Goal: Task Accomplishment & Management: Manage account settings

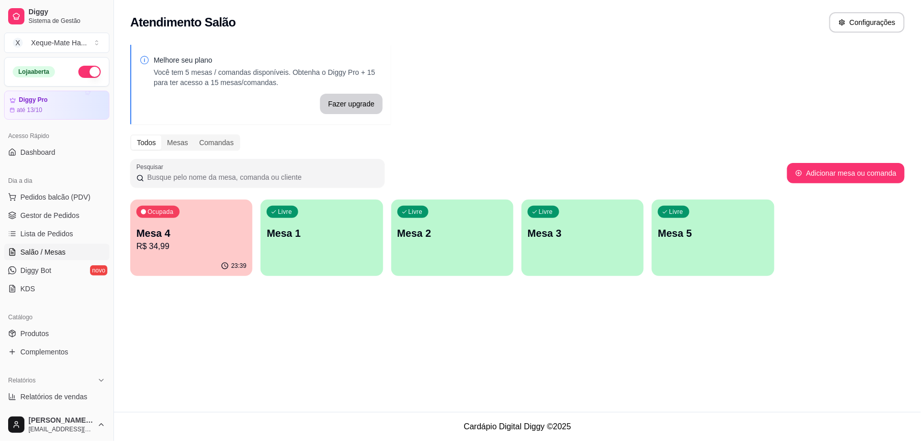
click at [213, 224] on div "Ocupada Mesa 4 R$ 34,99" at bounding box center [191, 228] width 122 height 56
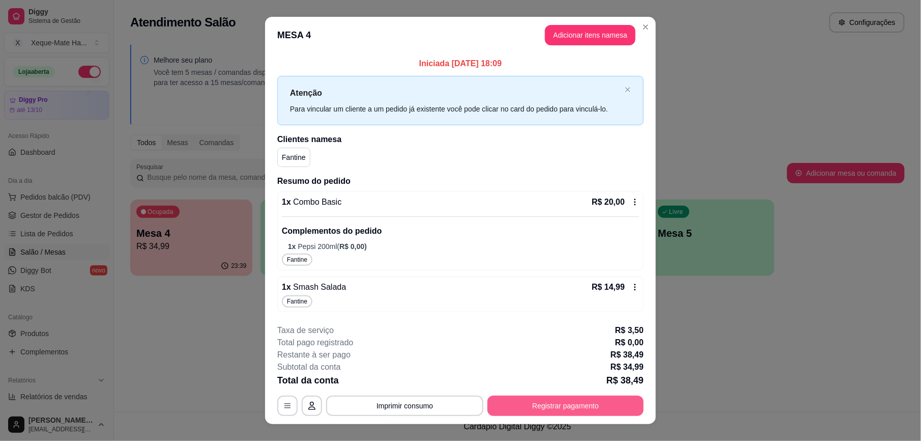
click at [601, 406] on button "Registrar pagamento" at bounding box center [566, 405] width 156 height 20
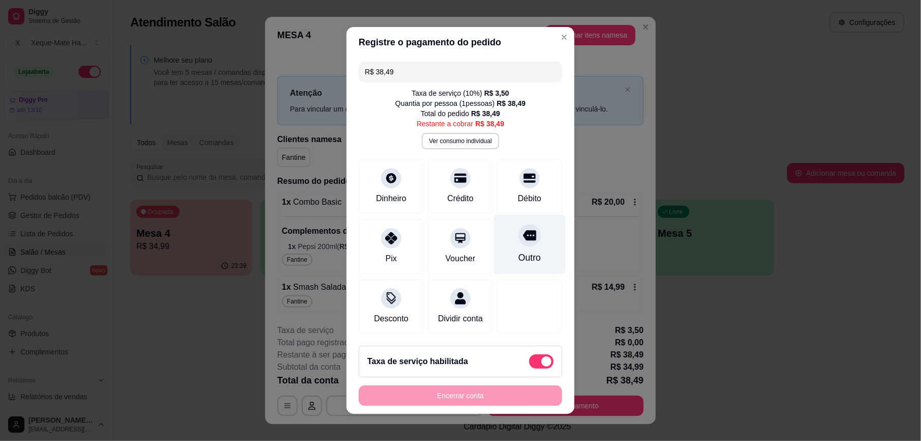
click at [523, 235] on icon at bounding box center [529, 236] width 13 height 10
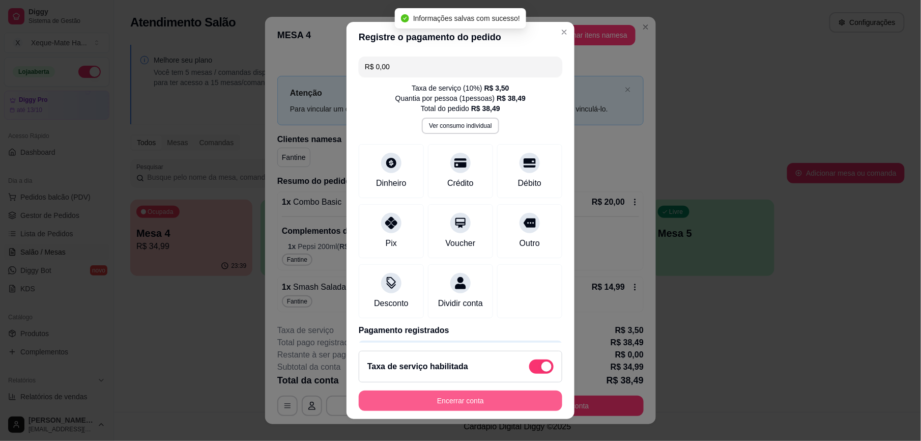
type input "R$ 0,00"
click at [488, 398] on button "Encerrar conta" at bounding box center [461, 400] width 204 height 20
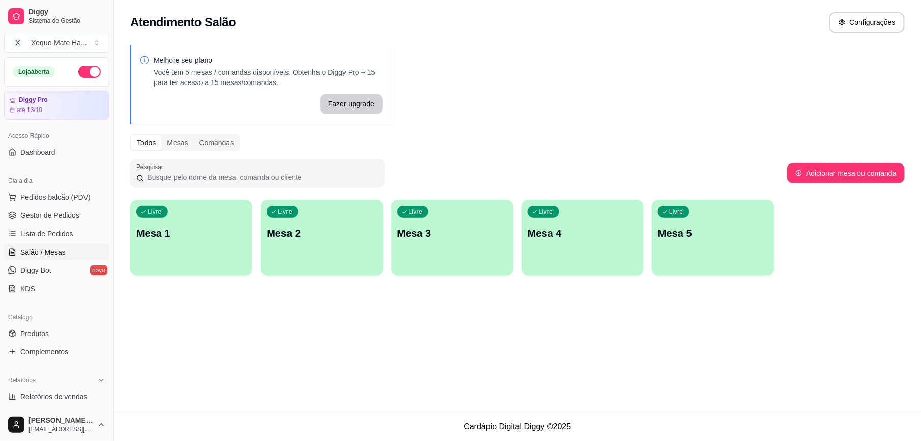
click at [214, 227] on p "Mesa 1" at bounding box center [191, 233] width 110 height 14
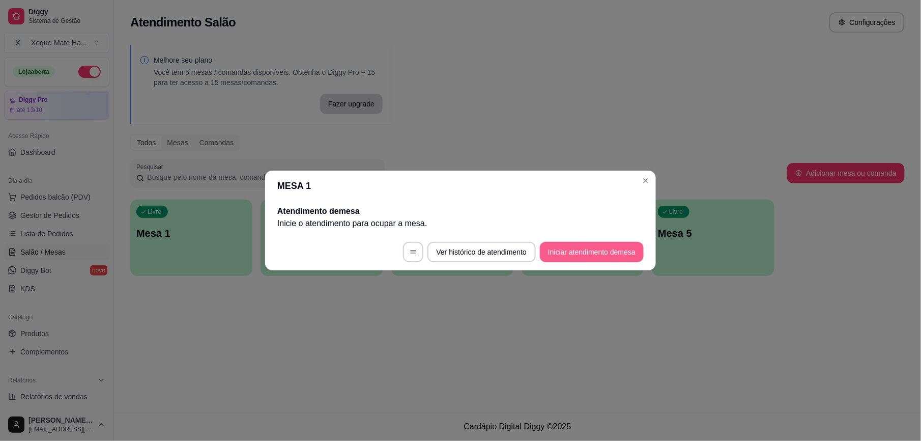
click at [631, 247] on button "Iniciar atendimento de mesa" at bounding box center [592, 252] width 104 height 20
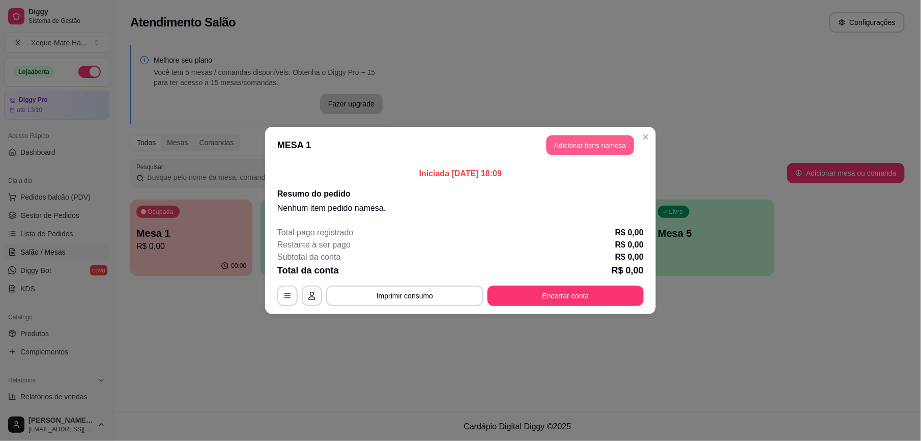
click at [605, 145] on button "Adicionar itens na mesa" at bounding box center [591, 145] width 88 height 20
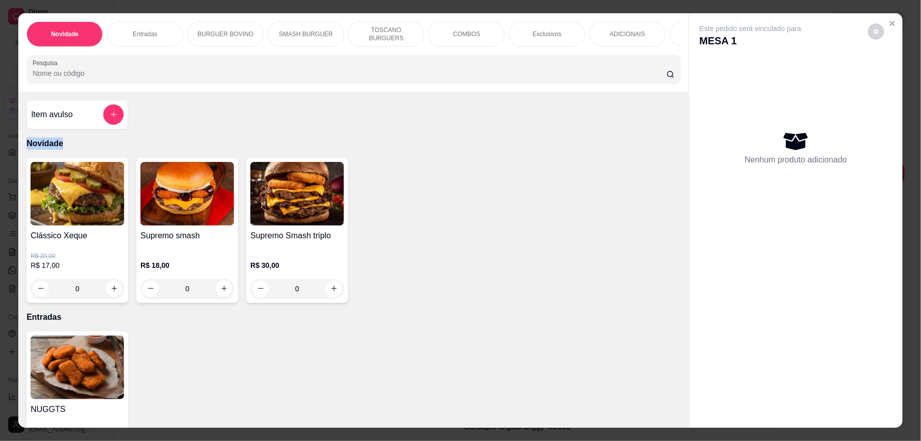
click at [676, 141] on div "Item avulso Novidade Clássico Xeque R$ 20,00 R$ 17,00 0 Supremo smash R$ 18,00 …" at bounding box center [353, 260] width 671 height 336
click at [889, 22] on icon "Close" at bounding box center [893, 23] width 8 height 8
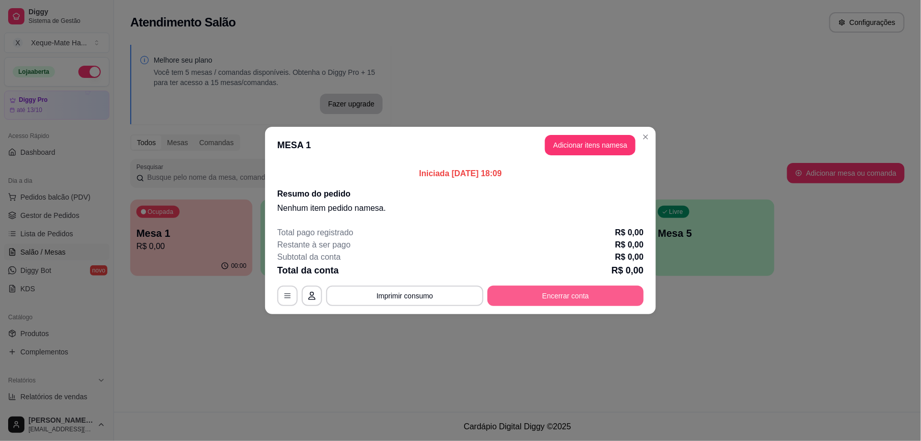
click at [601, 301] on button "Encerrar conta" at bounding box center [566, 296] width 156 height 20
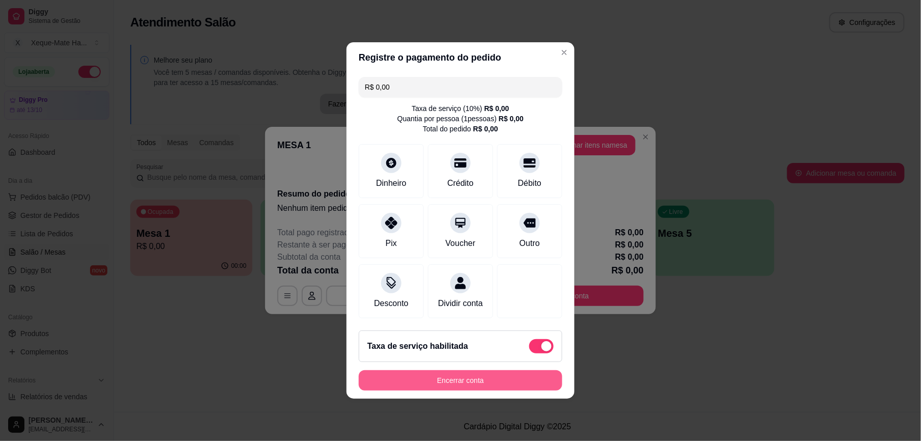
click at [502, 390] on button "Encerrar conta" at bounding box center [461, 380] width 204 height 20
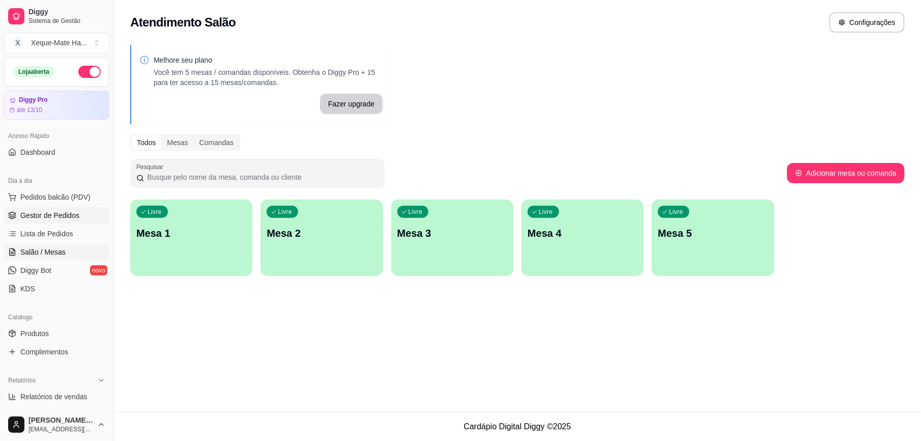
click at [70, 218] on span "Gestor de Pedidos" at bounding box center [49, 215] width 59 height 10
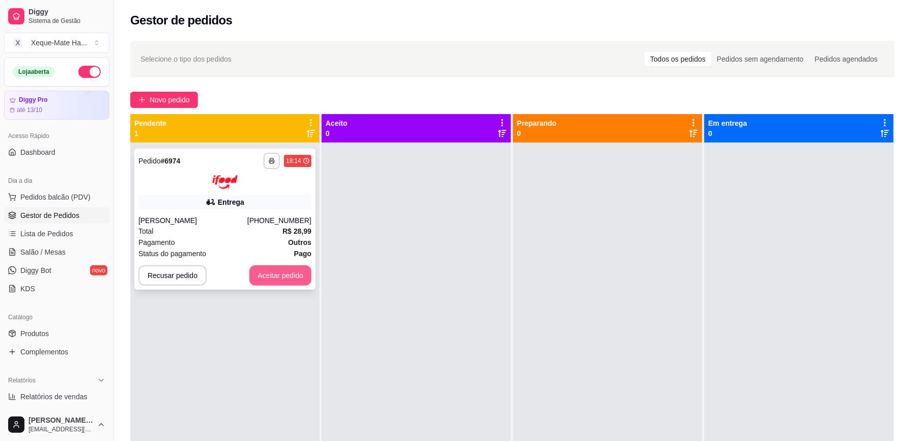
click at [272, 274] on button "Aceitar pedido" at bounding box center [280, 275] width 62 height 20
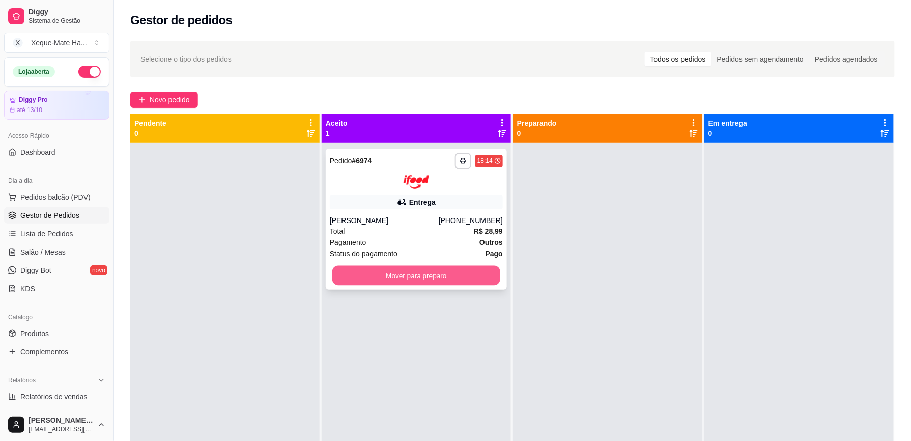
click at [408, 273] on button "Mover para preparo" at bounding box center [416, 275] width 168 height 20
click at [338, 249] on div "**********" at bounding box center [416, 219] width 181 height 141
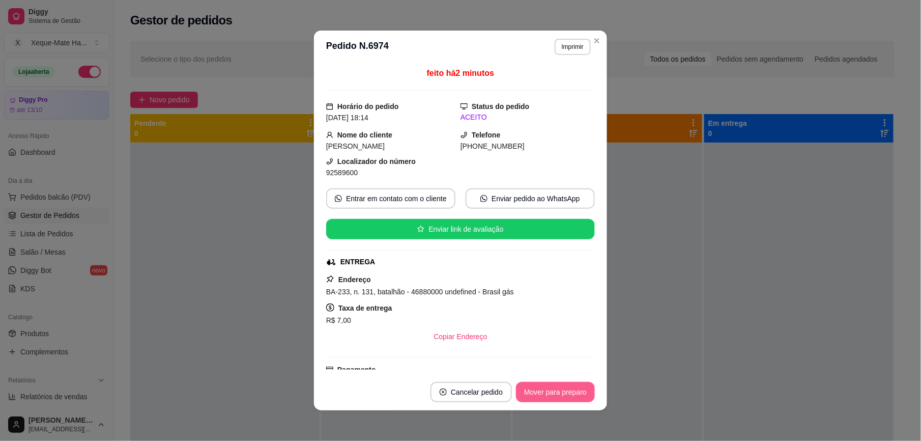
click at [568, 389] on button "Mover para preparo" at bounding box center [555, 392] width 79 height 20
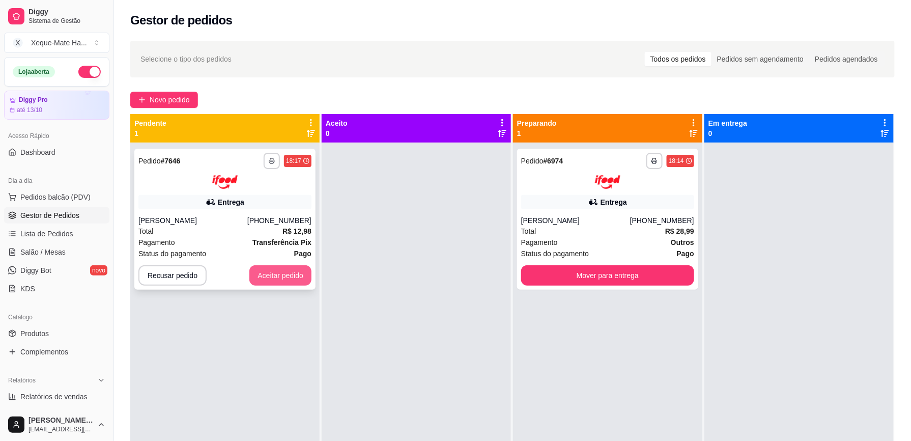
click at [296, 283] on button "Aceitar pedido" at bounding box center [280, 275] width 62 height 20
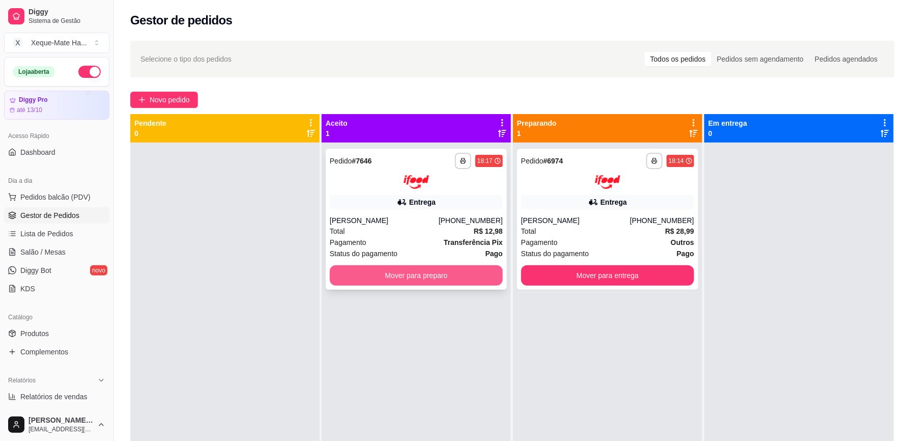
click at [457, 269] on button "Mover para preparo" at bounding box center [416, 275] width 173 height 20
click at [438, 277] on button "Mover para preparo" at bounding box center [416, 275] width 173 height 20
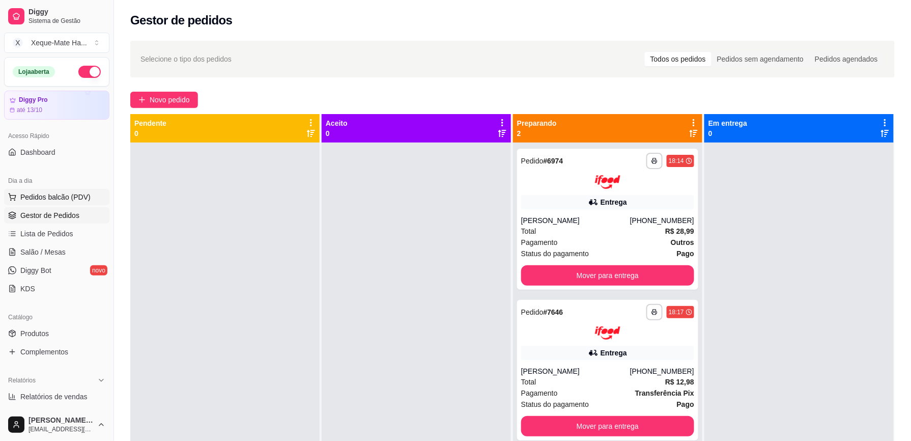
click at [58, 199] on span "Pedidos balcão (PDV)" at bounding box center [55, 197] width 70 height 10
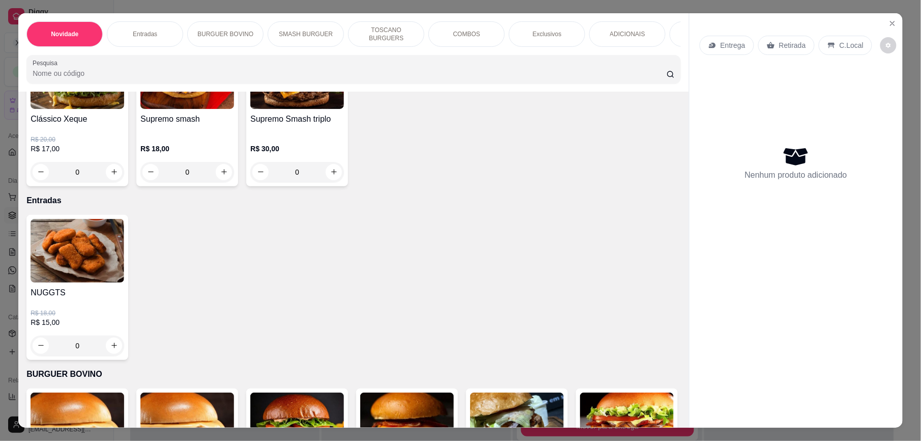
scroll to position [175, 0]
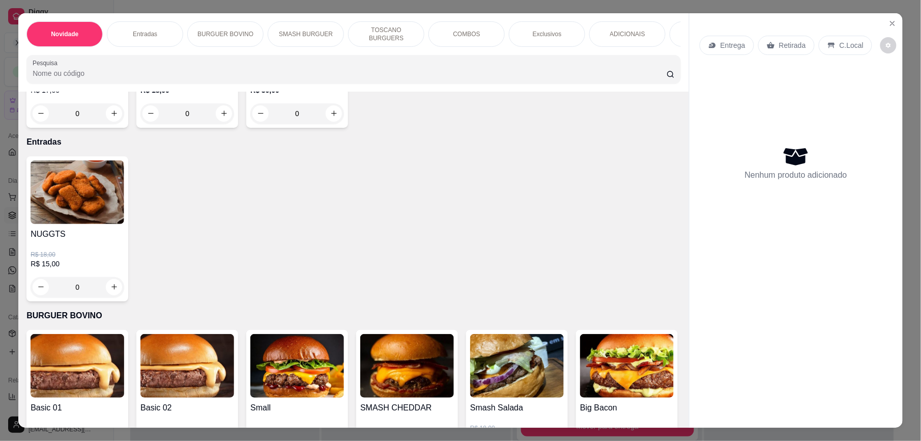
click at [689, 165] on div "Entrega Retirada C.Local Nenhum produto adicionado" at bounding box center [796, 220] width 214 height 414
click at [689, 169] on div "Entrega Retirada C.Local Nenhum produto adicionado" at bounding box center [796, 220] width 214 height 414
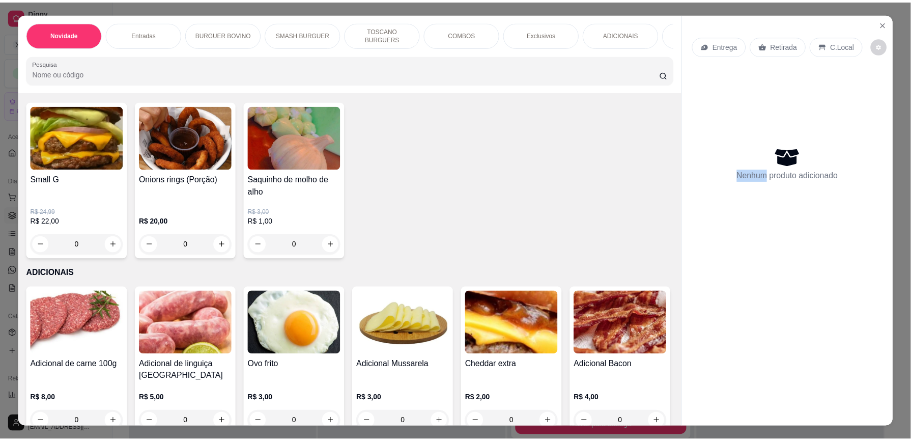
scroll to position [1122, 0]
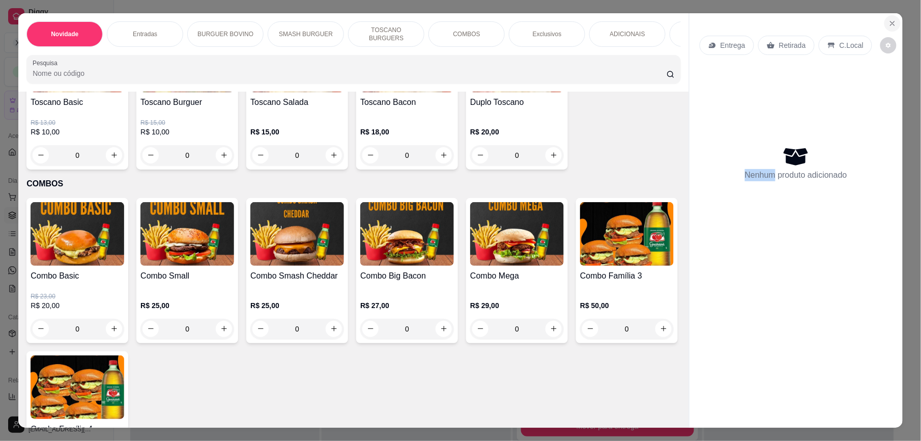
click at [890, 19] on icon "Close" at bounding box center [893, 23] width 8 height 8
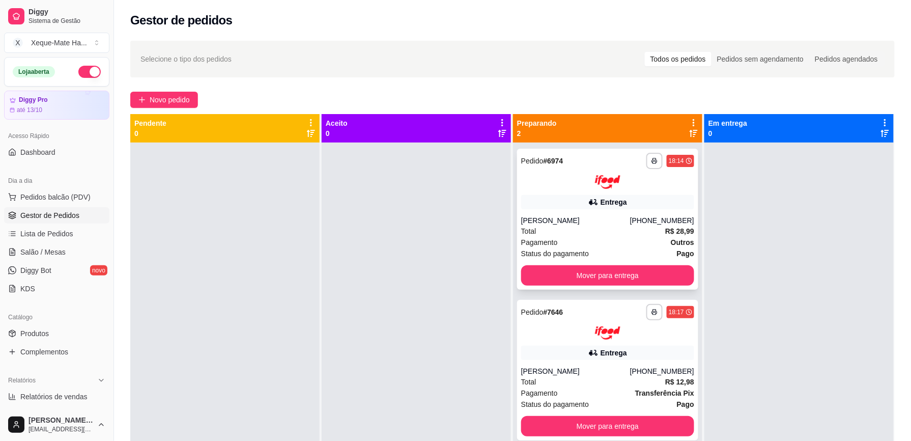
click at [620, 216] on div "[PERSON_NAME]" at bounding box center [575, 220] width 109 height 10
click at [634, 343] on div "**********" at bounding box center [607, 370] width 181 height 141
click at [535, 369] on div "[PERSON_NAME]" at bounding box center [575, 371] width 109 height 10
click at [646, 202] on div "Entrega" at bounding box center [607, 202] width 173 height 14
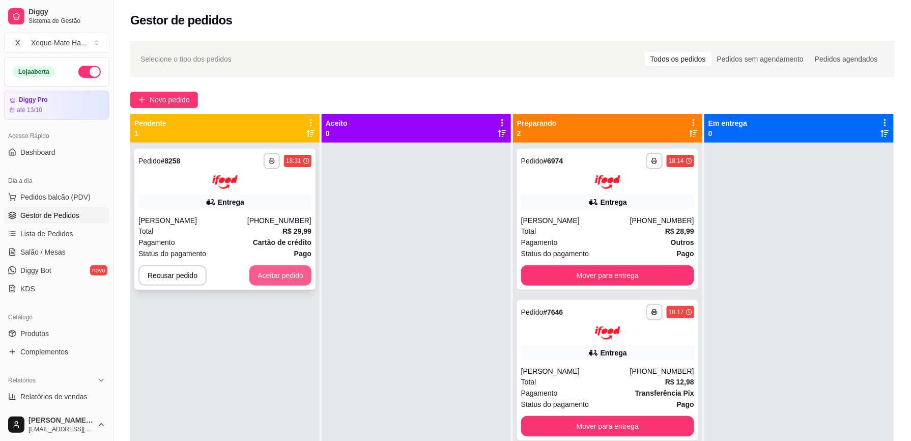
click at [276, 271] on button "Aceitar pedido" at bounding box center [280, 275] width 62 height 20
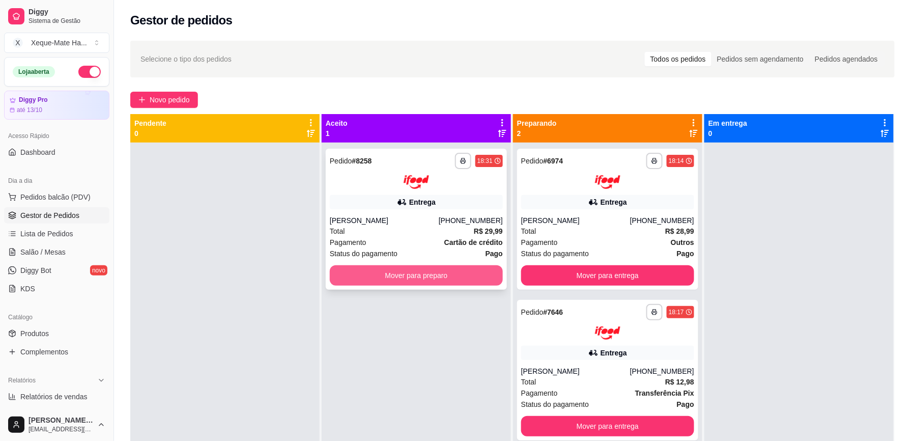
click at [373, 277] on button "Mover para preparo" at bounding box center [416, 275] width 173 height 20
click at [420, 277] on button "Mover para preparo" at bounding box center [416, 275] width 173 height 20
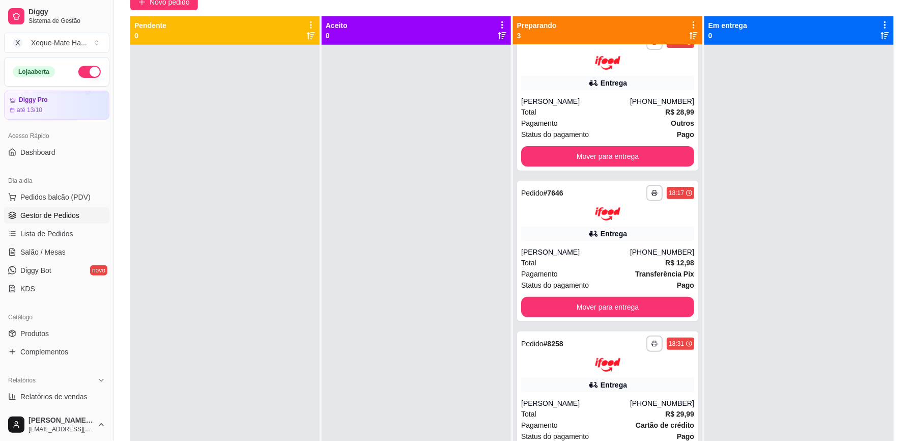
scroll to position [108, 0]
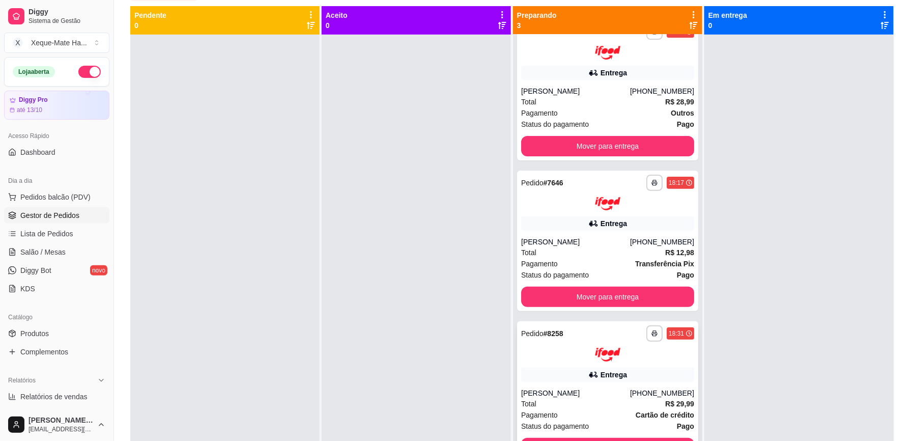
click at [612, 385] on div "**********" at bounding box center [607, 391] width 181 height 141
drag, startPoint x: 196, startPoint y: 48, endPoint x: 355, endPoint y: 276, distance: 278.2
click at [355, 276] on div at bounding box center [416, 255] width 189 height 441
click at [57, 251] on span "Salão / Mesas" at bounding box center [42, 252] width 45 height 10
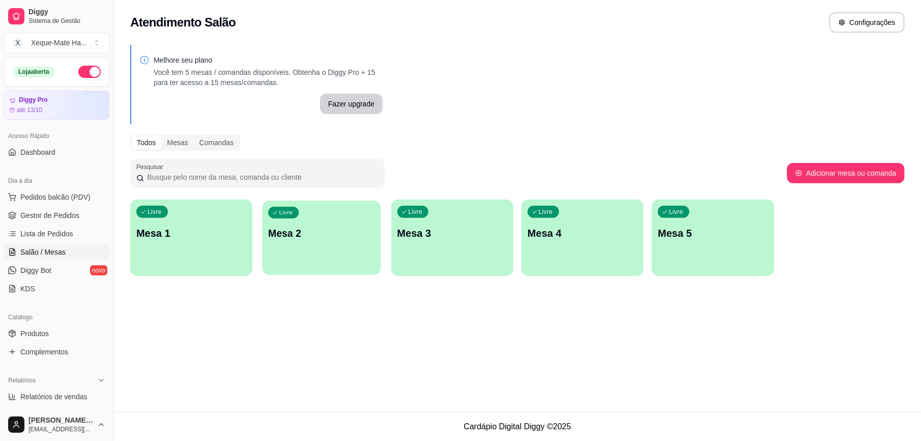
click at [314, 261] on div "Livre Mesa 2" at bounding box center [322, 232] width 119 height 62
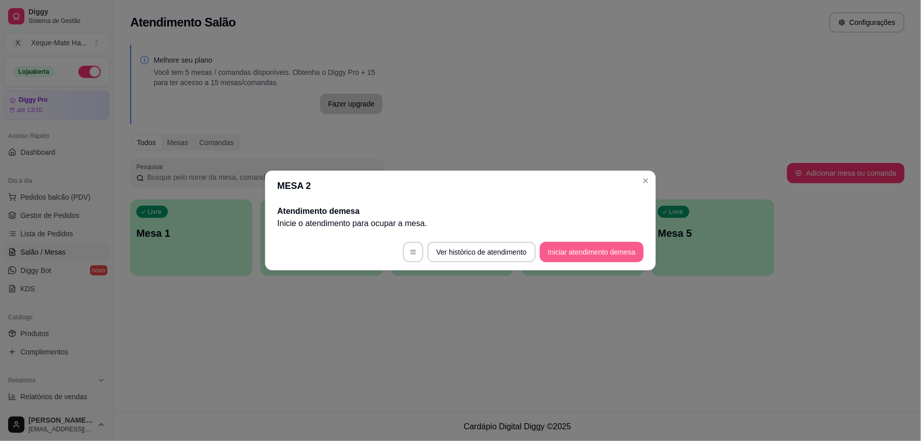
click at [613, 250] on button "Iniciar atendimento de mesa" at bounding box center [592, 252] width 104 height 20
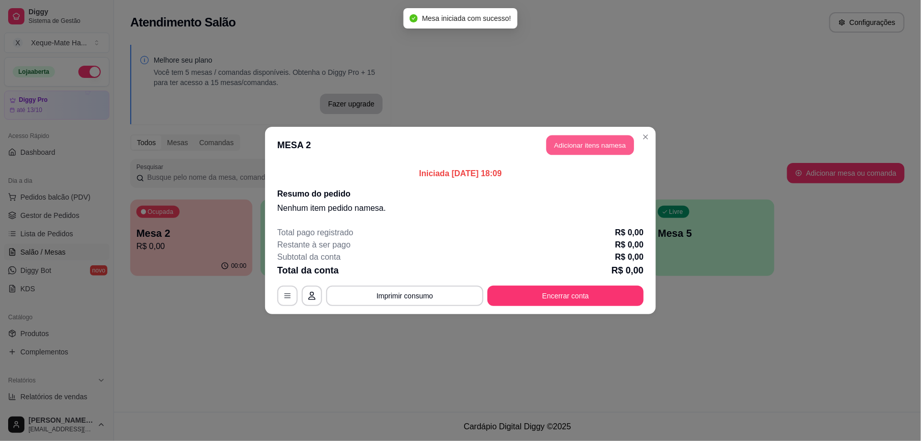
click at [595, 144] on button "Adicionar itens na mesa" at bounding box center [591, 145] width 88 height 20
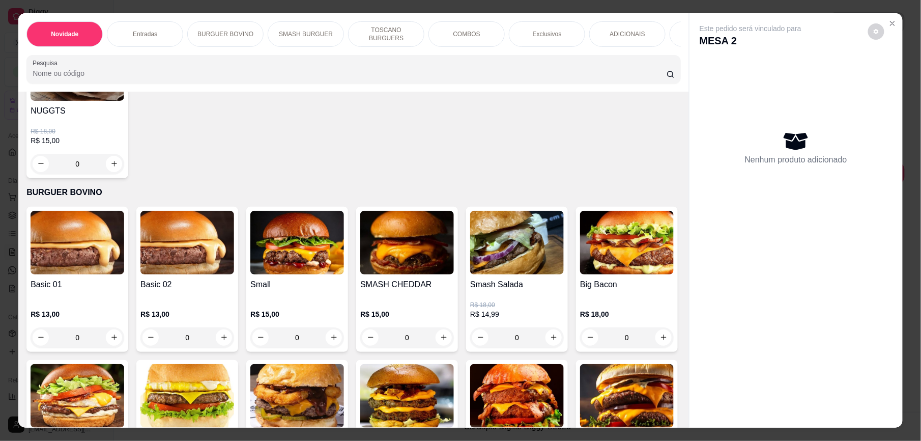
scroll to position [321, 0]
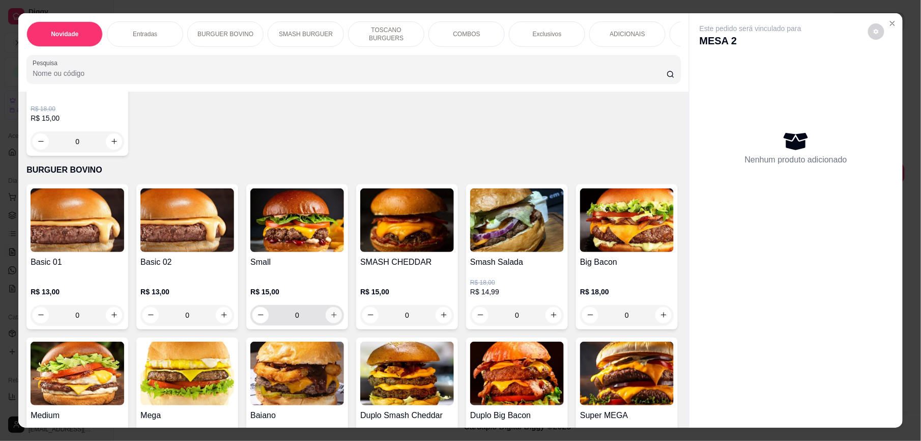
click at [330, 319] on icon "increase-product-quantity" at bounding box center [334, 315] width 8 height 8
type input "1"
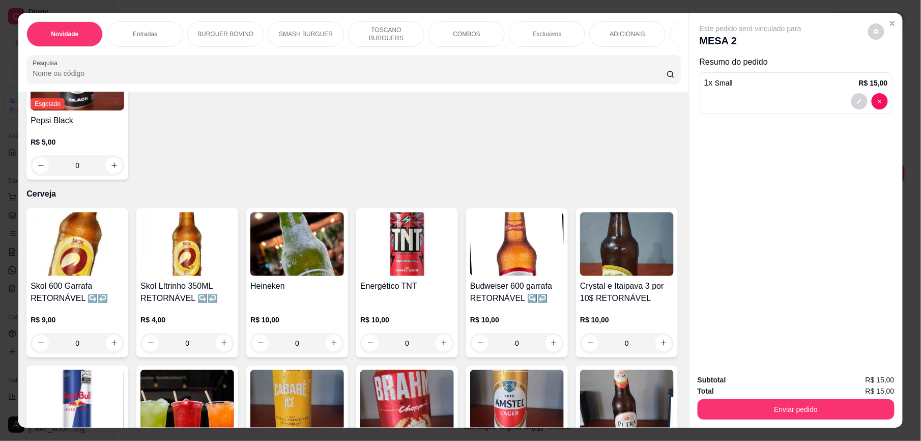
scroll to position [2455, 0]
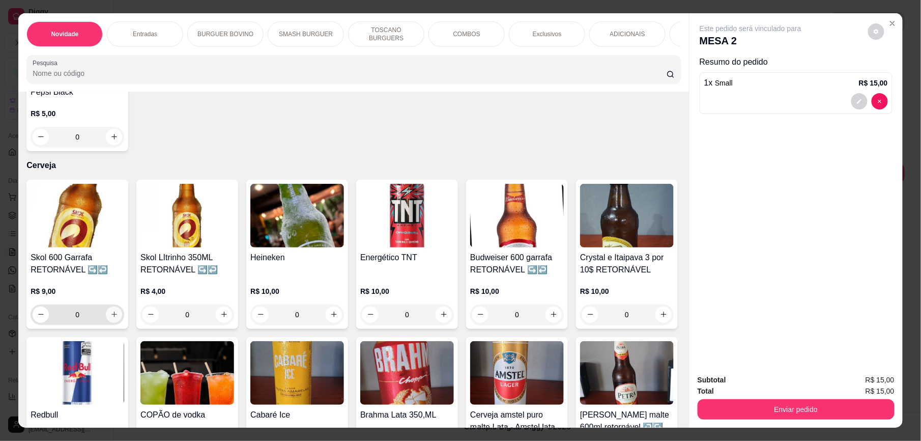
click at [110, 313] on icon "increase-product-quantity" at bounding box center [114, 314] width 8 height 8
type input "1"
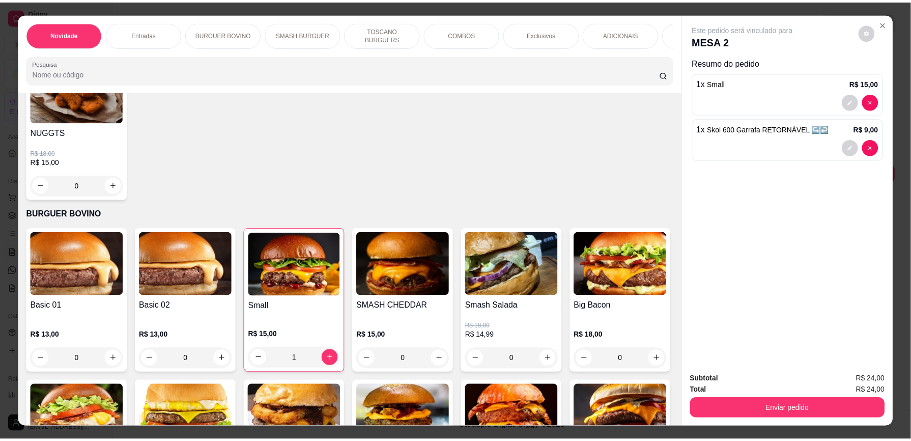
scroll to position [233, 0]
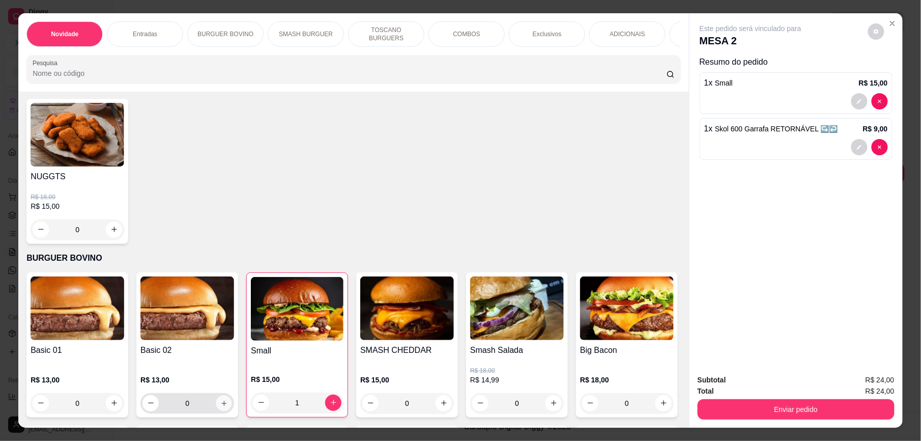
click at [220, 407] on icon "increase-product-quantity" at bounding box center [224, 404] width 8 height 8
type input "1"
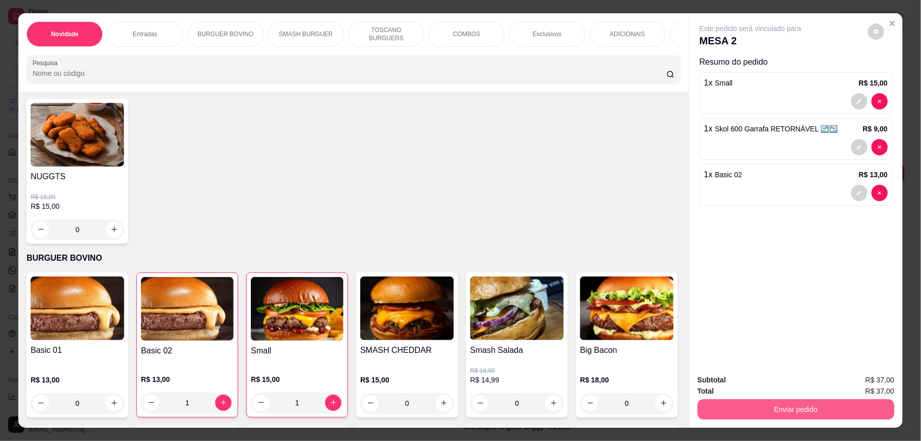
click at [821, 408] on button "Enviar pedido" at bounding box center [796, 409] width 197 height 20
click at [858, 379] on button "Enviar pedido" at bounding box center [868, 384] width 58 height 19
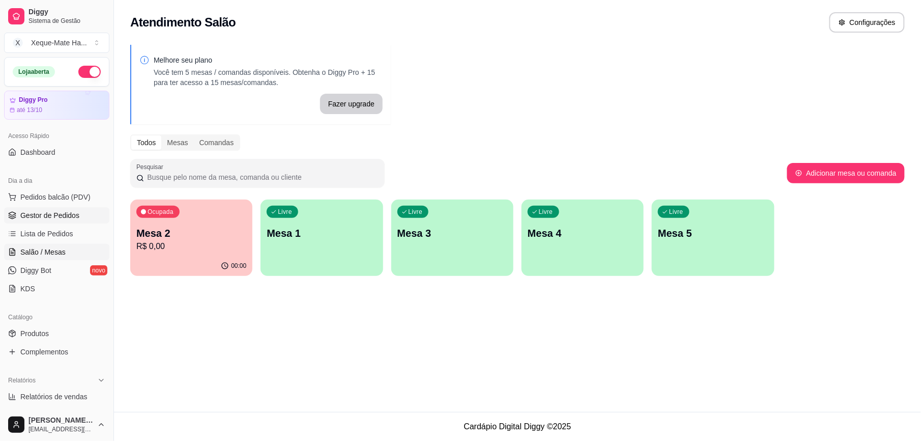
click at [58, 216] on span "Gestor de Pedidos" at bounding box center [49, 215] width 59 height 10
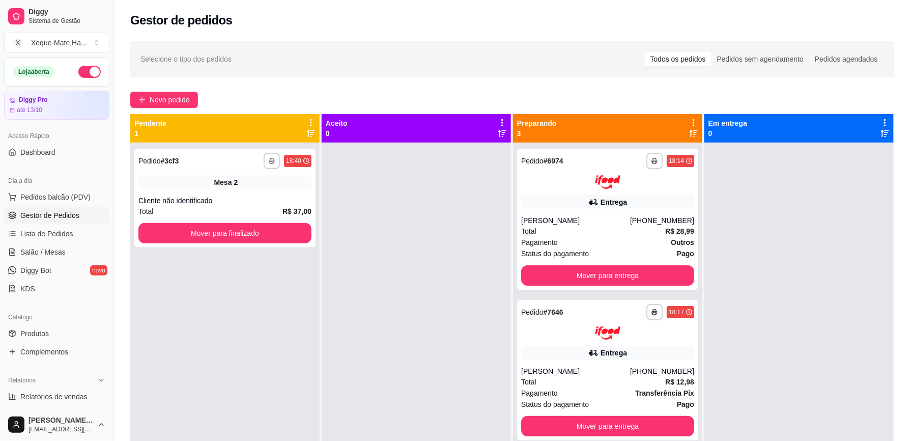
drag, startPoint x: 560, startPoint y: 226, endPoint x: 454, endPoint y: 239, distance: 106.6
click at [454, 239] on div at bounding box center [416, 363] width 189 height 441
drag, startPoint x: 866, startPoint y: 174, endPoint x: 476, endPoint y: 270, distance: 401.5
click at [476, 270] on div at bounding box center [416, 363] width 189 height 441
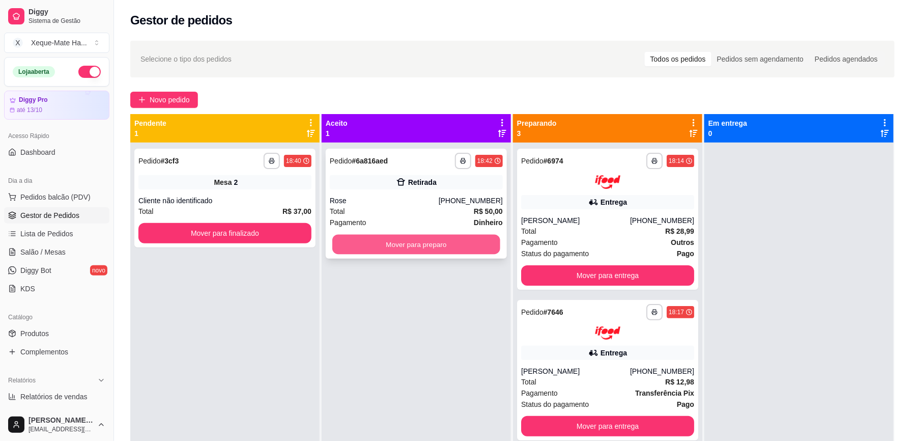
click at [436, 247] on button "Mover para preparo" at bounding box center [416, 245] width 168 height 20
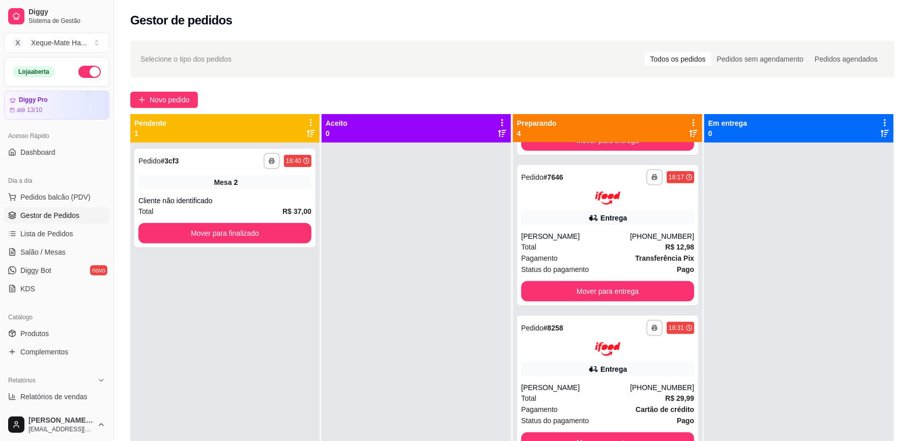
scroll to position [141, 0]
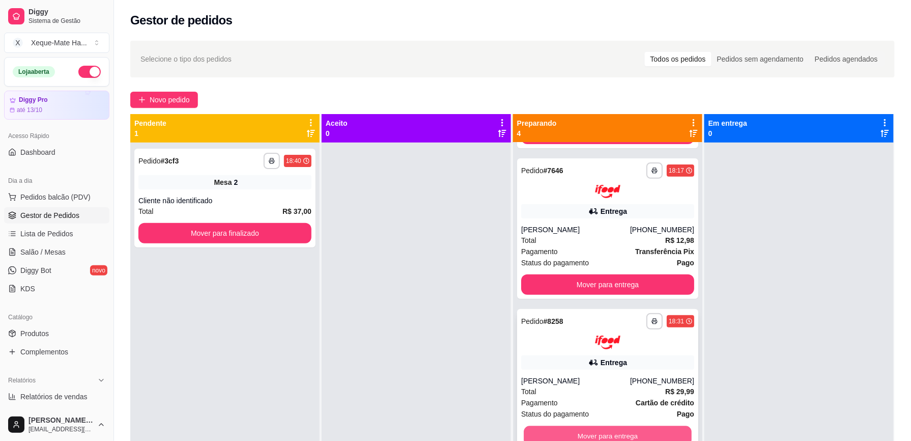
click at [552, 432] on button "Mover para entrega" at bounding box center [608, 436] width 168 height 20
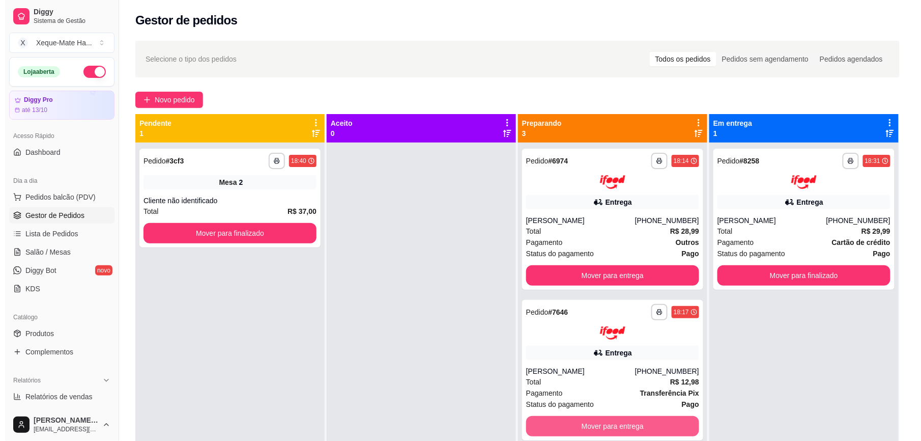
scroll to position [0, 0]
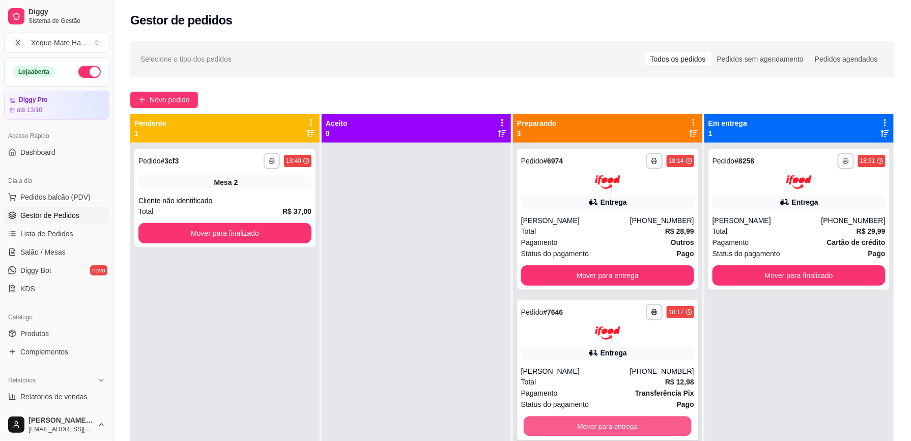
click at [595, 427] on button "Mover para entrega" at bounding box center [608, 426] width 168 height 20
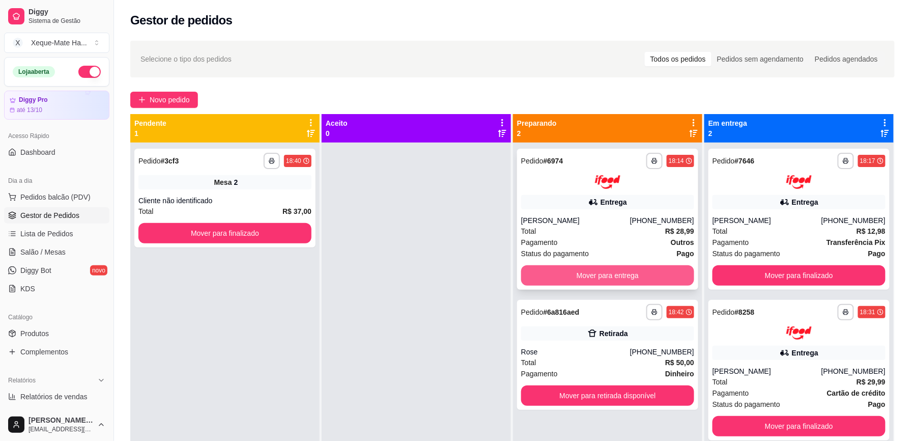
click at [575, 271] on button "Mover para entrega" at bounding box center [607, 275] width 173 height 20
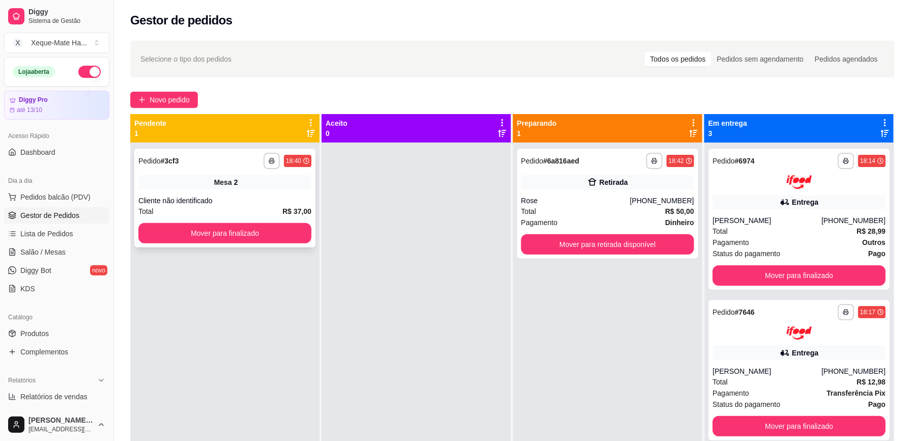
click at [194, 188] on div "Mesa 2" at bounding box center [224, 182] width 173 height 14
click at [628, 202] on div "Rose" at bounding box center [575, 200] width 109 height 10
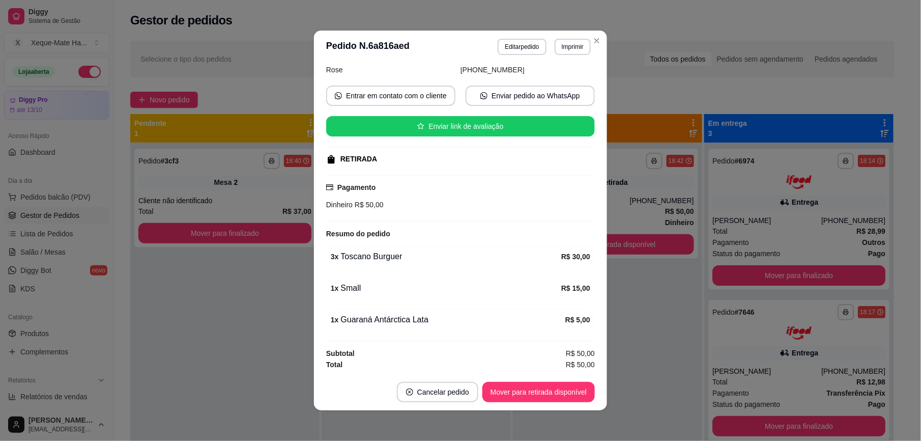
scroll to position [81, 0]
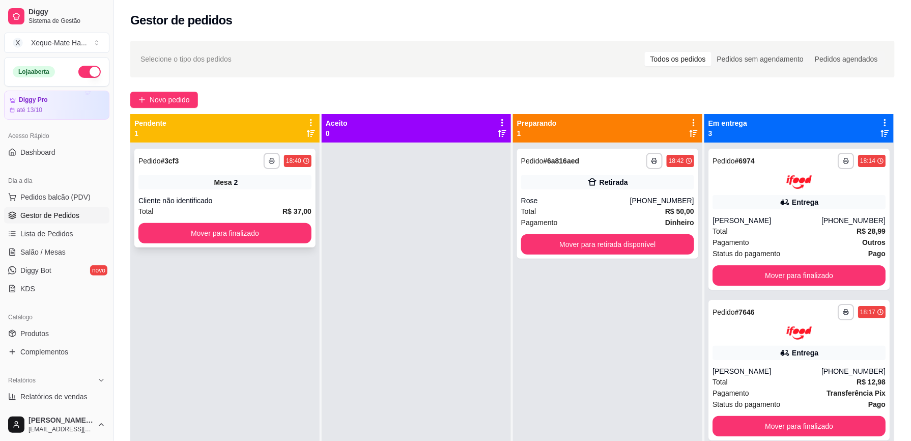
click at [217, 179] on span "Mesa" at bounding box center [223, 182] width 18 height 10
click at [172, 193] on div "**********" at bounding box center [224, 198] width 181 height 99
click at [211, 184] on div "Mesa 2" at bounding box center [224, 182] width 173 height 14
click at [64, 251] on link "Salão / Mesas" at bounding box center [56, 252] width 105 height 16
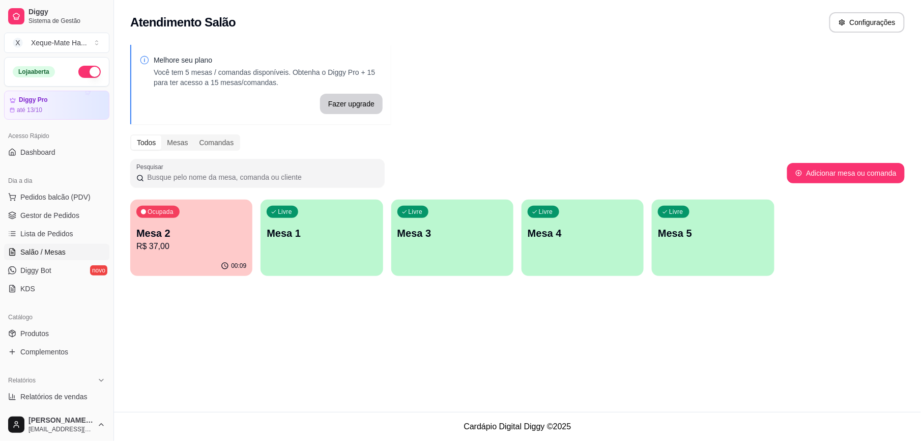
click at [190, 243] on p "R$ 37,00" at bounding box center [191, 246] width 110 height 12
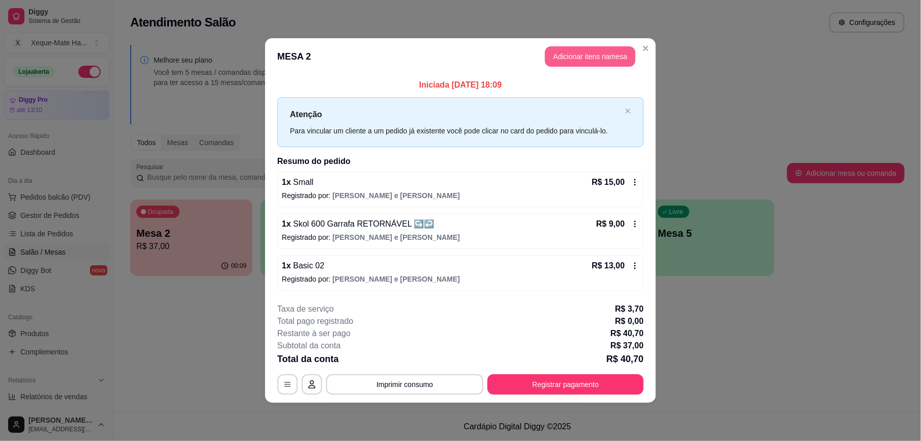
click at [591, 55] on button "Adicionar itens na mesa" at bounding box center [590, 56] width 91 height 20
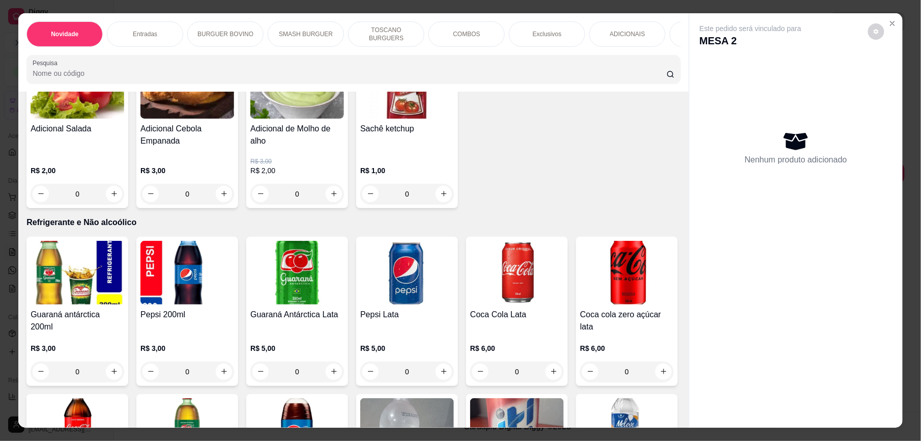
scroll to position [2077, 0]
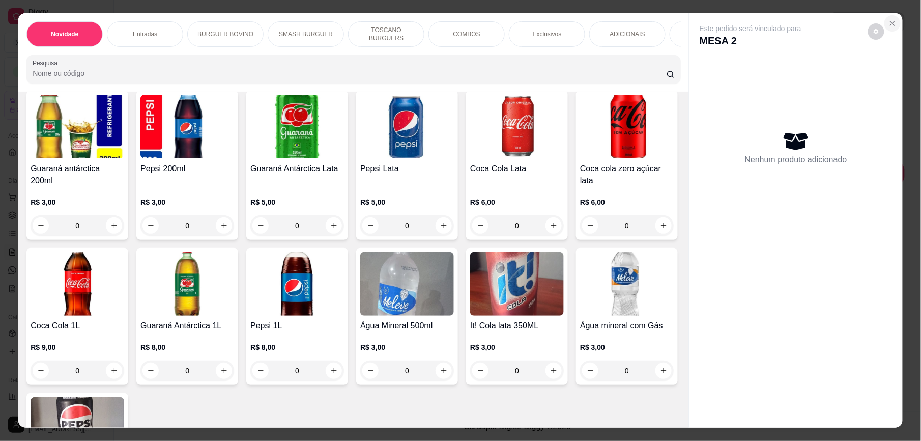
click at [889, 23] on icon "Close" at bounding box center [893, 23] width 8 height 8
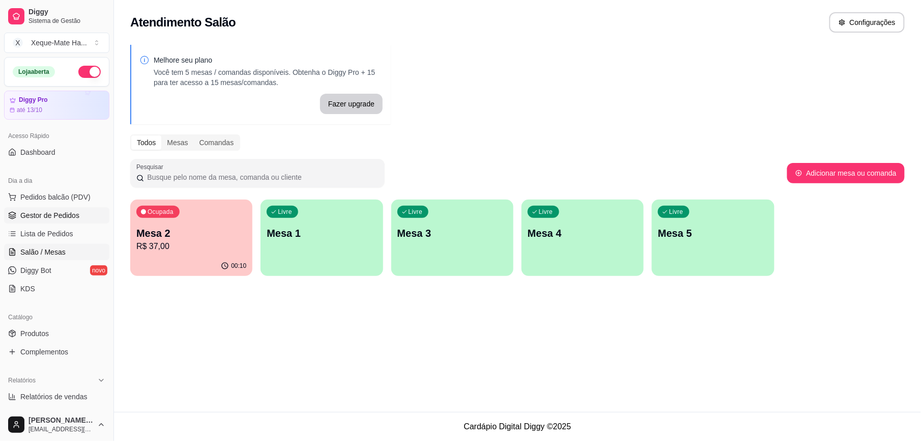
click at [73, 217] on span "Gestor de Pedidos" at bounding box center [49, 215] width 59 height 10
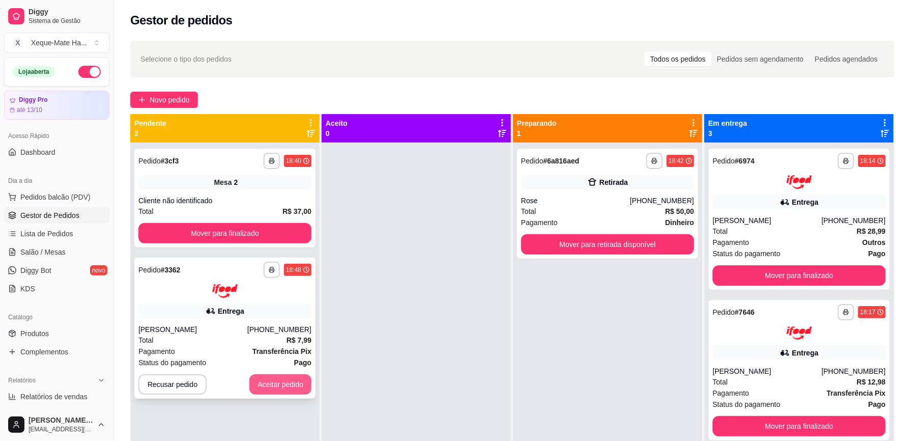
click at [292, 379] on button "Aceitar pedido" at bounding box center [280, 384] width 62 height 20
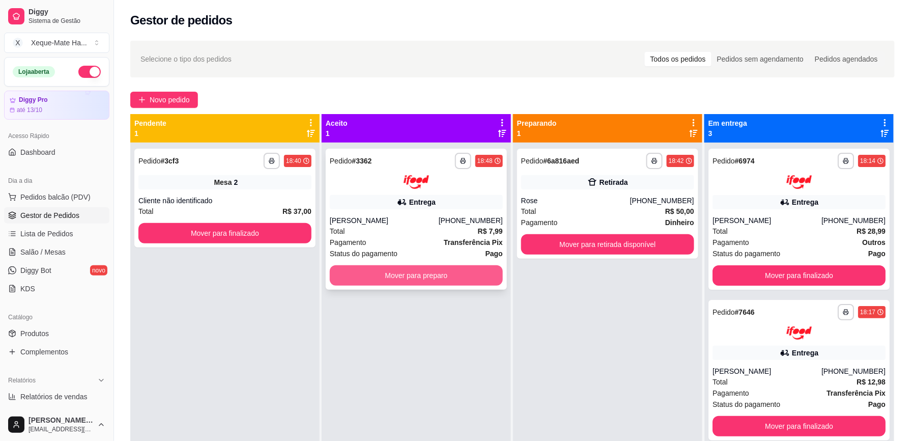
click at [457, 270] on button "Mover para preparo" at bounding box center [416, 275] width 173 height 20
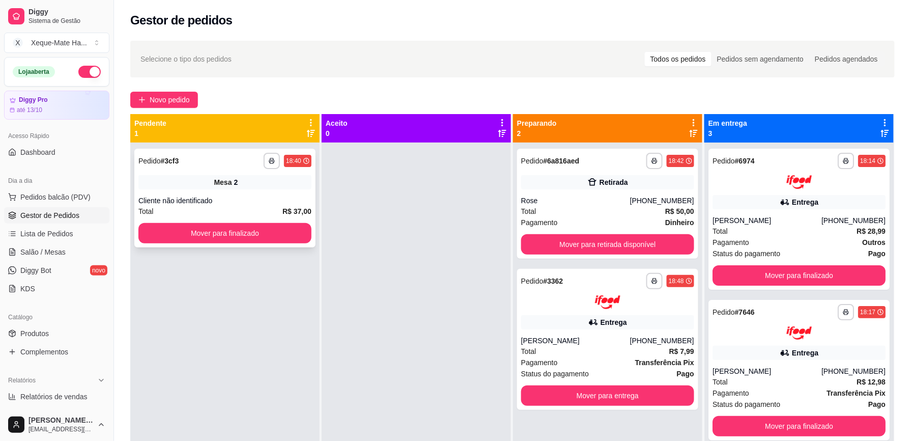
click at [212, 184] on div "Mesa 2" at bounding box center [224, 182] width 173 height 14
click at [59, 253] on span "Salão / Mesas" at bounding box center [42, 252] width 45 height 10
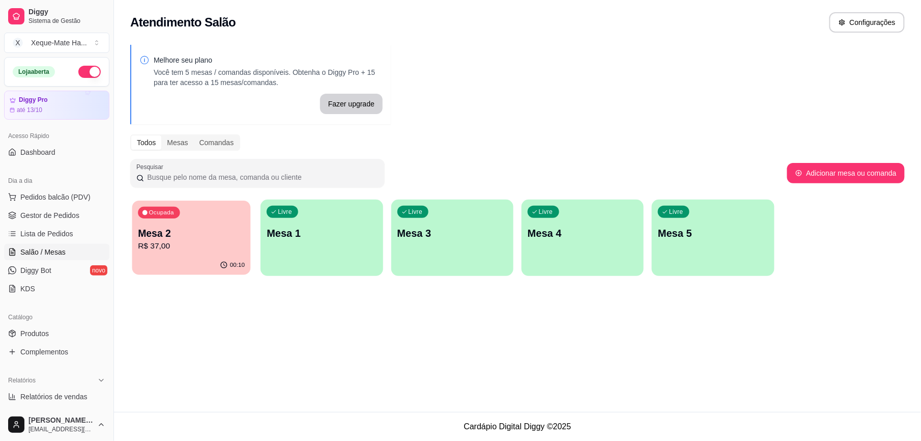
click at [210, 237] on p "Mesa 2" at bounding box center [191, 233] width 107 height 14
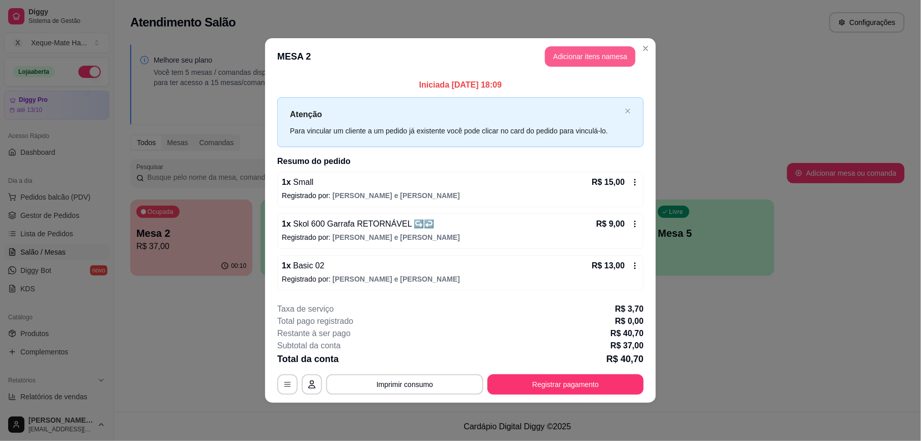
click at [602, 62] on button "Adicionar itens na mesa" at bounding box center [590, 56] width 91 height 20
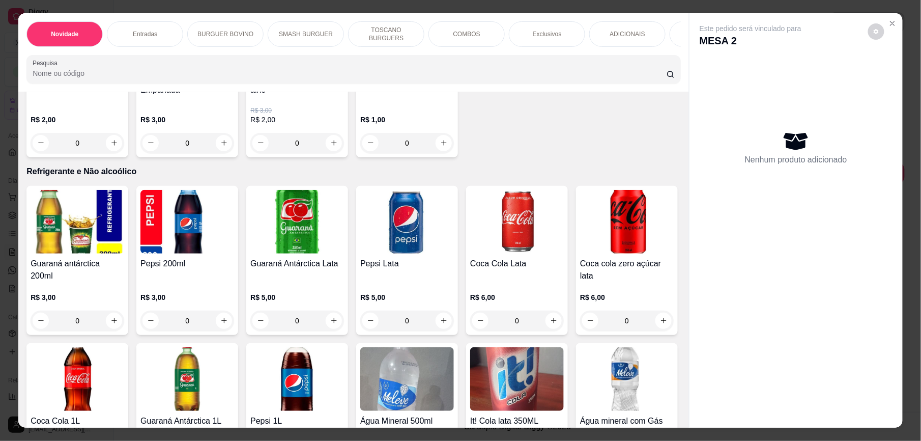
scroll to position [1990, 0]
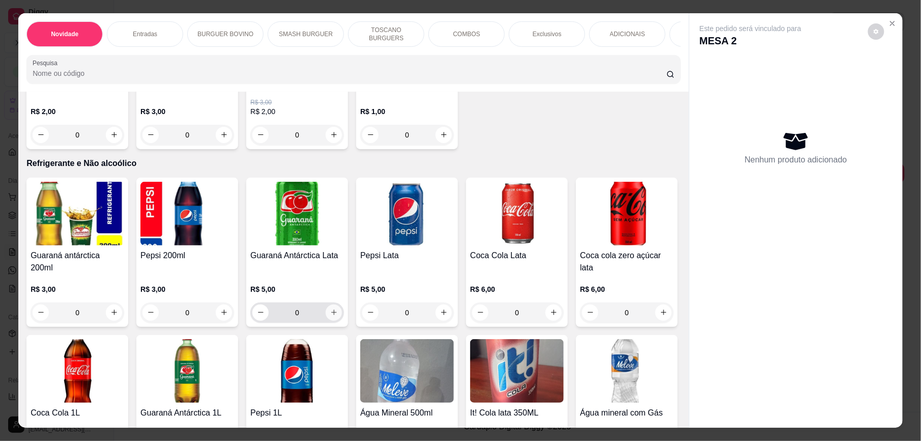
click at [330, 314] on icon "increase-product-quantity" at bounding box center [334, 312] width 8 height 8
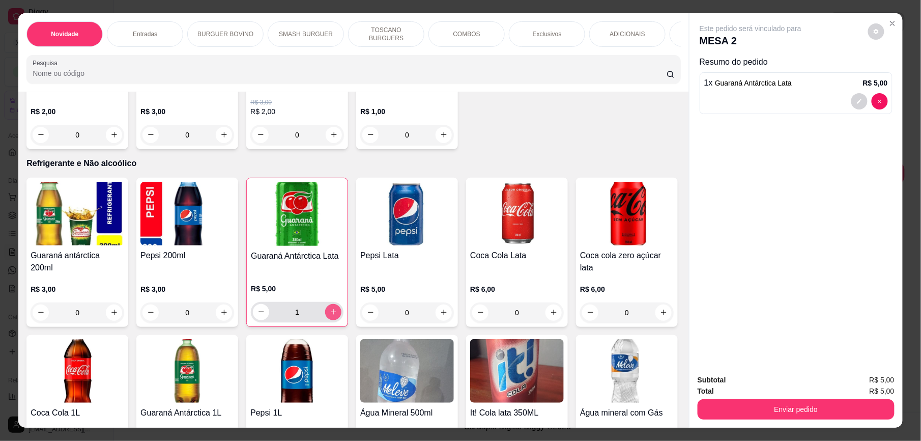
type input "1"
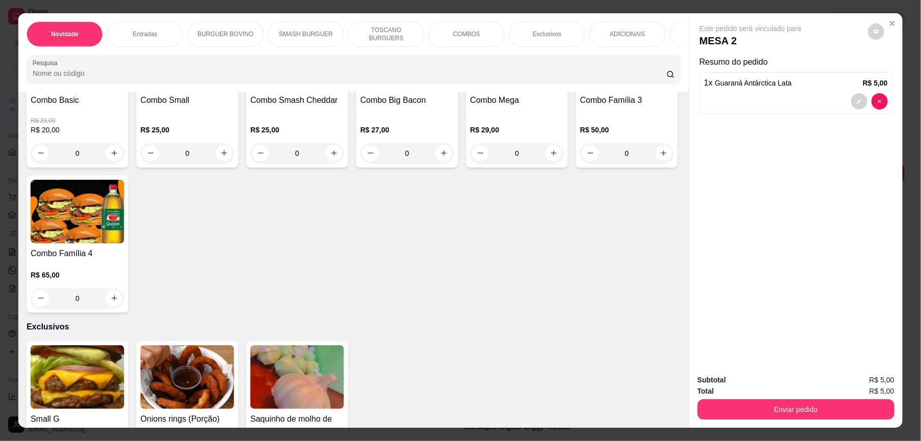
scroll to position [1276, 0]
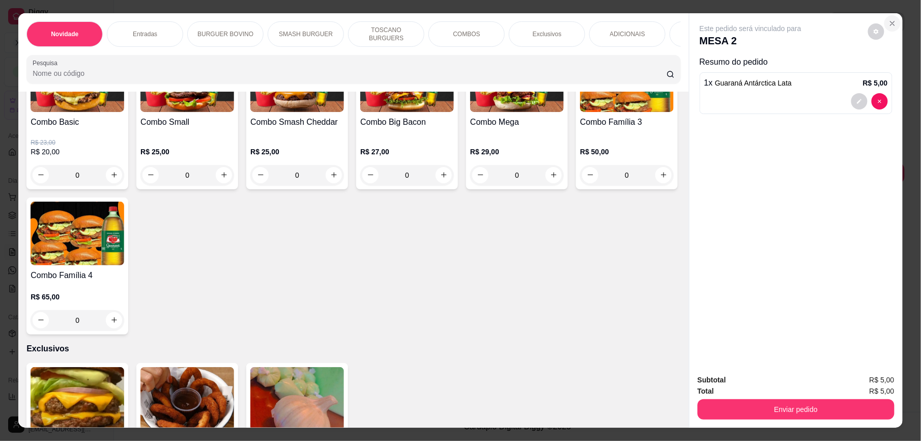
click at [892, 19] on icon "Close" at bounding box center [893, 23] width 8 height 8
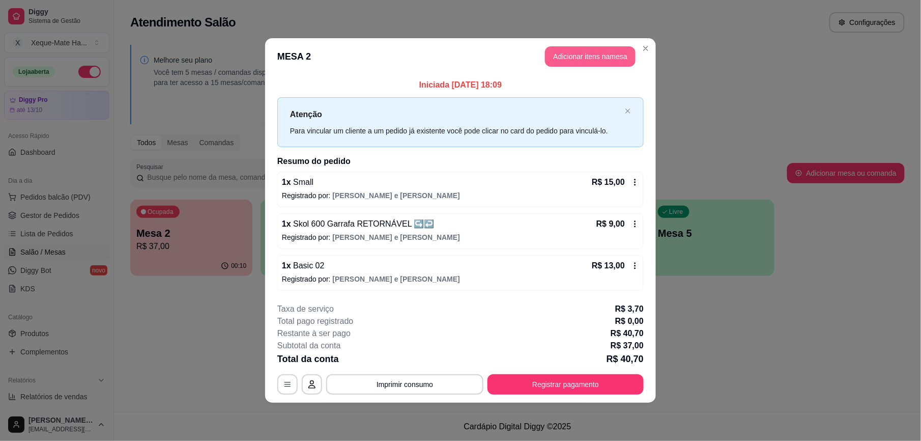
click at [600, 58] on button "Adicionar itens na mesa" at bounding box center [590, 56] width 91 height 20
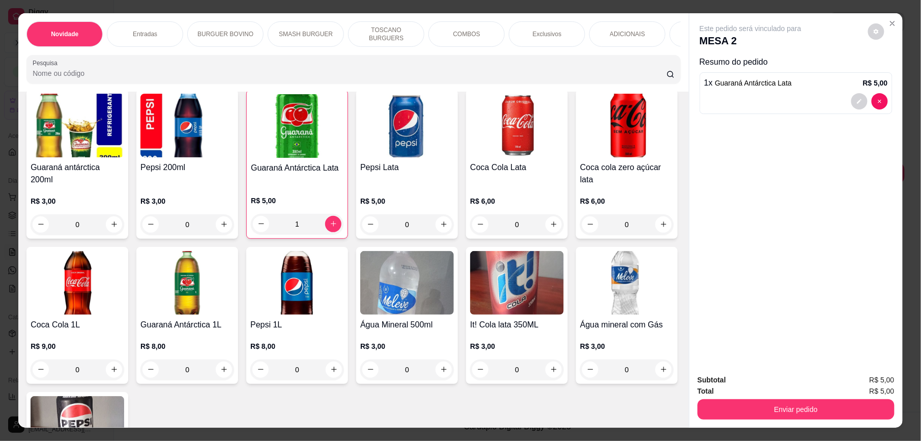
scroll to position [2144, 0]
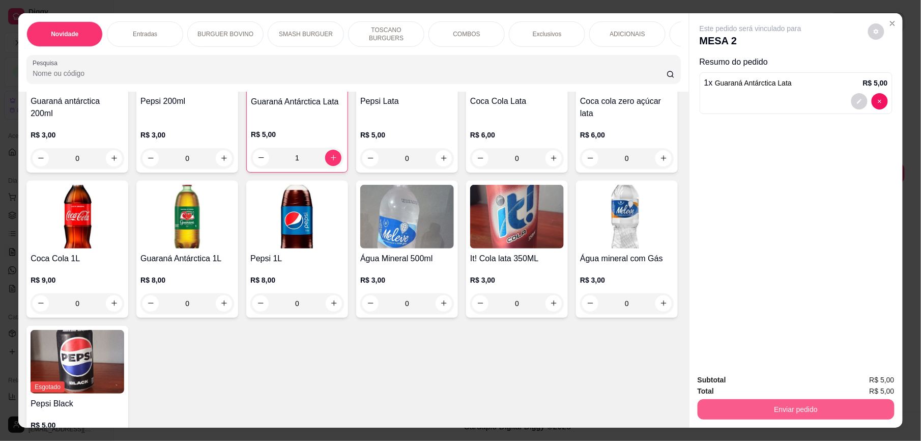
click at [753, 407] on button "Enviar pedido" at bounding box center [796, 409] width 197 height 20
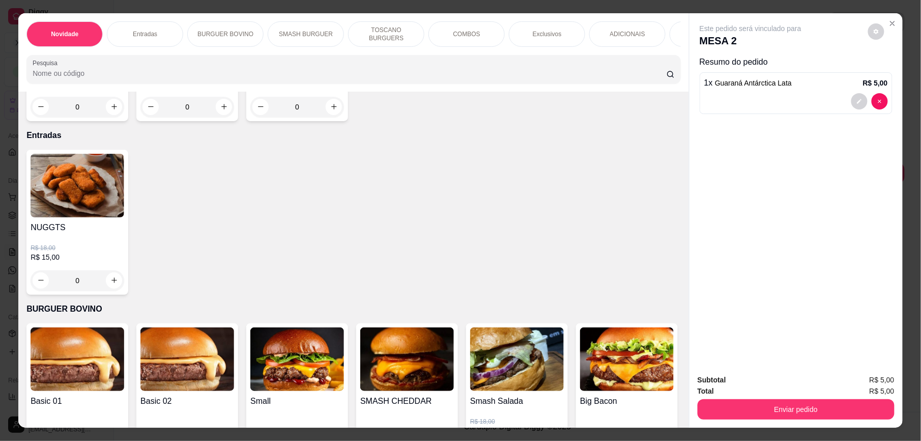
scroll to position [298, 0]
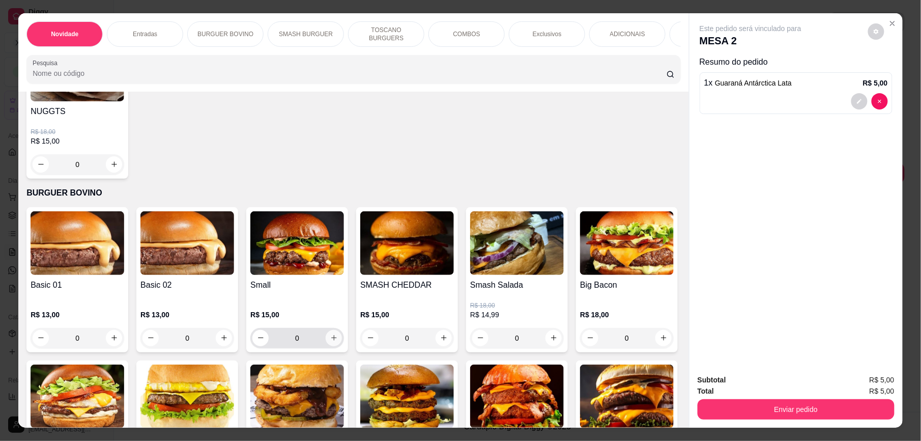
click at [330, 342] on icon "increase-product-quantity" at bounding box center [334, 338] width 8 height 8
click at [330, 341] on icon "increase-product-quantity" at bounding box center [334, 337] width 8 height 8
click at [326, 346] on button "increase-product-quantity" at bounding box center [334, 338] width 16 height 16
type input "0"
click at [220, 342] on icon "increase-product-quantity" at bounding box center [224, 338] width 8 height 8
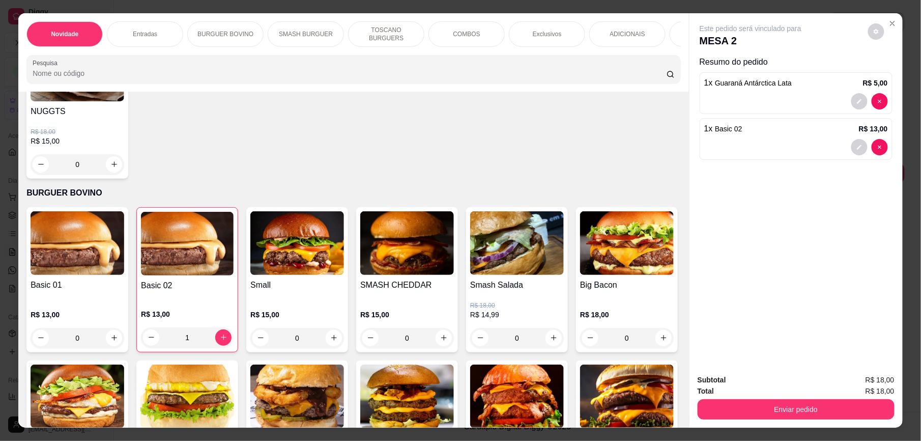
type input "1"
click at [740, 404] on button "Enviar pedido" at bounding box center [796, 409] width 197 height 20
click at [856, 378] on button "Enviar pedido" at bounding box center [867, 384] width 56 height 19
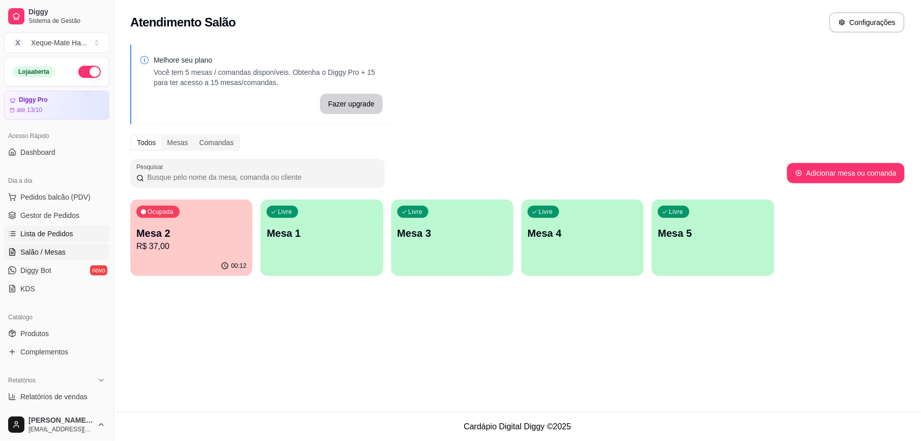
click at [70, 233] on span "Lista de Pedidos" at bounding box center [46, 234] width 53 height 10
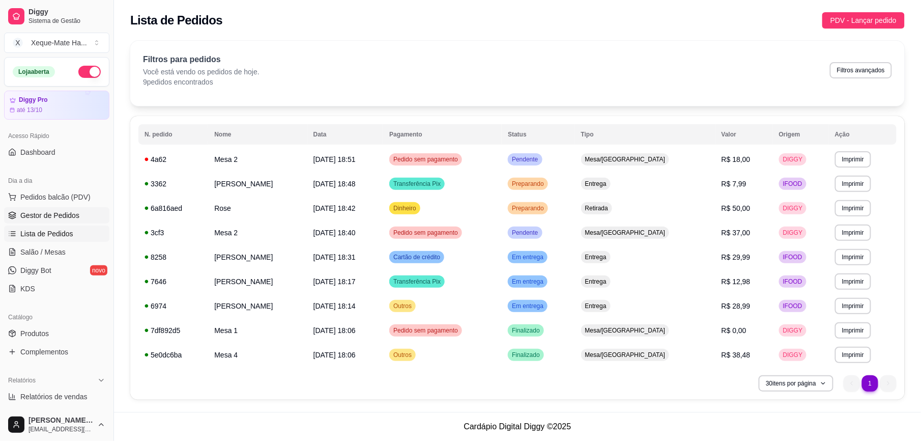
click at [53, 210] on span "Gestor de Pedidos" at bounding box center [49, 215] width 59 height 10
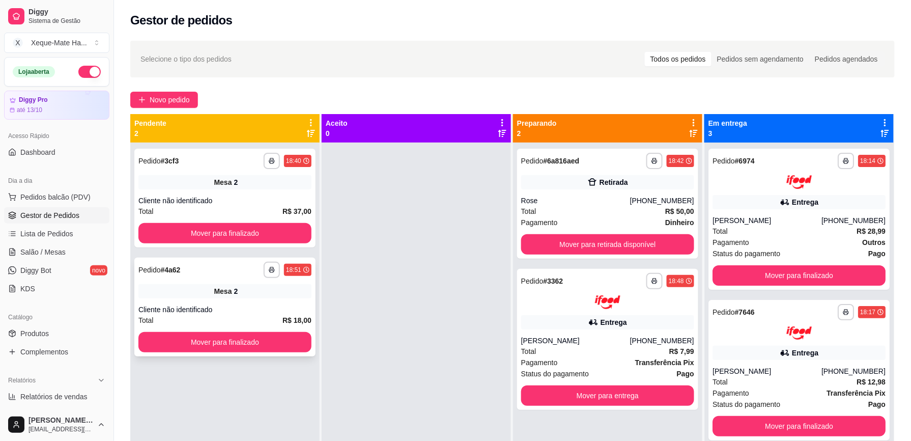
click at [181, 296] on div "Mesa 2" at bounding box center [224, 291] width 173 height 14
click at [577, 209] on div "Total R$ 50,00" at bounding box center [607, 211] width 173 height 11
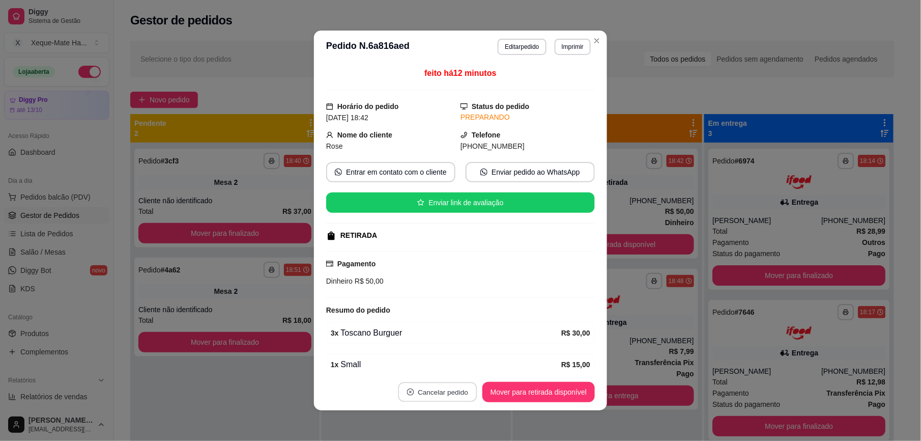
click at [437, 391] on button "Cancelar pedido" at bounding box center [437, 392] width 79 height 20
click at [467, 357] on button "Sim" at bounding box center [462, 367] width 40 height 20
click at [455, 365] on button "Sim" at bounding box center [461, 367] width 41 height 20
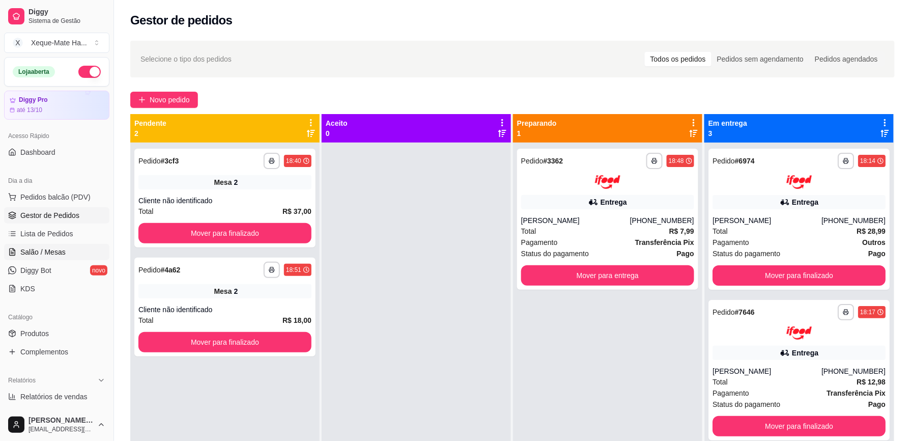
click at [47, 253] on span "Salão / Mesas" at bounding box center [42, 252] width 45 height 10
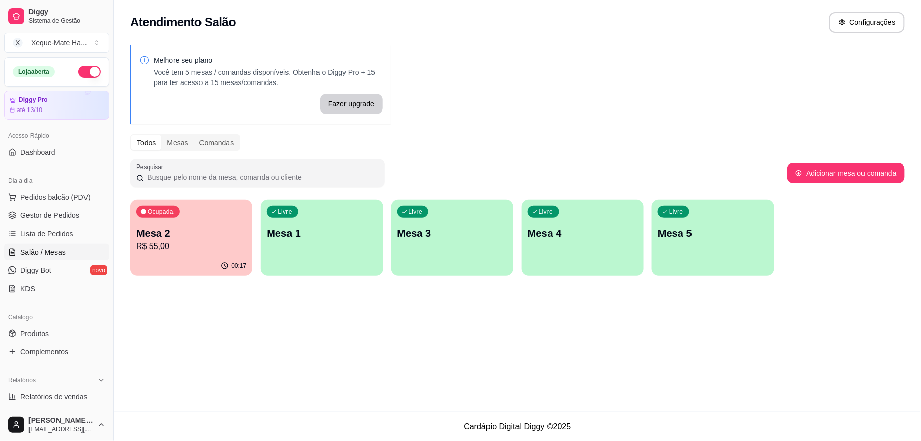
click at [575, 236] on p "Mesa 4" at bounding box center [583, 233] width 110 height 14
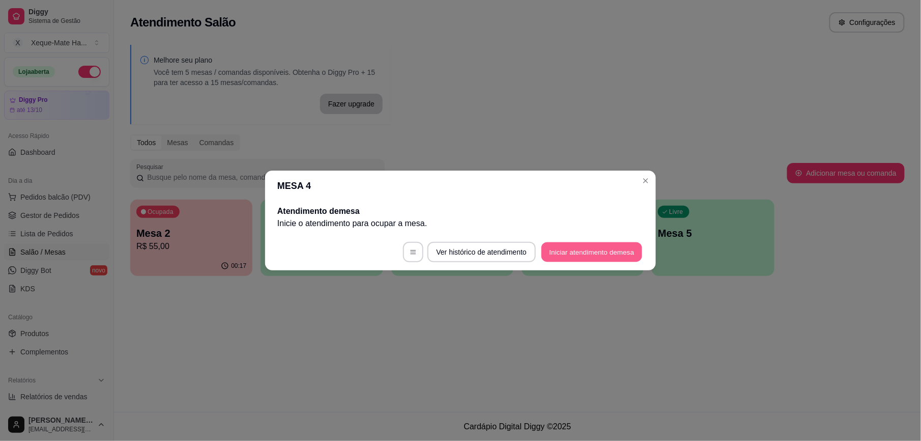
click at [593, 255] on button "Iniciar atendimento de mesa" at bounding box center [592, 252] width 101 height 20
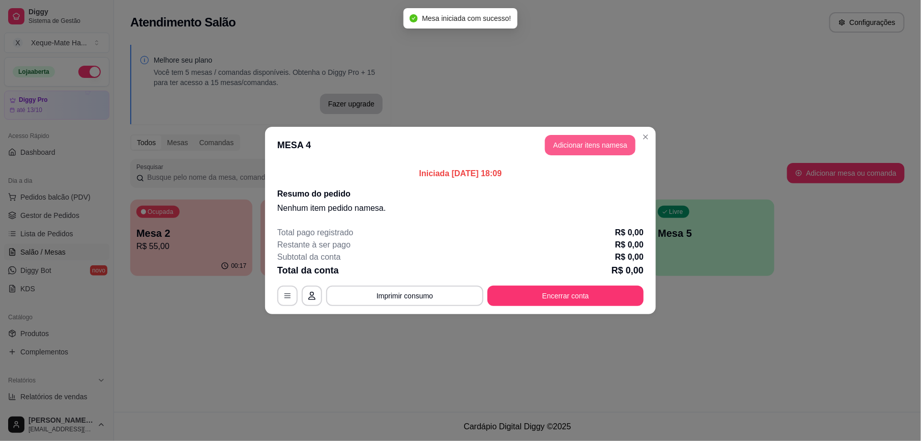
click at [602, 149] on button "Adicionar itens na mesa" at bounding box center [590, 145] width 91 height 20
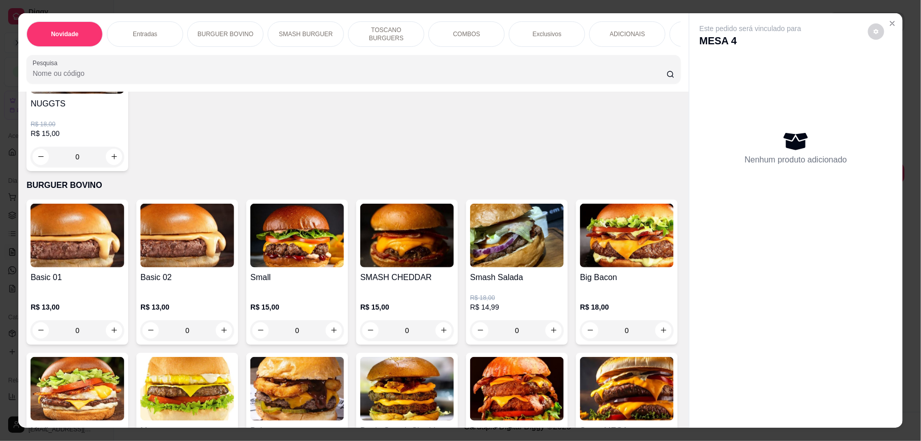
scroll to position [312, 0]
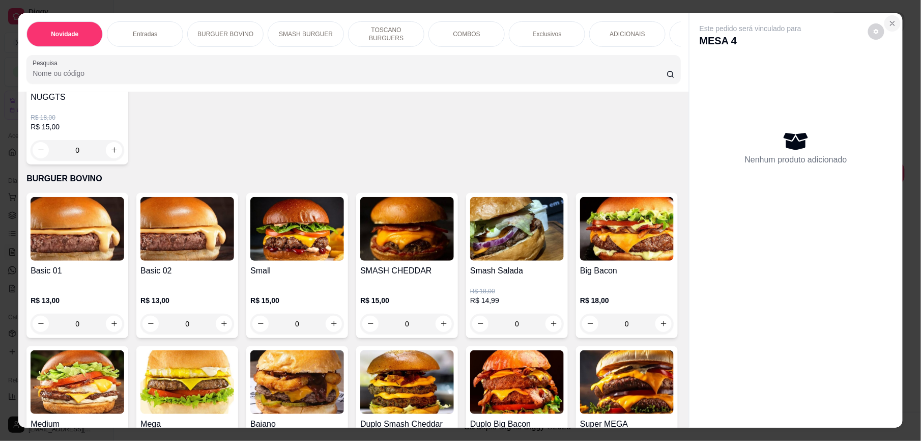
click at [891, 21] on icon "Close" at bounding box center [893, 23] width 8 height 8
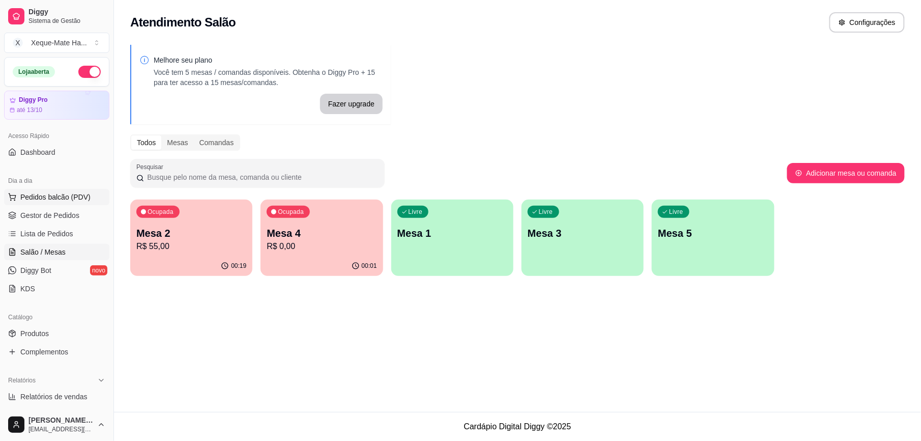
click at [78, 190] on button "Pedidos balcão (PDV)" at bounding box center [56, 197] width 105 height 16
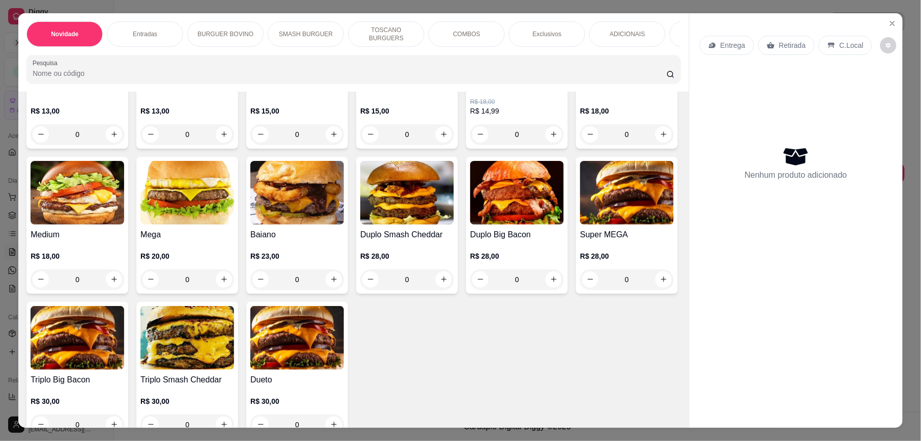
scroll to position [494, 0]
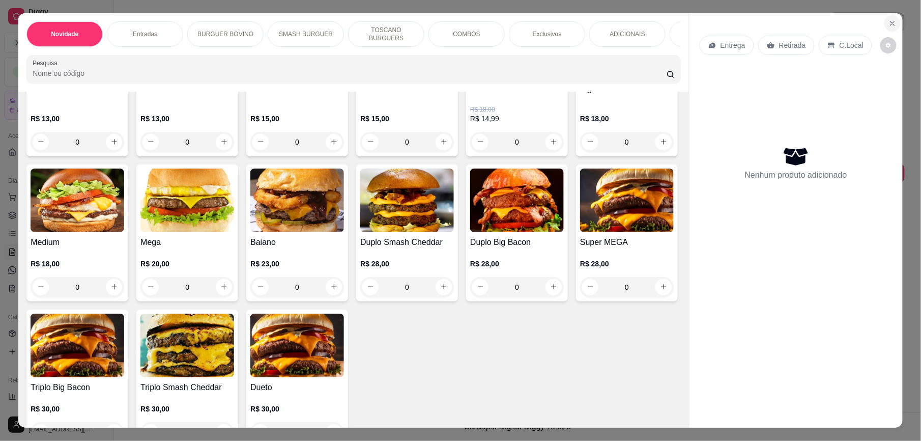
click at [890, 20] on icon "Close" at bounding box center [893, 23] width 8 height 8
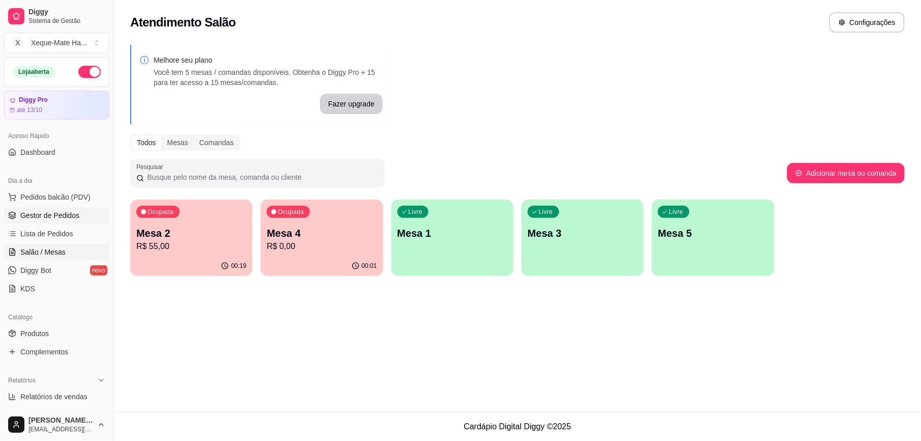
click at [50, 210] on link "Gestor de Pedidos" at bounding box center [56, 215] width 105 height 16
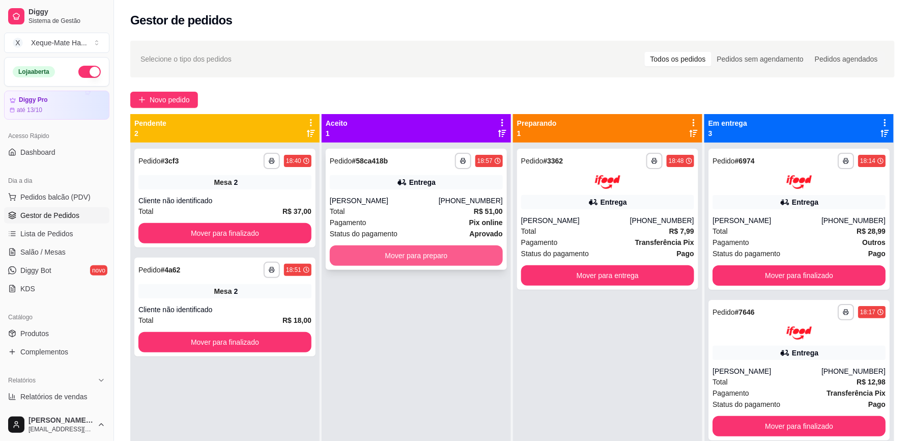
click at [437, 256] on button "Mover para preparo" at bounding box center [416, 255] width 173 height 20
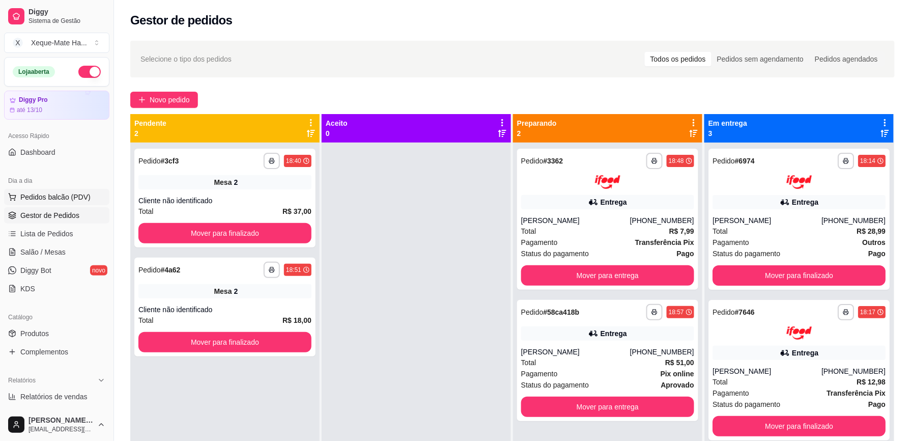
click at [62, 199] on span "Pedidos balcão (PDV)" at bounding box center [55, 197] width 70 height 10
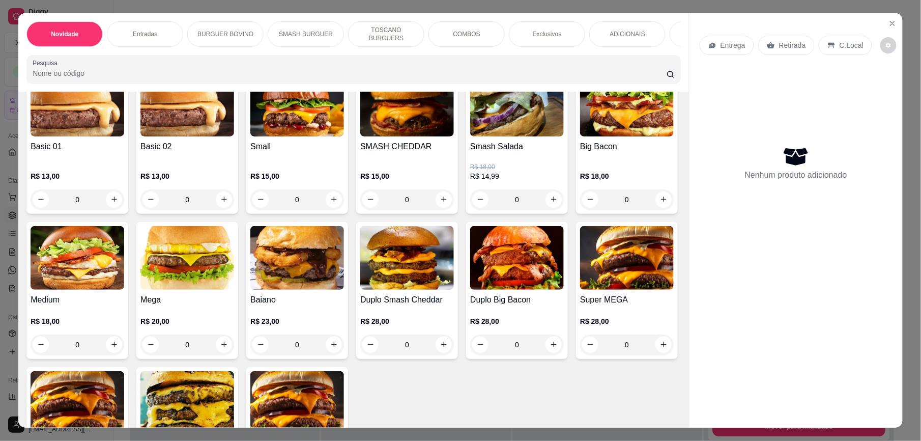
scroll to position [465, 0]
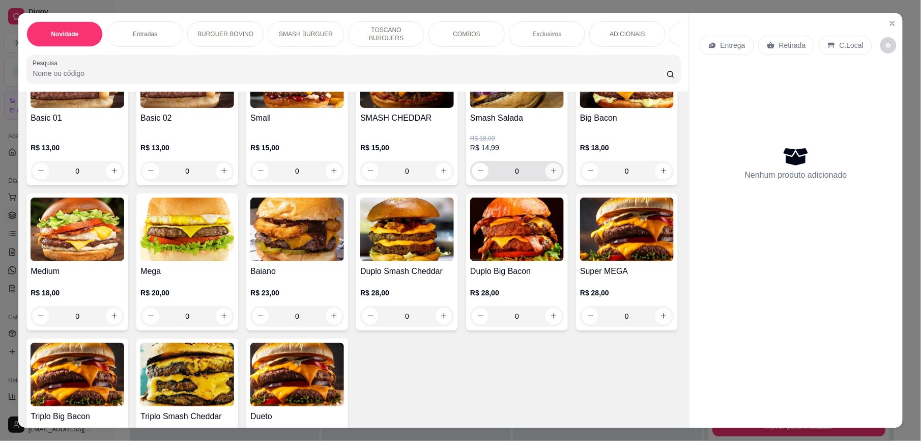
click at [551, 175] on icon "increase-product-quantity" at bounding box center [554, 171] width 8 height 8
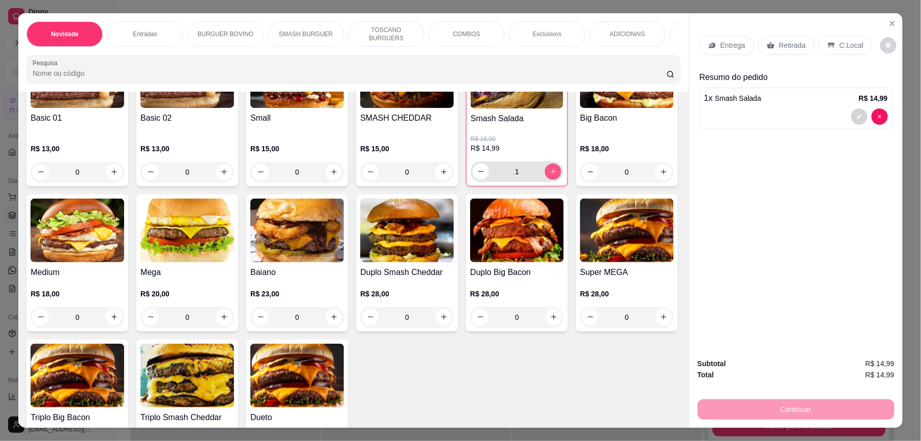
click at [550, 175] on icon "increase-product-quantity" at bounding box center [554, 171] width 8 height 8
type input "3"
click at [792, 43] on p "Retirada" at bounding box center [792, 45] width 27 height 10
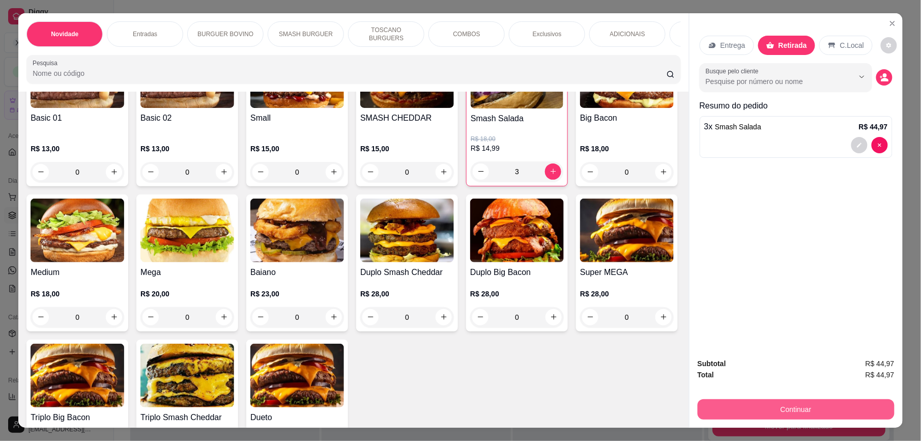
click at [816, 406] on button "Continuar" at bounding box center [796, 409] width 197 height 20
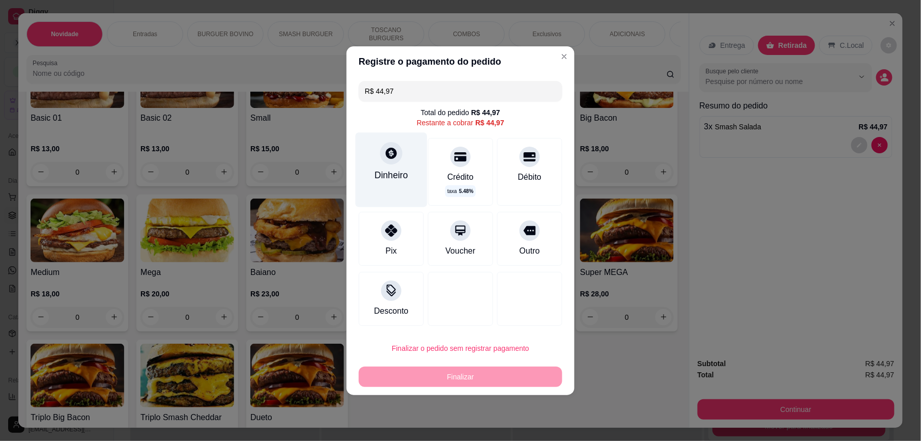
click at [386, 162] on div at bounding box center [391, 153] width 22 height 22
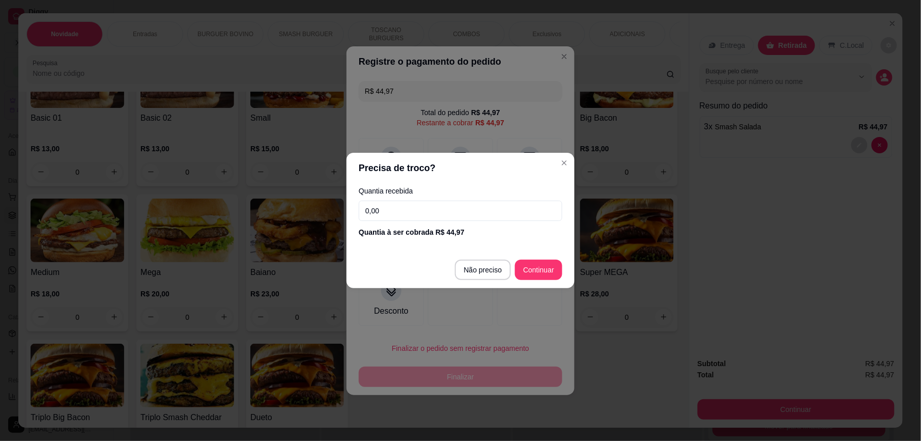
click at [459, 212] on input "0,00" at bounding box center [461, 211] width 204 height 20
type input "50,00"
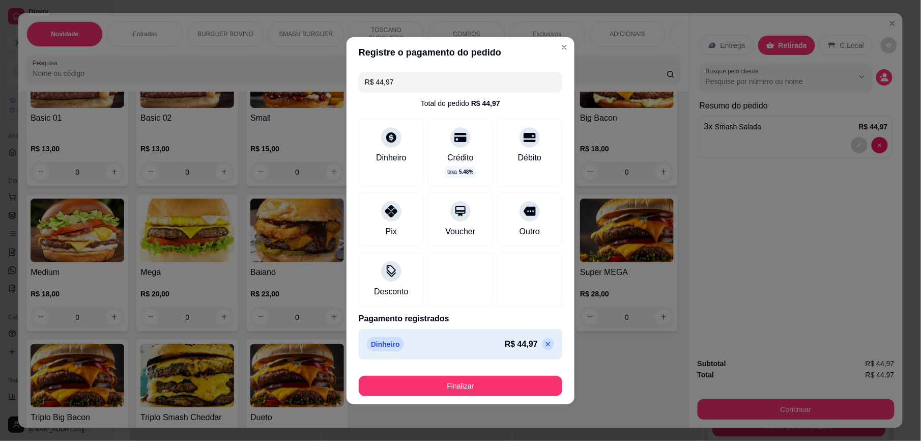
type input "R$ 0,00"
click at [534, 388] on button "Finalizar" at bounding box center [461, 386] width 204 height 20
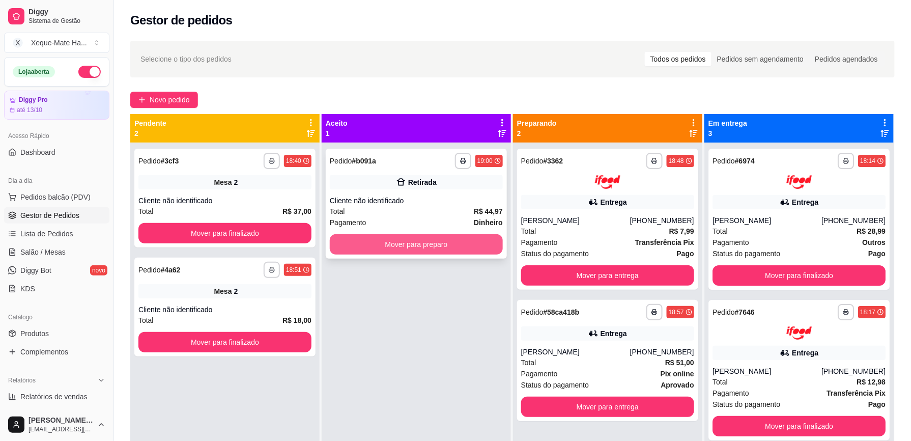
click at [483, 245] on button "Mover para preparo" at bounding box center [416, 244] width 173 height 20
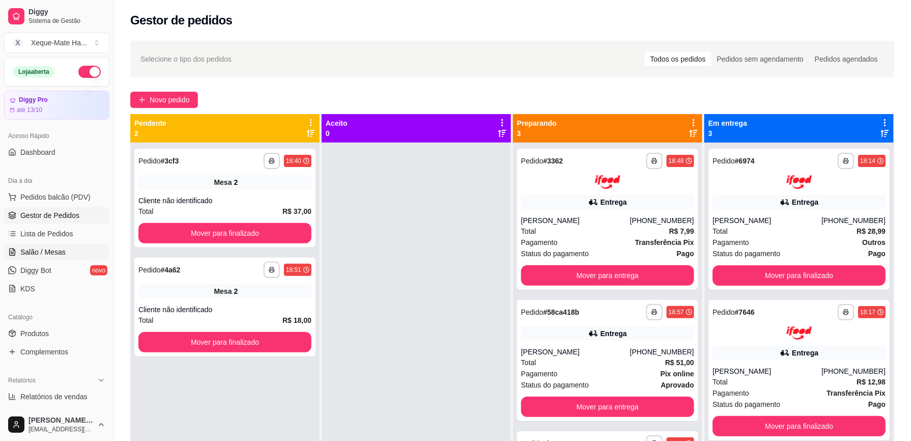
click at [56, 251] on span "Salão / Mesas" at bounding box center [42, 252] width 45 height 10
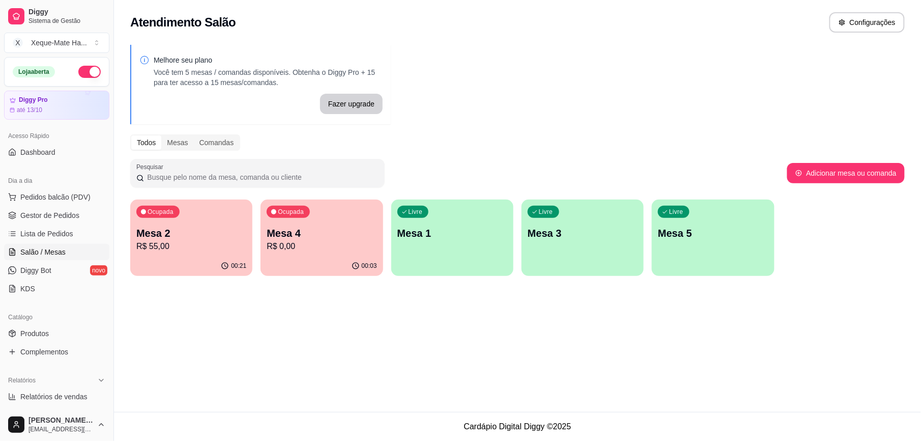
click at [168, 241] on p "R$ 55,00" at bounding box center [191, 246] width 110 height 12
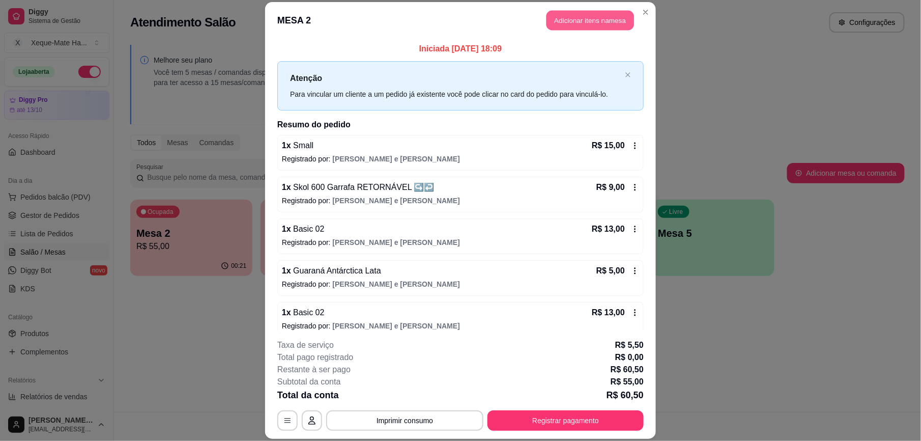
click at [562, 20] on button "Adicionar itens na mesa" at bounding box center [591, 21] width 88 height 20
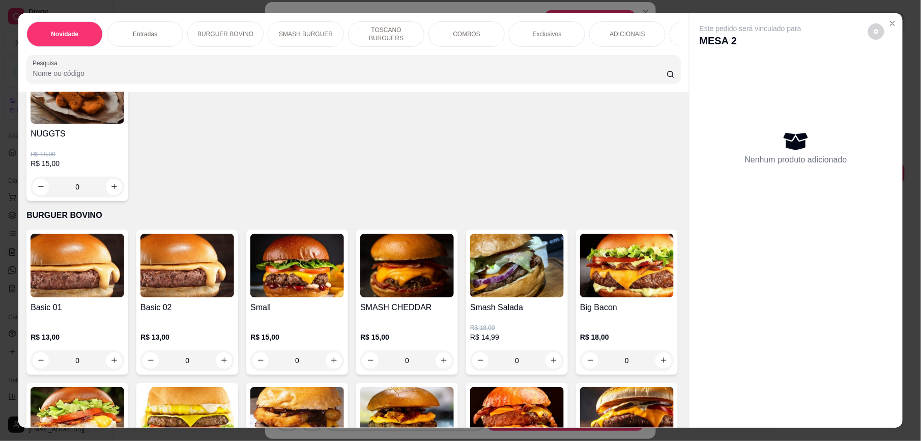
scroll to position [290, 0]
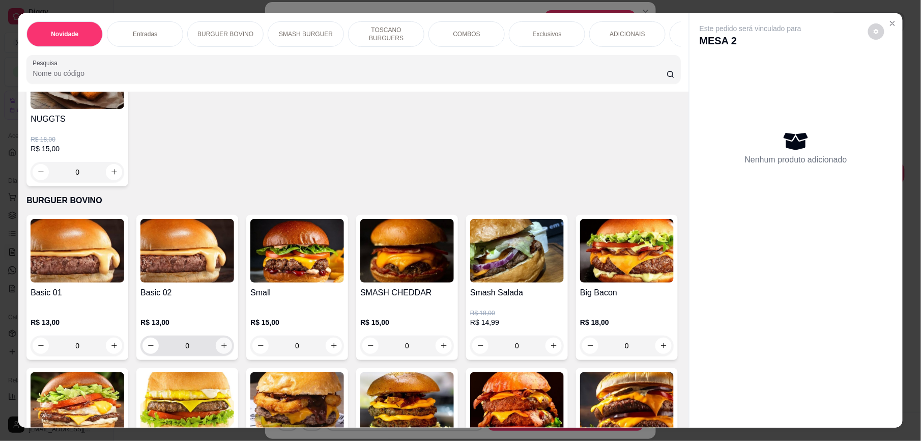
click at [221, 349] on icon "increase-product-quantity" at bounding box center [224, 346] width 6 height 6
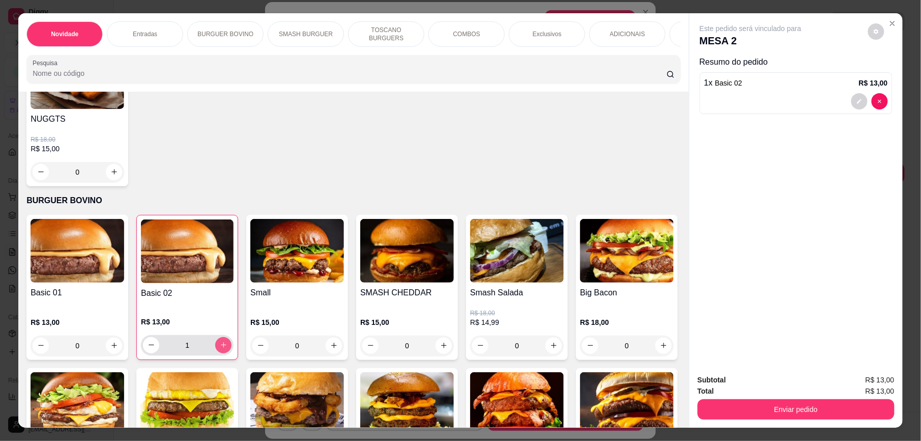
type input "1"
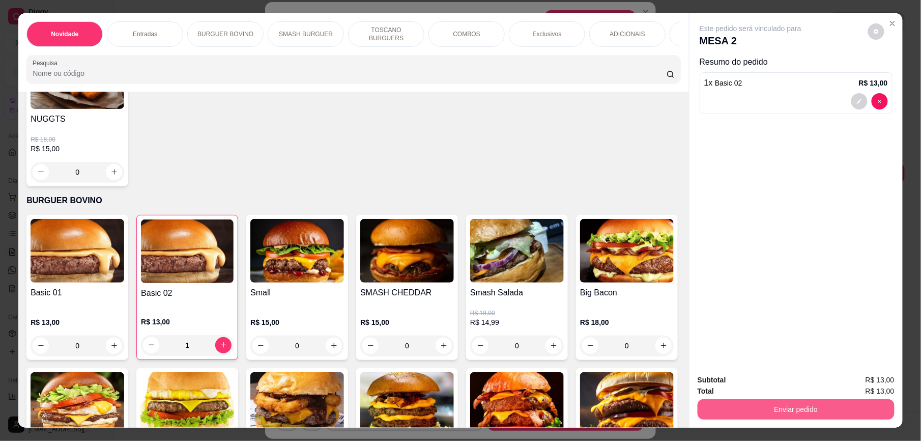
click at [735, 410] on button "Enviar pedido" at bounding box center [796, 409] width 197 height 20
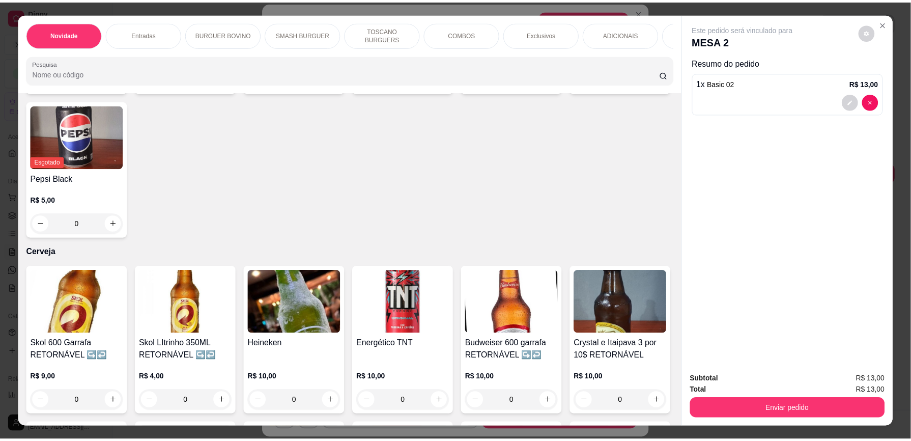
scroll to position [2413, 0]
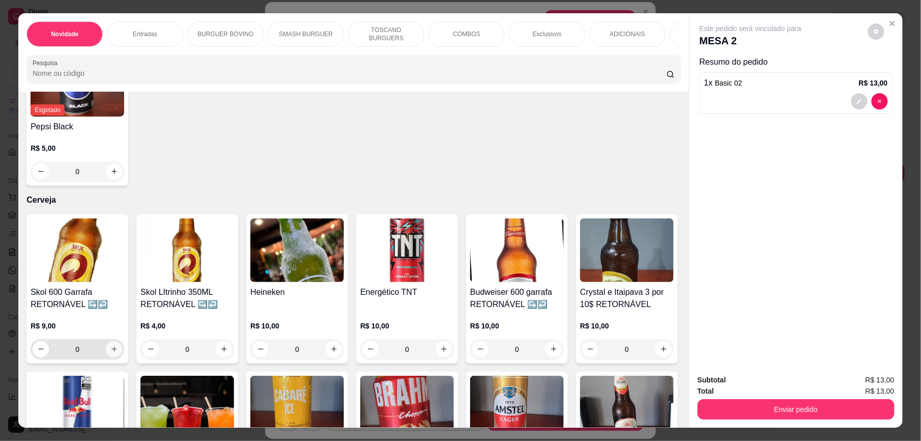
click at [106, 345] on button "increase-product-quantity" at bounding box center [114, 349] width 16 height 16
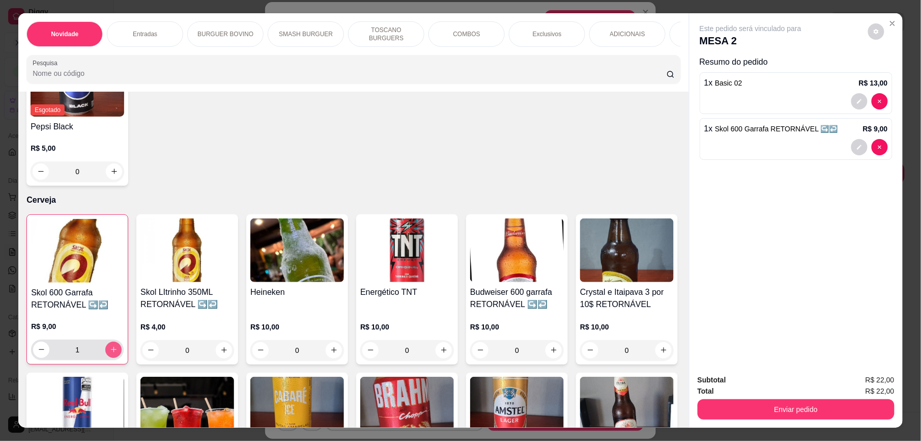
type input "1"
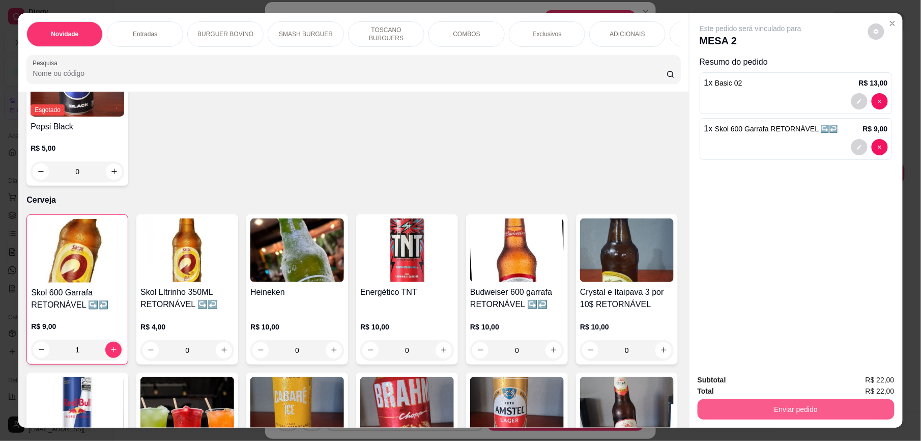
click at [752, 410] on button "Enviar pedido" at bounding box center [796, 409] width 197 height 20
click at [874, 380] on button "Enviar pedido" at bounding box center [868, 384] width 58 height 19
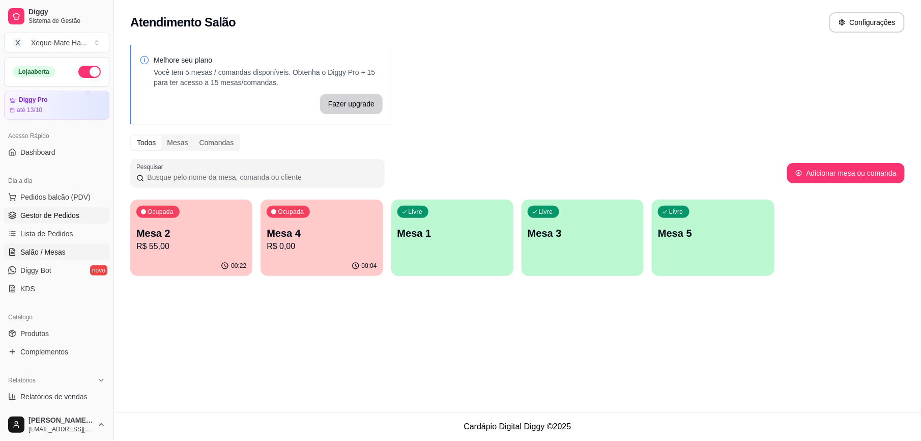
click at [54, 214] on span "Gestor de Pedidos" at bounding box center [49, 215] width 59 height 10
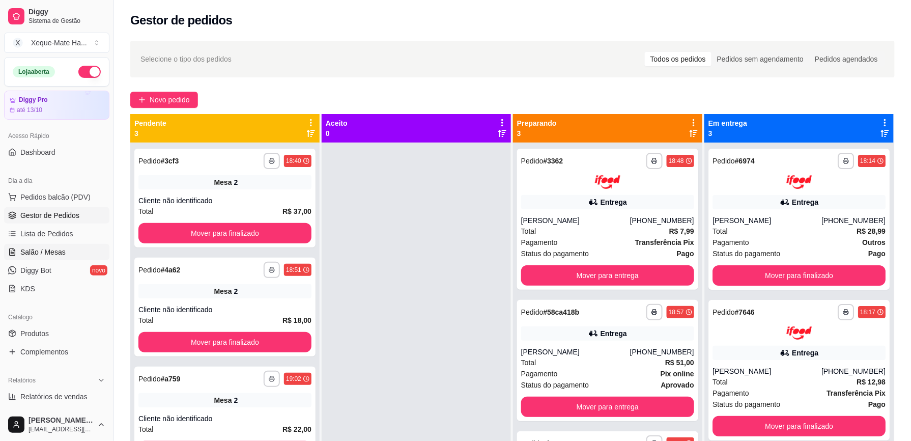
click at [51, 252] on span "Salão / Mesas" at bounding box center [42, 252] width 45 height 10
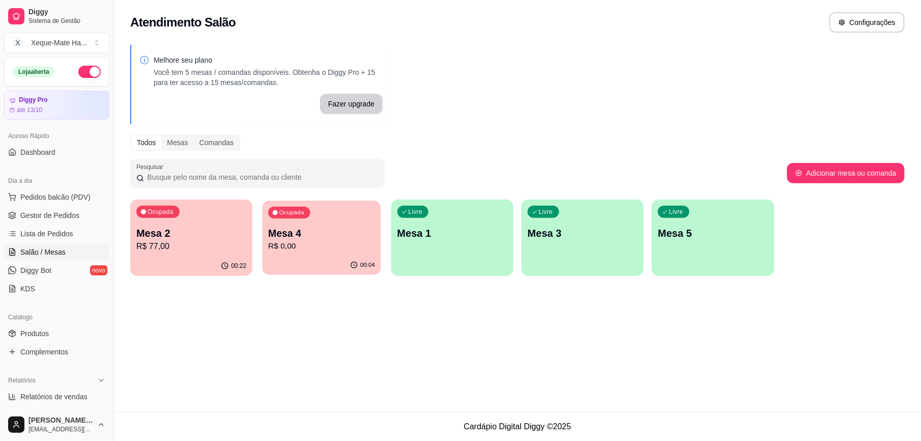
click at [311, 233] on p "Mesa 4" at bounding box center [322, 233] width 107 height 14
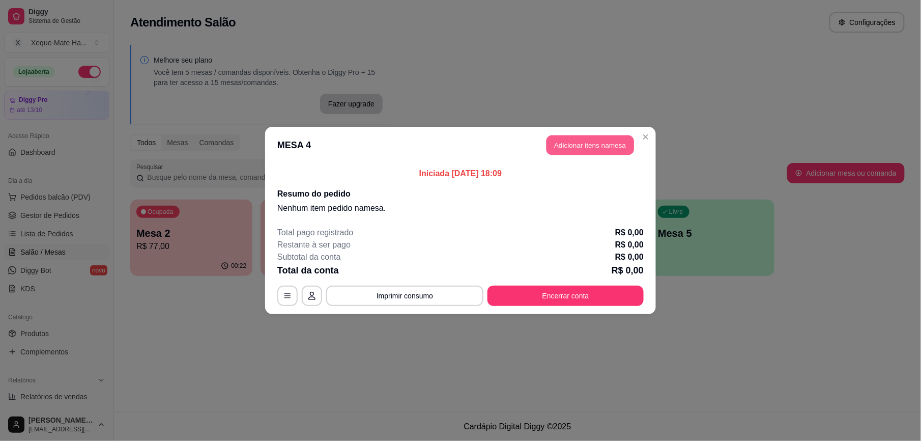
click at [565, 146] on button "Adicionar itens na mesa" at bounding box center [591, 145] width 88 height 20
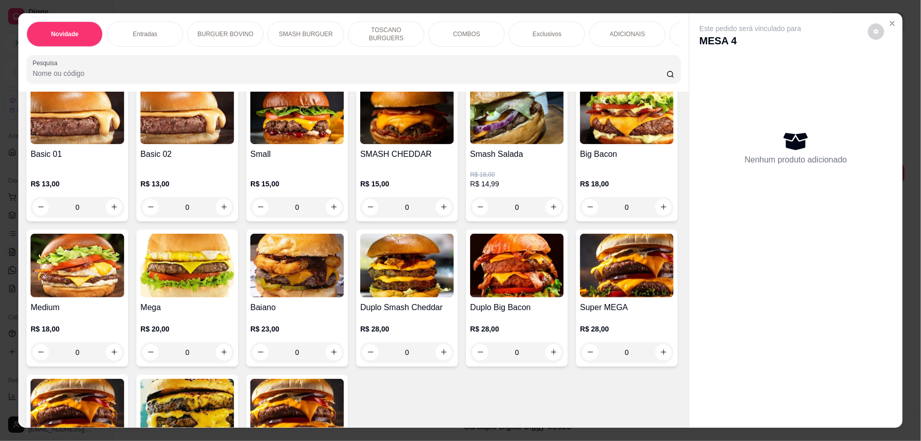
scroll to position [523, 0]
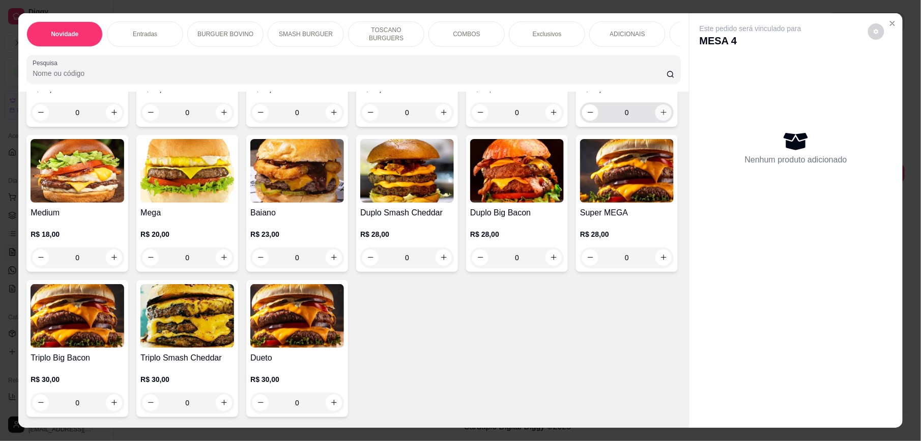
click at [660, 116] on icon "increase-product-quantity" at bounding box center [664, 112] width 8 height 8
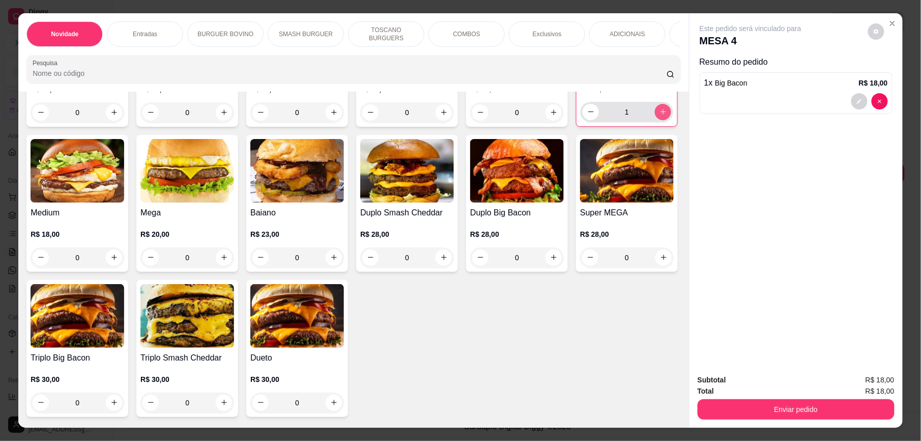
type input "1"
click at [220, 116] on icon "increase-product-quantity" at bounding box center [224, 112] width 8 height 8
type input "1"
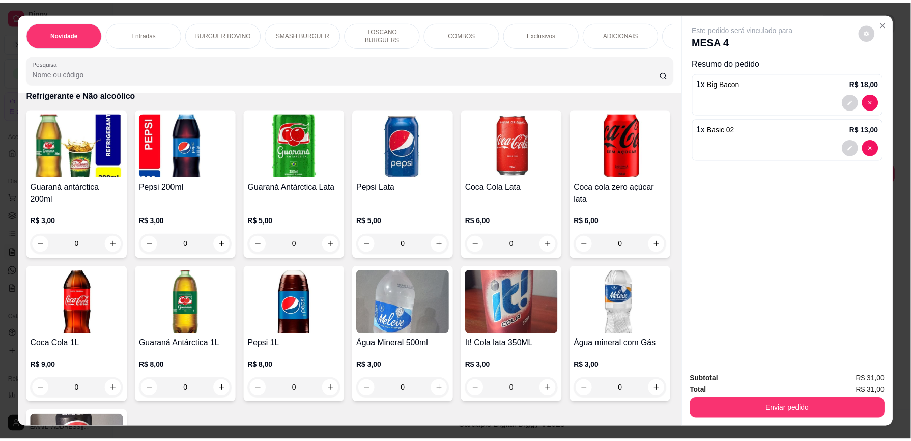
scroll to position [2122, 0]
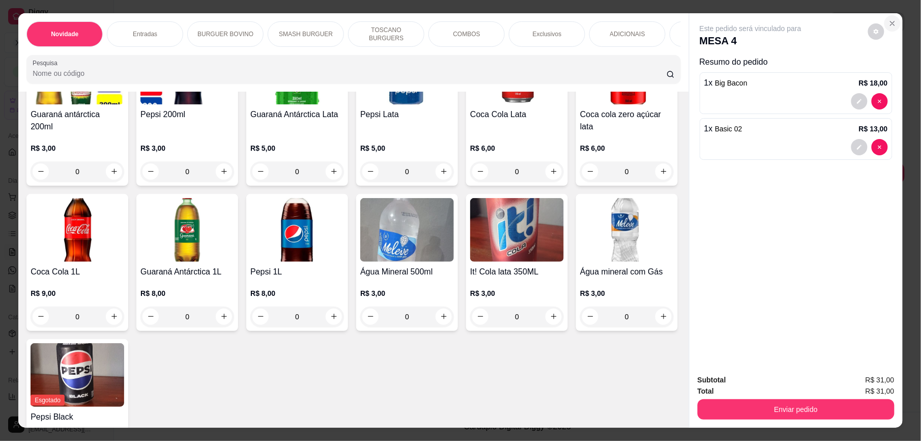
click at [889, 26] on icon "Close" at bounding box center [893, 23] width 8 height 8
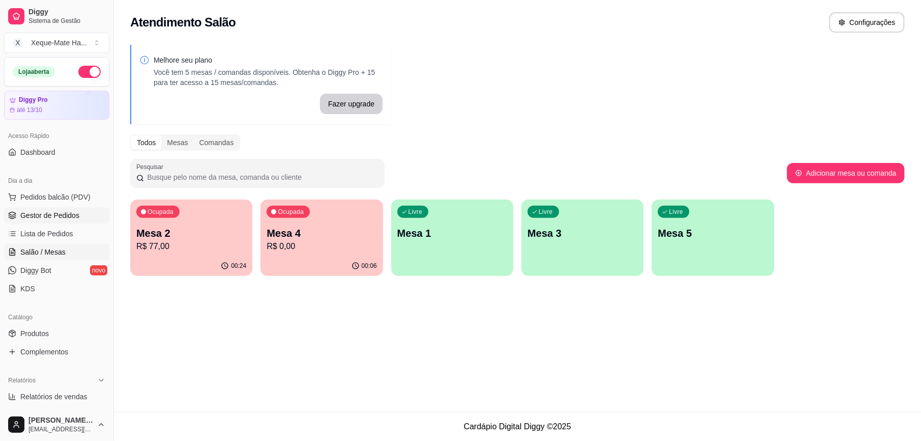
click at [49, 212] on span "Gestor de Pedidos" at bounding box center [49, 215] width 59 height 10
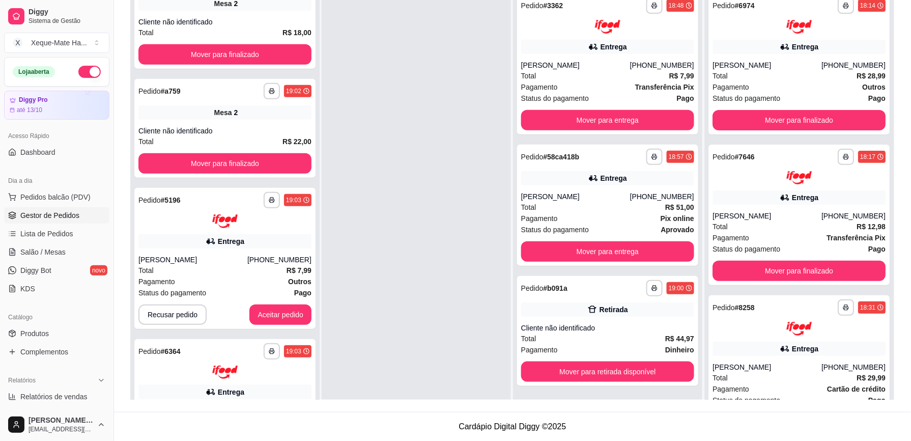
scroll to position [145, 0]
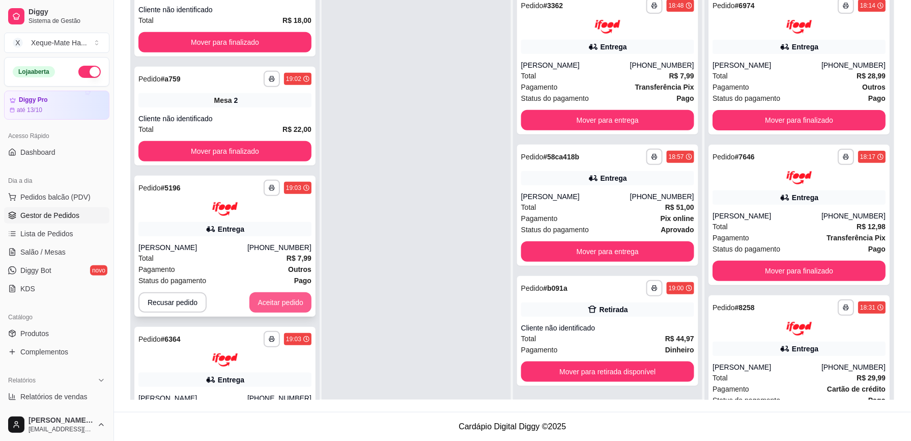
click at [270, 305] on button "Aceitar pedido" at bounding box center [280, 302] width 62 height 20
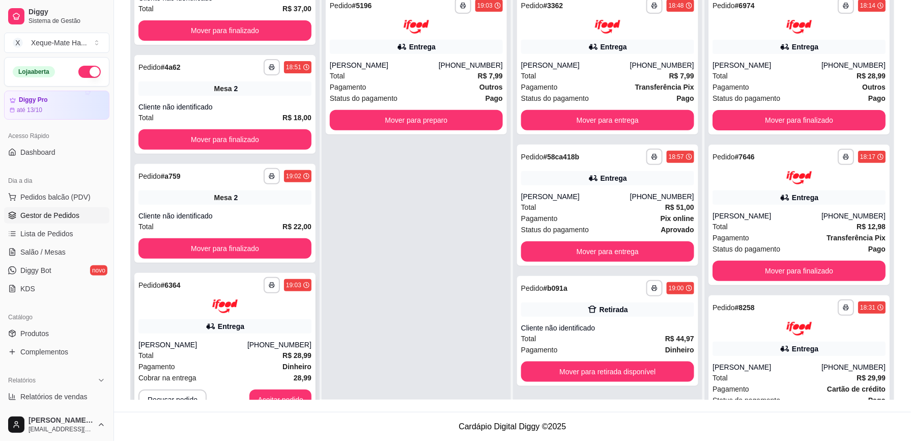
scroll to position [47, 0]
click at [287, 394] on button "Aceitar pedido" at bounding box center [280, 400] width 60 height 20
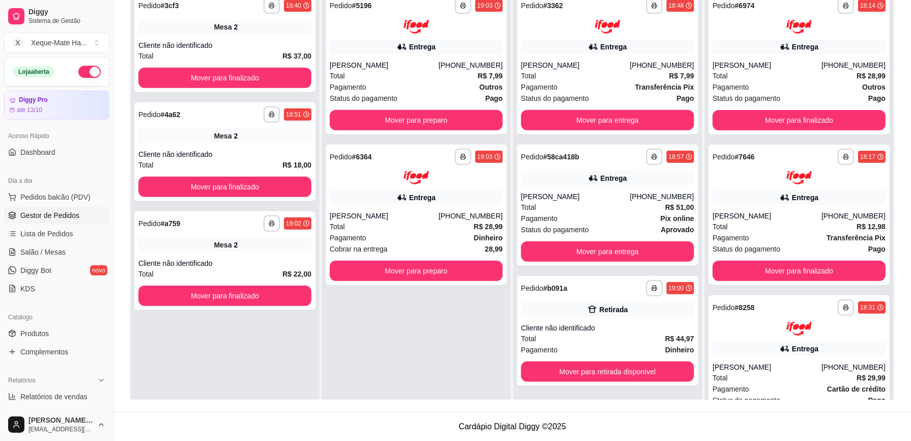
scroll to position [0, 0]
click at [420, 271] on button "Mover para preparo" at bounding box center [416, 271] width 173 height 20
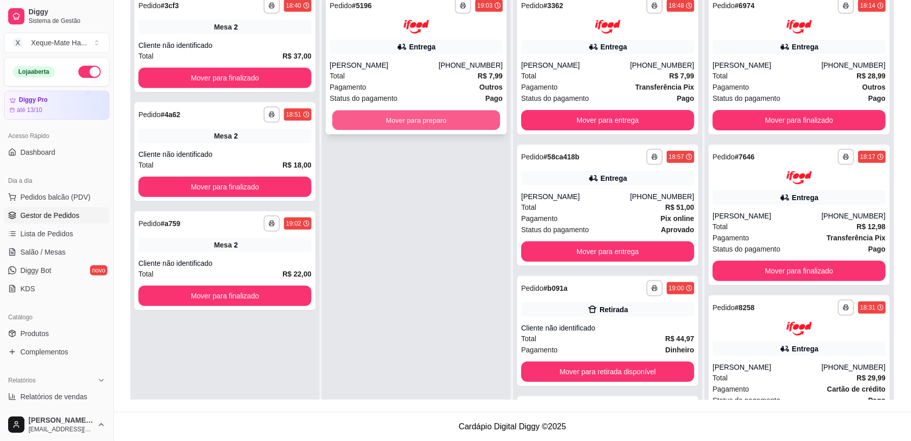
click at [420, 122] on button "Mover para preparo" at bounding box center [416, 120] width 168 height 20
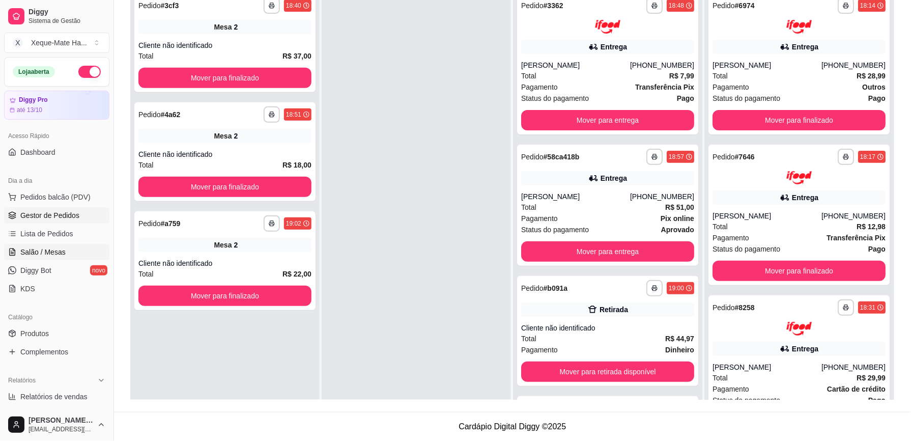
click at [56, 253] on span "Salão / Mesas" at bounding box center [42, 252] width 45 height 10
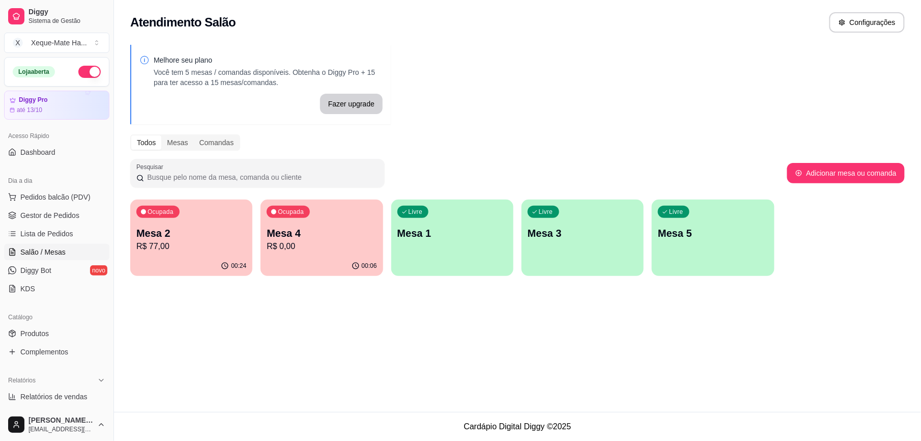
click at [288, 243] on p "R$ 0,00" at bounding box center [322, 246] width 110 height 12
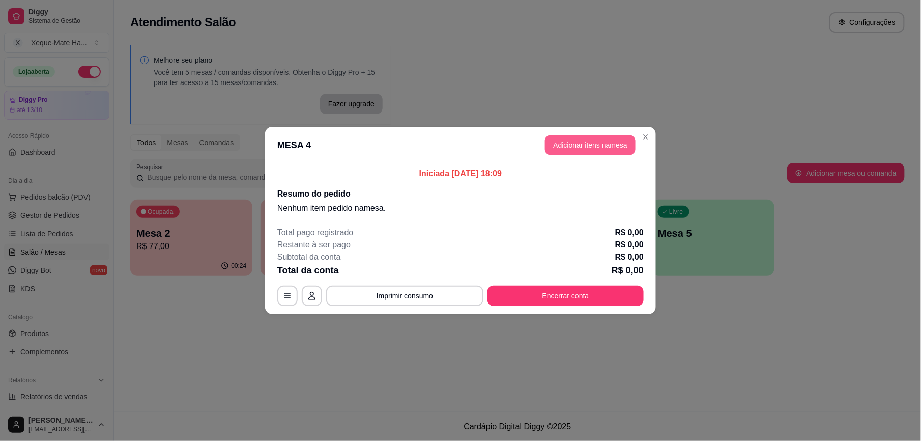
click at [608, 146] on button "Adicionar itens na mesa" at bounding box center [590, 145] width 91 height 20
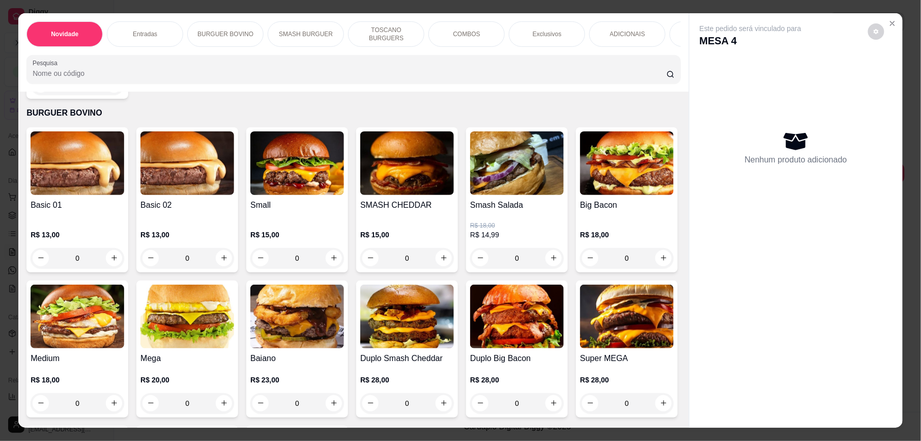
scroll to position [457, 0]
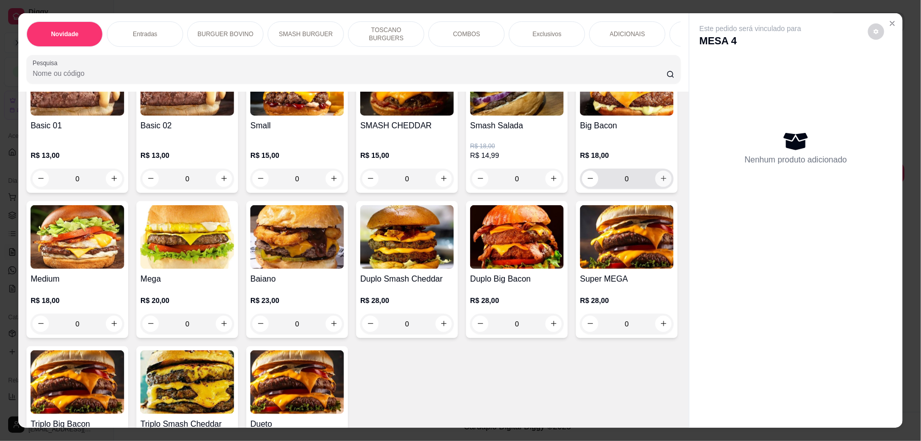
click at [660, 182] on icon "increase-product-quantity" at bounding box center [664, 179] width 8 height 8
type input "1"
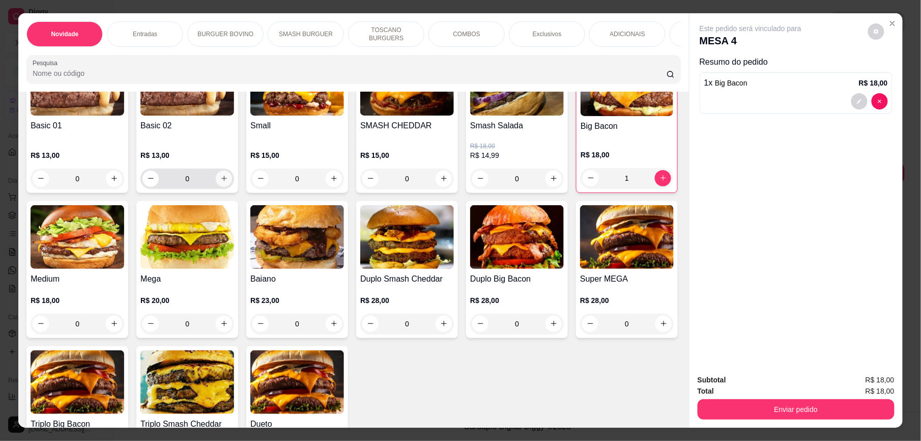
click at [220, 182] on icon "increase-product-quantity" at bounding box center [224, 179] width 8 height 8
type input "1"
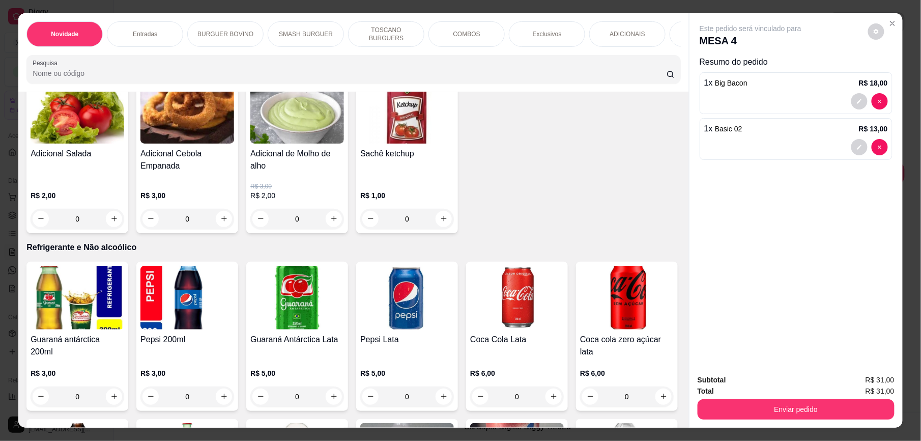
scroll to position [2079, 0]
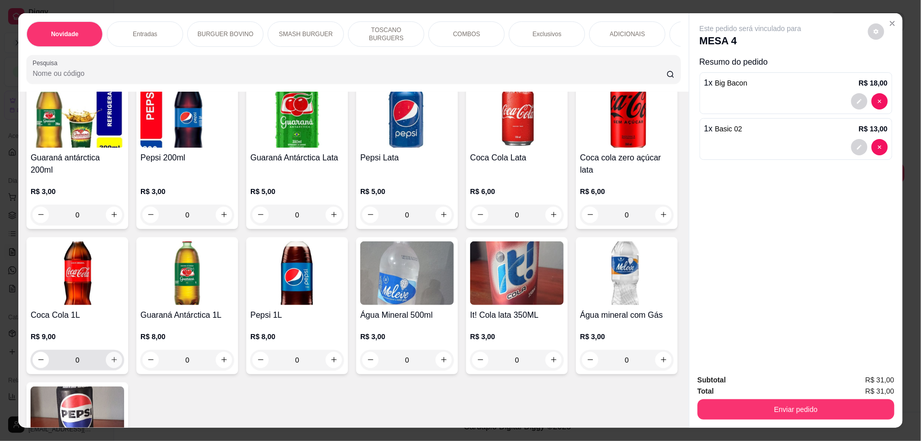
click at [118, 361] on icon "increase-product-quantity" at bounding box center [114, 360] width 8 height 8
type input "1"
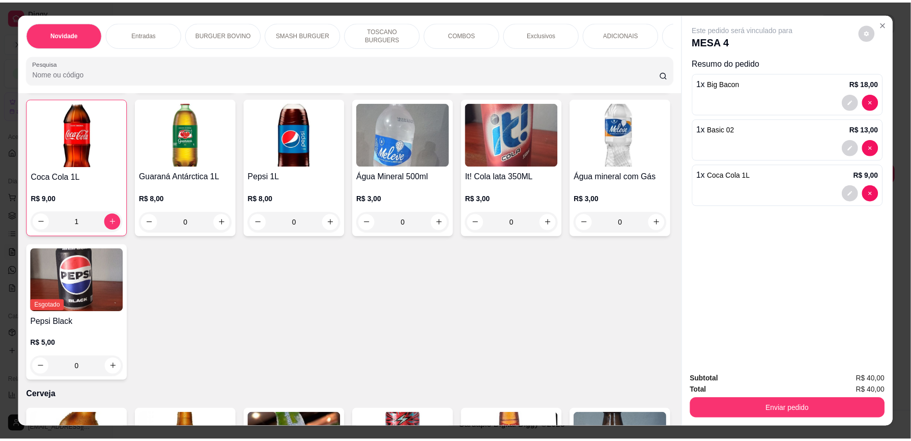
scroll to position [2269, 0]
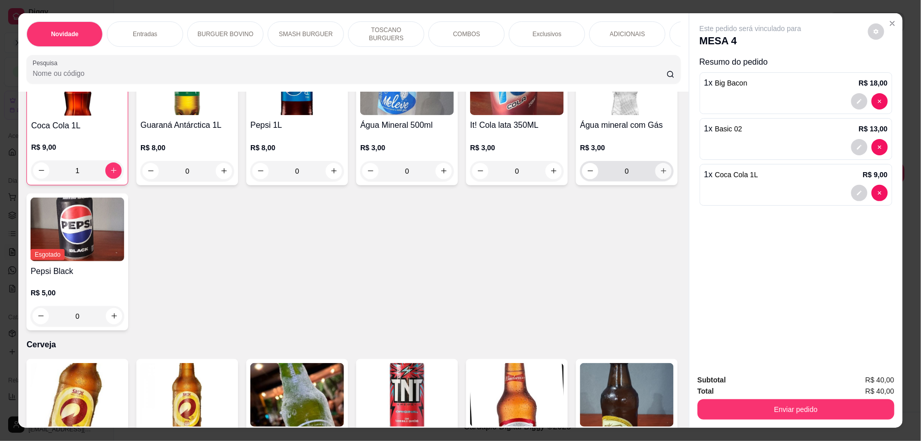
click at [660, 175] on icon "increase-product-quantity" at bounding box center [664, 171] width 8 height 8
type input "1"
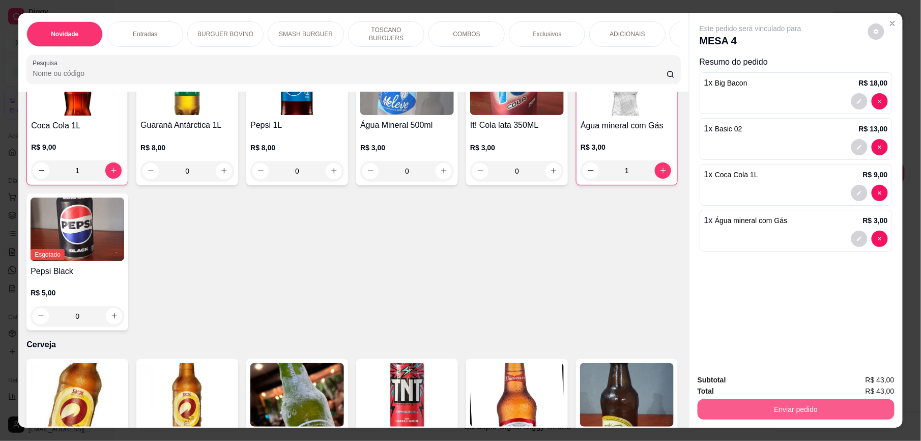
click at [791, 413] on button "Enviar pedido" at bounding box center [796, 409] width 197 height 20
click at [880, 389] on button "Enviar pedido" at bounding box center [868, 384] width 58 height 19
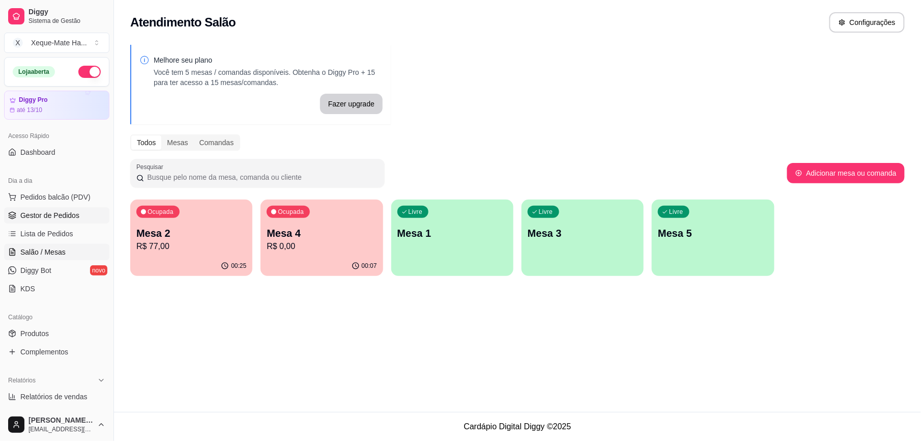
click at [59, 210] on span "Gestor de Pedidos" at bounding box center [49, 215] width 59 height 10
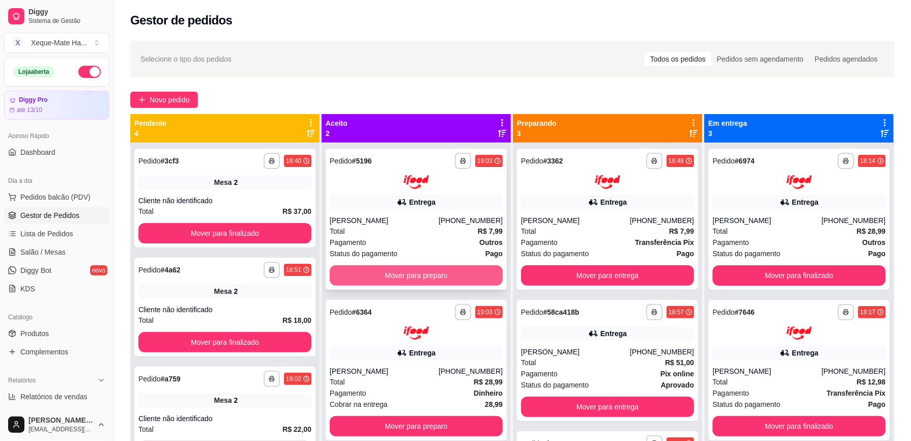
click at [442, 273] on button "Mover para preparo" at bounding box center [416, 275] width 173 height 20
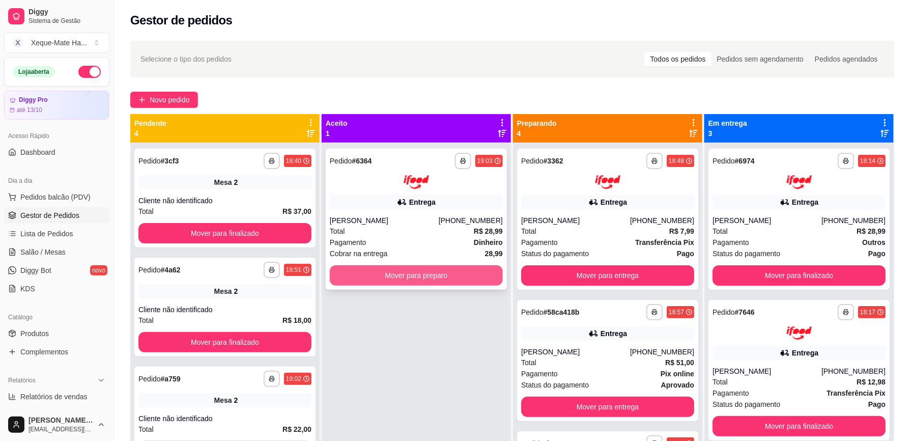
click at [438, 271] on button "Mover para preparo" at bounding box center [416, 275] width 173 height 20
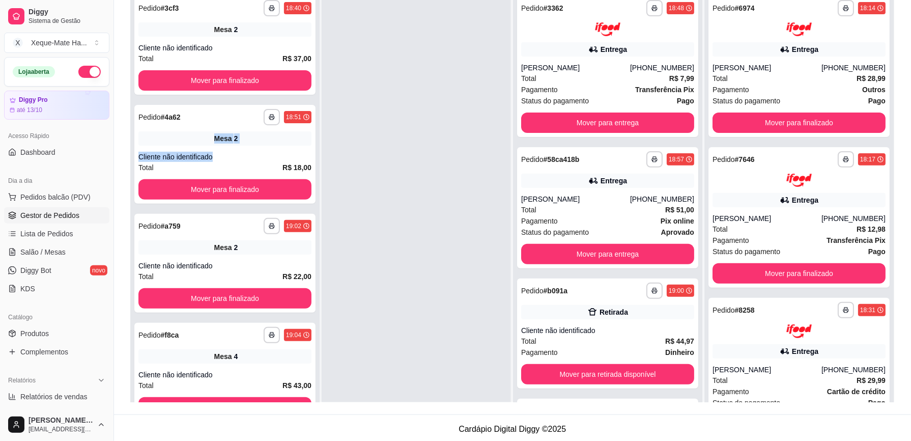
drag, startPoint x: 299, startPoint y: 133, endPoint x: 313, endPoint y: 111, distance: 25.6
click at [310, 111] on div "**********" at bounding box center [224, 210] width 189 height 441
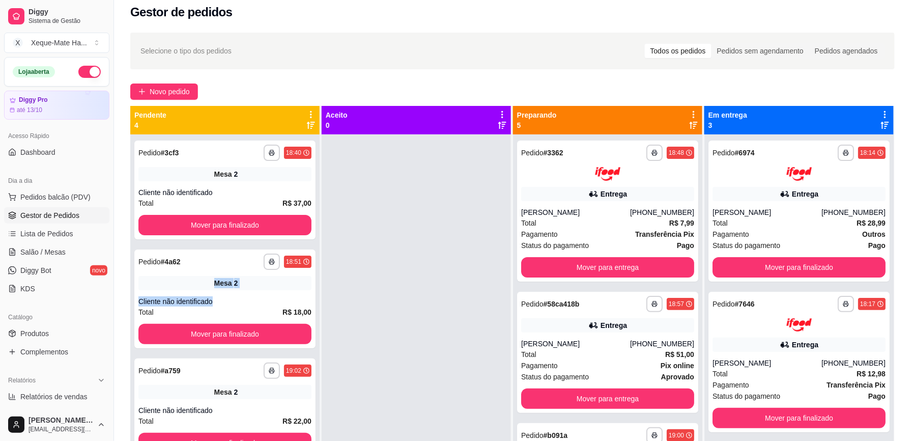
scroll to position [5, 0]
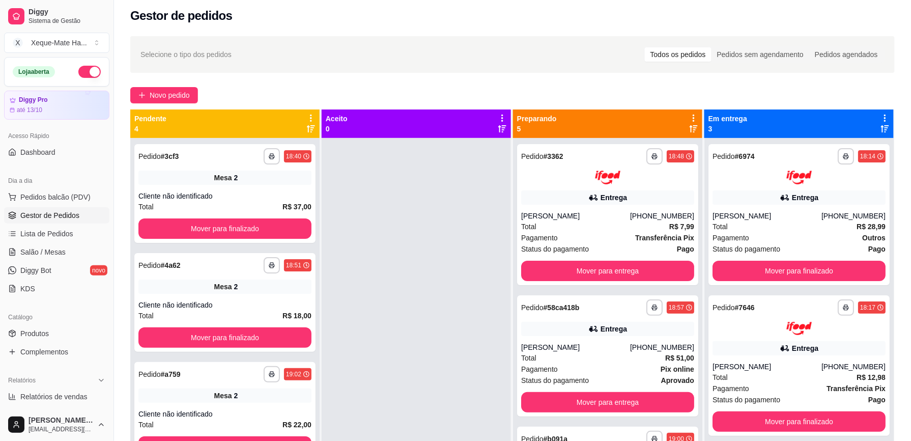
click at [398, 276] on div at bounding box center [416, 358] width 189 height 441
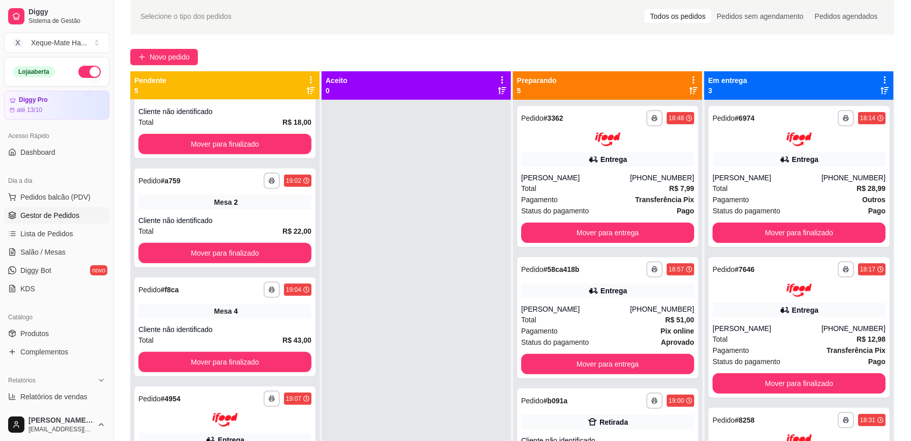
scroll to position [155, 0]
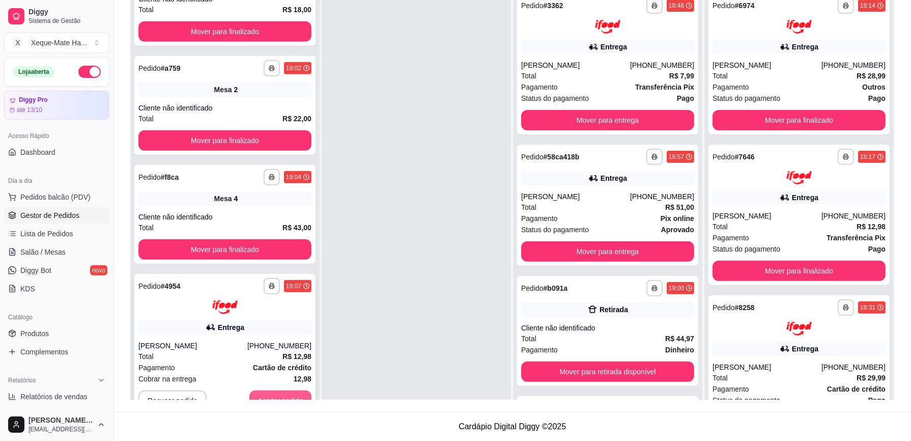
click at [277, 393] on button "Aceitar pedido" at bounding box center [280, 400] width 62 height 20
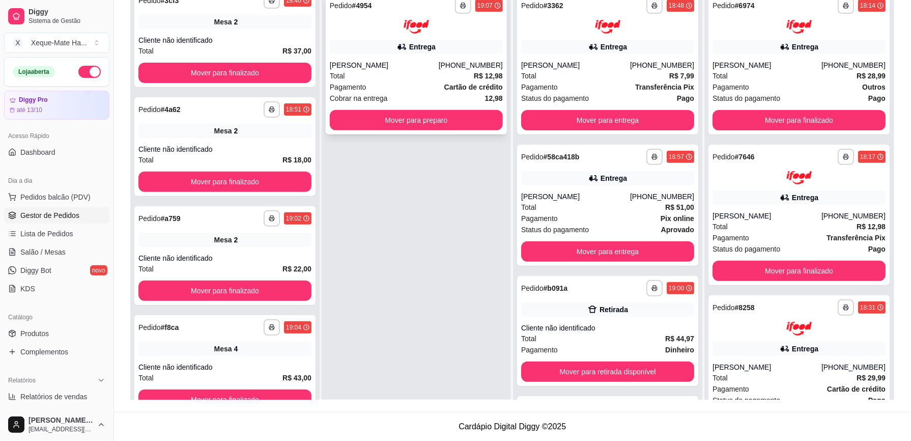
scroll to position [5, 0]
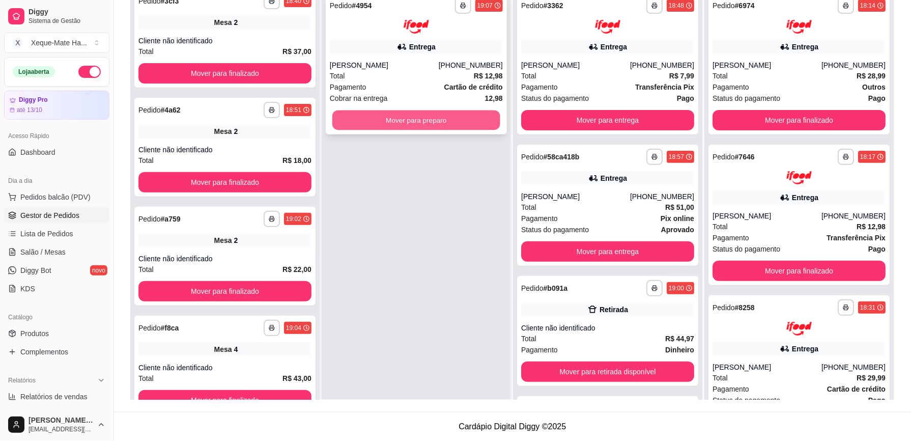
click at [434, 124] on button "Mover para preparo" at bounding box center [416, 120] width 168 height 20
click at [464, 114] on button "Mover para preparo" at bounding box center [416, 120] width 173 height 20
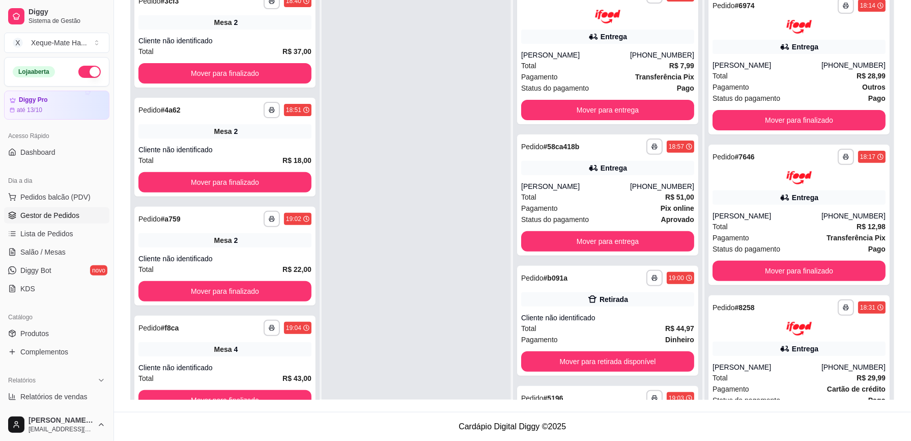
scroll to position [0, 0]
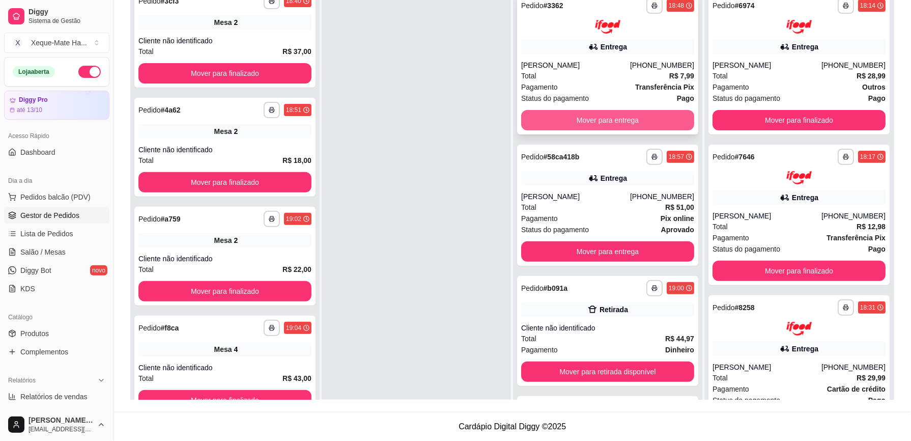
click at [607, 113] on button "Mover para entrega" at bounding box center [607, 120] width 173 height 20
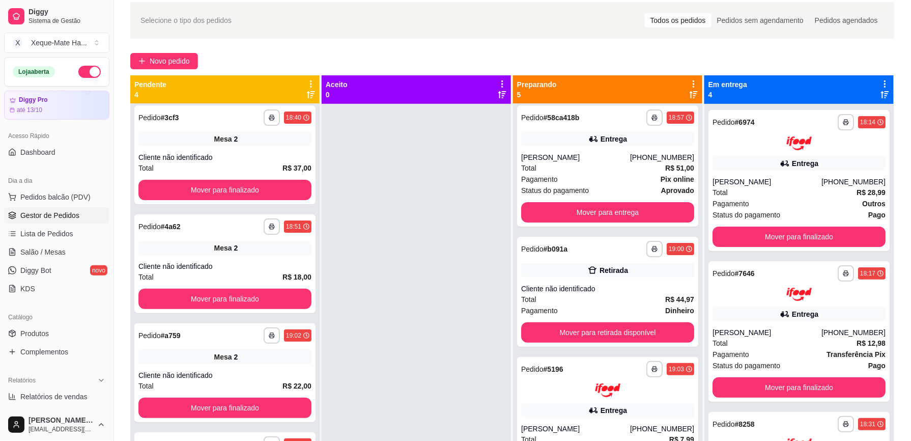
scroll to position [27, 0]
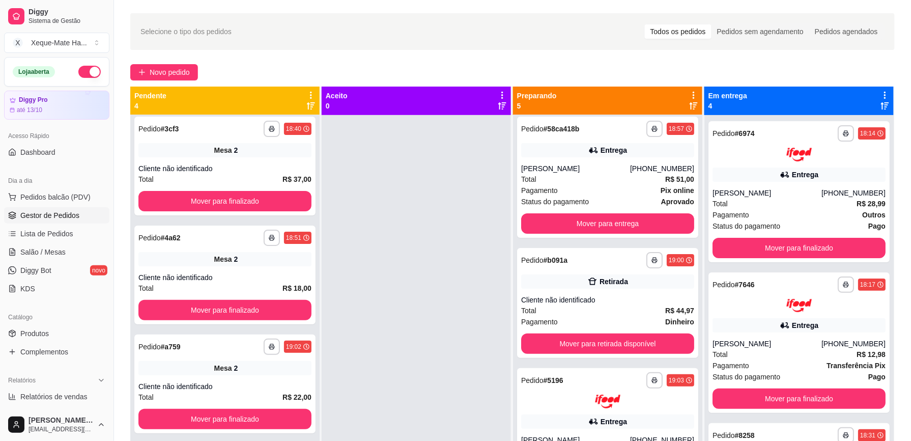
drag, startPoint x: 379, startPoint y: 240, endPoint x: 351, endPoint y: 211, distance: 40.3
click at [351, 211] on div at bounding box center [416, 335] width 189 height 441
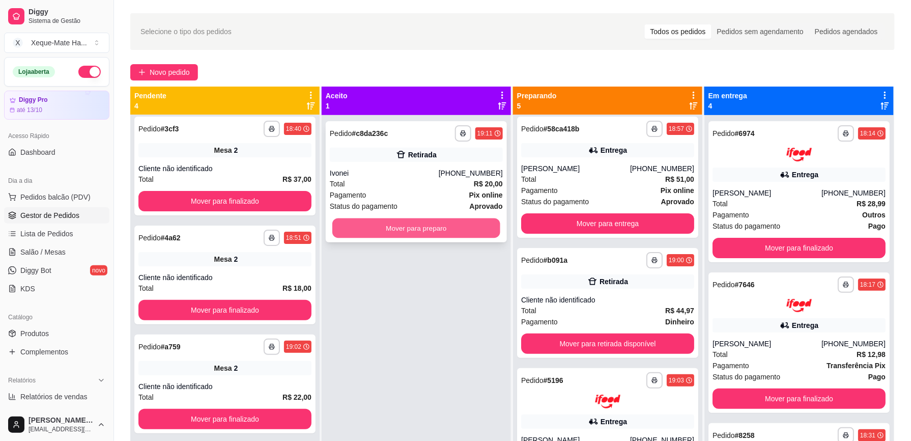
click at [367, 232] on button "Mover para preparo" at bounding box center [416, 228] width 168 height 20
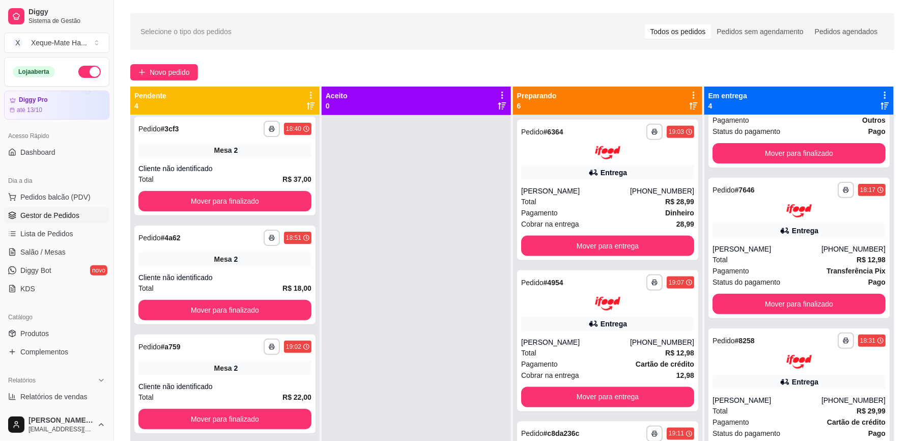
scroll to position [96, 0]
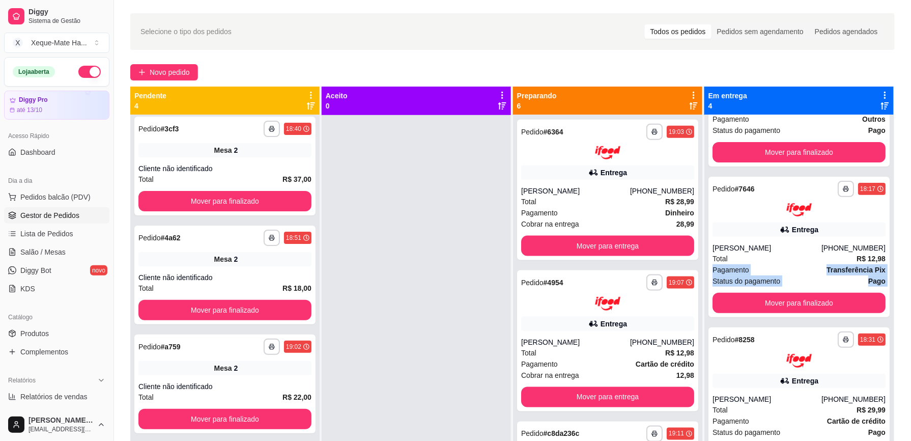
drag, startPoint x: 917, startPoint y: 295, endPoint x: 920, endPoint y: 310, distance: 15.2
click at [911, 310] on html "**********" at bounding box center [455, 193] width 911 height 441
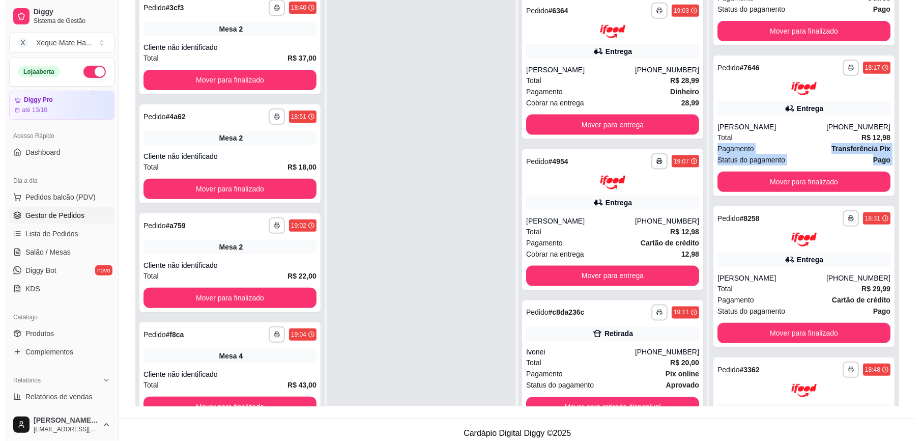
scroll to position [29, 0]
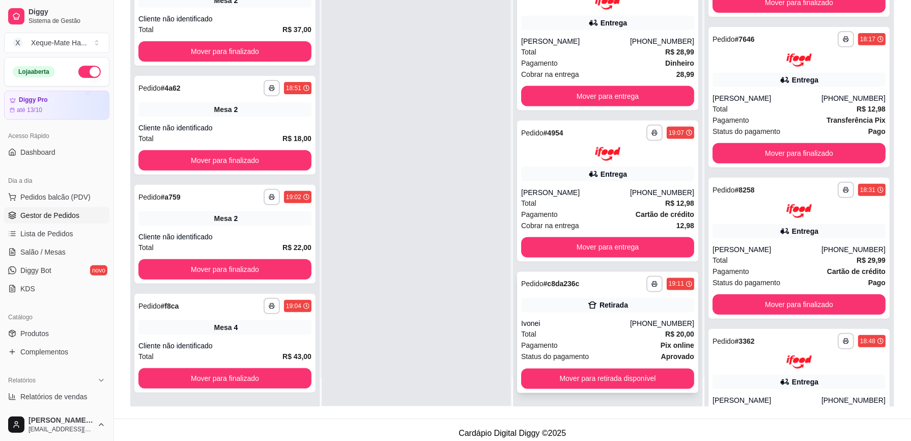
click at [599, 322] on div "Ivonei" at bounding box center [575, 324] width 109 height 10
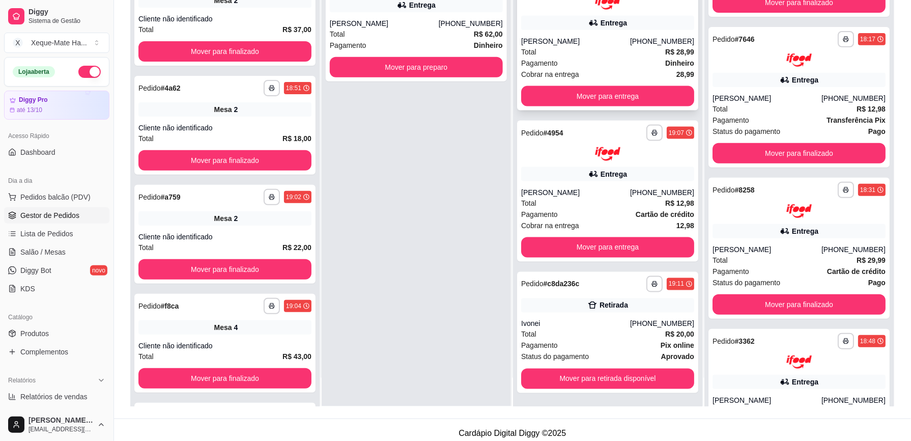
scroll to position [155, 0]
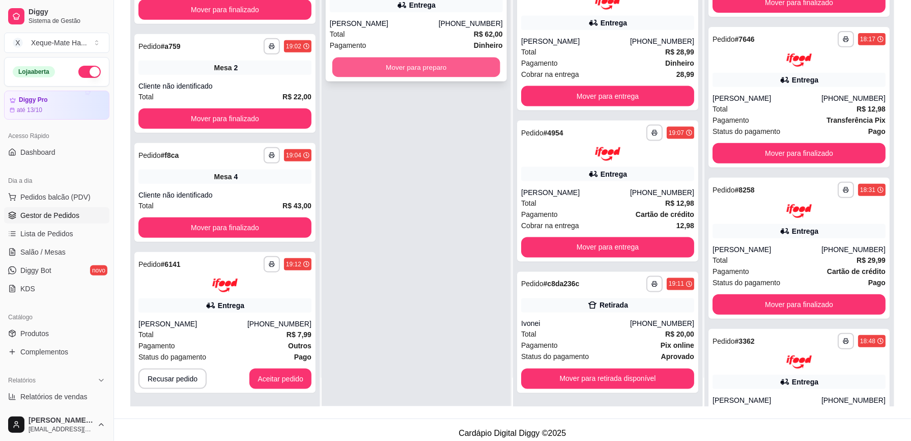
click at [387, 65] on button "Mover para preparo" at bounding box center [416, 68] width 168 height 20
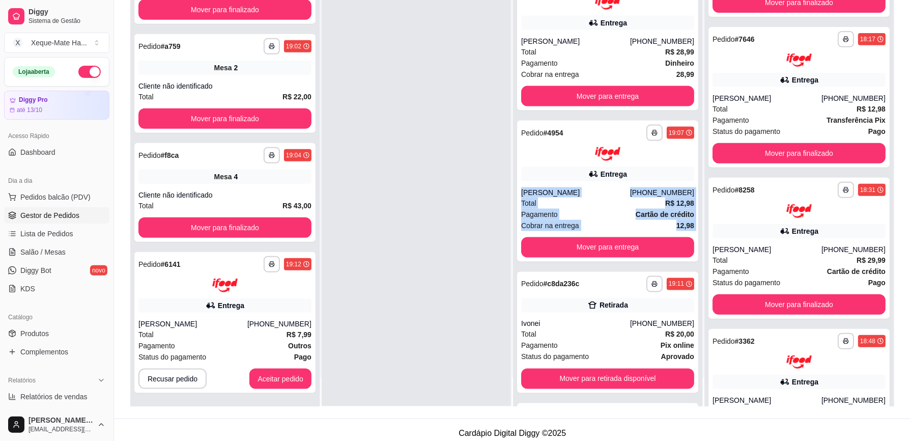
drag, startPoint x: 695, startPoint y: 177, endPoint x: 693, endPoint y: 234, distance: 57.0
click at [693, 234] on div "**********" at bounding box center [608, 171] width 190 height 469
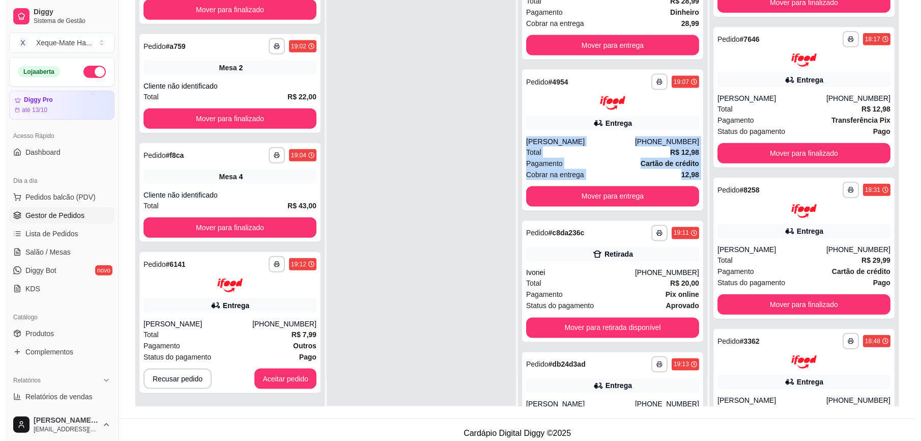
scroll to position [524, 0]
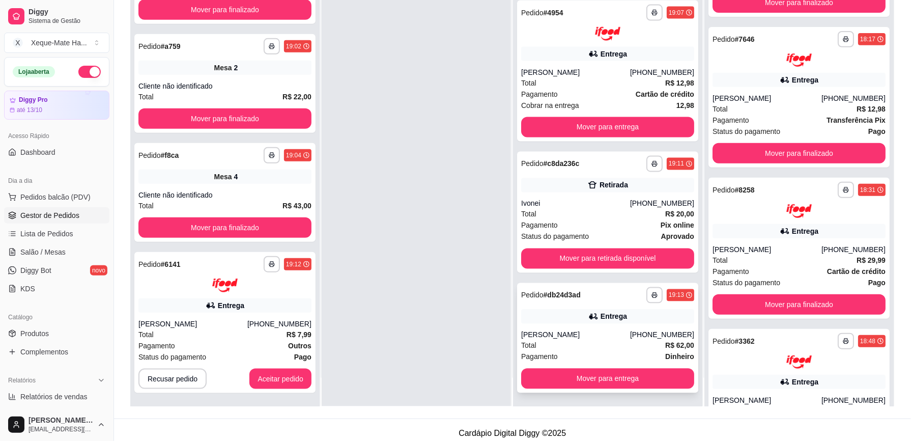
click at [622, 325] on div "**********" at bounding box center [607, 338] width 181 height 110
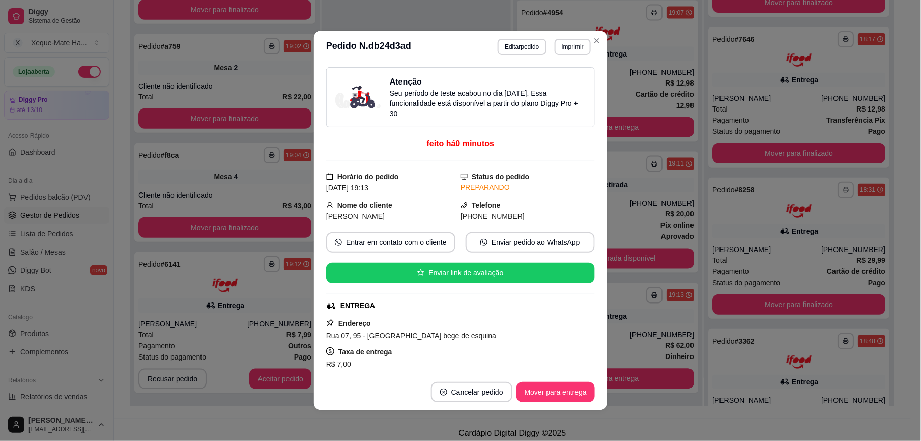
scroll to position [17, 0]
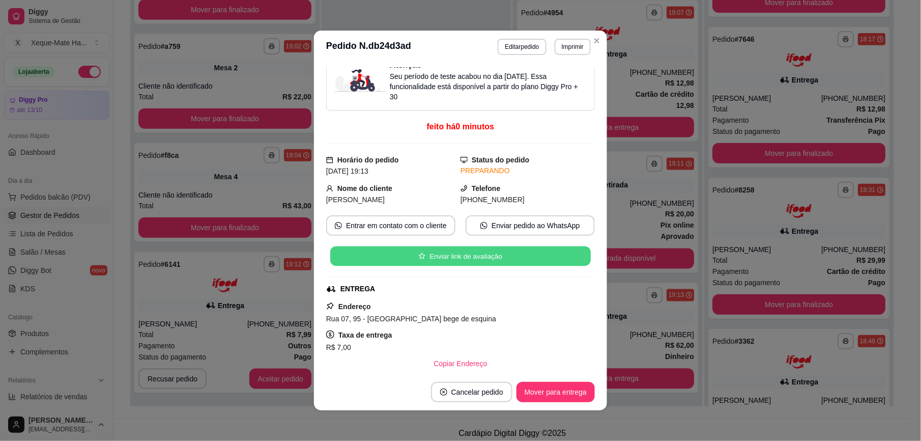
click at [569, 273] on div "Atenção Seu período de teste acabou no dia [DATE] . Essa funcionalidade está di…" at bounding box center [460, 218] width 269 height 302
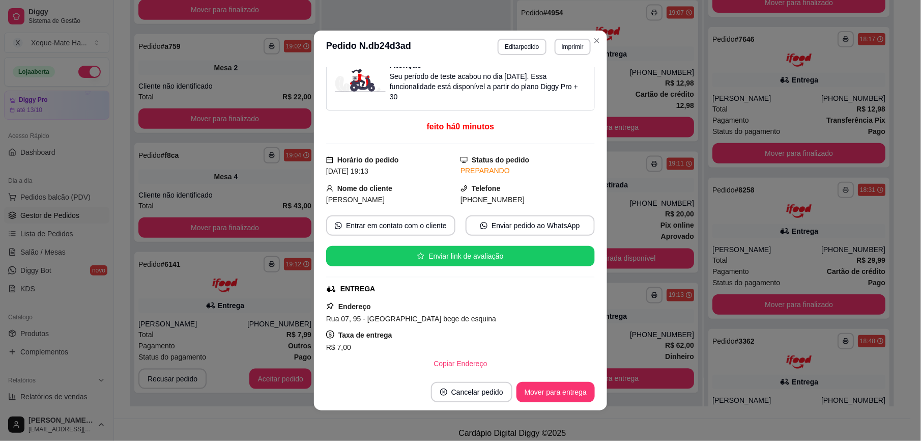
drag, startPoint x: 570, startPoint y: 274, endPoint x: 577, endPoint y: 260, distance: 15.9
click at [577, 262] on div "Atenção Seu período de teste acabou no dia [DATE] . Essa funcionalidade está di…" at bounding box center [460, 218] width 269 height 302
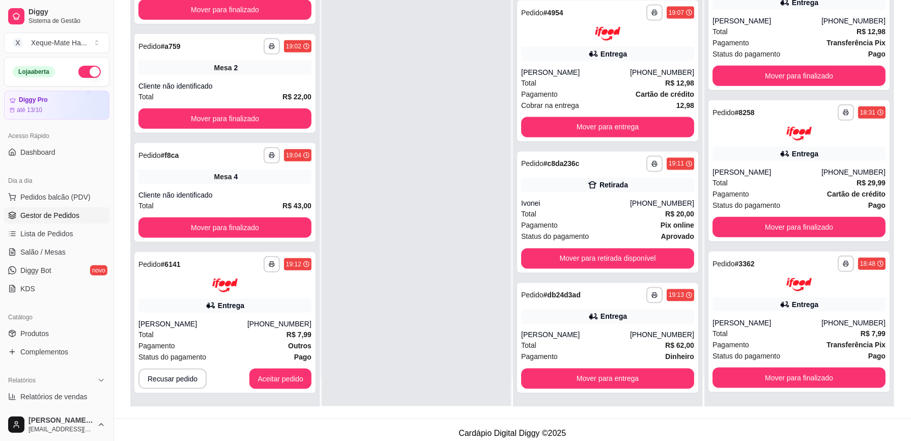
scroll to position [155, 0]
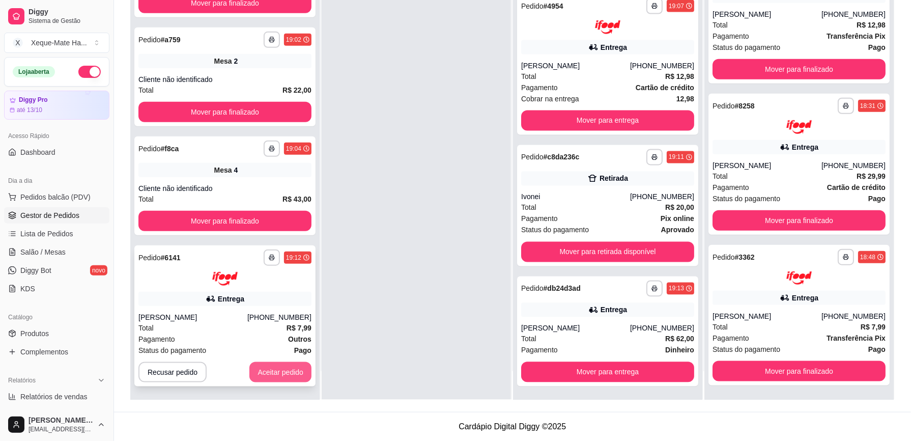
click at [261, 371] on button "Aceitar pedido" at bounding box center [280, 372] width 62 height 20
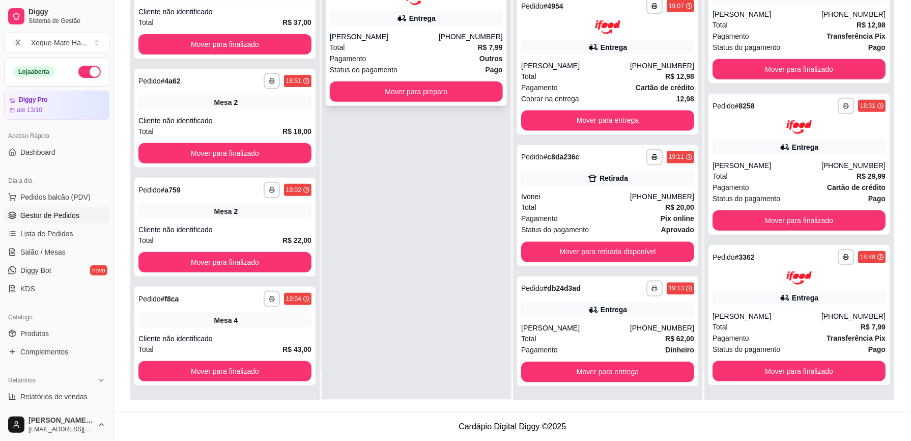
scroll to position [5, 0]
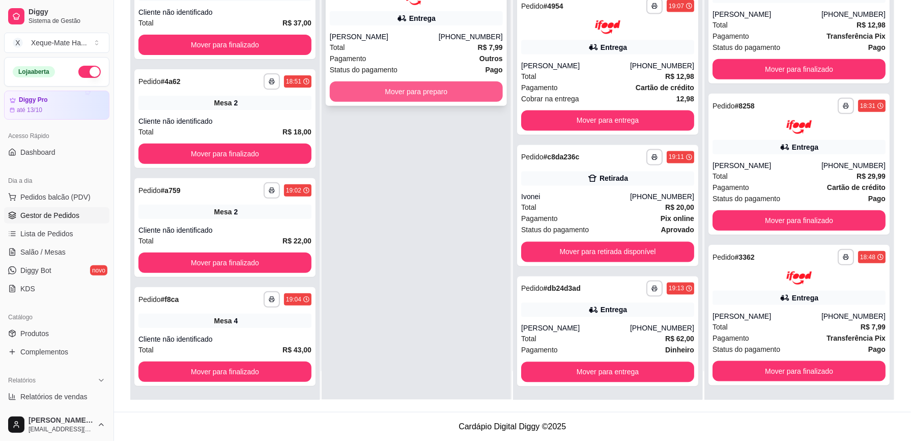
click at [426, 92] on button "Mover para preparo" at bounding box center [416, 91] width 173 height 20
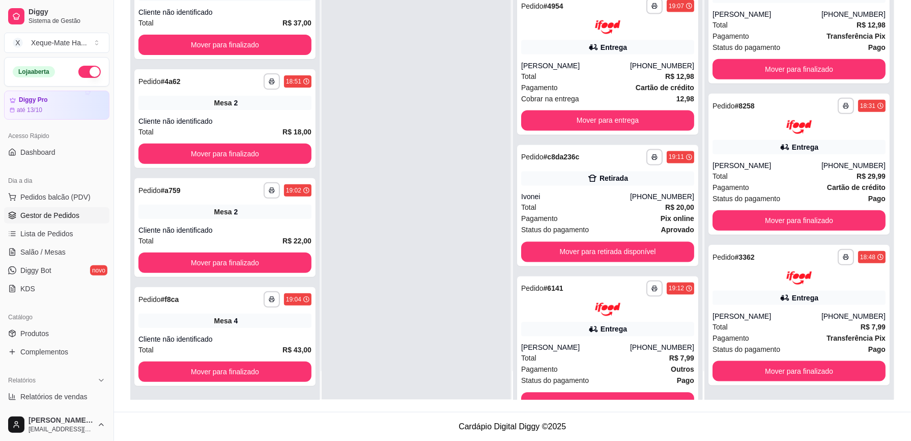
drag, startPoint x: 426, startPoint y: 92, endPoint x: 381, endPoint y: 80, distance: 46.4
click at [381, 80] on div at bounding box center [416, 179] width 189 height 441
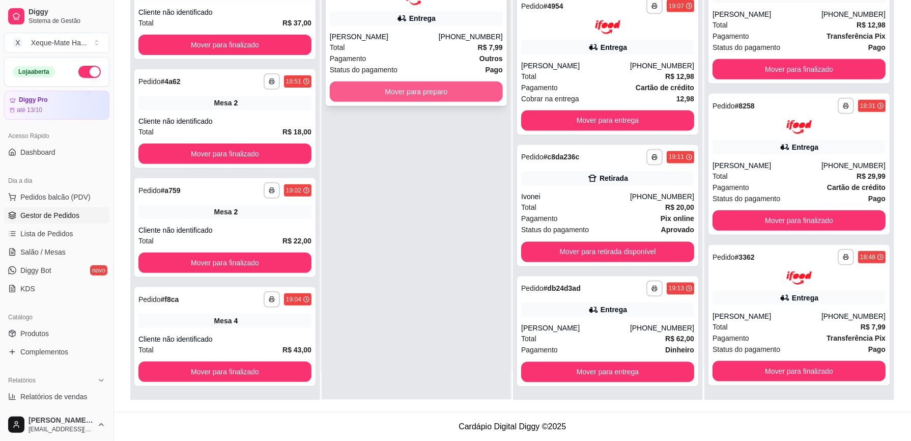
click at [391, 92] on button "Mover para preparo" at bounding box center [416, 91] width 173 height 20
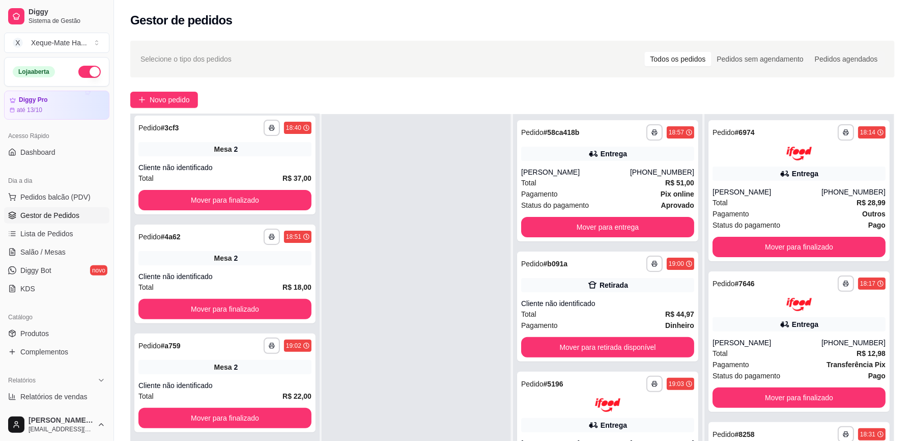
scroll to position [0, 0]
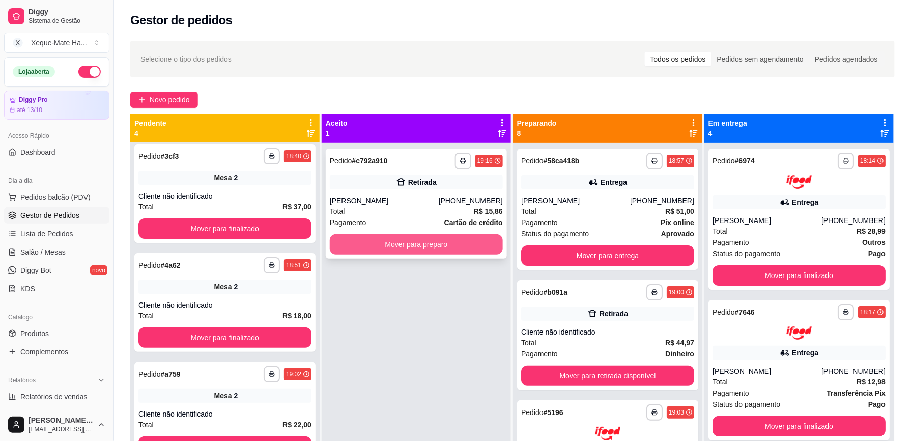
click at [372, 247] on button "Mover para preparo" at bounding box center [416, 244] width 173 height 20
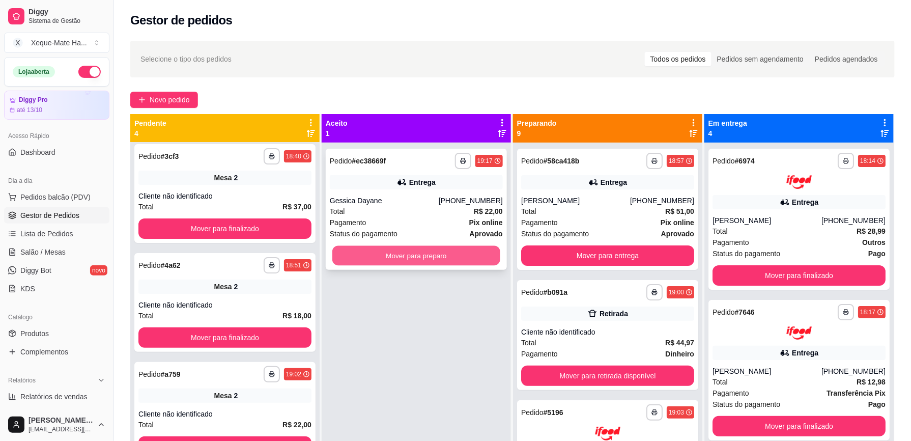
click at [390, 249] on button "Mover para preparo" at bounding box center [416, 256] width 168 height 20
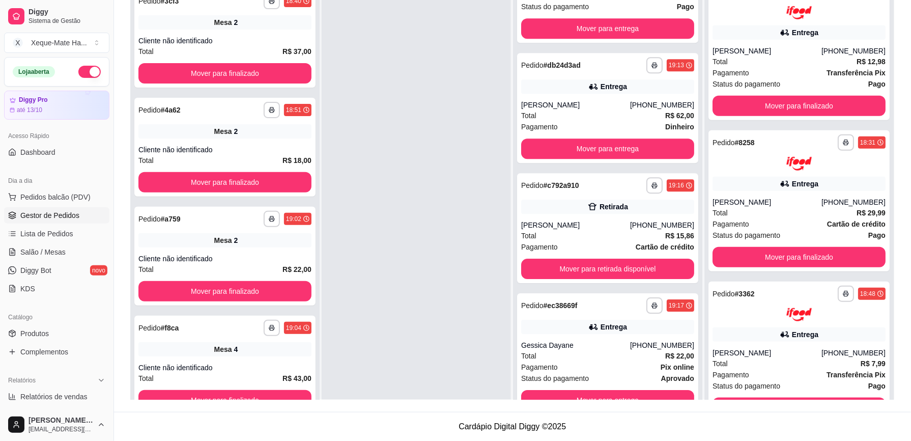
scroll to position [29, 0]
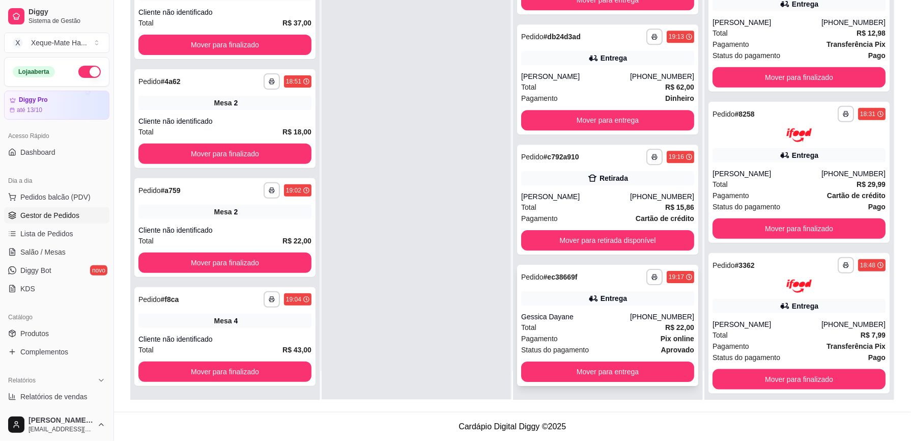
click at [630, 320] on div "[PHONE_NUMBER]" at bounding box center [662, 316] width 64 height 10
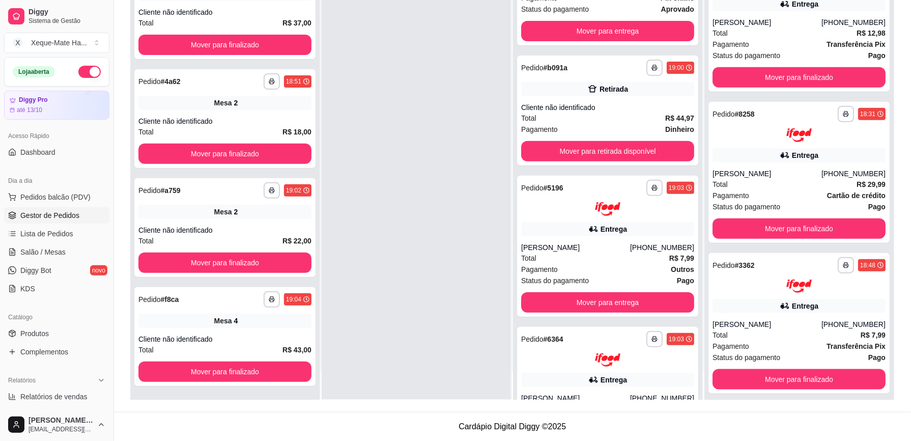
scroll to position [13, 0]
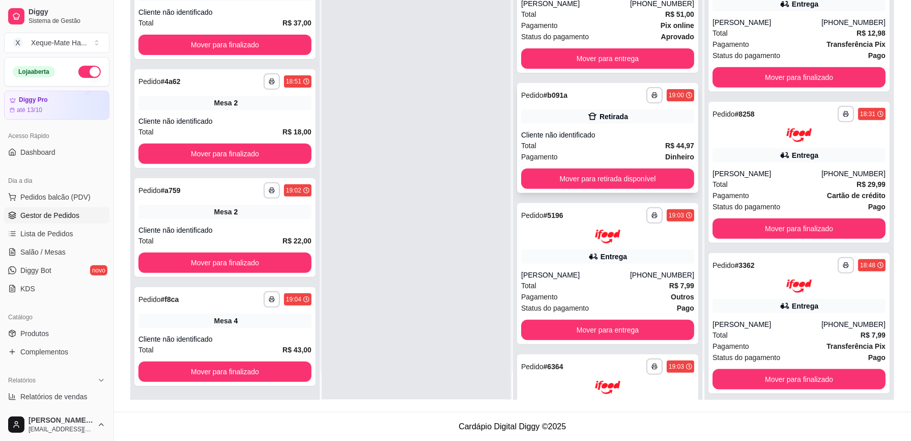
click at [604, 130] on div "Cliente não identificado" at bounding box center [607, 135] width 173 height 10
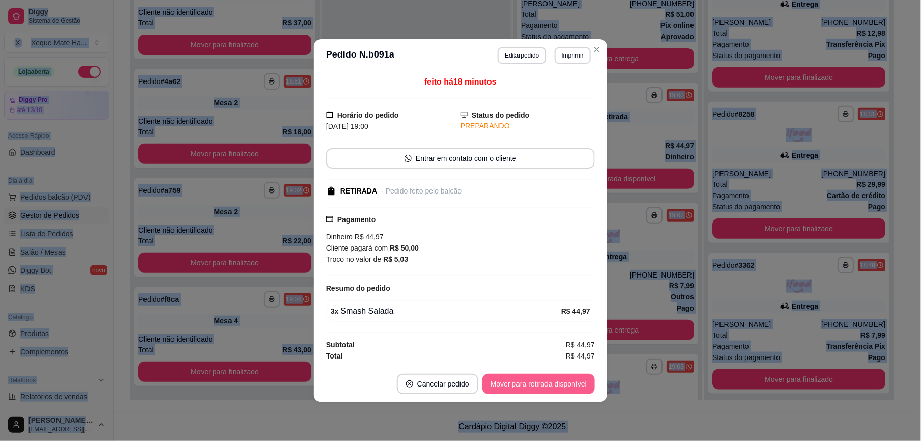
click at [548, 384] on button "Mover para retirada disponível" at bounding box center [539, 384] width 112 height 20
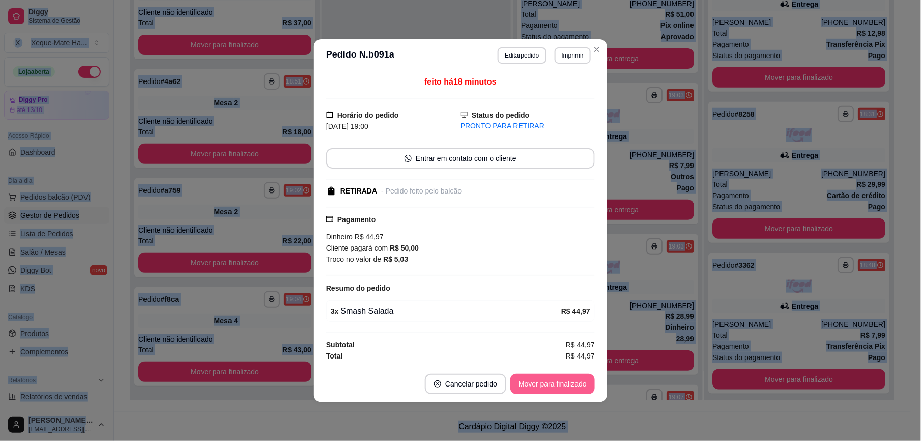
click at [550, 383] on button "Mover para finalizado" at bounding box center [553, 384] width 84 height 20
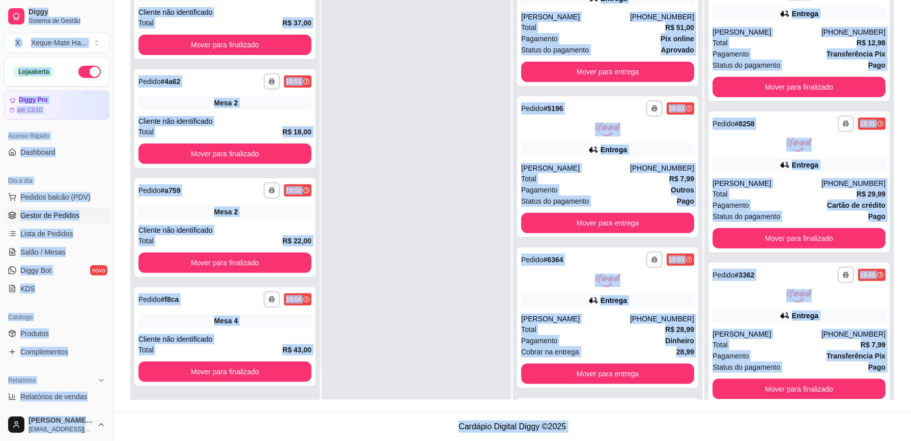
scroll to position [173, 0]
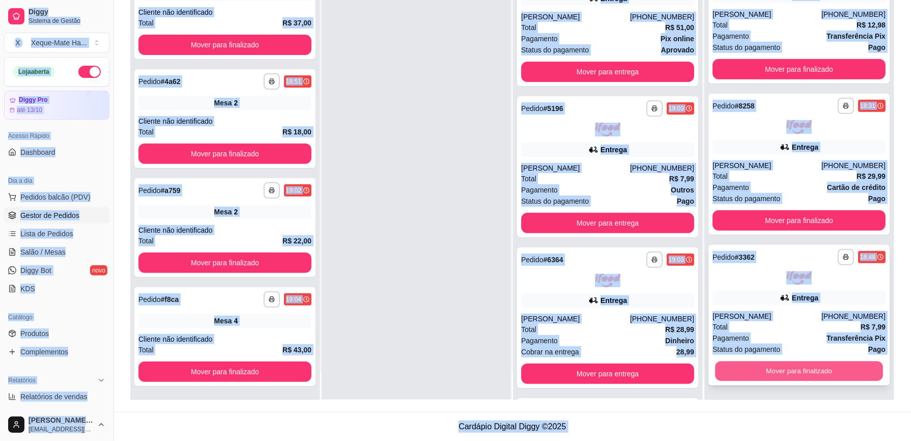
click at [819, 369] on button "Mover para finalizado" at bounding box center [799, 371] width 168 height 20
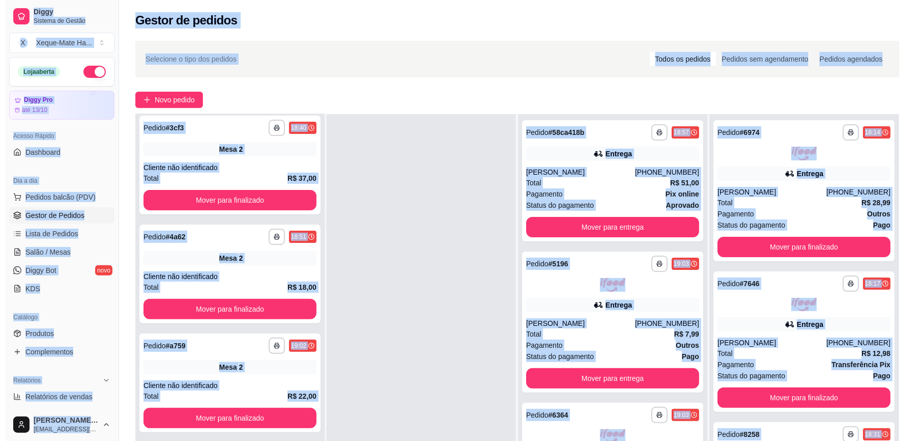
scroll to position [0, 0]
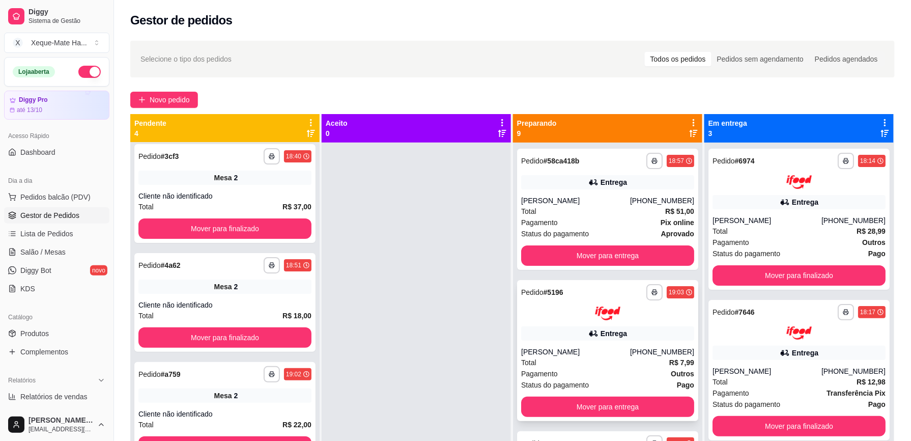
click at [609, 343] on div "**********" at bounding box center [607, 350] width 181 height 141
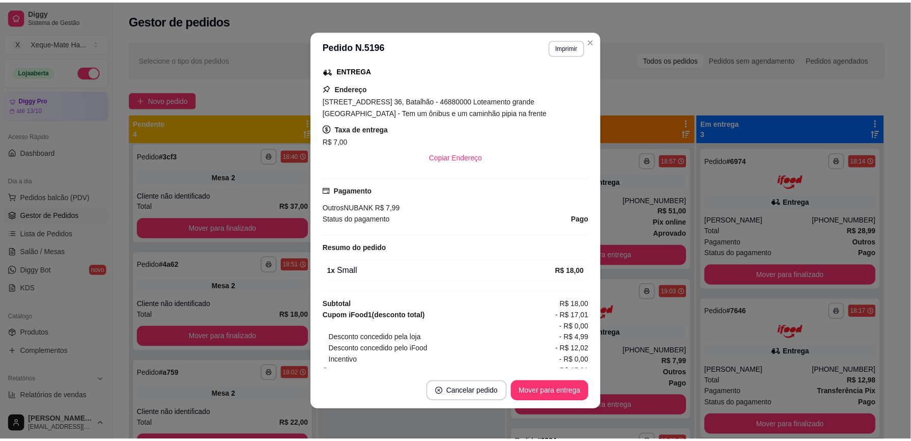
scroll to position [184, 0]
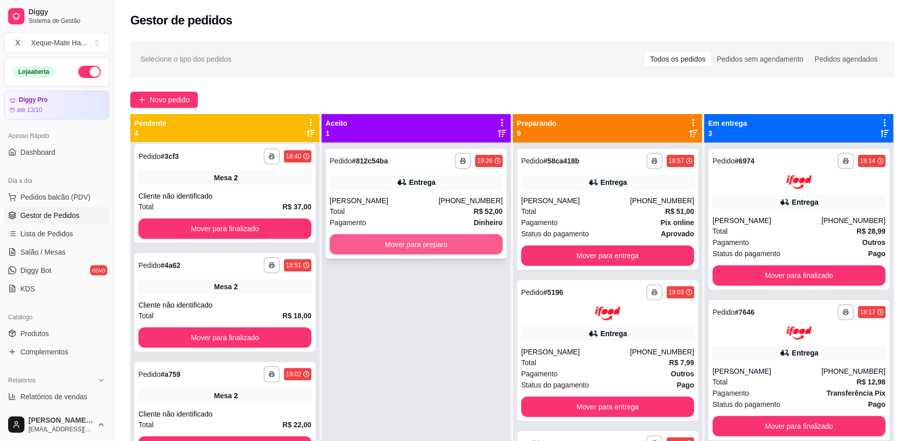
click at [462, 240] on button "Mover para preparo" at bounding box center [416, 244] width 173 height 20
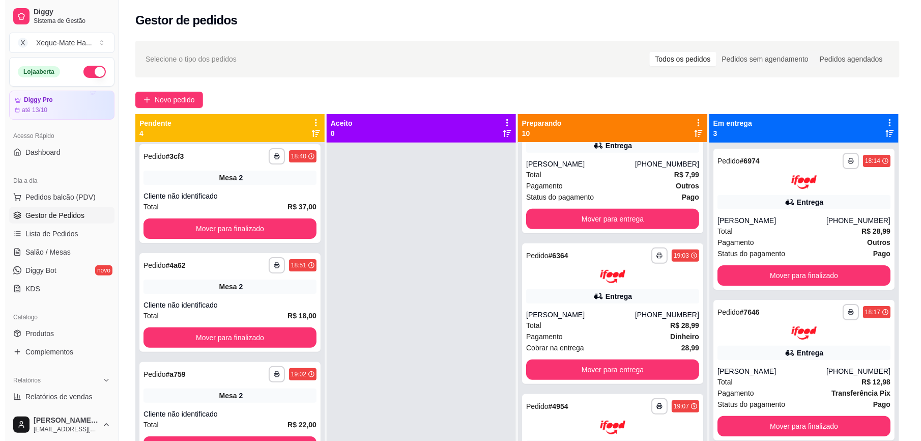
scroll to position [196, 0]
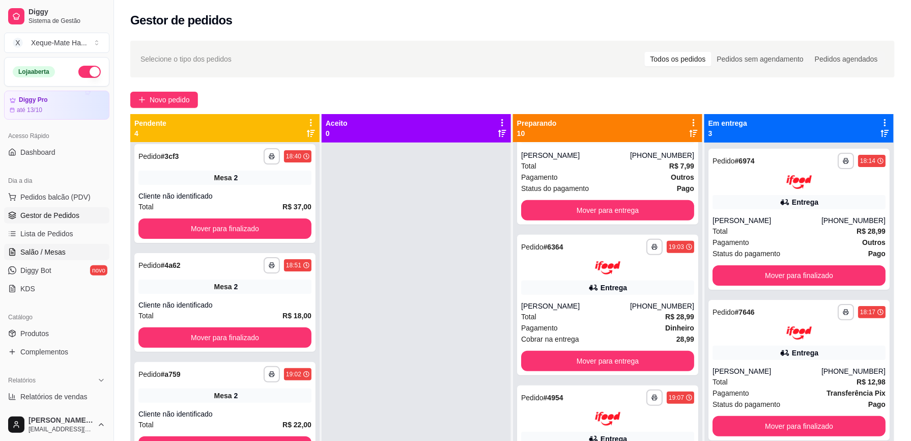
click at [47, 257] on span "Salão / Mesas" at bounding box center [42, 252] width 45 height 10
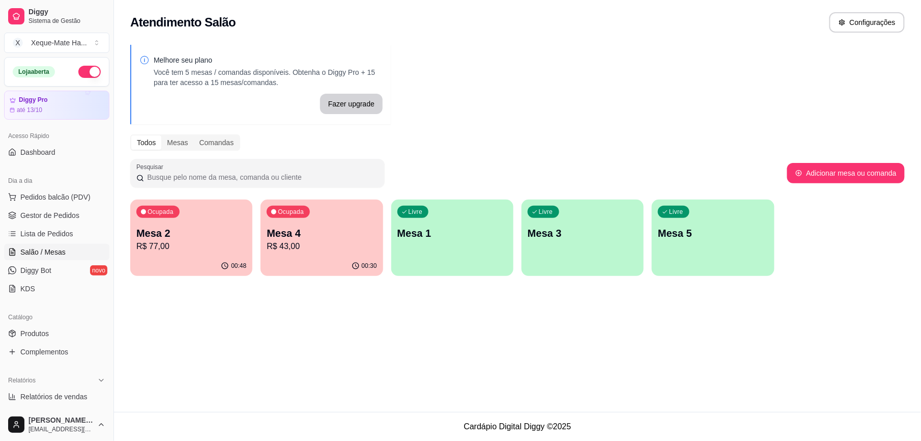
click at [189, 245] on p "R$ 77,00" at bounding box center [191, 246] width 110 height 12
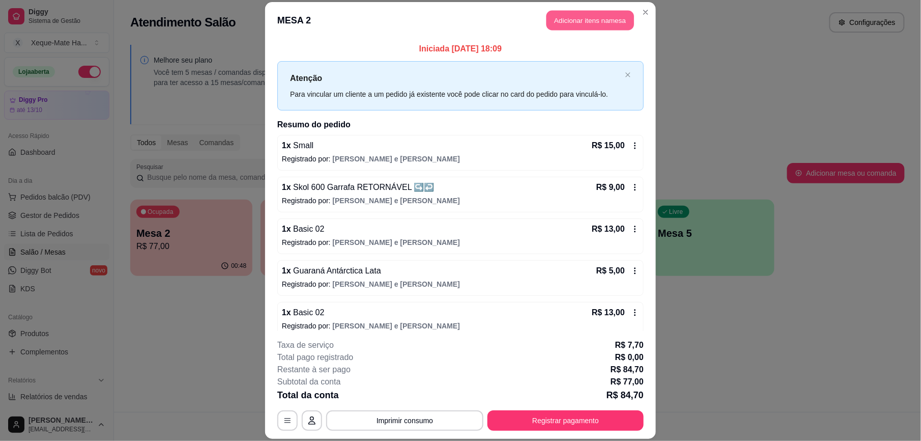
click at [605, 20] on button "Adicionar itens na mesa" at bounding box center [591, 21] width 88 height 20
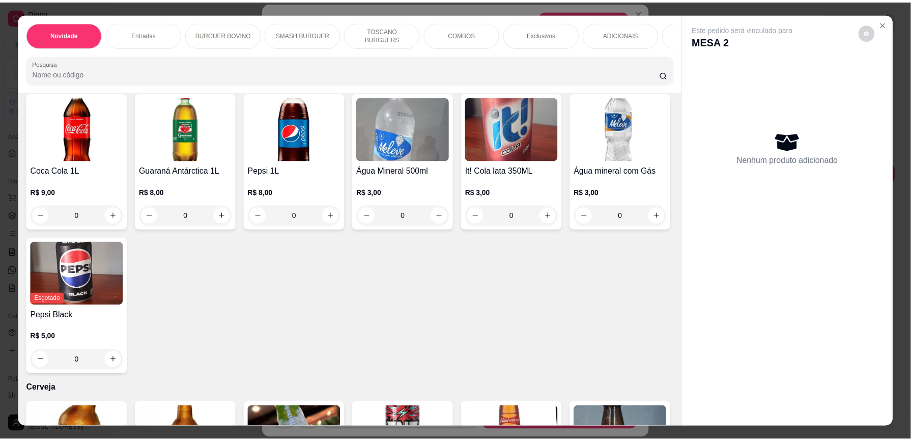
scroll to position [2071, 0]
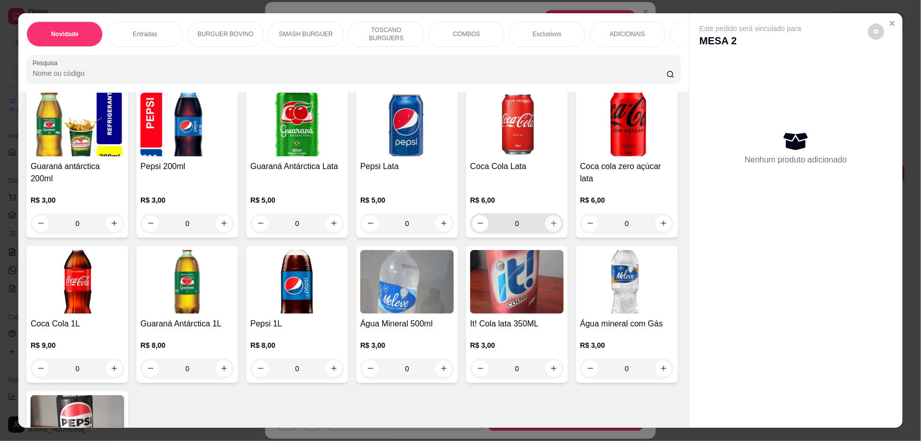
click at [550, 221] on icon "increase-product-quantity" at bounding box center [554, 223] width 8 height 8
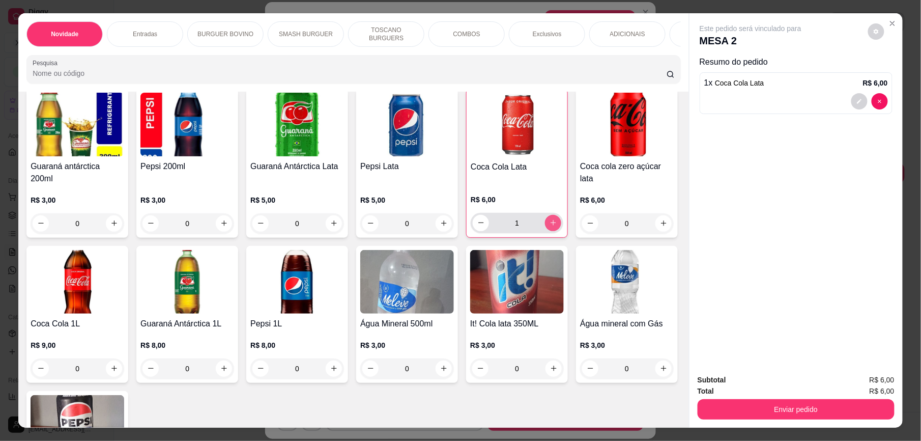
type input "1"
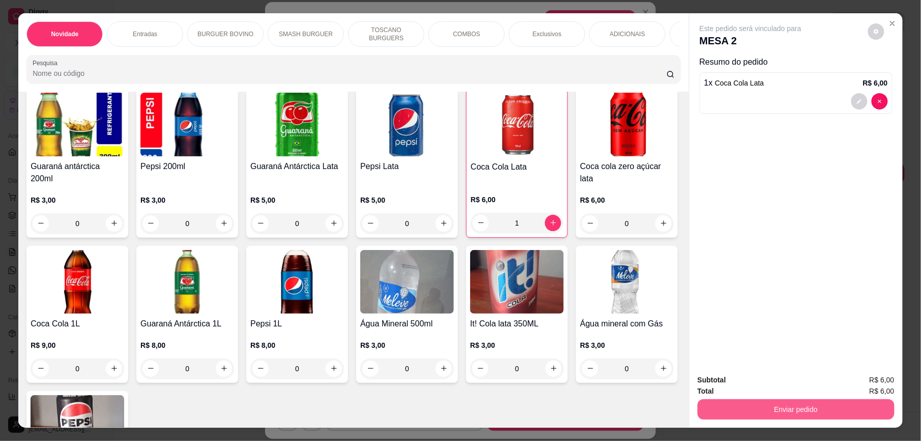
click at [809, 402] on button "Enviar pedido" at bounding box center [796, 409] width 197 height 20
click at [862, 379] on button "Enviar pedido" at bounding box center [868, 384] width 58 height 19
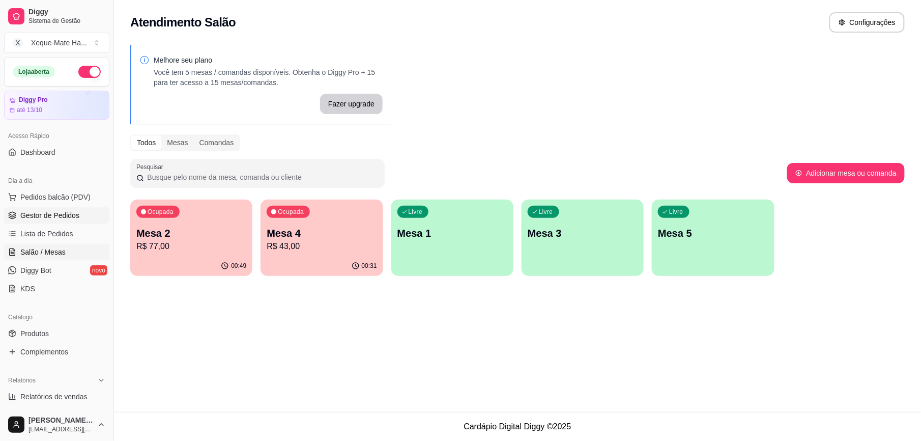
click at [63, 210] on link "Gestor de Pedidos" at bounding box center [56, 215] width 105 height 16
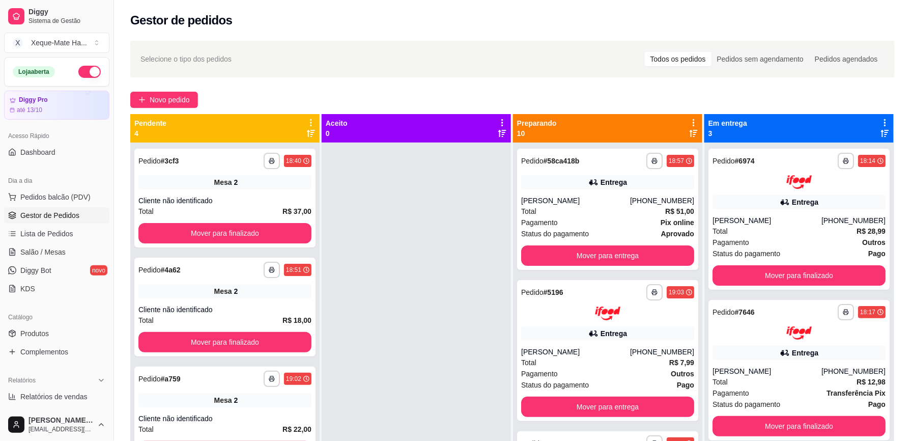
scroll to position [5, 0]
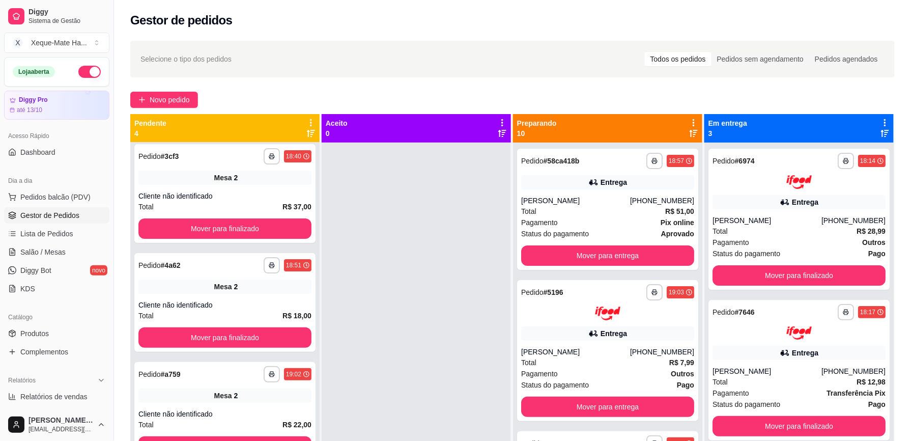
click at [322, 422] on div at bounding box center [416, 363] width 189 height 441
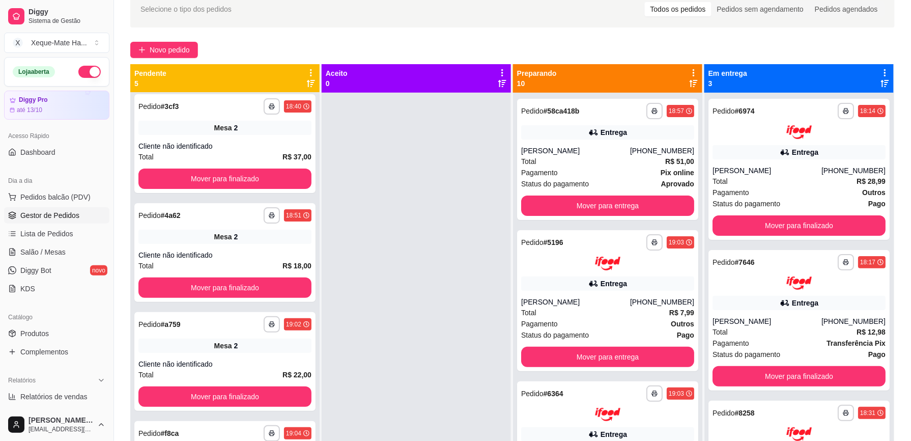
scroll to position [155, 0]
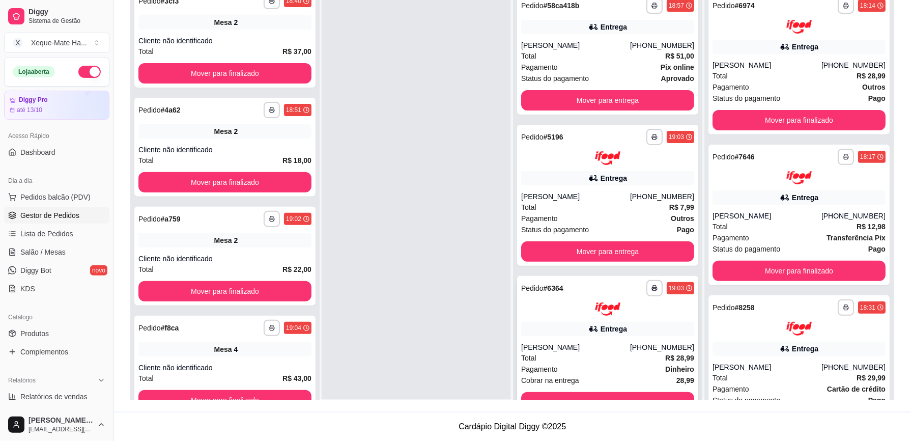
click at [906, 376] on div "**********" at bounding box center [512, 145] width 797 height 532
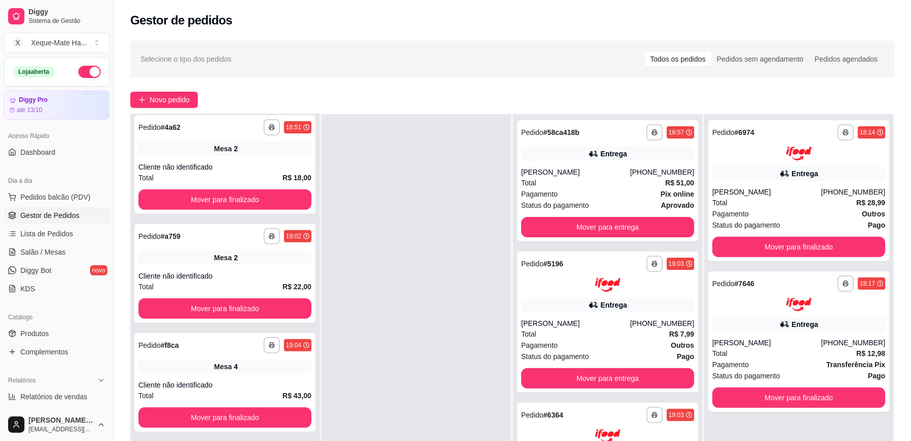
scroll to position [0, 0]
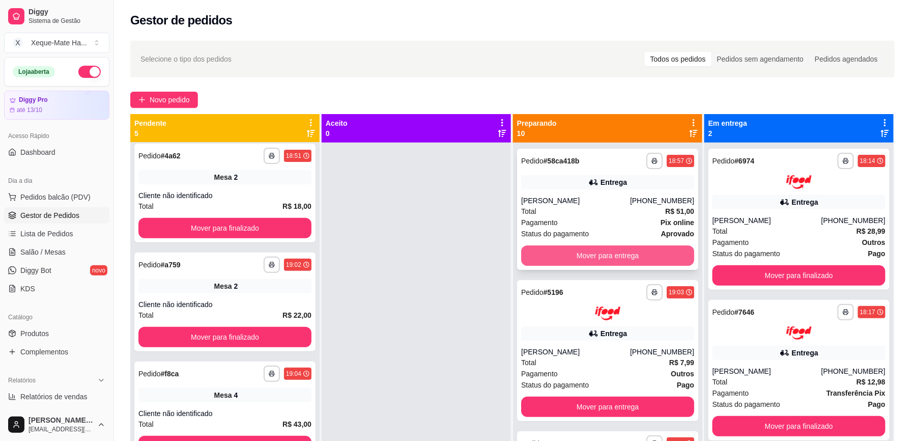
click at [593, 252] on button "Mover para entrega" at bounding box center [607, 255] width 173 height 20
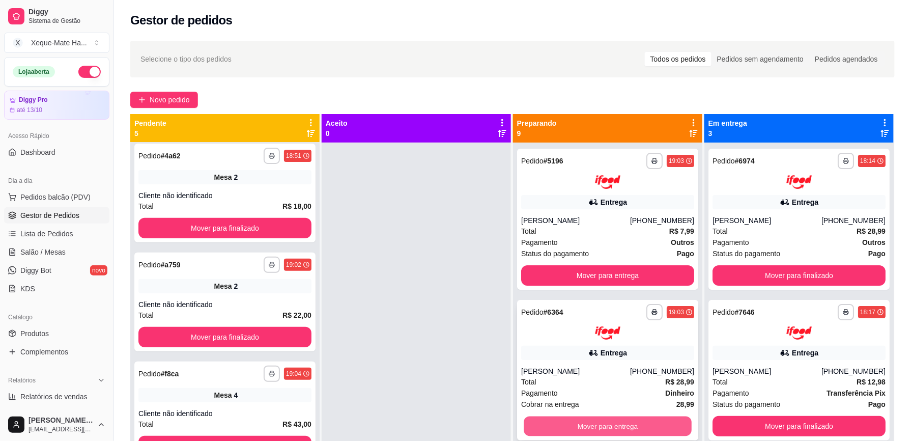
click at [646, 424] on button "Mover para entrega" at bounding box center [608, 426] width 168 height 20
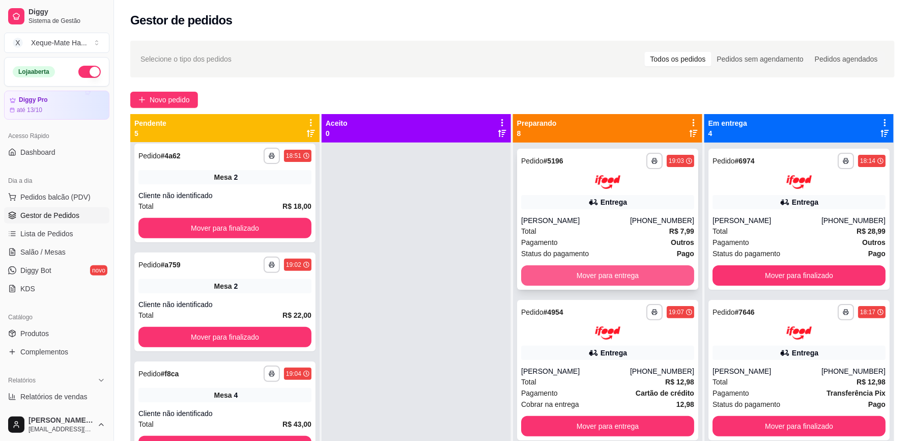
click at [590, 269] on button "Mover para entrega" at bounding box center [607, 275] width 173 height 20
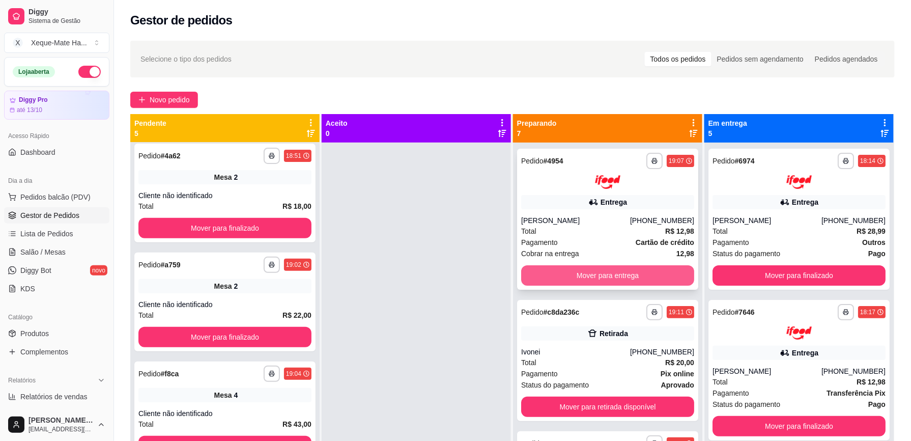
click at [562, 278] on button "Mover para entrega" at bounding box center [607, 275] width 173 height 20
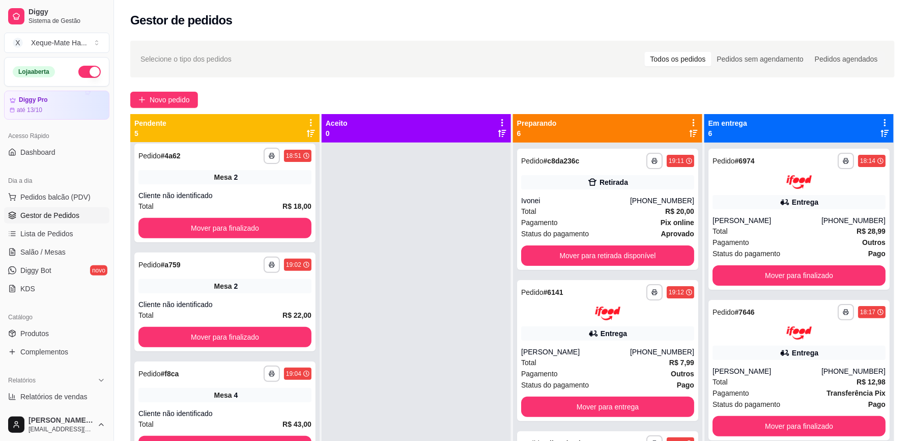
click at [404, 275] on div at bounding box center [416, 363] width 189 height 441
click at [60, 247] on span "Salão / Mesas" at bounding box center [42, 252] width 45 height 10
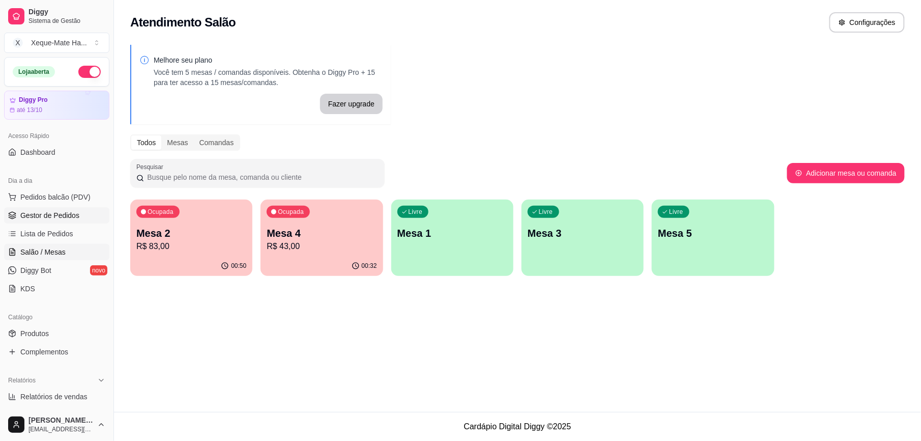
click at [73, 210] on span "Gestor de Pedidos" at bounding box center [49, 215] width 59 height 10
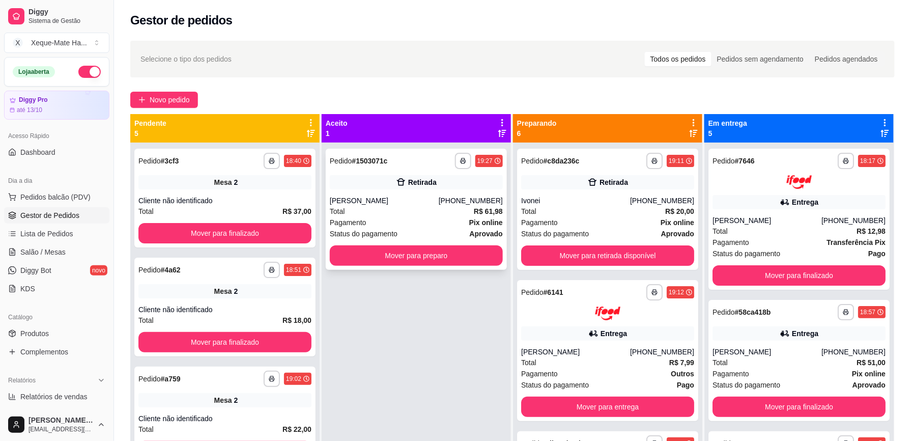
scroll to position [155, 0]
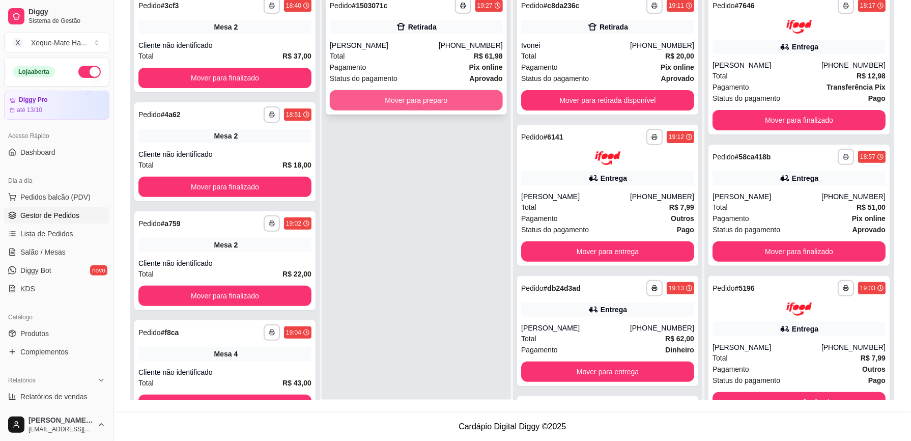
click at [381, 106] on button "Mover para preparo" at bounding box center [416, 100] width 173 height 20
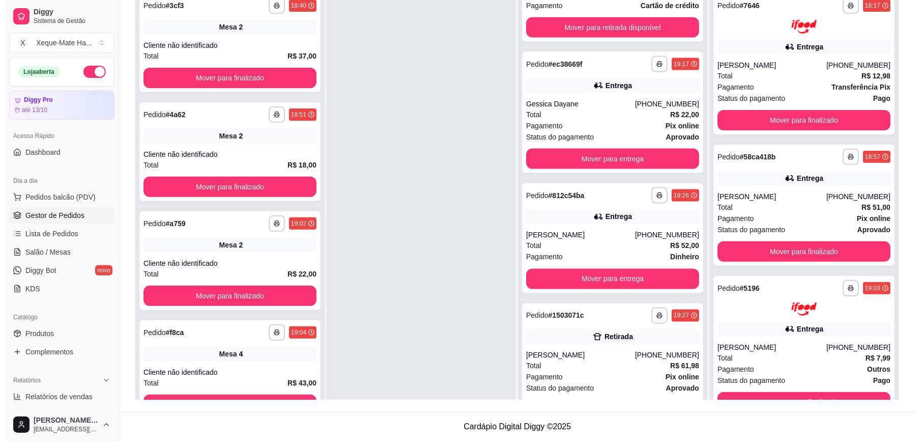
scroll to position [474, 0]
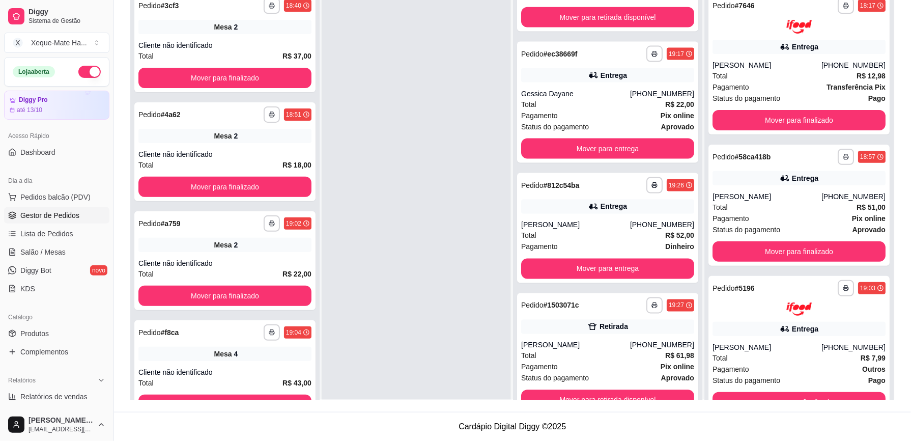
click at [733, 430] on footer "Cardápio Digital Diggy © 2025" at bounding box center [512, 426] width 797 height 29
click at [735, 436] on footer "Cardápio Digital Diggy © 2025" at bounding box center [512, 426] width 797 height 29
click at [573, 338] on div "**********" at bounding box center [607, 353] width 181 height 121
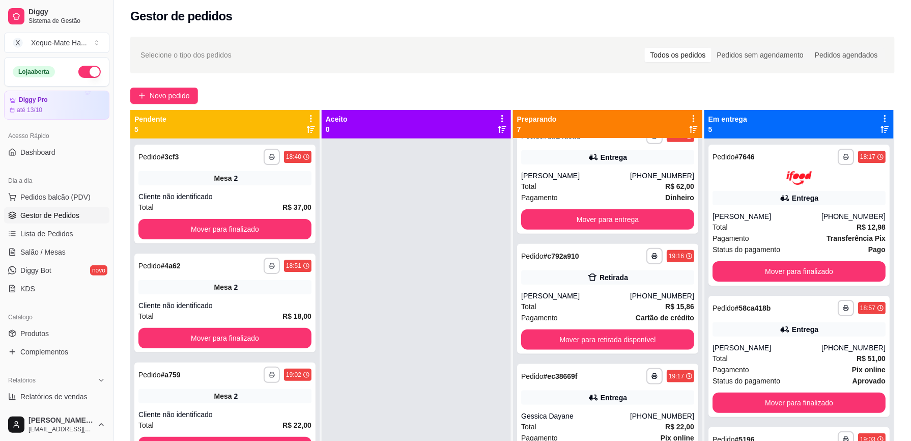
scroll to position [308, 0]
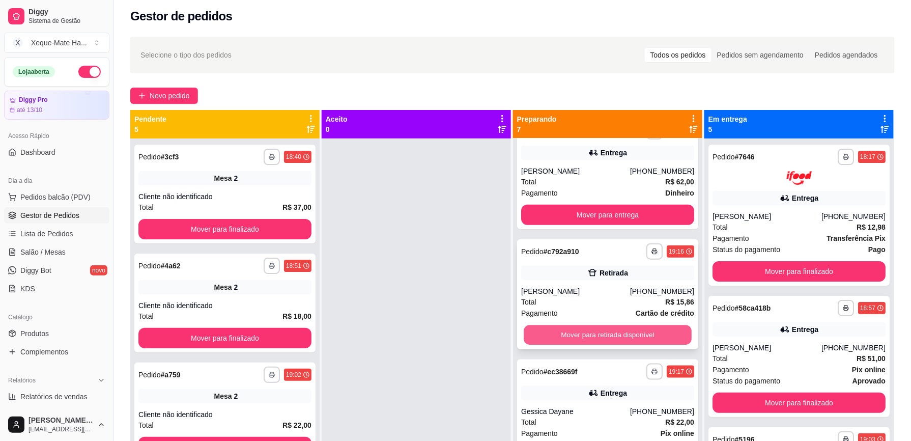
click at [662, 332] on button "Mover para retirada disponível" at bounding box center [608, 335] width 168 height 20
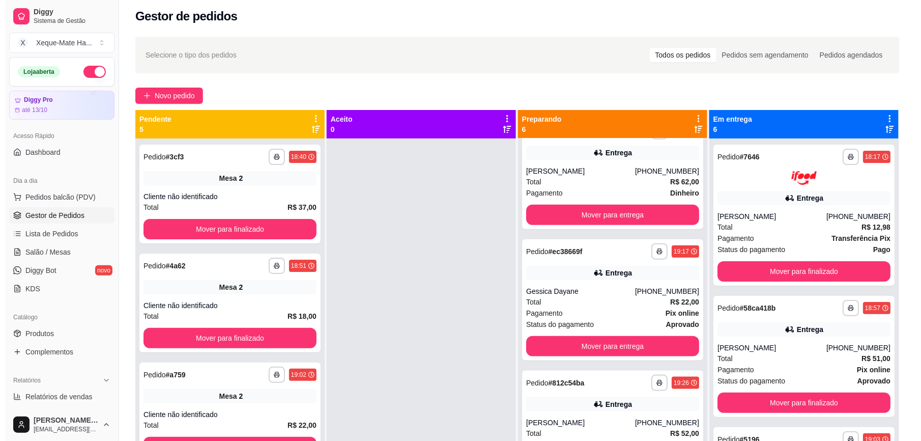
scroll to position [354, 0]
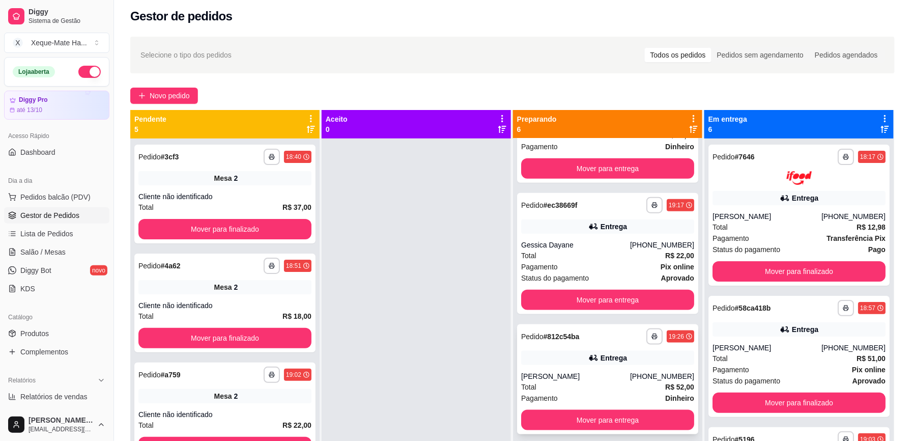
click at [612, 370] on div "**********" at bounding box center [607, 379] width 181 height 110
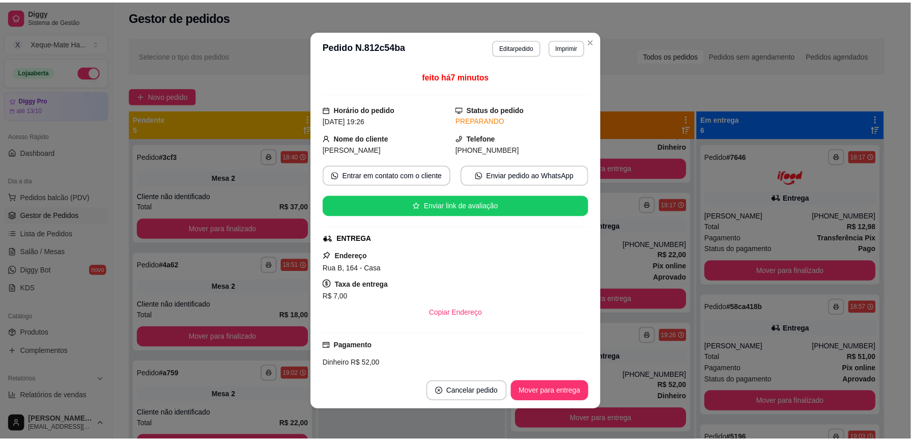
scroll to position [72, 0]
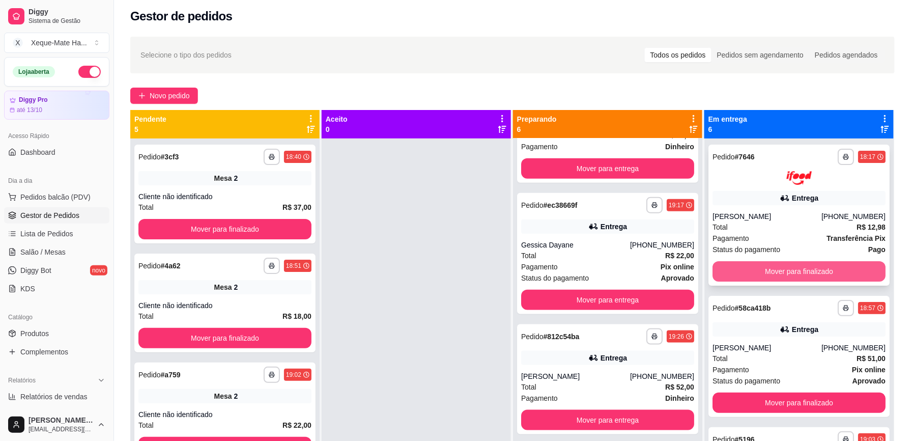
click at [790, 263] on button "Mover para finalizado" at bounding box center [799, 271] width 173 height 20
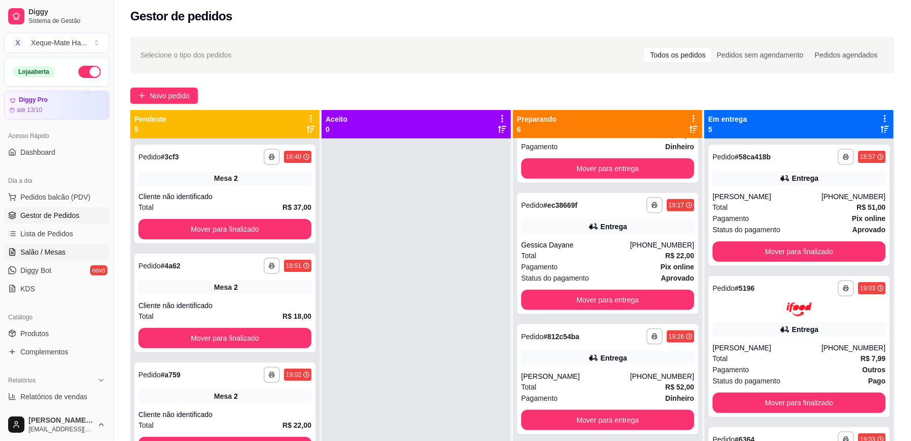
click at [53, 248] on span "Salão / Mesas" at bounding box center [42, 252] width 45 height 10
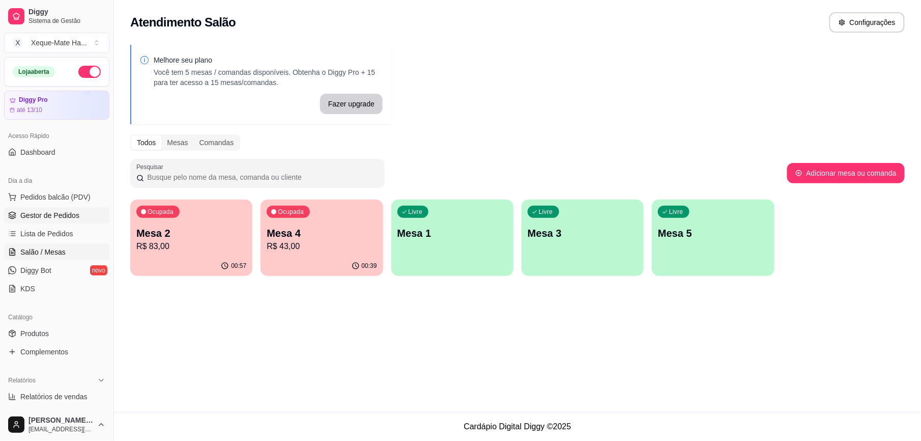
click at [65, 212] on span "Gestor de Pedidos" at bounding box center [49, 215] width 59 height 10
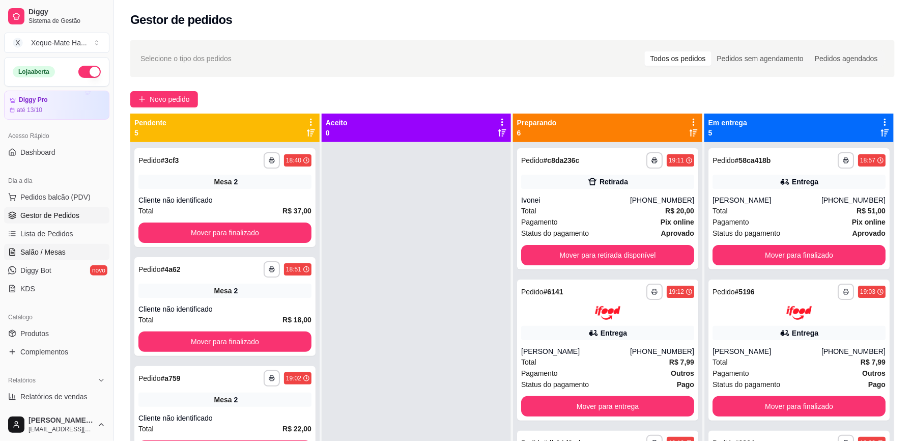
click at [45, 250] on span "Salão / Mesas" at bounding box center [42, 252] width 45 height 10
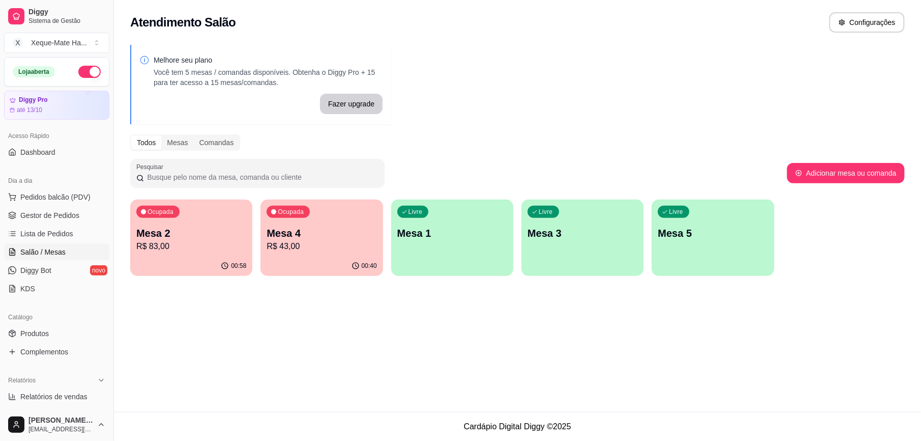
click at [591, 231] on p "Mesa 3" at bounding box center [583, 233] width 110 height 14
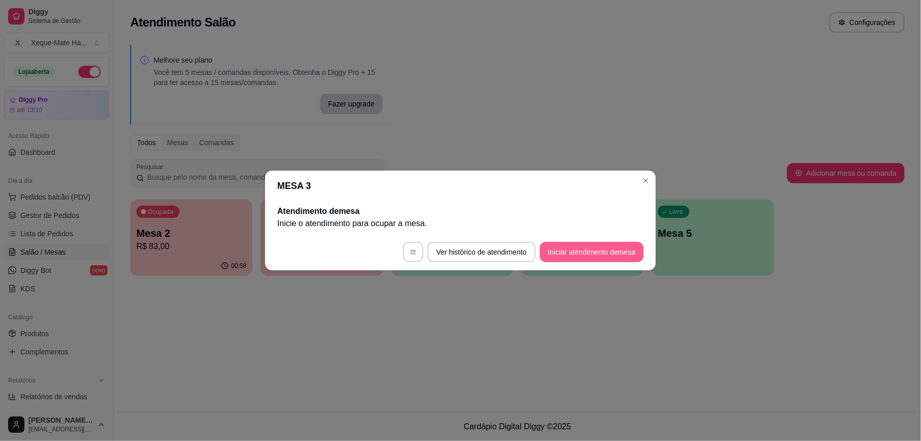
click at [605, 250] on button "Iniciar atendimento de mesa" at bounding box center [592, 252] width 104 height 20
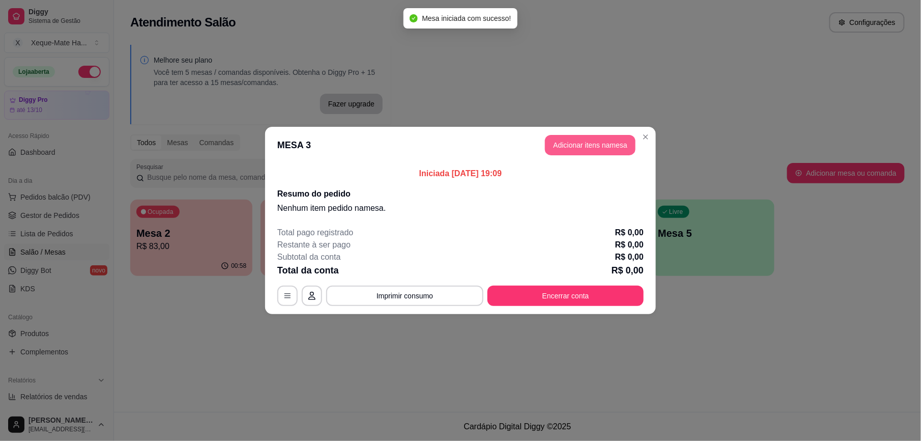
click at [582, 143] on button "Adicionar itens na mesa" at bounding box center [590, 145] width 91 height 20
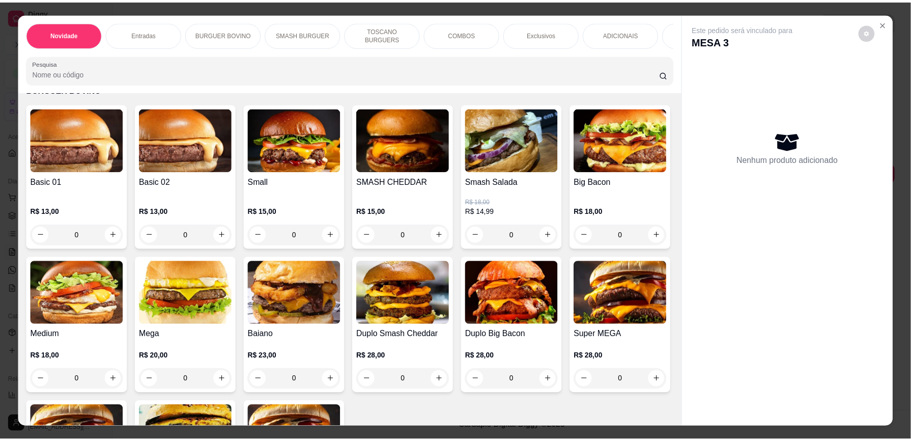
scroll to position [459, 0]
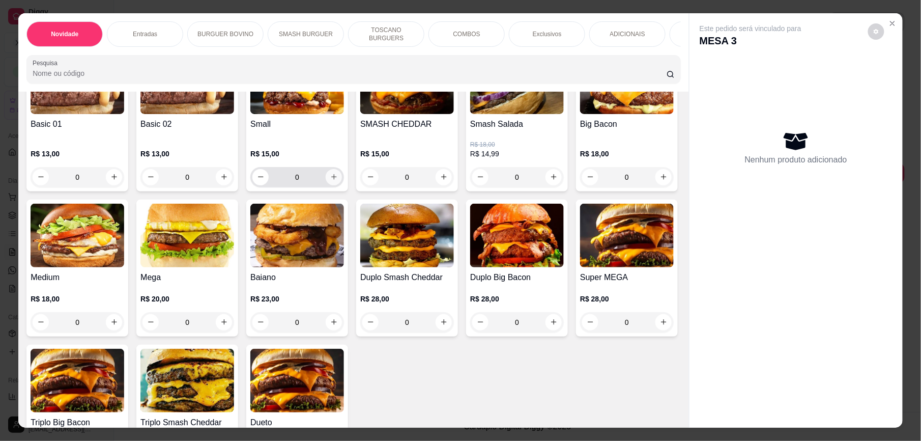
click at [331, 180] on icon "increase-product-quantity" at bounding box center [334, 178] width 6 height 6
click at [330, 181] on icon "increase-product-quantity" at bounding box center [334, 177] width 8 height 8
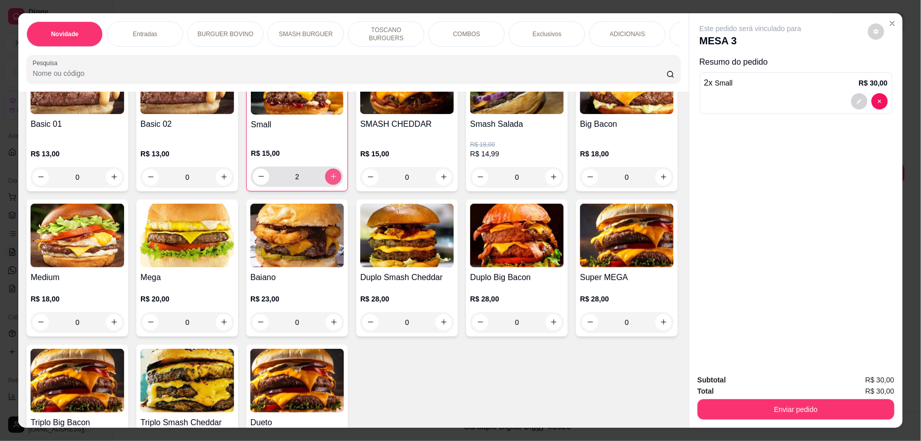
type input "2"
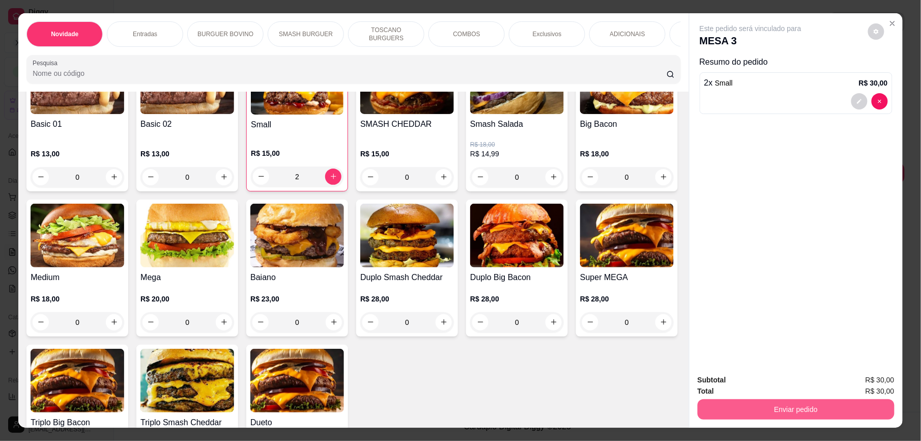
click at [820, 402] on button "Enviar pedido" at bounding box center [796, 409] width 197 height 20
click at [864, 385] on button "Enviar pedido" at bounding box center [868, 384] width 58 height 19
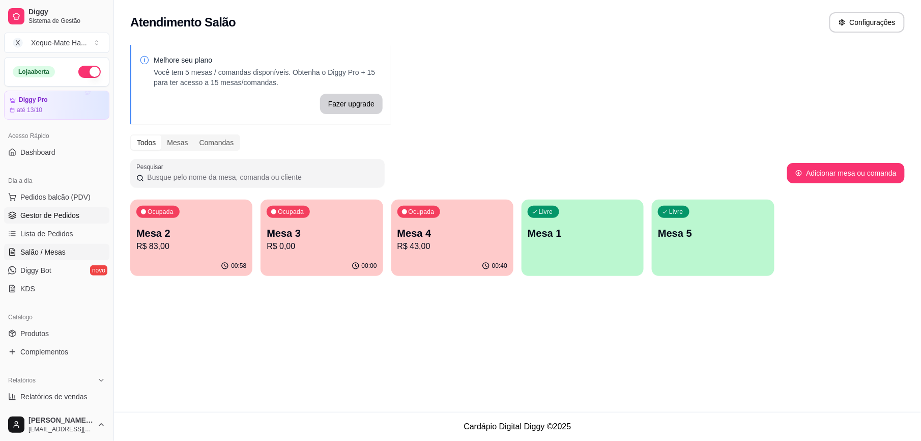
click at [57, 215] on span "Gestor de Pedidos" at bounding box center [49, 215] width 59 height 10
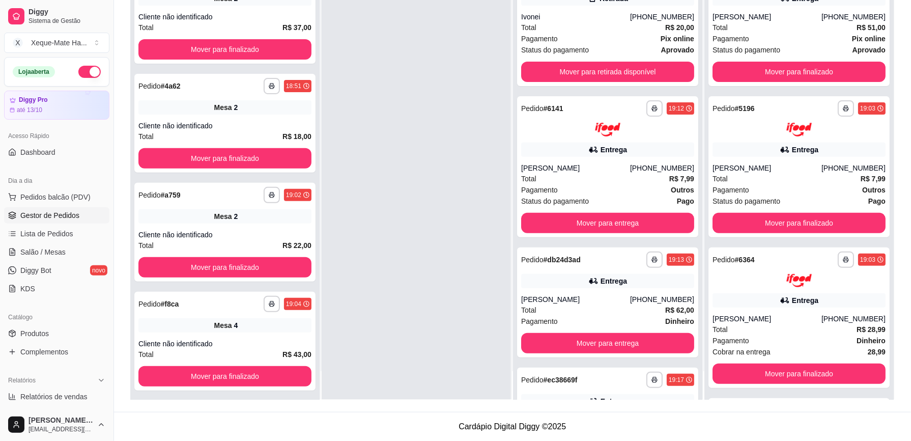
scroll to position [373, 0]
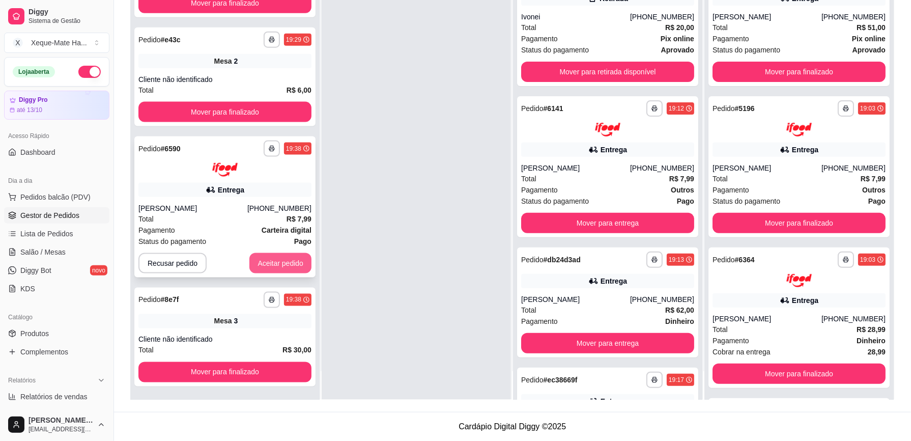
click at [270, 265] on button "Aceitar pedido" at bounding box center [280, 263] width 62 height 20
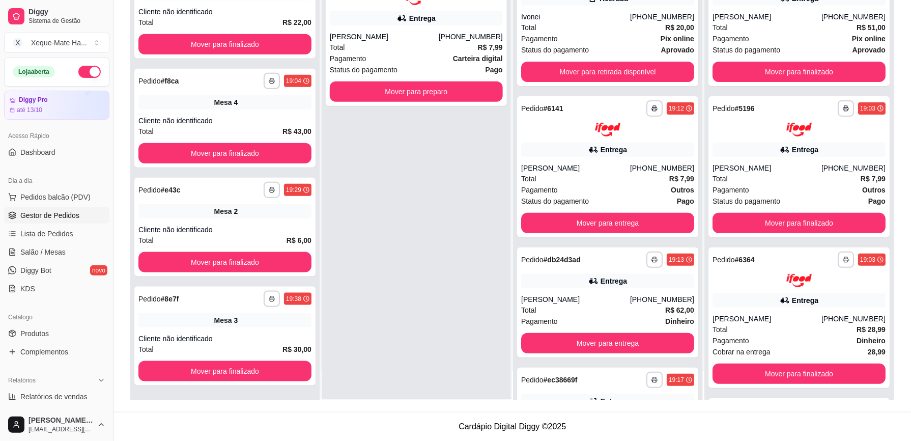
scroll to position [222, 0]
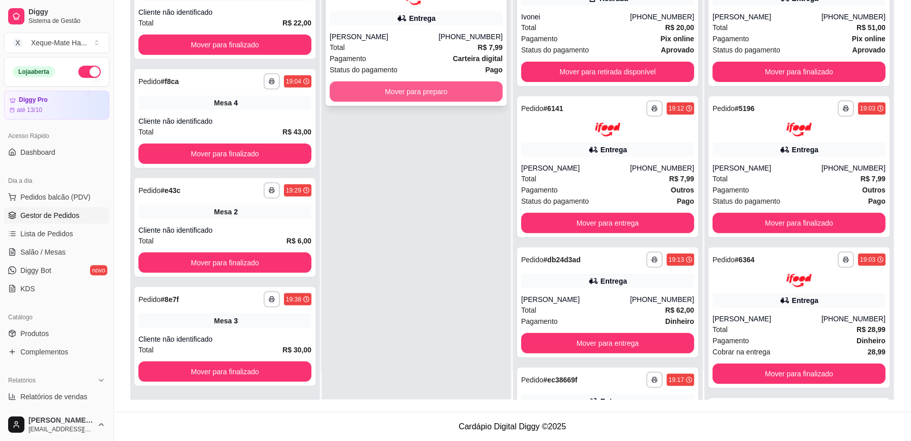
click at [400, 92] on button "Mover para preparo" at bounding box center [416, 91] width 173 height 20
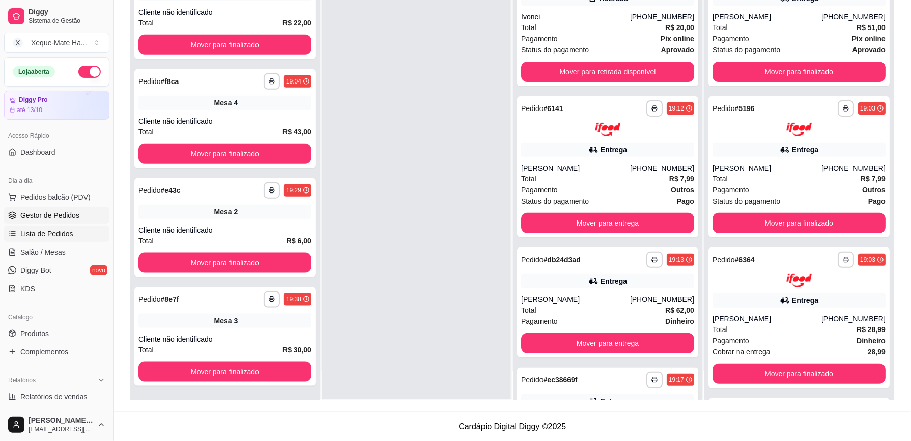
click at [61, 233] on span "Lista de Pedidos" at bounding box center [46, 234] width 53 height 10
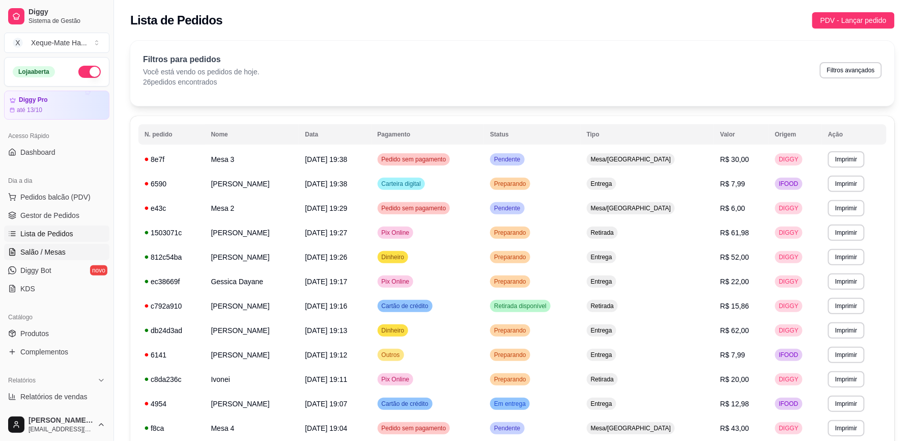
click at [46, 256] on span "Salão / Mesas" at bounding box center [42, 252] width 45 height 10
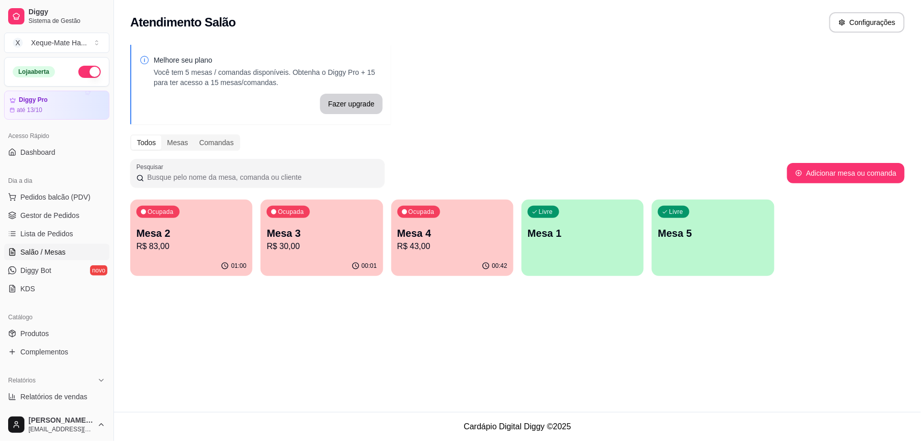
click at [581, 235] on p "Mesa 1" at bounding box center [583, 233] width 110 height 14
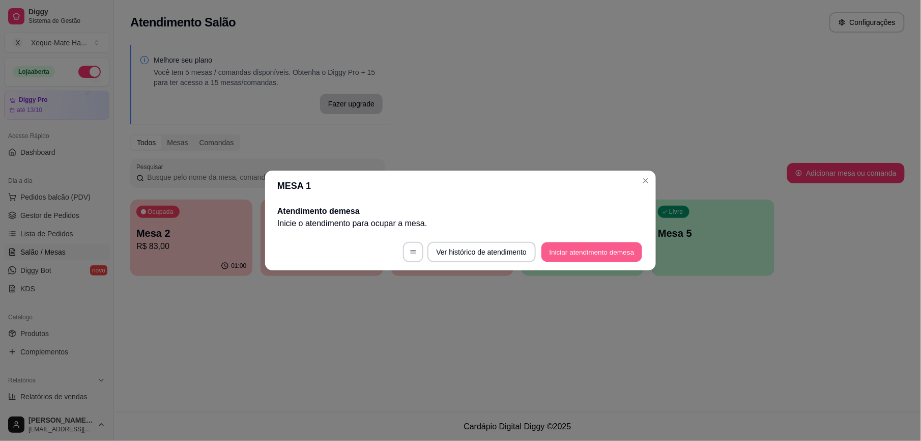
click at [595, 247] on button "Iniciar atendimento de mesa" at bounding box center [592, 252] width 101 height 20
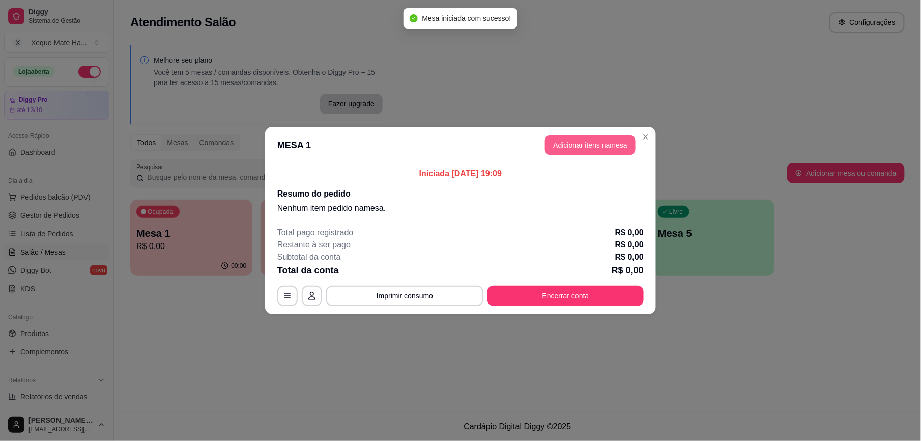
click at [573, 149] on button "Adicionar itens na mesa" at bounding box center [590, 145] width 91 height 20
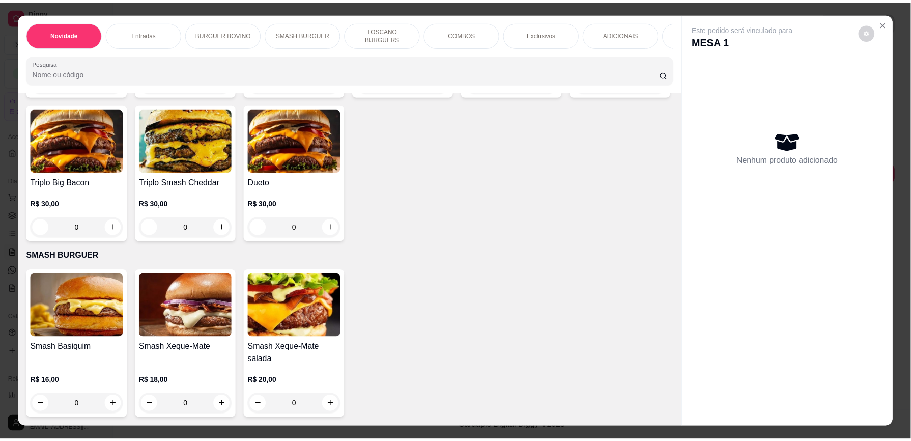
scroll to position [729, 0]
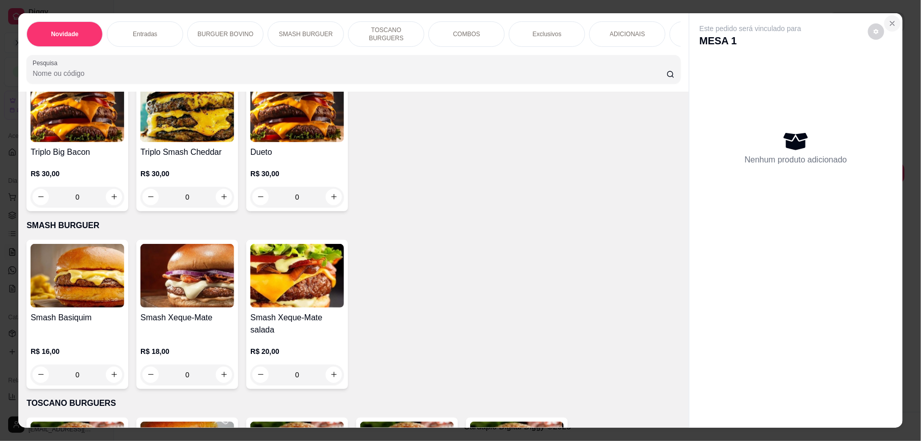
click at [889, 26] on icon "Close" at bounding box center [893, 23] width 8 height 8
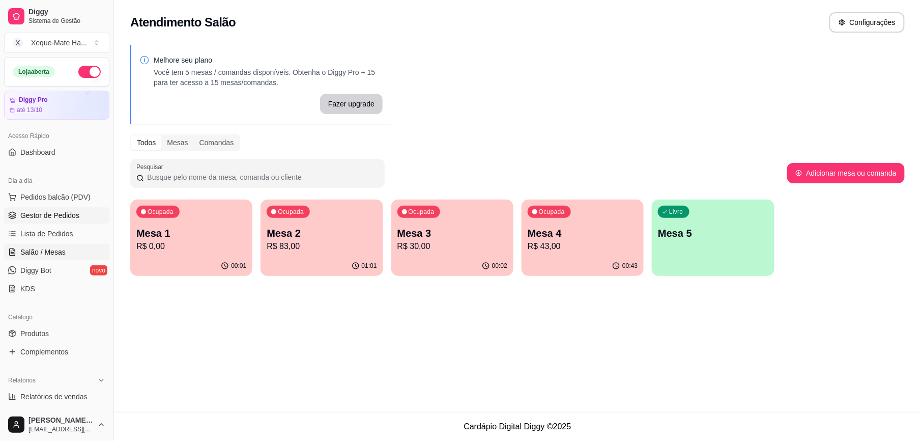
click at [59, 214] on span "Gestor de Pedidos" at bounding box center [49, 215] width 59 height 10
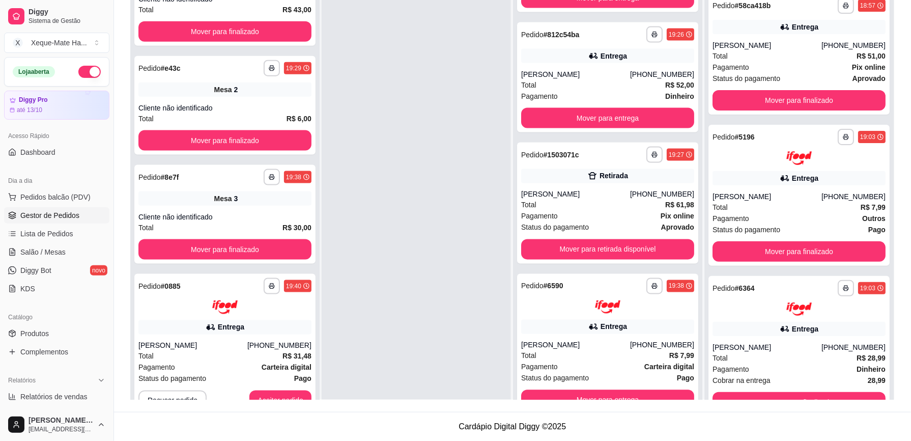
scroll to position [29, 0]
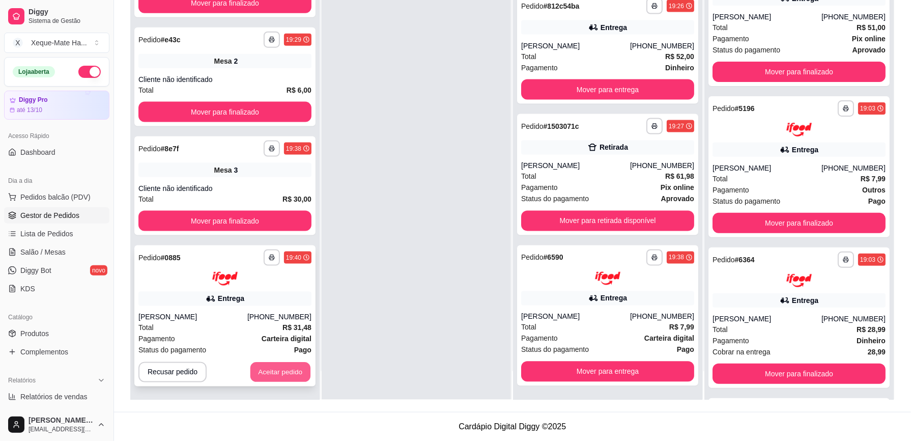
click at [284, 373] on button "Aceitar pedido" at bounding box center [280, 372] width 60 height 20
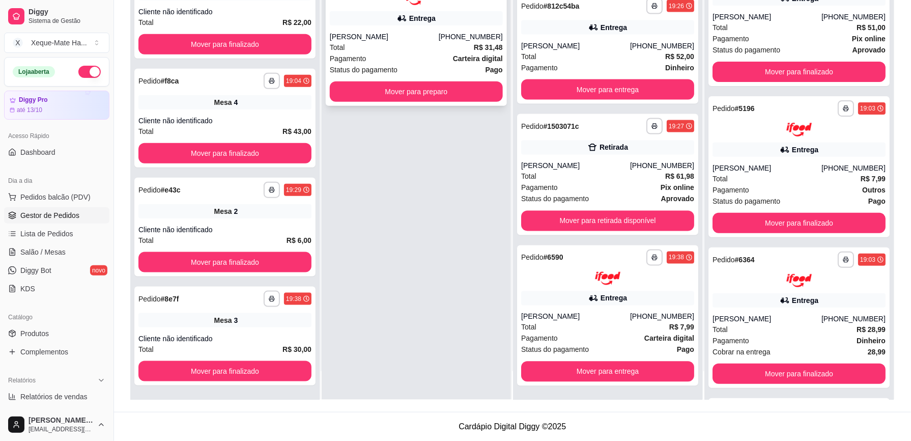
scroll to position [222, 0]
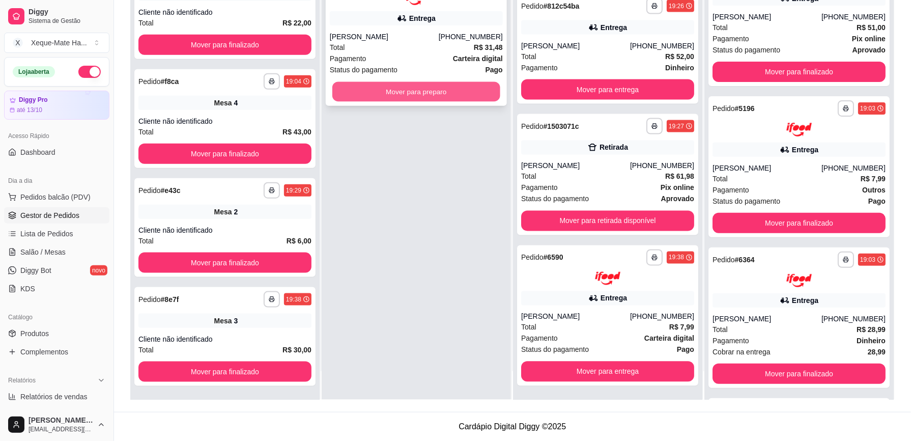
click at [408, 88] on button "Mover para preparo" at bounding box center [416, 91] width 168 height 20
click at [408, 88] on button "Mover para preparo" at bounding box center [416, 91] width 173 height 20
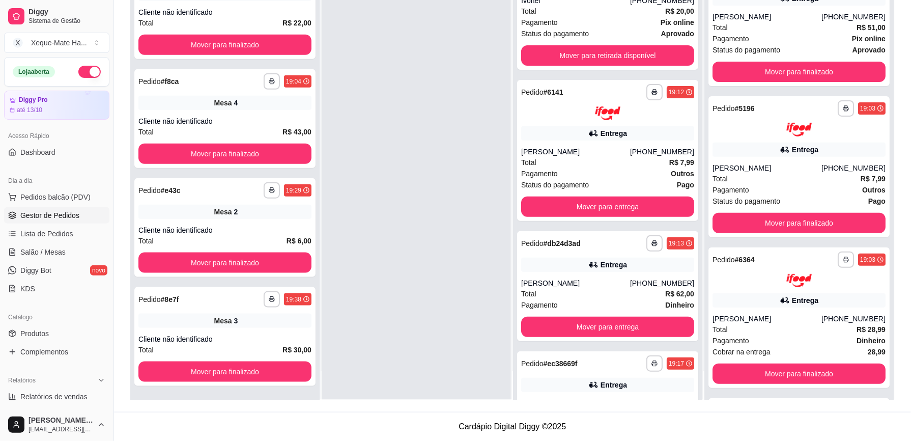
scroll to position [0, 0]
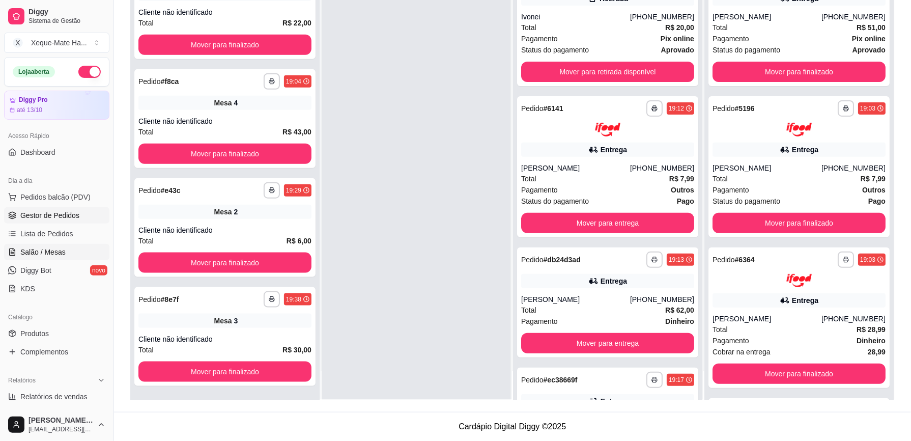
click at [49, 251] on span "Salão / Mesas" at bounding box center [42, 252] width 45 height 10
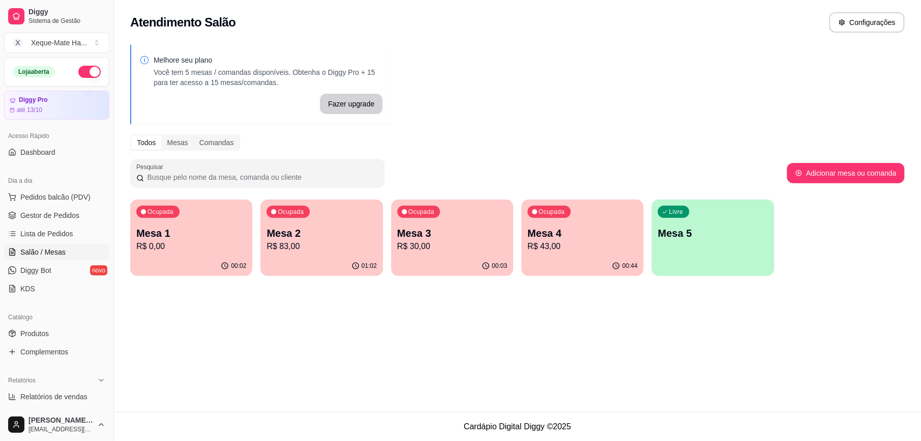
click at [208, 245] on p "R$ 0,00" at bounding box center [191, 246] width 110 height 12
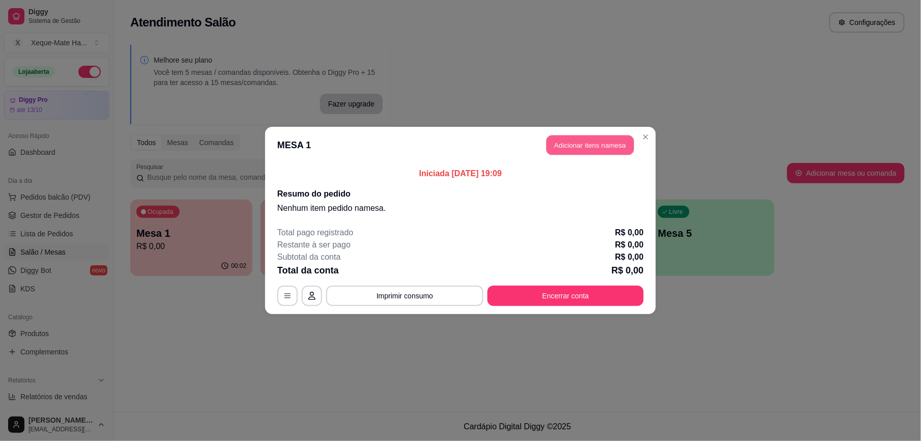
click at [593, 148] on button "Adicionar itens na mesa" at bounding box center [591, 145] width 88 height 20
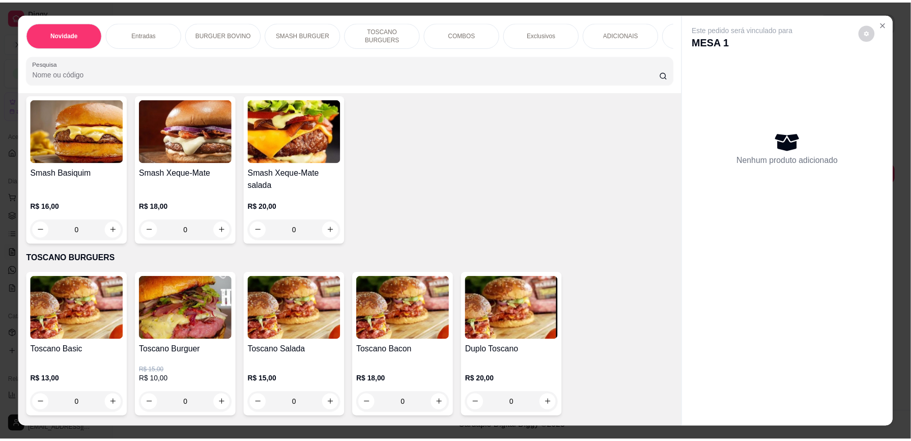
scroll to position [809, 0]
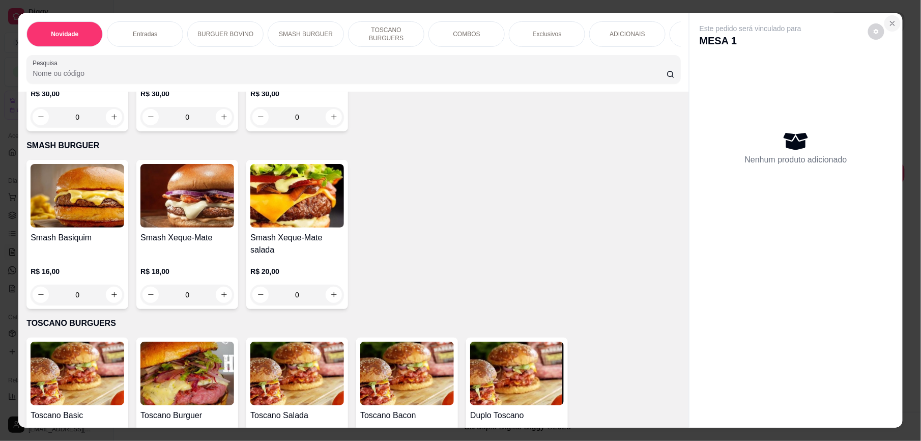
click at [885, 22] on button "Close" at bounding box center [893, 23] width 16 height 16
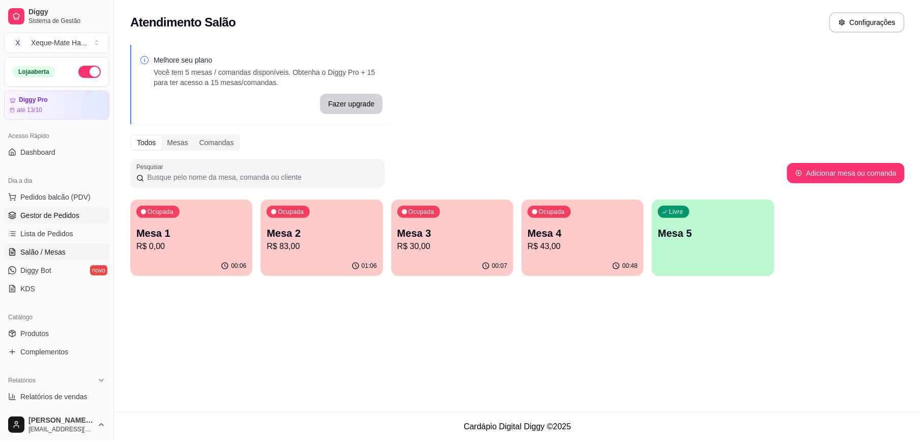
click at [43, 219] on span "Gestor de Pedidos" at bounding box center [49, 215] width 59 height 10
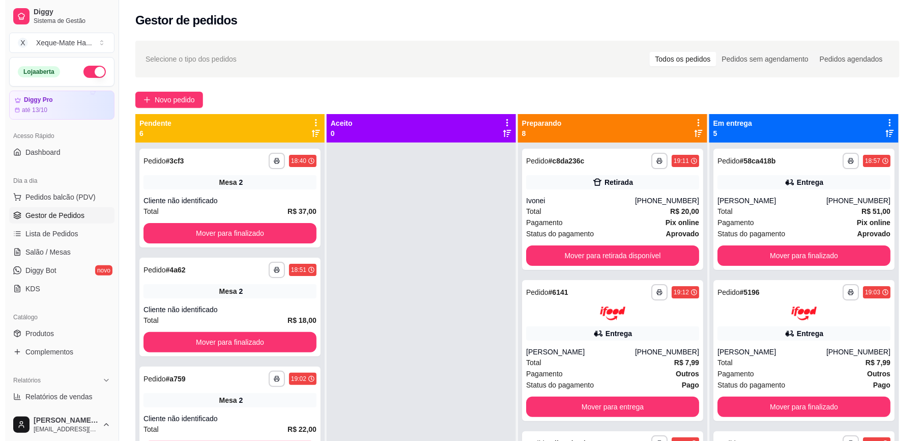
scroll to position [222, 0]
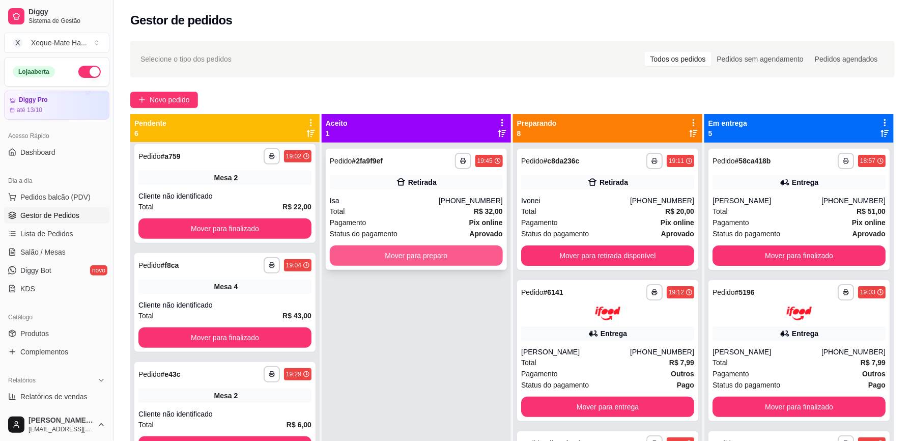
click at [393, 261] on button "Mover para preparo" at bounding box center [416, 255] width 173 height 20
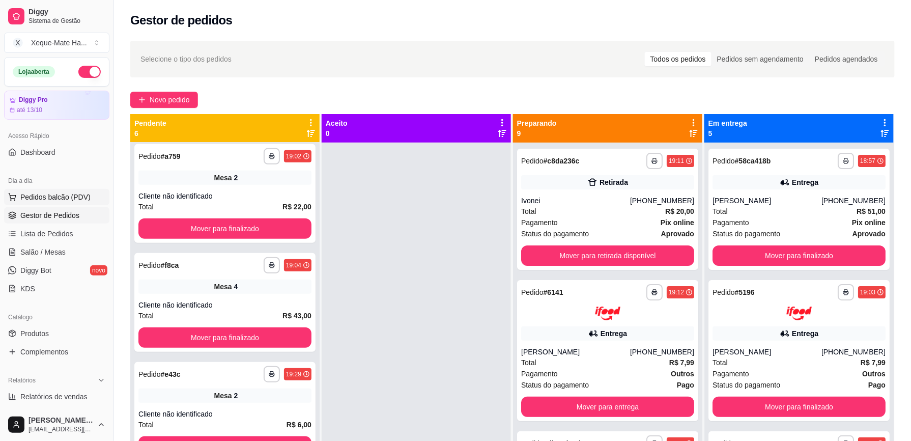
click at [64, 190] on button "Pedidos balcão (PDV)" at bounding box center [56, 197] width 105 height 16
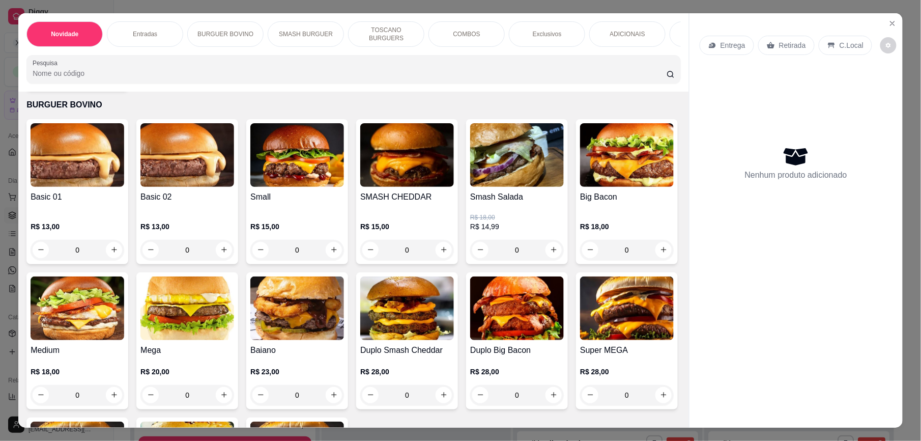
scroll to position [401, 0]
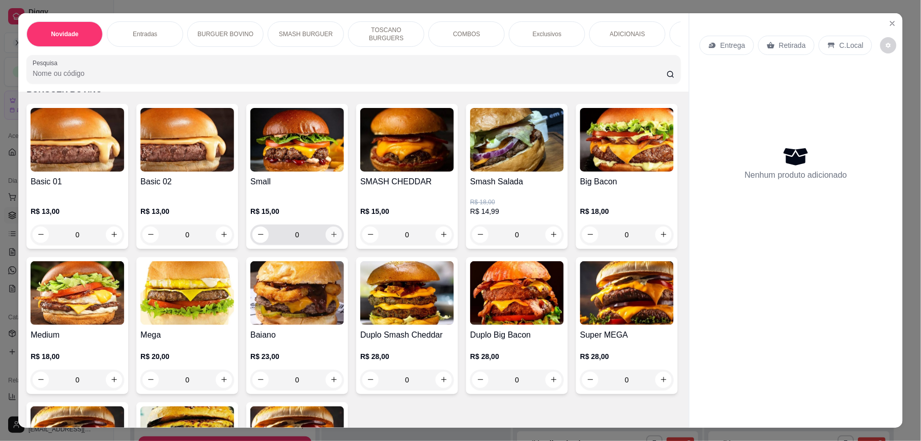
click at [330, 238] on icon "increase-product-quantity" at bounding box center [334, 235] width 8 height 8
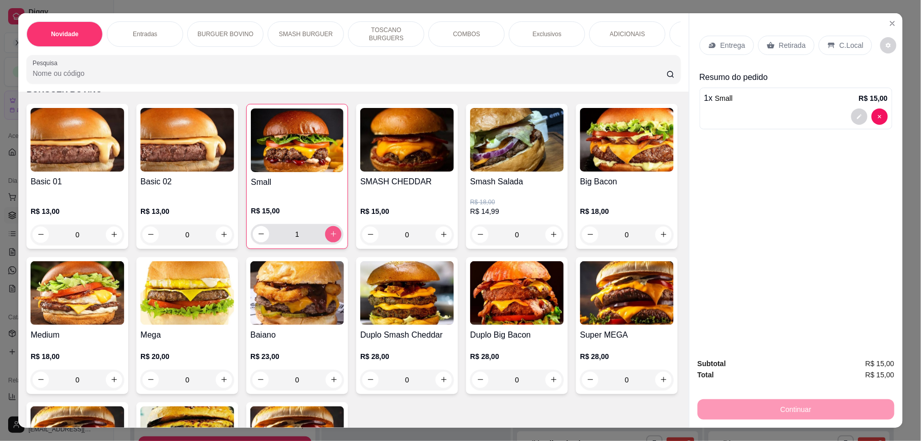
type input "1"
click at [796, 47] on p "Retirada" at bounding box center [792, 45] width 27 height 10
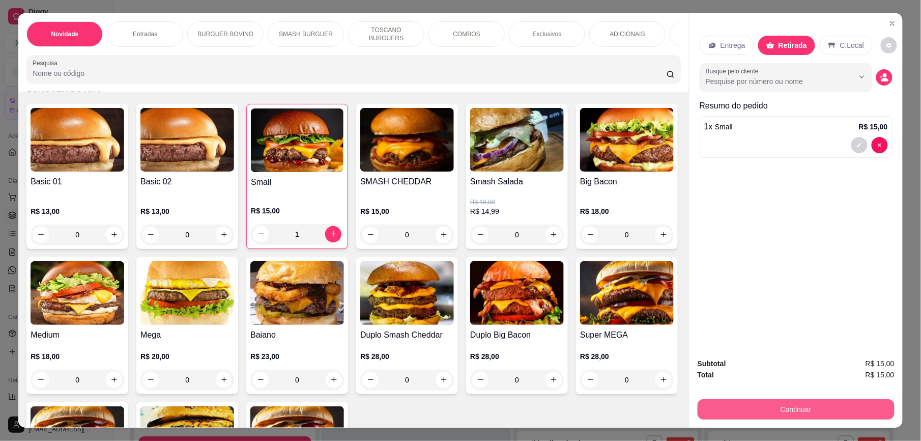
click at [814, 402] on button "Continuar" at bounding box center [796, 409] width 197 height 20
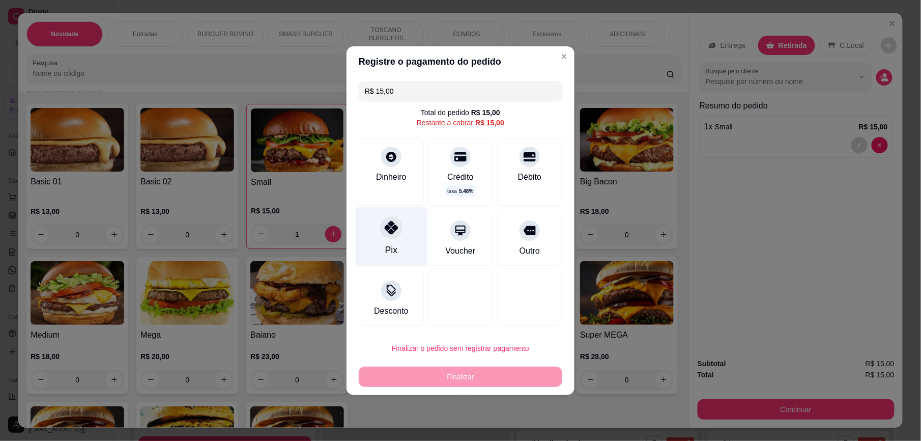
click at [394, 232] on icon at bounding box center [391, 227] width 13 height 13
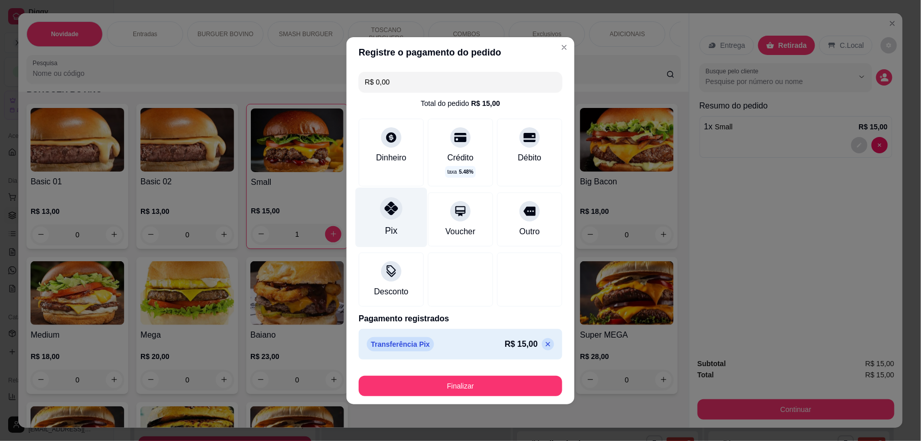
type input "R$ 0,00"
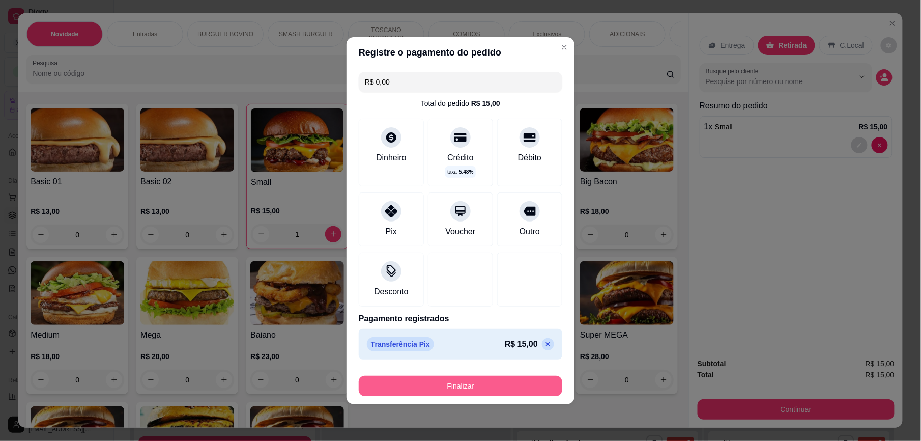
click at [468, 379] on button "Finalizar" at bounding box center [461, 386] width 204 height 20
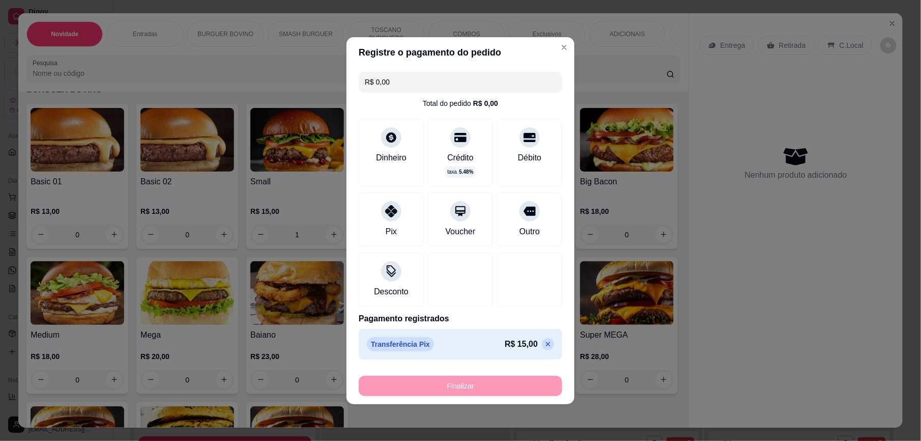
type input "0"
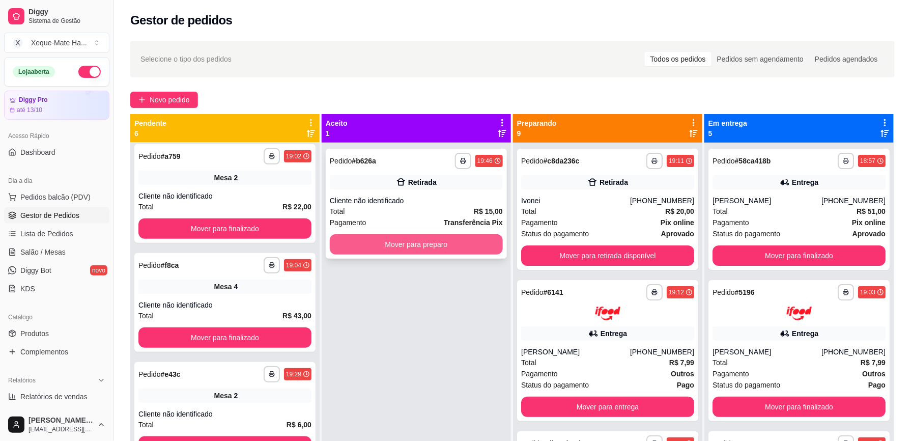
click at [471, 245] on button "Mover para preparo" at bounding box center [416, 244] width 173 height 20
click at [45, 251] on span "Salão / Mesas" at bounding box center [42, 252] width 45 height 10
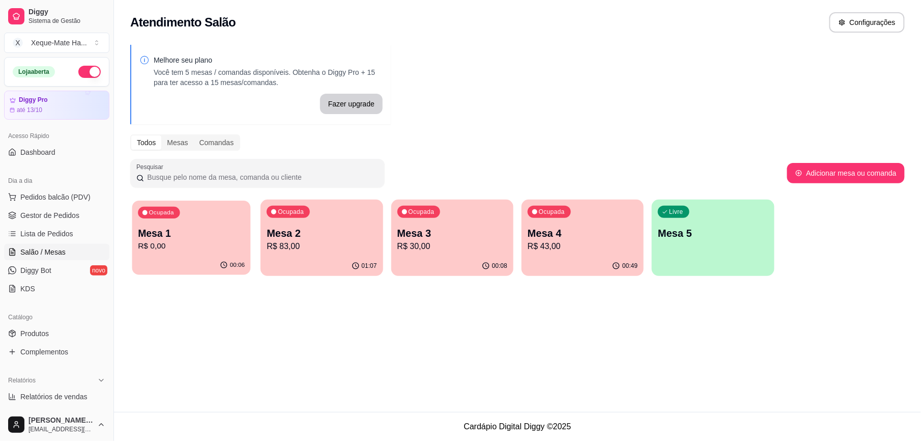
click at [196, 249] on p "R$ 0,00" at bounding box center [191, 246] width 107 height 12
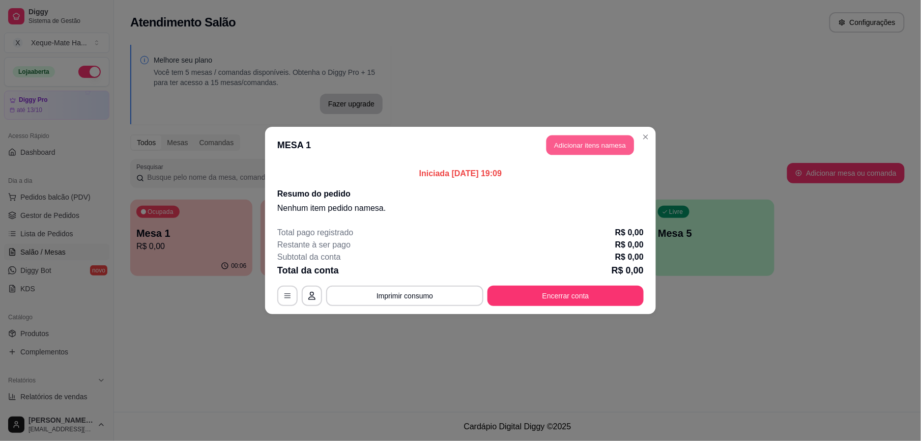
click at [584, 147] on button "Adicionar itens na mesa" at bounding box center [591, 145] width 88 height 20
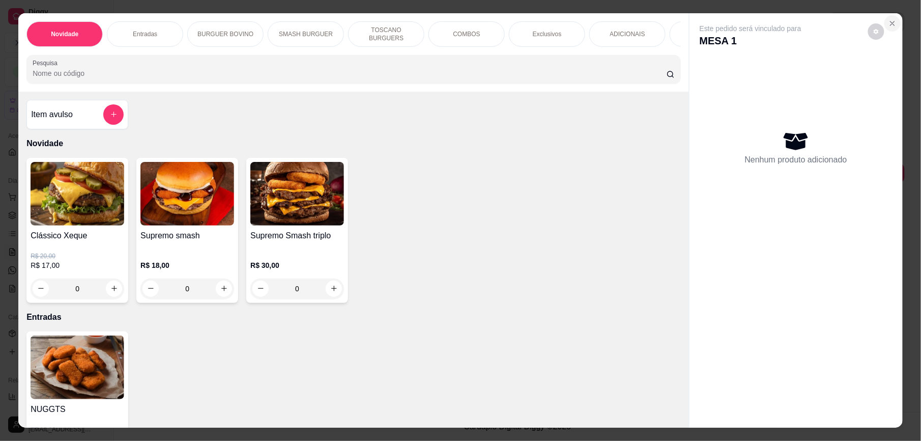
click at [891, 19] on icon "Close" at bounding box center [893, 23] width 8 height 8
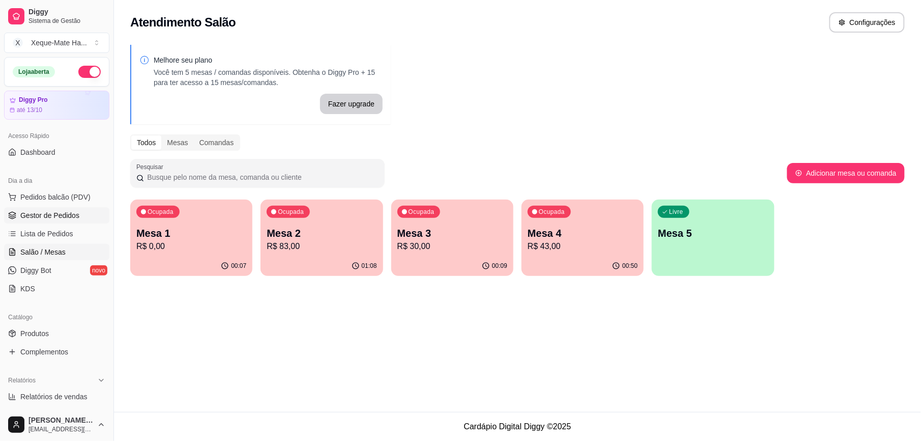
click at [66, 218] on span "Gestor de Pedidos" at bounding box center [49, 215] width 59 height 10
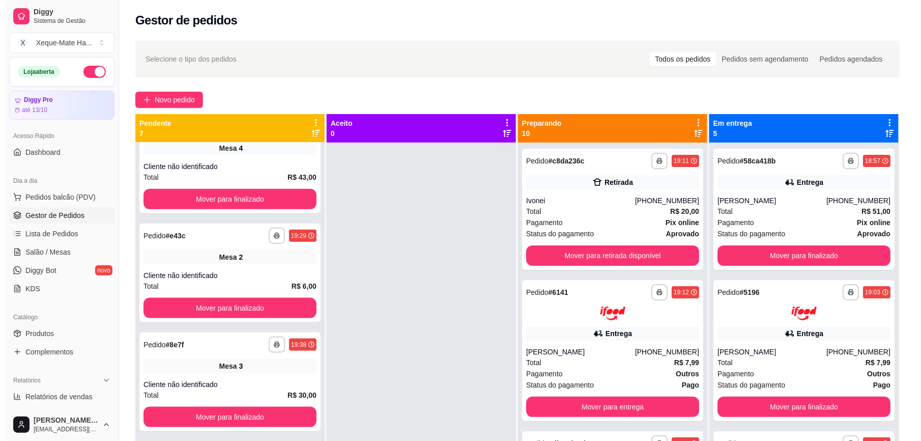
scroll to position [373, 0]
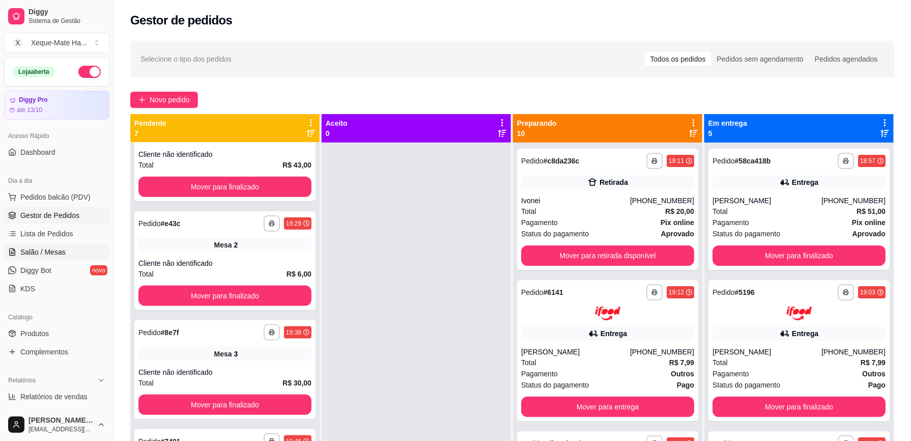
click at [55, 253] on span "Salão / Mesas" at bounding box center [42, 252] width 45 height 10
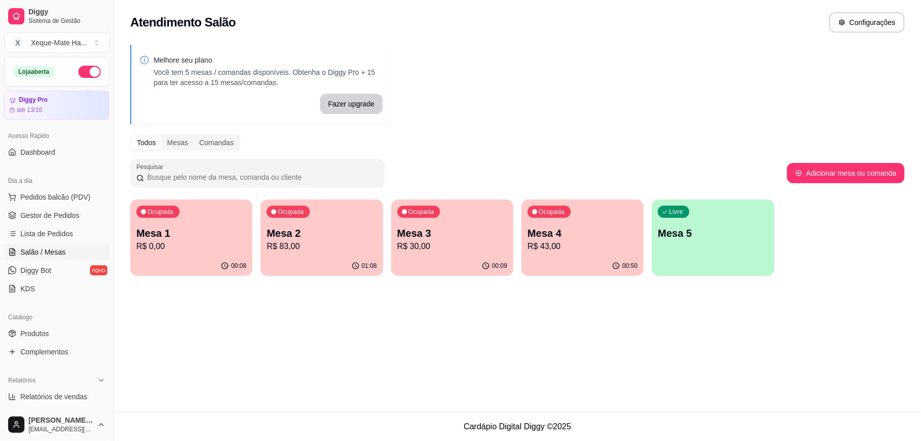
click at [163, 260] on div "00:08" at bounding box center [191, 266] width 122 height 20
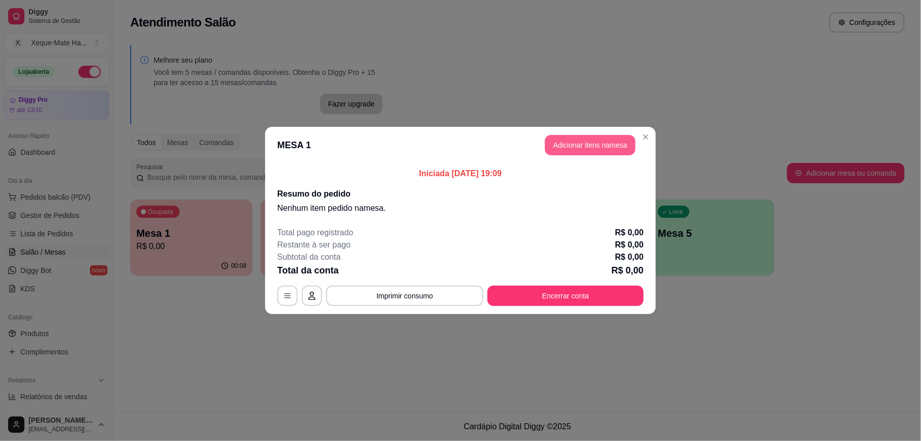
click at [583, 151] on button "Adicionar itens na mesa" at bounding box center [590, 145] width 91 height 20
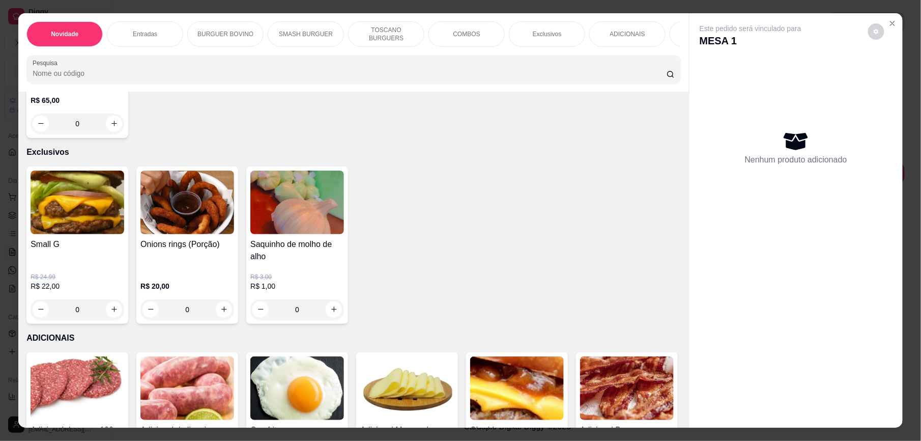
scroll to position [1501, 0]
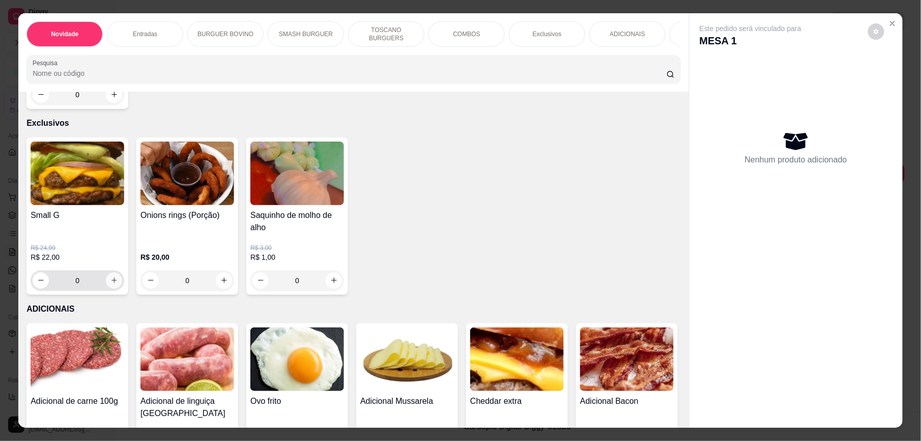
click at [110, 284] on icon "increase-product-quantity" at bounding box center [114, 280] width 8 height 8
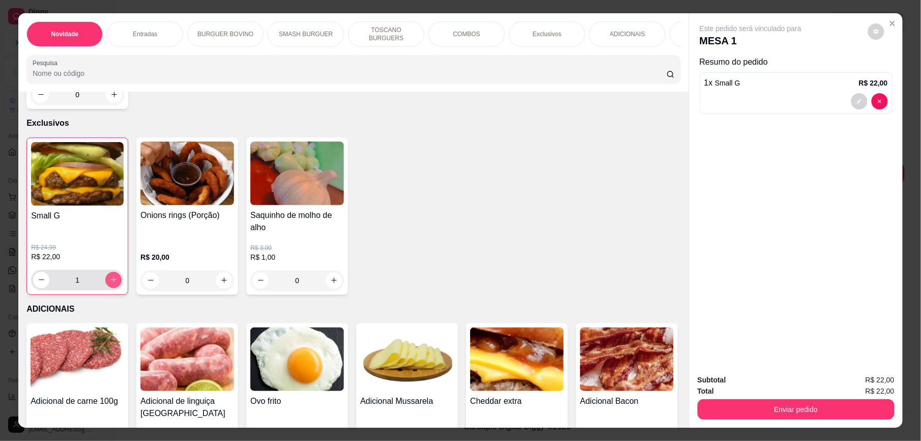
click at [107, 285] on button "increase-product-quantity" at bounding box center [113, 280] width 16 height 16
type input "2"
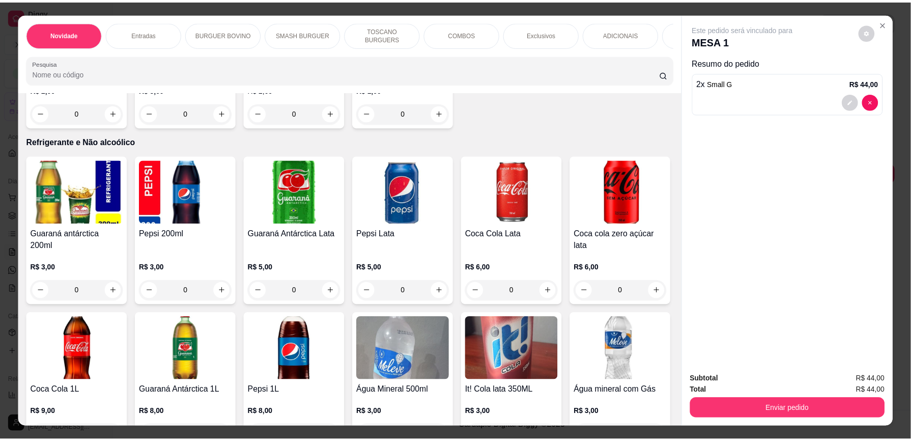
scroll to position [2018, 0]
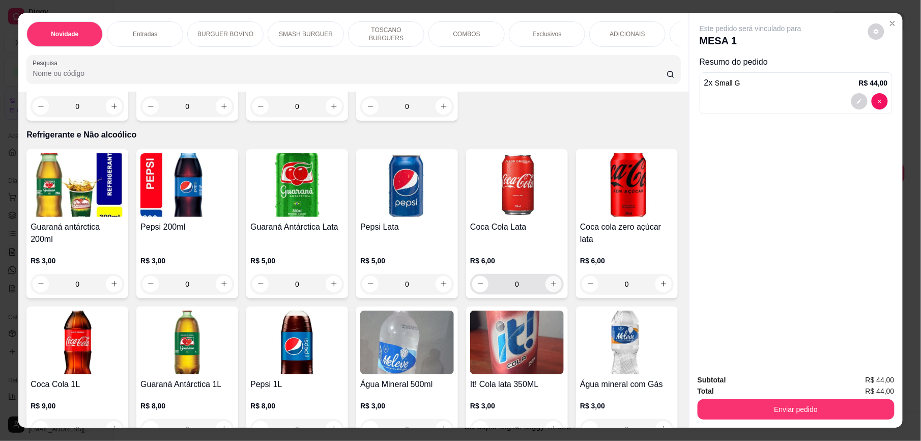
click at [552, 281] on icon "increase-product-quantity" at bounding box center [554, 284] width 8 height 8
type input "2"
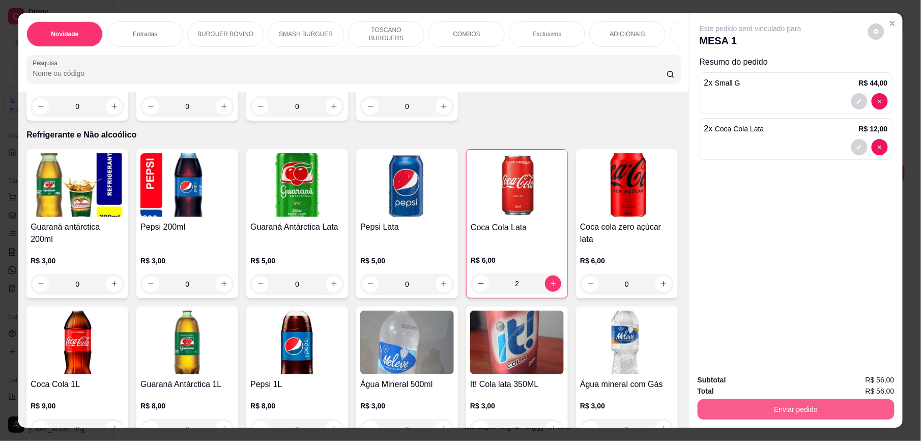
click at [768, 403] on button "Enviar pedido" at bounding box center [796, 409] width 197 height 20
click at [874, 379] on button "Enviar pedido" at bounding box center [868, 384] width 58 height 19
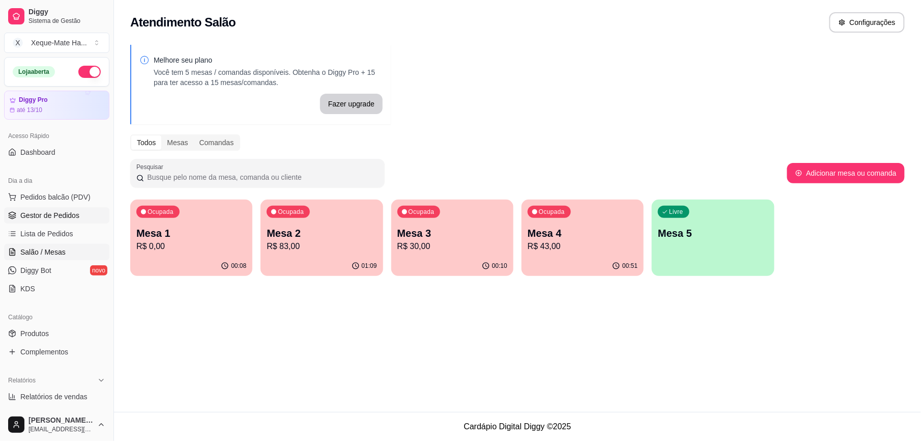
click at [64, 216] on span "Gestor de Pedidos" at bounding box center [49, 215] width 59 height 10
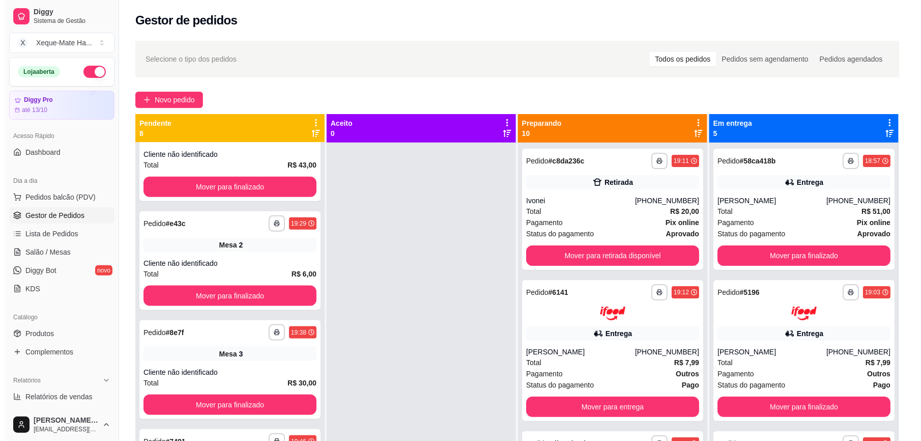
scroll to position [483, 0]
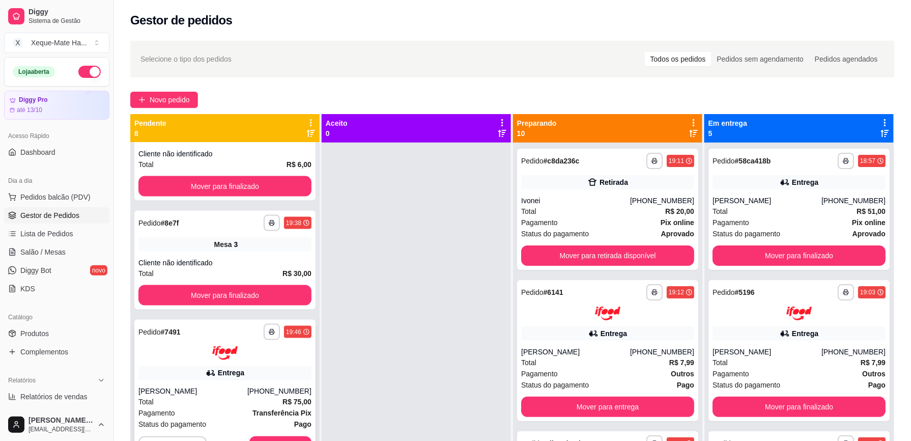
click at [285, 434] on div "**********" at bounding box center [224, 390] width 181 height 141
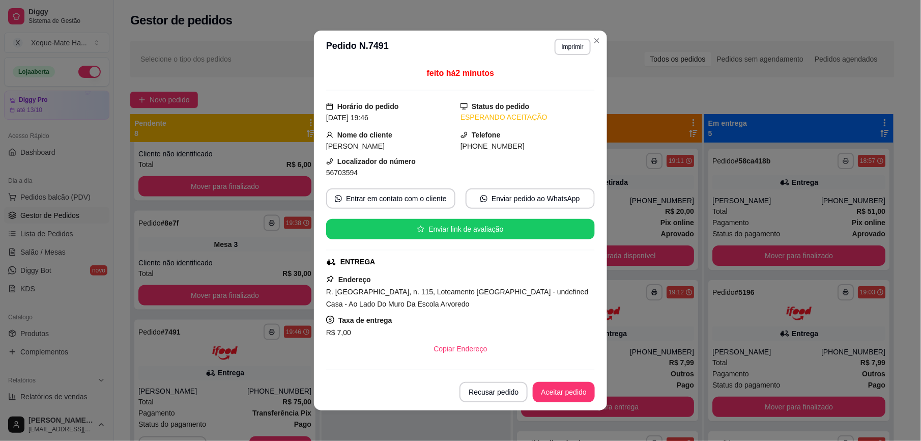
click at [556, 387] on button "Aceitar pedido" at bounding box center [564, 392] width 62 height 20
click at [558, 392] on div "Recusar pedido Aceitar pedido" at bounding box center [527, 392] width 135 height 20
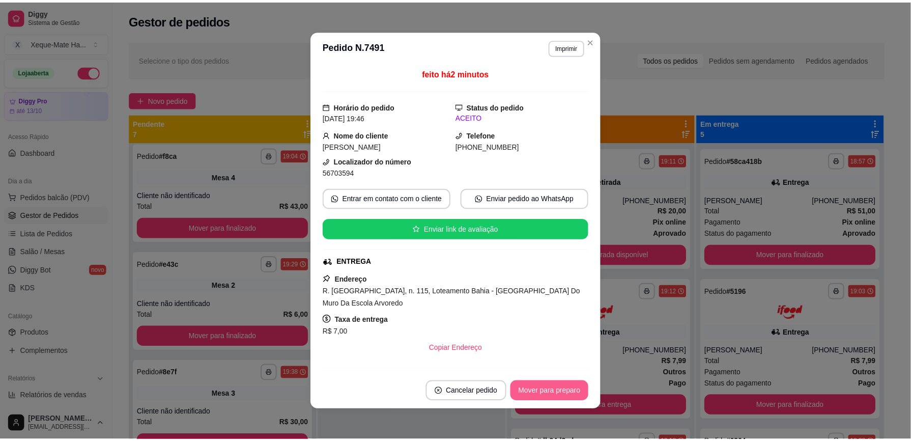
scroll to position [332, 0]
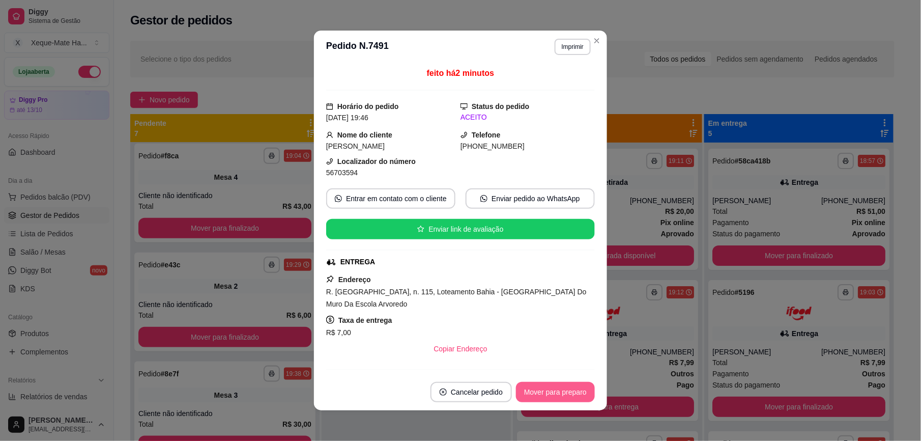
click at [558, 391] on button "Mover para preparo" at bounding box center [555, 392] width 79 height 20
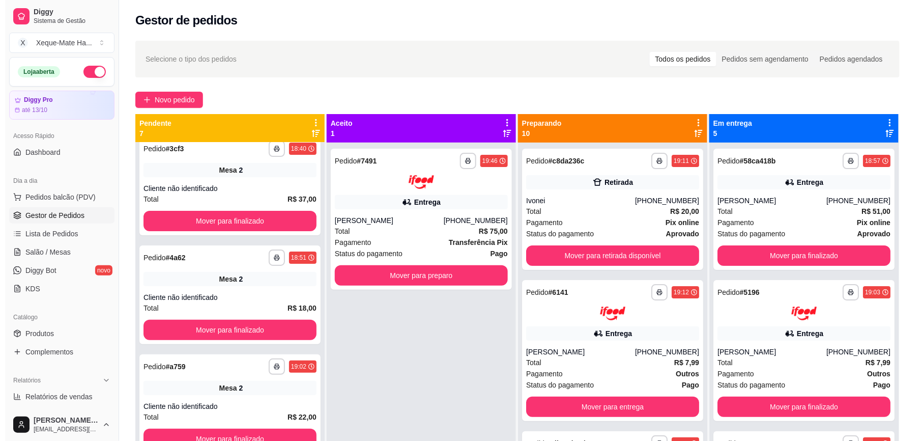
scroll to position [0, 0]
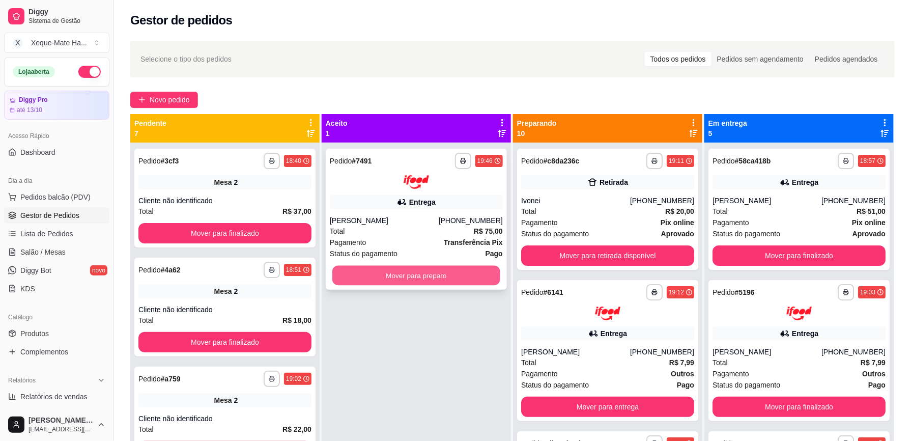
click at [371, 277] on button "Mover para preparo" at bounding box center [416, 275] width 168 height 20
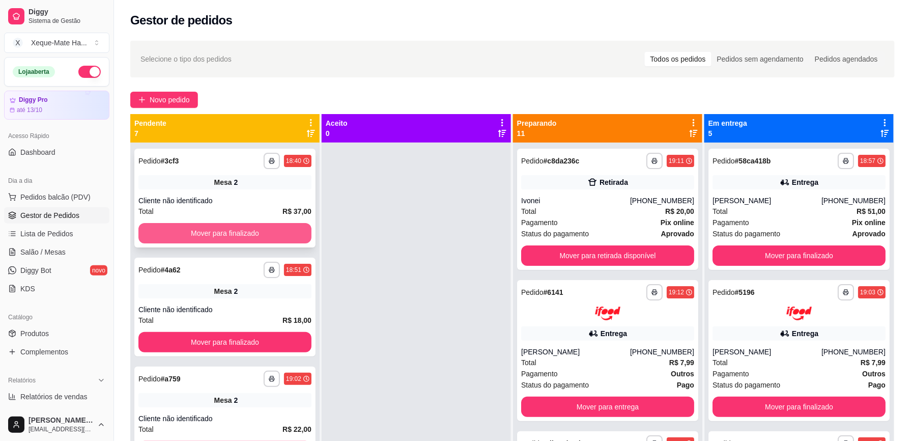
click at [231, 228] on button "Mover para finalizado" at bounding box center [224, 233] width 173 height 20
click at [227, 229] on button "Mover para finalizado" at bounding box center [224, 233] width 173 height 20
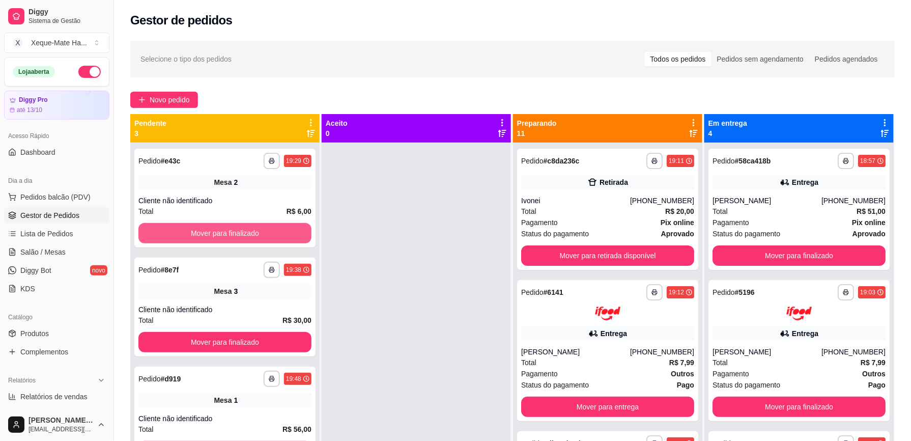
click at [227, 229] on button "Mover para finalizado" at bounding box center [224, 233] width 173 height 20
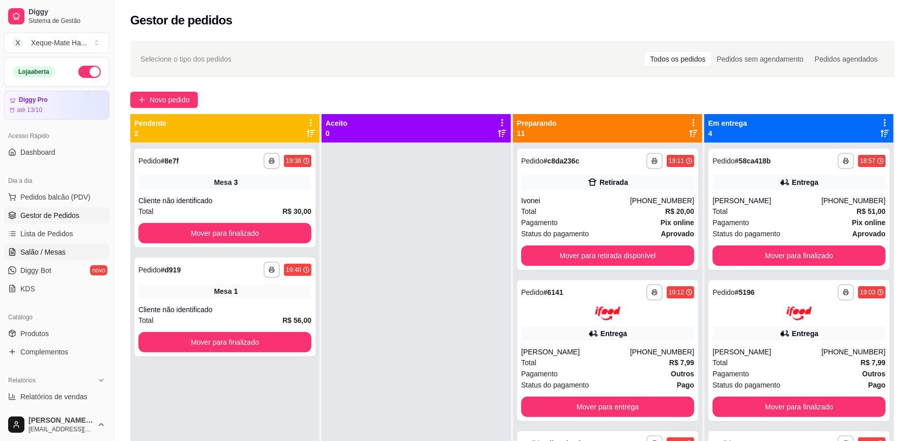
click at [61, 247] on span "Salão / Mesas" at bounding box center [42, 252] width 45 height 10
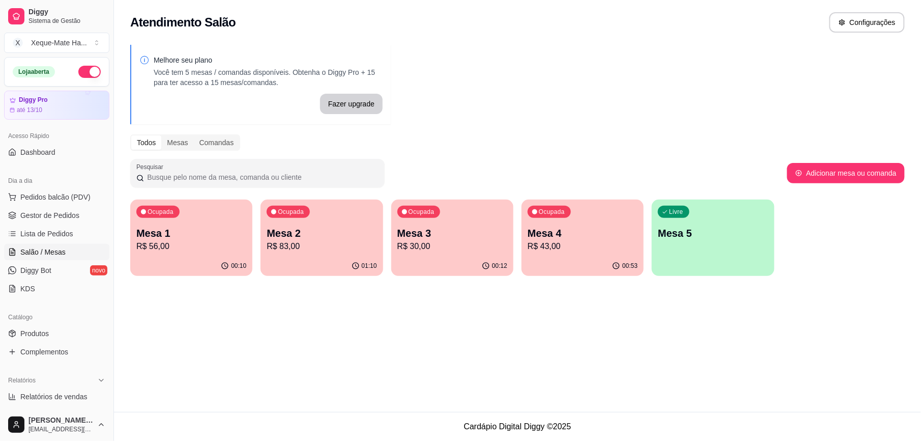
click at [322, 246] on p "R$ 83,00" at bounding box center [322, 246] width 110 height 12
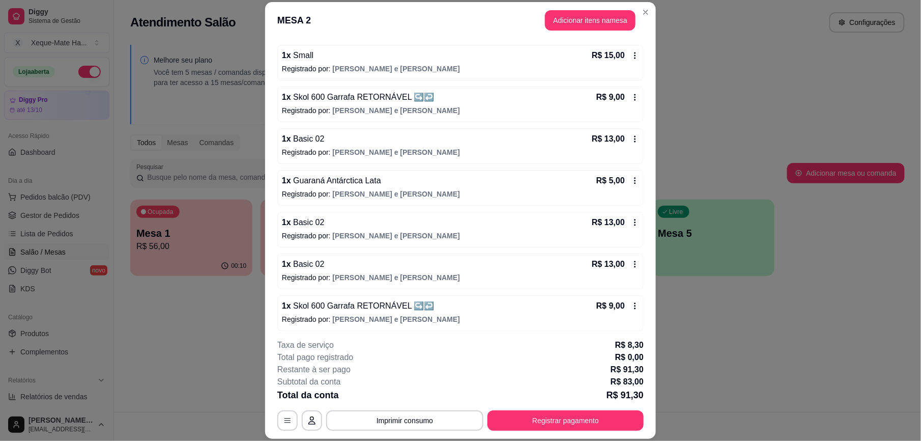
scroll to position [138, 0]
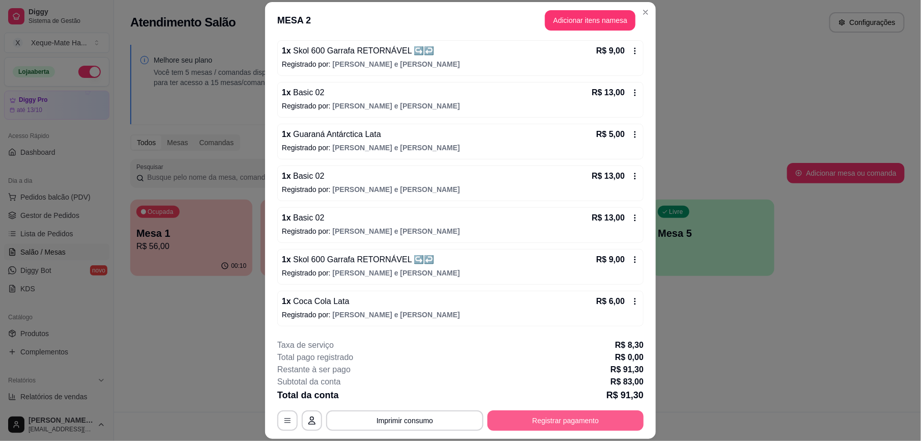
click at [599, 422] on button "Registrar pagamento" at bounding box center [566, 420] width 156 height 20
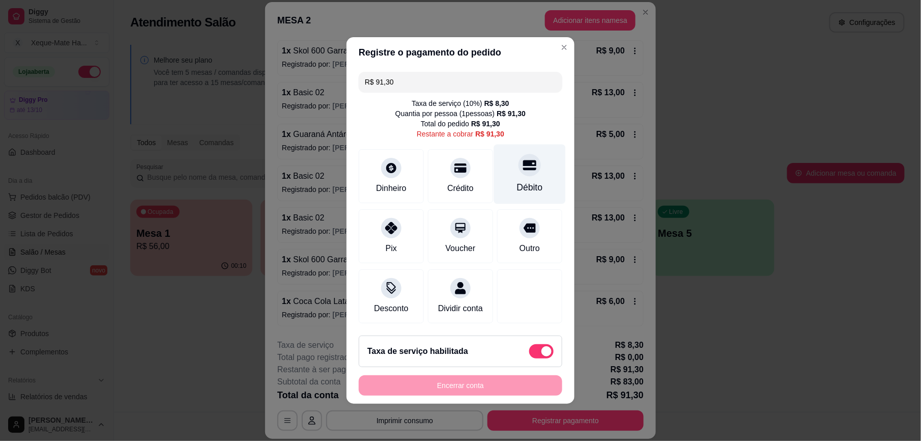
click at [517, 184] on div "Débito" at bounding box center [530, 187] width 26 height 13
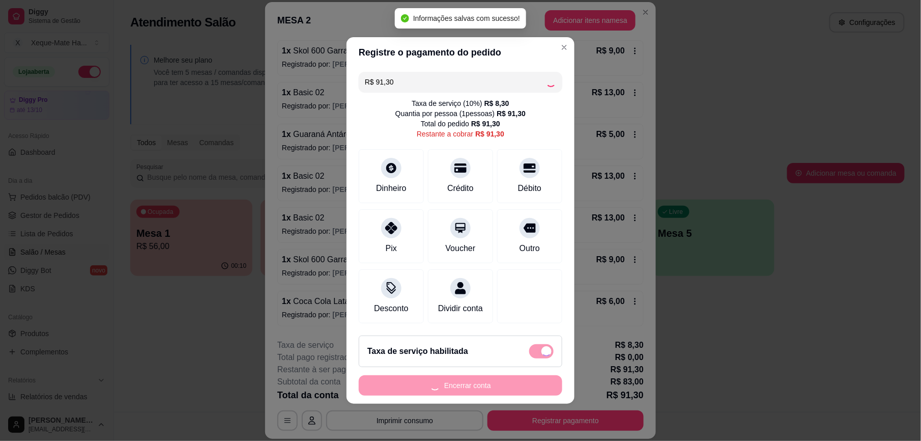
type input "R$ 0,00"
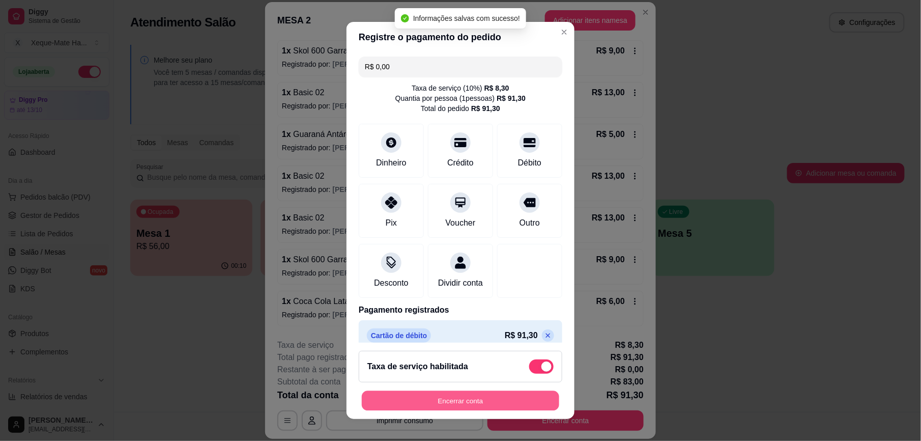
click at [485, 393] on button "Encerrar conta" at bounding box center [460, 400] width 197 height 20
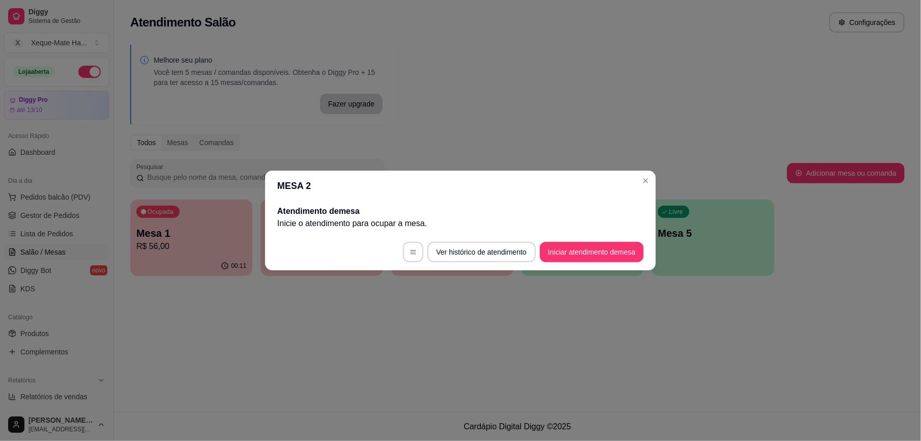
scroll to position [0, 0]
click at [613, 251] on button "Iniciar atendimento de mesa" at bounding box center [592, 252] width 104 height 20
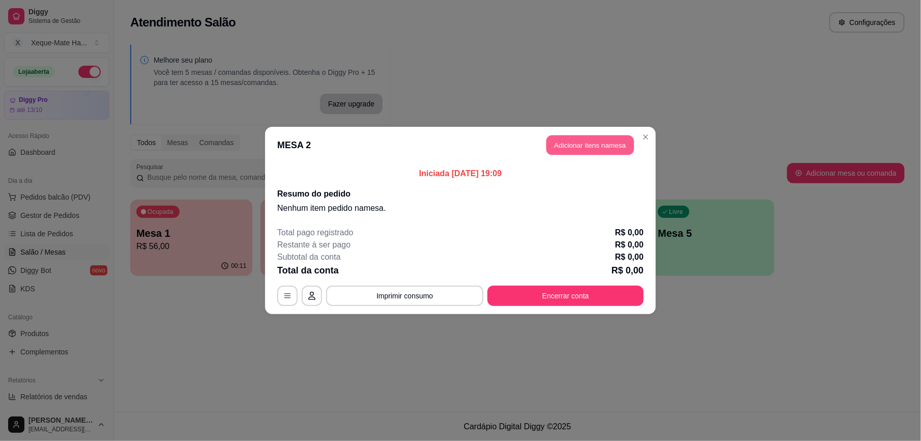
click at [593, 147] on button "Adicionar itens na mesa" at bounding box center [591, 145] width 88 height 20
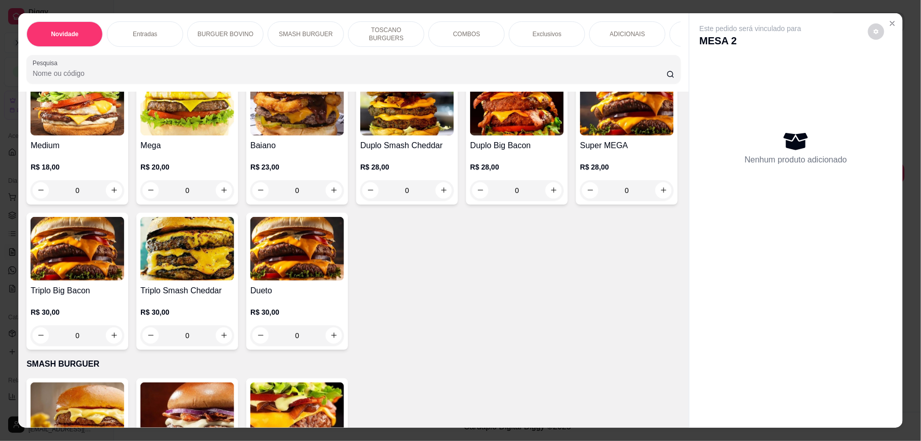
scroll to position [569, 0]
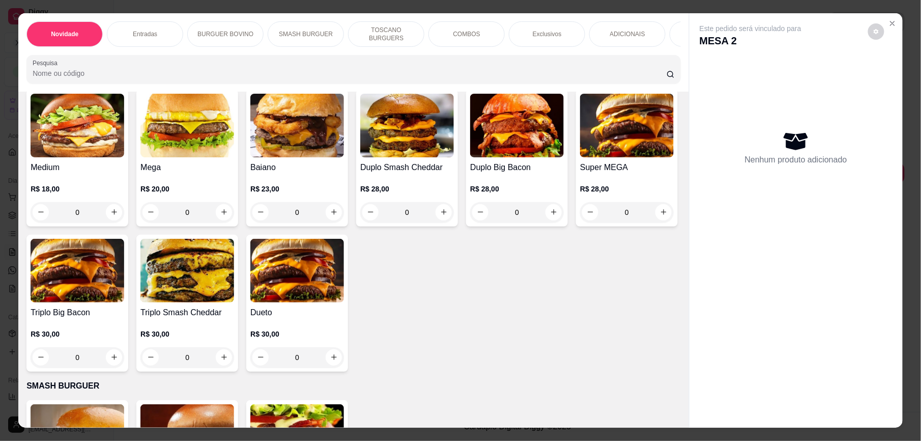
click at [660, 71] on icon "increase-product-quantity" at bounding box center [664, 67] width 8 height 8
type input "1"
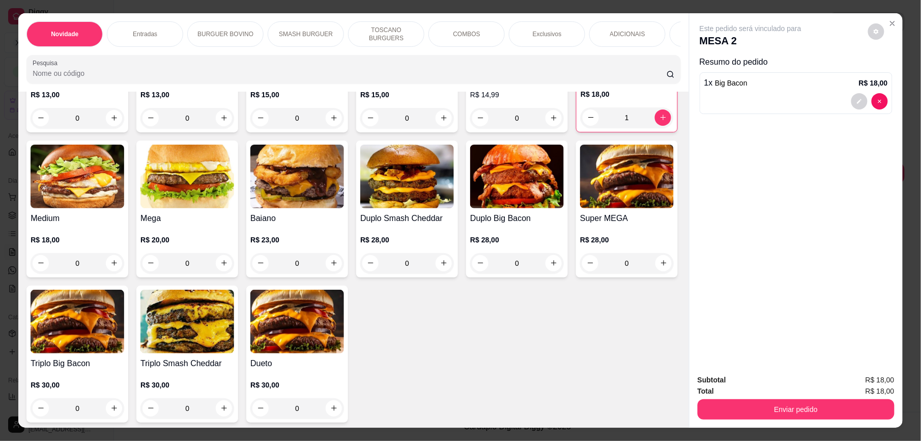
scroll to position [379, 0]
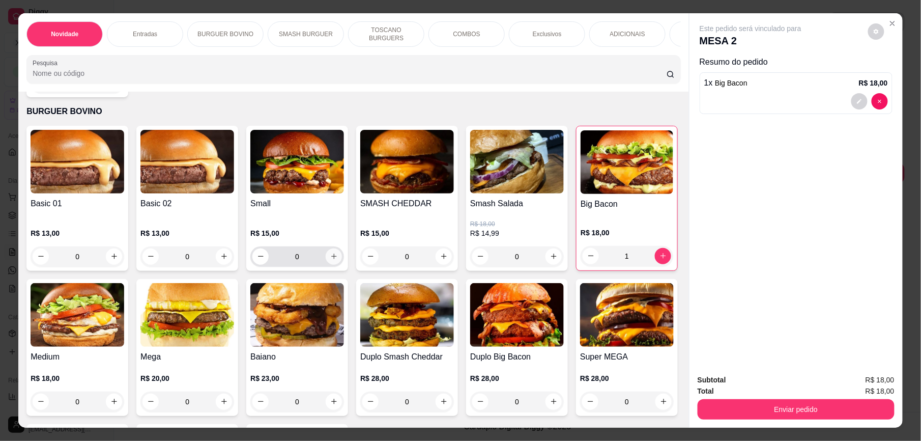
click at [330, 260] on icon "increase-product-quantity" at bounding box center [334, 256] width 8 height 8
type input "1"
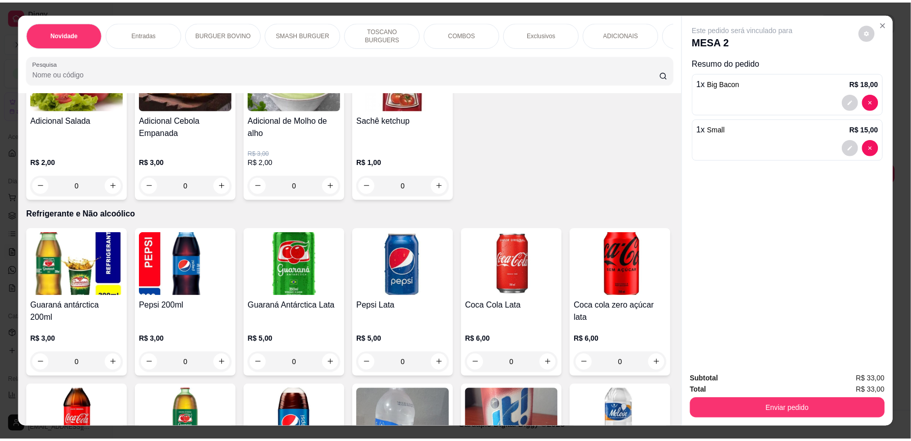
scroll to position [2071, 0]
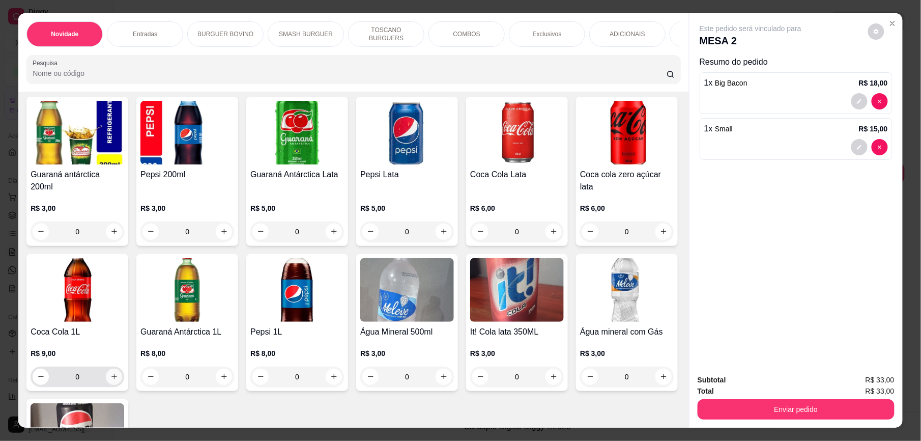
click at [117, 377] on icon "increase-product-quantity" at bounding box center [114, 377] width 6 height 6
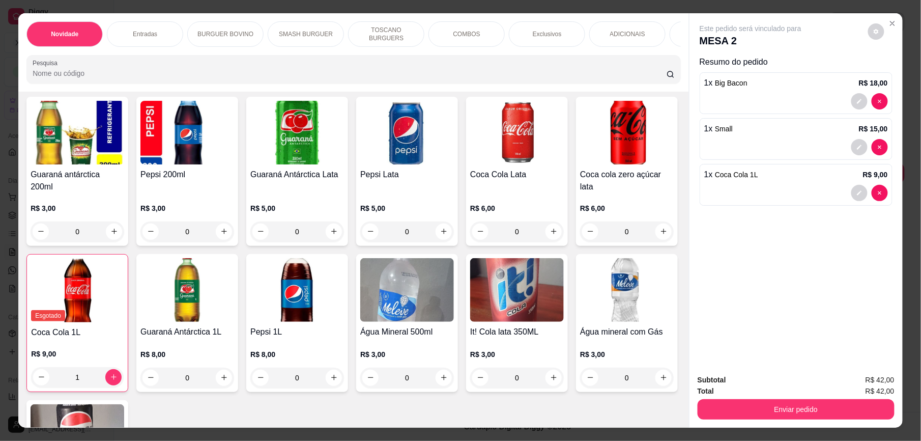
type input "1"
click at [796, 405] on button "Enviar pedido" at bounding box center [796, 409] width 197 height 20
click at [858, 382] on button "Enviar pedido" at bounding box center [868, 384] width 58 height 19
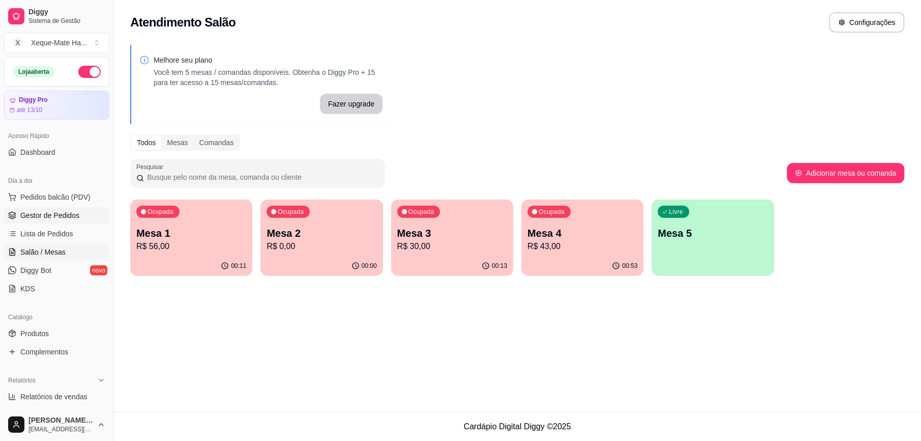
click at [56, 216] on span "Gestor de Pedidos" at bounding box center [49, 215] width 59 height 10
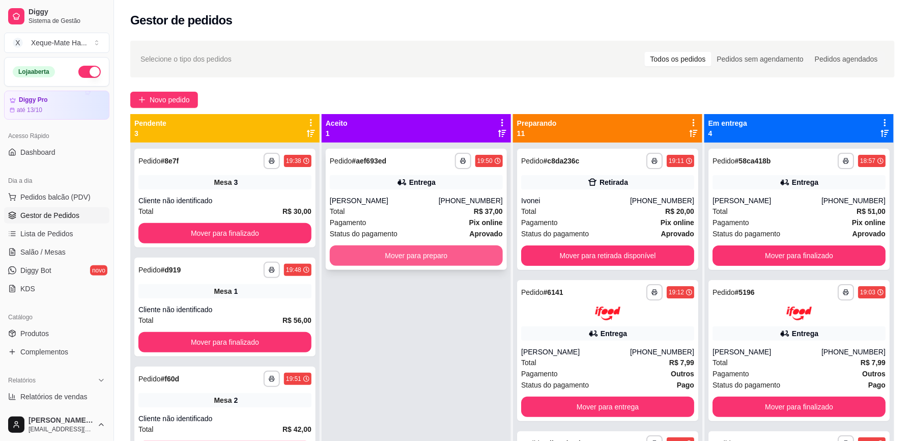
click at [448, 258] on button "Mover para preparo" at bounding box center [416, 255] width 173 height 20
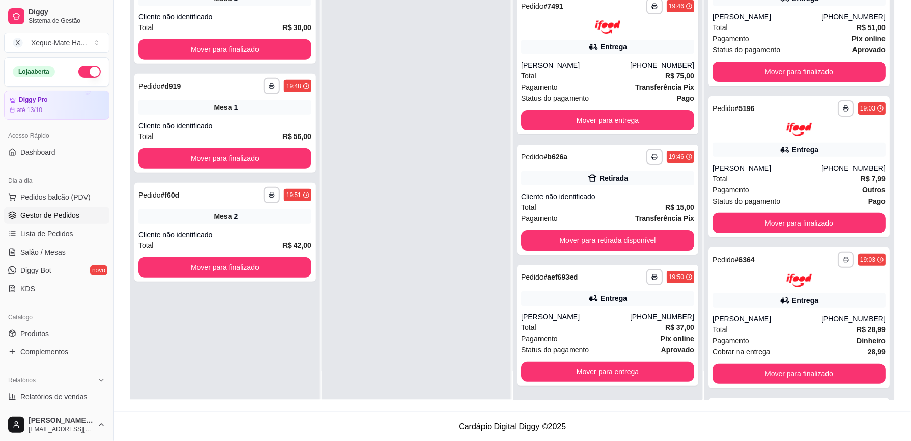
scroll to position [1127, 0]
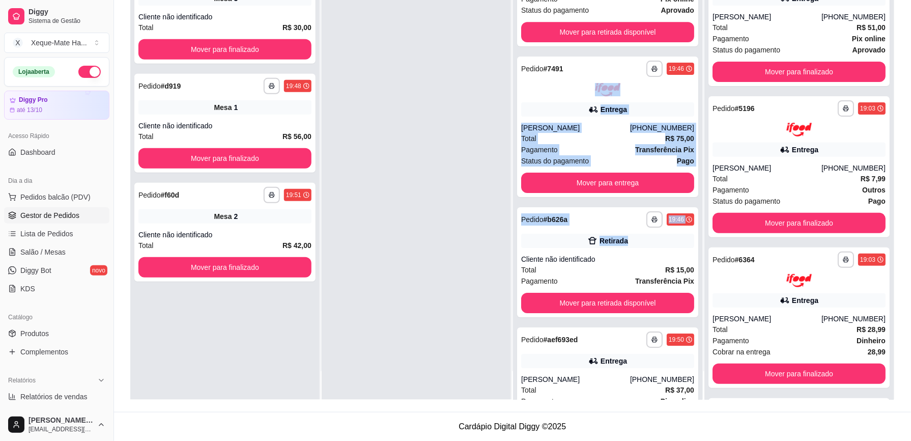
drag, startPoint x: 697, startPoint y: 202, endPoint x: 693, endPoint y: 112, distance: 90.2
click at [695, 106] on div "**********" at bounding box center [607, 179] width 189 height 441
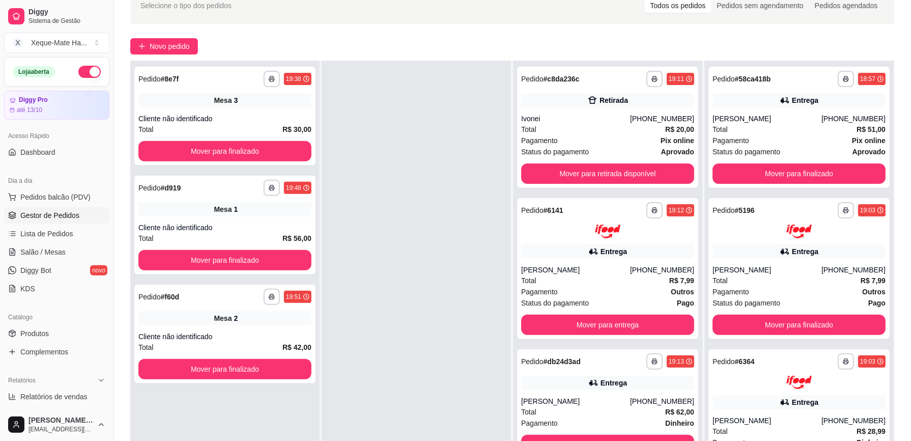
scroll to position [52, 0]
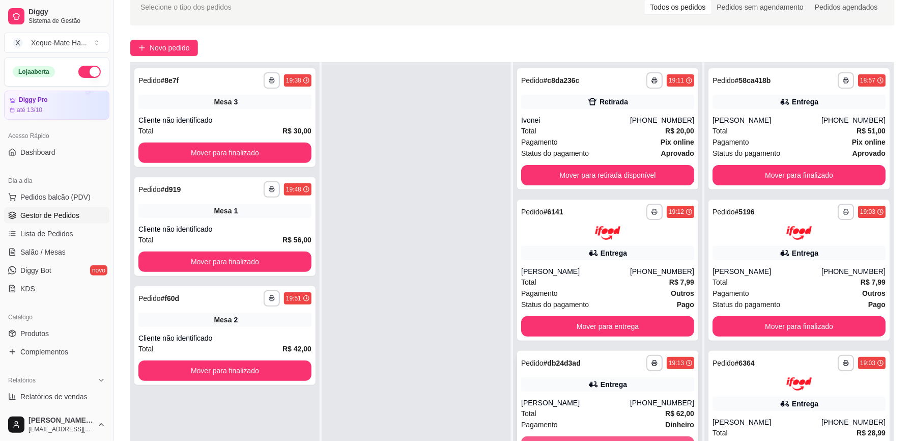
click at [628, 436] on button "Mover para entrega" at bounding box center [607, 446] width 173 height 20
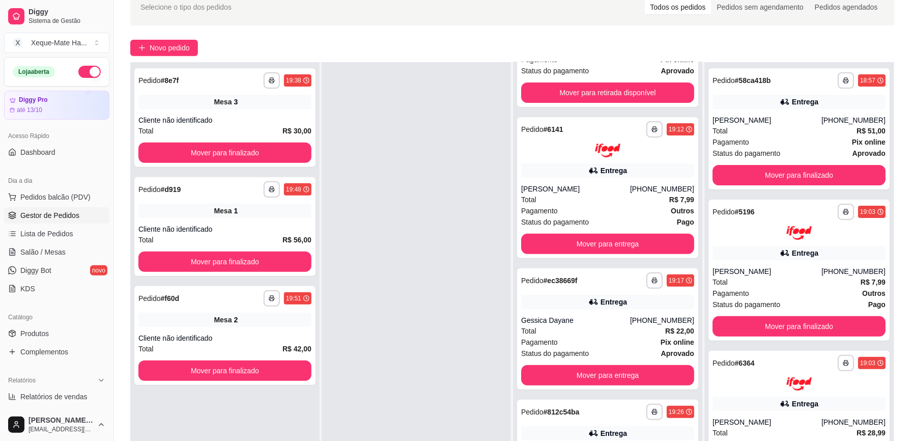
scroll to position [95, 0]
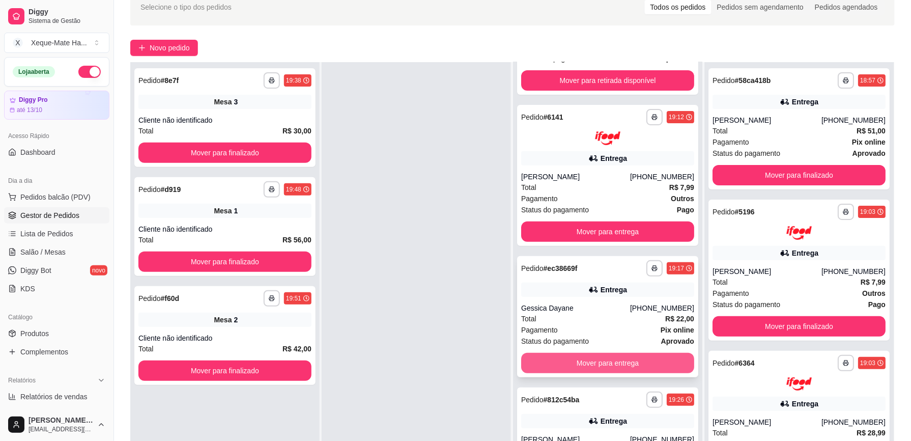
click at [628, 365] on button "Mover para entrega" at bounding box center [607, 363] width 173 height 20
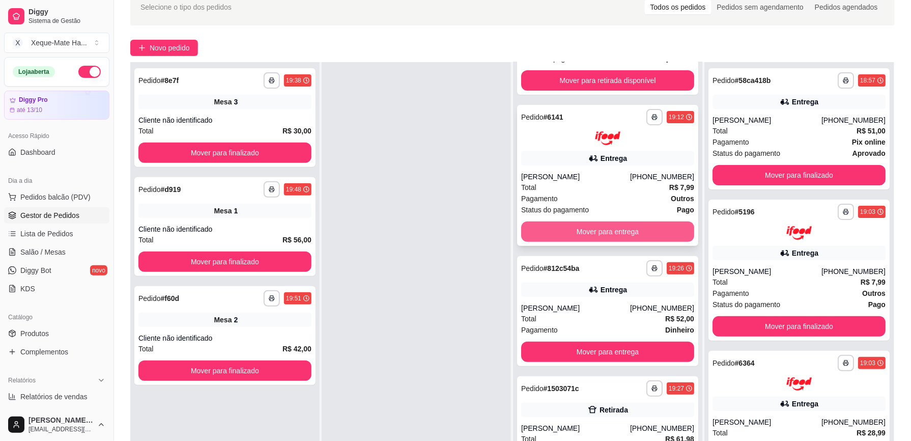
click at [645, 234] on button "Mover para entrega" at bounding box center [607, 231] width 173 height 20
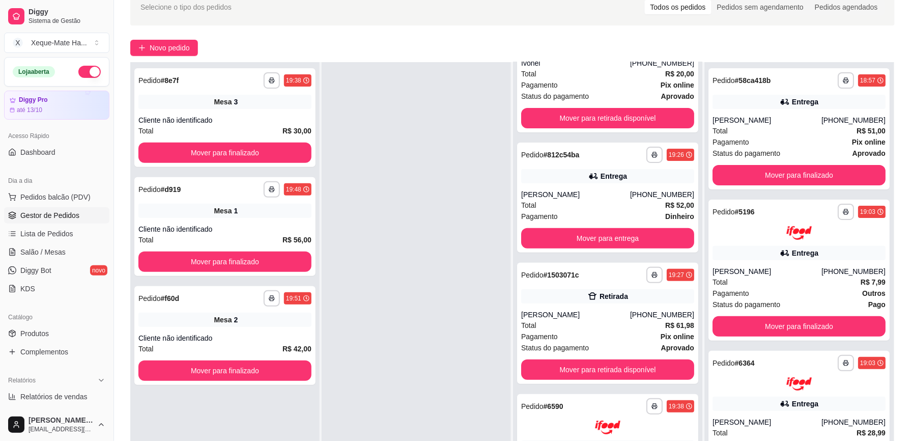
scroll to position [0, 0]
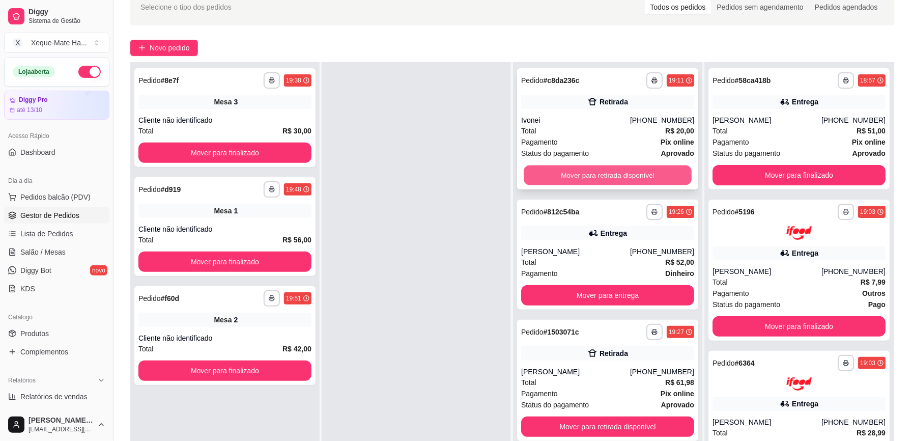
click at [601, 172] on button "Mover para retirada disponível" at bounding box center [608, 175] width 168 height 20
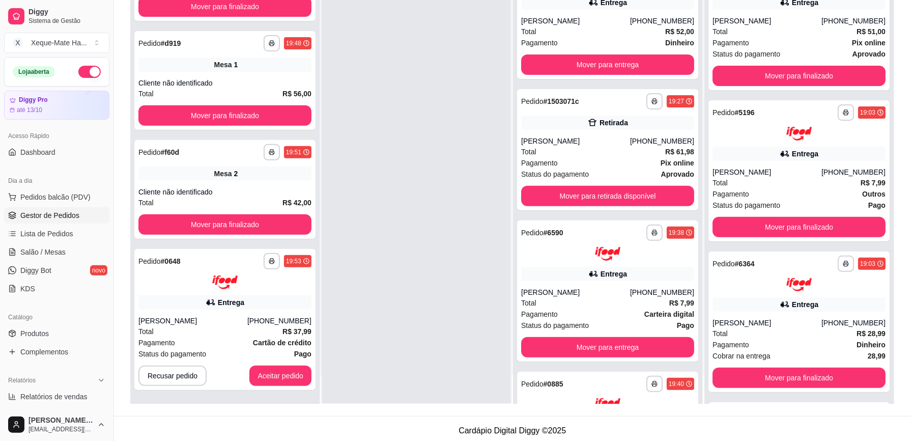
scroll to position [155, 0]
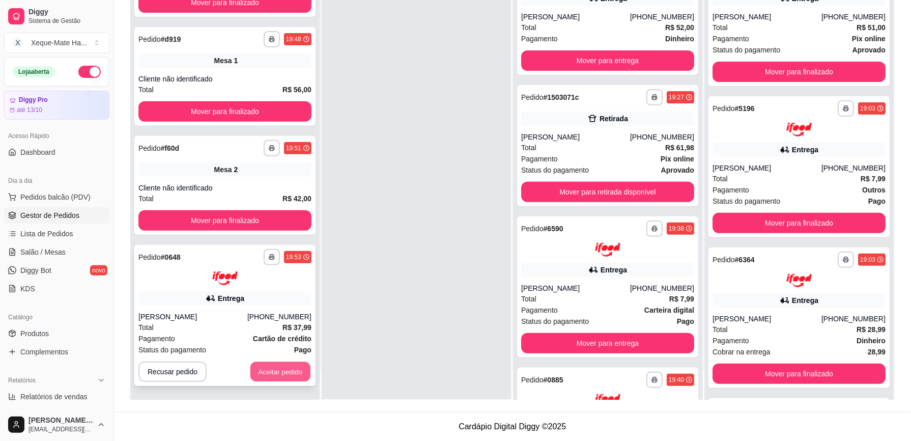
click at [265, 371] on button "Aceitar pedido" at bounding box center [280, 371] width 60 height 20
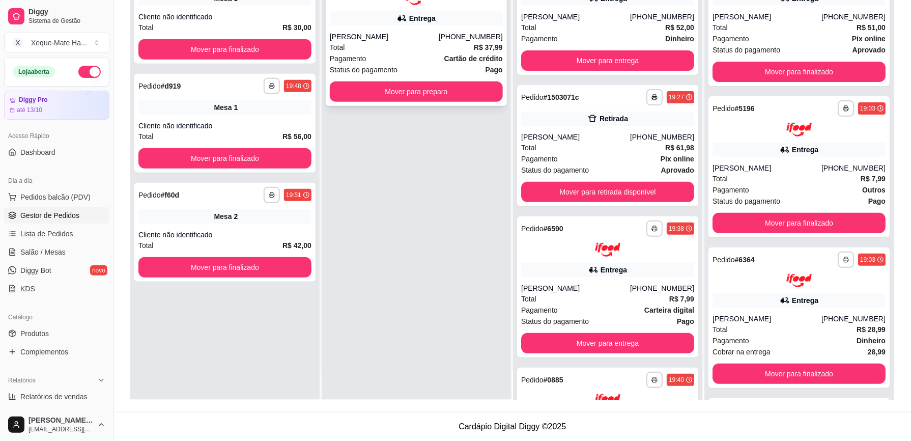
scroll to position [0, 0]
click at [443, 86] on button "Mover para preparo" at bounding box center [416, 91] width 173 height 20
click at [436, 98] on button "Mover para preparo" at bounding box center [416, 91] width 173 height 20
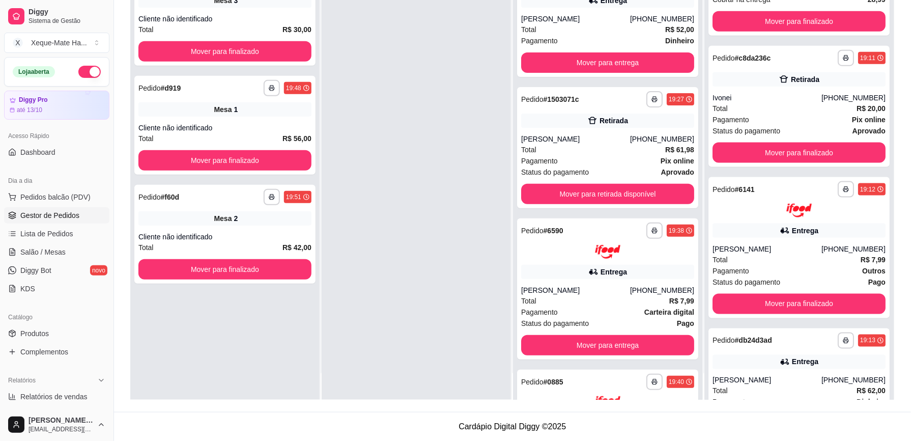
scroll to position [292, 0]
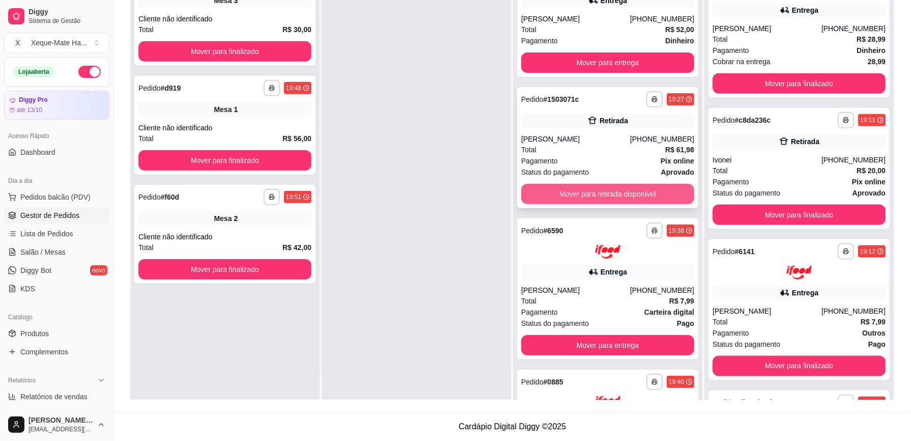
click at [658, 189] on button "Mover para retirada disponível" at bounding box center [607, 194] width 173 height 20
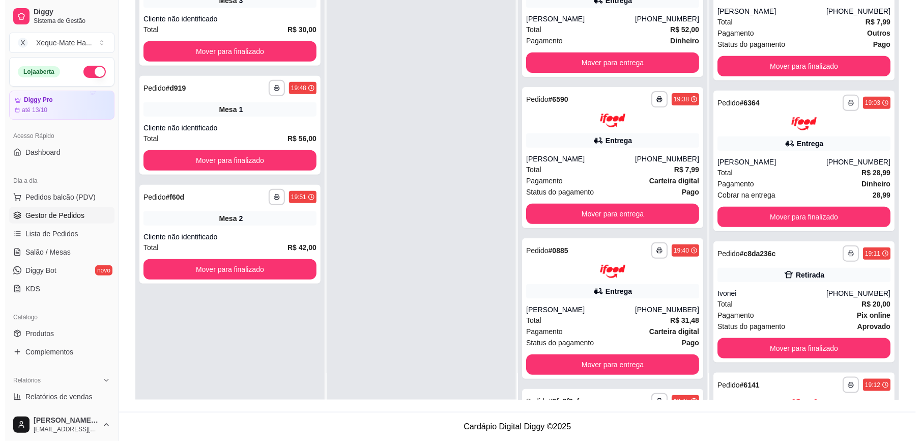
scroll to position [0, 0]
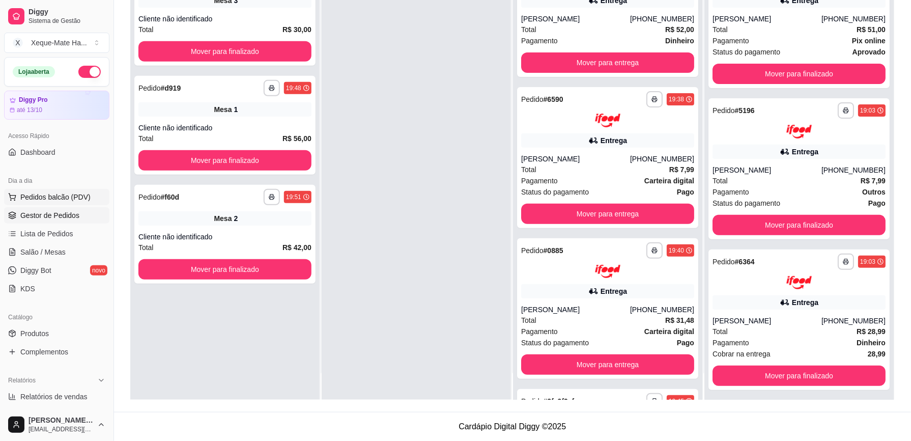
click at [64, 189] on button "Pedidos balcão (PDV)" at bounding box center [56, 197] width 105 height 16
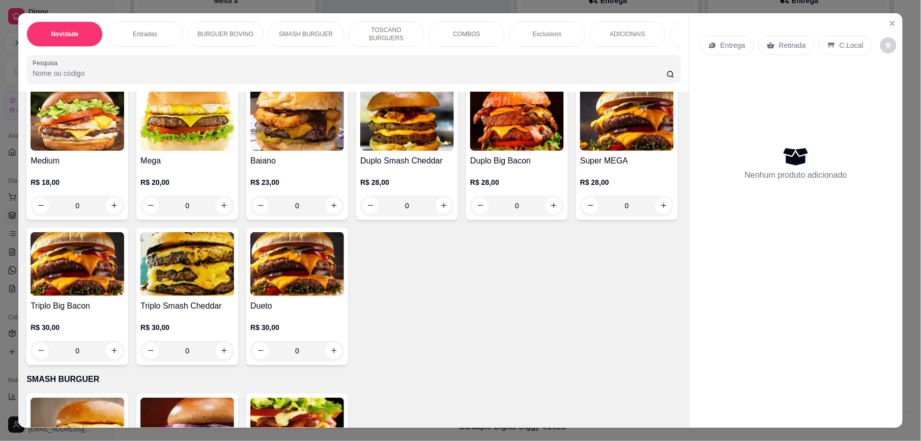
scroll to position [598, 0]
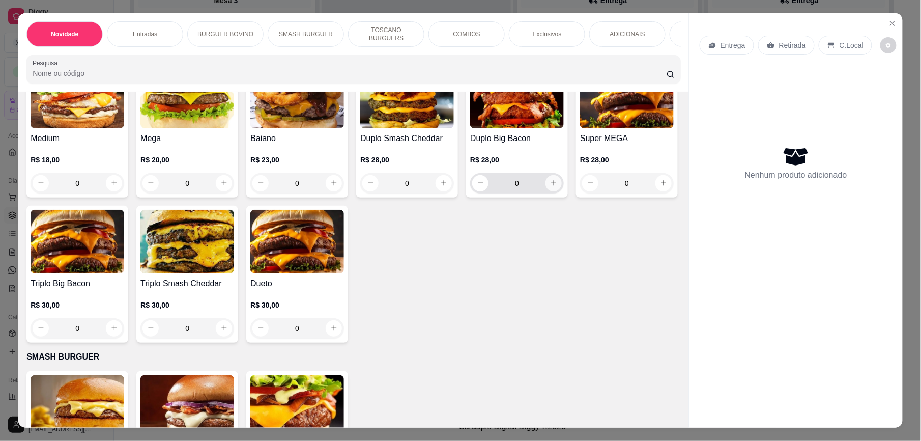
click at [550, 187] on icon "increase-product-quantity" at bounding box center [554, 183] width 8 height 8
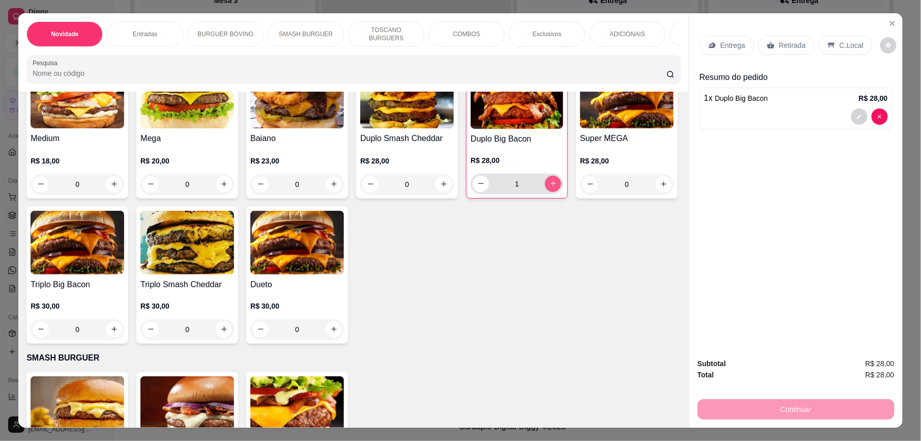
click at [550, 187] on icon "increase-product-quantity" at bounding box center [554, 184] width 8 height 8
type input "2"
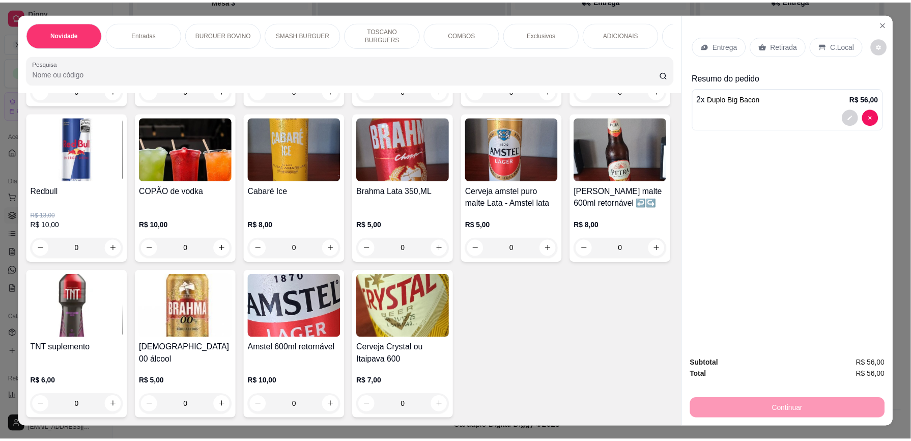
scroll to position [2770, 0]
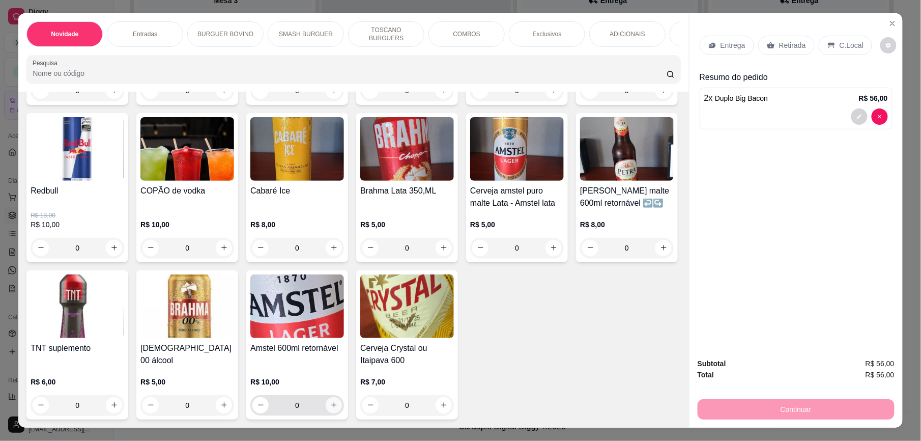
click at [338, 401] on icon "increase-product-quantity" at bounding box center [334, 405] width 8 height 8
type input "1"
click at [840, 48] on p "C.Local" at bounding box center [852, 45] width 24 height 10
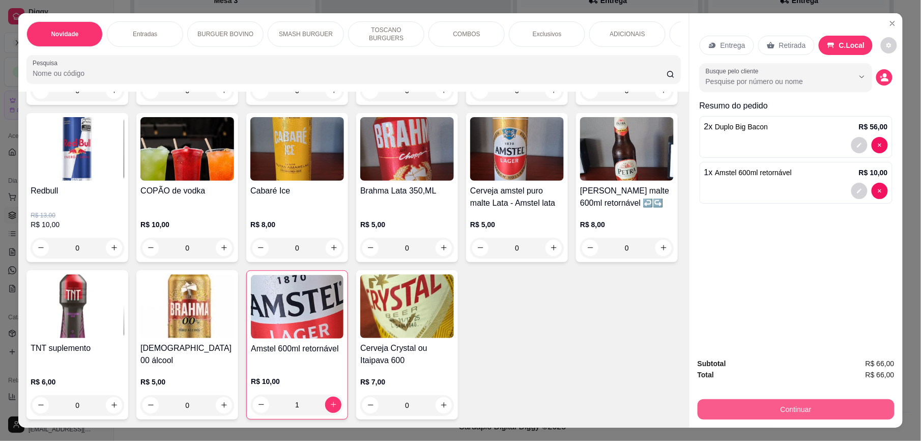
click at [821, 406] on button "Continuar" at bounding box center [796, 409] width 197 height 20
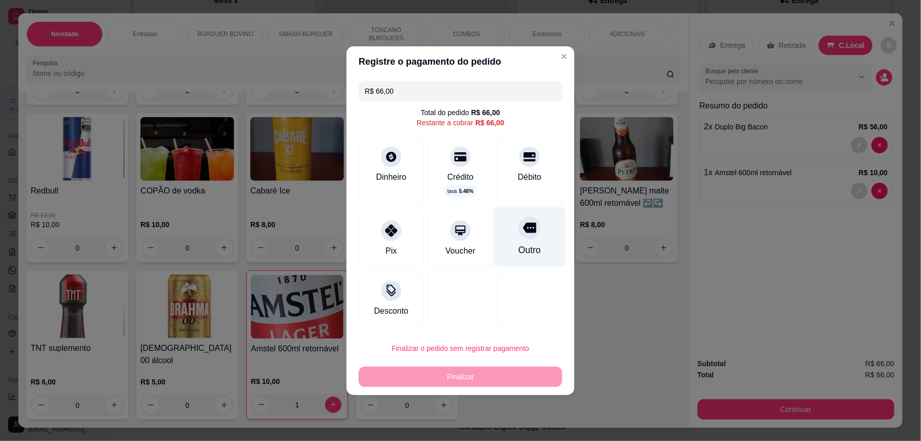
click at [520, 252] on div "Outro" at bounding box center [530, 249] width 22 height 13
type input "R$ 0,00"
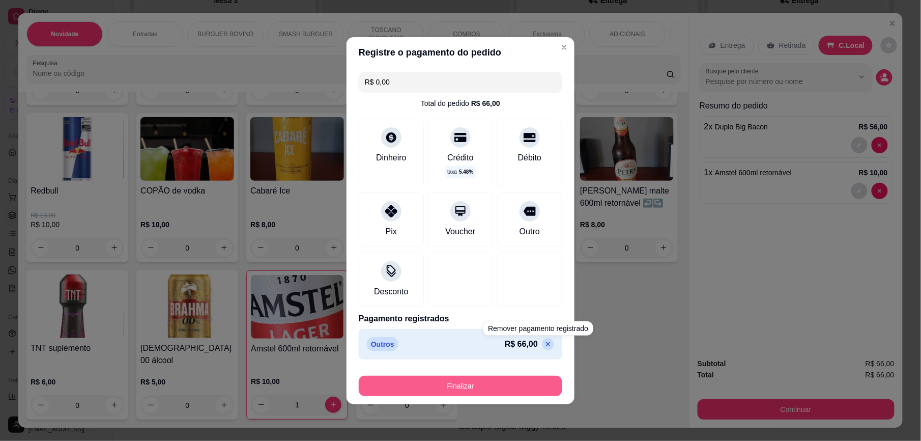
click at [534, 387] on button "Finalizar" at bounding box center [461, 386] width 204 height 20
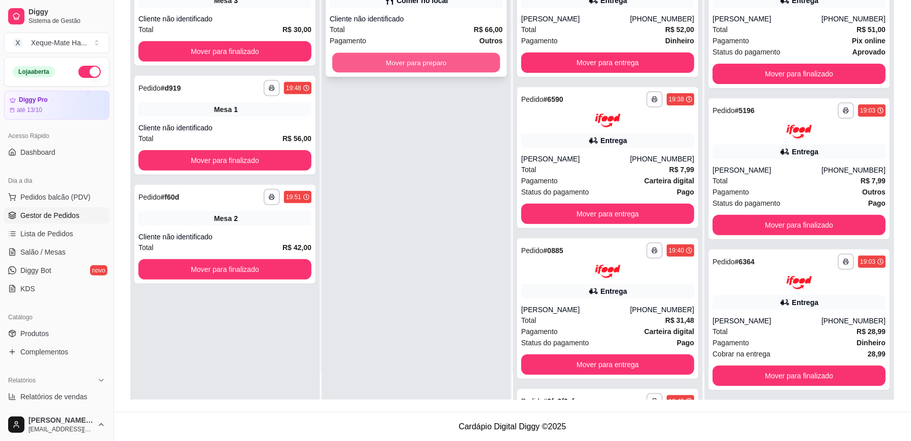
click at [463, 56] on button "Mover para preparo" at bounding box center [416, 63] width 168 height 20
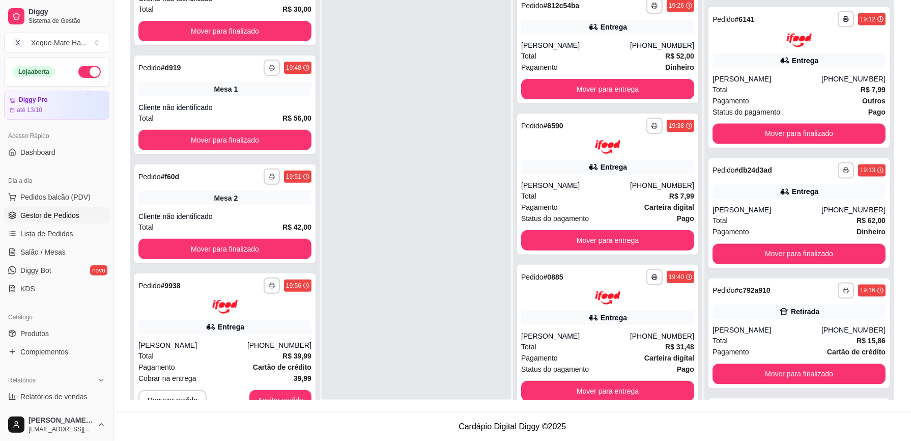
scroll to position [29, 0]
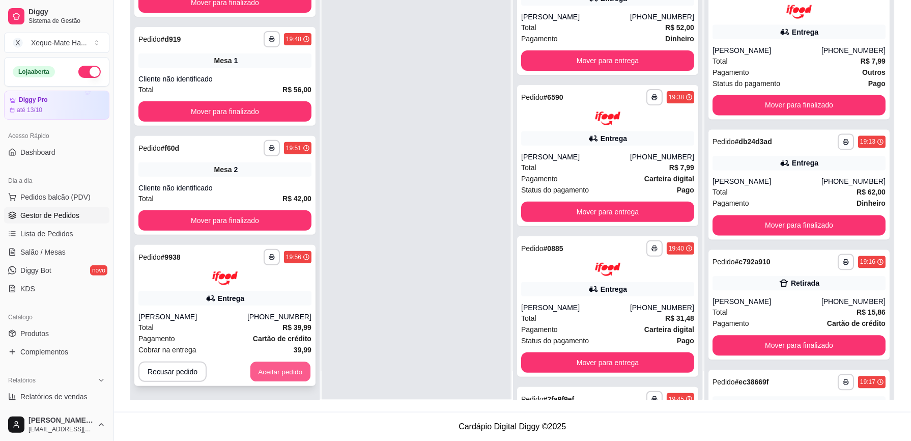
click at [273, 378] on button "Aceitar pedido" at bounding box center [280, 371] width 60 height 20
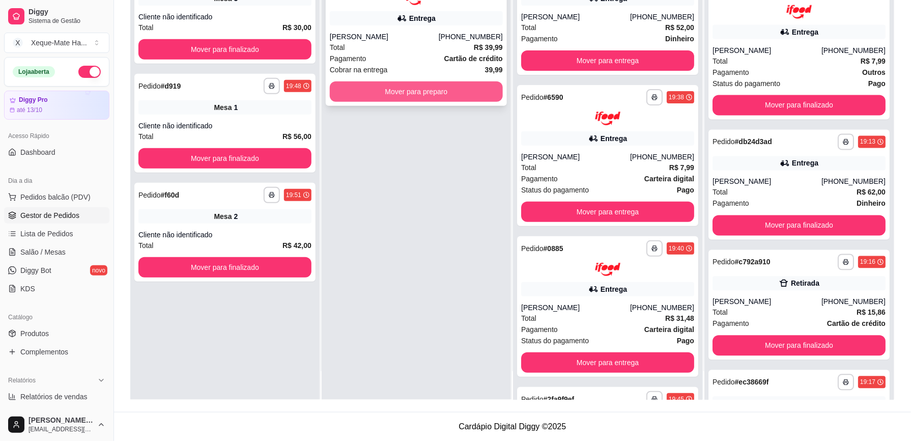
scroll to position [0, 0]
click at [409, 91] on button "Mover para preparo" at bounding box center [416, 91] width 173 height 20
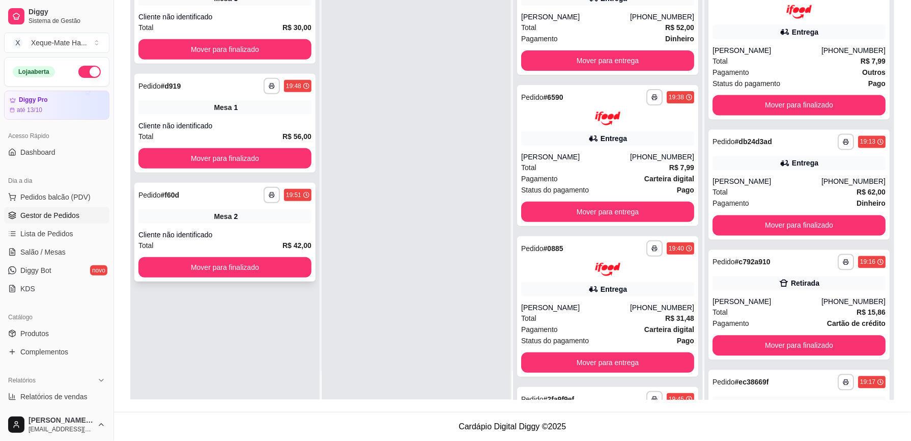
click at [234, 224] on div "**********" at bounding box center [224, 232] width 181 height 99
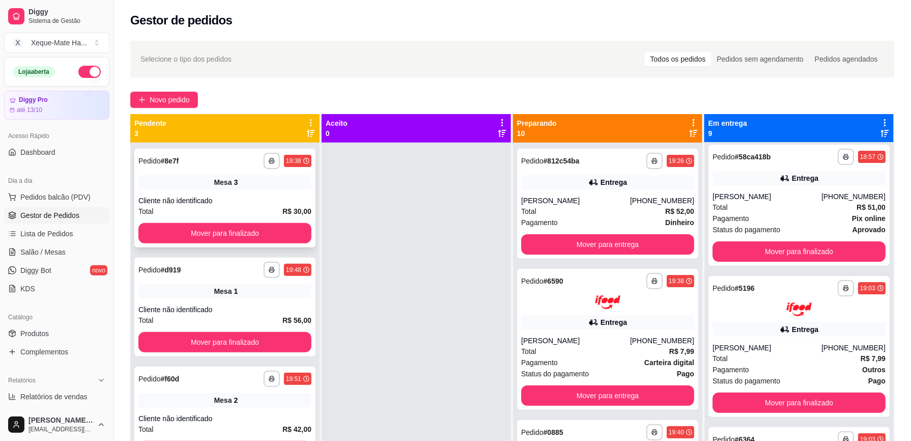
click at [234, 178] on div "3" at bounding box center [236, 182] width 4 height 10
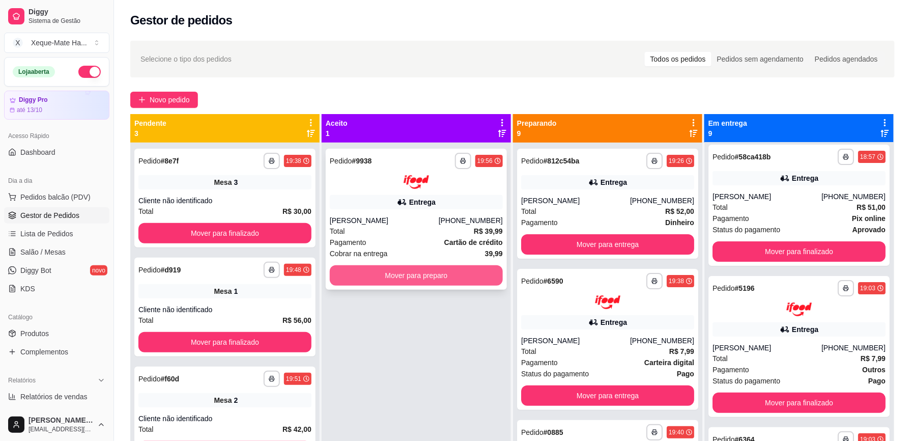
click at [426, 275] on button "Mover para preparo" at bounding box center [416, 275] width 173 height 20
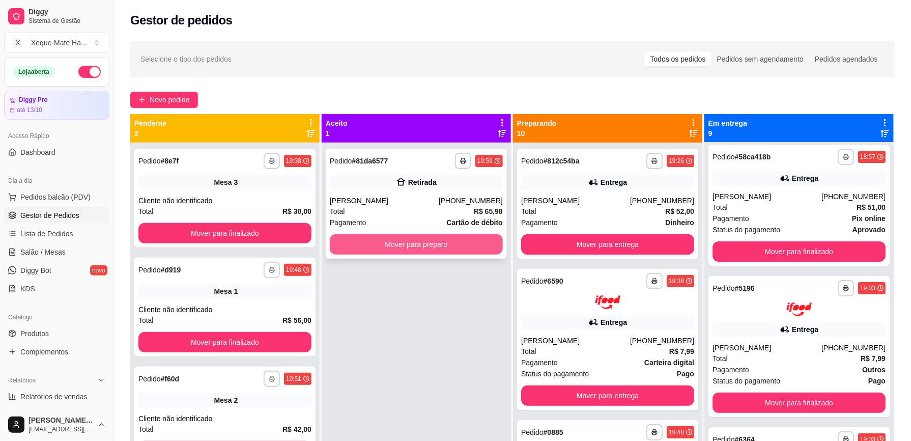
click at [409, 249] on button "Mover para preparo" at bounding box center [416, 244] width 173 height 20
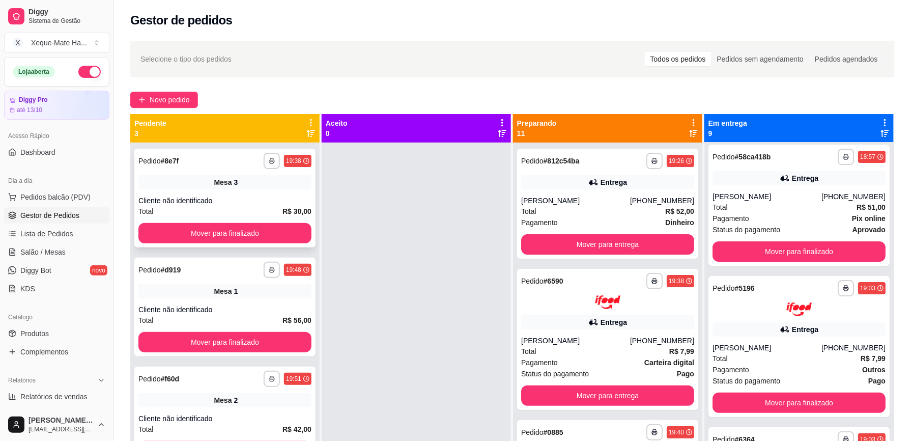
click at [237, 180] on div "Mesa 3" at bounding box center [224, 182] width 173 height 14
click at [46, 251] on span "Salão / Mesas" at bounding box center [42, 252] width 45 height 10
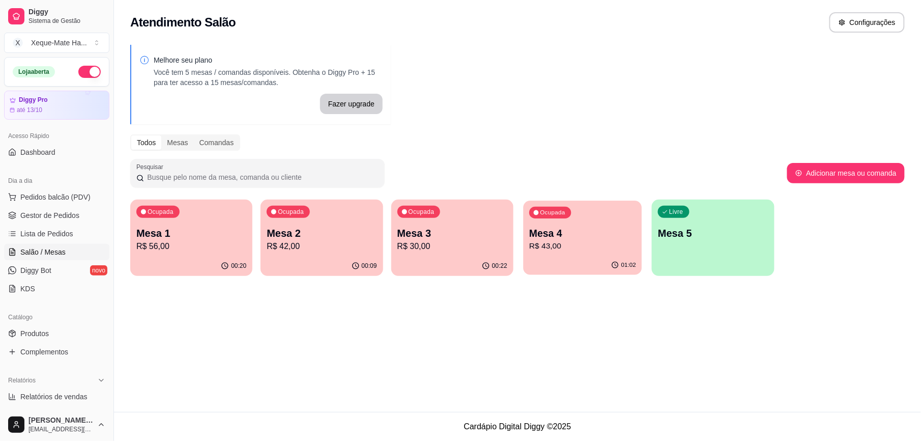
click at [580, 249] on p "R$ 43,00" at bounding box center [582, 246] width 107 height 12
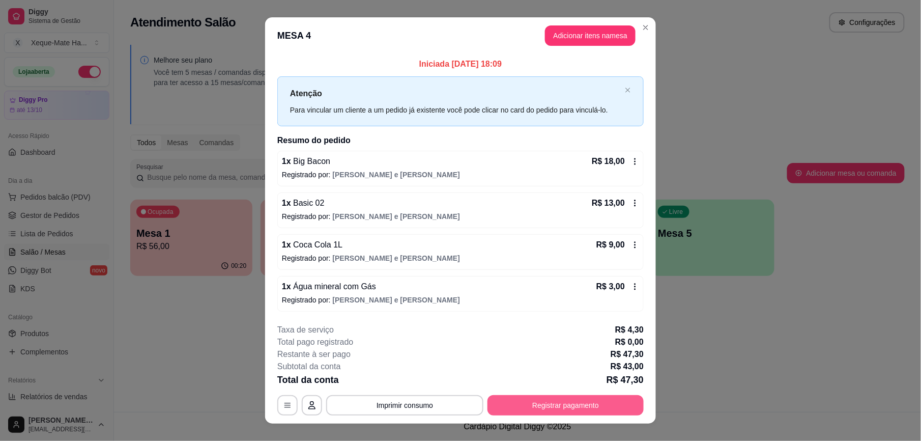
click at [598, 400] on button "Registrar pagamento" at bounding box center [566, 405] width 156 height 20
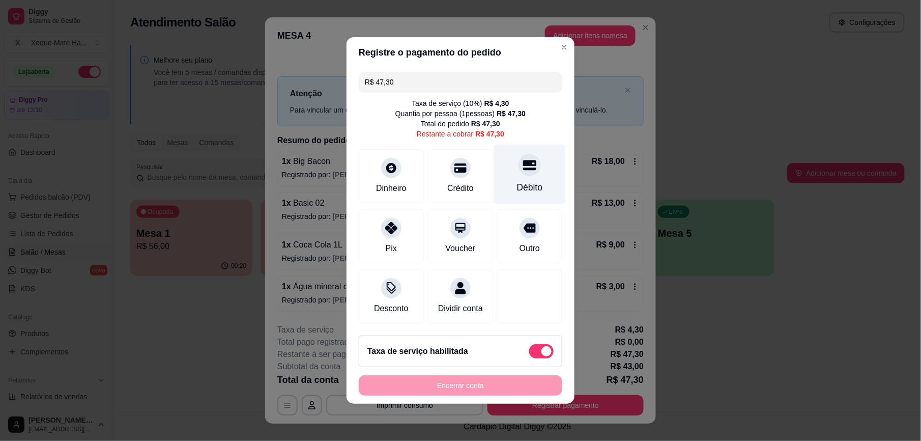
click at [528, 172] on div "Débito" at bounding box center [530, 175] width 72 height 60
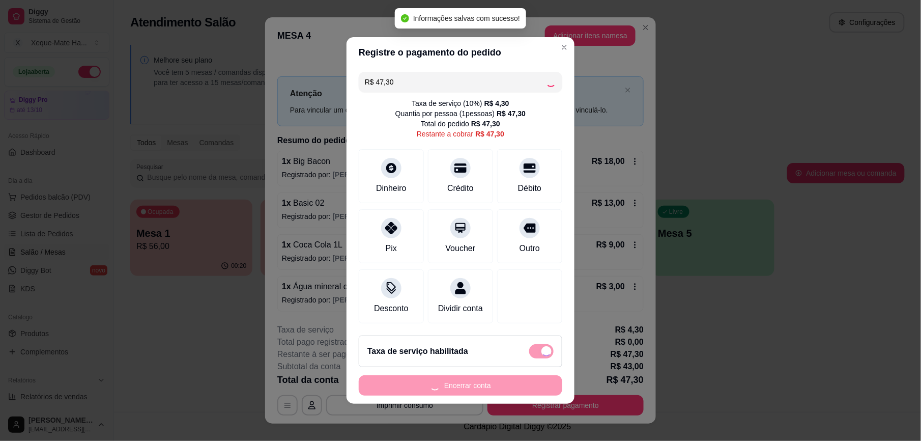
type input "R$ 0,00"
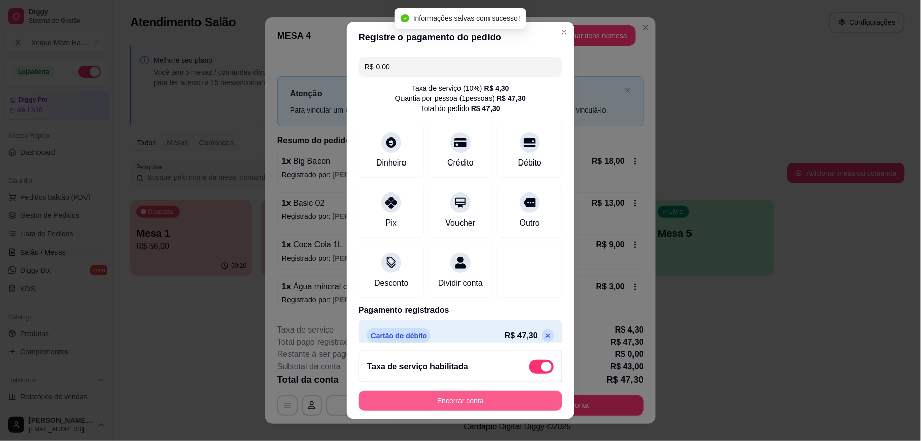
click at [530, 397] on button "Encerrar conta" at bounding box center [461, 400] width 204 height 20
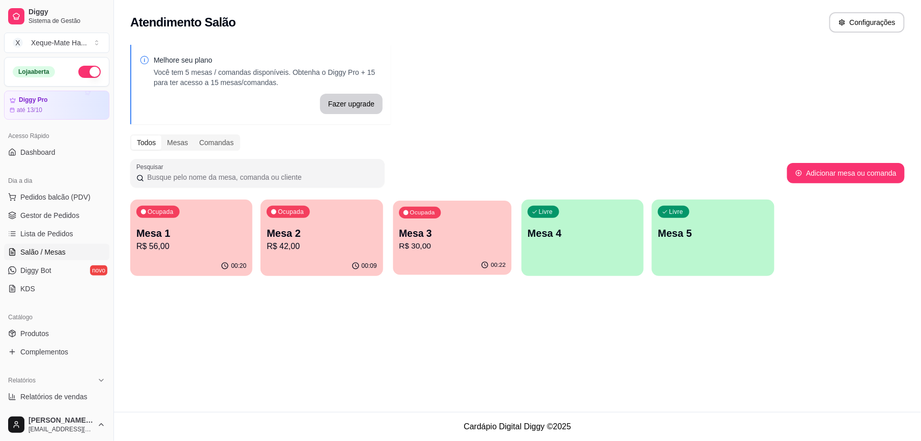
click at [452, 241] on p "R$ 30,00" at bounding box center [452, 246] width 107 height 12
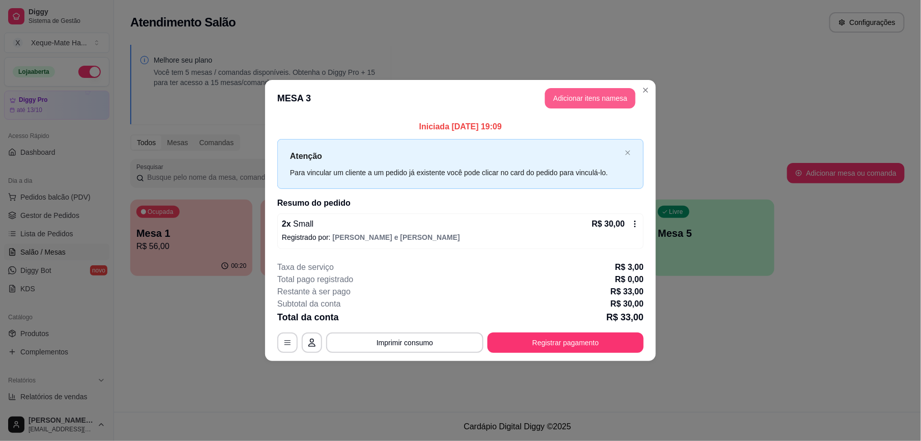
click at [595, 102] on button "Adicionar itens na mesa" at bounding box center [590, 98] width 91 height 20
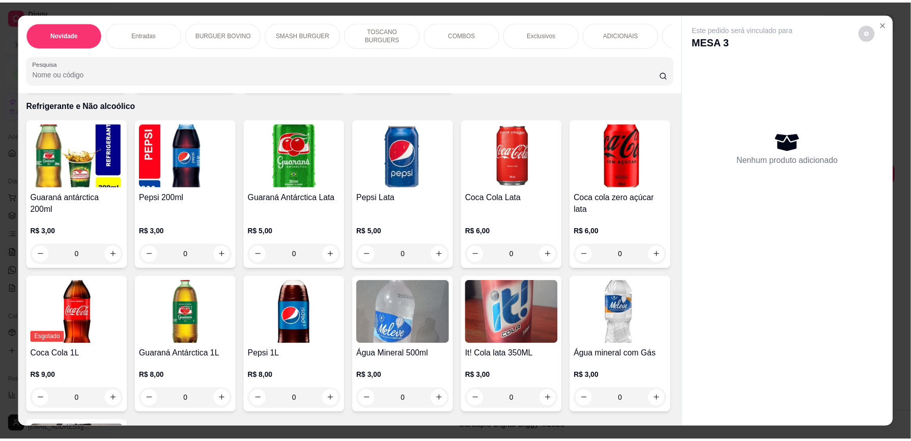
scroll to position [2128, 0]
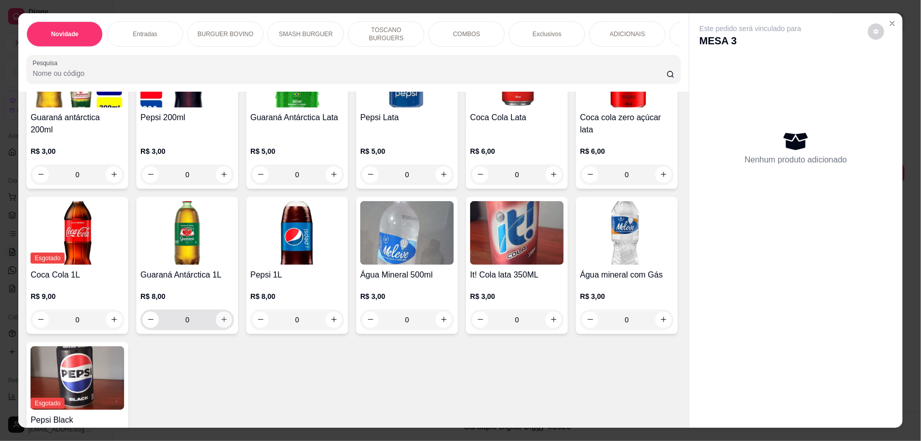
click at [228, 317] on icon "increase-product-quantity" at bounding box center [224, 320] width 8 height 8
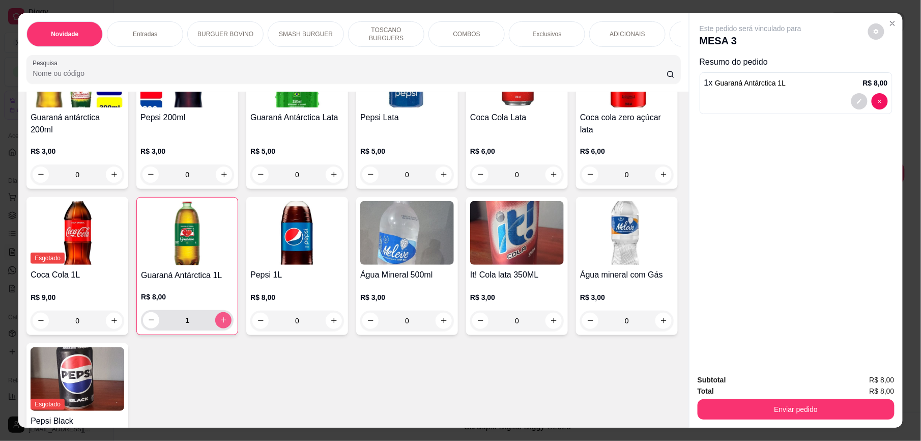
type input "1"
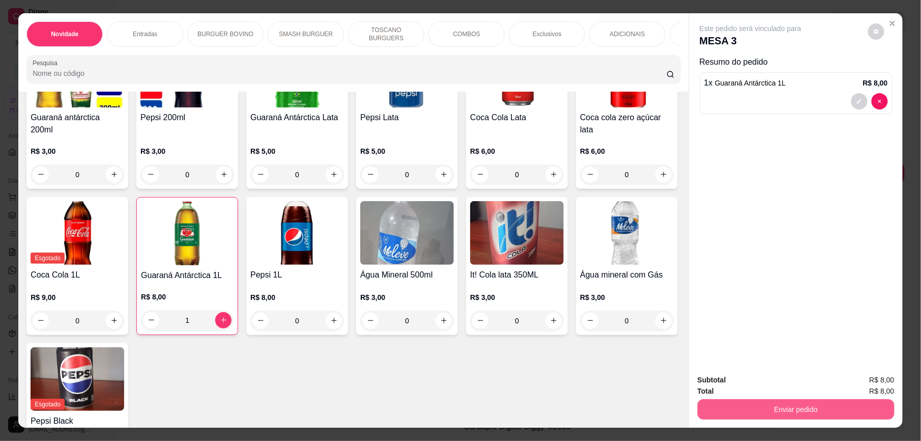
click at [774, 406] on button "Enviar pedido" at bounding box center [796, 409] width 197 height 20
click at [847, 385] on button "Enviar pedido" at bounding box center [868, 384] width 58 height 19
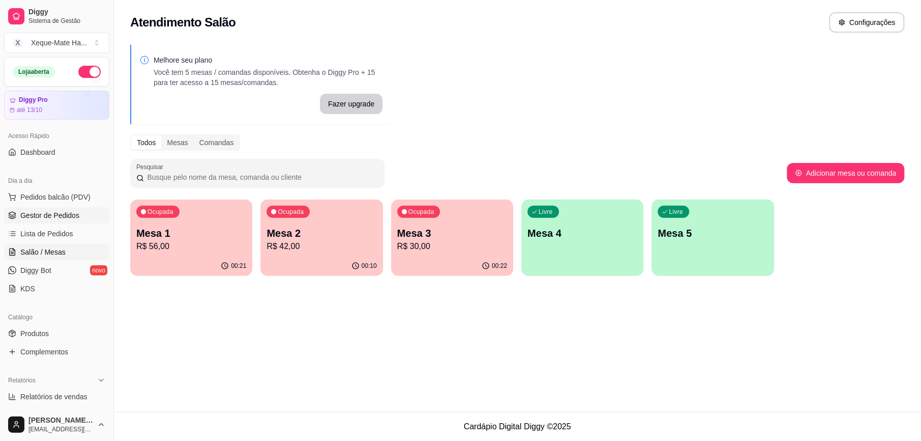
click at [60, 218] on span "Gestor de Pedidos" at bounding box center [49, 215] width 59 height 10
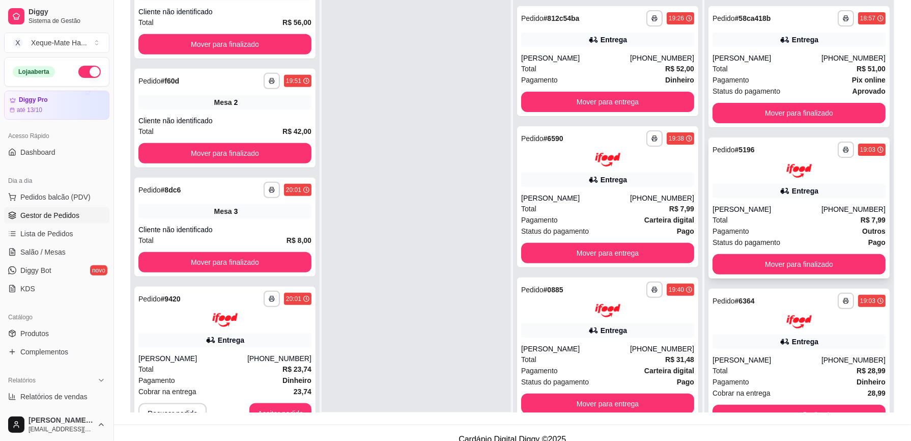
scroll to position [145, 0]
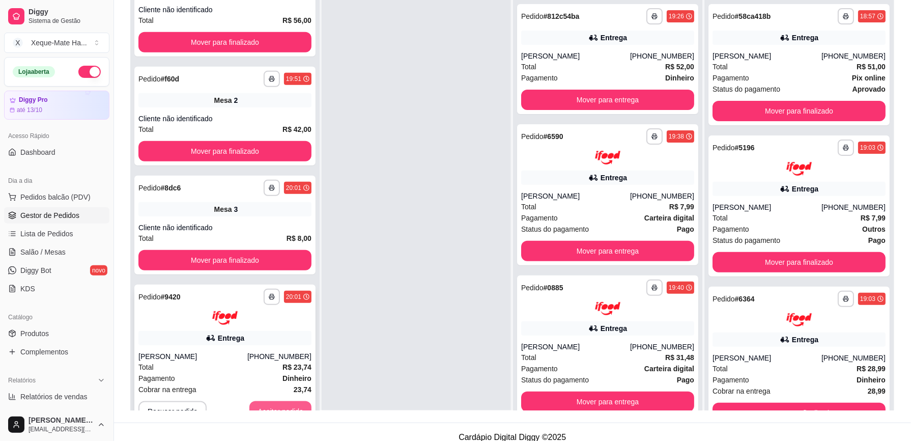
click at [252, 408] on button "Aceitar pedido" at bounding box center [280, 411] width 62 height 20
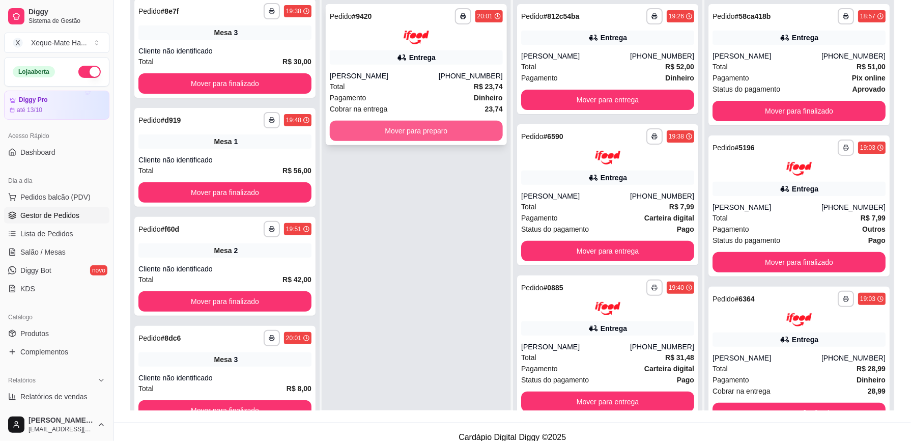
scroll to position [5, 0]
click at [439, 127] on button "Mover para preparo" at bounding box center [416, 131] width 173 height 20
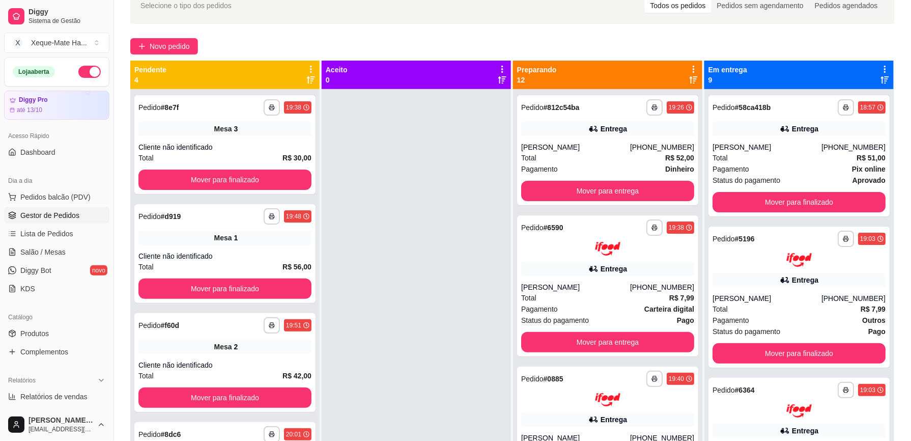
scroll to position [0, 0]
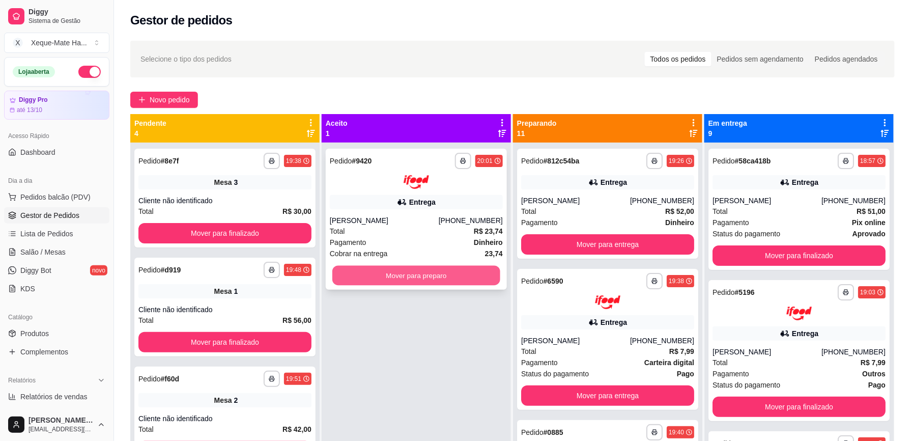
click at [454, 273] on button "Mover para preparo" at bounding box center [416, 275] width 168 height 20
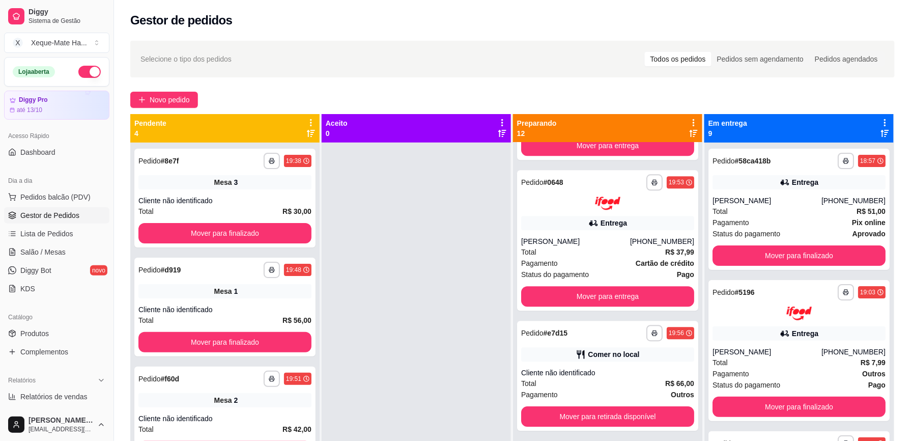
scroll to position [962, 0]
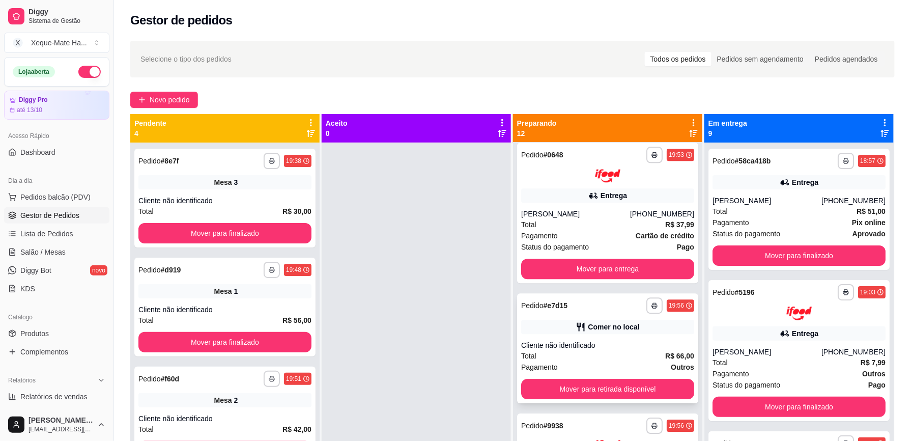
click at [563, 342] on div "Cliente não identificado" at bounding box center [607, 345] width 173 height 10
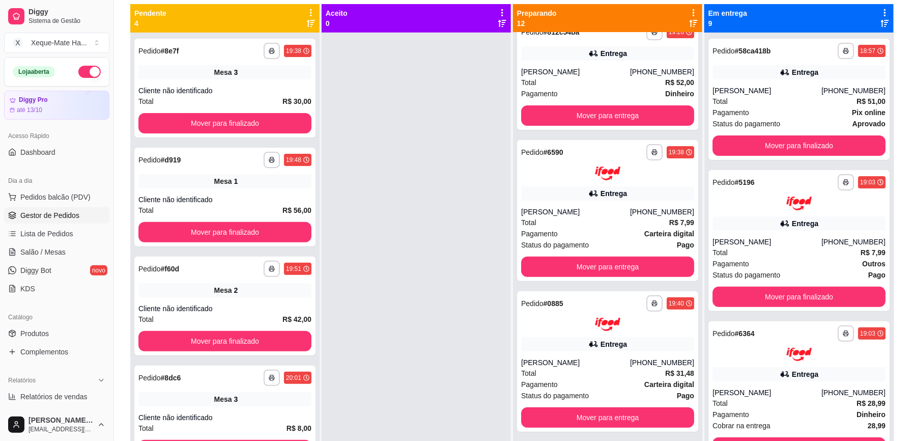
scroll to position [0, 0]
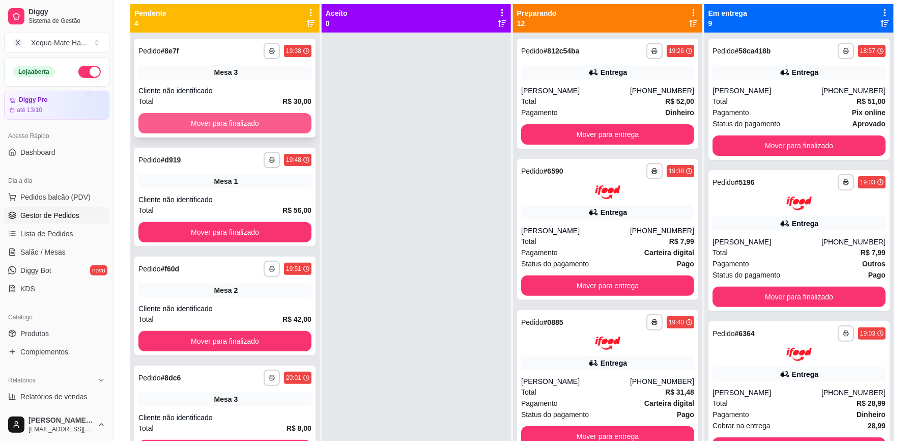
click at [211, 121] on button "Mover para finalizado" at bounding box center [224, 123] width 173 height 20
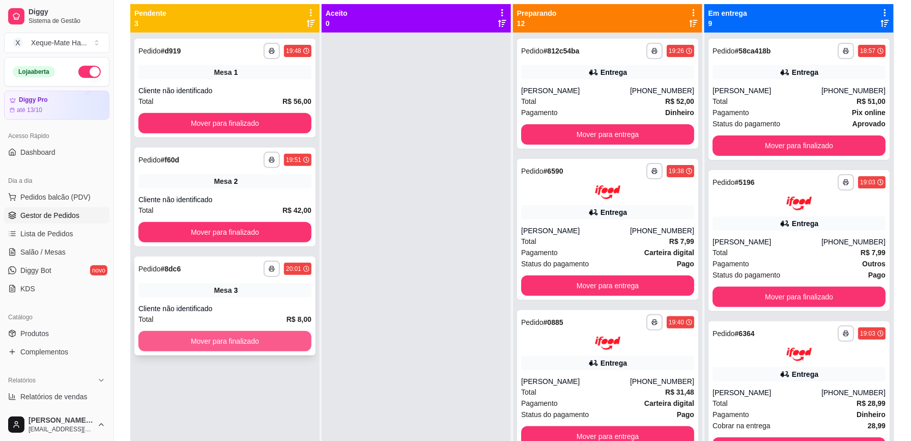
click at [278, 341] on button "Mover para finalizado" at bounding box center [224, 341] width 173 height 20
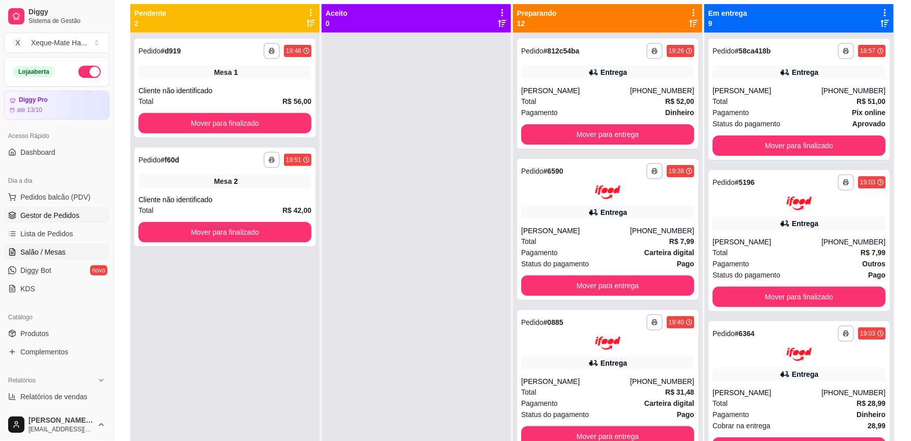
click at [55, 246] on link "Salão / Mesas" at bounding box center [56, 252] width 105 height 16
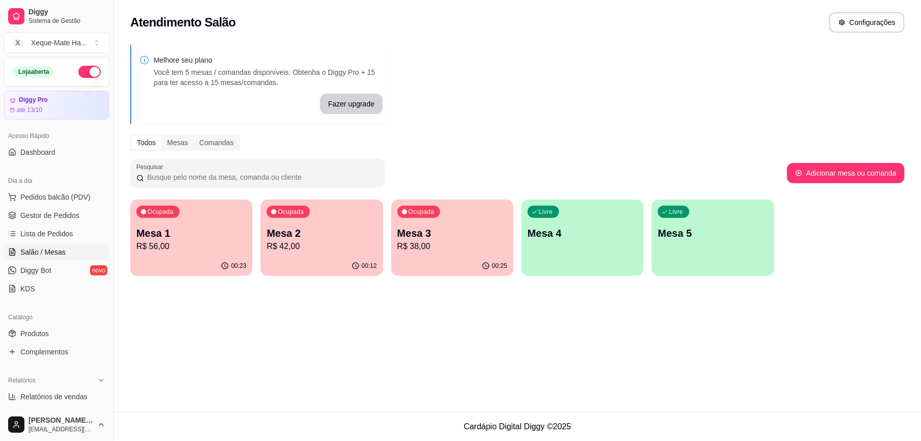
click at [450, 244] on p "R$ 38,00" at bounding box center [453, 246] width 110 height 12
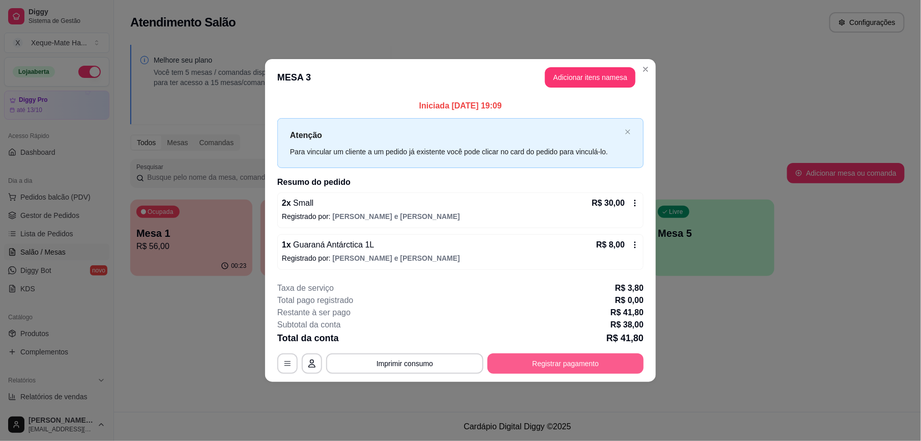
click at [605, 365] on button "Registrar pagamento" at bounding box center [566, 363] width 156 height 20
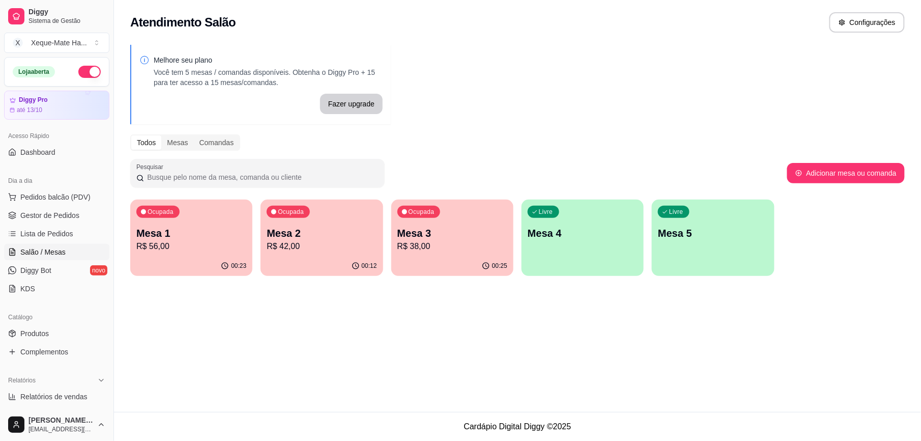
click at [477, 236] on p "Mesa 3" at bounding box center [453, 233] width 110 height 14
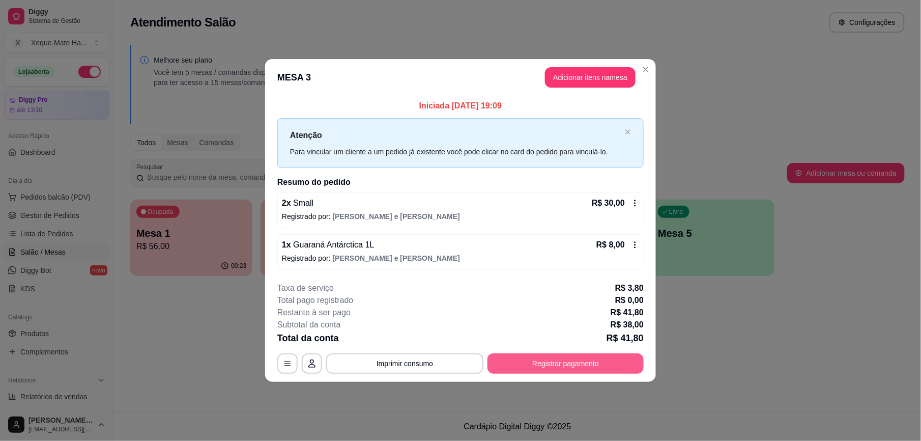
click at [615, 356] on button "Registrar pagamento" at bounding box center [566, 363] width 156 height 20
click at [609, 355] on button "Registrar pagamento" at bounding box center [566, 363] width 156 height 20
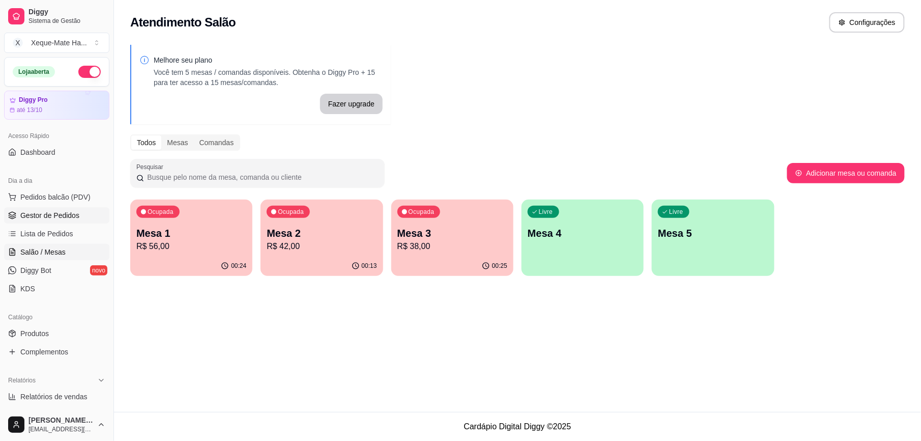
click at [55, 216] on span "Gestor de Pedidos" at bounding box center [49, 215] width 59 height 10
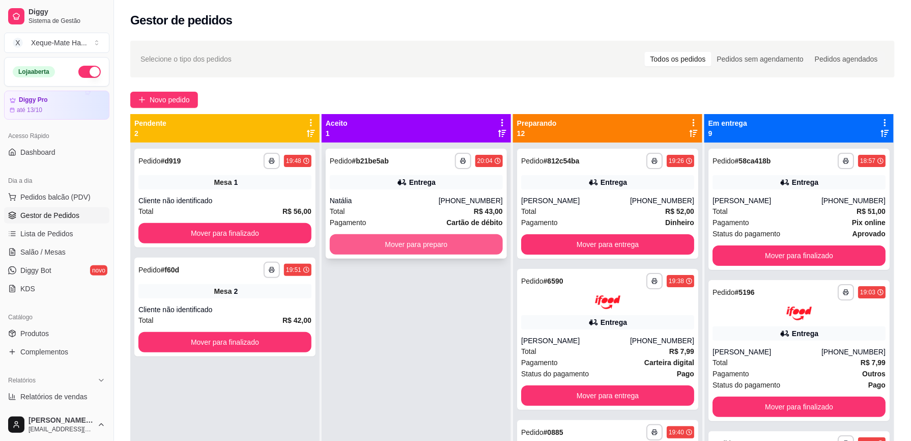
click at [395, 248] on button "Mover para preparo" at bounding box center [416, 244] width 173 height 20
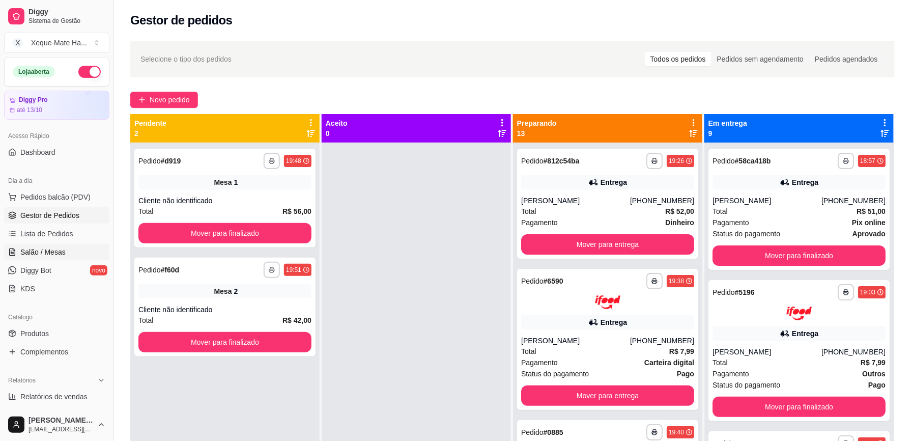
click at [53, 251] on span "Salão / Mesas" at bounding box center [42, 252] width 45 height 10
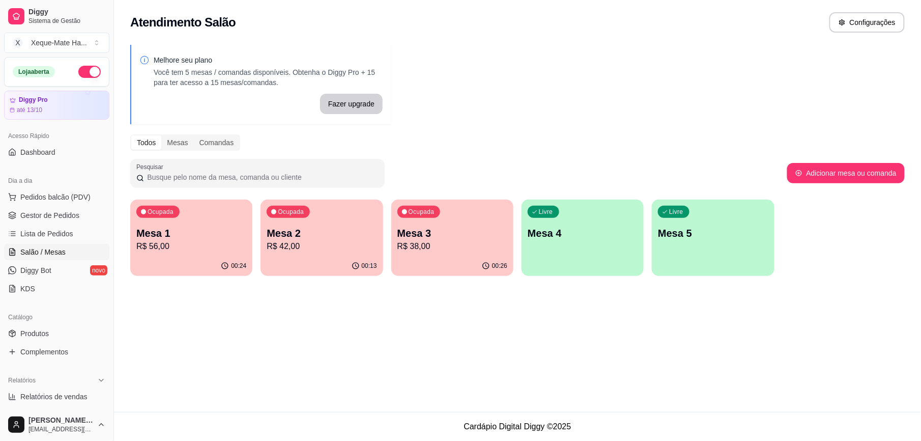
click at [437, 268] on div "00:26" at bounding box center [452, 266] width 122 height 20
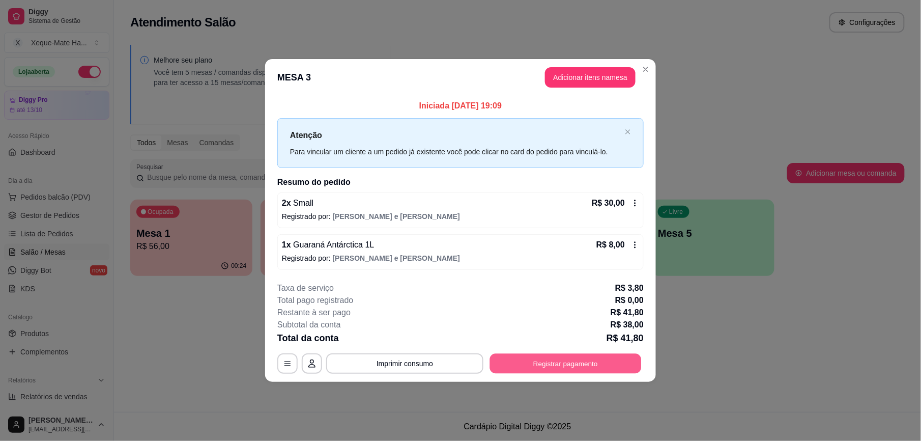
click at [576, 367] on button "Registrar pagamento" at bounding box center [566, 363] width 152 height 20
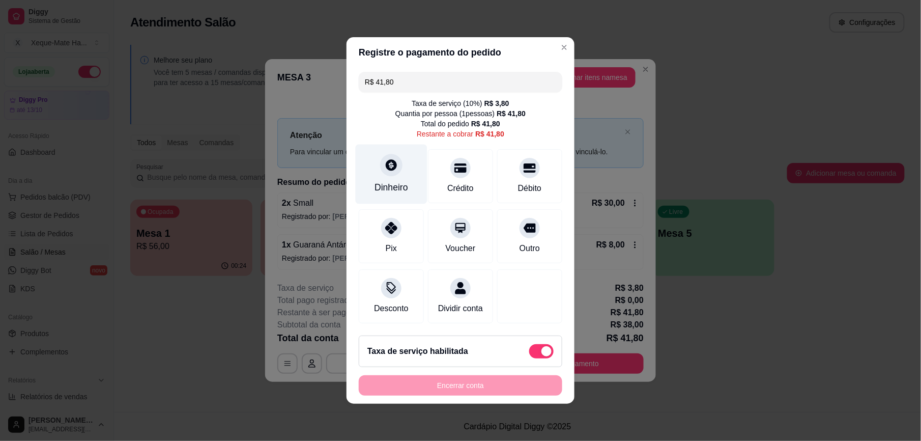
click at [393, 164] on div at bounding box center [391, 165] width 22 height 22
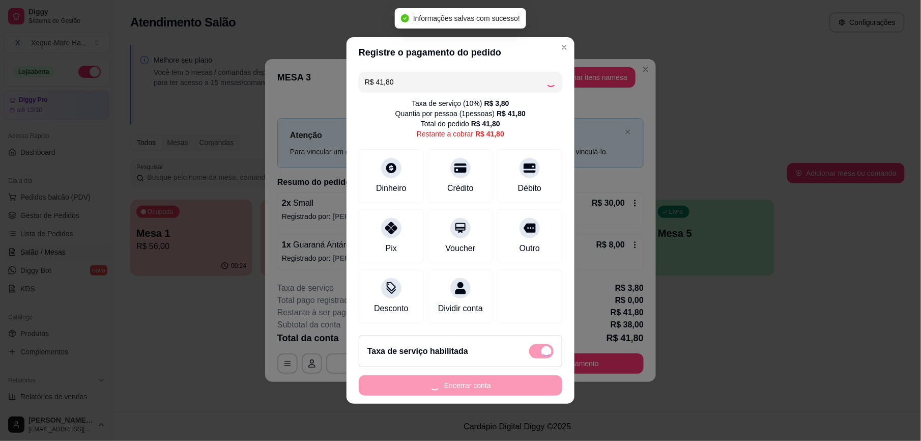
type input "R$ 0,00"
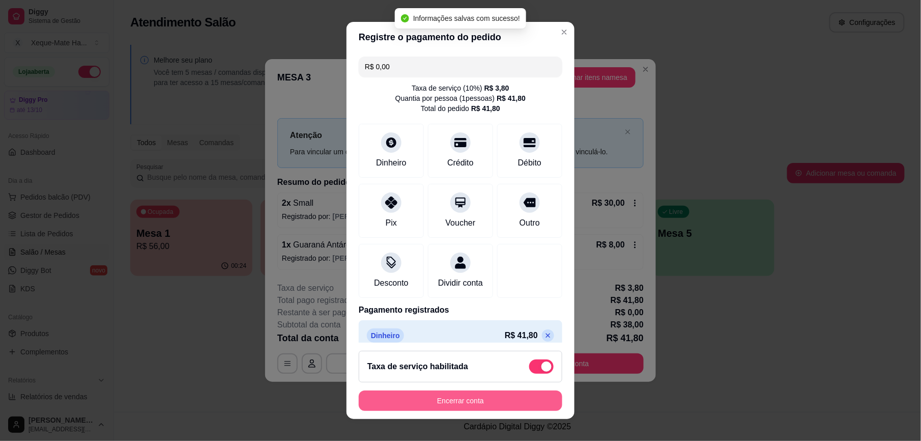
click at [494, 397] on button "Encerrar conta" at bounding box center [461, 400] width 204 height 20
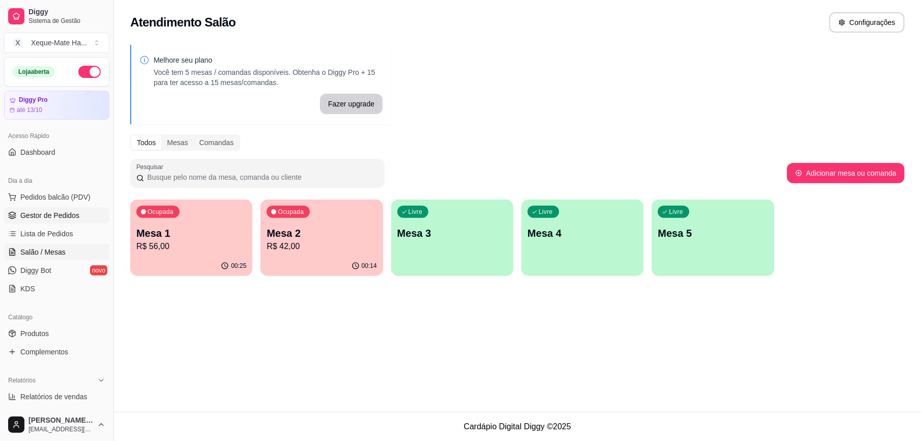
click at [66, 212] on span "Gestor de Pedidos" at bounding box center [49, 215] width 59 height 10
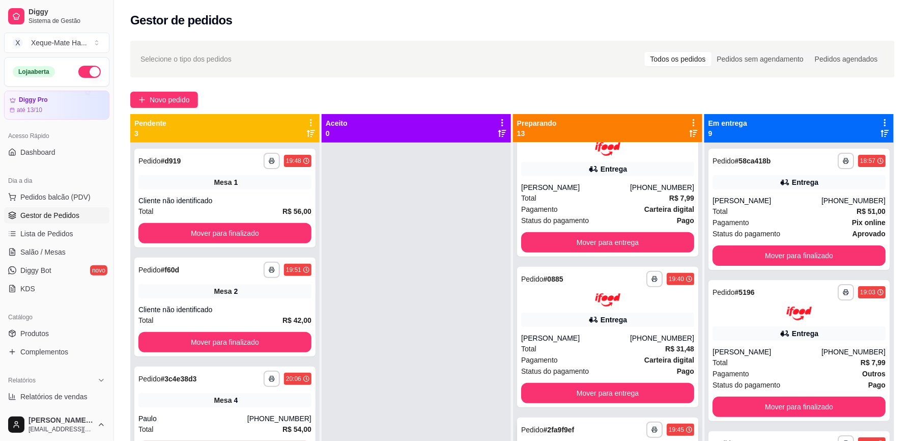
scroll to position [168, 0]
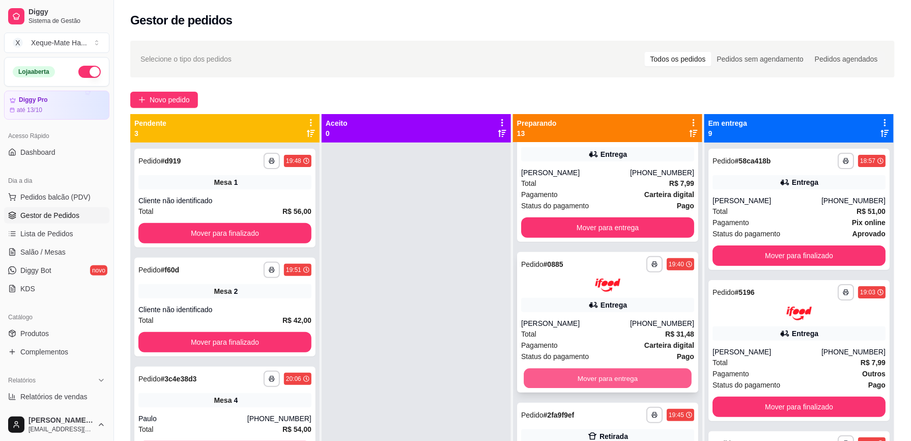
click at [607, 375] on button "Mover para entrega" at bounding box center [608, 379] width 168 height 20
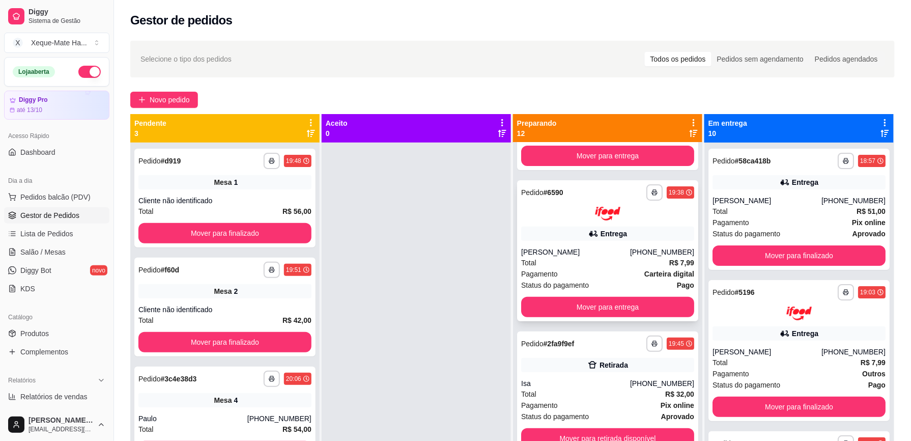
scroll to position [98, 0]
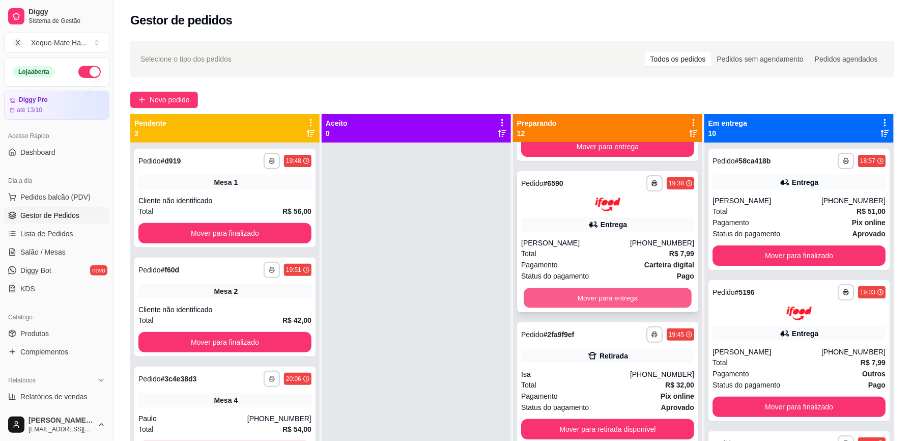
click at [654, 295] on button "Mover para entrega" at bounding box center [608, 298] width 168 height 20
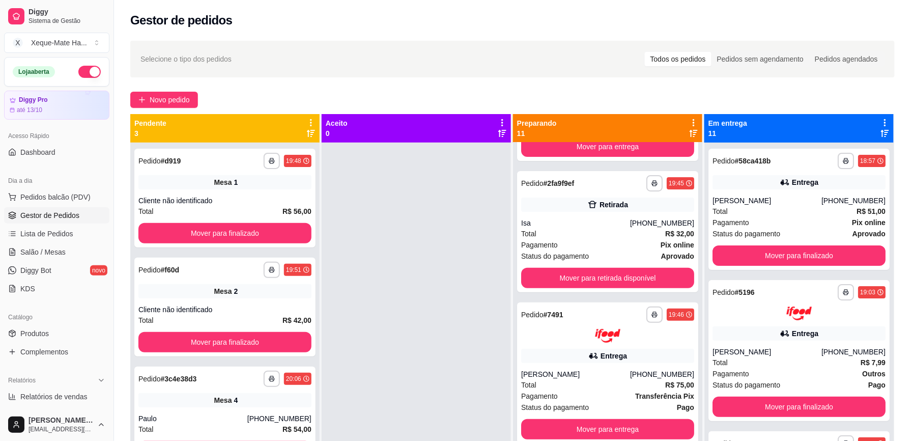
scroll to position [0, 0]
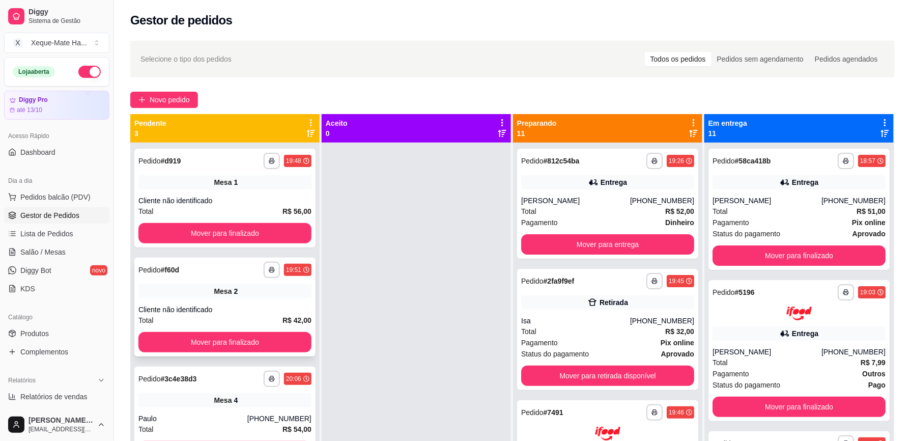
click at [253, 299] on div "**********" at bounding box center [224, 307] width 181 height 99
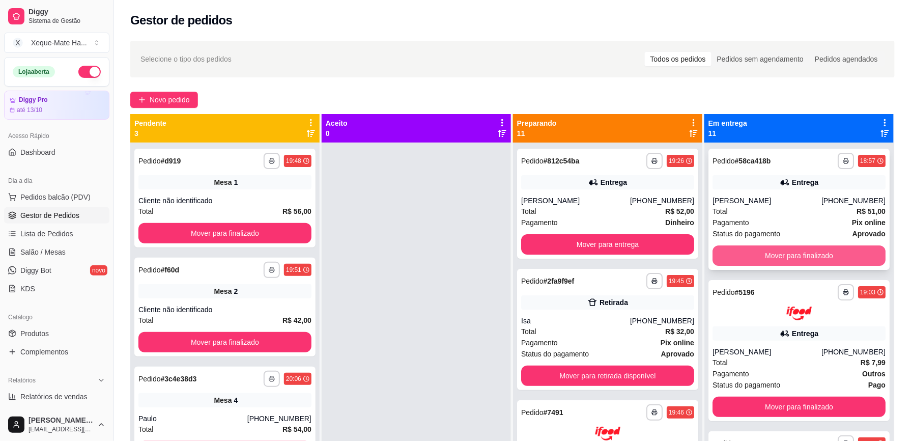
click at [837, 249] on button "Mover para finalizado" at bounding box center [799, 255] width 173 height 20
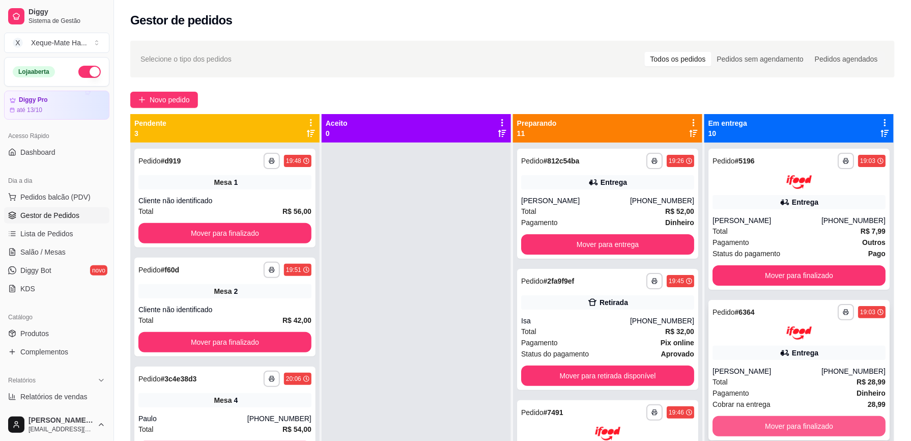
click at [806, 420] on button "Mover para finalizado" at bounding box center [799, 426] width 173 height 20
click at [806, 420] on div "Mover para finalizado" at bounding box center [799, 426] width 173 height 20
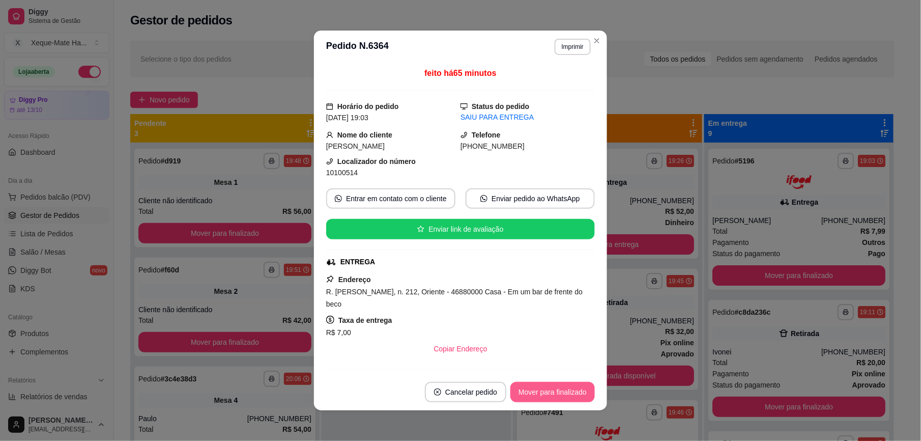
click at [556, 398] on button "Mover para finalizado" at bounding box center [553, 392] width 84 height 20
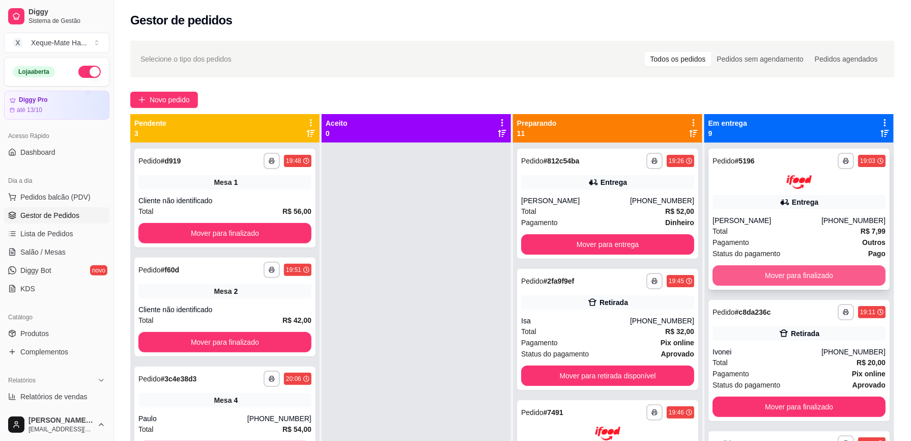
click at [832, 275] on button "Mover para finalizado" at bounding box center [799, 275] width 173 height 20
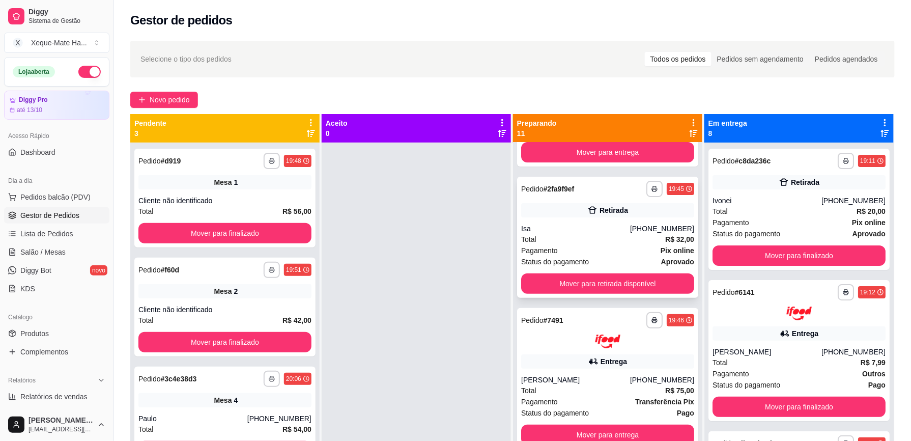
scroll to position [103, 0]
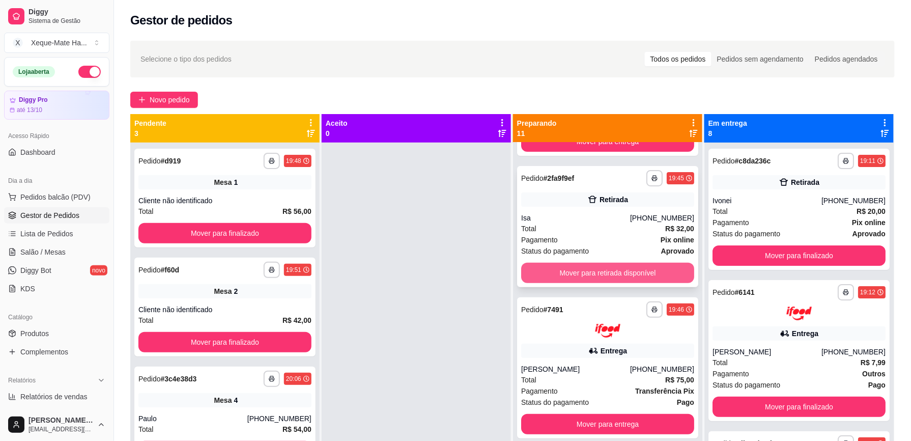
click at [628, 271] on button "Mover para retirada disponível" at bounding box center [607, 273] width 173 height 20
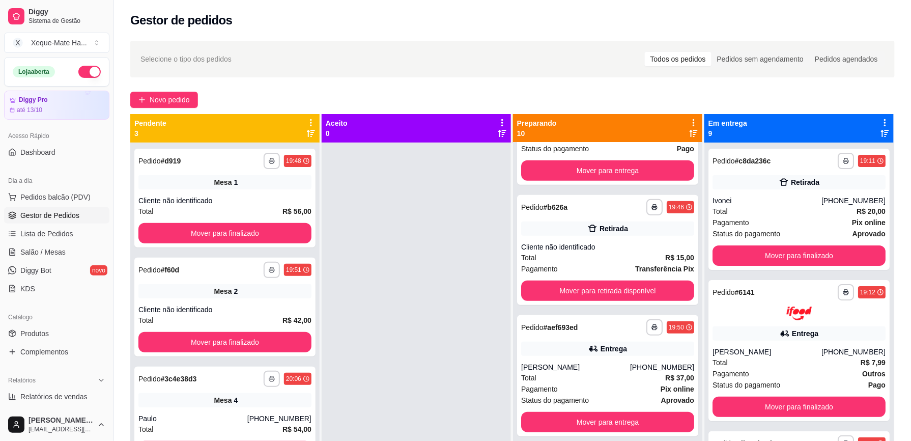
scroll to position [243, 0]
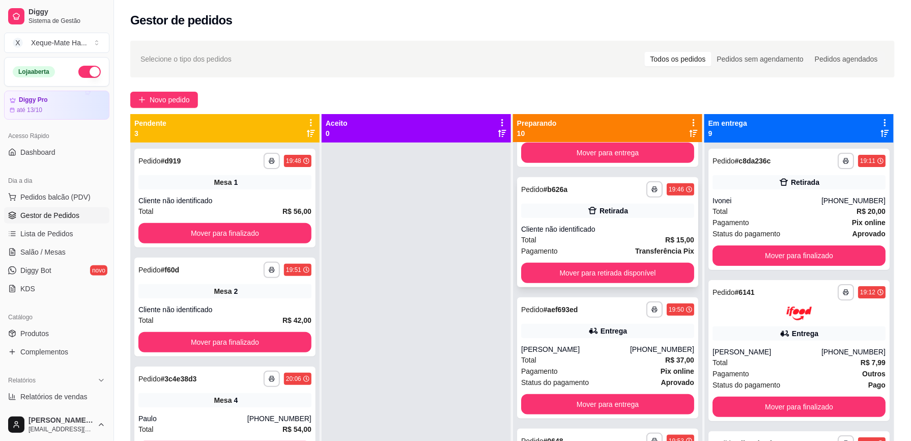
click at [665, 236] on strong "R$ 15,00" at bounding box center [679, 240] width 29 height 8
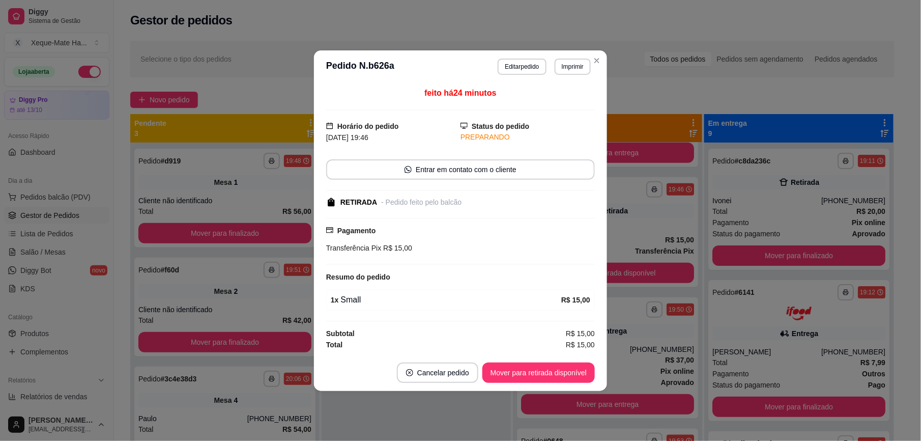
click at [564, 375] on button "Mover para retirada disponível" at bounding box center [539, 372] width 112 height 20
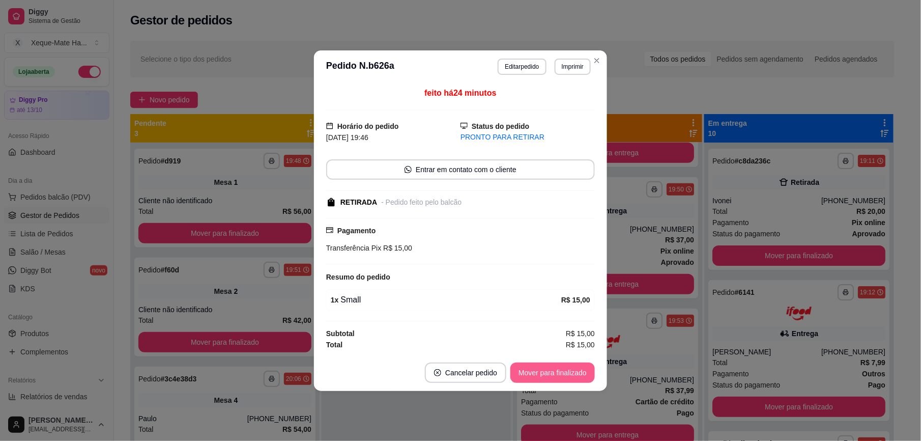
click at [573, 375] on button "Mover para finalizado" at bounding box center [553, 372] width 84 height 20
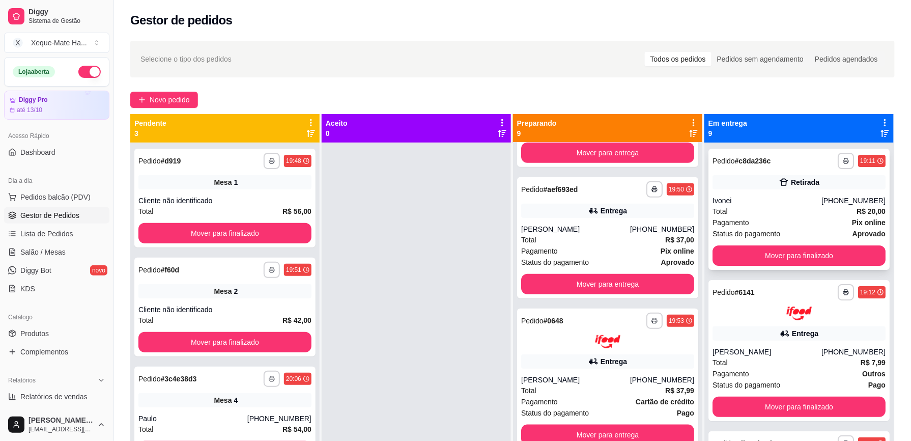
click at [761, 195] on div "Ivonei" at bounding box center [767, 200] width 109 height 10
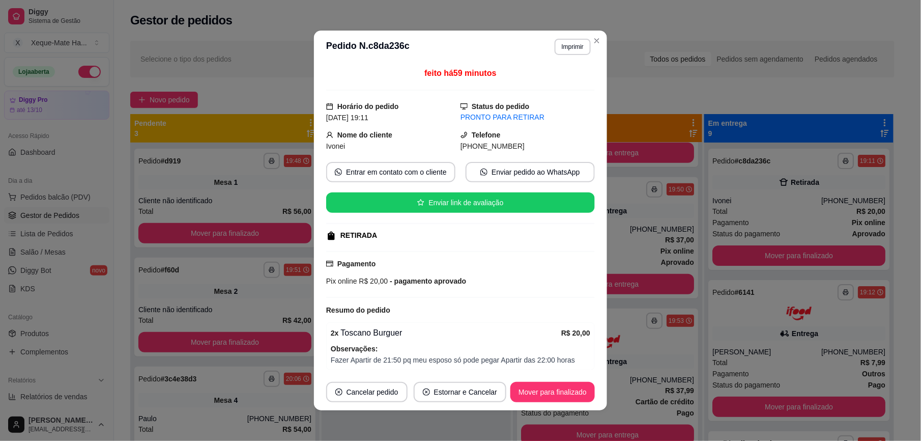
click at [443, 426] on div at bounding box center [416, 363] width 189 height 441
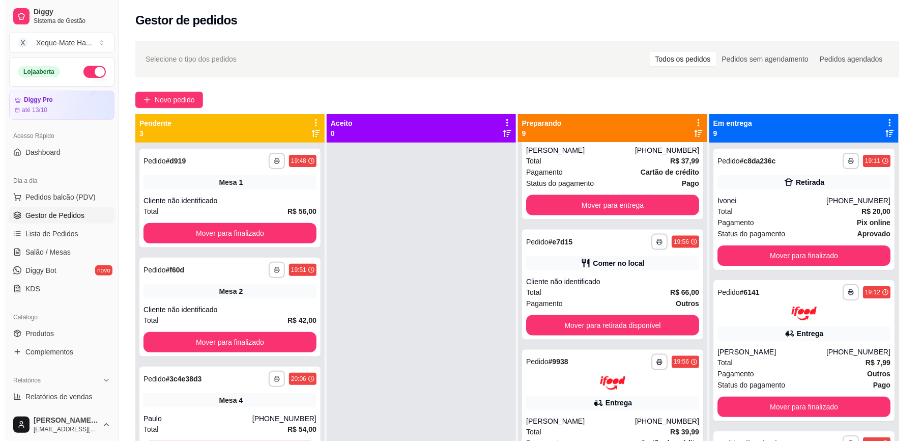
scroll to position [350, 0]
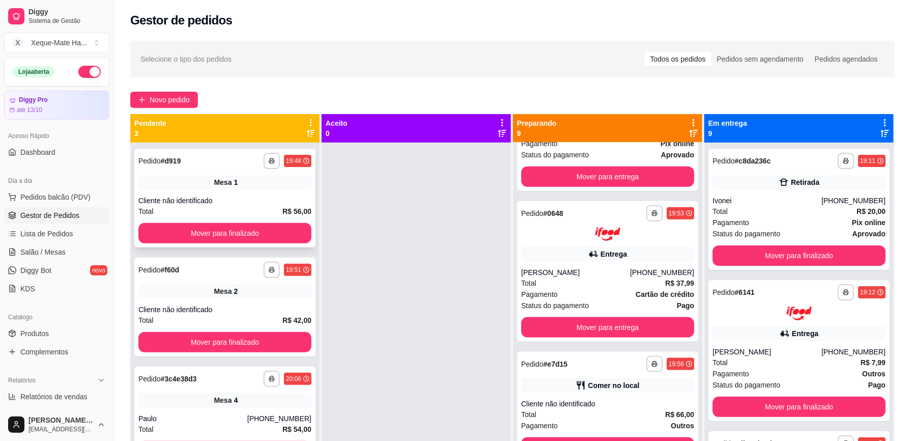
click at [201, 175] on div "Mesa 1" at bounding box center [224, 182] width 173 height 14
click at [231, 178] on span "Mesa" at bounding box center [223, 182] width 18 height 10
click at [188, 292] on div "Mesa 2" at bounding box center [224, 291] width 173 height 14
click at [60, 254] on span "Salão / Mesas" at bounding box center [42, 252] width 45 height 10
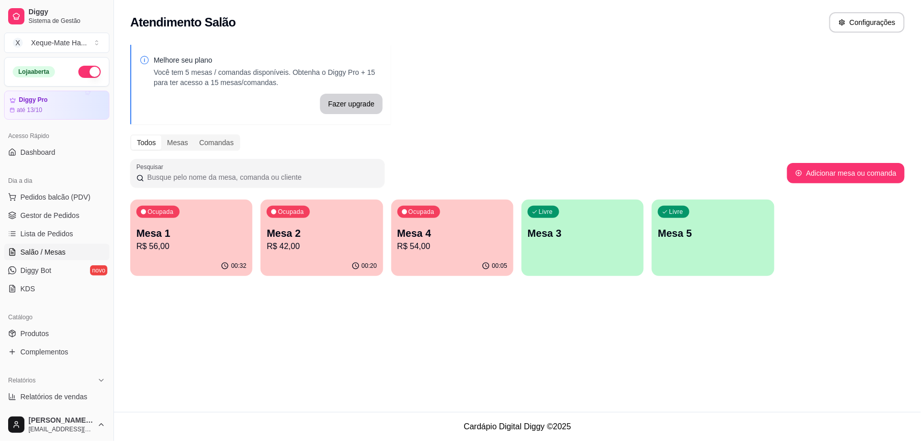
click at [328, 229] on p "Mesa 2" at bounding box center [322, 233] width 110 height 14
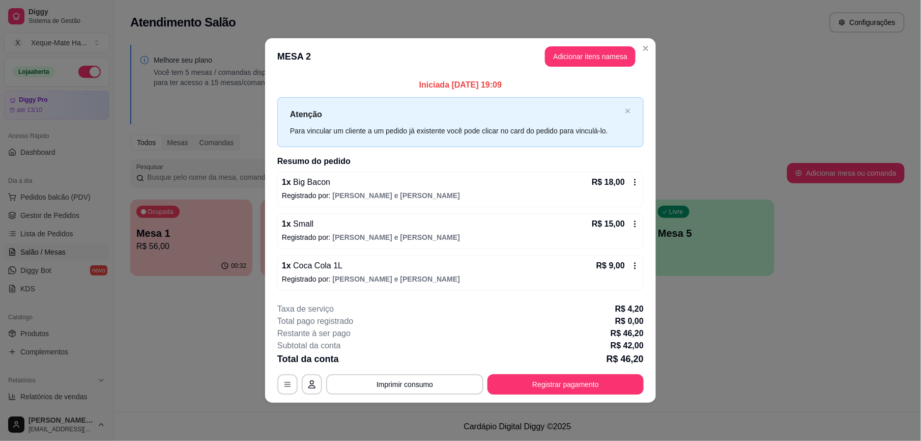
click at [636, 266] on icon at bounding box center [636, 265] width 2 height 7
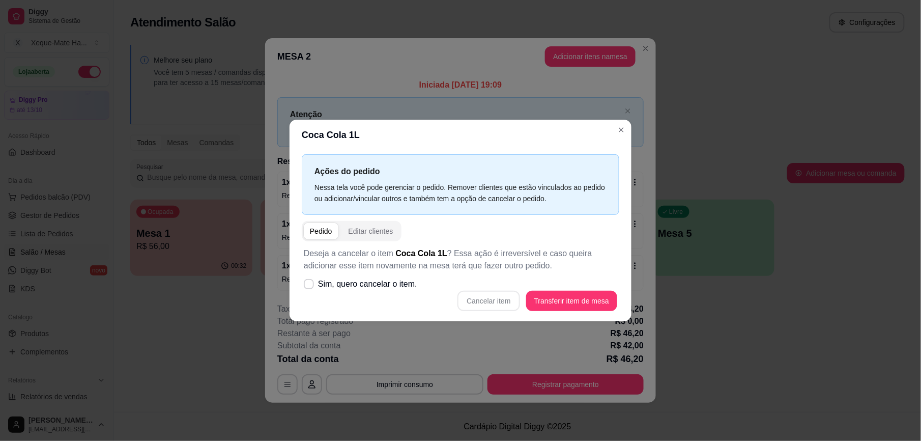
click at [484, 298] on div "Cancelar item Transferir item de mesa" at bounding box center [461, 301] width 314 height 20
click at [307, 280] on span at bounding box center [309, 284] width 10 height 10
click at [307, 286] on input "Sim, quero cancelar o item." at bounding box center [306, 289] width 7 height 7
checkbox input "true"
click at [489, 305] on button "Cancelar item" at bounding box center [489, 301] width 62 height 20
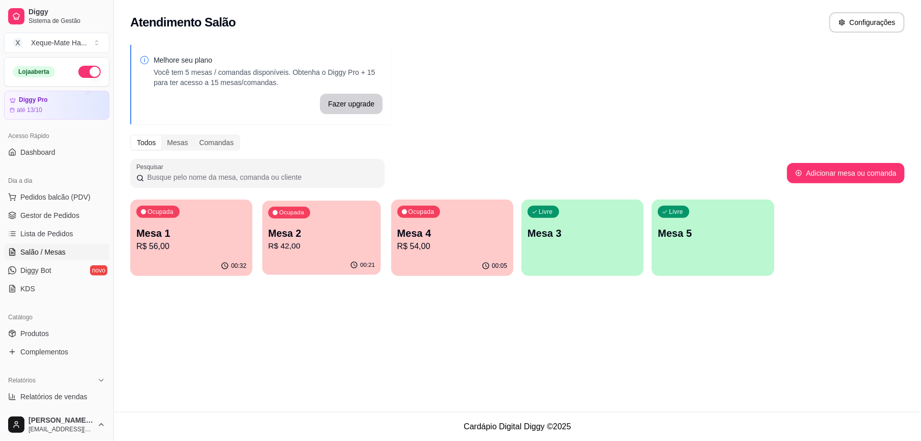
click at [326, 238] on p "Mesa 2" at bounding box center [322, 233] width 107 height 14
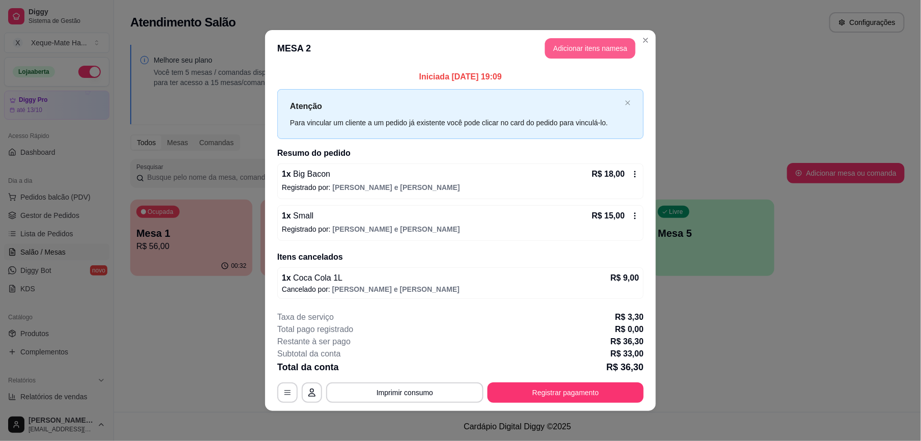
click at [596, 49] on button "Adicionar itens na mesa" at bounding box center [590, 48] width 91 height 20
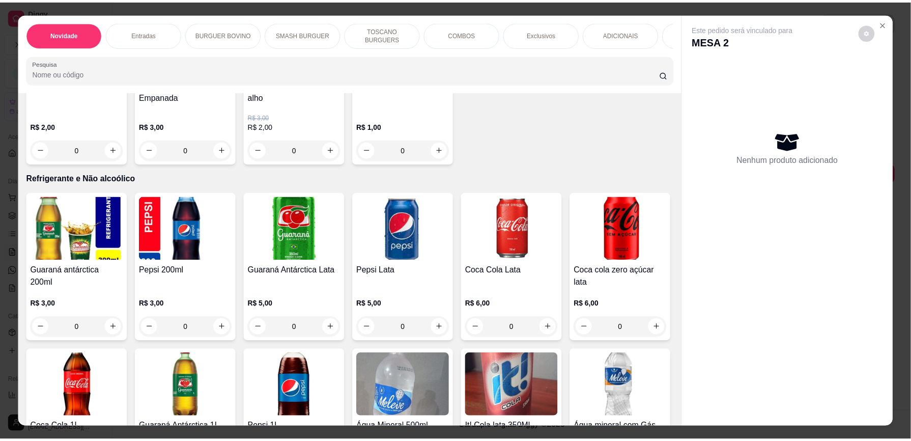
scroll to position [1967, 0]
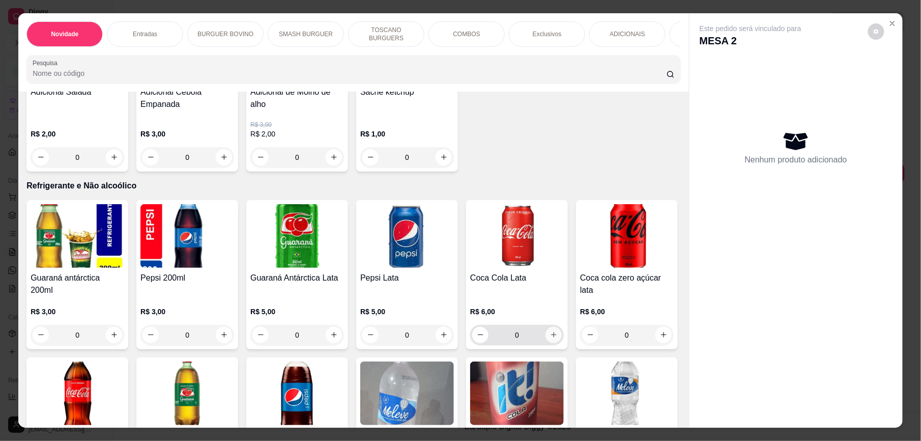
click at [550, 332] on icon "increase-product-quantity" at bounding box center [554, 335] width 8 height 8
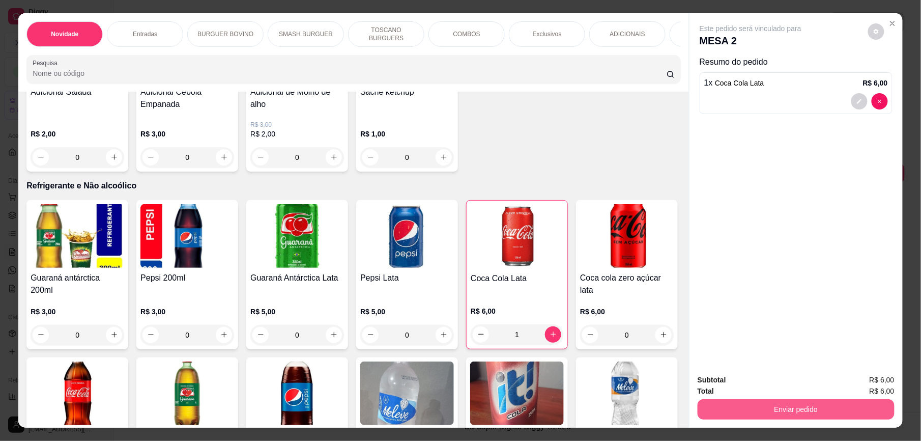
click at [821, 408] on button "Enviar pedido" at bounding box center [796, 409] width 197 height 20
click at [878, 96] on button "decrease-product-quantity" at bounding box center [880, 101] width 16 height 16
type input "0"
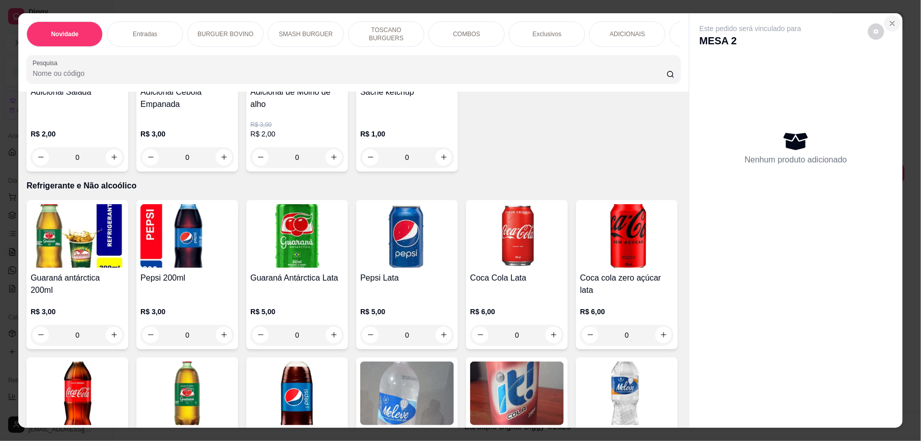
click at [891, 23] on icon "Close" at bounding box center [893, 23] width 4 height 4
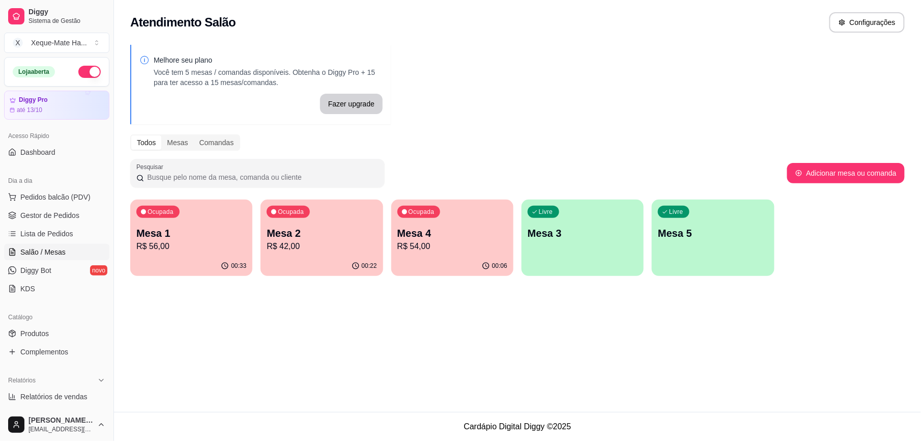
click at [297, 251] on p "R$ 42,00" at bounding box center [322, 246] width 110 height 12
click at [59, 217] on span "Gestor de Pedidos" at bounding box center [49, 215] width 59 height 10
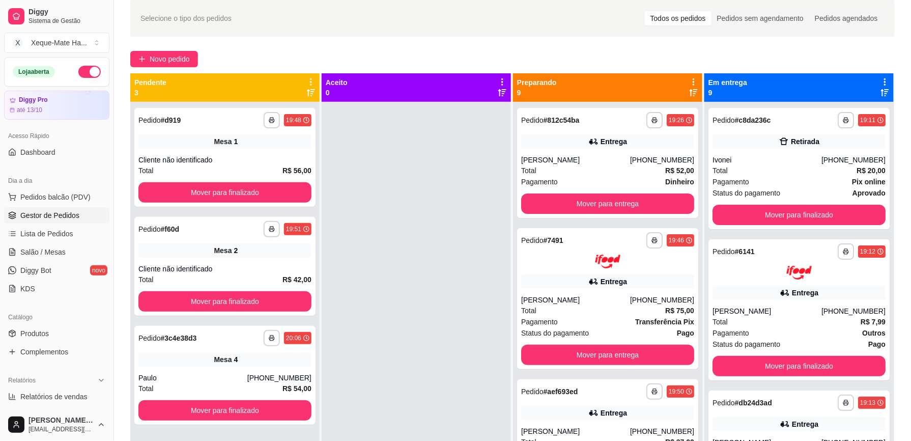
scroll to position [39, 0]
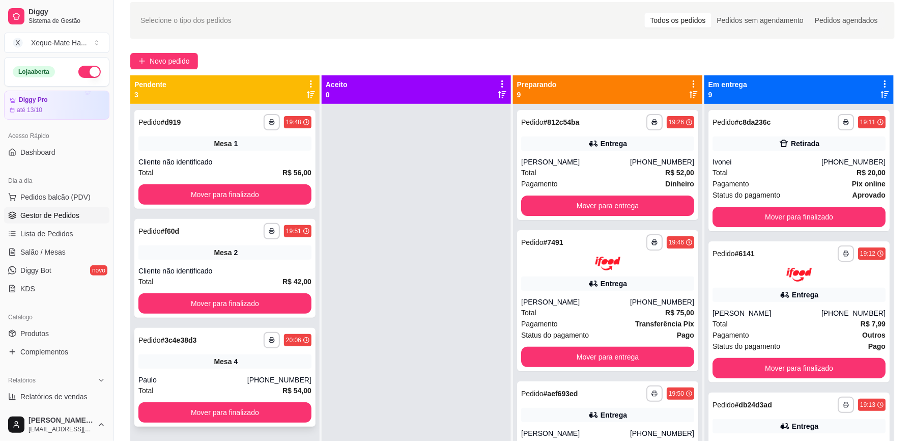
click at [222, 361] on span "Mesa" at bounding box center [223, 361] width 18 height 10
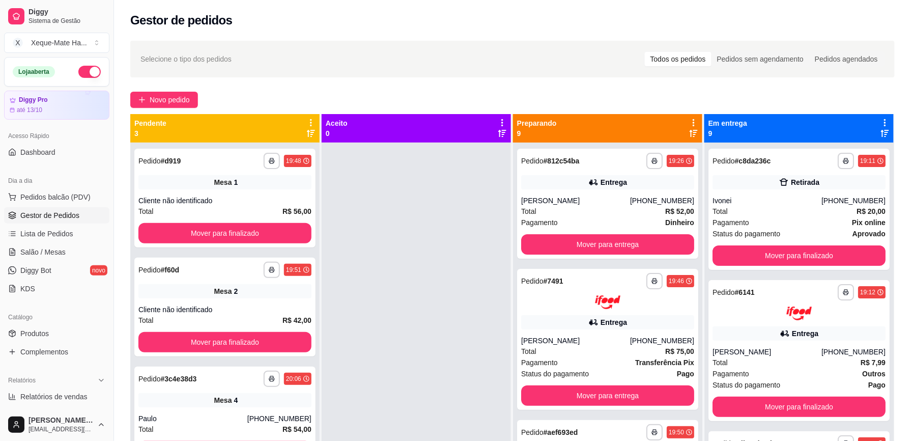
click at [428, 182] on div at bounding box center [416, 363] width 189 height 441
click at [246, 300] on div "**********" at bounding box center [224, 307] width 181 height 99
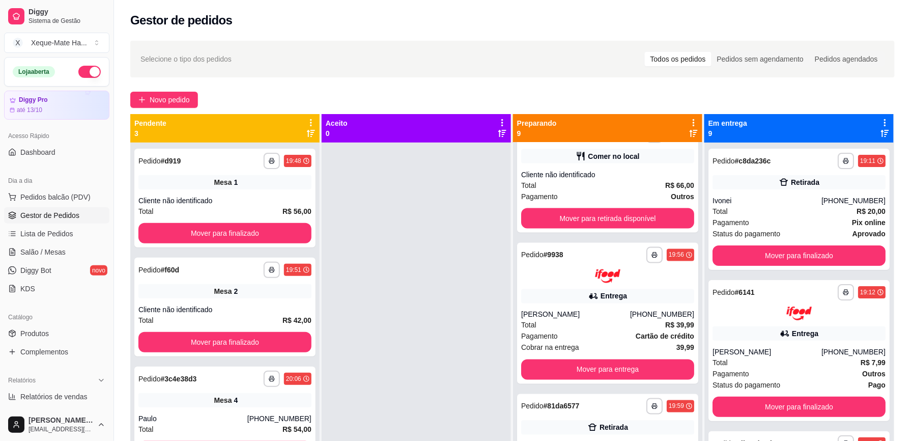
scroll to position [598, 0]
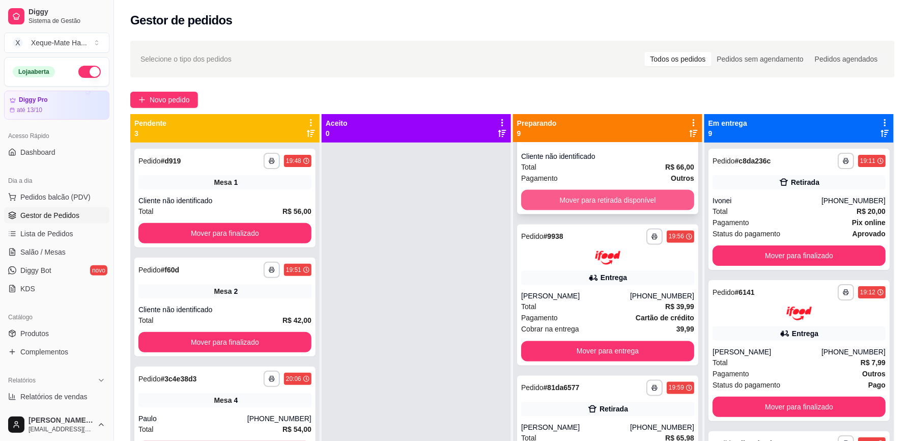
click at [633, 202] on button "Mover para retirada disponível" at bounding box center [607, 200] width 173 height 20
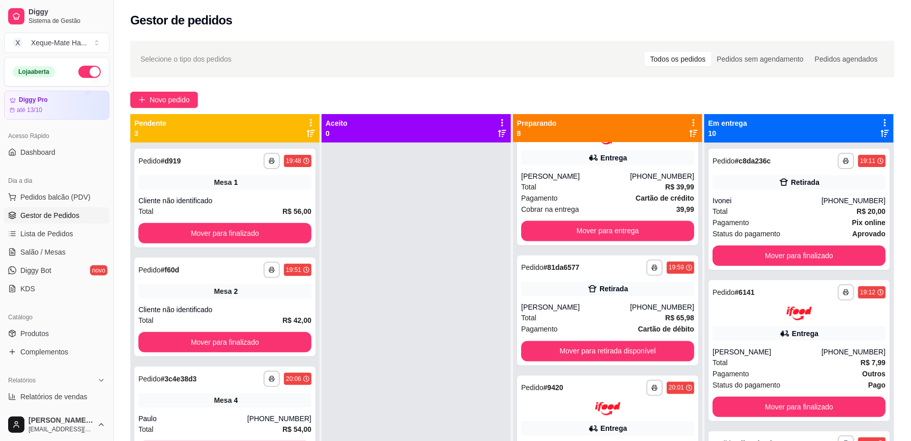
scroll to position [477, 0]
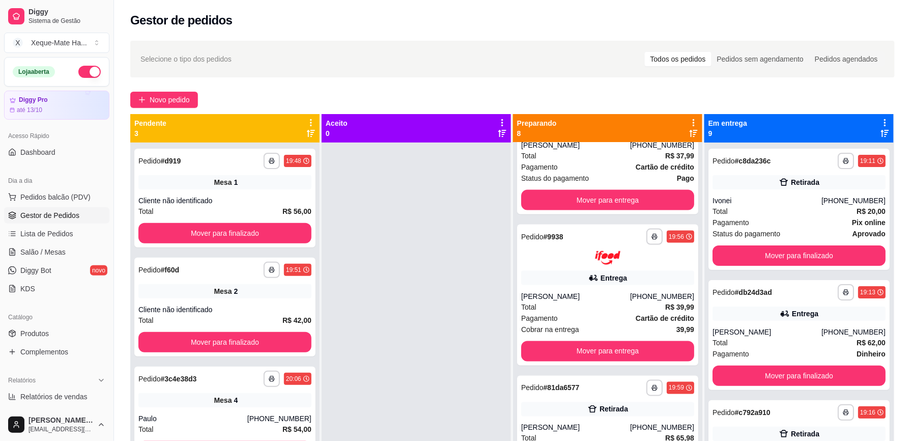
drag, startPoint x: 420, startPoint y: 338, endPoint x: 540, endPoint y: 372, distance: 124.1
click at [420, 338] on div at bounding box center [416, 363] width 189 height 441
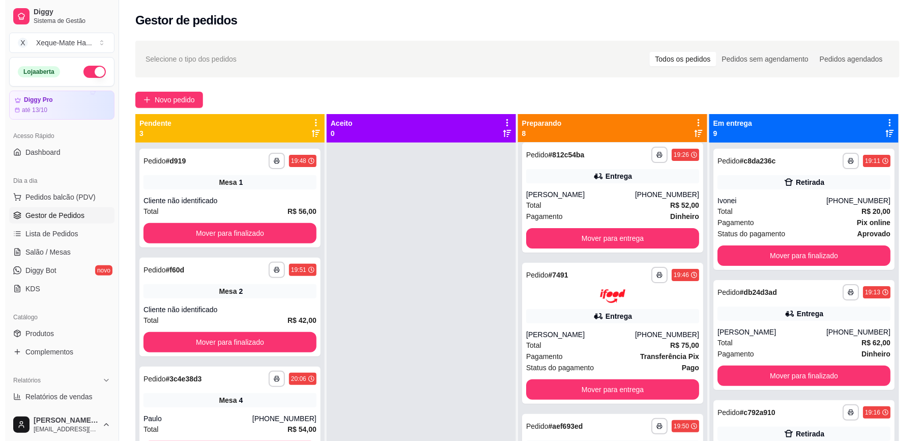
scroll to position [0, 0]
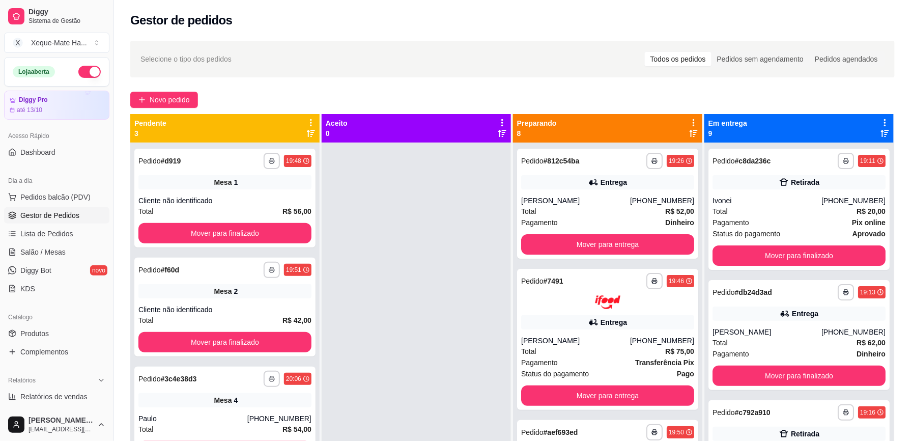
click at [430, 239] on div at bounding box center [416, 363] width 189 height 441
click at [225, 294] on span "Mesa" at bounding box center [223, 291] width 18 height 10
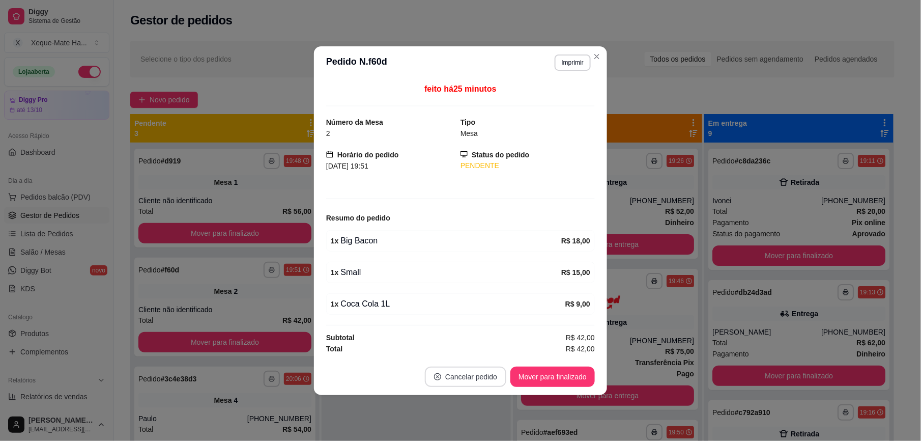
click at [488, 382] on button "Cancelar pedido" at bounding box center [465, 376] width 81 height 20
click at [489, 353] on button "Sim" at bounding box center [489, 356] width 33 height 16
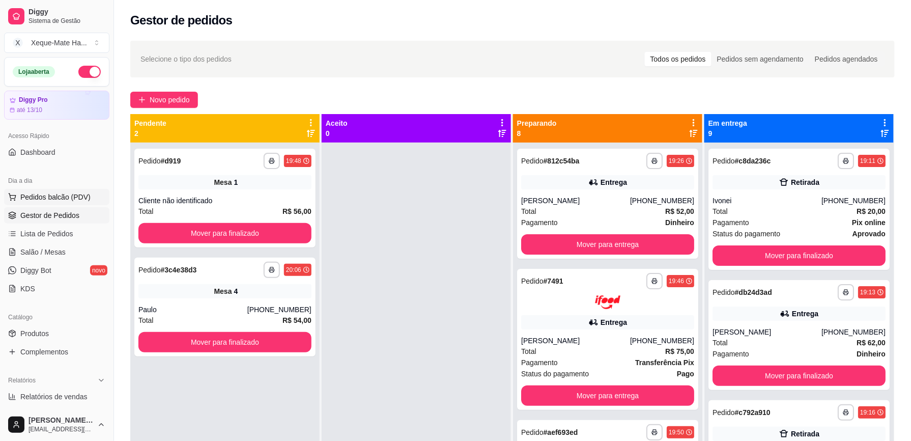
click at [71, 197] on span "Pedidos balcão (PDV)" at bounding box center [55, 197] width 70 height 10
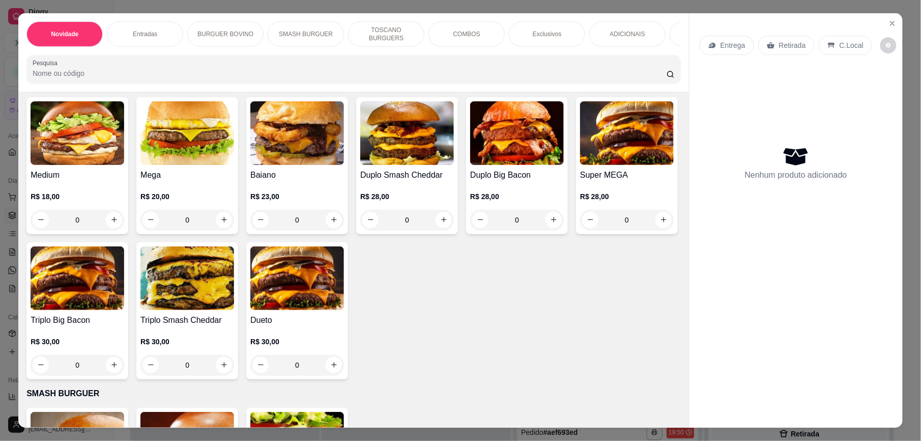
scroll to position [495, 0]
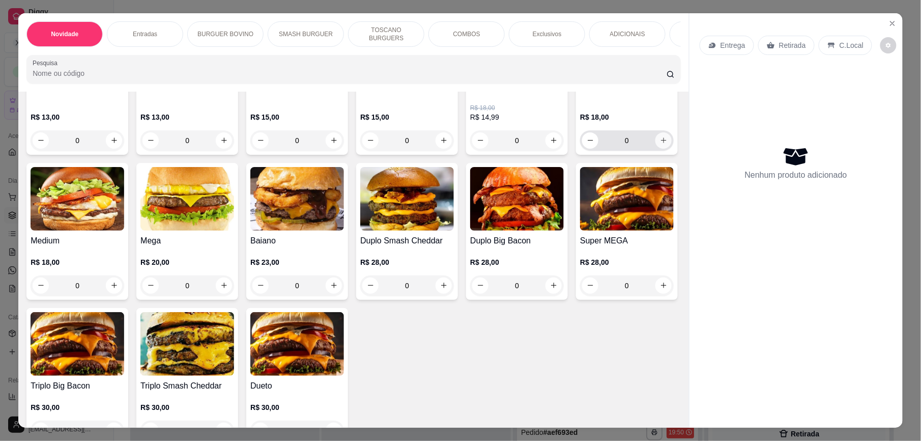
click at [661, 144] on icon "increase-product-quantity" at bounding box center [664, 141] width 6 height 6
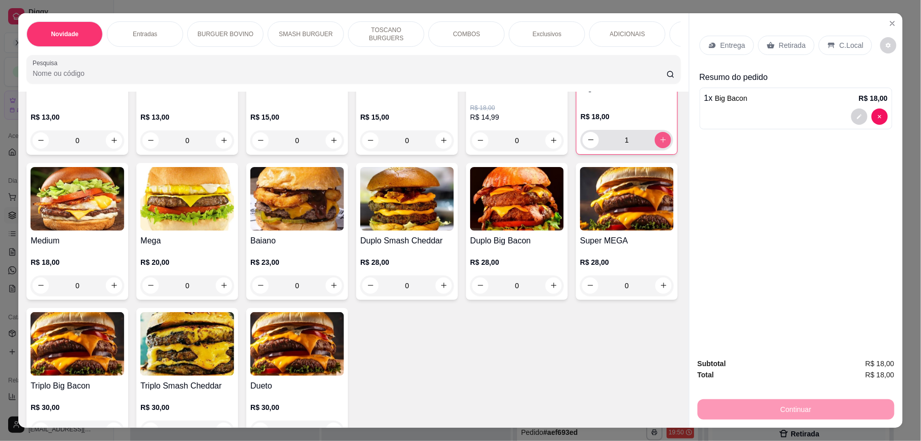
type input "1"
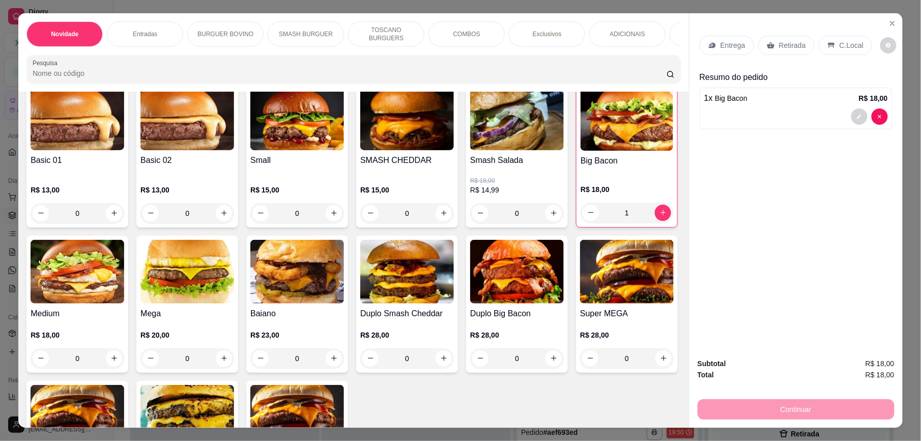
scroll to position [379, 0]
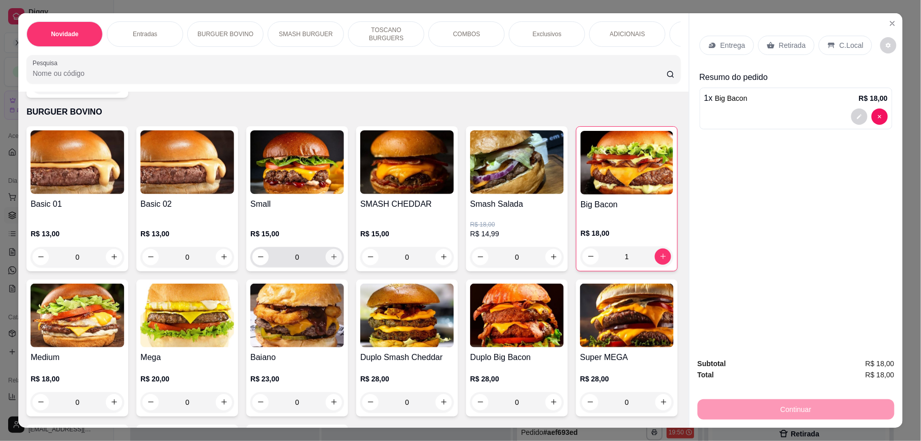
click at [331, 261] on icon "increase-product-quantity" at bounding box center [334, 257] width 8 height 8
type input "1"
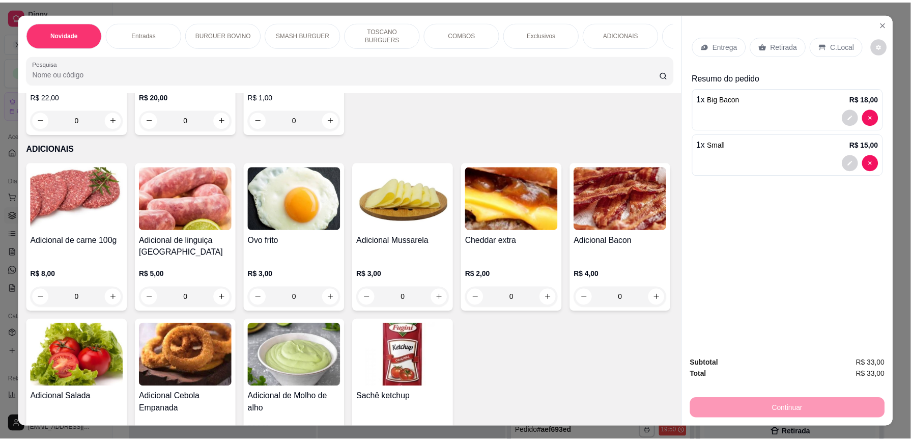
scroll to position [2020, 0]
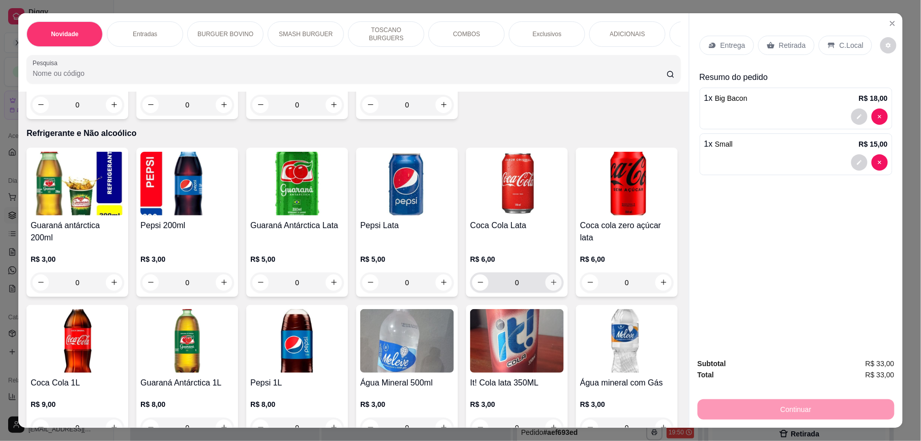
click at [550, 279] on icon "increase-product-quantity" at bounding box center [554, 282] width 8 height 8
type input "1"
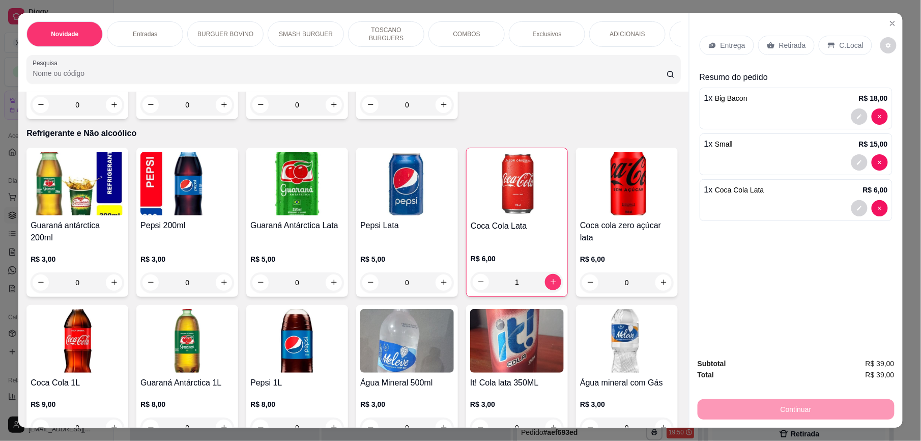
click at [797, 46] on p "Retirada" at bounding box center [792, 45] width 27 height 10
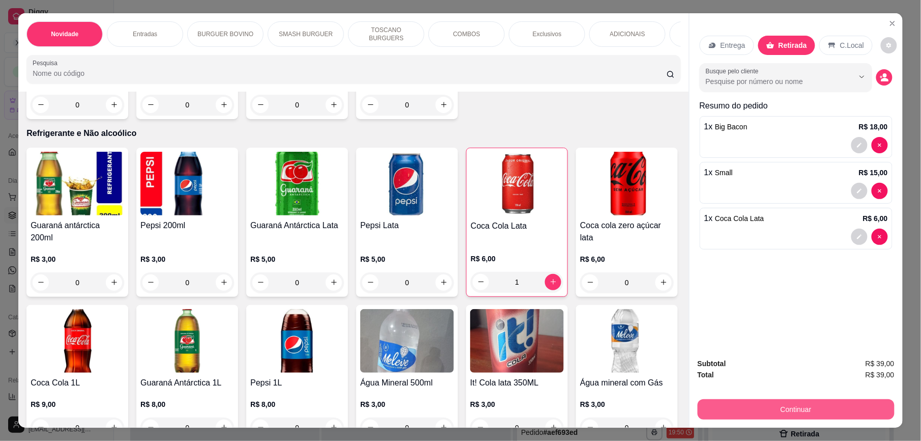
click at [780, 404] on button "Continuar" at bounding box center [796, 409] width 197 height 20
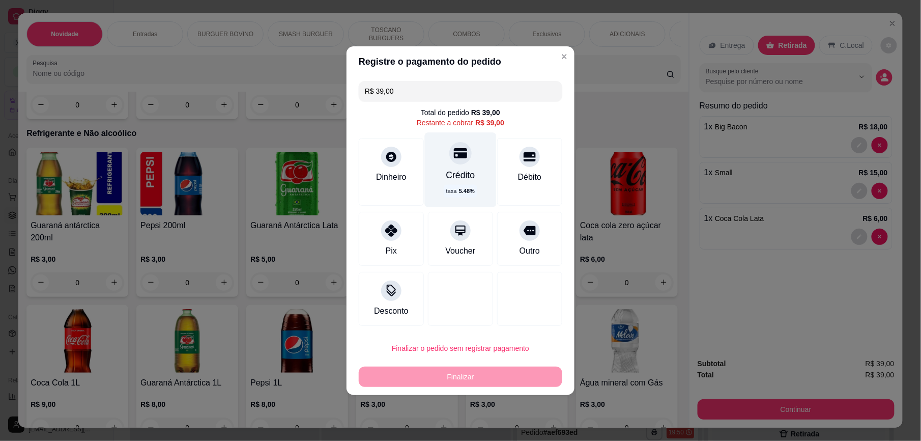
click at [473, 178] on div "Crédito taxa 5.48 %" at bounding box center [461, 169] width 72 height 74
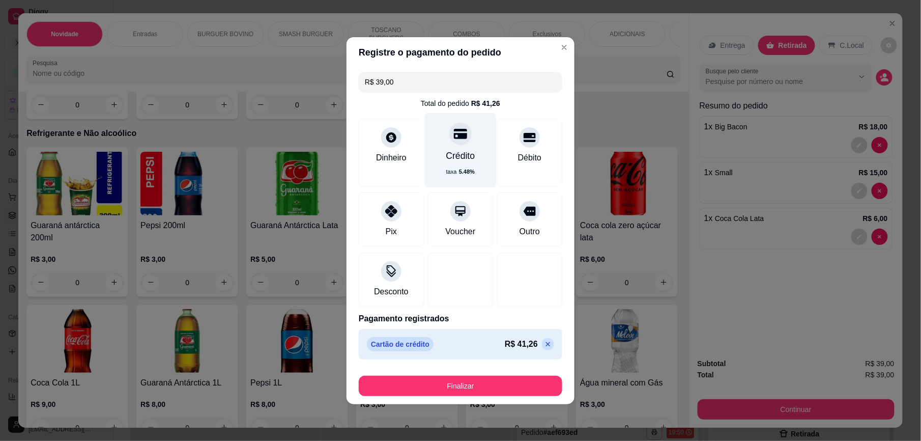
type input "R$ 0,00"
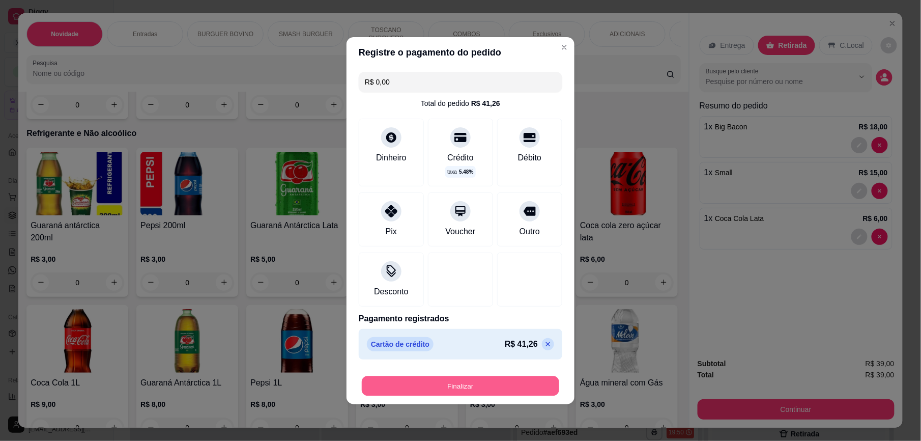
click at [513, 387] on button "Finalizar" at bounding box center [460, 386] width 197 height 20
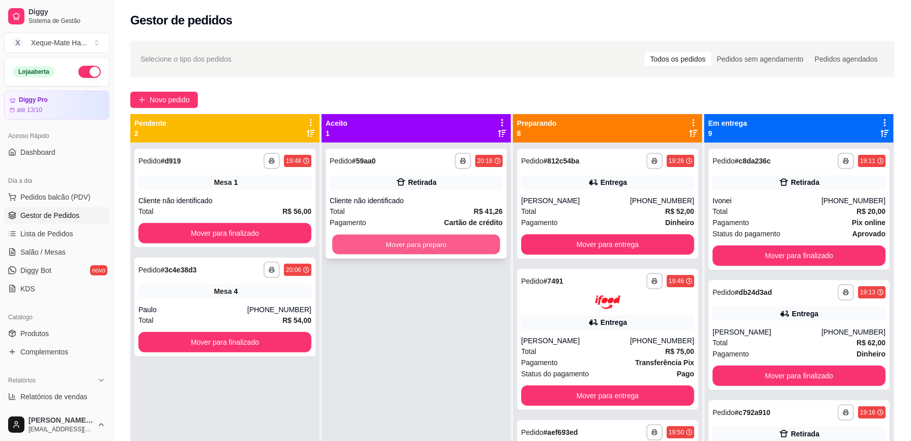
click at [479, 235] on button "Mover para preparo" at bounding box center [416, 245] width 168 height 20
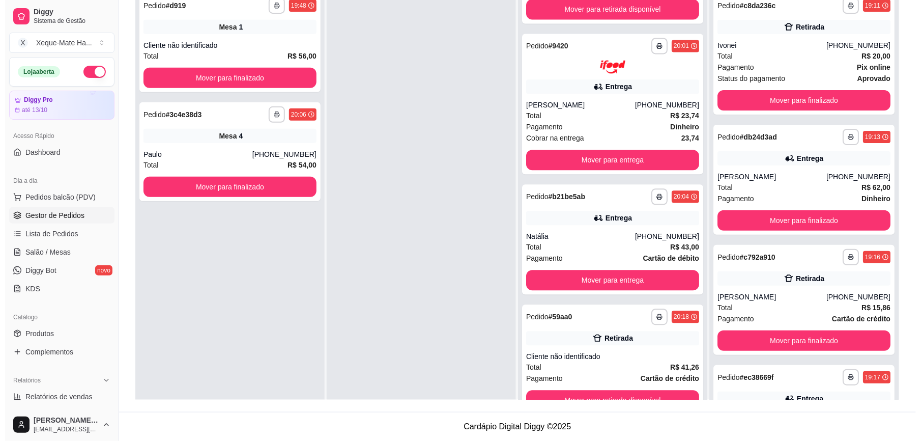
scroll to position [29, 0]
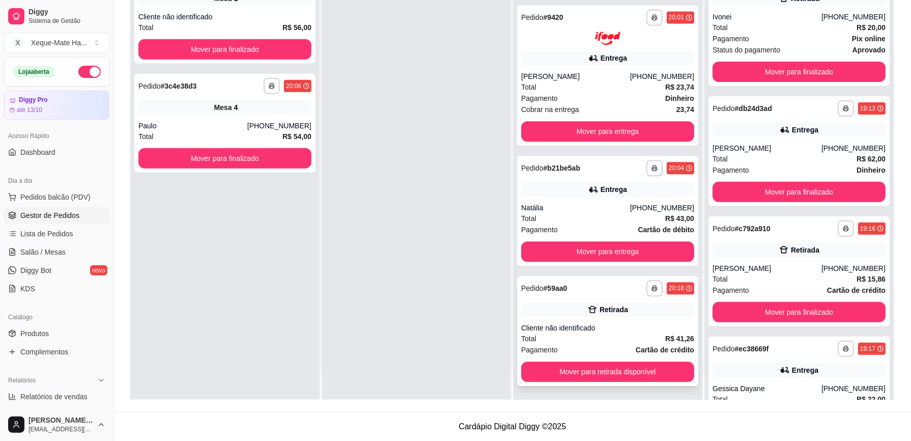
click at [604, 330] on div "Cliente não identificado" at bounding box center [607, 328] width 173 height 10
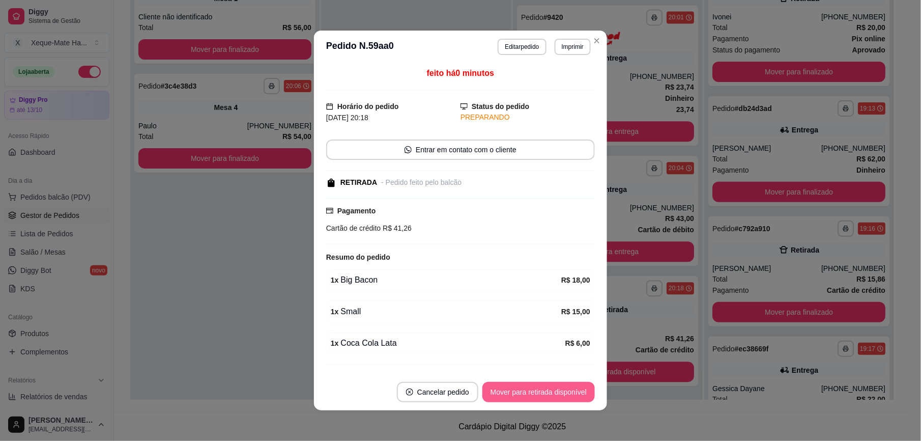
click at [570, 385] on button "Mover para retirada disponível" at bounding box center [539, 392] width 112 height 20
click at [557, 389] on button "Mover para retirada disponível" at bounding box center [539, 392] width 112 height 20
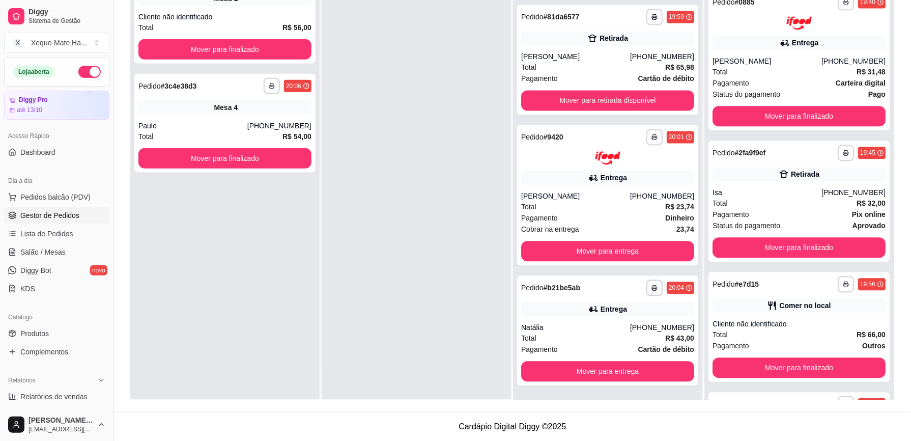
scroll to position [876, 0]
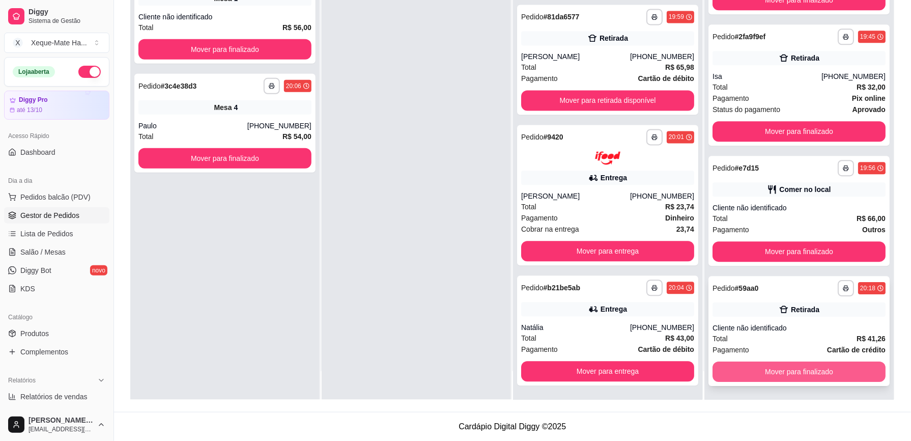
click at [828, 365] on button "Mover para finalizado" at bounding box center [799, 371] width 173 height 20
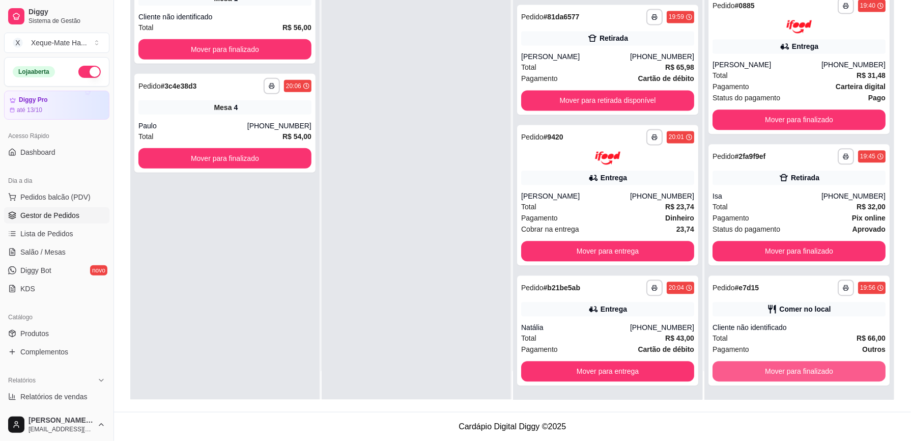
scroll to position [756, 0]
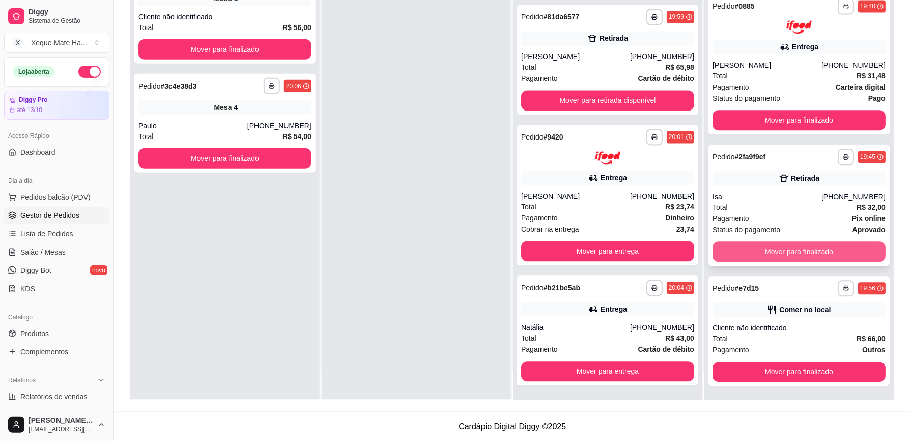
click at [799, 243] on button "Mover para finalizado" at bounding box center [799, 251] width 173 height 20
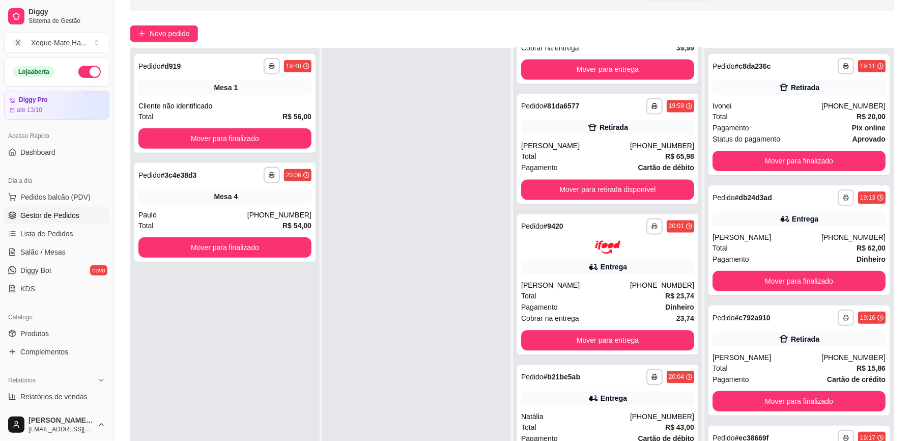
scroll to position [0, 0]
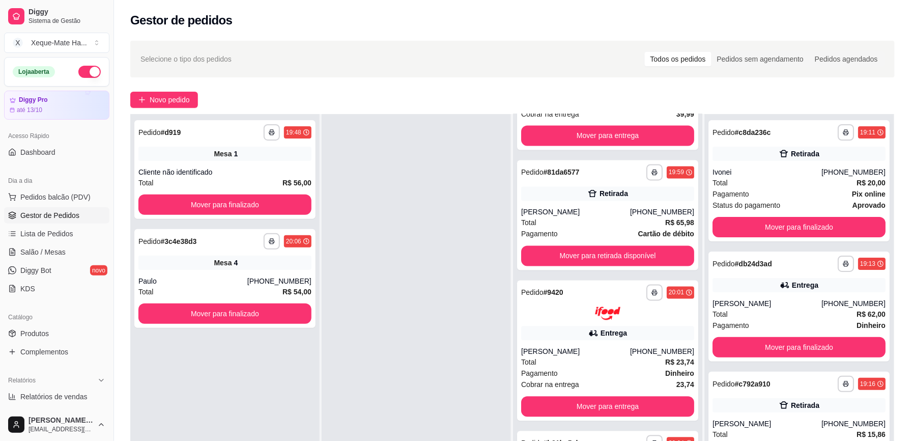
drag, startPoint x: 695, startPoint y: 387, endPoint x: 691, endPoint y: 379, distance: 9.1
click at [691, 379] on div "**********" at bounding box center [608, 320] width 190 height 469
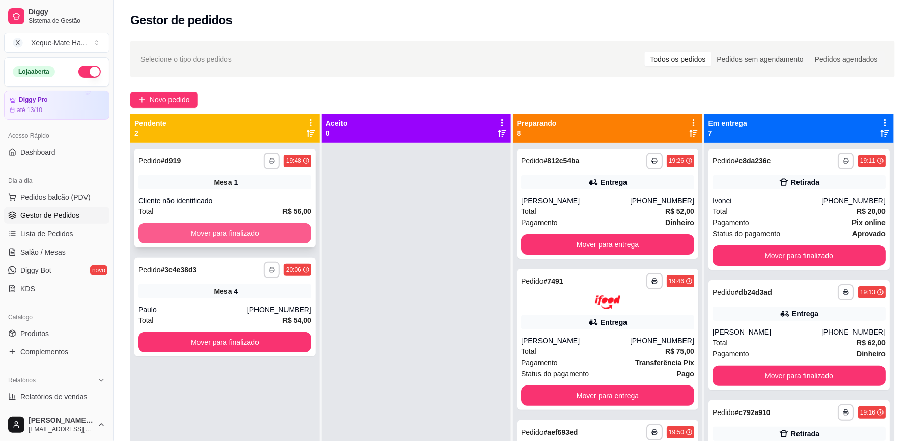
click at [284, 238] on button "Mover para finalizado" at bounding box center [224, 233] width 173 height 20
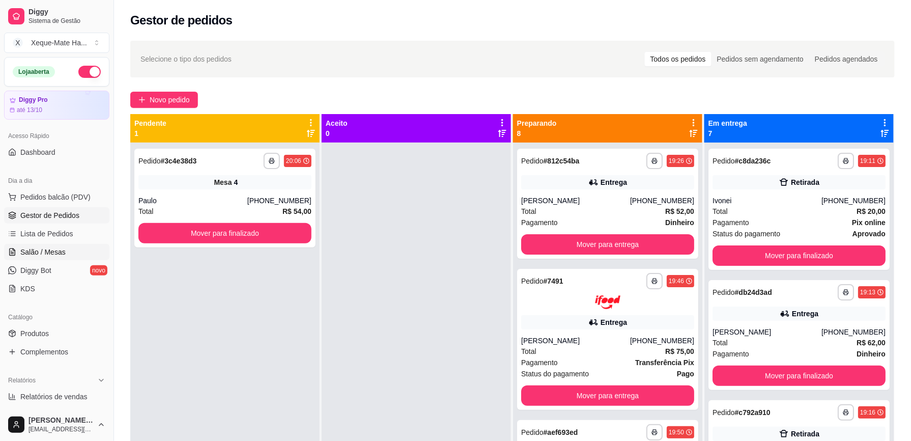
click at [58, 249] on span "Salão / Mesas" at bounding box center [42, 252] width 45 height 10
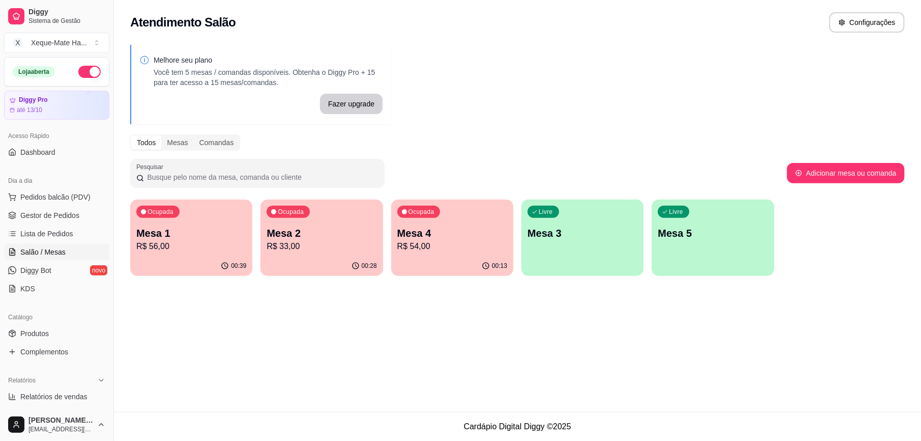
click at [195, 233] on p "Mesa 1" at bounding box center [191, 233] width 110 height 14
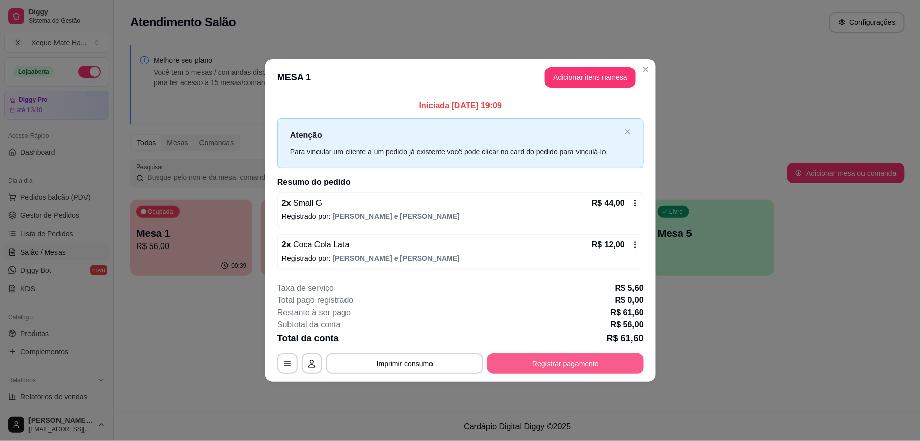
click at [586, 367] on button "Registrar pagamento" at bounding box center [566, 363] width 156 height 20
click at [585, 361] on button "Registrar pagamento" at bounding box center [566, 363] width 156 height 20
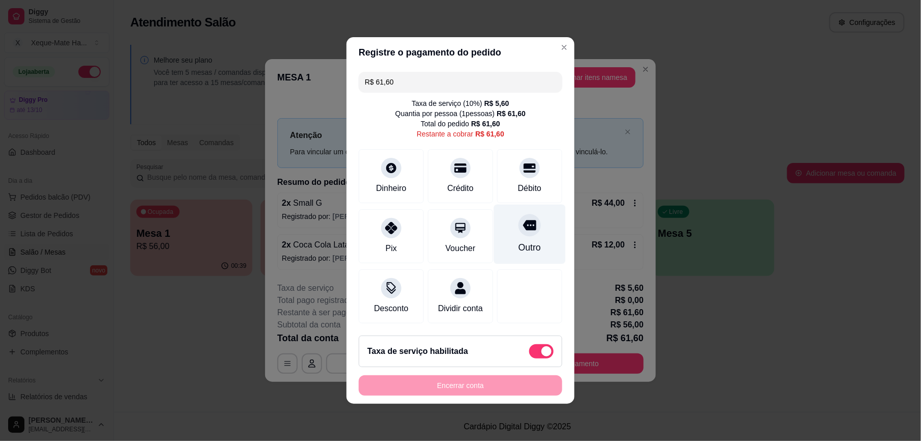
click at [520, 226] on div at bounding box center [530, 225] width 22 height 22
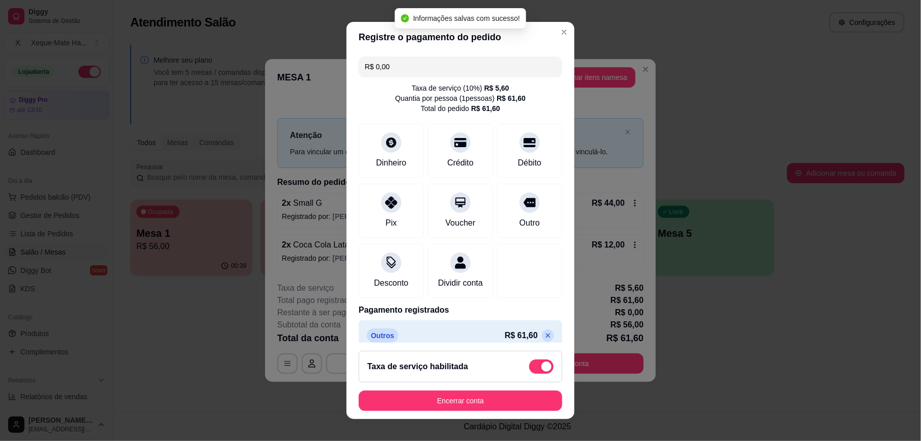
type input "R$ 0,00"
click at [505, 391] on button "Encerrar conta" at bounding box center [461, 400] width 204 height 20
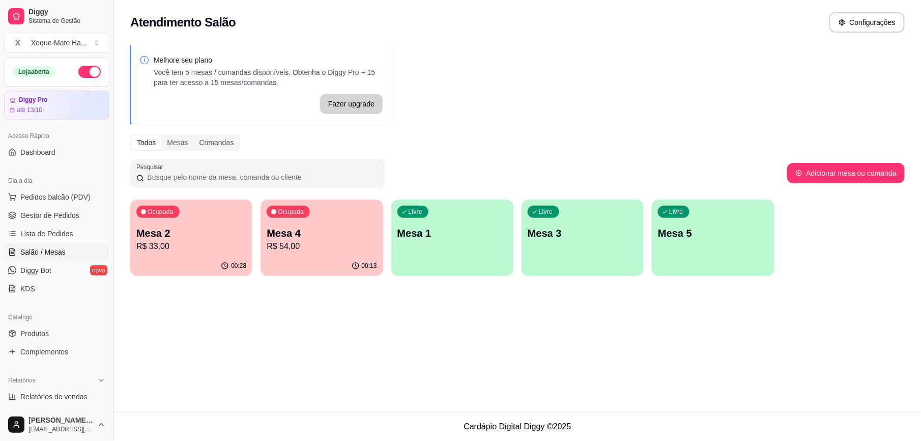
click at [233, 241] on p "R$ 33,00" at bounding box center [191, 246] width 110 height 12
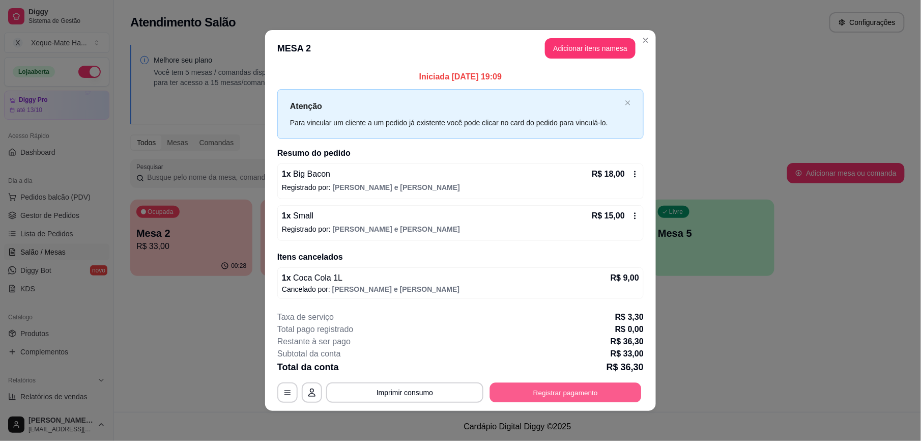
click at [556, 387] on button "Registrar pagamento" at bounding box center [566, 392] width 152 height 20
click at [284, 392] on icon "button" at bounding box center [288, 392] width 8 height 8
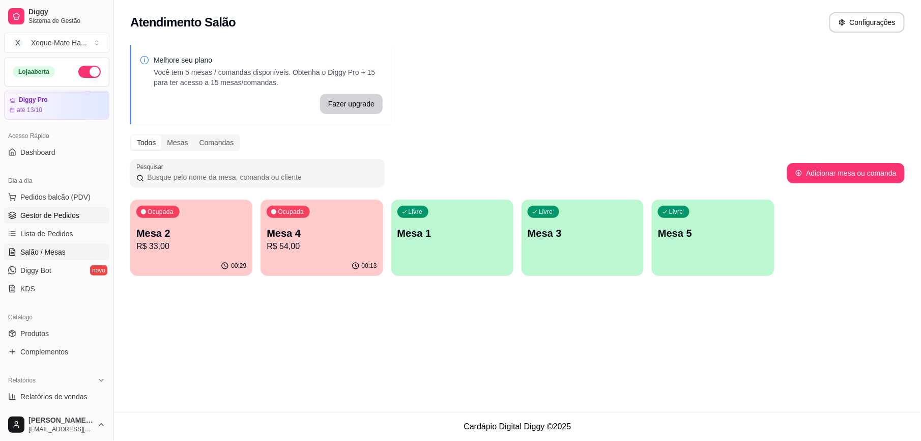
click at [90, 216] on link "Gestor de Pedidos" at bounding box center [56, 215] width 105 height 16
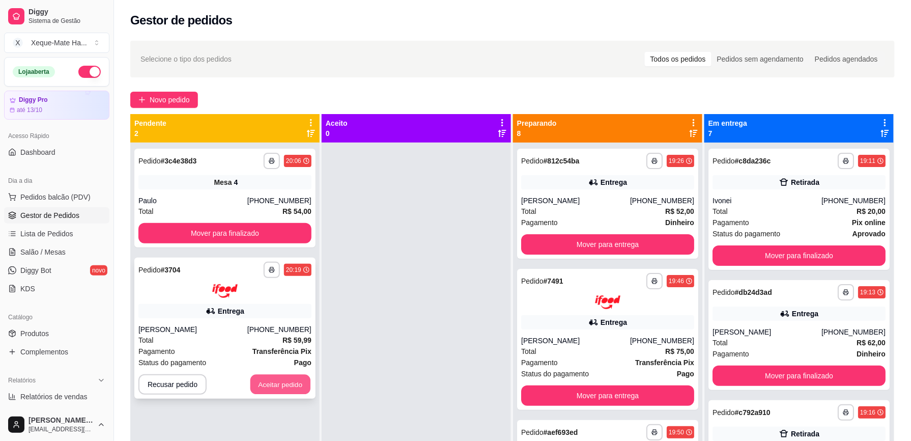
click at [281, 377] on button "Aceitar pedido" at bounding box center [280, 384] width 60 height 20
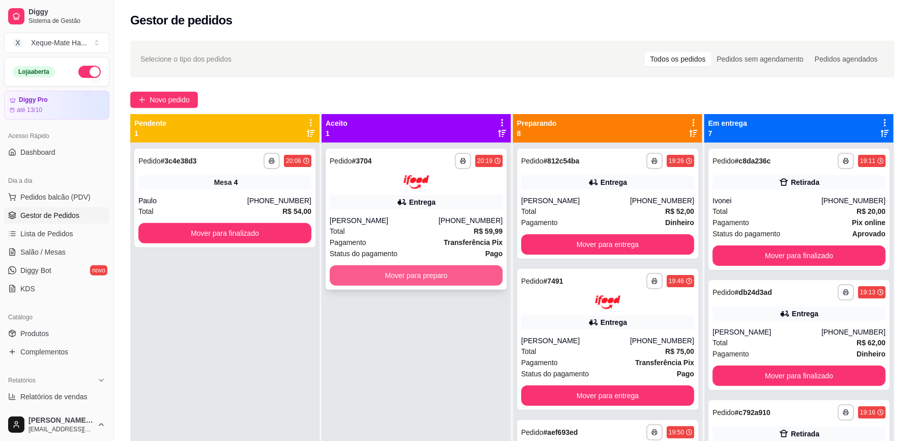
click at [463, 274] on button "Mover para preparo" at bounding box center [416, 275] width 173 height 20
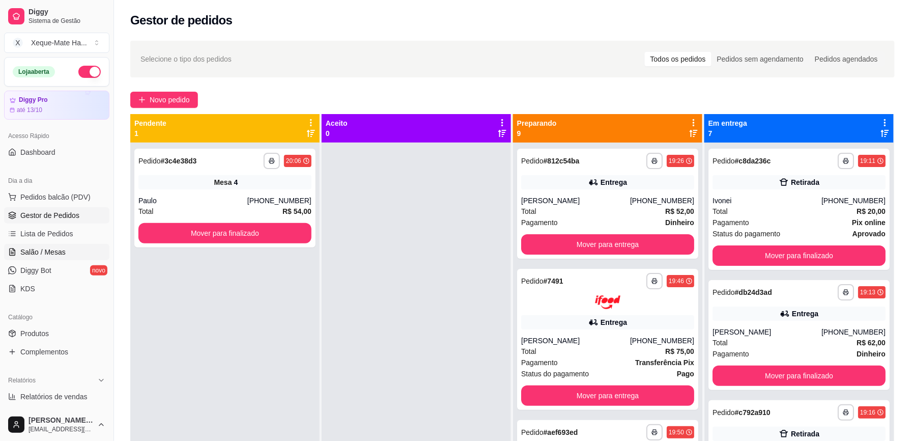
click at [71, 249] on link "Salão / Mesas" at bounding box center [56, 252] width 105 height 16
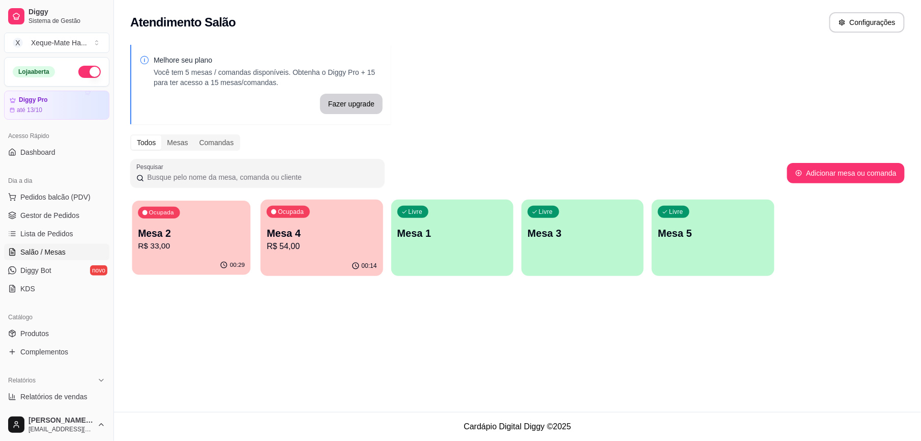
click at [233, 233] on p "Mesa 2" at bounding box center [191, 233] width 107 height 14
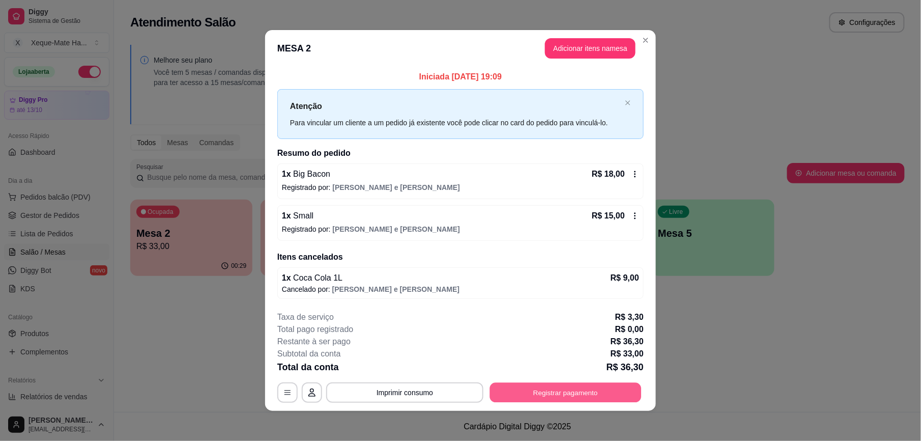
click at [555, 388] on button "Registrar pagamento" at bounding box center [566, 392] width 152 height 20
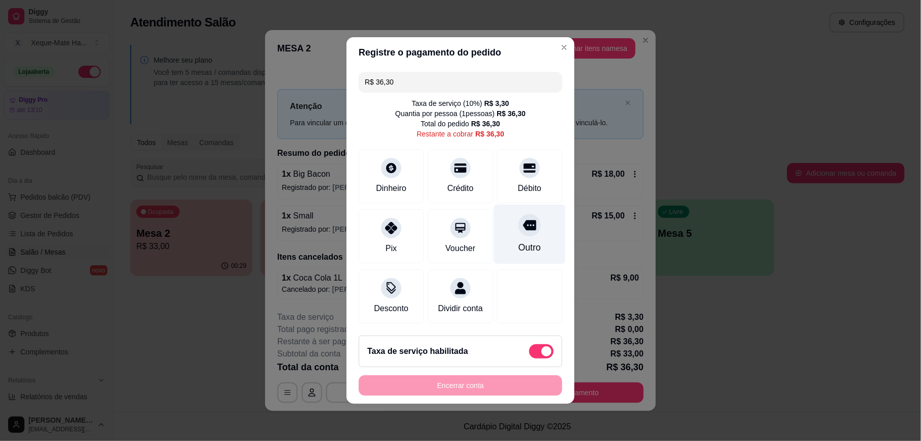
click at [519, 241] on div "Outro" at bounding box center [530, 247] width 22 height 13
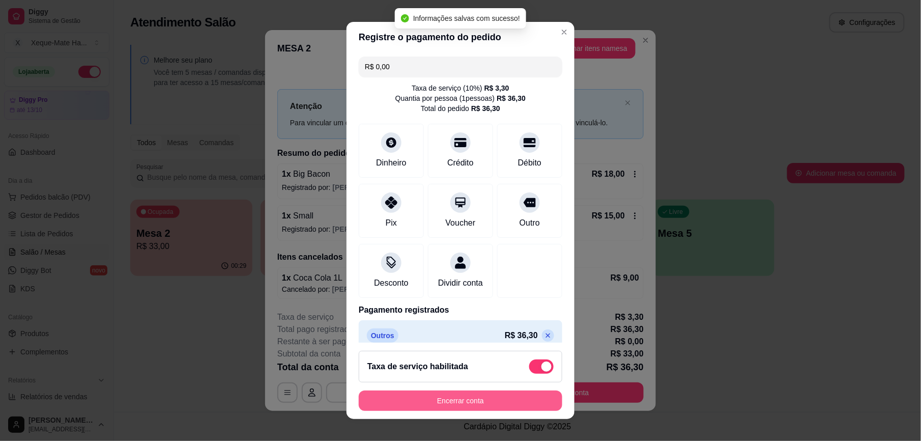
type input "R$ 0,00"
click at [490, 397] on button "Encerrar conta" at bounding box center [461, 400] width 204 height 20
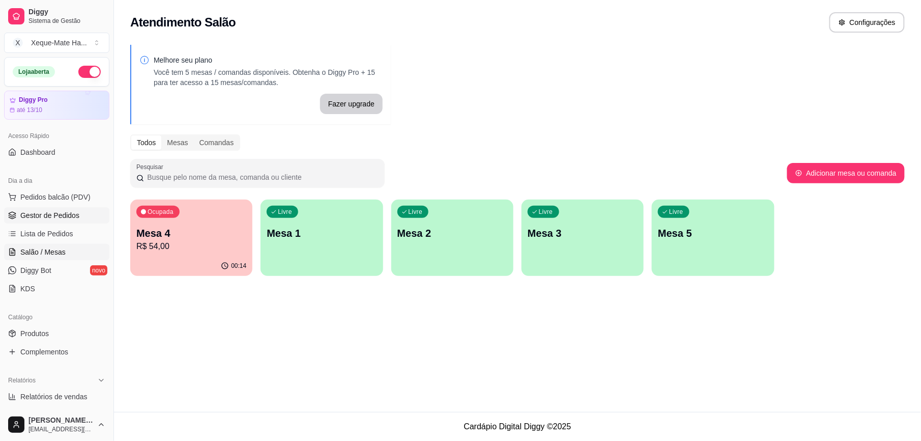
click at [51, 210] on span "Gestor de Pedidos" at bounding box center [49, 215] width 59 height 10
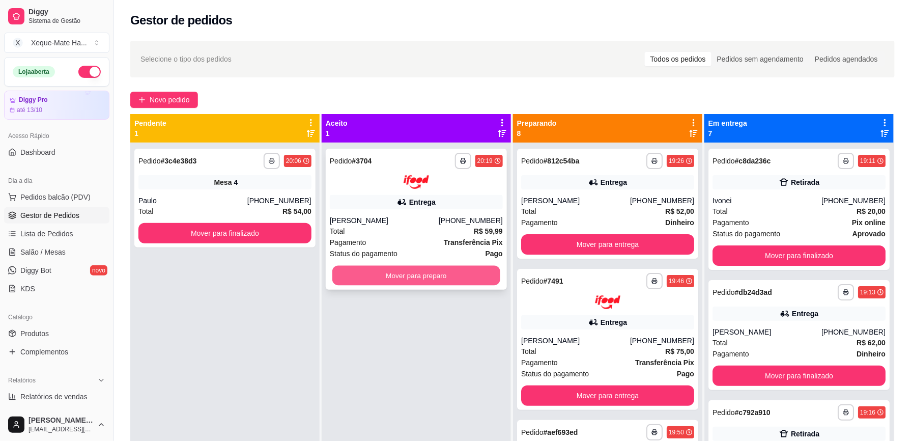
click at [395, 273] on button "Mover para preparo" at bounding box center [416, 275] width 168 height 20
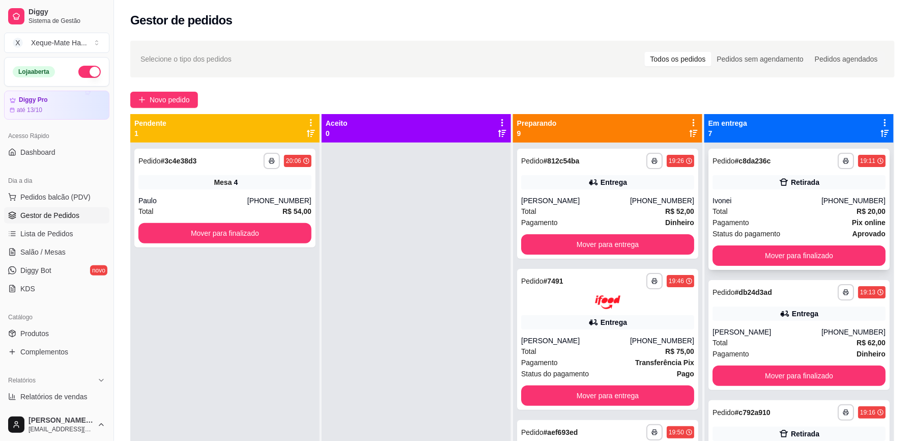
click at [837, 193] on div "**********" at bounding box center [799, 209] width 181 height 121
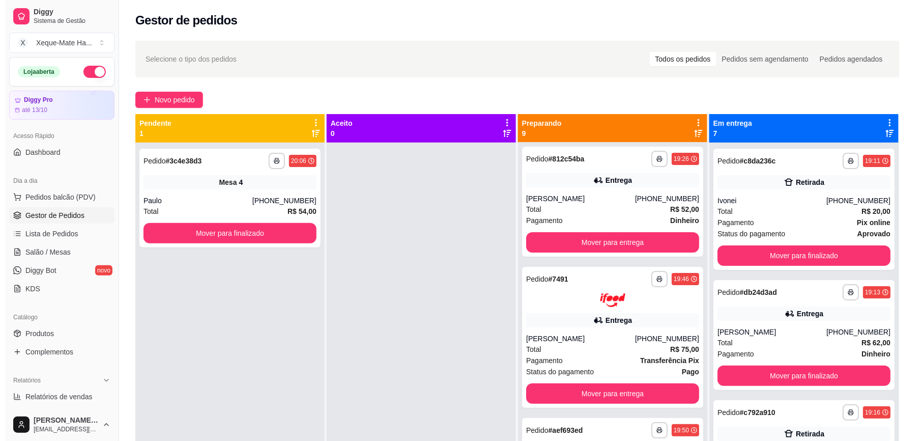
scroll to position [9, 0]
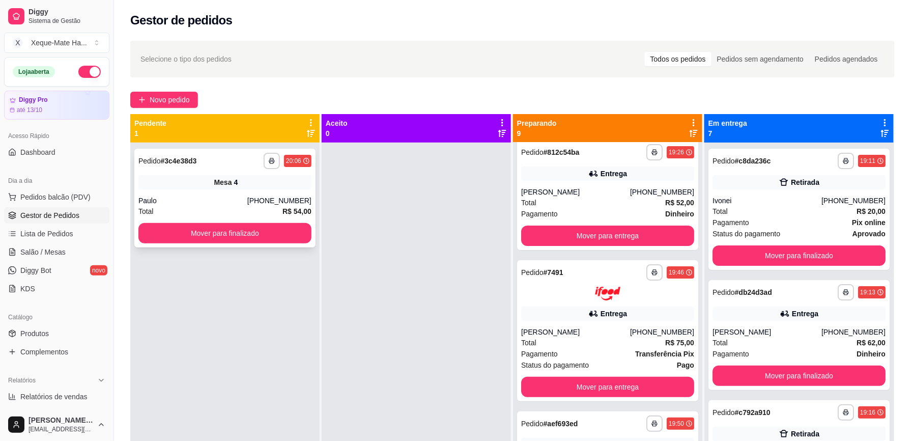
click at [197, 179] on div "Mesa 4" at bounding box center [224, 182] width 173 height 14
click at [188, 177] on div "Mesa 4" at bounding box center [224, 182] width 173 height 14
click at [764, 328] on div "[PERSON_NAME]" at bounding box center [767, 332] width 109 height 10
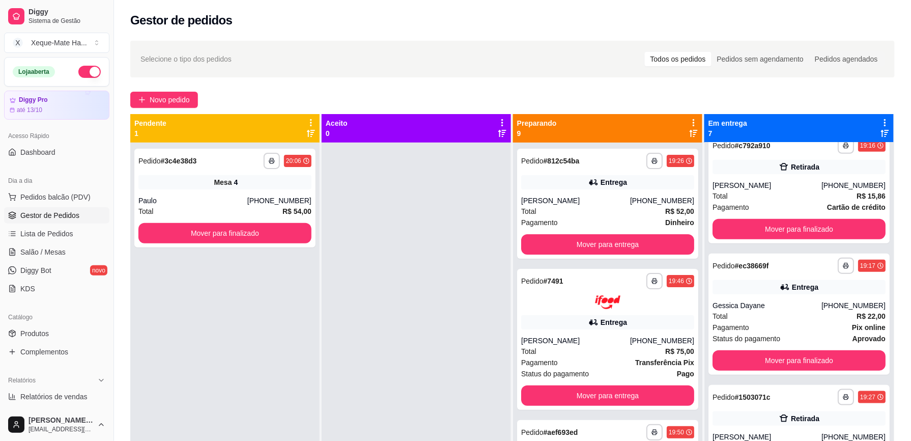
scroll to position [0, 0]
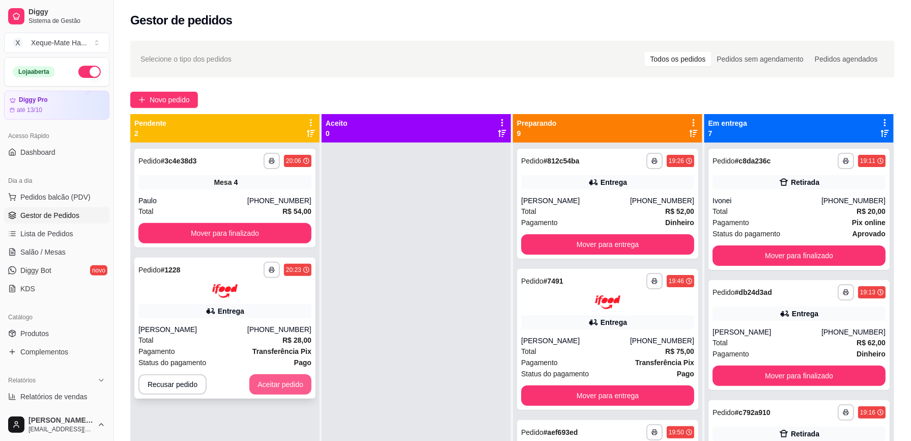
click at [269, 383] on button "Aceitar pedido" at bounding box center [280, 384] width 62 height 20
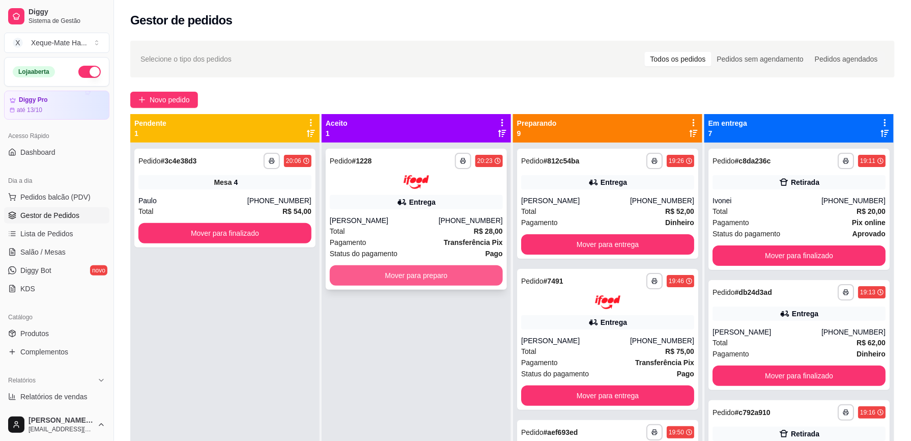
click at [450, 276] on button "Mover para preparo" at bounding box center [416, 275] width 173 height 20
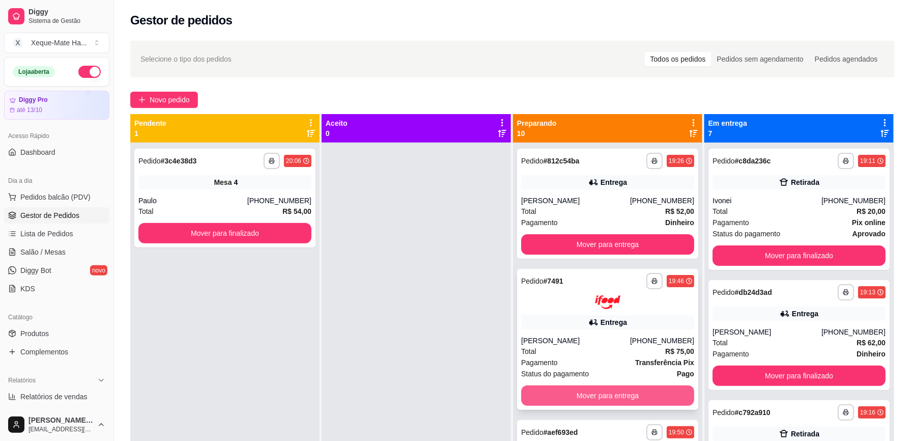
click at [628, 395] on button "Mover para entrega" at bounding box center [607, 395] width 173 height 20
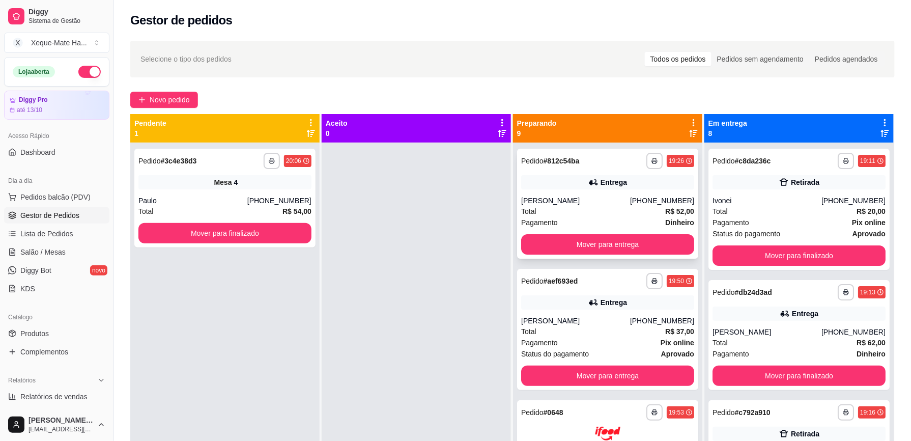
click at [584, 191] on div "**********" at bounding box center [607, 204] width 181 height 110
click at [545, 190] on div "**********" at bounding box center [607, 204] width 181 height 110
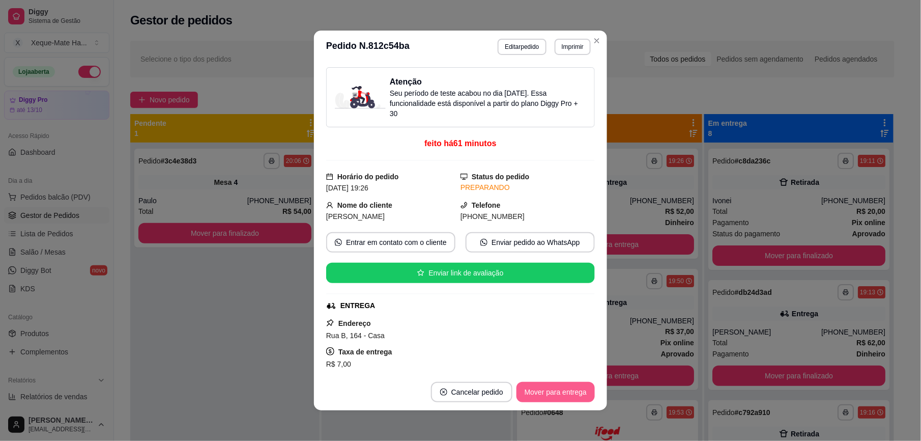
click at [562, 396] on button "Mover para entrega" at bounding box center [556, 392] width 78 height 20
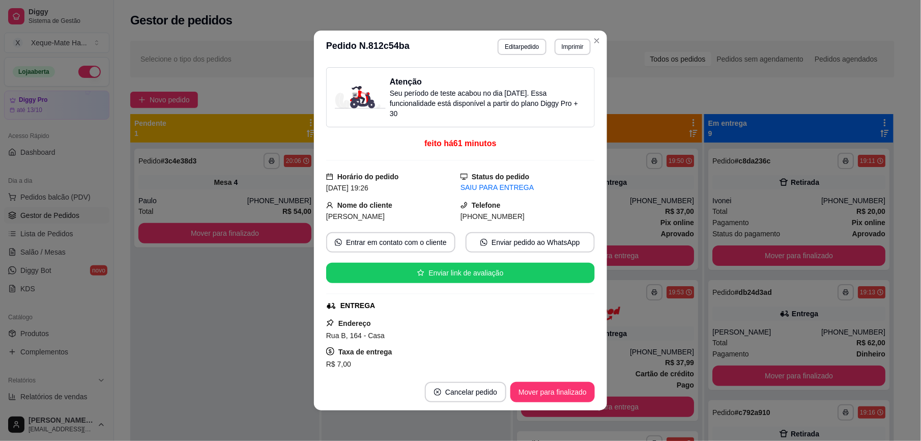
click at [559, 390] on button "Mover para finalizado" at bounding box center [553, 392] width 84 height 20
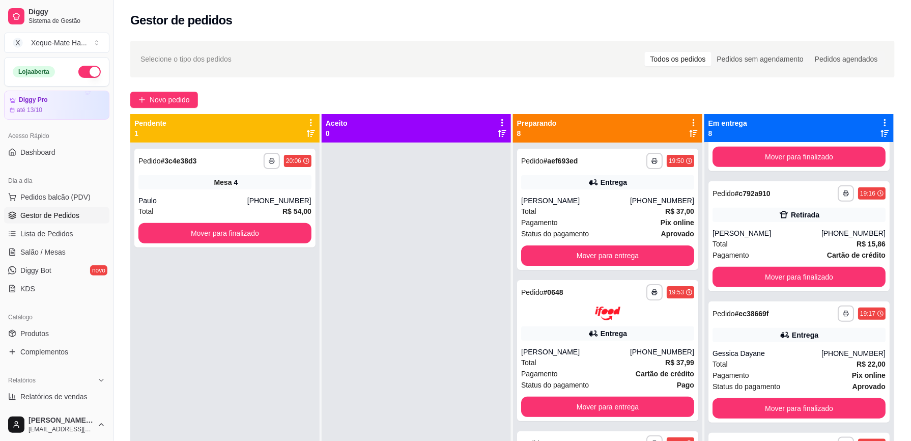
scroll to position [222, 0]
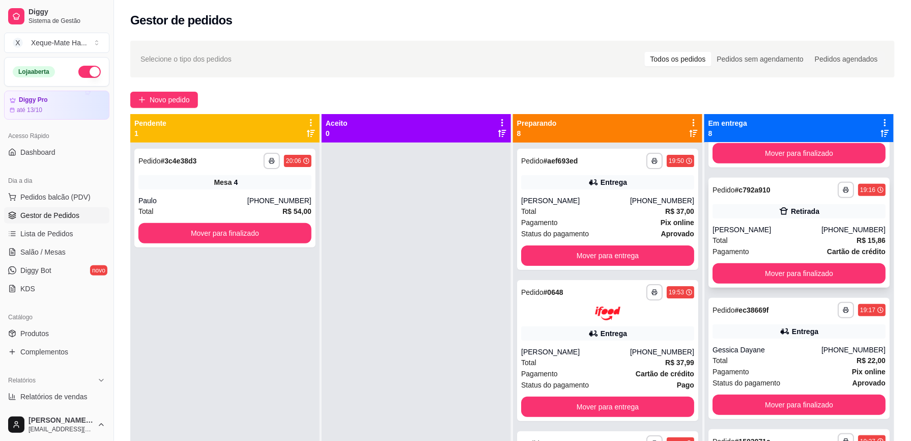
click at [827, 220] on div "**********" at bounding box center [799, 233] width 181 height 110
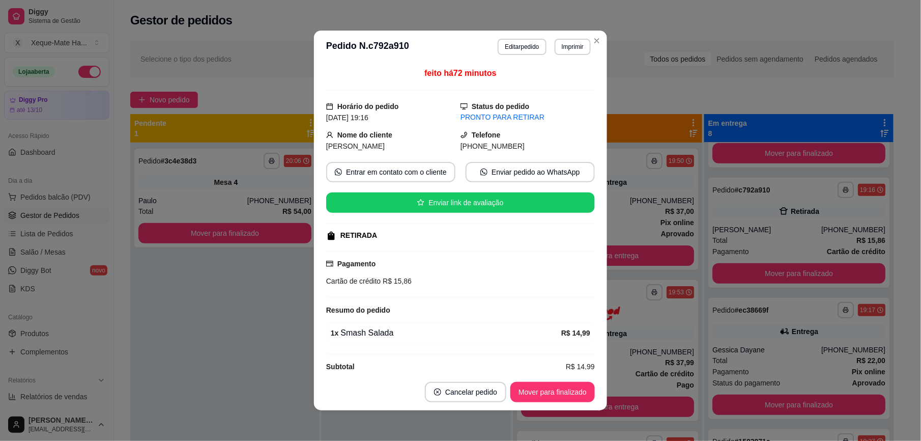
click at [572, 393] on button "Mover para finalizado" at bounding box center [553, 392] width 84 height 20
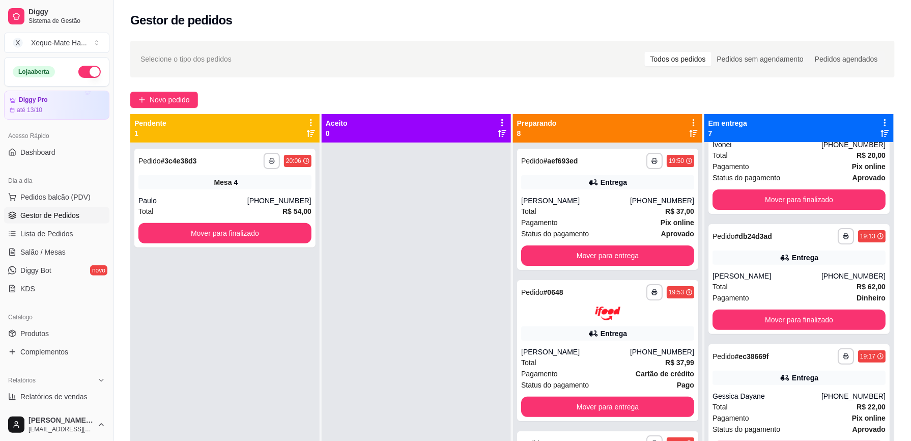
scroll to position [0, 0]
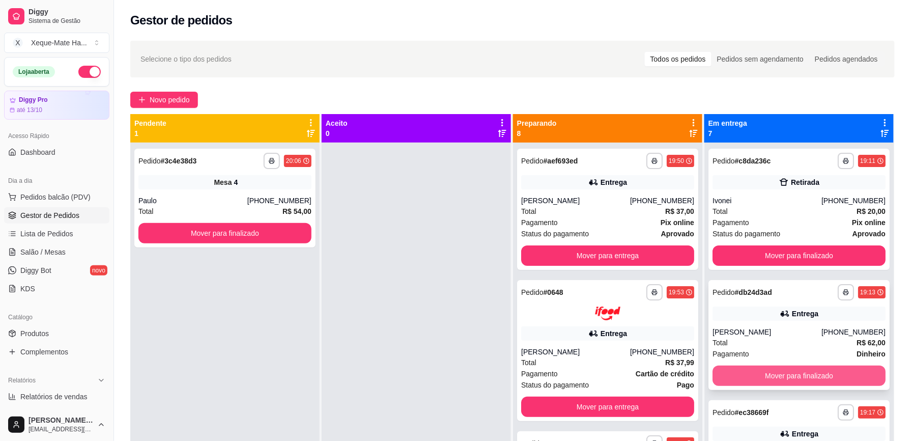
click at [800, 378] on button "Mover para finalizado" at bounding box center [799, 375] width 173 height 20
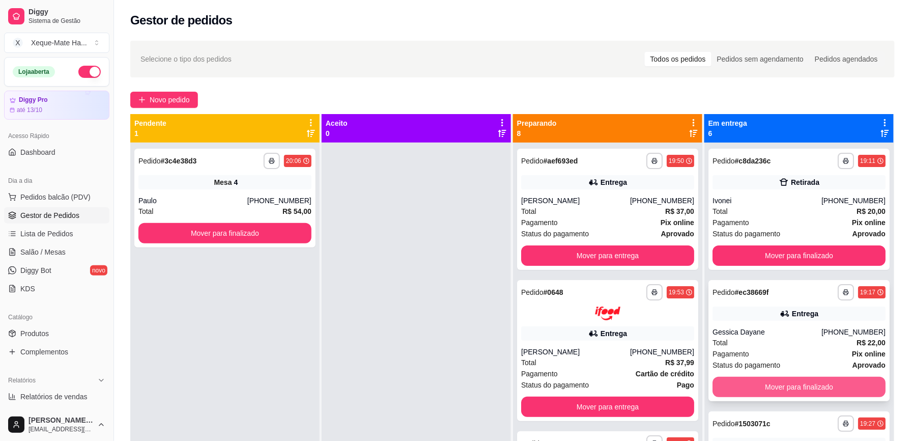
click at [803, 386] on button "Mover para finalizado" at bounding box center [799, 387] width 173 height 20
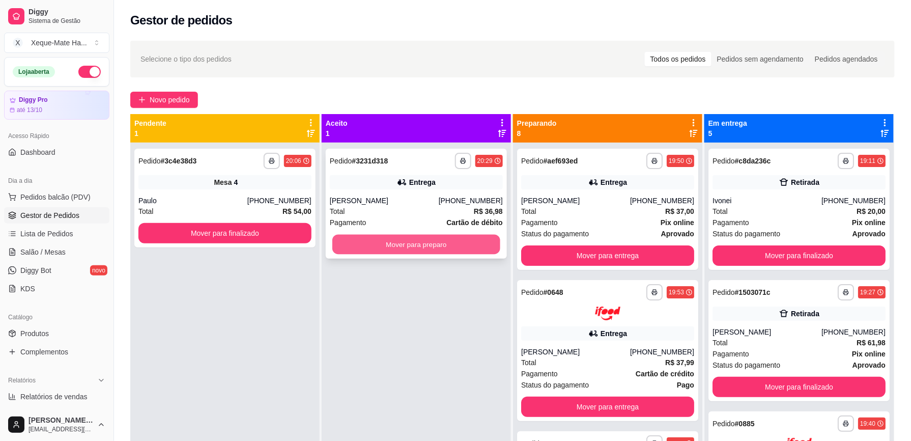
click at [459, 243] on button "Mover para preparo" at bounding box center [416, 245] width 168 height 20
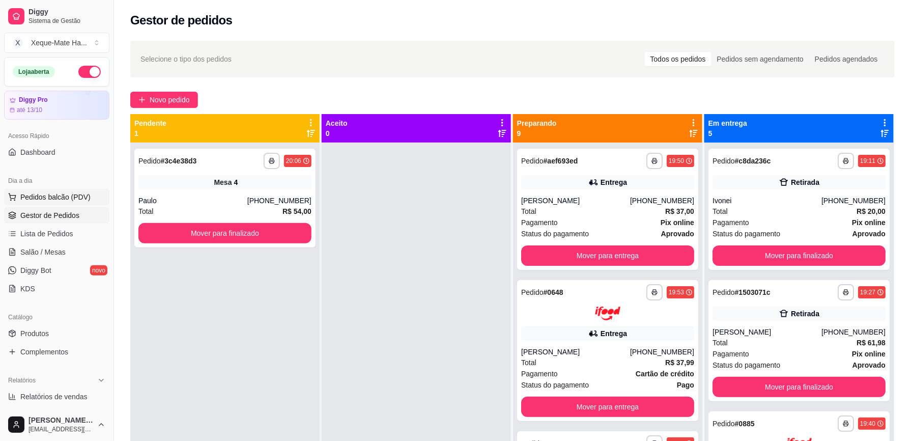
click at [52, 196] on span "Pedidos balcão (PDV)" at bounding box center [55, 197] width 70 height 10
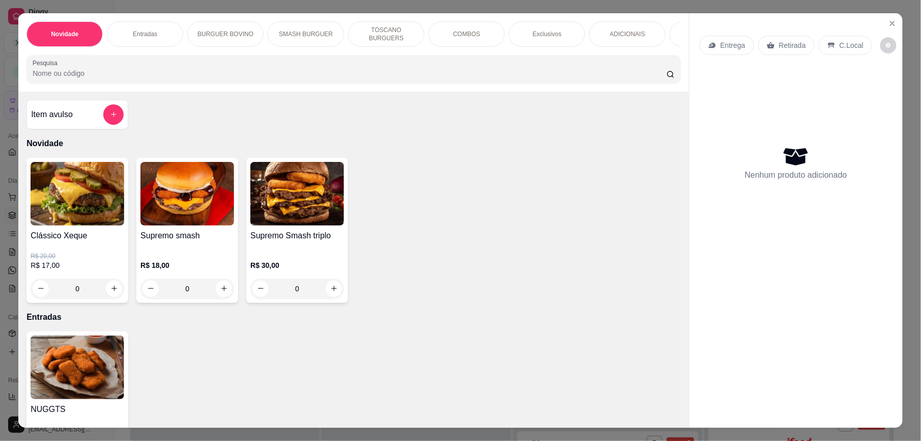
scroll to position [408, 0]
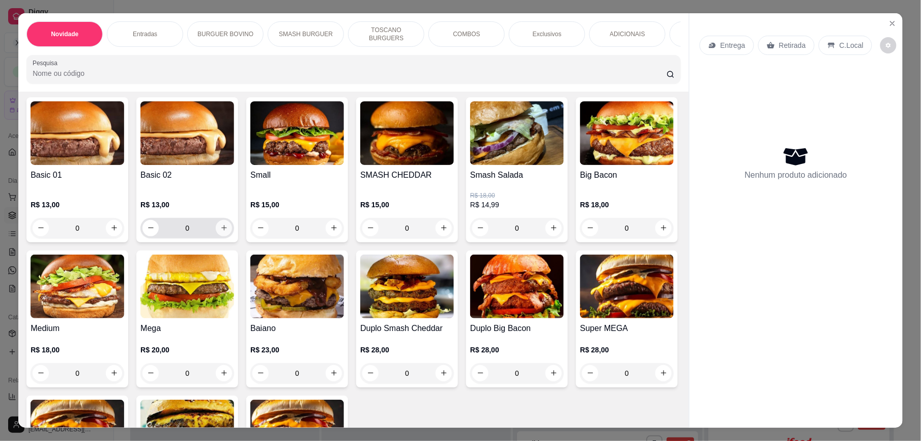
click at [221, 232] on icon "increase-product-quantity" at bounding box center [224, 228] width 8 height 8
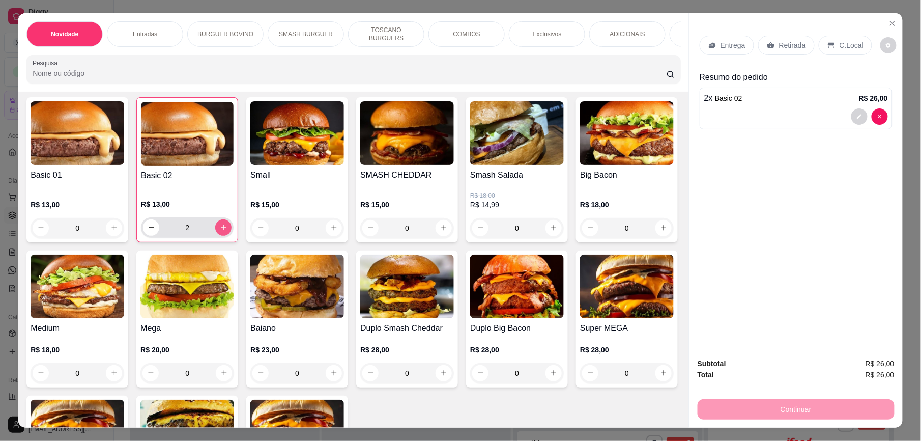
type input "2"
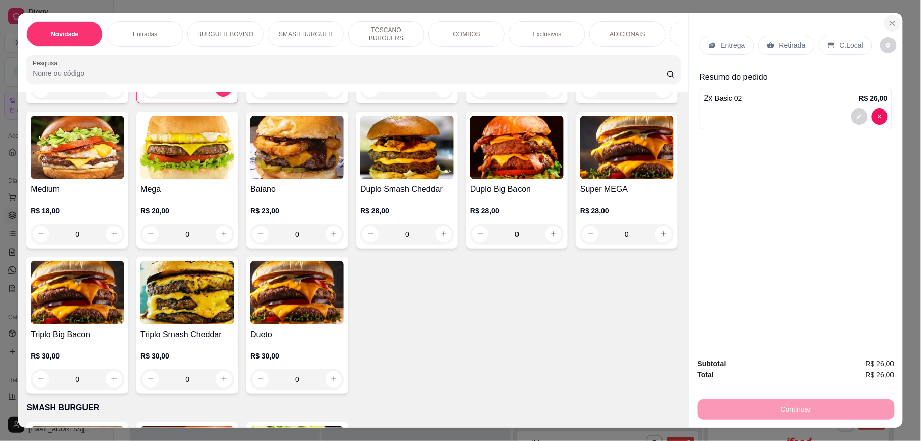
click at [889, 21] on icon "Close" at bounding box center [893, 23] width 8 height 8
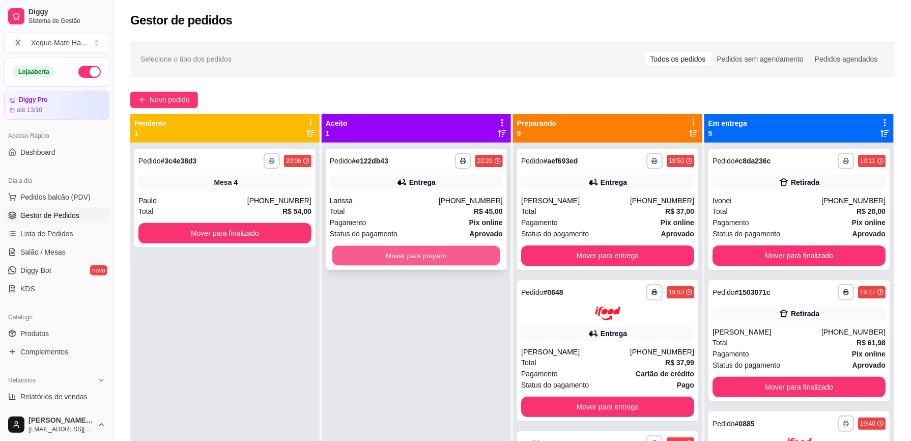
click at [389, 258] on button "Mover para preparo" at bounding box center [416, 256] width 168 height 20
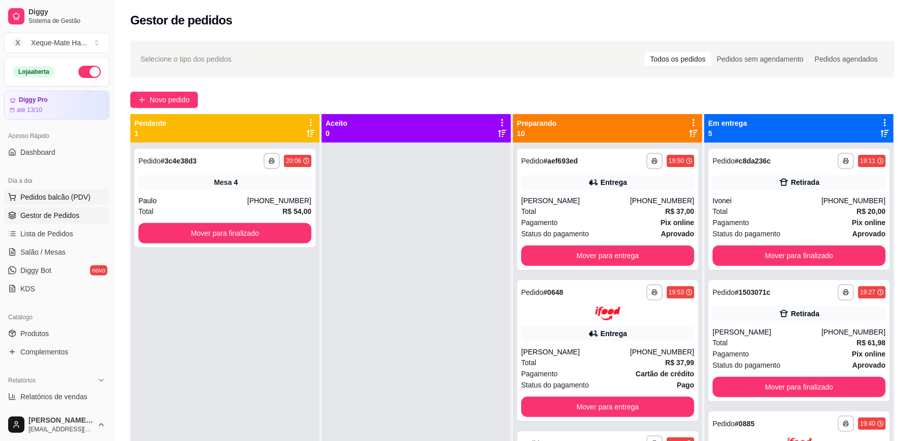
click at [40, 197] on span "Pedidos balcão (PDV)" at bounding box center [55, 197] width 70 height 10
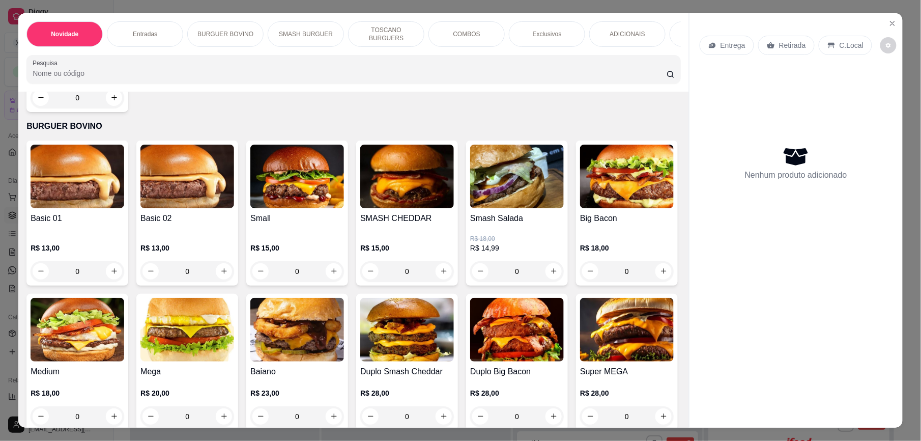
scroll to position [393, 0]
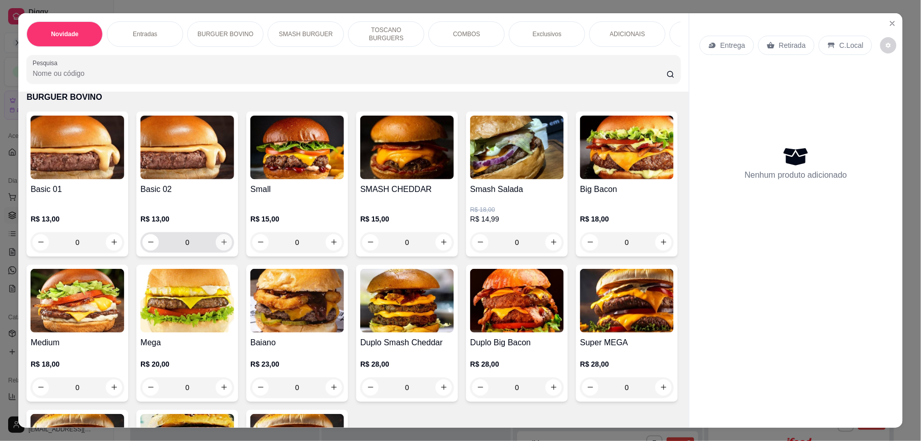
click at [221, 245] on icon "increase-product-quantity" at bounding box center [224, 243] width 6 height 6
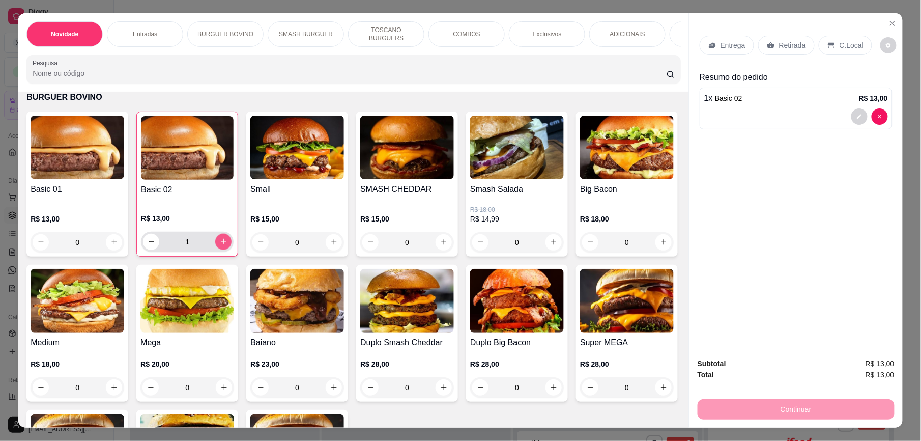
click at [220, 245] on icon "increase-product-quantity" at bounding box center [224, 242] width 8 height 8
type input "2"
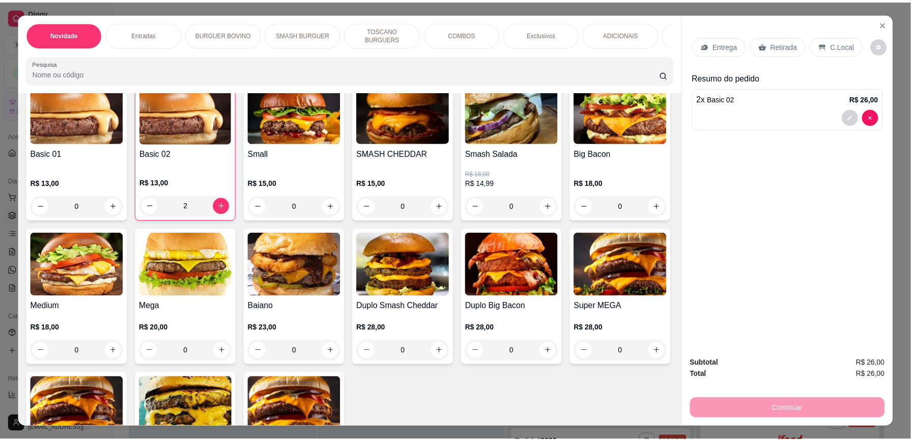
scroll to position [415, 0]
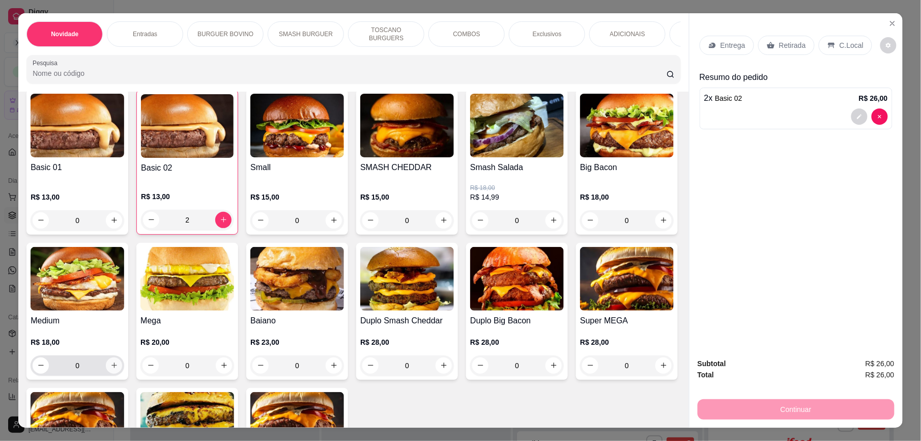
click at [122, 373] on button "increase-product-quantity" at bounding box center [114, 365] width 16 height 16
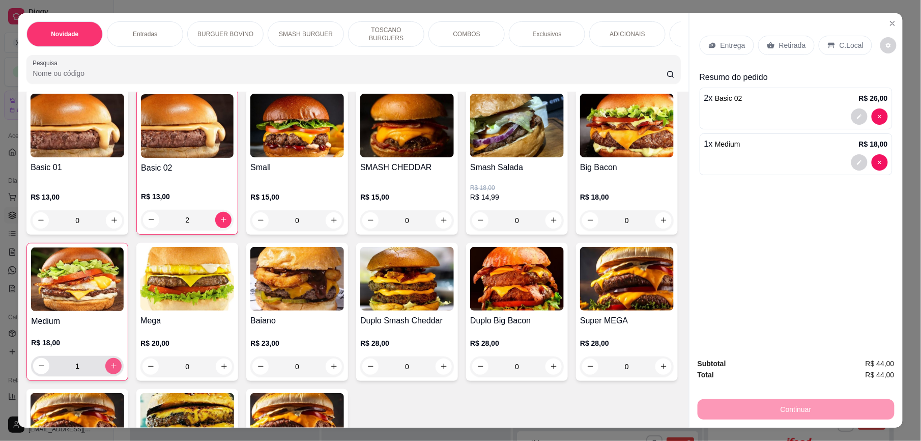
click at [118, 370] on icon "increase-product-quantity" at bounding box center [114, 366] width 8 height 8
type input "2"
click at [791, 48] on p "Retirada" at bounding box center [792, 45] width 27 height 10
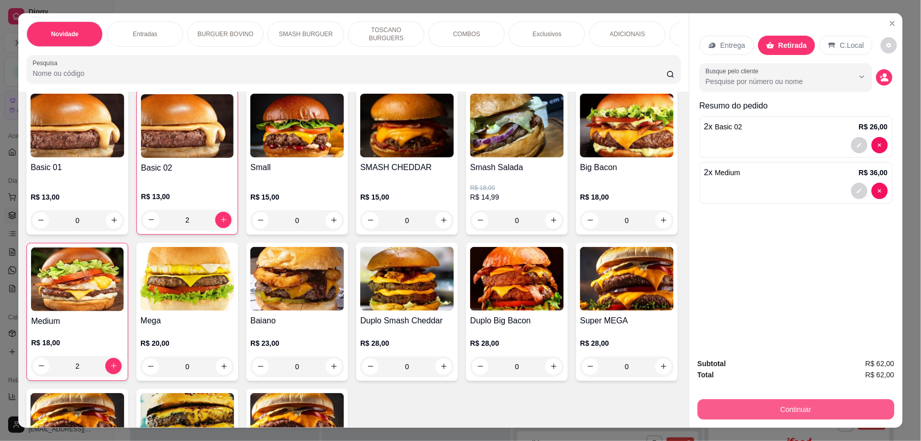
click at [835, 406] on button "Continuar" at bounding box center [796, 409] width 197 height 20
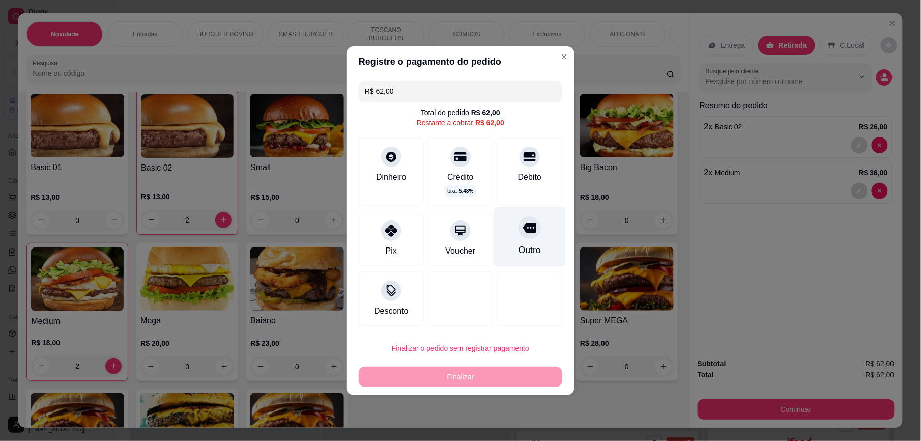
click at [522, 241] on div "Outro" at bounding box center [530, 237] width 72 height 60
type input "R$ 0,00"
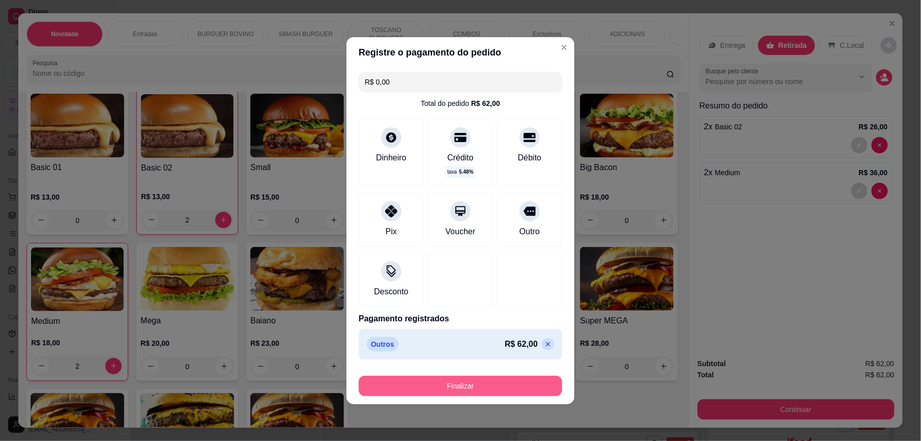
click at [505, 383] on button "Finalizar" at bounding box center [461, 386] width 204 height 20
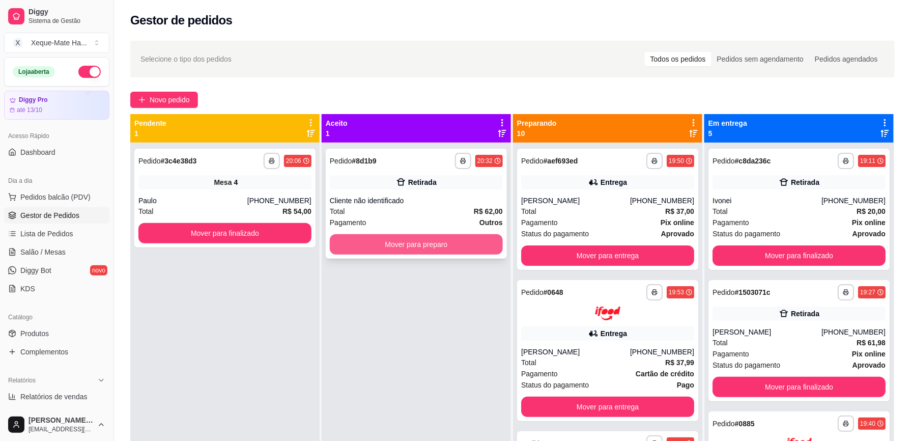
click at [491, 240] on button "Mover para preparo" at bounding box center [416, 244] width 173 height 20
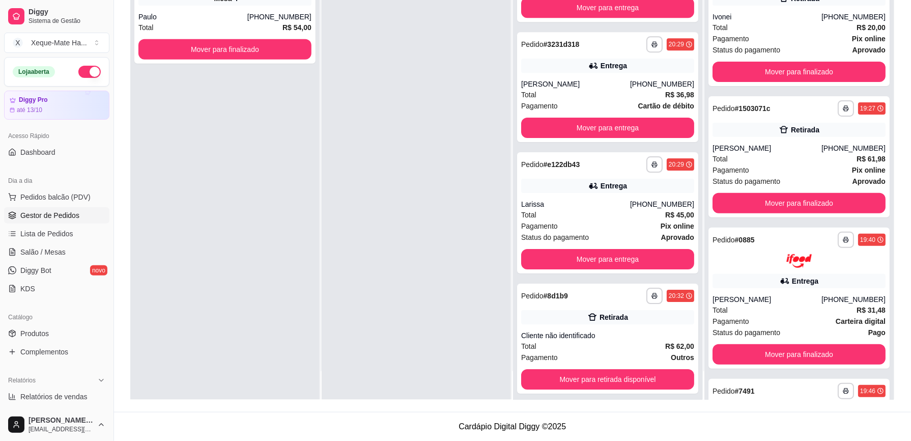
scroll to position [1067, 0]
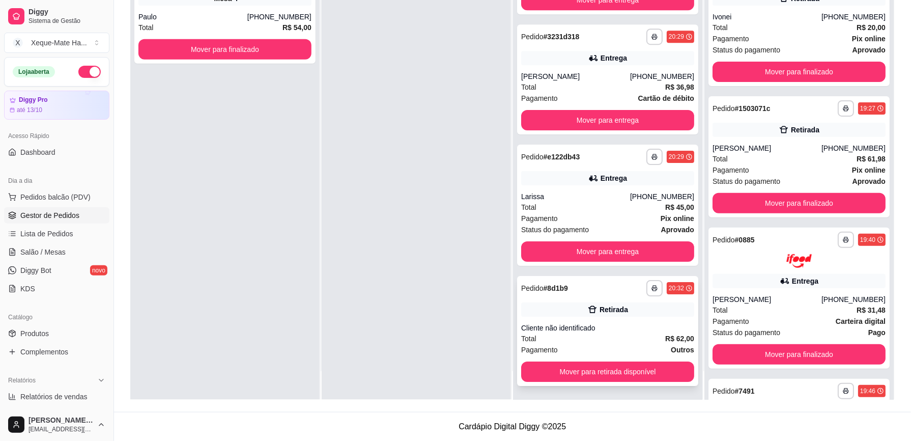
click at [620, 334] on div "Total R$ 62,00" at bounding box center [607, 338] width 173 height 11
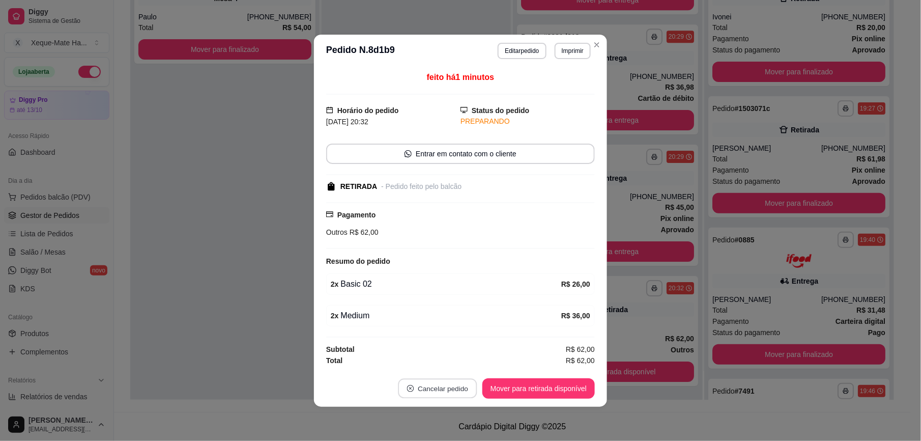
click at [452, 396] on button "Cancelar pedido" at bounding box center [437, 388] width 79 height 20
click at [460, 354] on p "Deseja realmente cancelar esse pedido?" at bounding box center [443, 350] width 137 height 10
click at [461, 365] on button "Sim" at bounding box center [467, 365] width 40 height 20
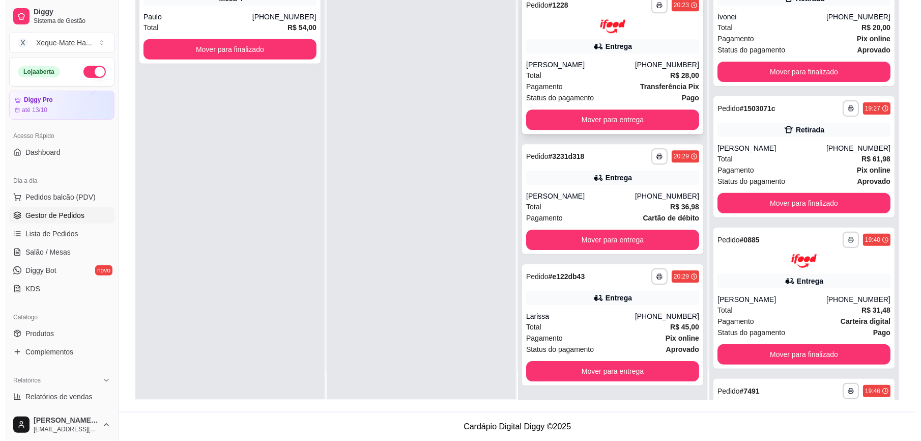
scroll to position [947, 0]
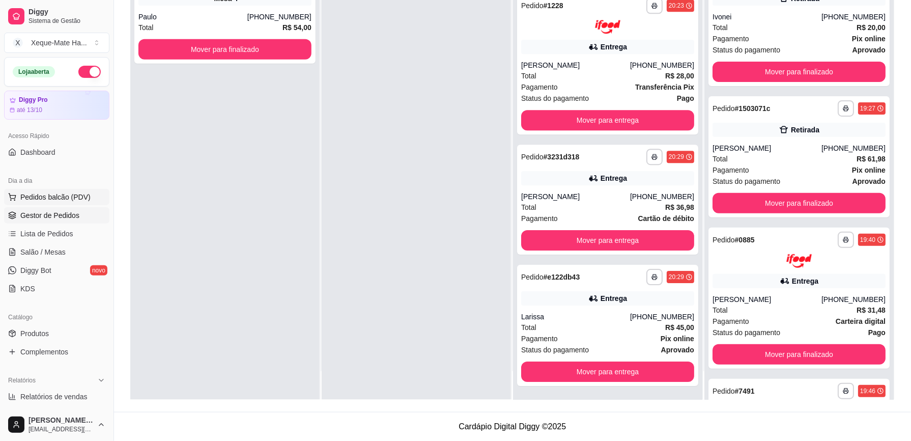
click at [60, 197] on span "Pedidos balcão (PDV)" at bounding box center [55, 197] width 70 height 10
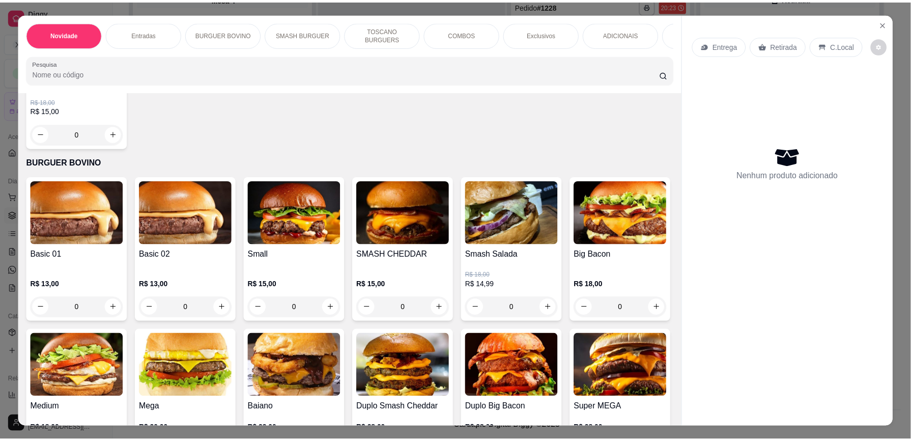
scroll to position [371, 0]
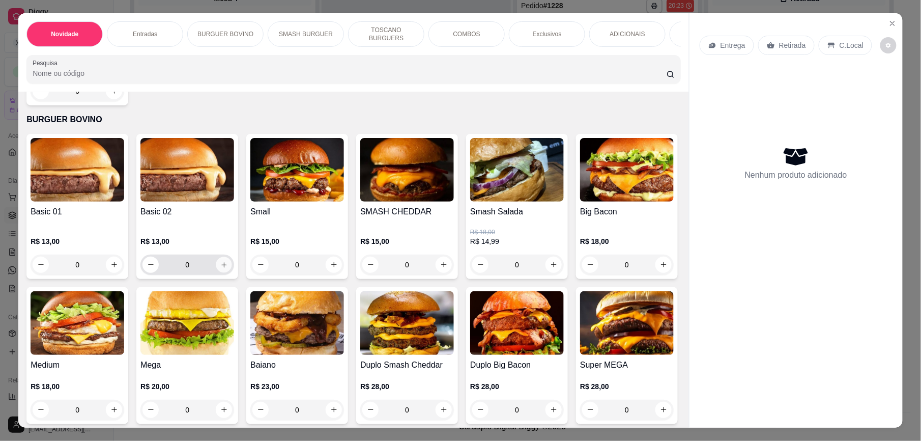
click at [220, 269] on icon "increase-product-quantity" at bounding box center [224, 265] width 8 height 8
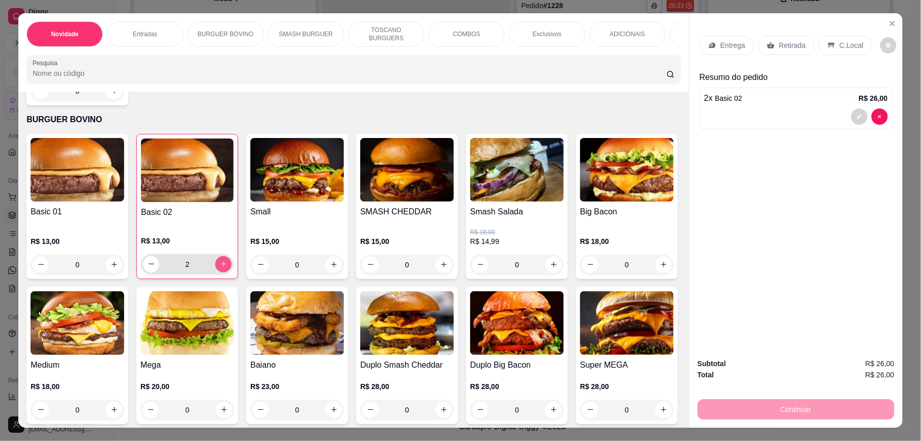
type input "2"
click at [117, 413] on icon "increase-product-quantity" at bounding box center [114, 410] width 6 height 6
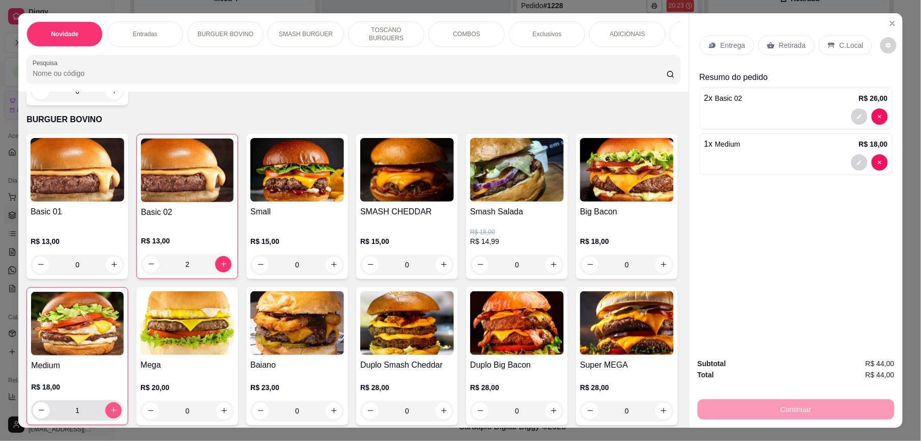
type input "1"
click at [660, 268] on icon "increase-product-quantity" at bounding box center [664, 265] width 8 height 8
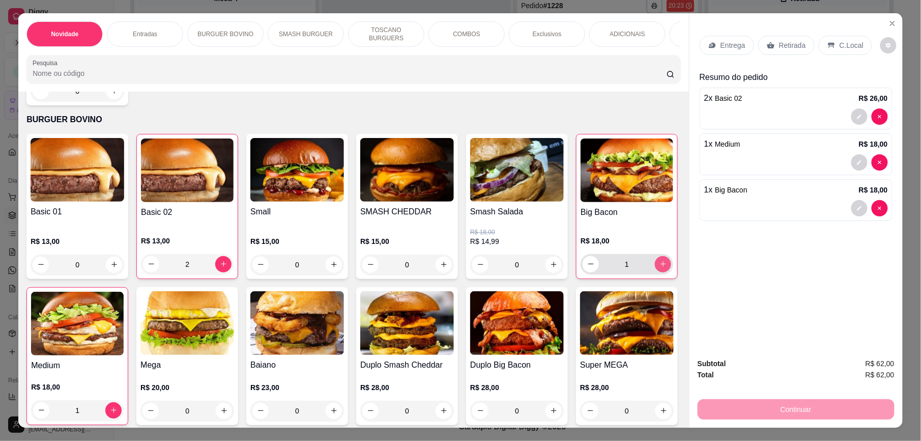
type input "1"
drag, startPoint x: 795, startPoint y: 45, endPoint x: 796, endPoint y: 251, distance: 205.6
click at [794, 45] on p "Retirada" at bounding box center [792, 45] width 27 height 10
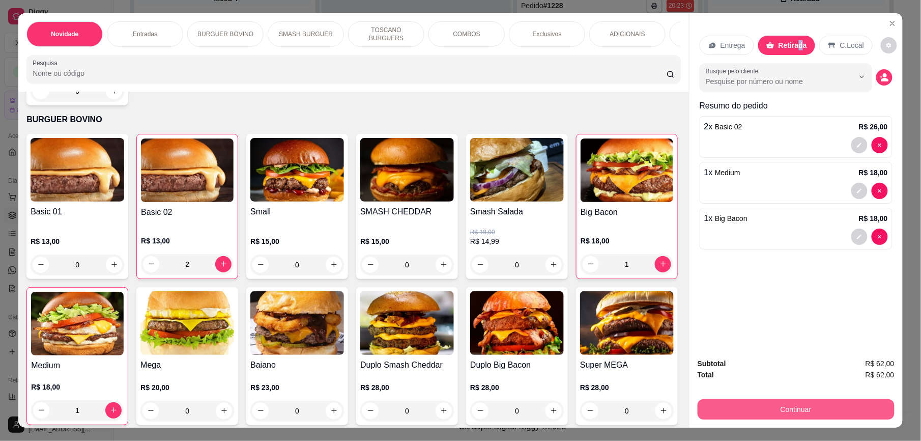
click at [790, 407] on button "Continuar" at bounding box center [796, 409] width 197 height 20
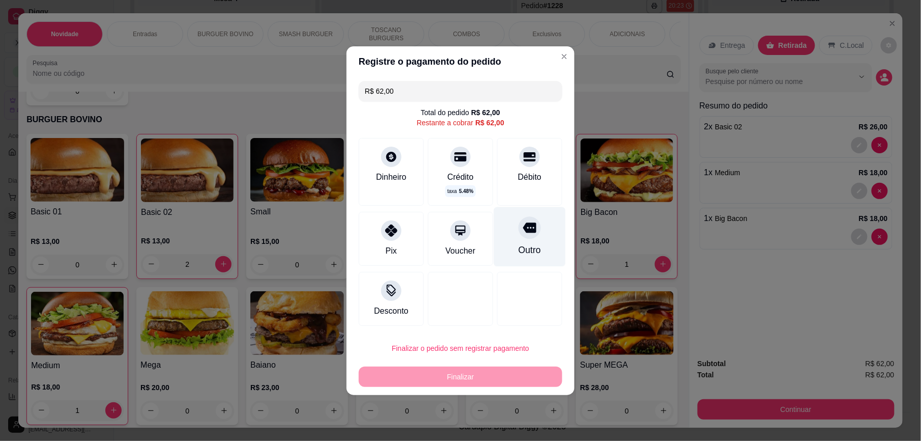
click at [507, 245] on div "Outro" at bounding box center [530, 237] width 72 height 60
type input "R$ 0,00"
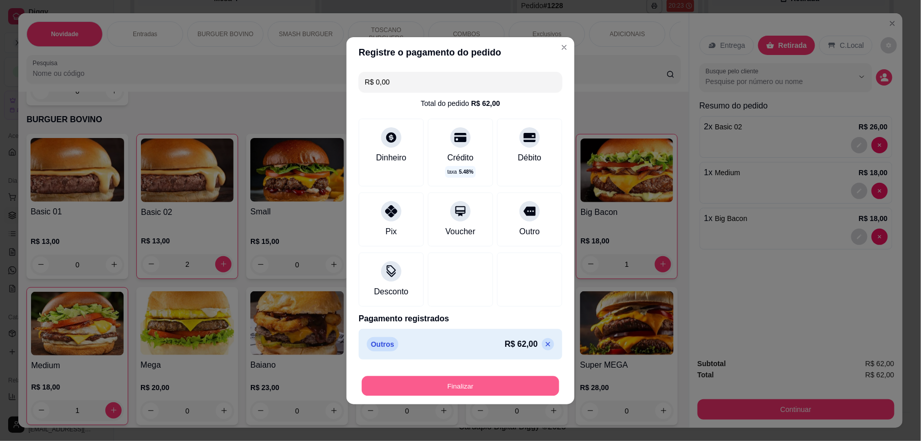
click at [499, 393] on button "Finalizar" at bounding box center [460, 386] width 197 height 20
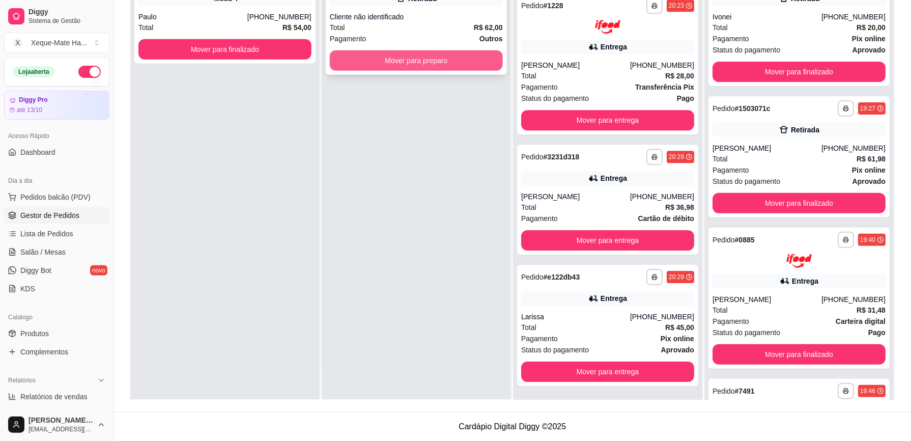
click at [418, 66] on button "Mover para preparo" at bounding box center [416, 60] width 173 height 20
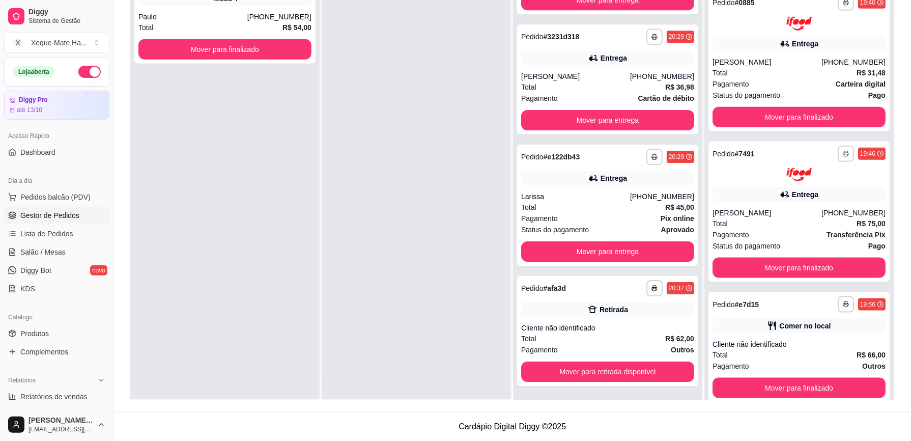
scroll to position [253, 0]
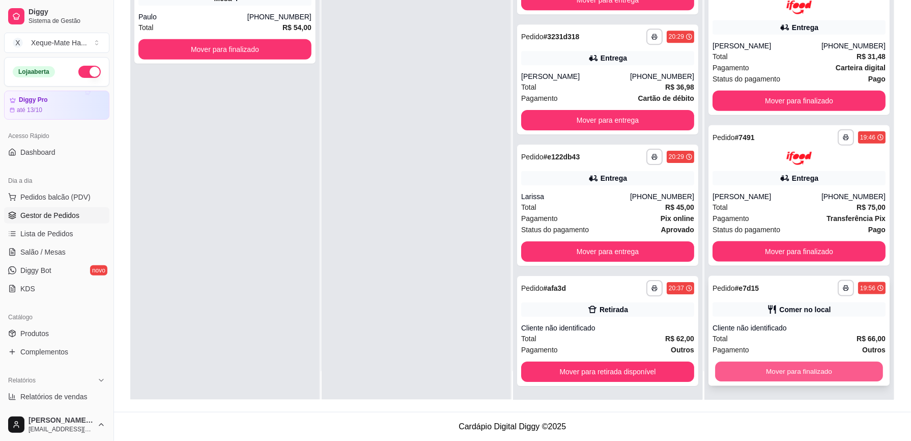
click at [810, 369] on button "Mover para finalizado" at bounding box center [799, 372] width 168 height 20
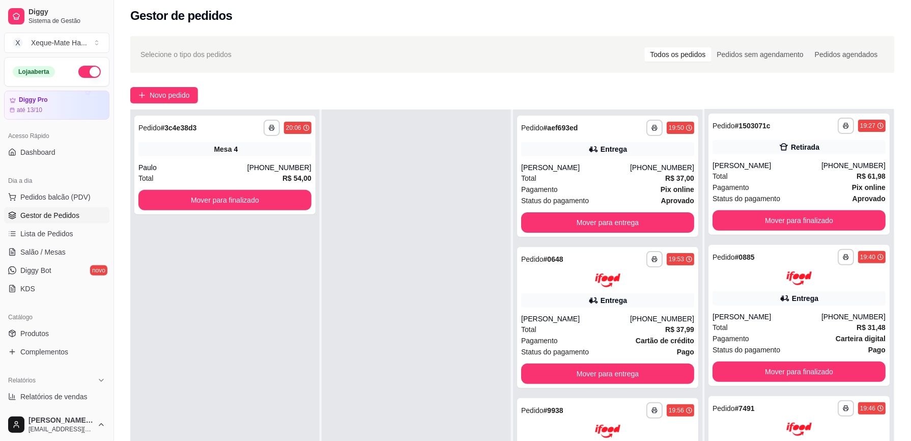
scroll to position [0, 0]
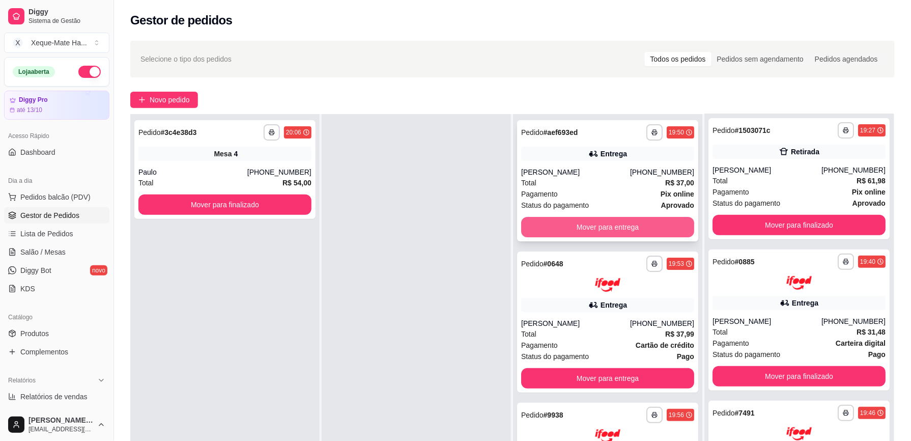
click at [642, 220] on button "Mover para entrega" at bounding box center [607, 227] width 173 height 20
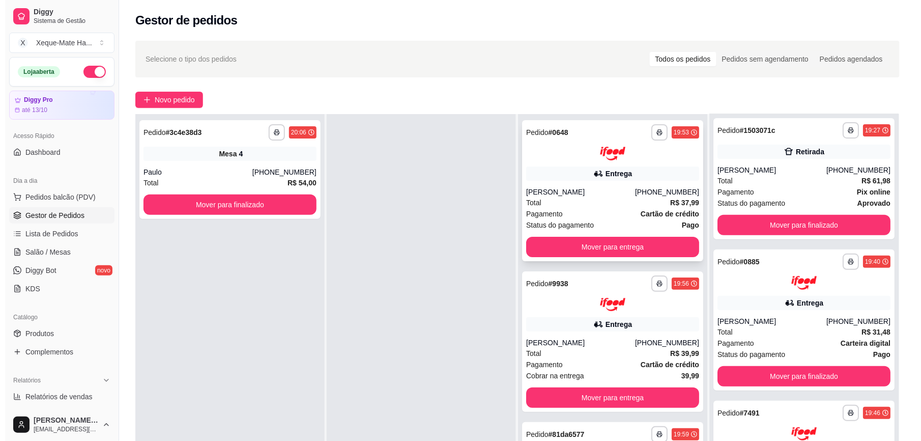
scroll to position [253, 0]
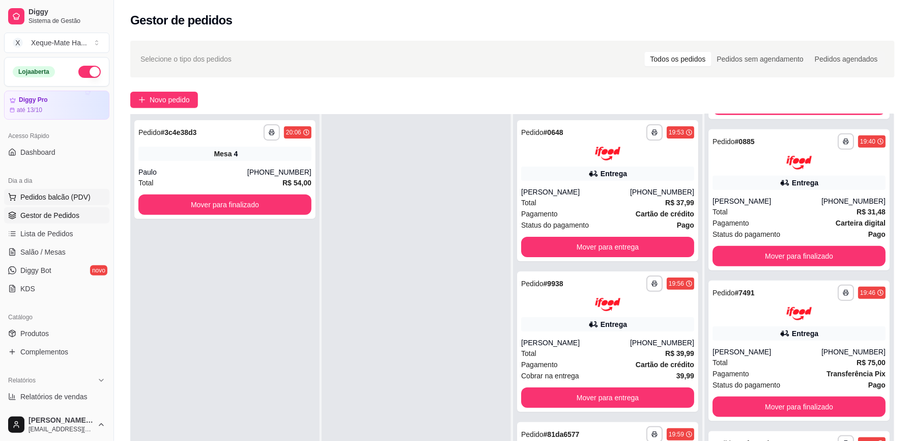
click at [71, 193] on span "Pedidos balcão (PDV)" at bounding box center [55, 197] width 70 height 10
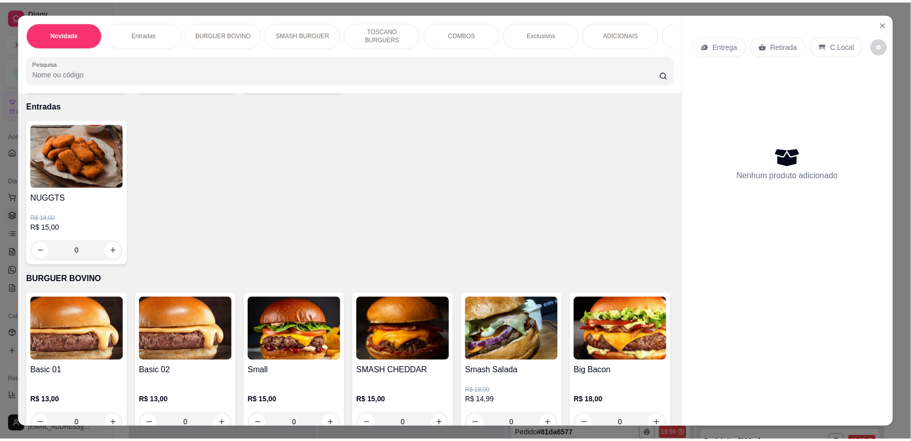
scroll to position [247, 0]
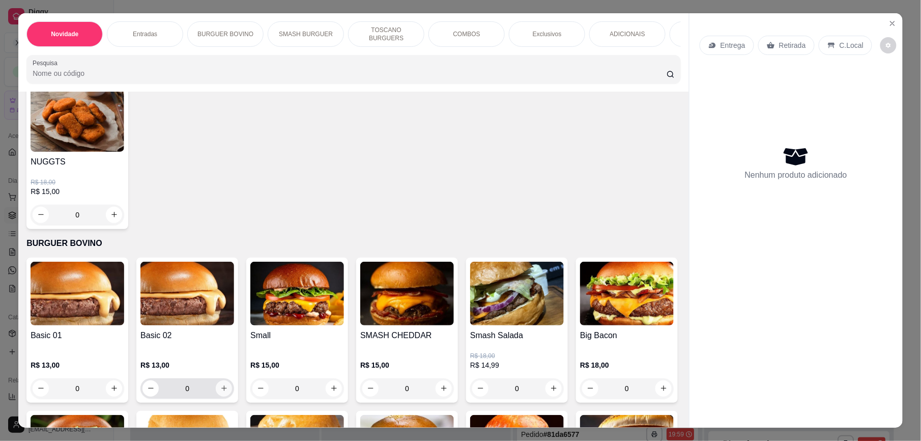
click at [220, 392] on icon "increase-product-quantity" at bounding box center [224, 388] width 8 height 8
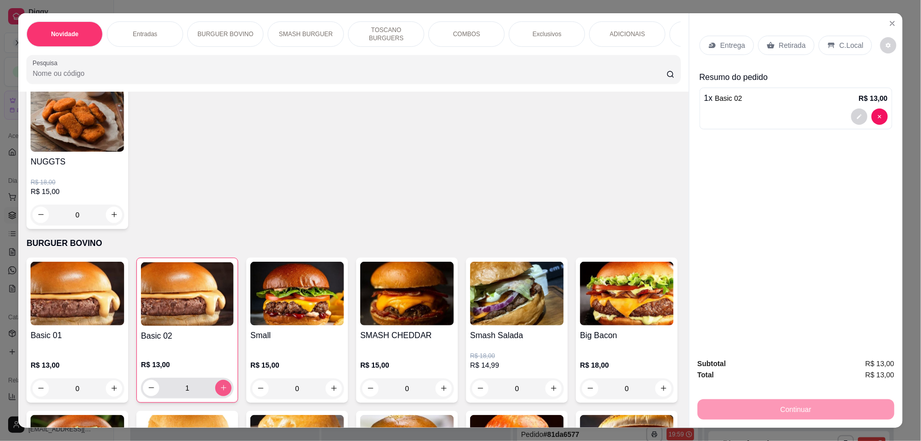
type input "1"
click at [790, 45] on p "Retirada" at bounding box center [792, 45] width 27 height 10
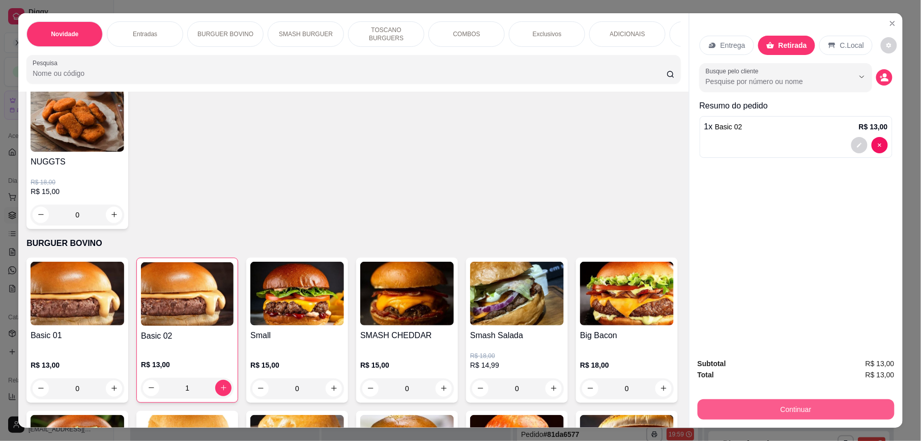
click at [792, 406] on button "Continuar" at bounding box center [796, 409] width 197 height 20
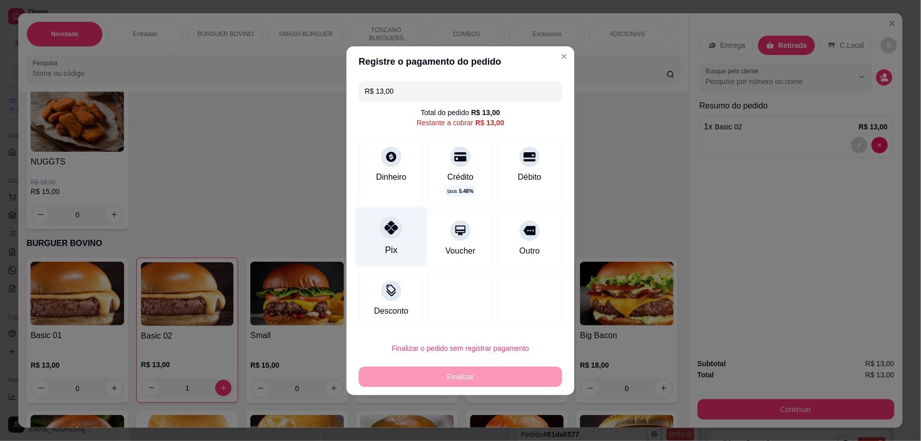
click at [387, 245] on div "Pix" at bounding box center [391, 249] width 12 height 13
type input "R$ 0,00"
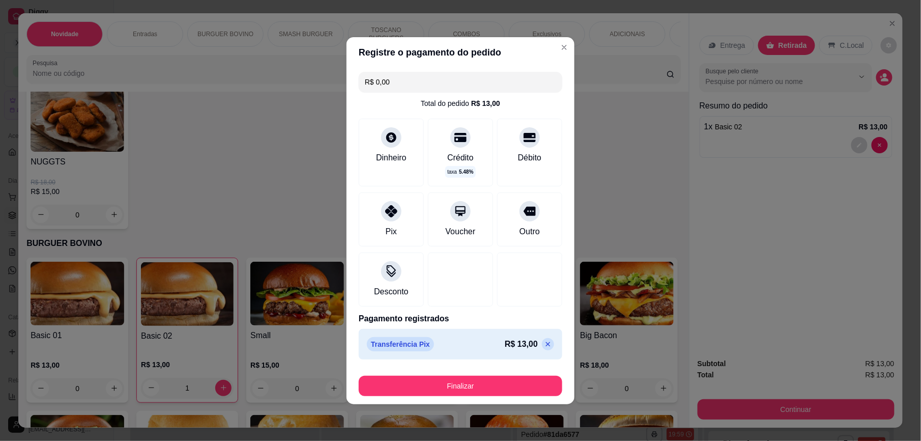
click at [488, 384] on button "Finalizar" at bounding box center [461, 386] width 204 height 20
click at [488, 384] on button "Finalizar" at bounding box center [460, 386] width 197 height 20
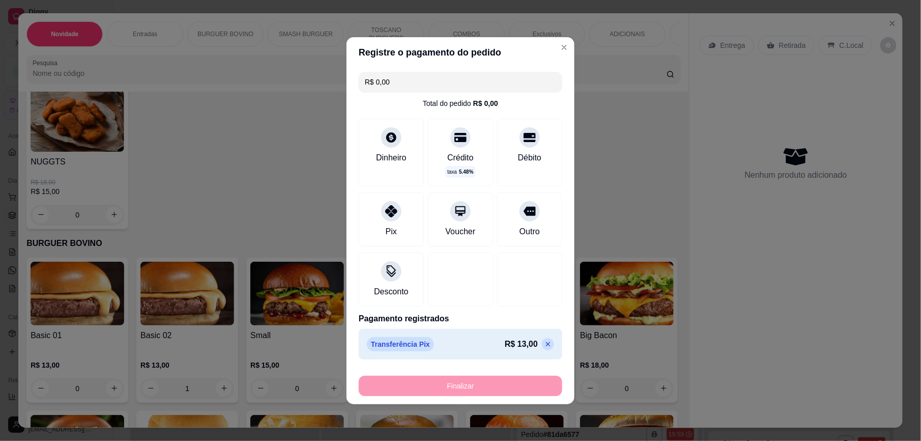
type input "0"
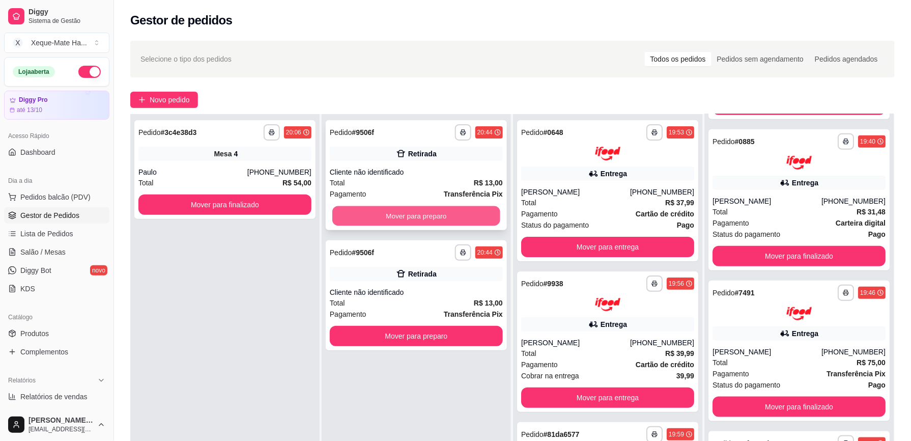
click at [434, 218] on button "Mover para preparo" at bounding box center [416, 216] width 168 height 20
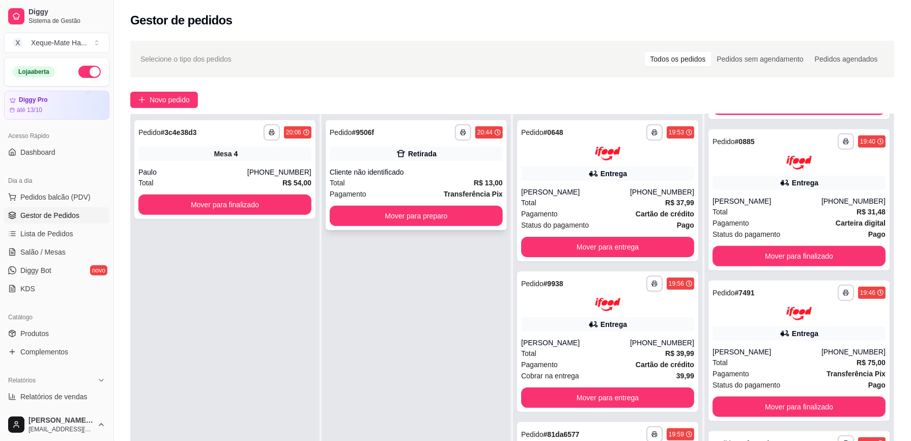
click at [433, 159] on div "Retirada" at bounding box center [416, 154] width 173 height 14
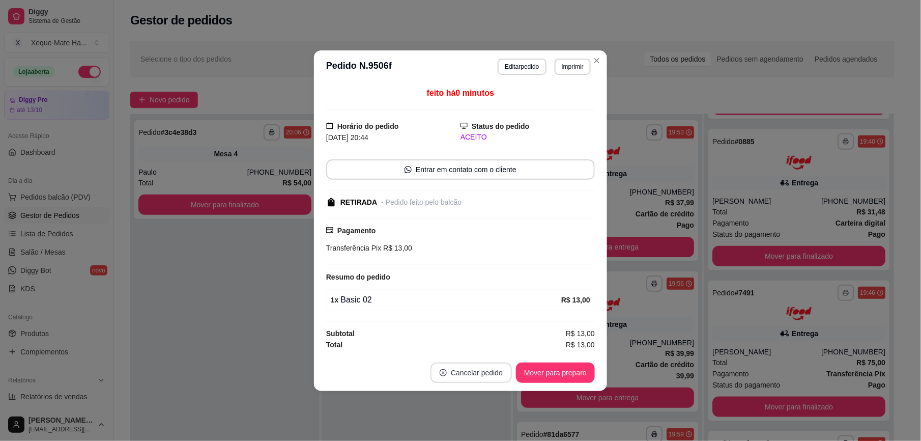
click at [476, 375] on button "Cancelar pedido" at bounding box center [471, 372] width 81 height 20
click at [503, 349] on button "Sim" at bounding box center [499, 348] width 41 height 20
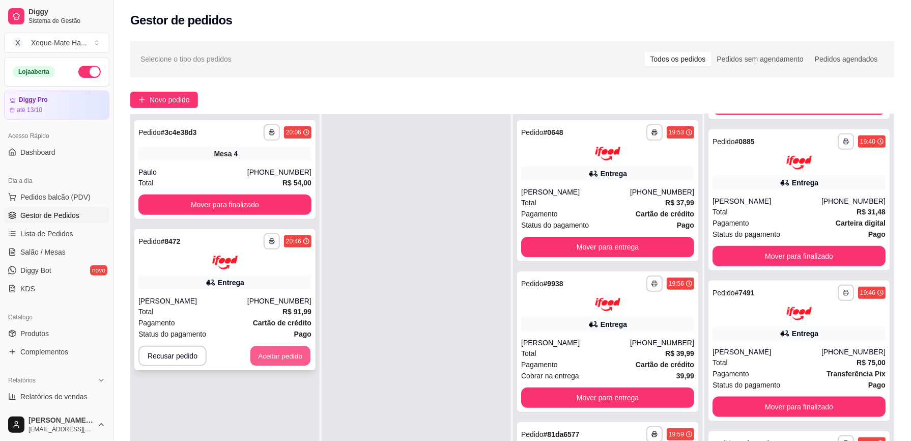
click at [269, 350] on button "Aceitar pedido" at bounding box center [280, 356] width 60 height 20
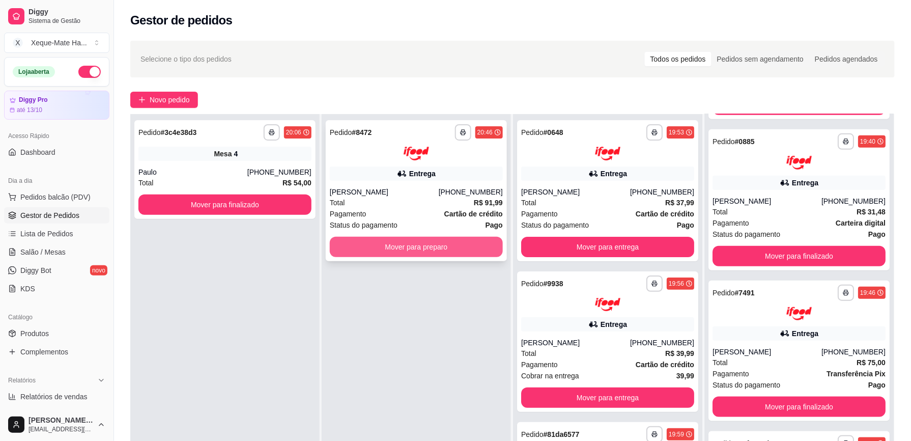
click at [452, 251] on button "Mover para preparo" at bounding box center [416, 247] width 173 height 20
click at [450, 247] on button "Mover para preparo" at bounding box center [416, 247] width 173 height 20
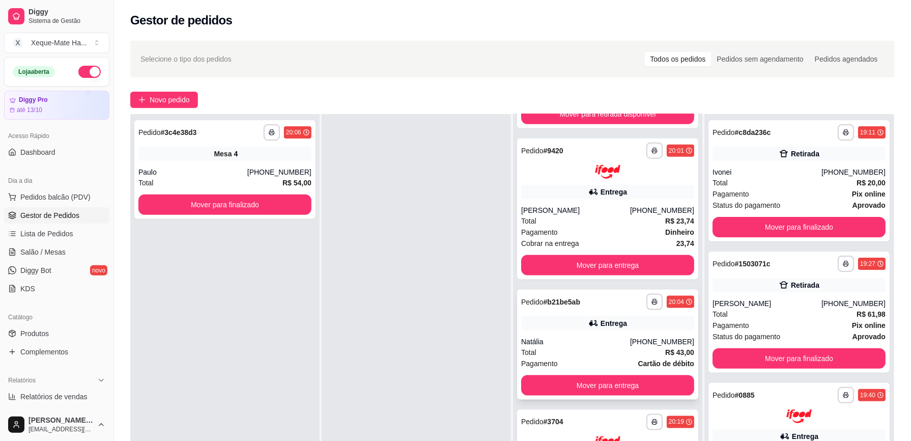
scroll to position [415, 0]
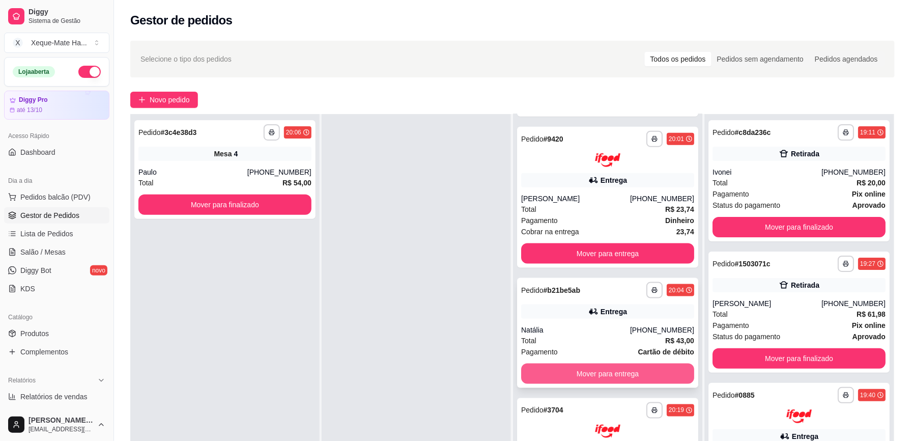
click at [640, 369] on button "Mover para entrega" at bounding box center [607, 373] width 173 height 20
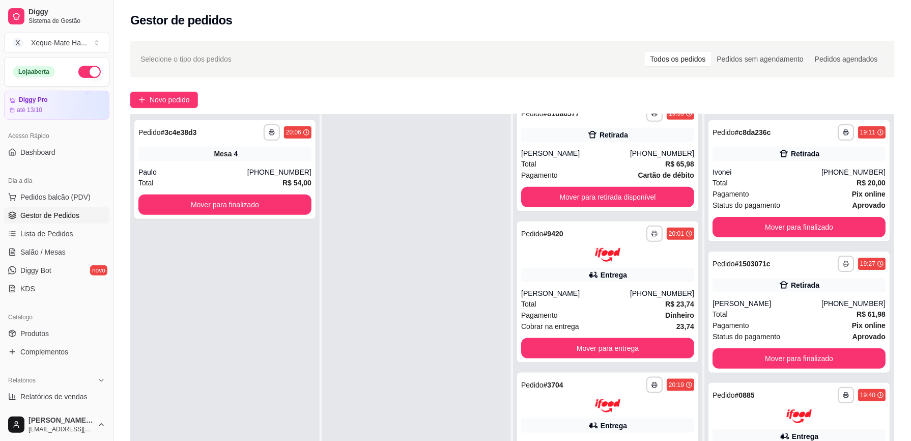
scroll to position [298, 0]
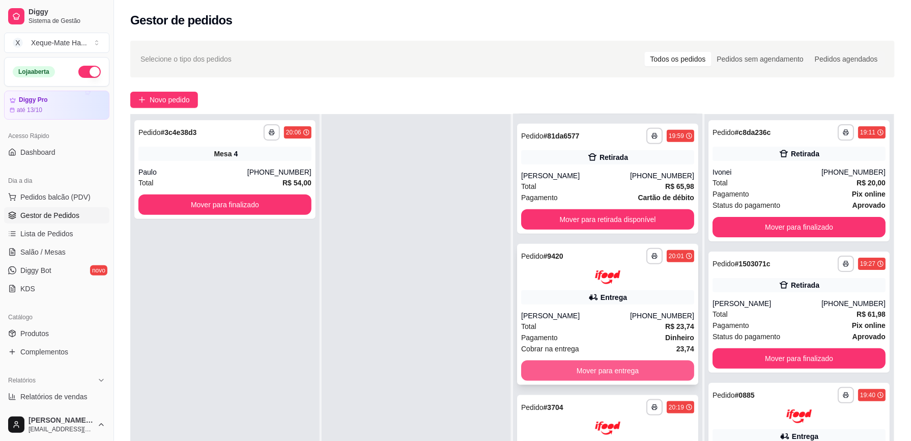
click at [602, 370] on button "Mover para entrega" at bounding box center [607, 370] width 173 height 20
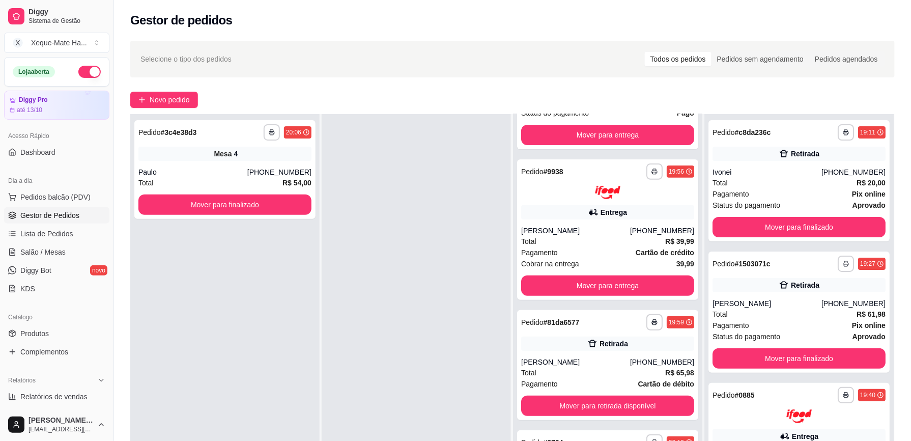
scroll to position [121, 0]
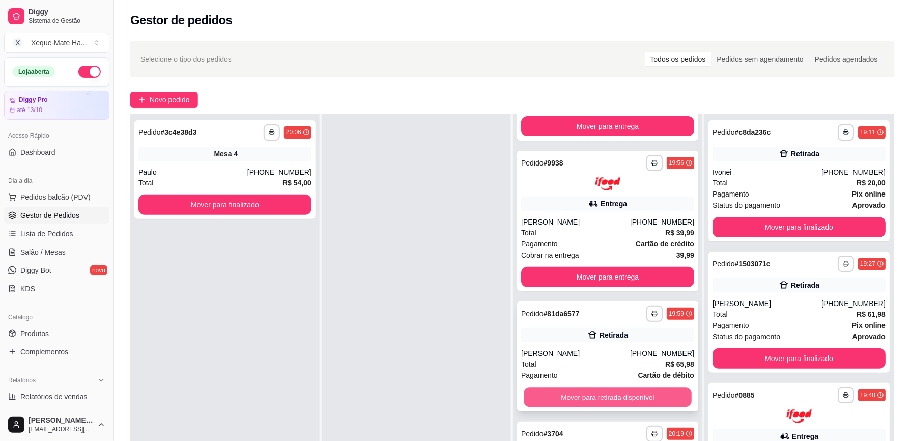
click at [621, 394] on button "Mover para retirada disponível" at bounding box center [608, 397] width 168 height 20
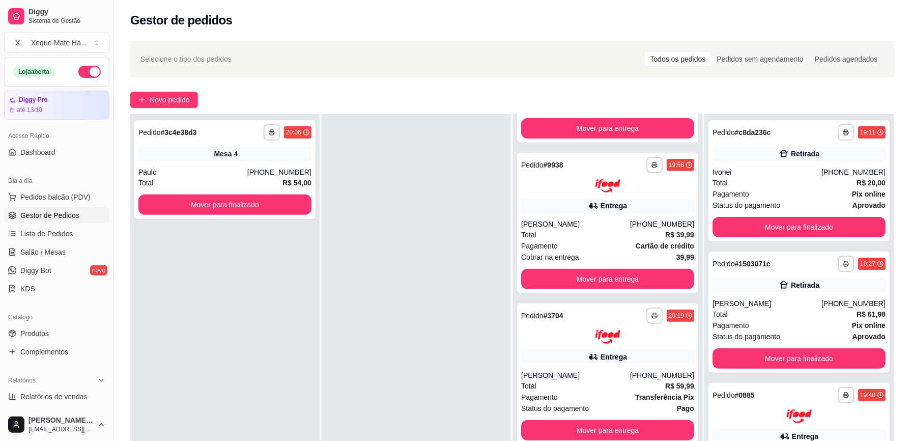
scroll to position [0, 0]
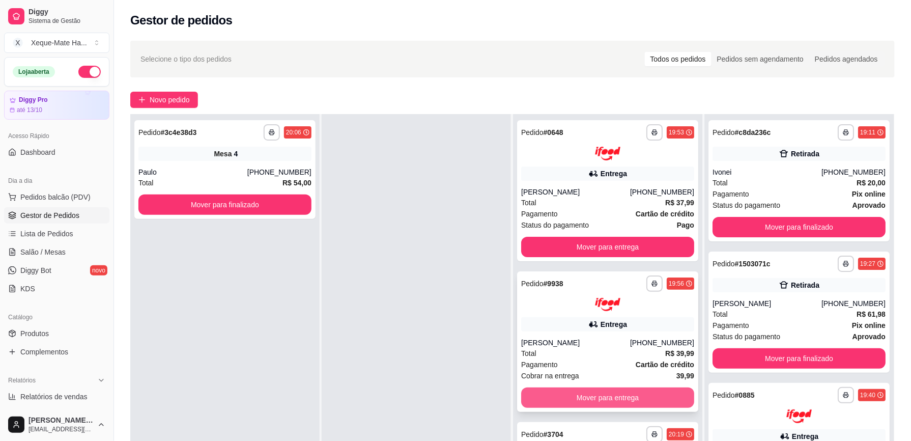
click at [604, 397] on button "Mover para entrega" at bounding box center [607, 397] width 173 height 20
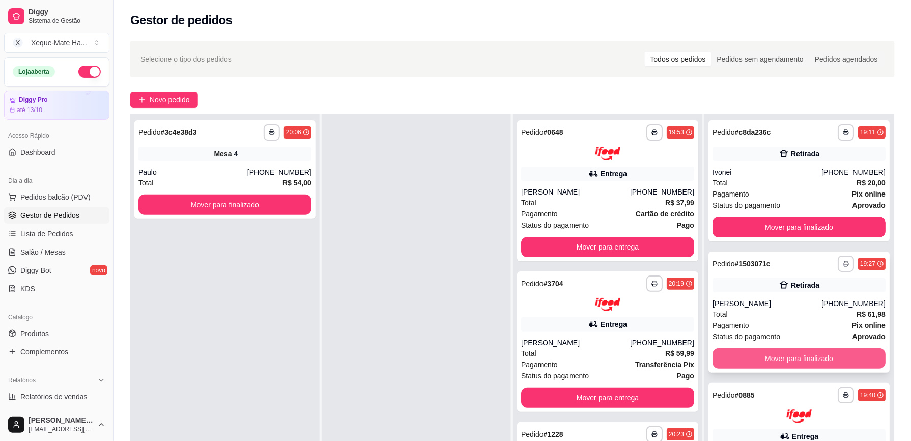
click at [821, 357] on button "Mover para finalizado" at bounding box center [799, 358] width 173 height 20
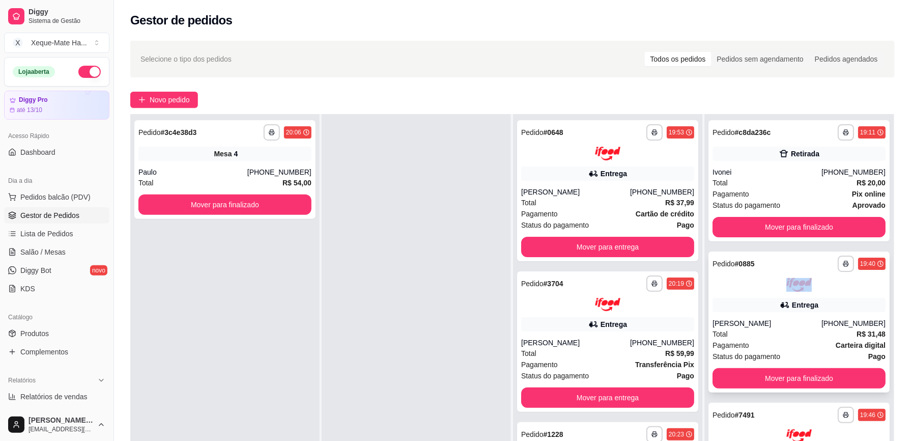
drag, startPoint x: 868, startPoint y: 380, endPoint x: 858, endPoint y: 284, distance: 96.7
click at [858, 284] on div "**********" at bounding box center [798, 334] width 189 height 441
click at [858, 284] on div at bounding box center [799, 285] width 173 height 14
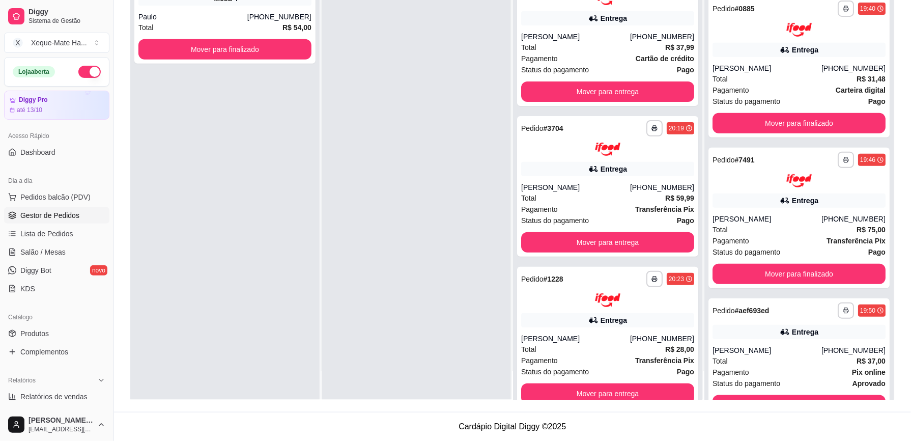
scroll to position [53, 0]
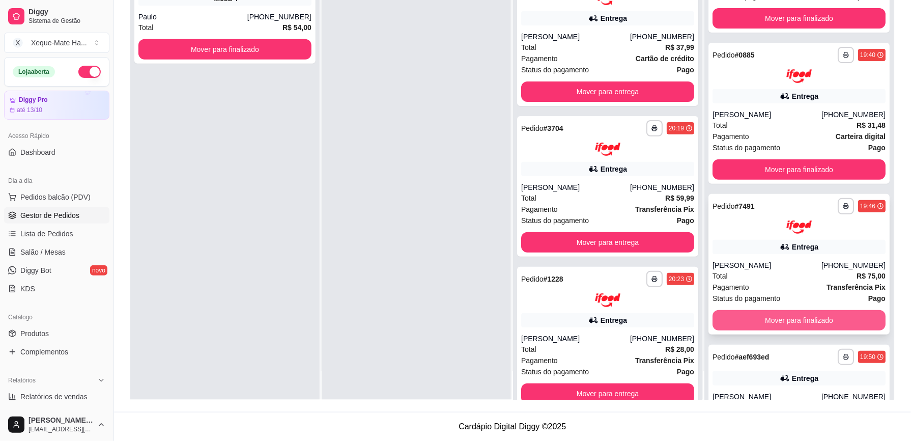
click at [816, 316] on button "Mover para finalizado" at bounding box center [799, 320] width 173 height 20
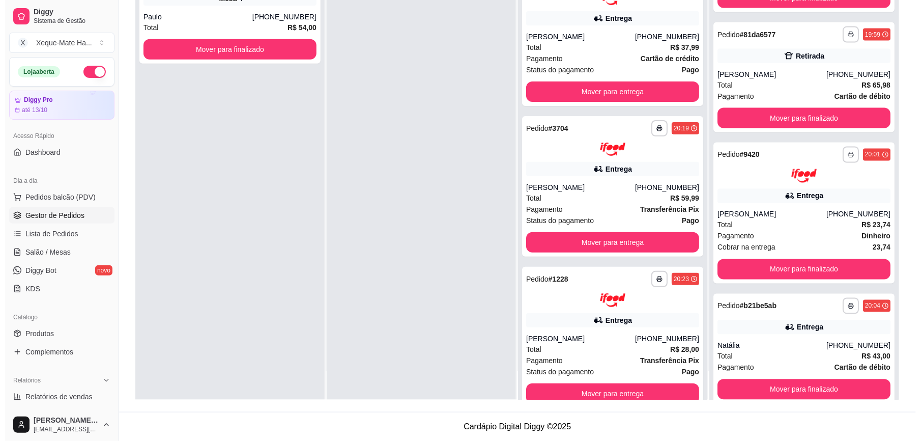
scroll to position [524, 0]
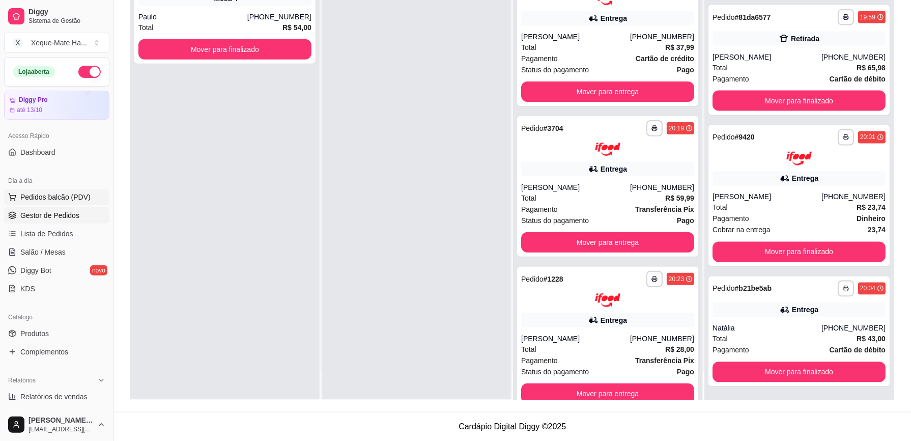
click at [41, 199] on span "Pedidos balcão (PDV)" at bounding box center [55, 197] width 70 height 10
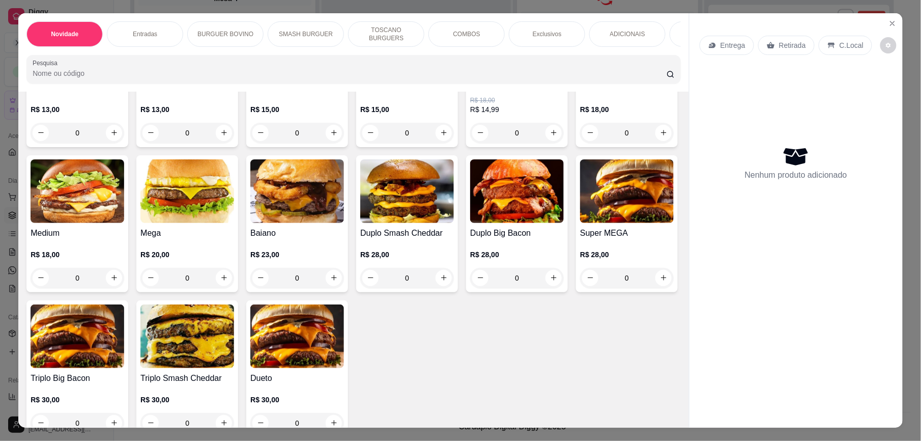
scroll to position [393, 0]
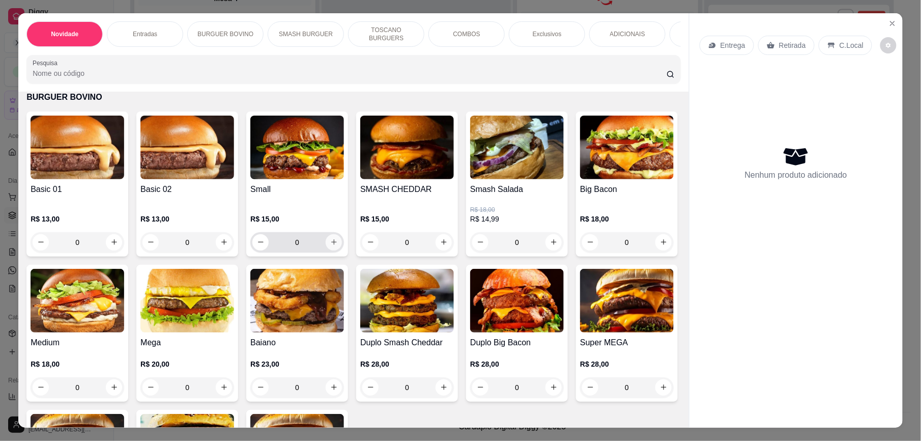
click at [331, 246] on icon "increase-product-quantity" at bounding box center [334, 242] width 8 height 8
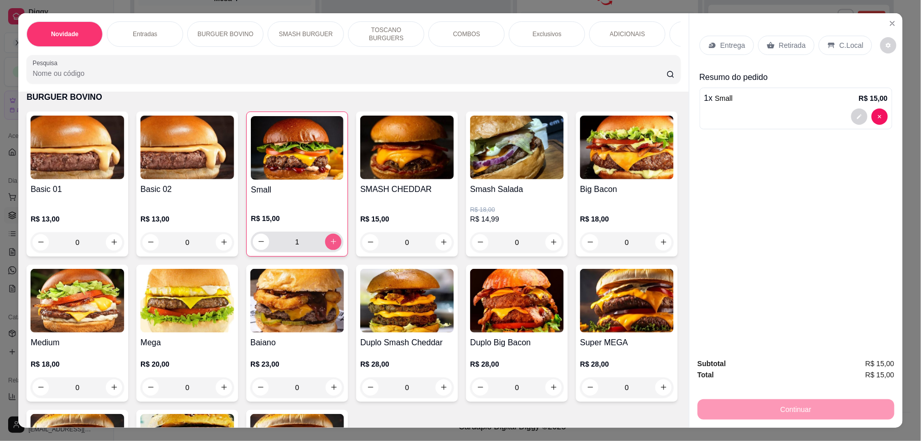
type input "1"
drag, startPoint x: 673, startPoint y: 165, endPoint x: 676, endPoint y: 176, distance: 11.6
click at [675, 177] on div "Item avulso Novidade Clássico Xeque R$ 20,00 R$ 17,00 0 Supremo smash R$ 18,00 …" at bounding box center [353, 260] width 671 height 336
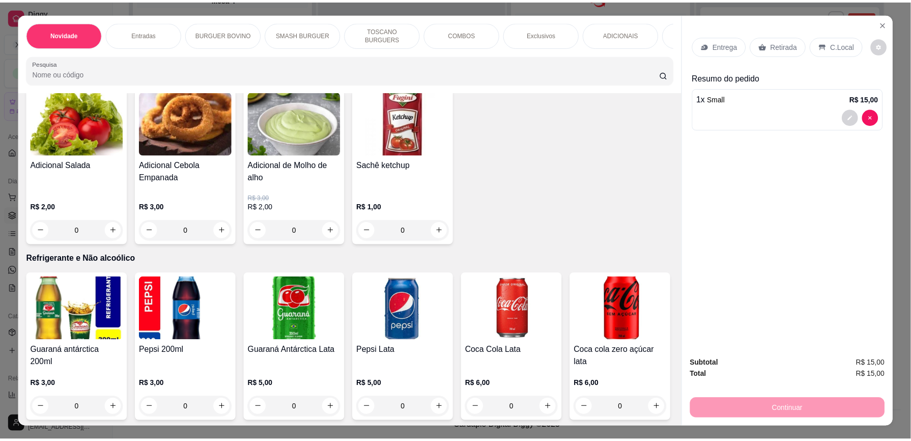
scroll to position [1931, 0]
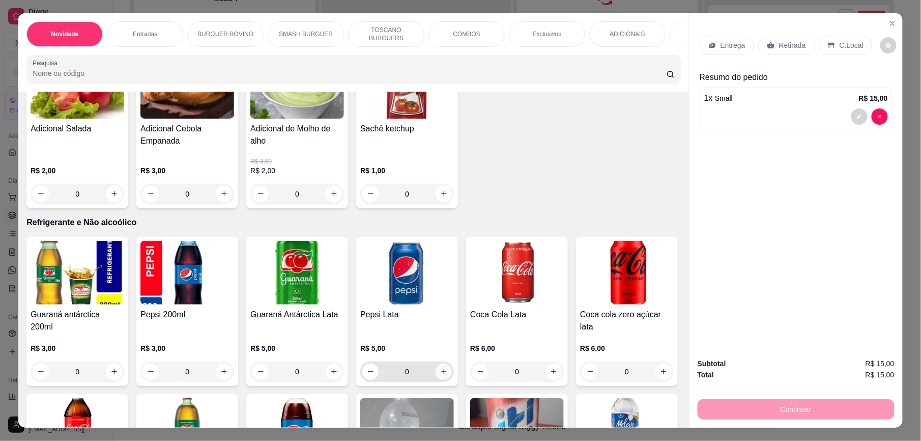
click at [440, 372] on icon "increase-product-quantity" at bounding box center [444, 371] width 8 height 8
type input "1"
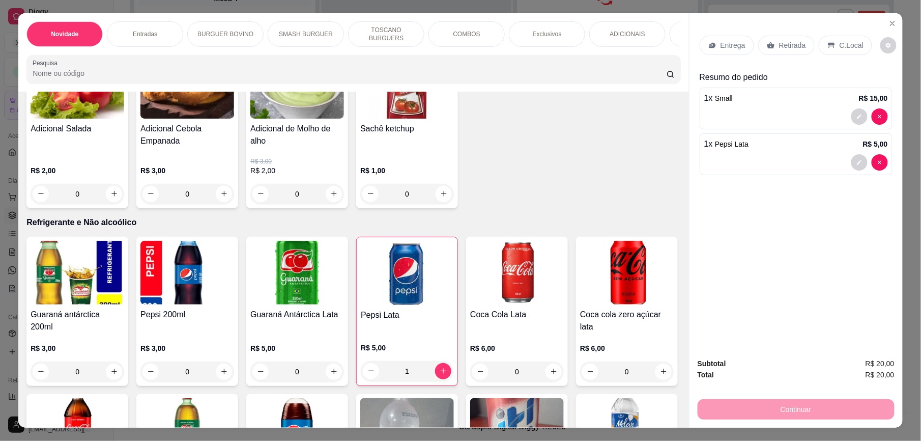
click at [792, 47] on p "Retirada" at bounding box center [792, 45] width 27 height 10
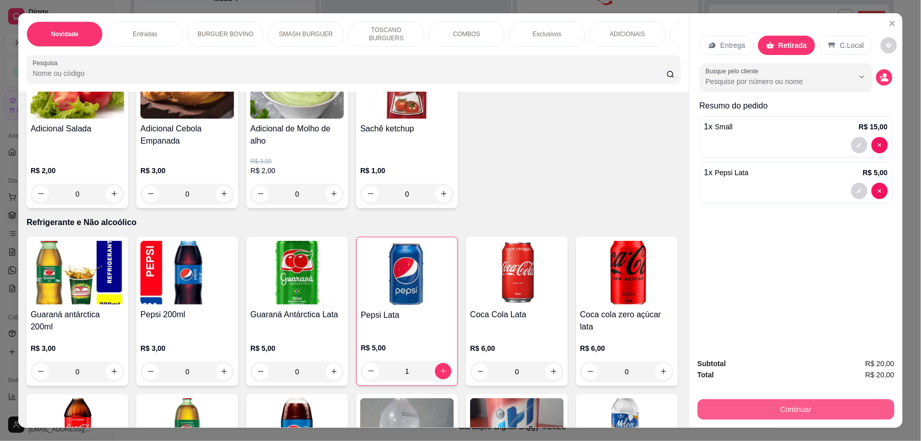
click at [796, 406] on button "Continuar" at bounding box center [796, 409] width 197 height 20
click at [805, 419] on button "Continuar" at bounding box center [796, 409] width 197 height 20
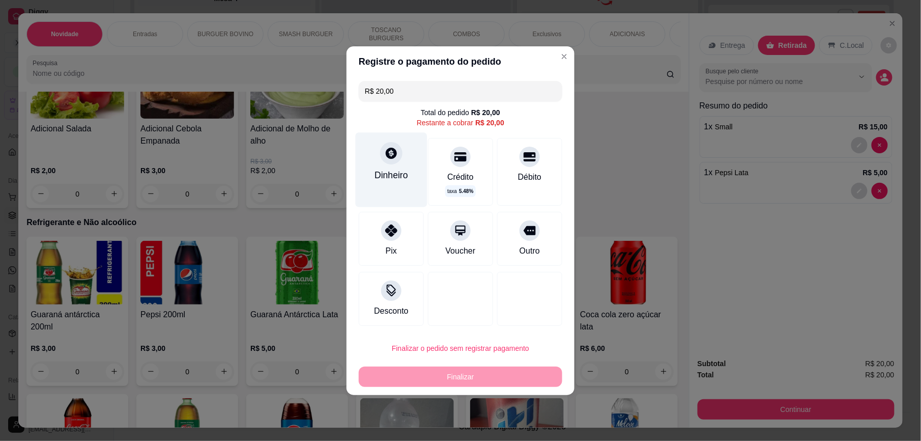
click at [395, 158] on icon at bounding box center [391, 152] width 13 height 13
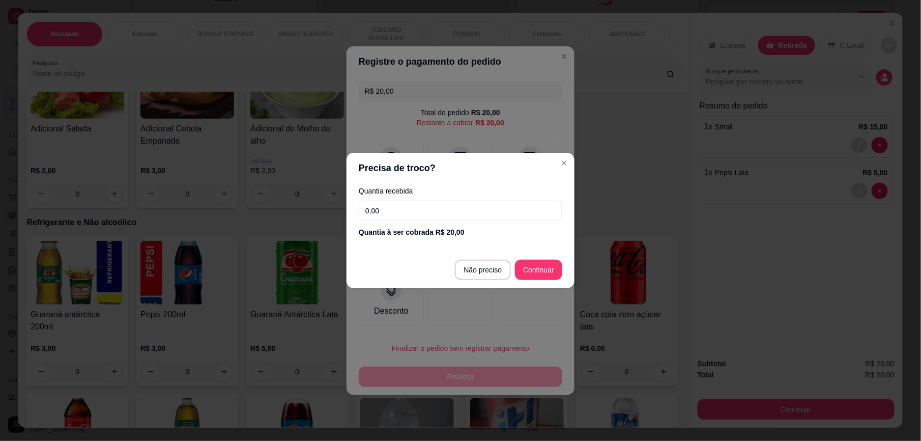
click at [442, 212] on input "0,00" at bounding box center [461, 211] width 204 height 20
type input "20,00"
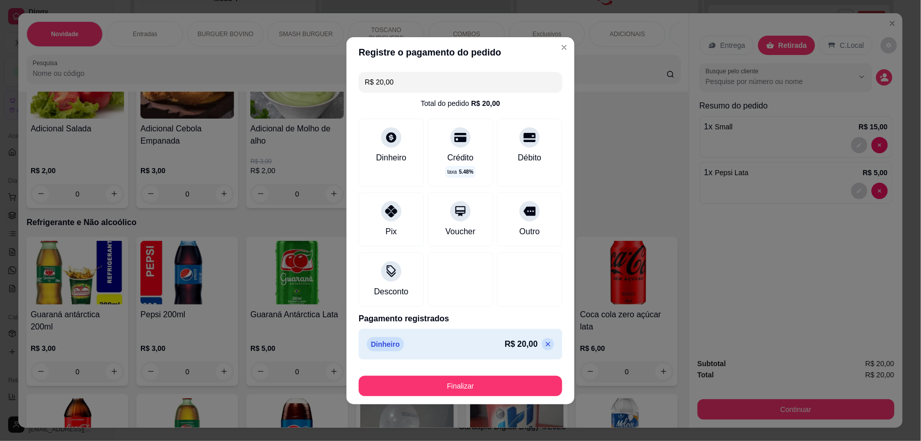
type input "R$ 0,00"
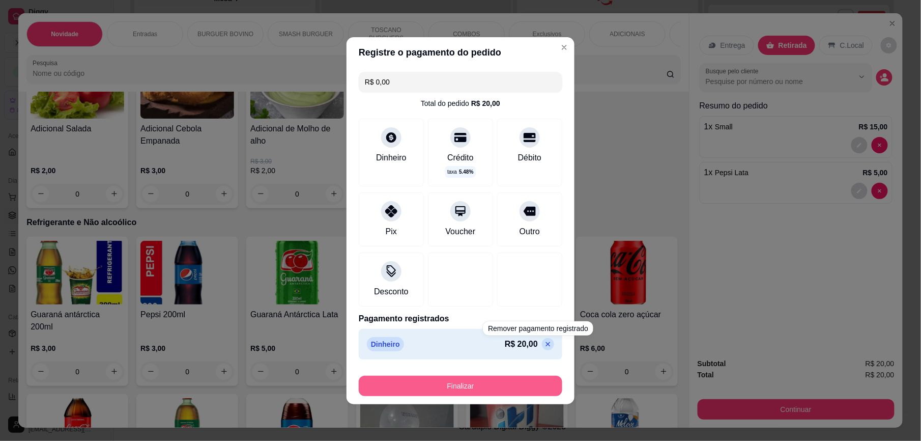
click at [538, 381] on button "Finalizar" at bounding box center [461, 386] width 204 height 20
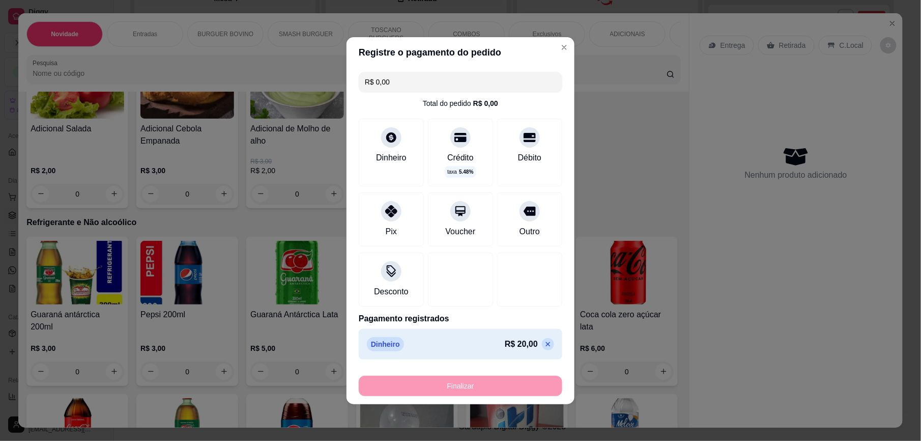
type input "0"
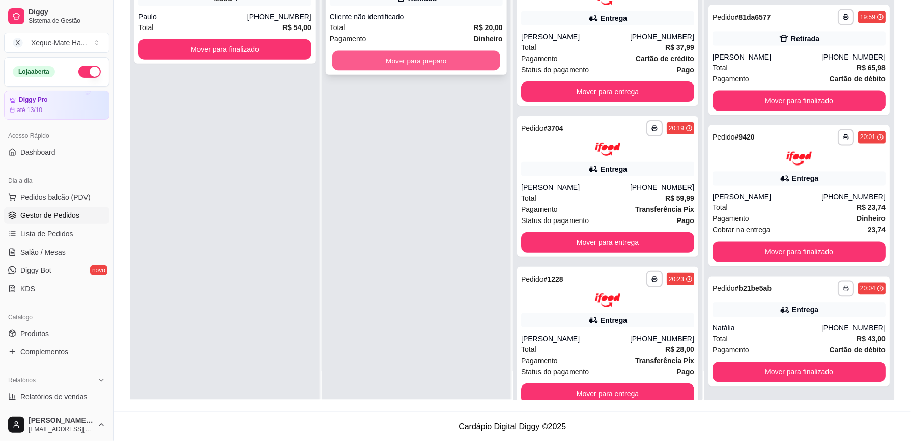
click at [438, 65] on button "Mover para preparo" at bounding box center [416, 61] width 168 height 20
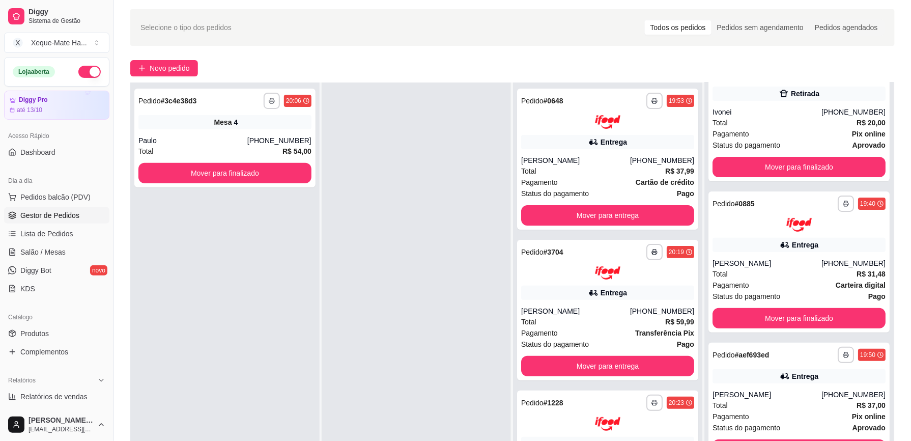
scroll to position [24, 0]
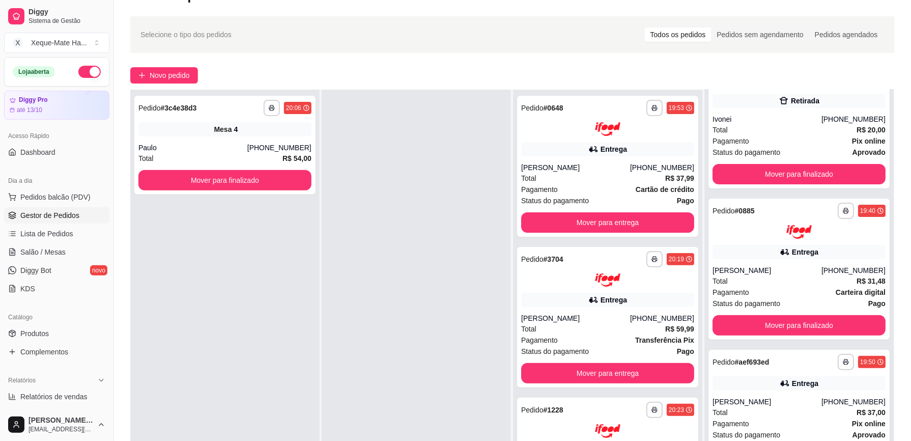
drag, startPoint x: 872, startPoint y: 155, endPoint x: 880, endPoint y: 120, distance: 35.3
click at [880, 120] on div "**********" at bounding box center [798, 310] width 189 height 441
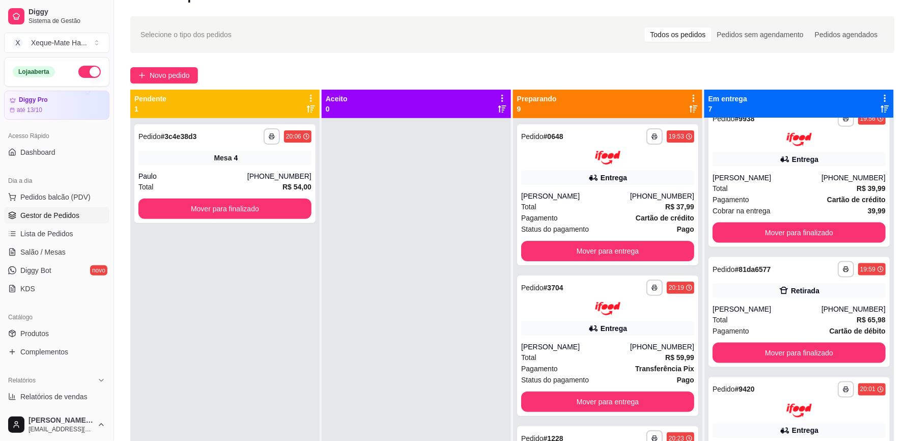
scroll to position [479, 0]
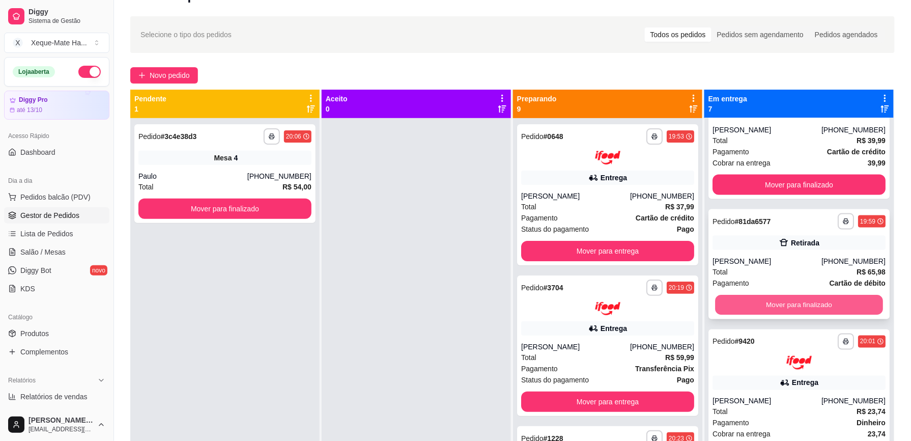
click at [834, 302] on button "Mover para finalizado" at bounding box center [799, 305] width 168 height 20
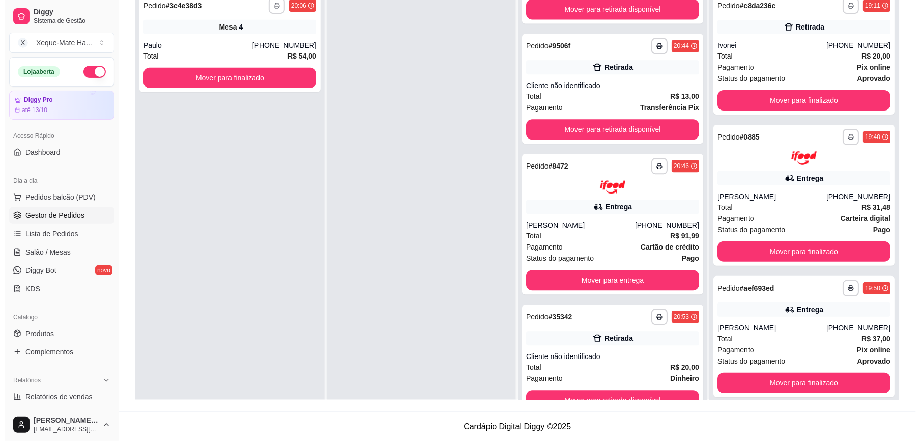
scroll to position [29, 0]
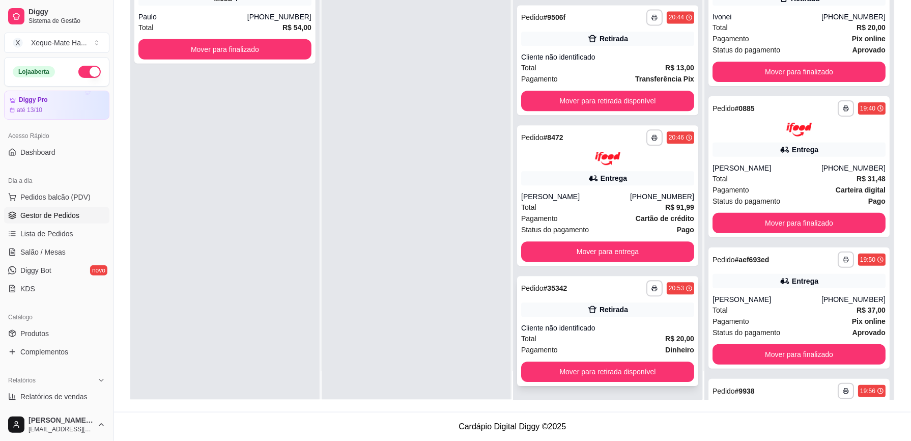
click at [641, 320] on div "**********" at bounding box center [607, 331] width 181 height 110
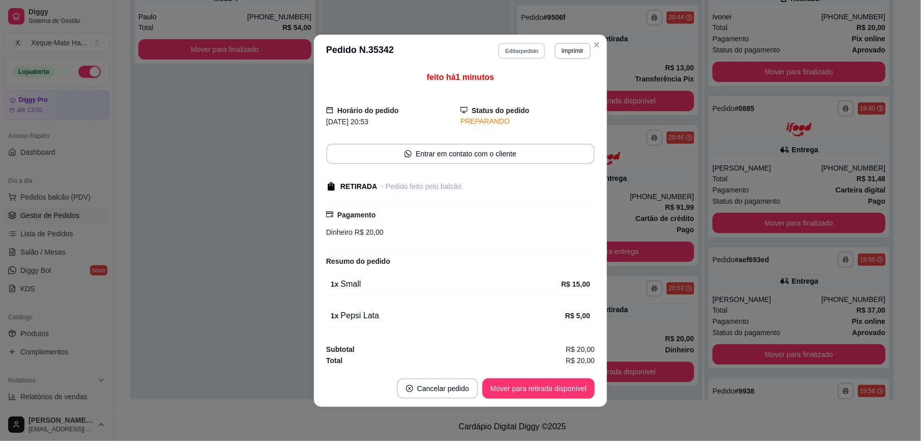
click at [526, 51] on button "Editar pedido" at bounding box center [522, 51] width 47 height 16
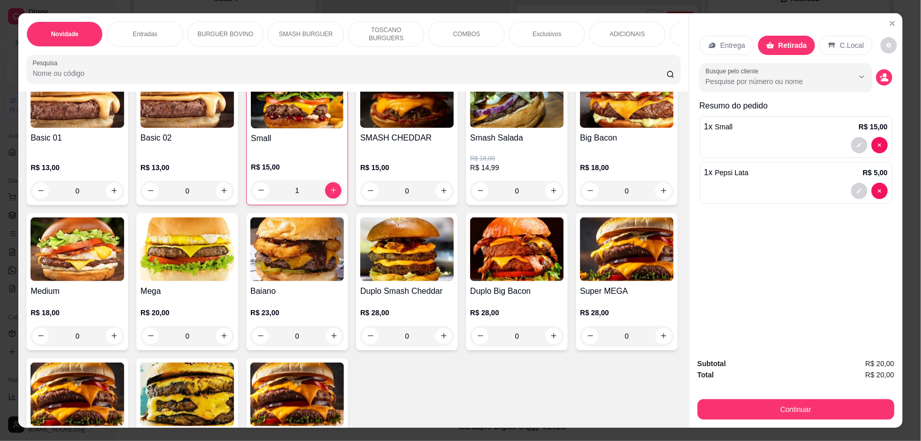
scroll to position [0, 0]
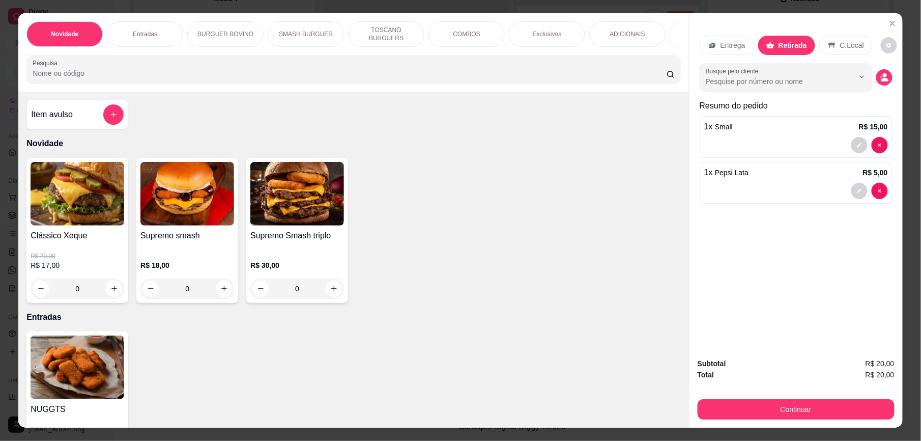
click at [103, 125] on button "add-separate-item" at bounding box center [113, 114] width 20 height 20
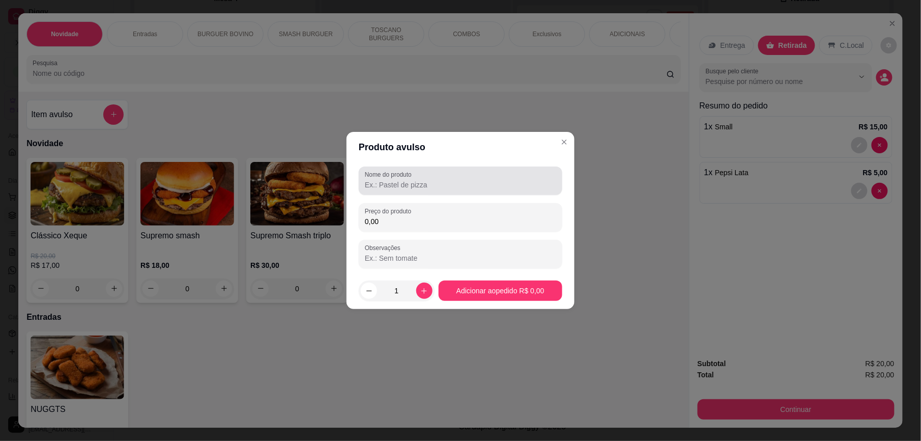
click at [470, 185] on input "Nome do produto" at bounding box center [460, 185] width 191 height 10
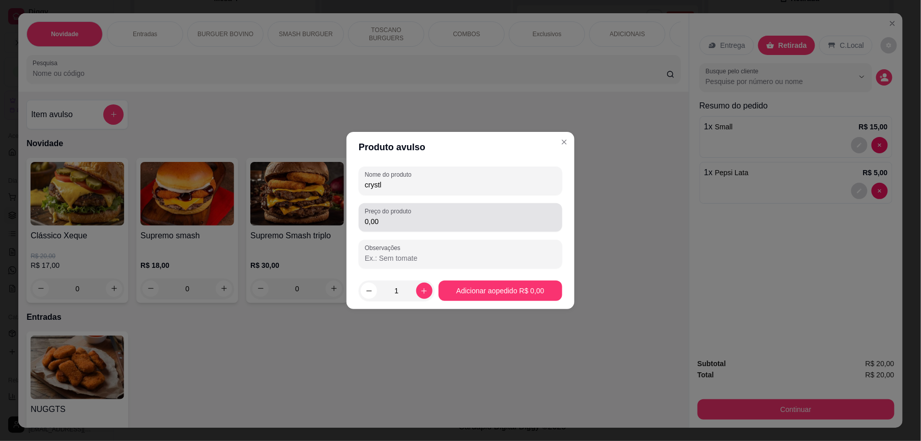
type input "crystl"
click at [419, 221] on input "0,00" at bounding box center [460, 221] width 191 height 10
type input "3,50"
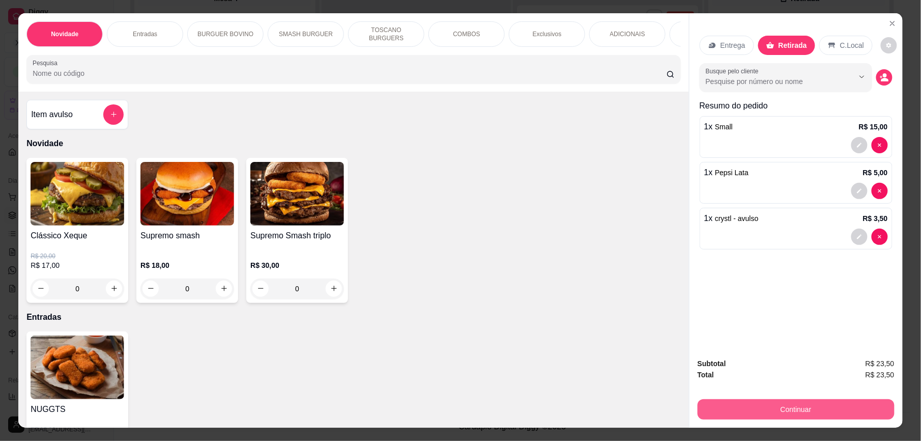
click at [809, 409] on button "Continuar" at bounding box center [796, 409] width 197 height 20
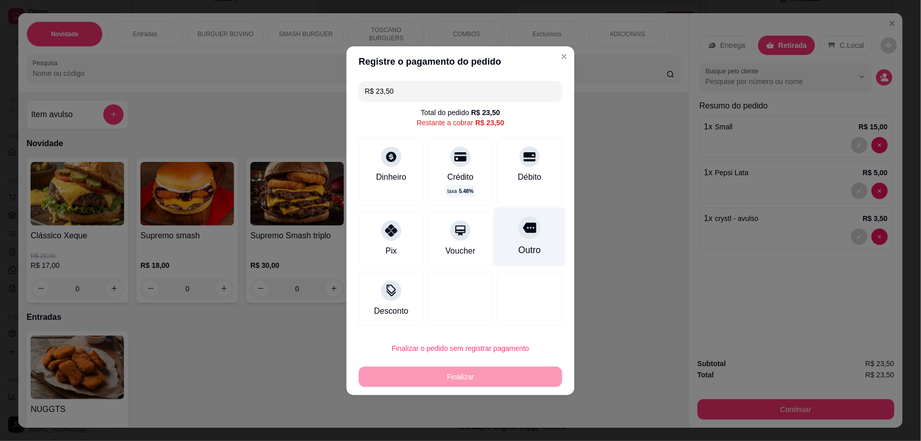
click at [531, 247] on div "Outro" at bounding box center [530, 249] width 22 height 13
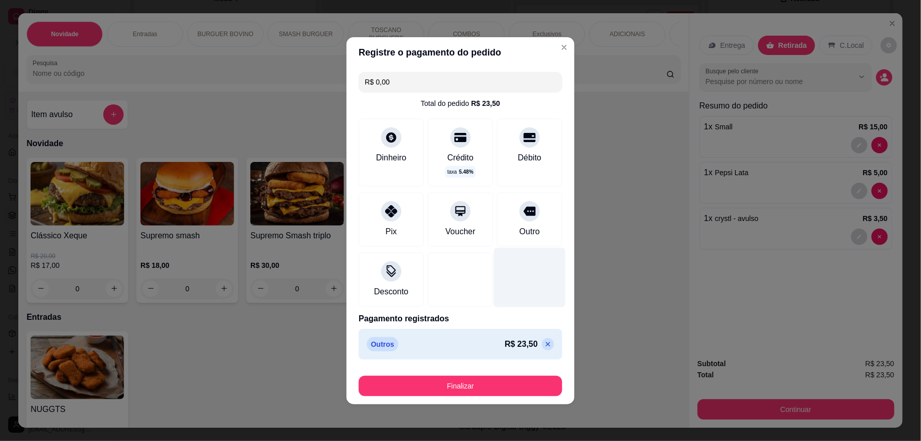
type input "R$ 0,00"
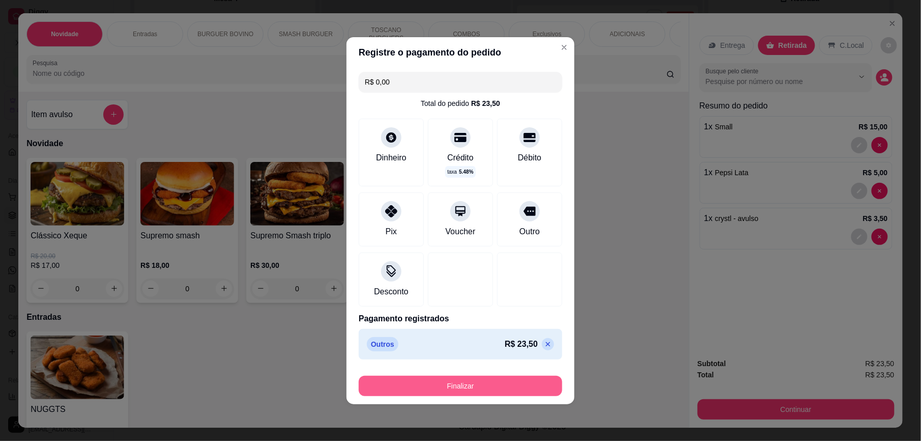
click at [524, 389] on button "Finalizar" at bounding box center [461, 386] width 204 height 20
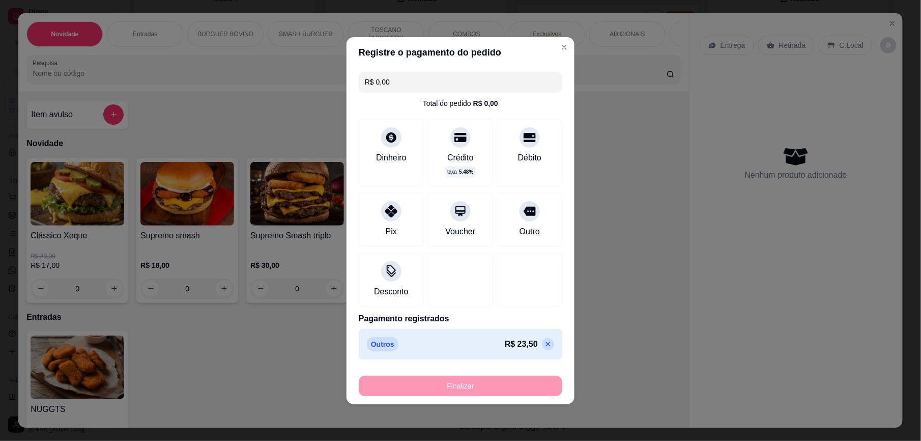
type input "0"
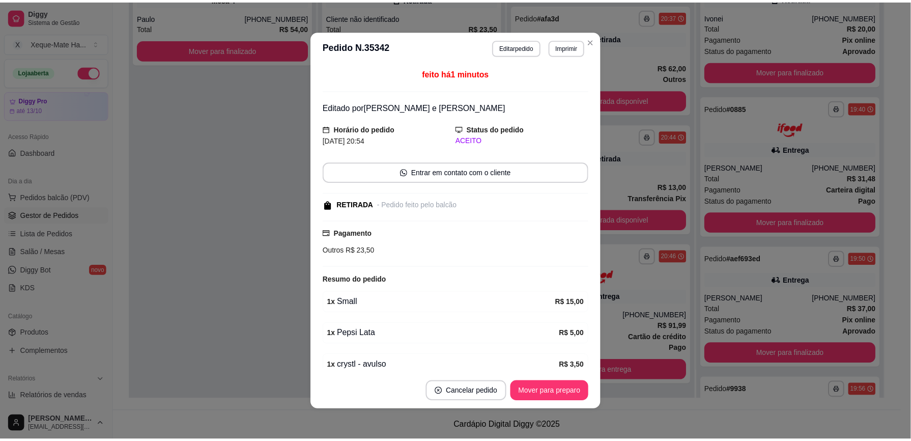
scroll to position [664, 0]
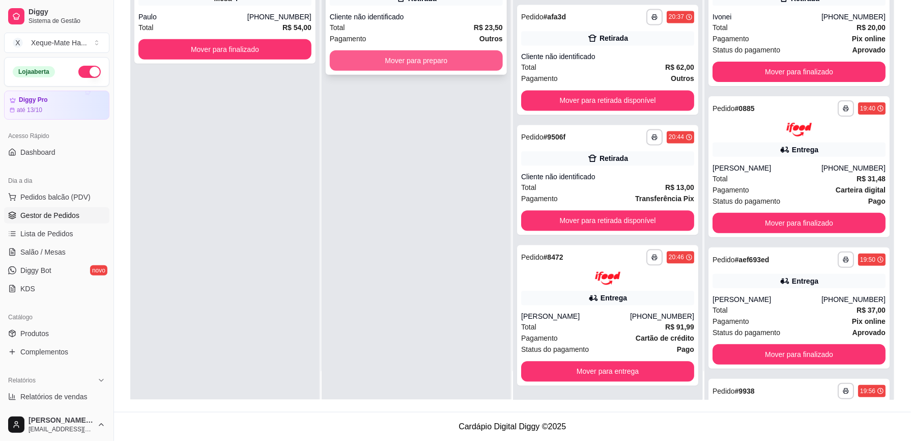
click at [485, 62] on button "Mover para preparo" at bounding box center [416, 60] width 173 height 20
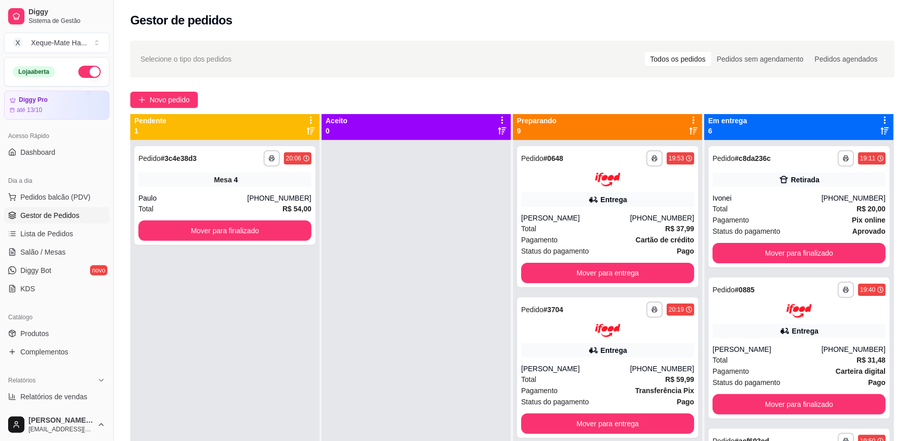
scroll to position [2, 0]
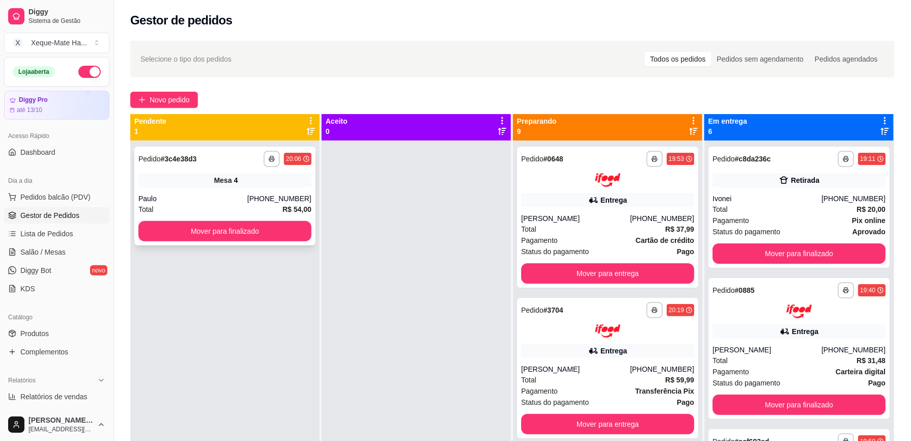
click at [284, 216] on div "**********" at bounding box center [224, 196] width 181 height 99
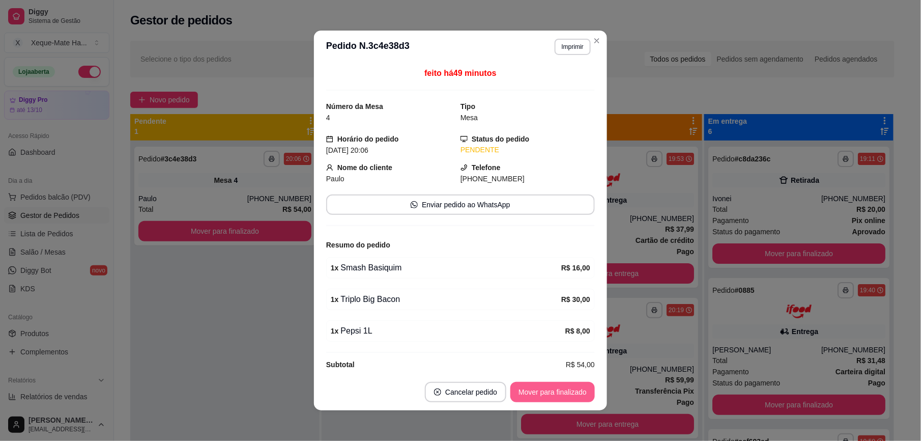
click at [557, 388] on button "Mover para finalizado" at bounding box center [553, 392] width 84 height 20
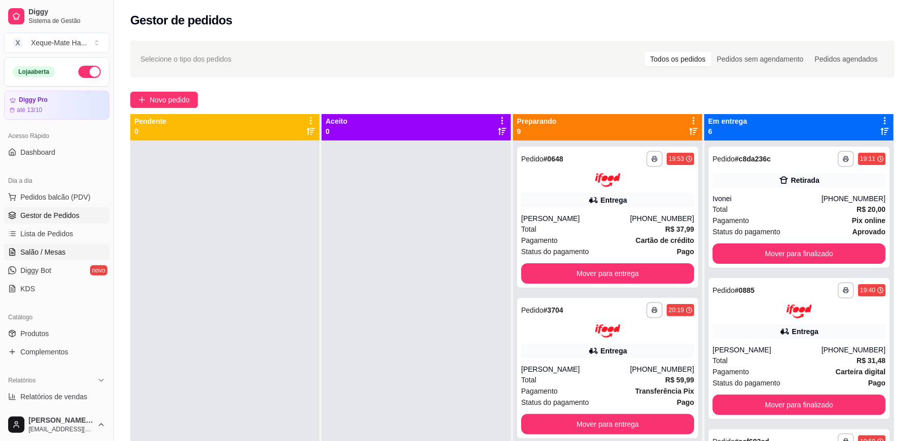
click at [84, 251] on link "Salão / Mesas" at bounding box center [56, 252] width 105 height 16
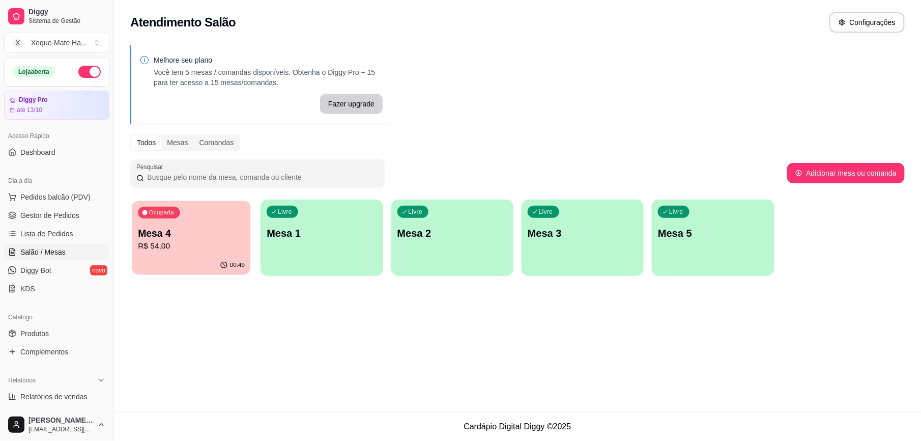
click at [197, 259] on div "00:49" at bounding box center [191, 265] width 119 height 19
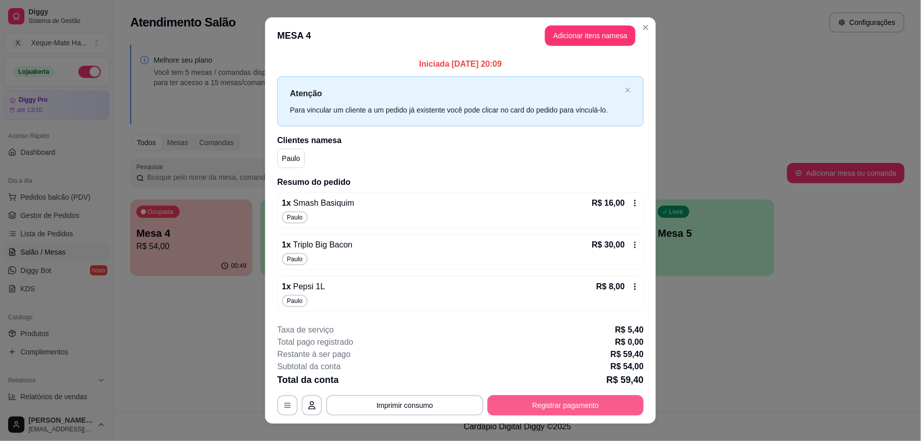
click at [623, 406] on button "Registrar pagamento" at bounding box center [566, 405] width 156 height 20
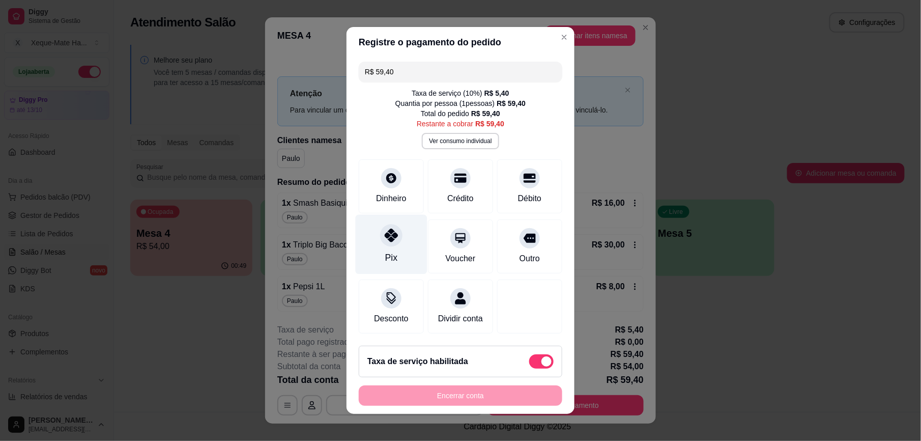
click at [398, 245] on div "Pix" at bounding box center [392, 245] width 72 height 60
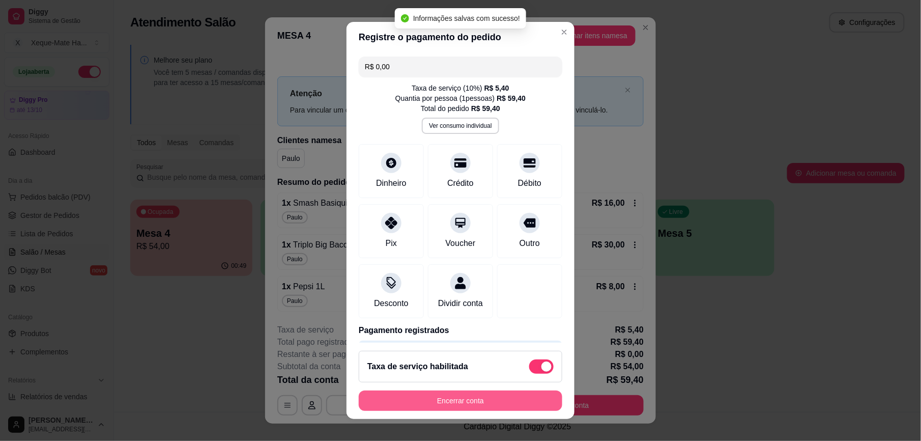
type input "R$ 0,00"
click at [493, 404] on button "Encerrar conta" at bounding box center [460, 400] width 197 height 20
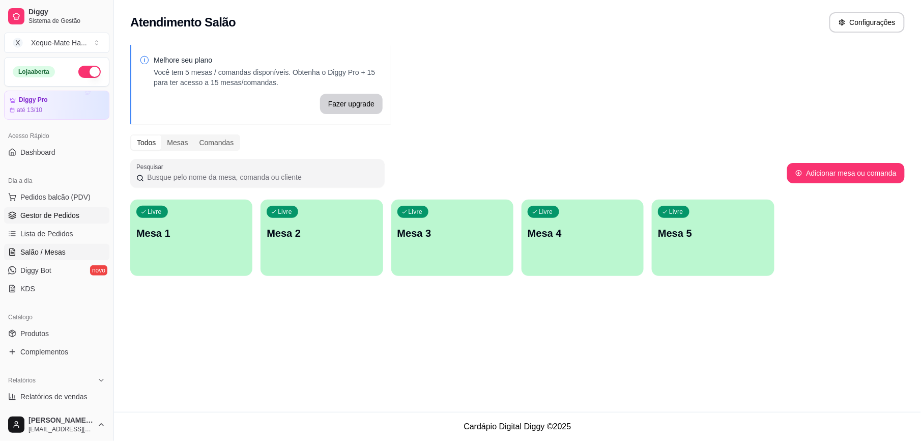
click at [57, 214] on span "Gestor de Pedidos" at bounding box center [49, 215] width 59 height 10
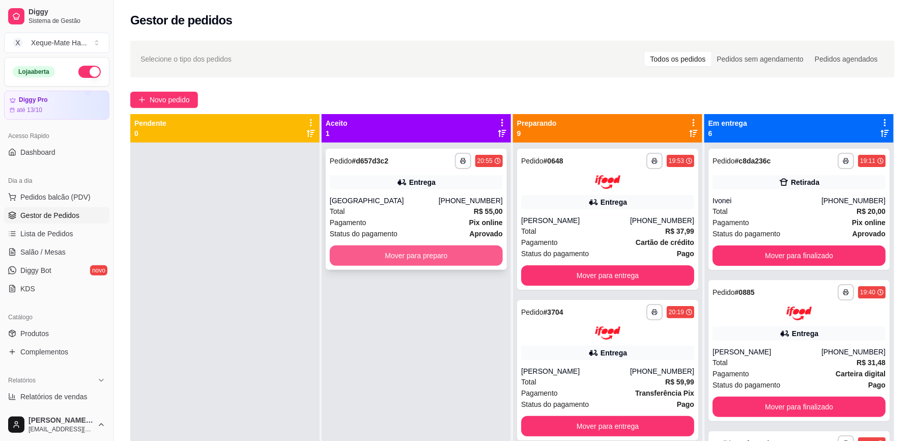
click at [418, 253] on button "Mover para preparo" at bounding box center [416, 255] width 173 height 20
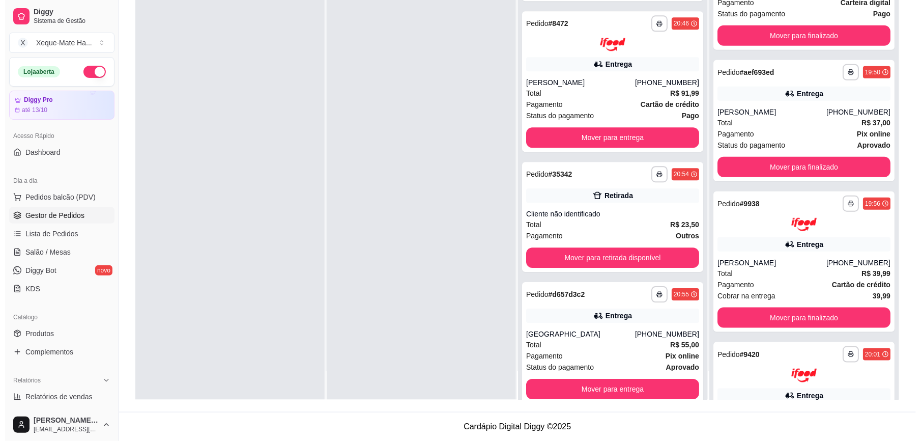
scroll to position [916, 0]
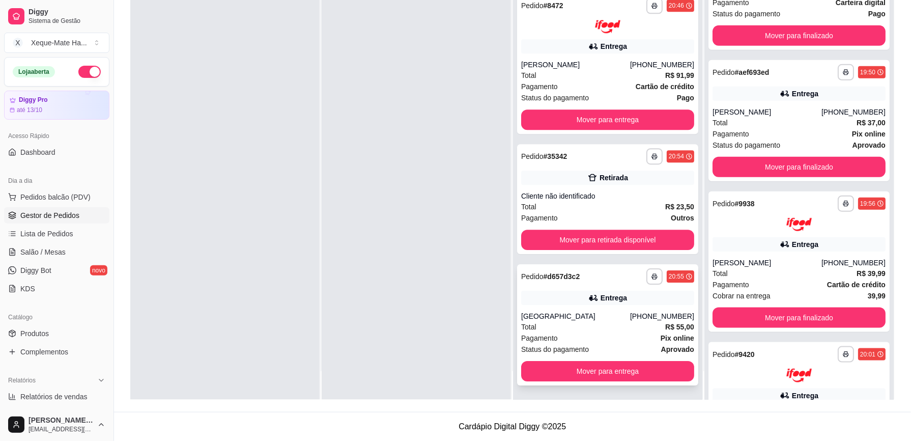
click at [641, 324] on div "Total R$ 55,00" at bounding box center [607, 326] width 173 height 11
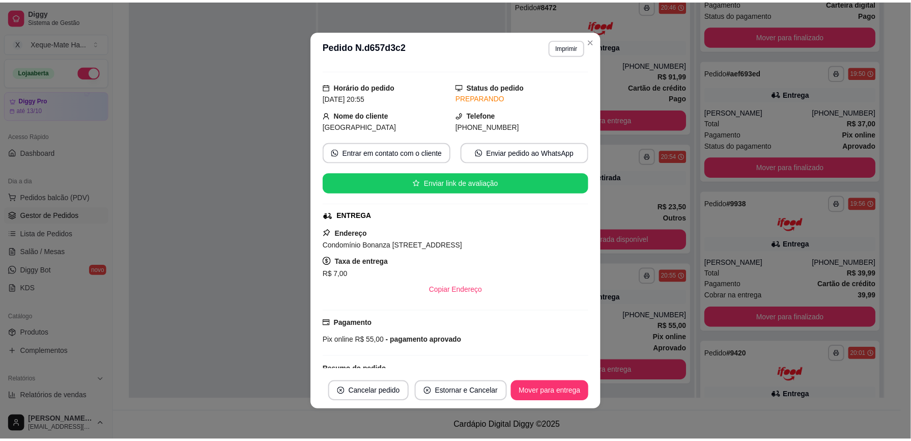
scroll to position [0, 0]
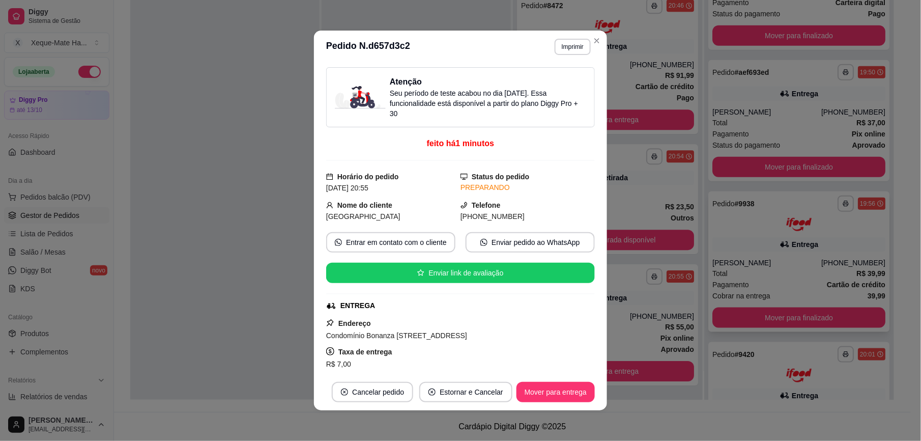
click at [233, 230] on div at bounding box center [224, 179] width 189 height 441
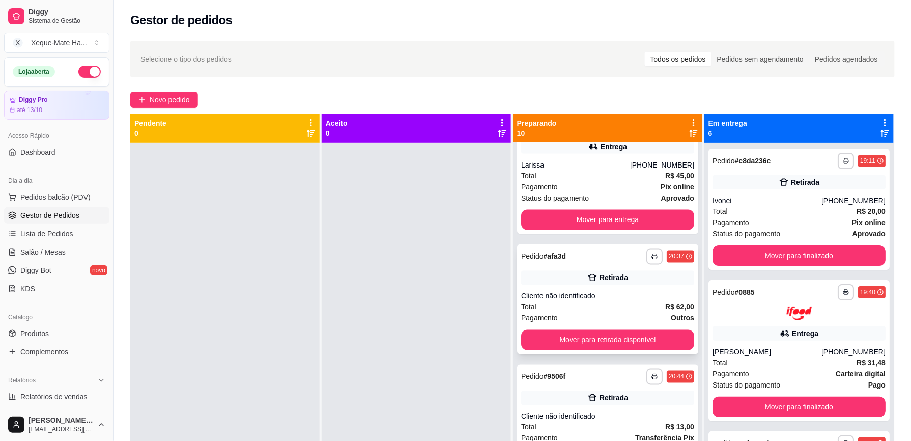
scroll to position [606, 0]
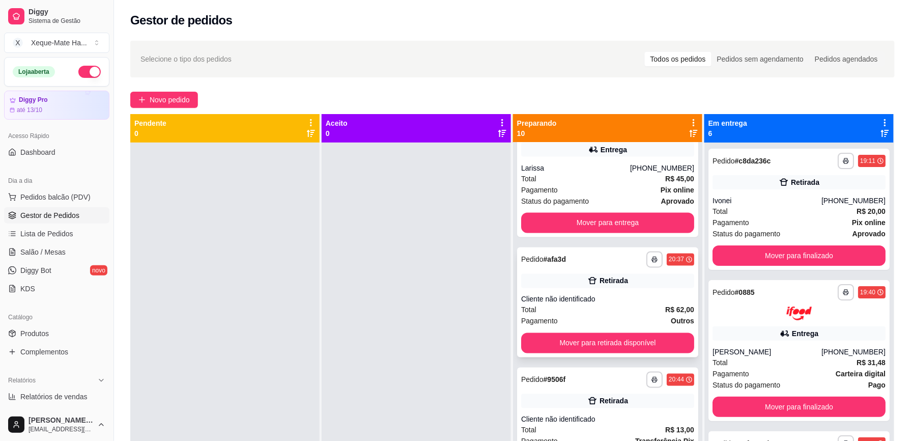
click at [588, 282] on icon at bounding box center [592, 280] width 9 height 7
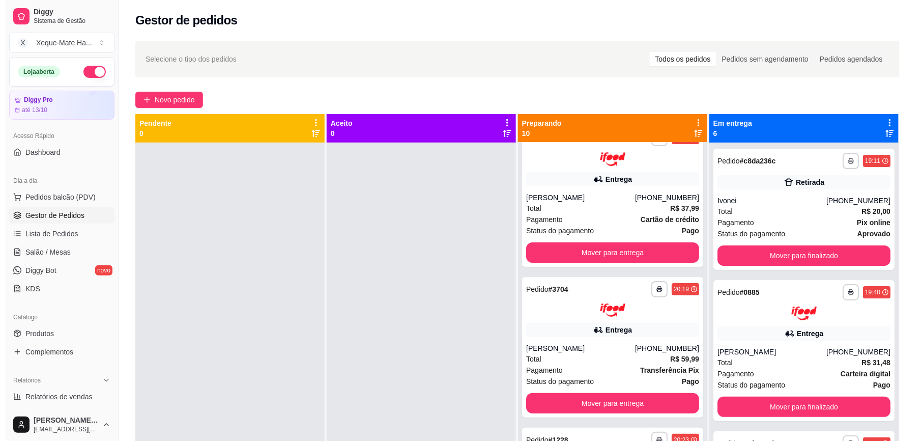
scroll to position [0, 0]
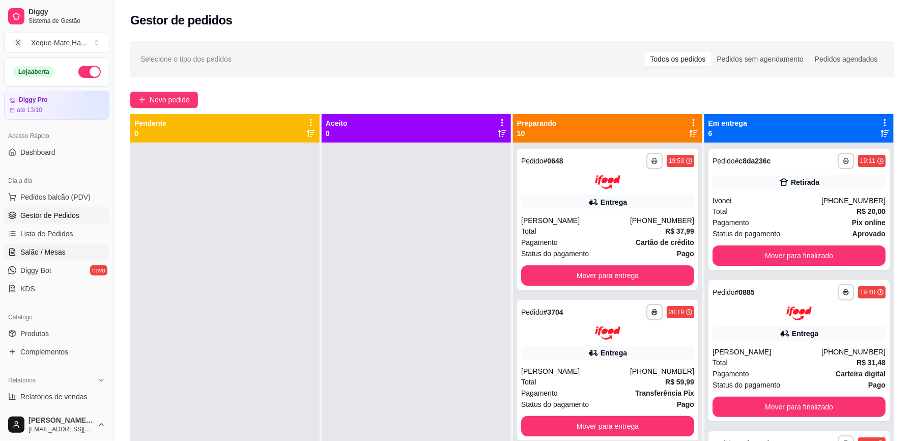
click at [62, 256] on span "Salão / Mesas" at bounding box center [42, 252] width 45 height 10
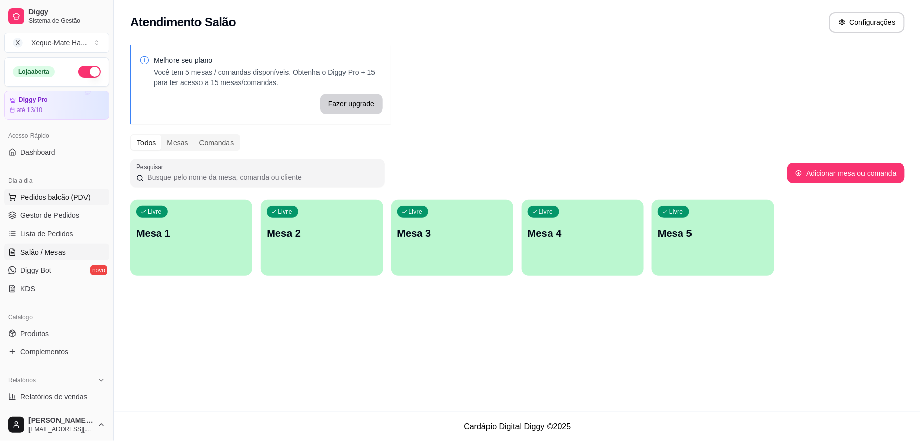
click at [59, 198] on span "Pedidos balcão (PDV)" at bounding box center [55, 197] width 70 height 10
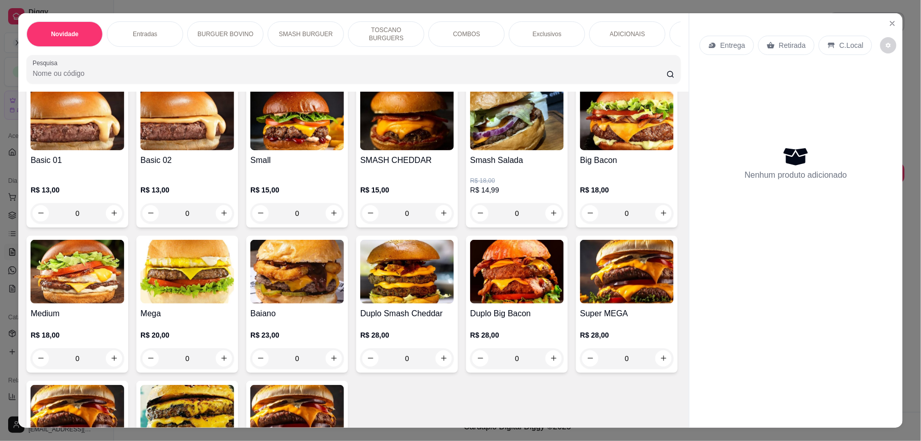
scroll to position [430, 0]
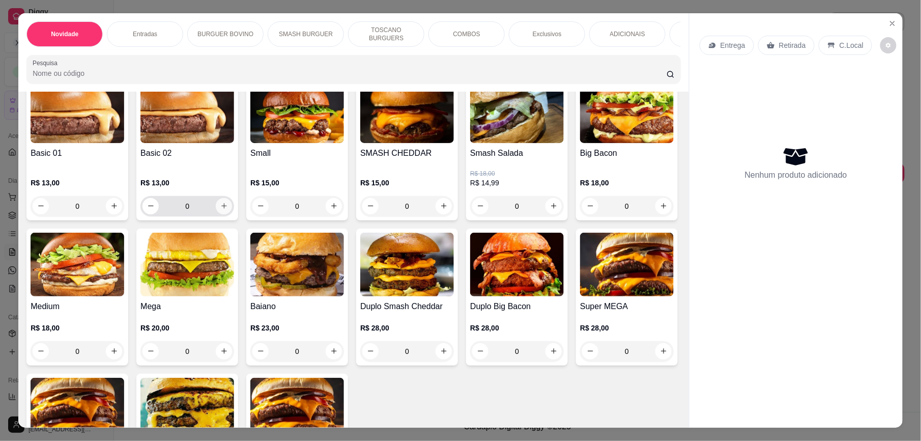
click at [221, 209] on icon "increase-product-quantity" at bounding box center [224, 207] width 6 height 6
click at [220, 210] on icon "increase-product-quantity" at bounding box center [224, 206] width 8 height 8
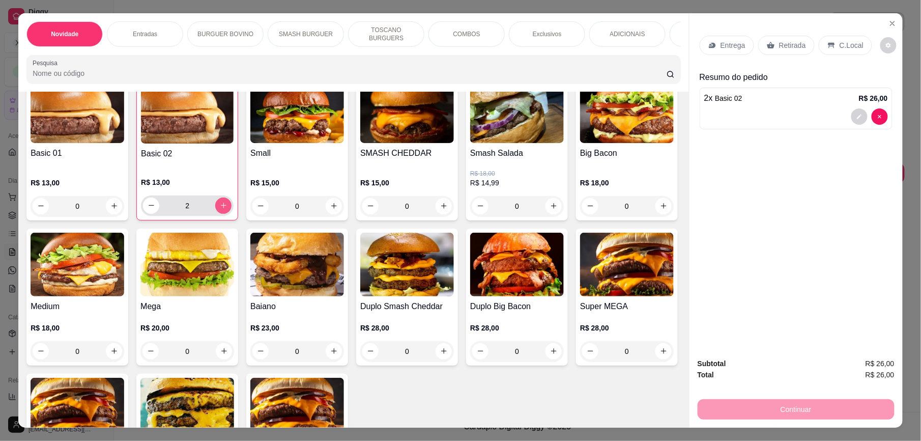
type input "2"
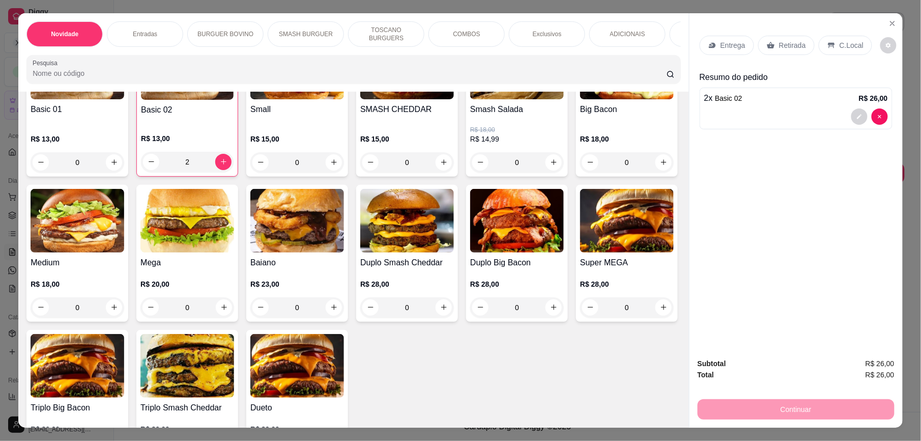
scroll to position [540, 0]
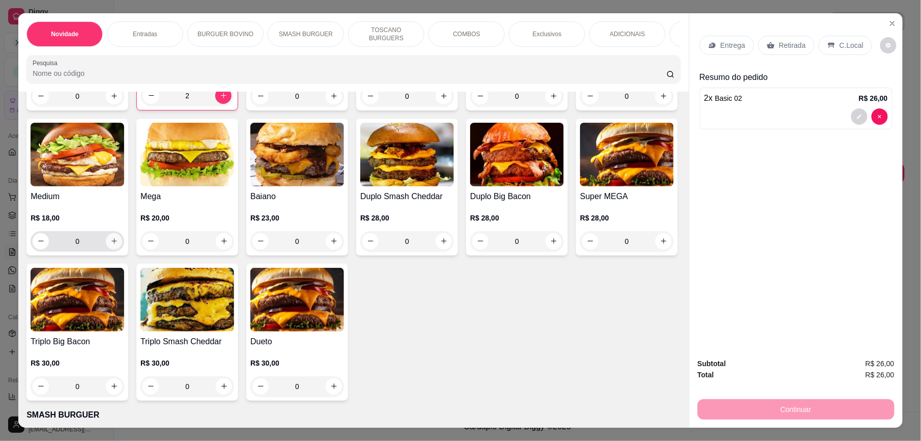
click at [118, 245] on icon "increase-product-quantity" at bounding box center [114, 241] width 8 height 8
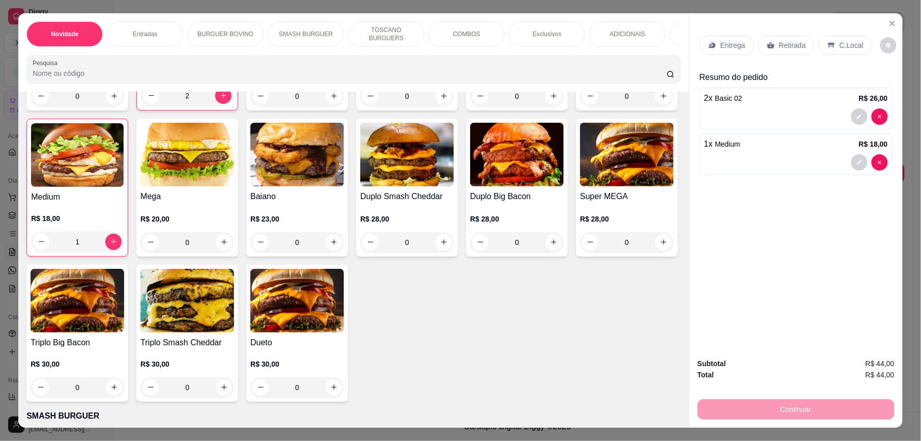
type input "1"
click at [661, 99] on icon "increase-product-quantity" at bounding box center [664, 97] width 6 height 6
type input "1"
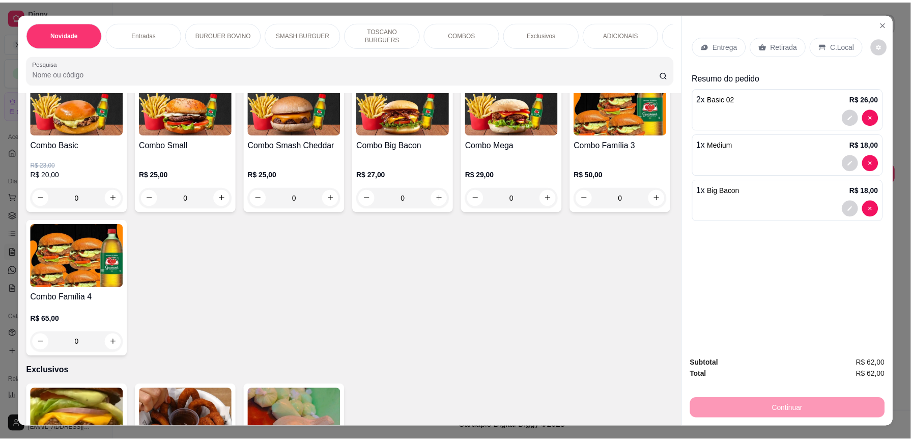
scroll to position [0, 0]
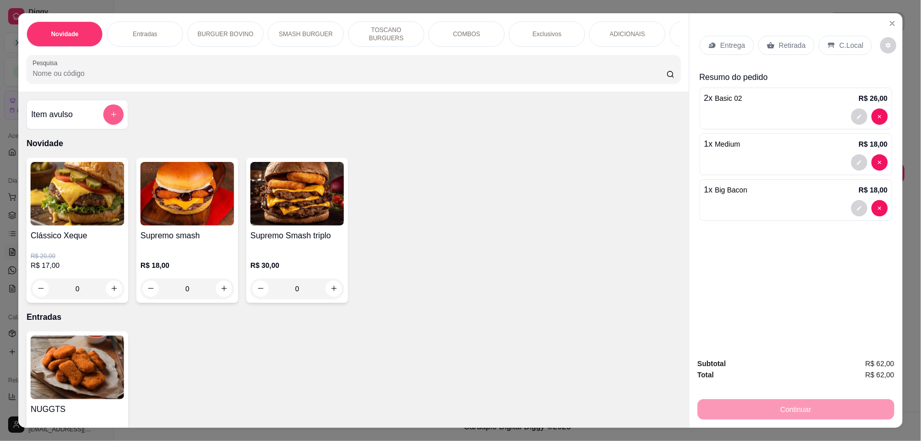
click at [111, 117] on button "add-separate-item" at bounding box center [113, 114] width 20 height 20
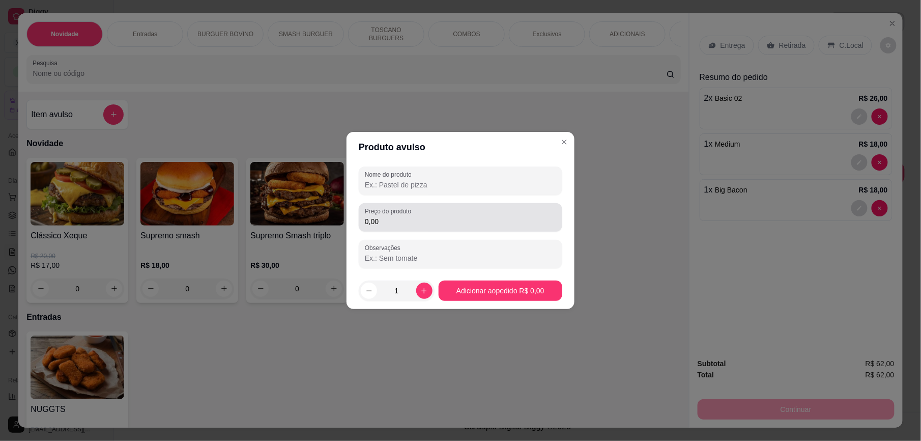
click at [453, 219] on input "0,00" at bounding box center [460, 221] width 191 height 10
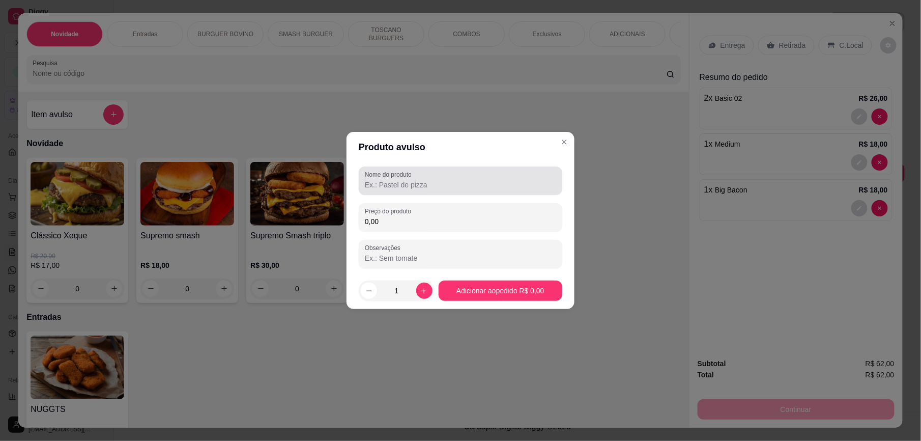
click at [424, 188] on input "Nome do produto" at bounding box center [460, 185] width 191 height 10
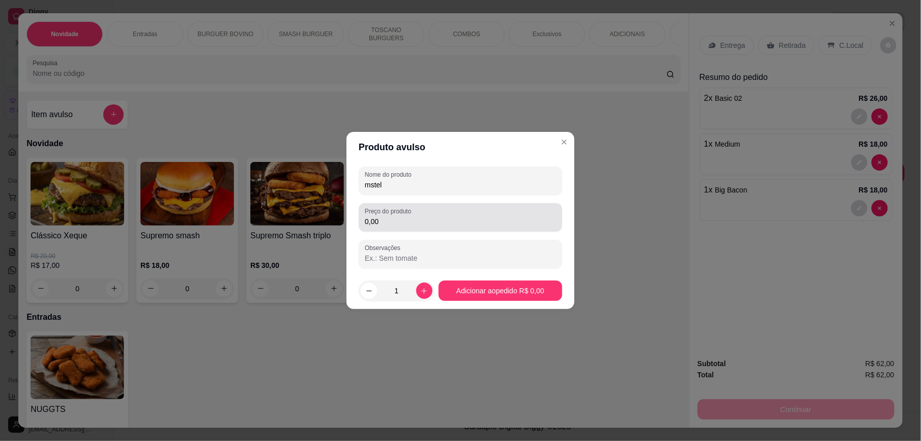
type input "mstel"
click at [424, 223] on input "0,00" at bounding box center [460, 221] width 191 height 10
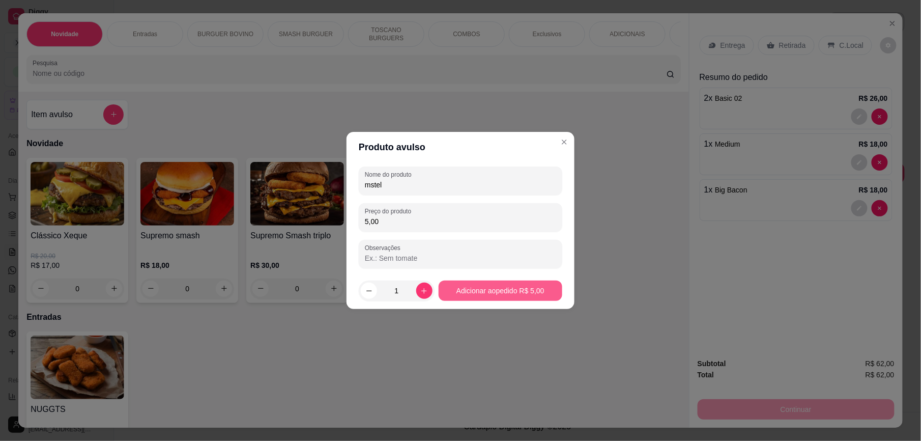
type input "5,00"
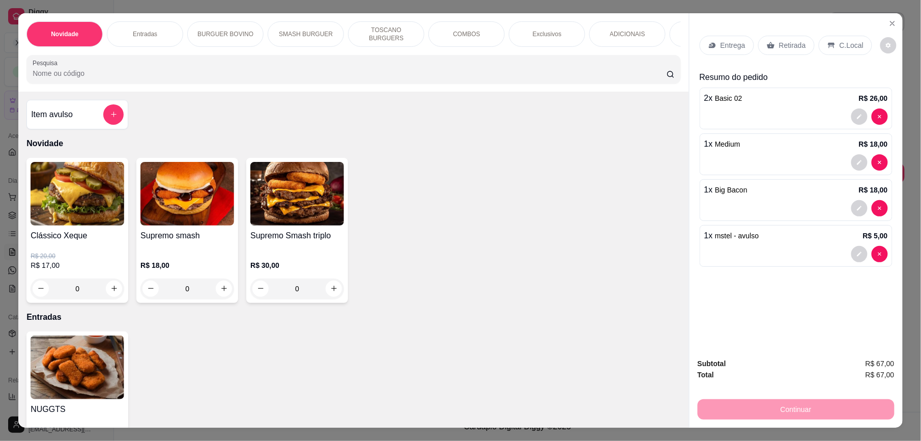
click at [779, 45] on p "Retirada" at bounding box center [792, 45] width 27 height 10
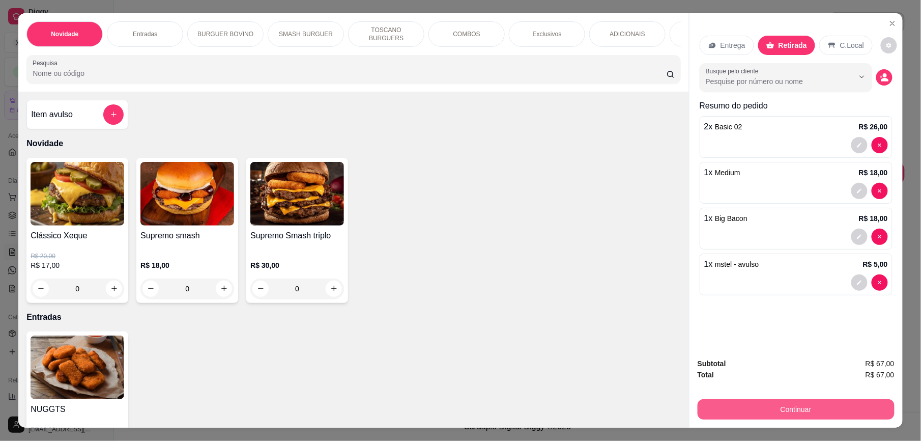
click at [821, 410] on button "Continuar" at bounding box center [796, 409] width 197 height 20
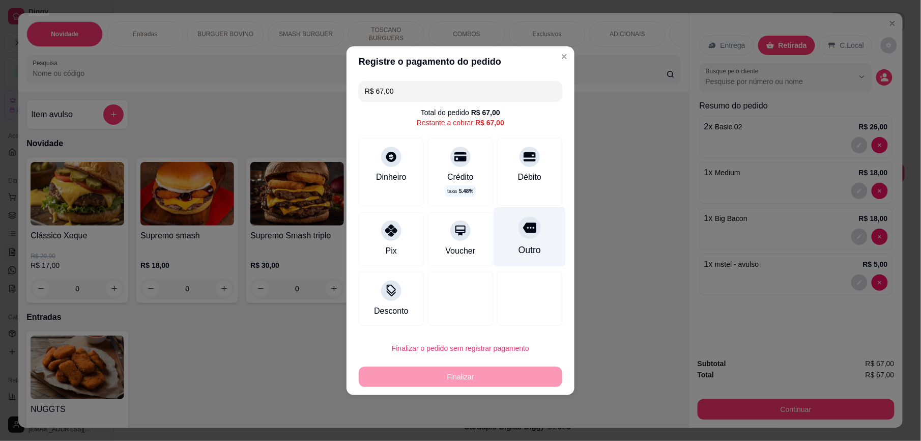
click at [524, 234] on icon at bounding box center [529, 227] width 13 height 13
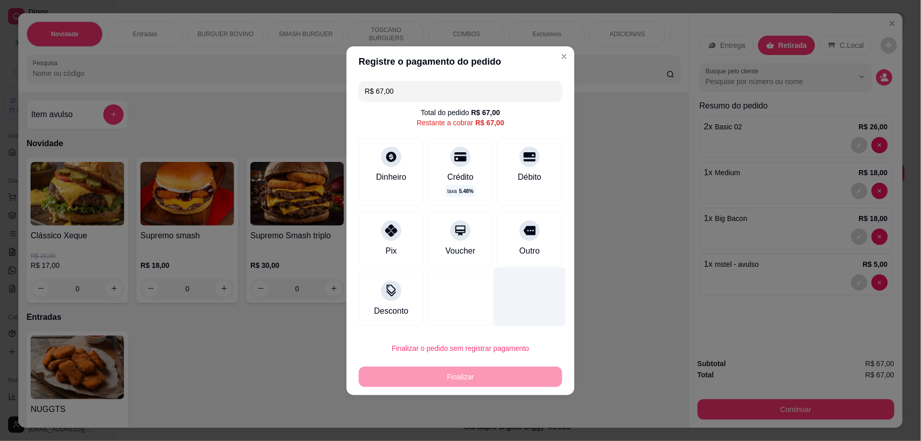
type input "R$ 0,00"
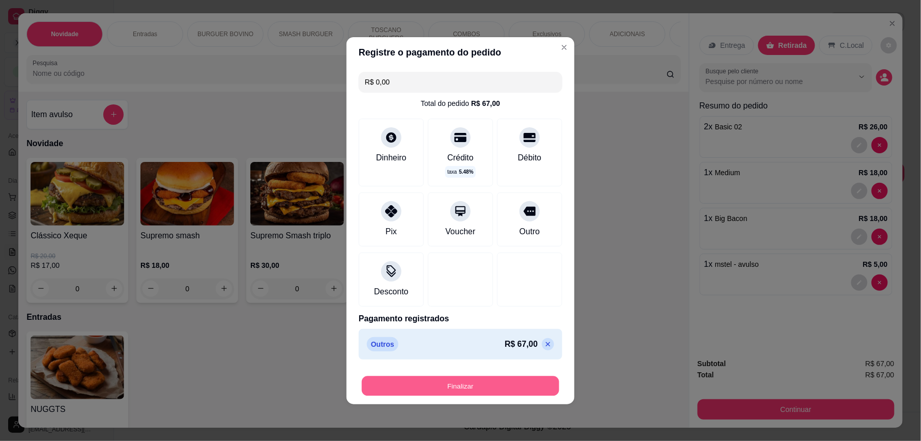
click at [511, 381] on button "Finalizar" at bounding box center [460, 386] width 197 height 20
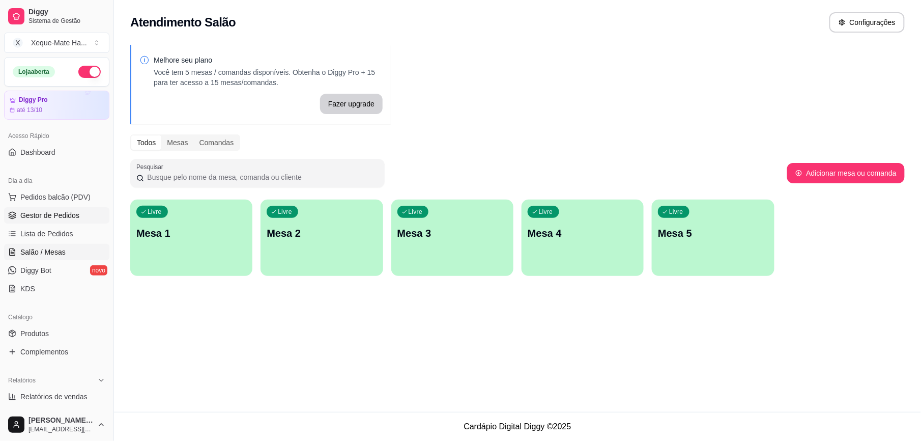
click at [27, 223] on link "Gestor de Pedidos" at bounding box center [56, 215] width 105 height 16
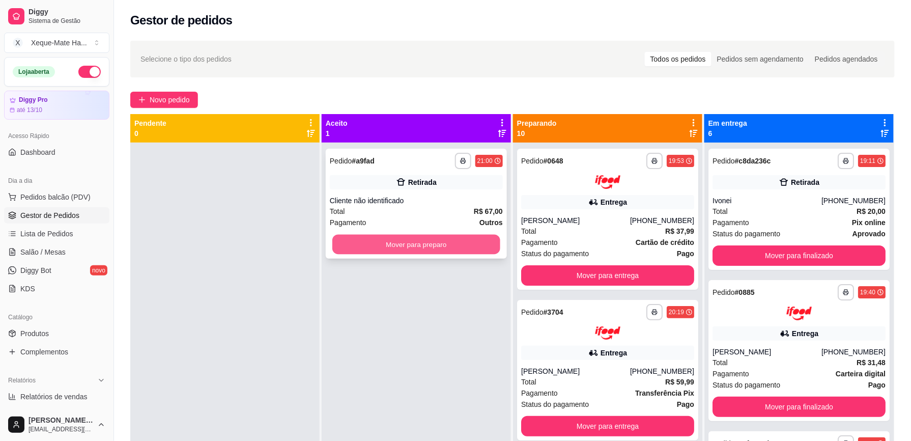
click at [404, 249] on button "Mover para preparo" at bounding box center [416, 245] width 168 height 20
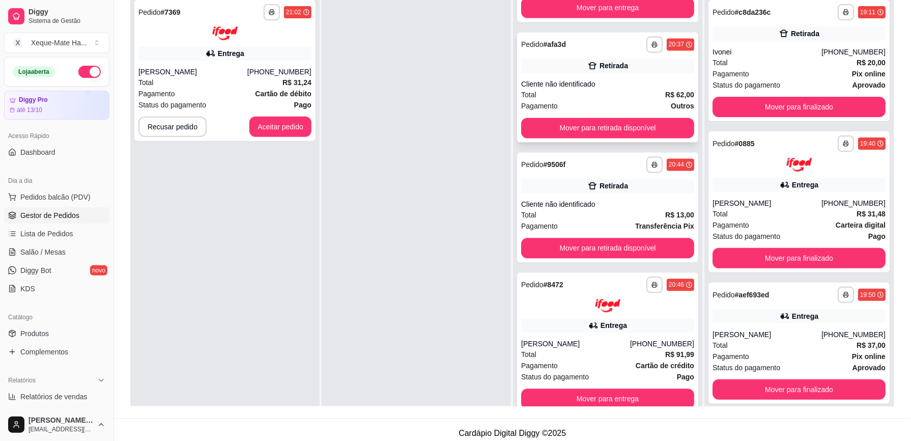
scroll to position [638, 0]
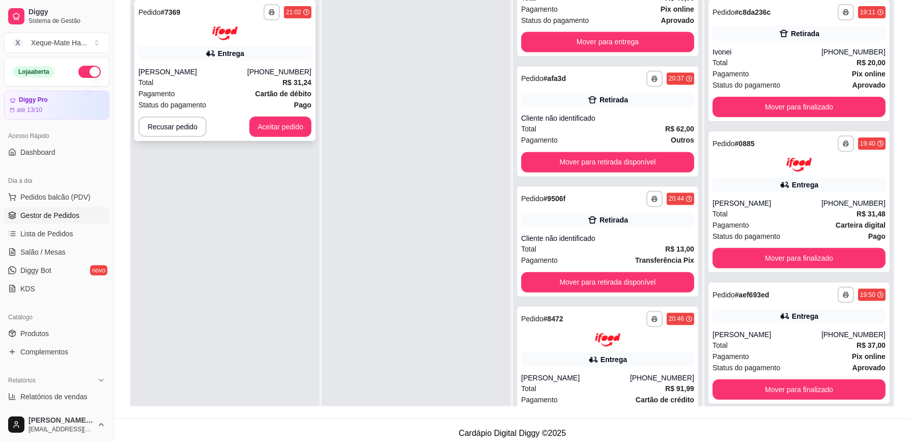
click at [303, 130] on button "Aceitar pedido" at bounding box center [280, 127] width 62 height 20
click at [303, 130] on div "Recusar pedido Aceitar pedido" at bounding box center [224, 127] width 173 height 20
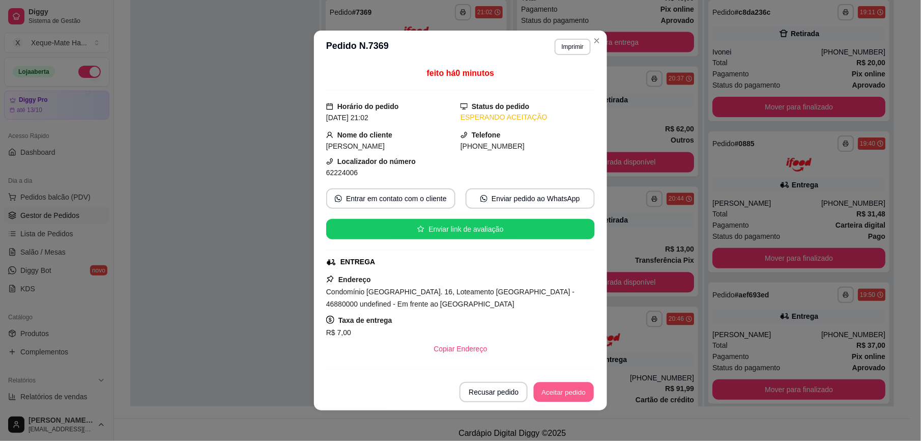
click at [554, 398] on button "Aceitar pedido" at bounding box center [564, 392] width 60 height 20
click at [556, 391] on button "Mover para preparo" at bounding box center [555, 392] width 79 height 20
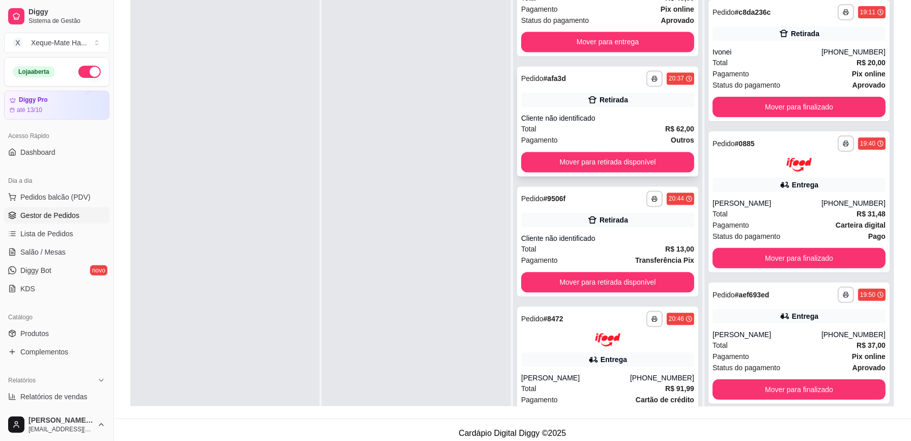
click at [607, 125] on div "Total R$ 62,00" at bounding box center [607, 129] width 173 height 11
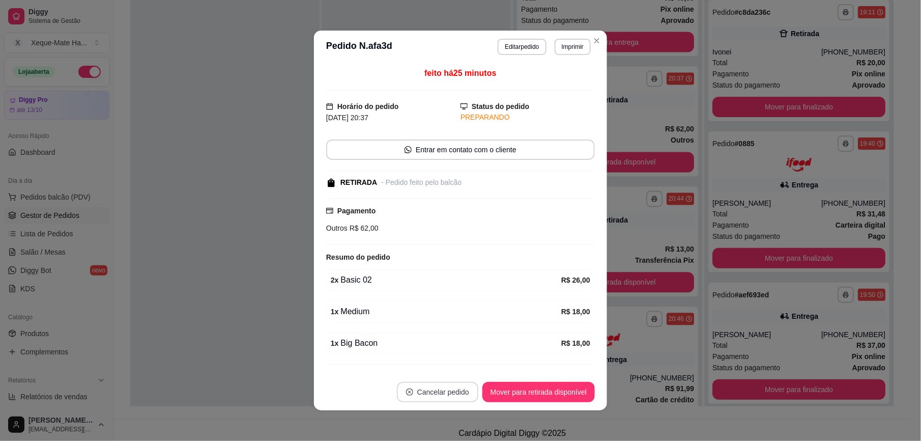
click at [442, 382] on button "Cancelar pedido" at bounding box center [437, 392] width 81 height 20
click at [459, 359] on button "Sim" at bounding box center [461, 367] width 41 height 20
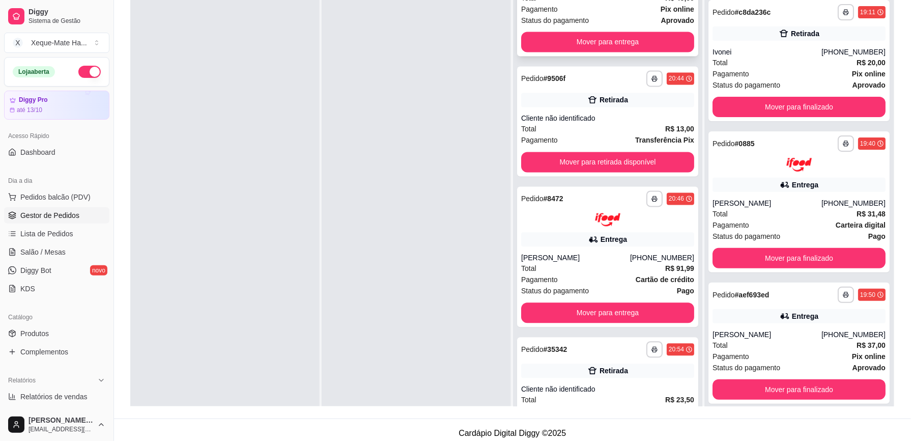
click at [596, 37] on button "Mover para entrega" at bounding box center [607, 42] width 173 height 20
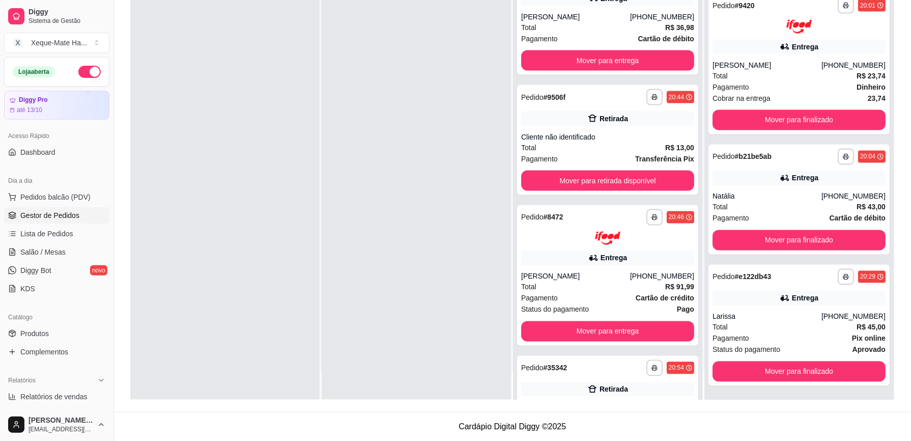
scroll to position [442, 0]
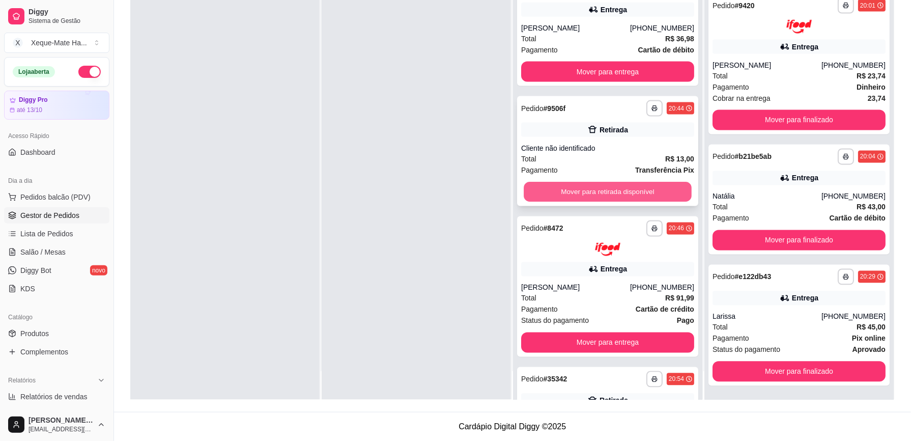
click at [654, 190] on button "Mover para retirada disponível" at bounding box center [608, 192] width 168 height 20
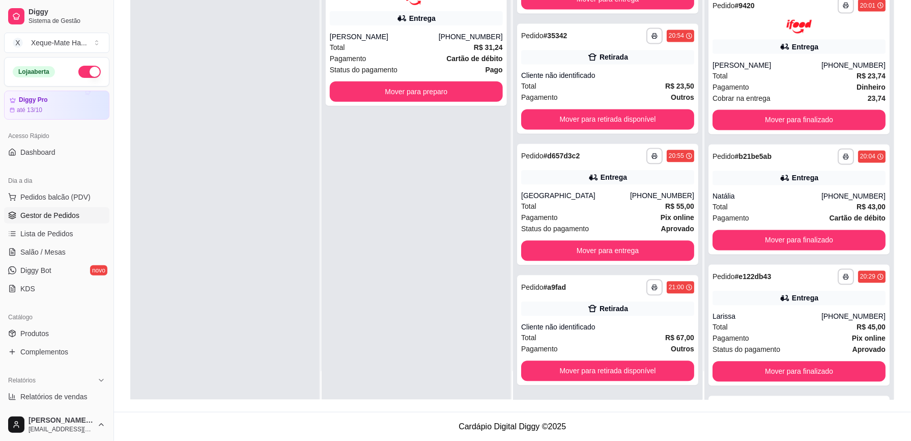
scroll to position [664, 0]
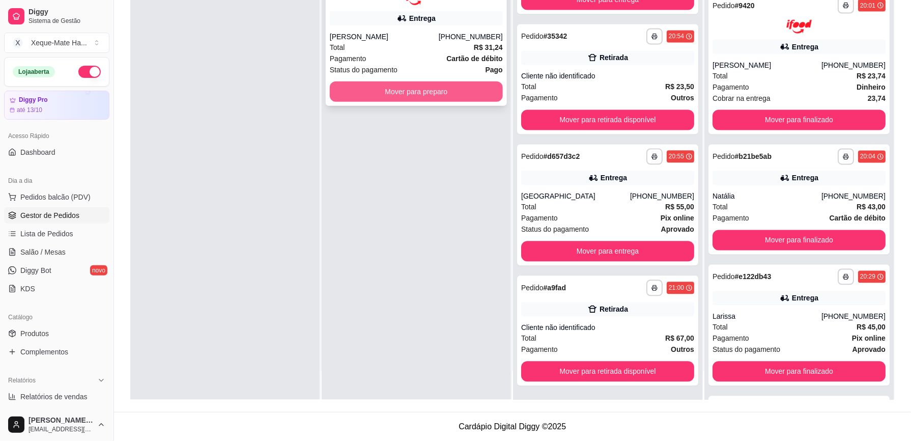
click at [426, 92] on button "Mover para preparo" at bounding box center [416, 91] width 173 height 20
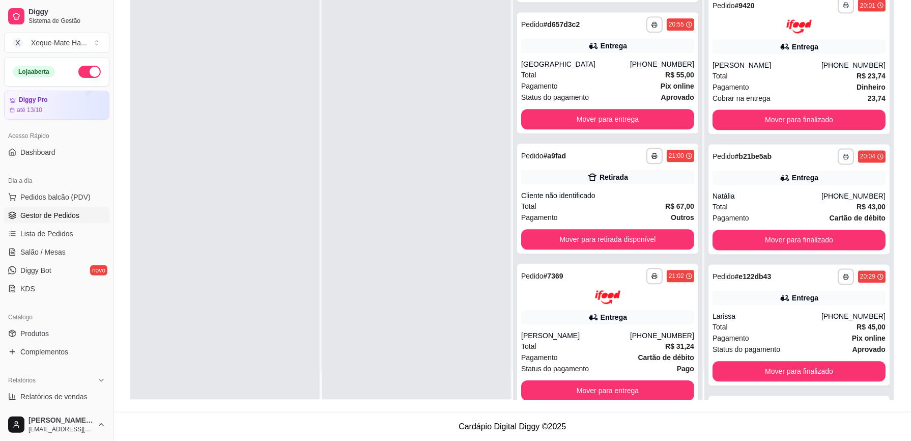
scroll to position [815, 0]
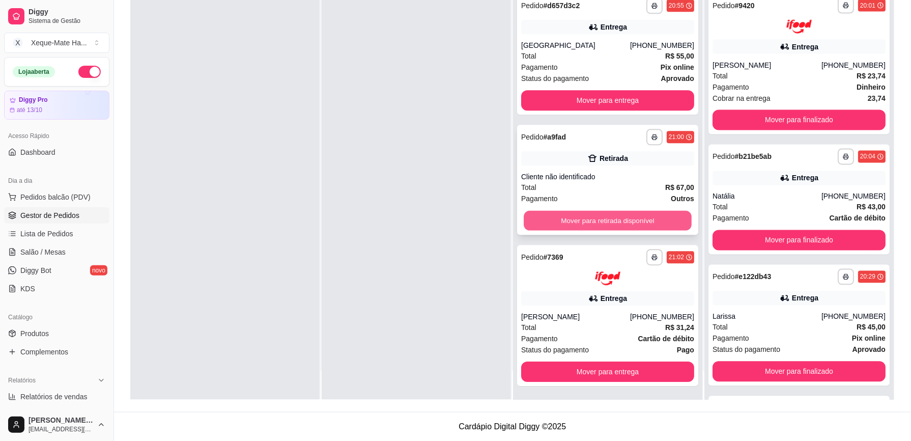
click at [644, 218] on button "Mover para retirada disponível" at bounding box center [608, 221] width 168 height 20
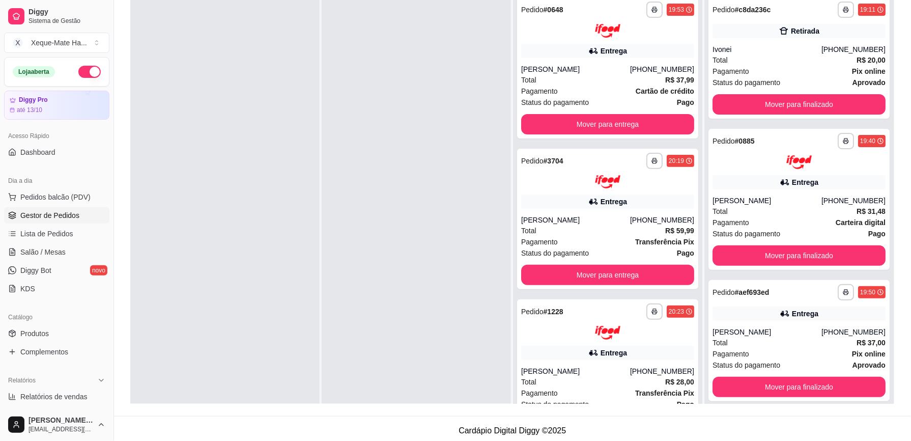
scroll to position [776, 0]
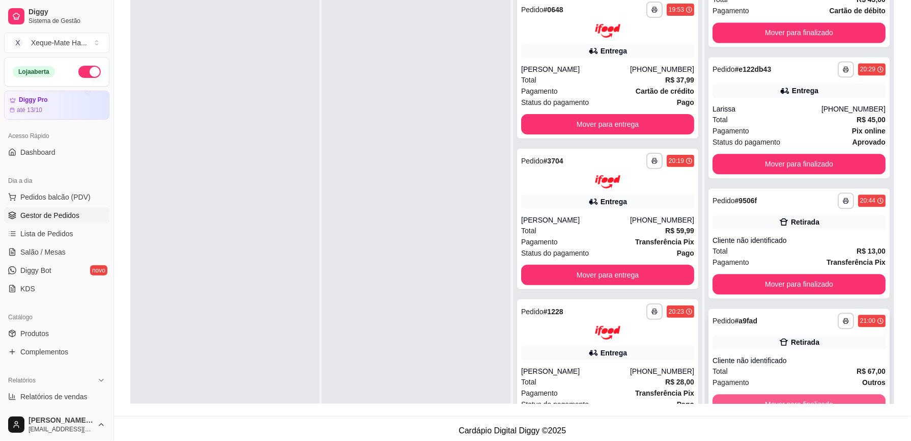
click at [819, 395] on button "Mover para finalizado" at bounding box center [799, 404] width 173 height 20
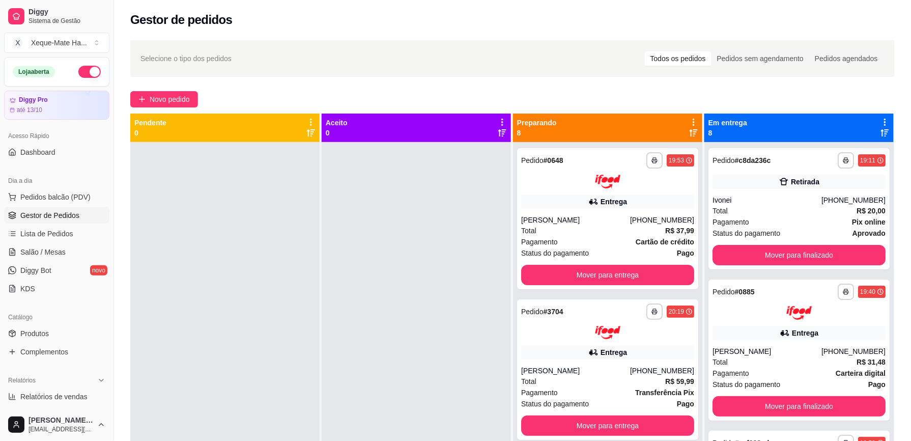
scroll to position [0, 0]
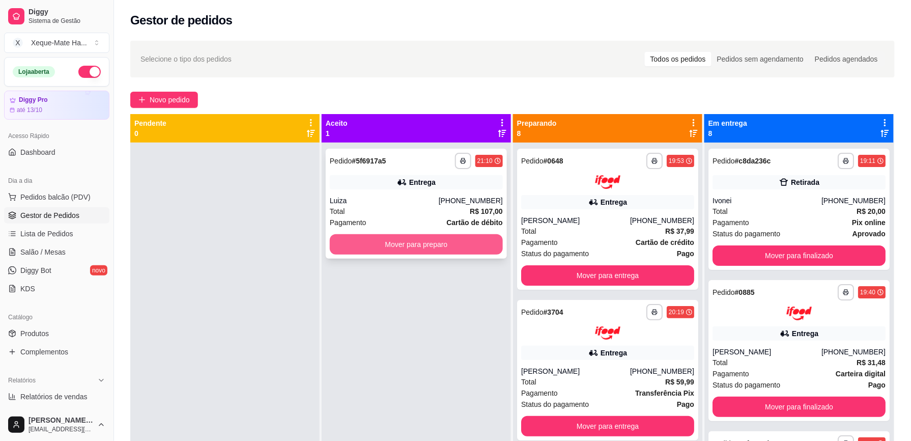
click at [392, 245] on button "Mover para preparo" at bounding box center [416, 244] width 173 height 20
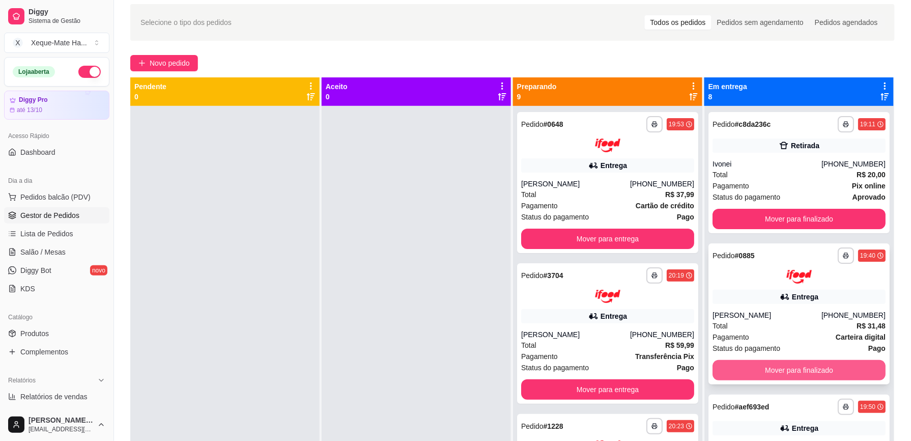
click at [816, 364] on button "Mover para finalizado" at bounding box center [799, 370] width 173 height 20
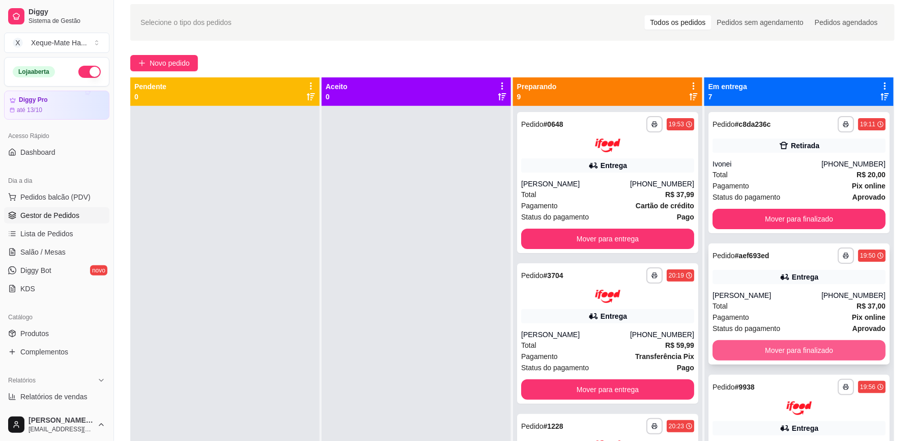
click at [780, 347] on button "Mover para finalizado" at bounding box center [799, 350] width 173 height 20
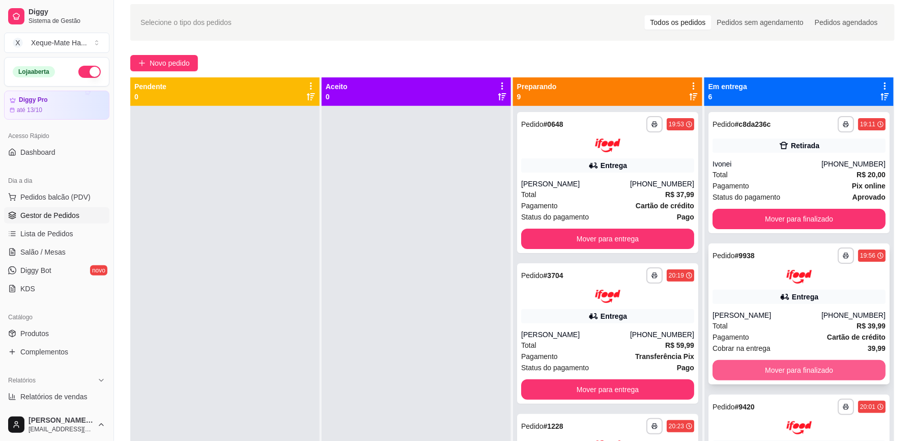
click at [795, 365] on button "Mover para finalizado" at bounding box center [799, 370] width 173 height 20
click at [801, 365] on button "Mover para finalizado" at bounding box center [799, 370] width 173 height 20
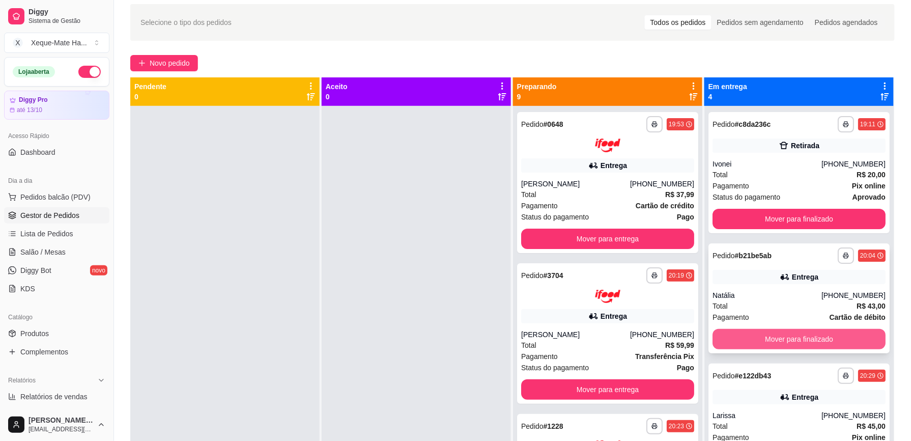
click at [792, 340] on button "Mover para finalizado" at bounding box center [799, 339] width 173 height 20
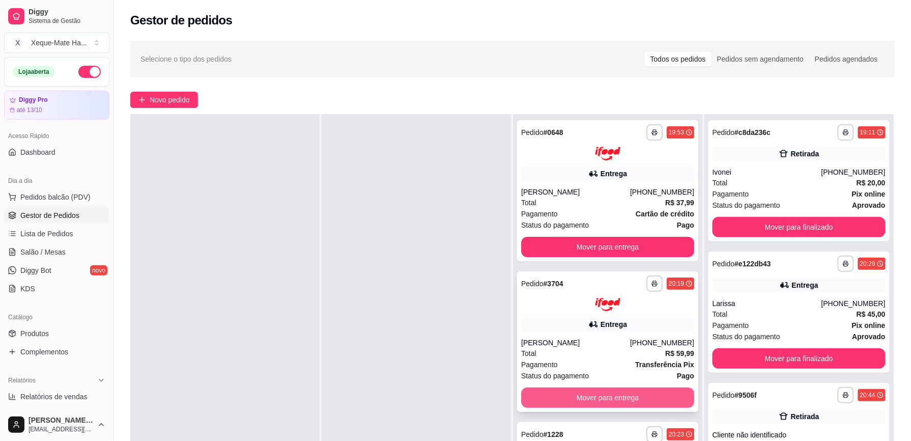
click at [613, 398] on button "Mover para entrega" at bounding box center [607, 397] width 173 height 20
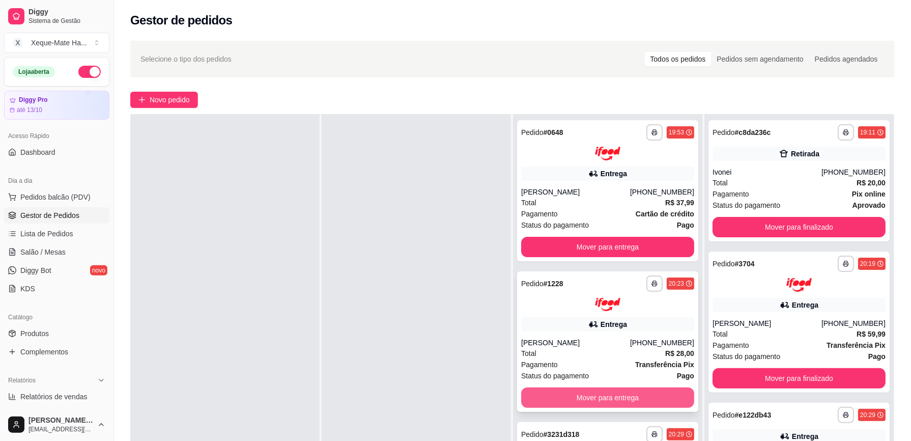
click at [602, 396] on button "Mover para entrega" at bounding box center [607, 397] width 173 height 20
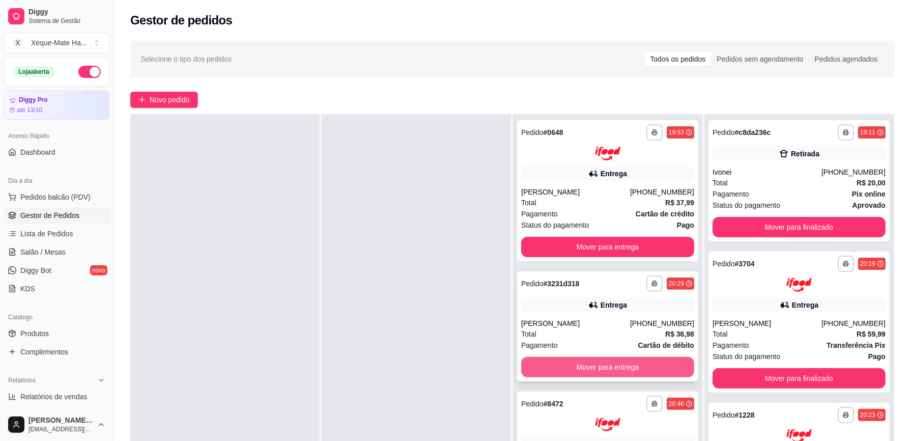
click at [627, 363] on button "Mover para entrega" at bounding box center [607, 367] width 173 height 20
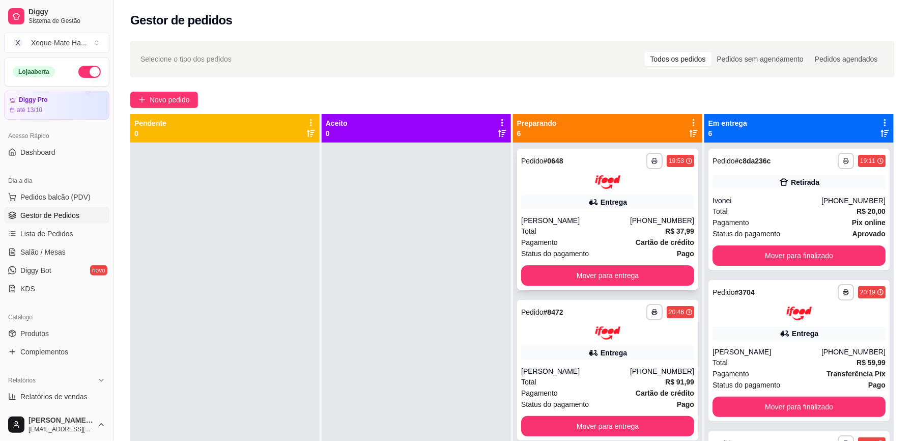
click at [609, 210] on div "**********" at bounding box center [607, 219] width 181 height 141
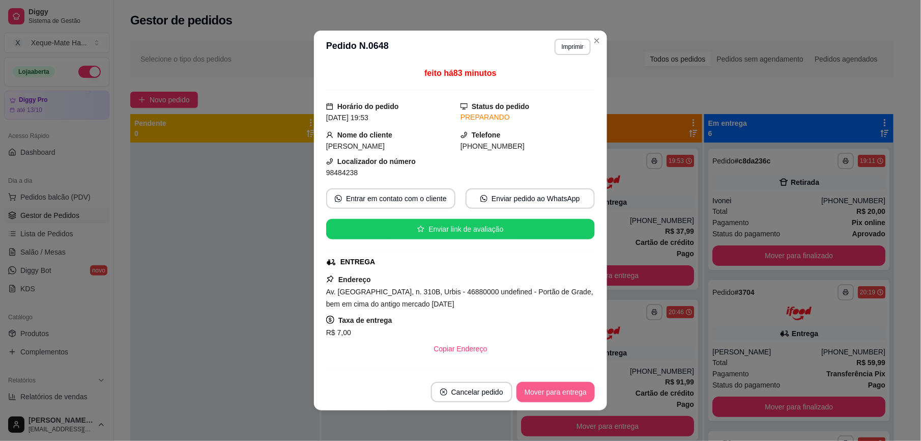
click at [554, 391] on button "Mover para entrega" at bounding box center [556, 392] width 78 height 20
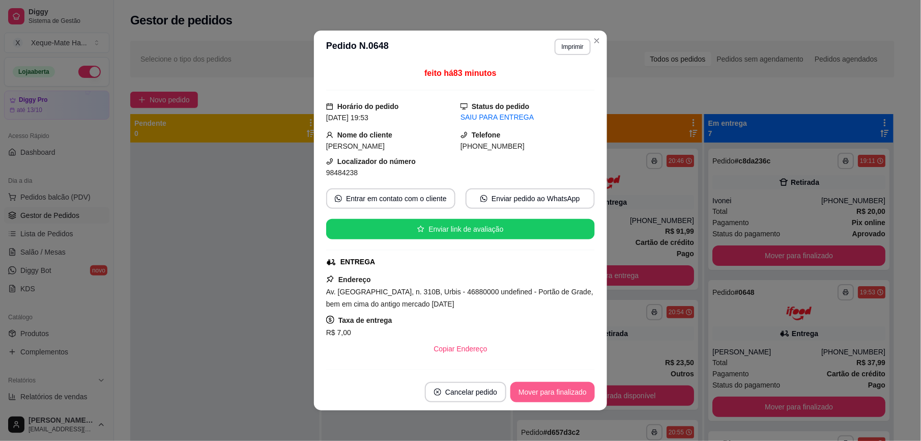
click at [564, 394] on button "Mover para finalizado" at bounding box center [553, 392] width 84 height 20
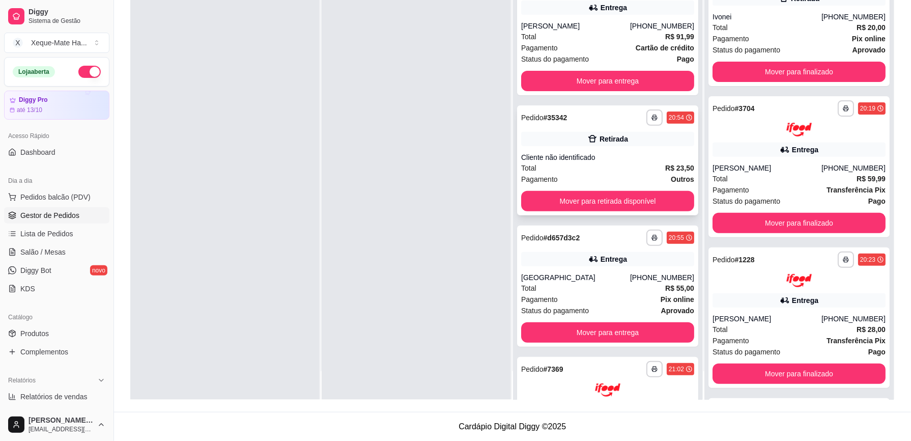
scroll to position [11, 0]
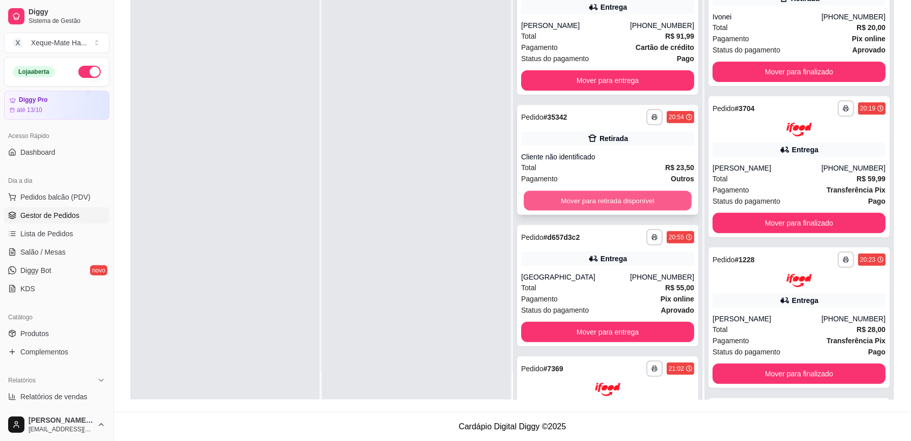
click at [660, 200] on button "Mover para retirada disponível" at bounding box center [608, 200] width 168 height 20
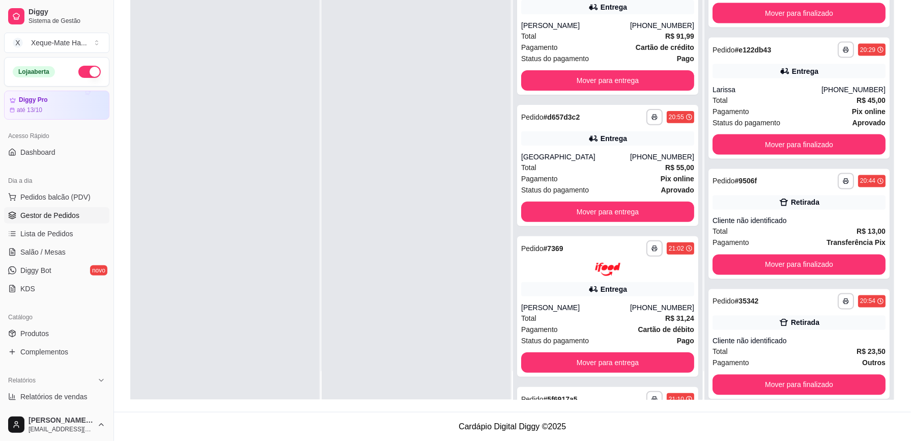
scroll to position [494, 0]
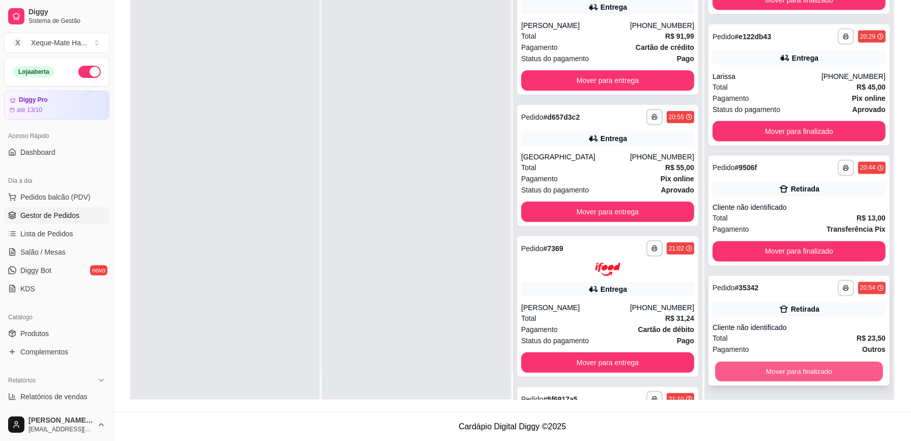
click at [830, 369] on button "Mover para finalizado" at bounding box center [799, 372] width 168 height 20
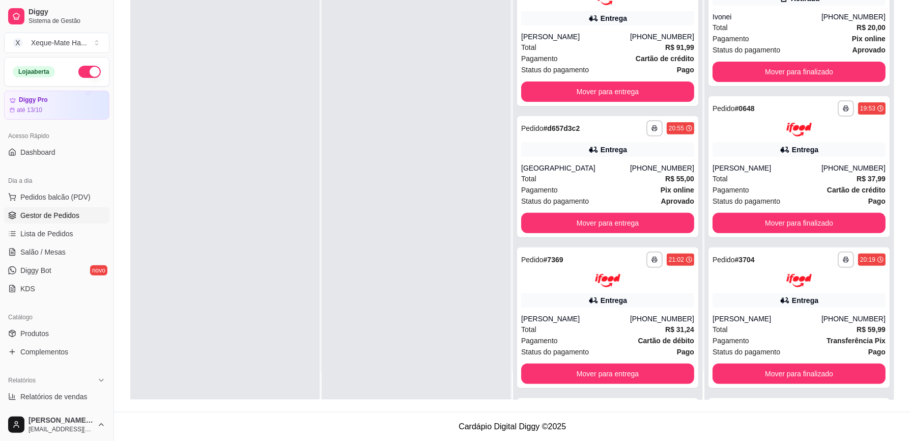
scroll to position [122, 0]
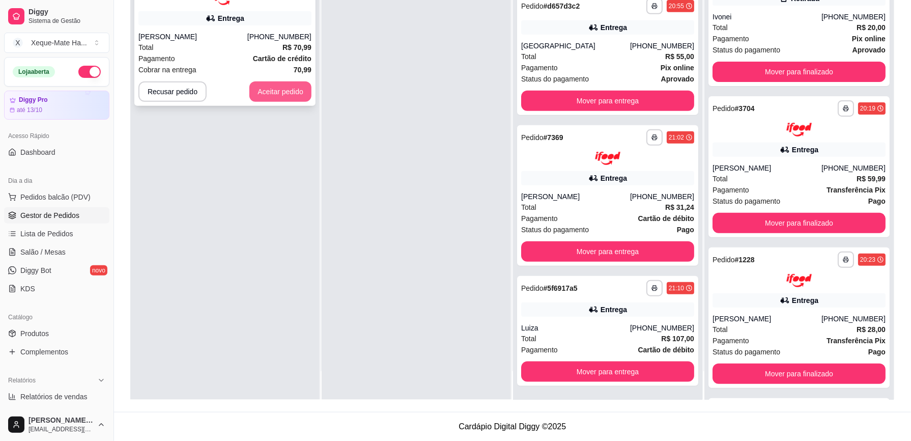
click at [302, 98] on button "Aceitar pedido" at bounding box center [280, 91] width 62 height 20
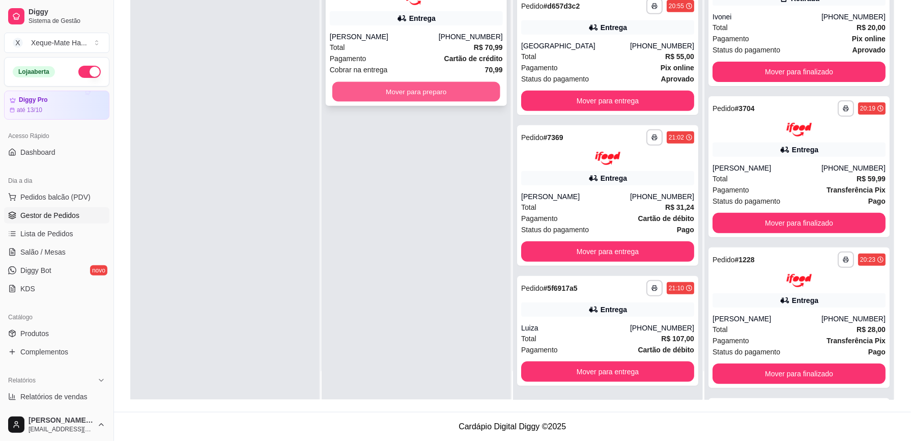
click at [416, 93] on button "Mover para preparo" at bounding box center [416, 91] width 168 height 20
click at [416, 92] on button "Mover para preparo" at bounding box center [416, 91] width 173 height 20
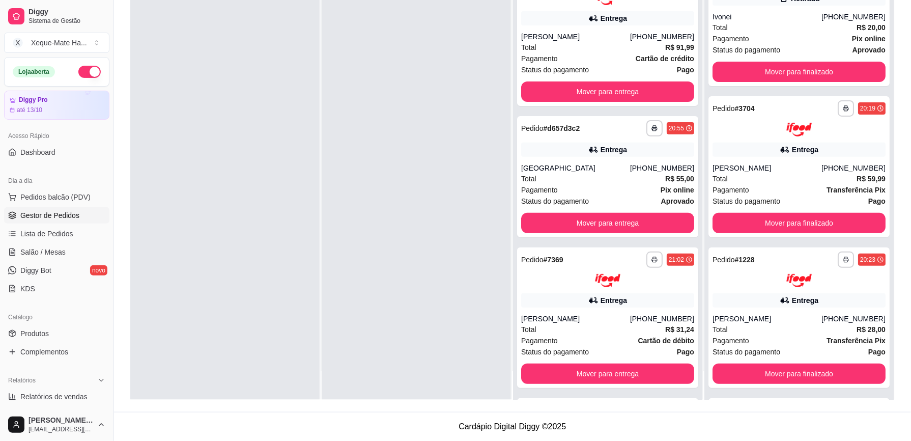
scroll to position [0, 0]
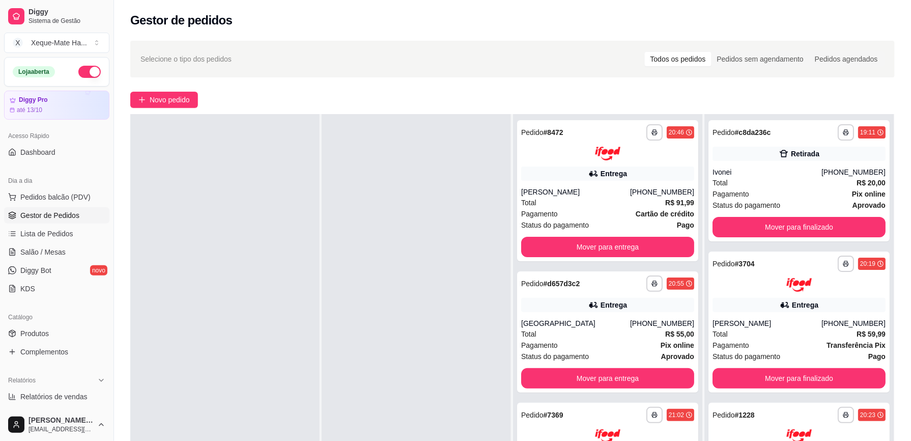
click at [894, 55] on div "Selecione o tipo dos pedidos Todos os pedidos Pedidos sem agendamento Pedidos a…" at bounding box center [512, 59] width 764 height 37
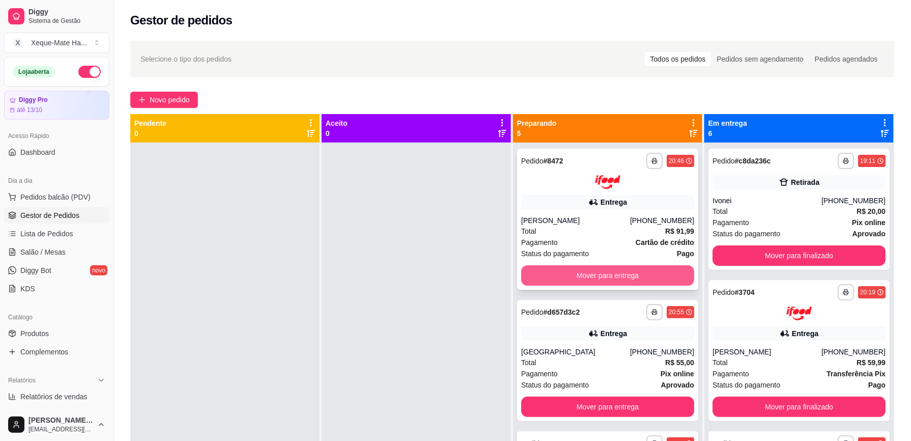
click at [608, 284] on button "Mover para entrega" at bounding box center [607, 275] width 173 height 20
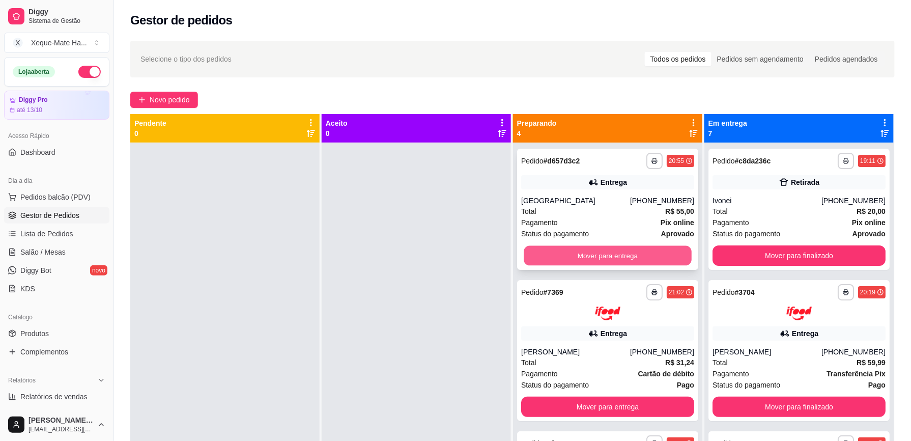
click at [583, 246] on button "Mover para entrega" at bounding box center [608, 256] width 168 height 20
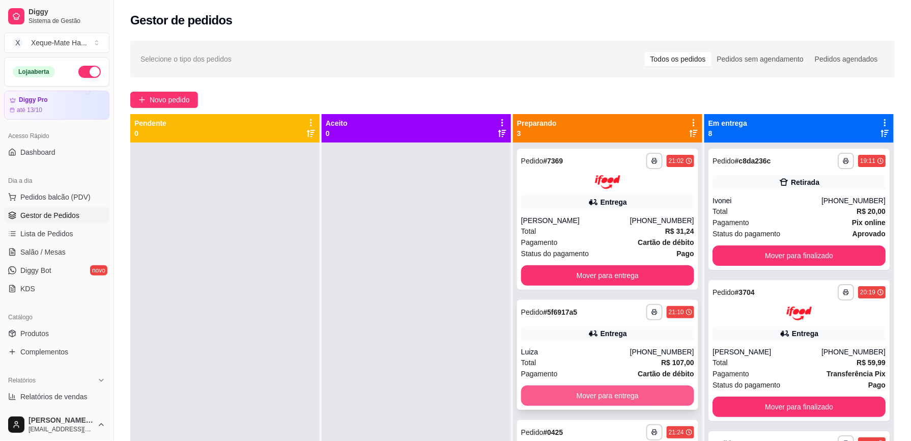
click at [647, 388] on button "Mover para entrega" at bounding box center [607, 395] width 173 height 20
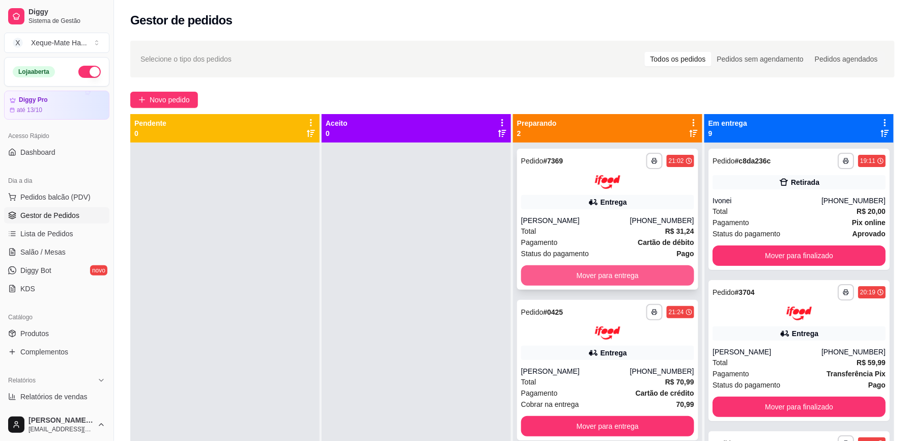
click at [597, 268] on button "Mover para entrega" at bounding box center [607, 275] width 173 height 20
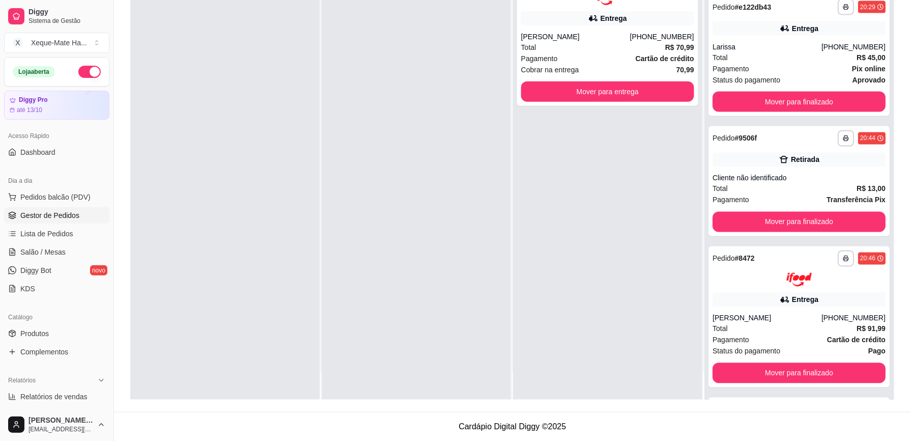
scroll to position [507, 0]
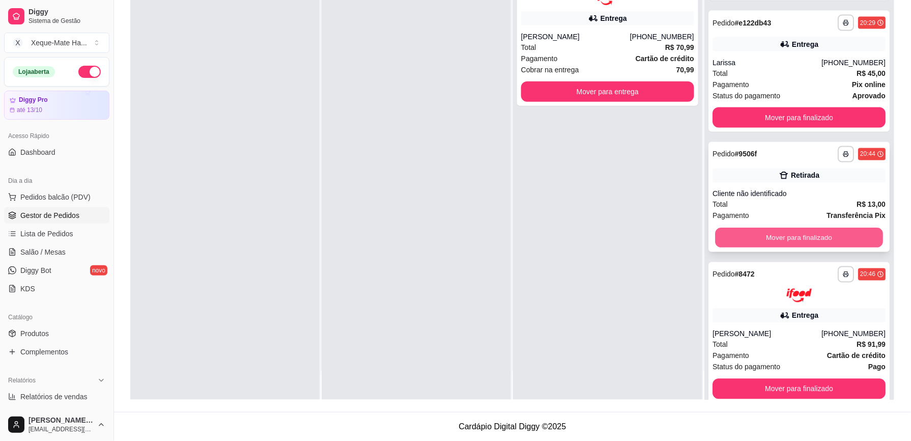
click at [838, 231] on button "Mover para finalizado" at bounding box center [799, 238] width 168 height 20
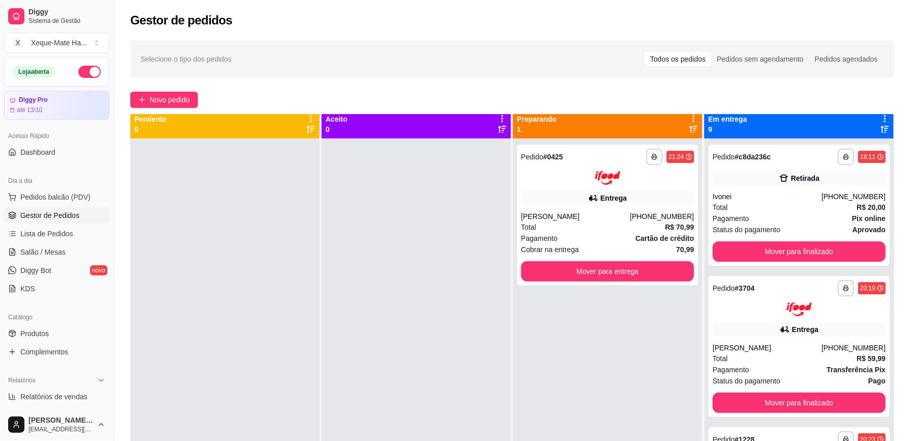
scroll to position [0, 0]
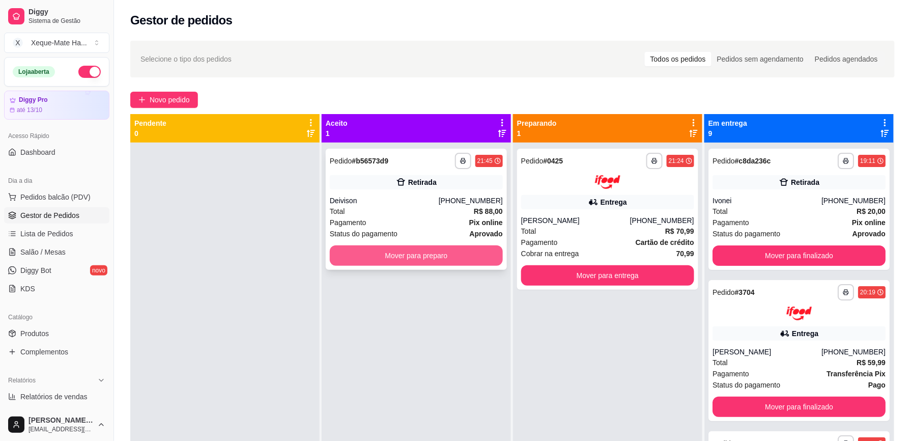
click at [449, 260] on button "Mover para preparo" at bounding box center [416, 255] width 173 height 20
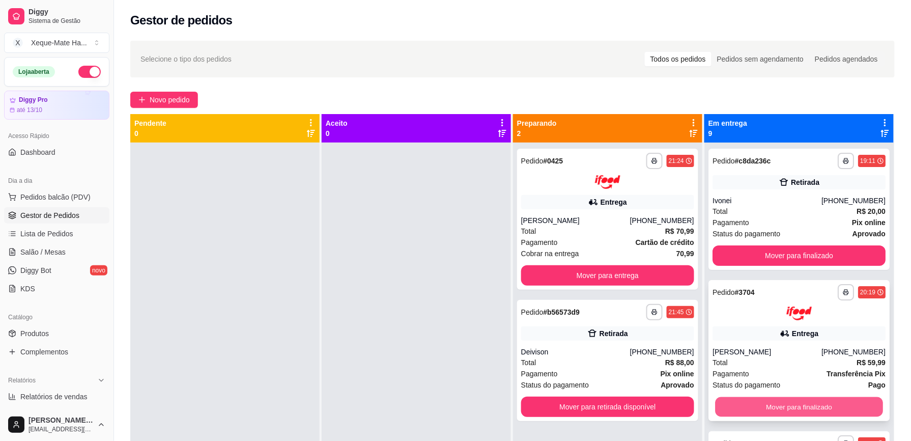
click at [831, 403] on button "Mover para finalizado" at bounding box center [799, 406] width 168 height 20
click at [811, 405] on button "Mover para finalizado" at bounding box center [799, 406] width 173 height 20
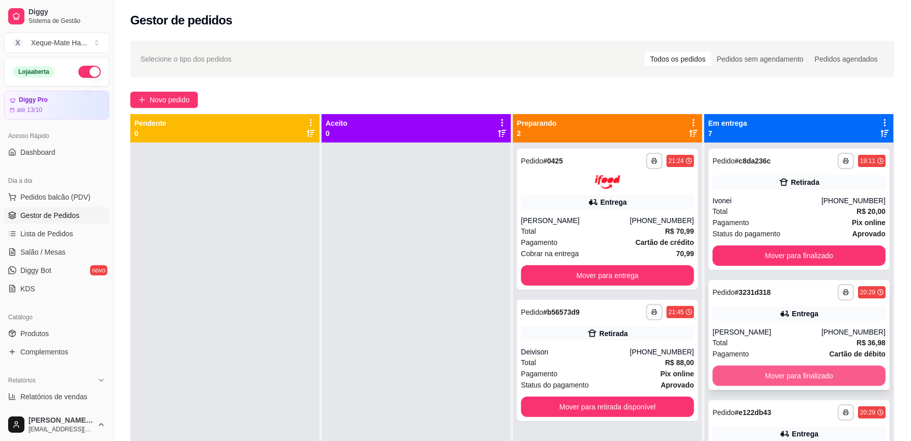
click at [825, 380] on button "Mover para finalizado" at bounding box center [799, 375] width 173 height 20
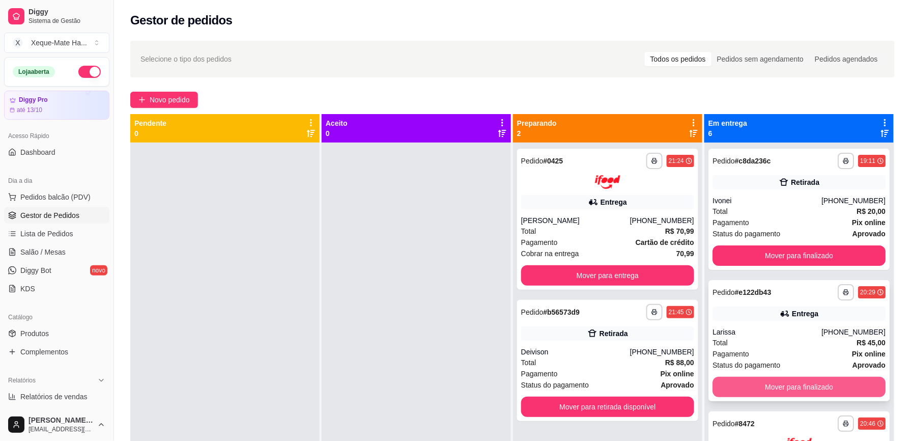
click at [782, 384] on button "Mover para finalizado" at bounding box center [799, 387] width 173 height 20
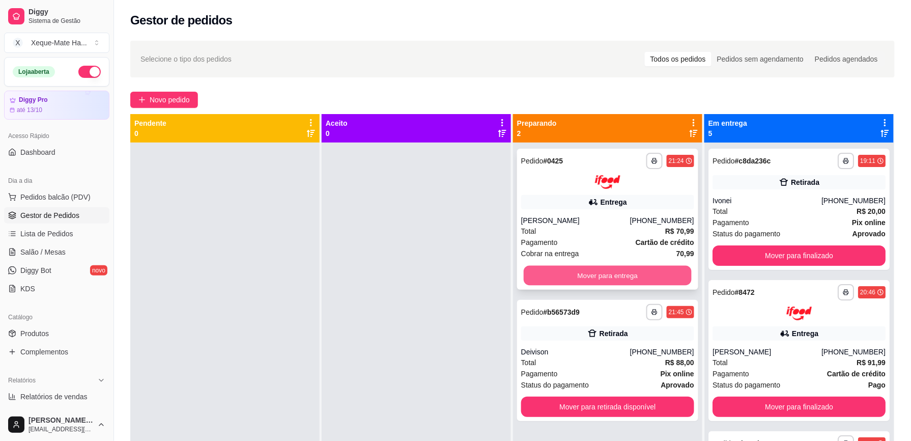
click at [633, 271] on button "Mover para entrega" at bounding box center [608, 275] width 168 height 20
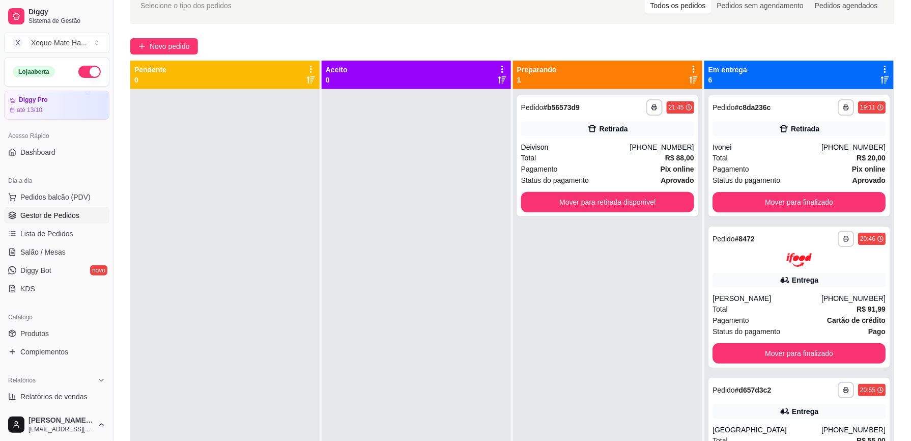
scroll to position [47, 0]
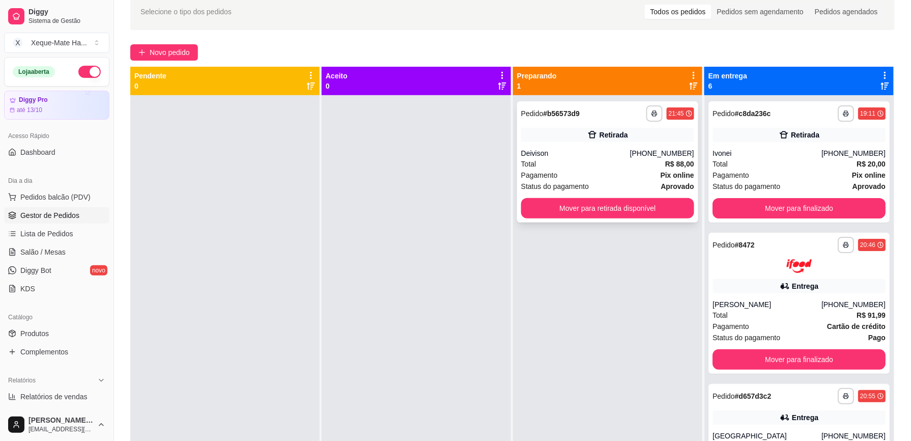
click at [577, 143] on div "**********" at bounding box center [607, 161] width 181 height 121
click at [66, 230] on span "Lista de Pedidos" at bounding box center [46, 234] width 53 height 10
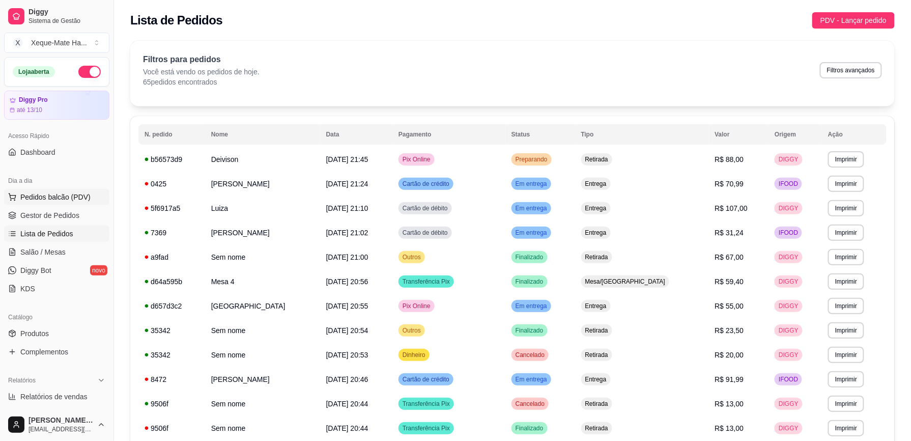
click at [77, 210] on span "Gestor de Pedidos" at bounding box center [49, 215] width 59 height 10
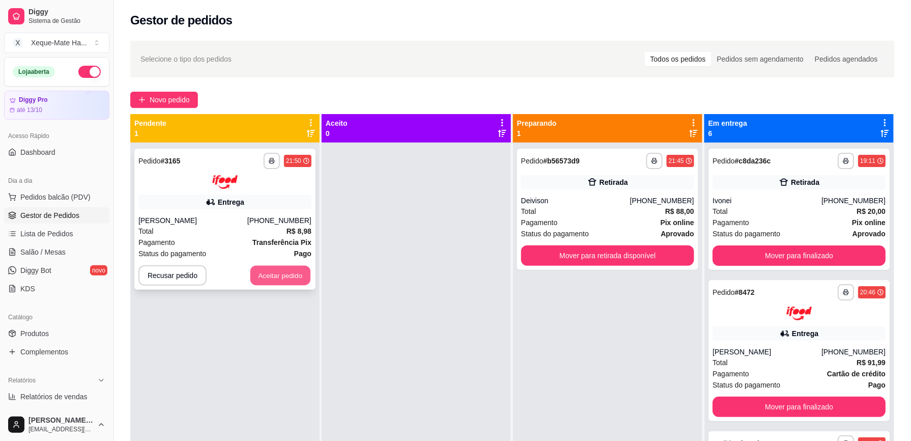
click at [282, 279] on button "Aceitar pedido" at bounding box center [280, 275] width 60 height 20
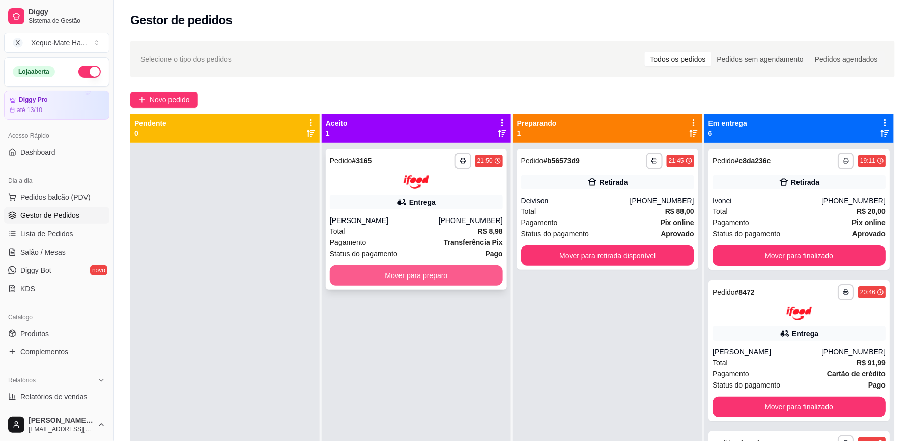
click at [441, 284] on button "Mover para preparo" at bounding box center [416, 275] width 173 height 20
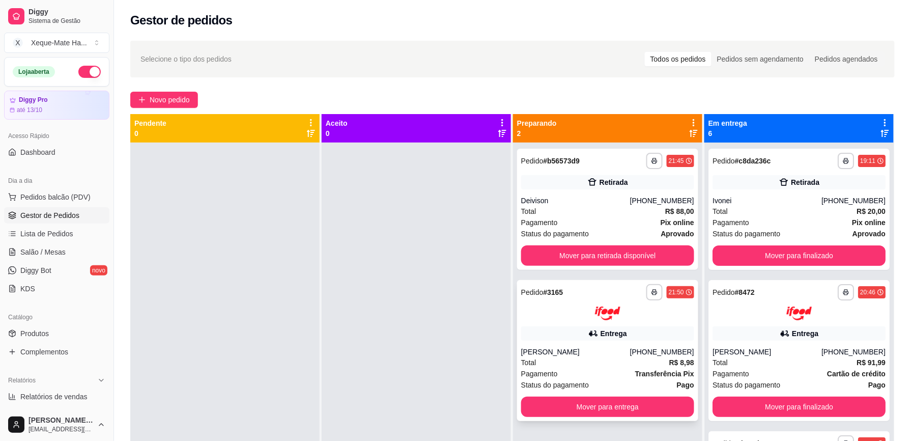
click at [540, 322] on div "**********" at bounding box center [607, 350] width 181 height 141
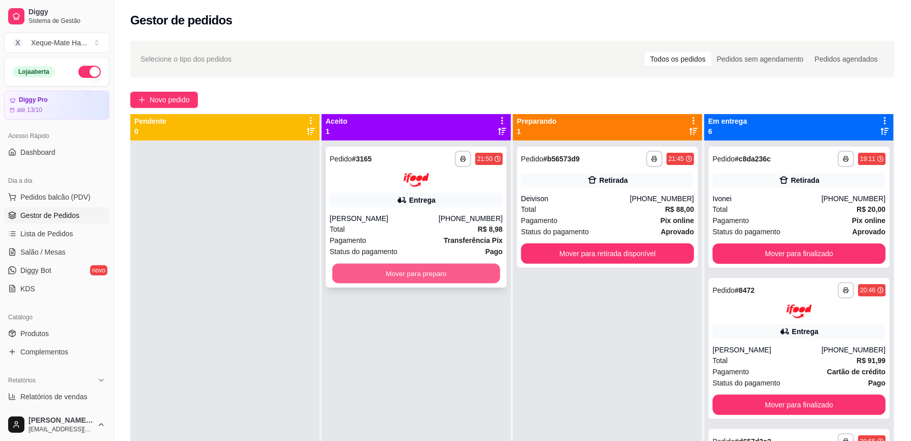
click at [445, 268] on button "Mover para preparo" at bounding box center [416, 273] width 168 height 20
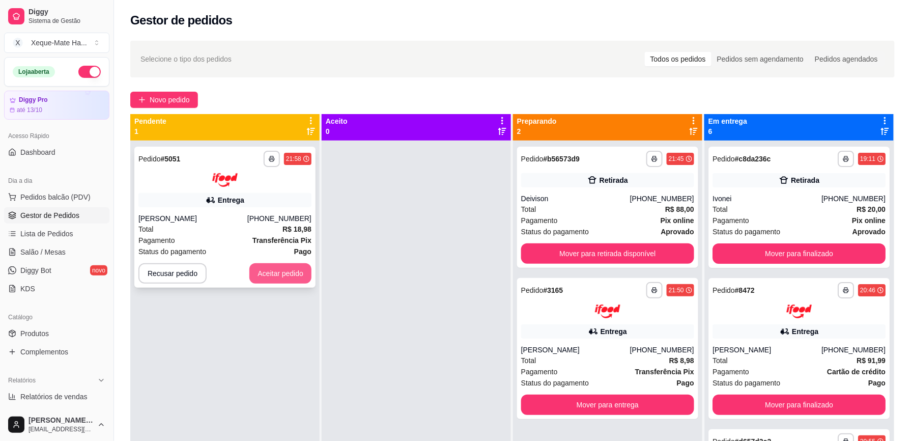
click at [281, 267] on button "Aceitar pedido" at bounding box center [280, 273] width 62 height 20
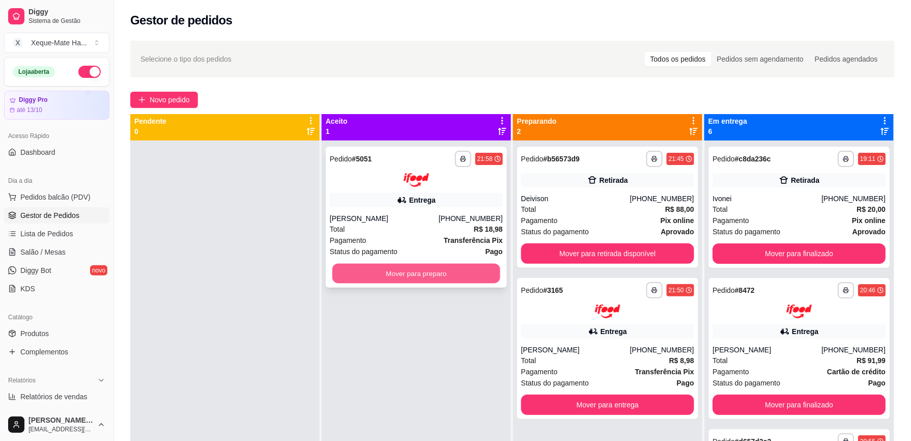
click at [438, 279] on button "Mover para preparo" at bounding box center [416, 273] width 168 height 20
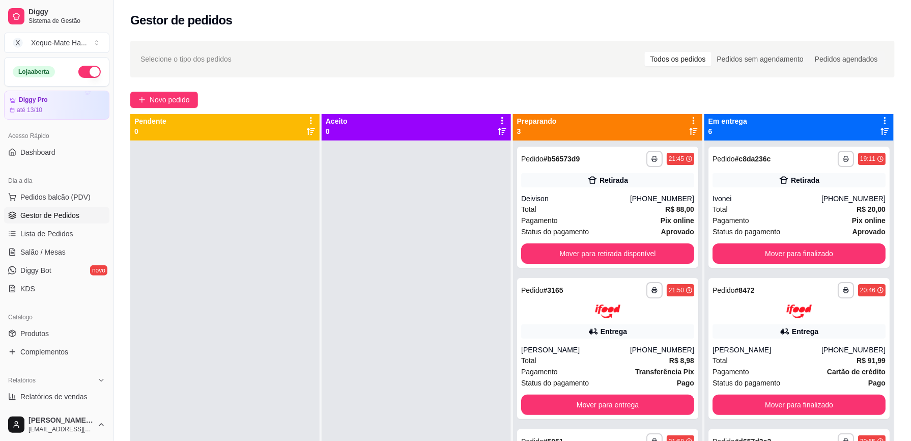
click at [318, 338] on div at bounding box center [224, 360] width 189 height 441
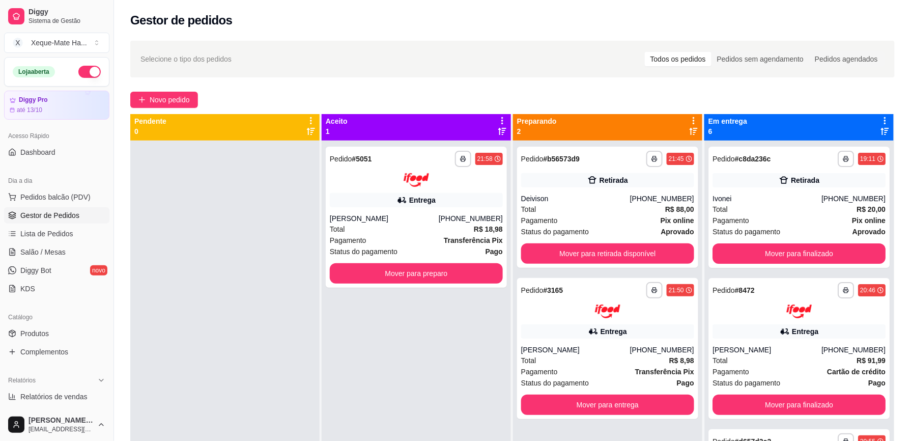
click at [292, 351] on div at bounding box center [224, 360] width 189 height 441
click at [359, 279] on button "Mover para preparo" at bounding box center [416, 273] width 173 height 20
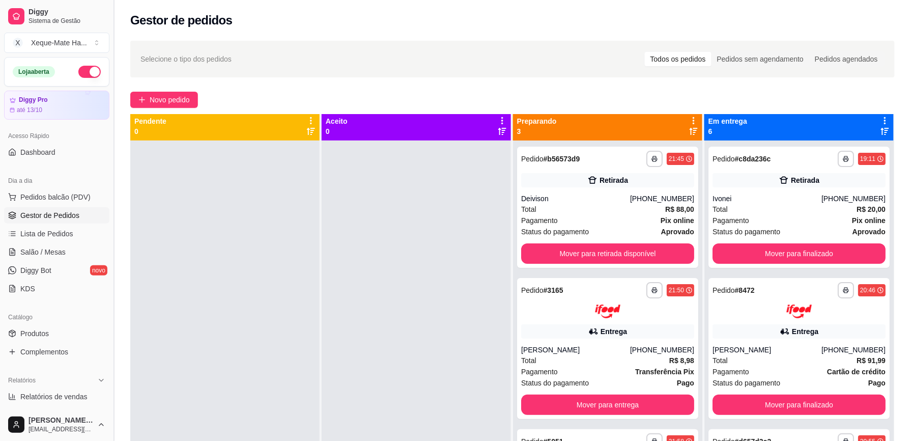
click at [115, 314] on button "Toggle Sidebar" at bounding box center [113, 220] width 8 height 441
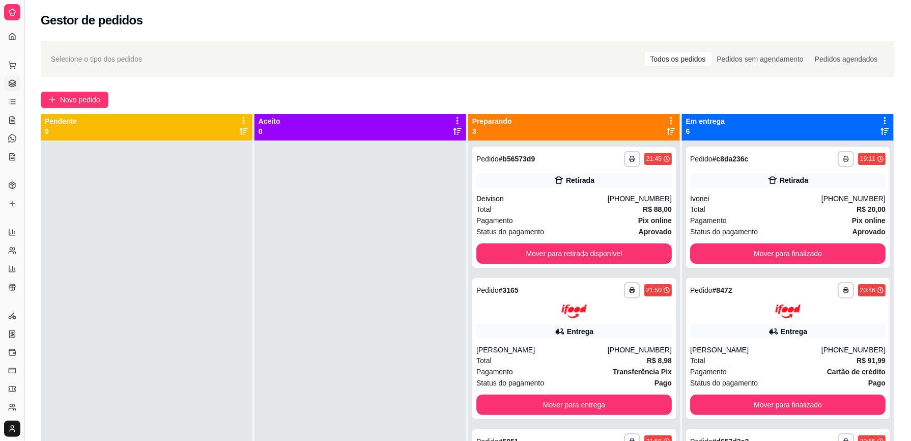
click at [26, 324] on button "Toggle Sidebar" at bounding box center [24, 220] width 8 height 441
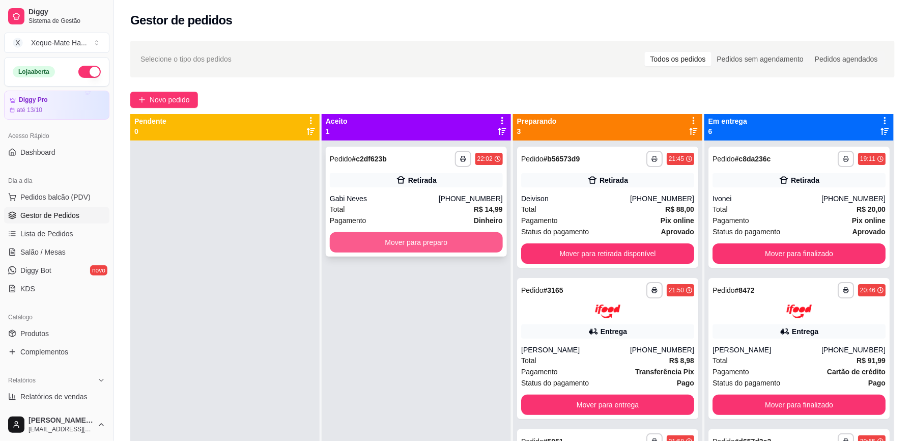
click at [365, 241] on button "Mover para preparo" at bounding box center [416, 242] width 173 height 20
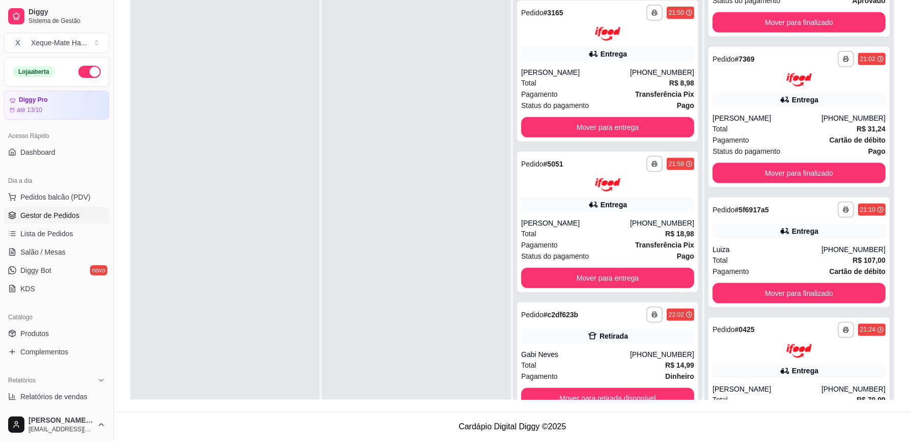
scroll to position [29, 0]
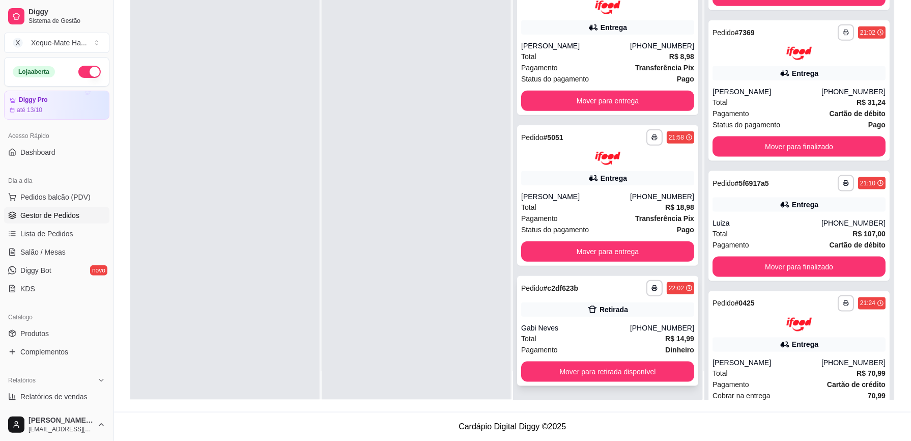
click at [628, 319] on div "**********" at bounding box center [607, 331] width 181 height 110
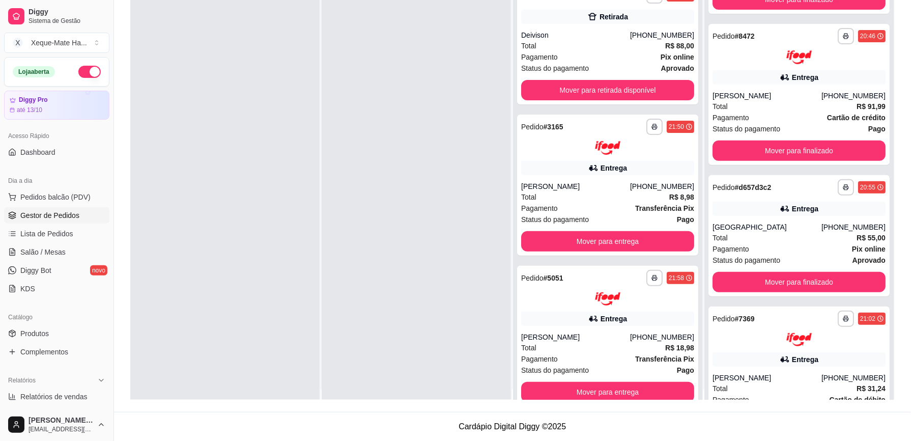
scroll to position [9, 0]
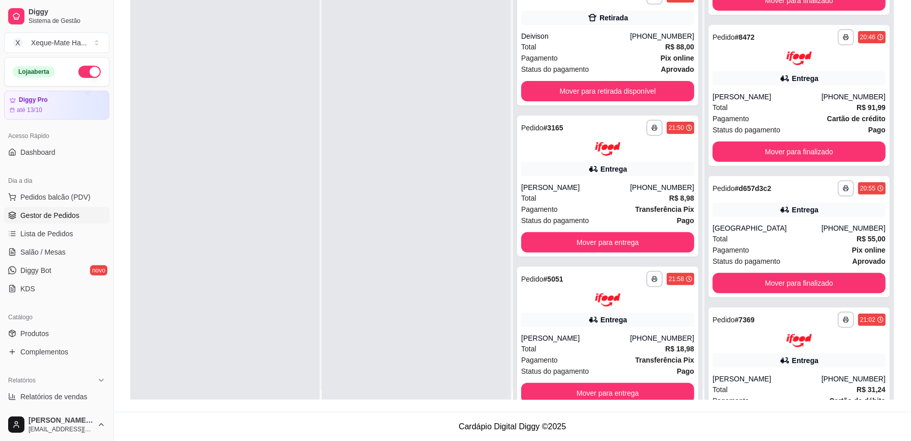
drag, startPoint x: 884, startPoint y: 3, endPoint x: 884, endPoint y: 9, distance: 6.1
click at [884, 4] on div "**********" at bounding box center [799, 184] width 190 height 469
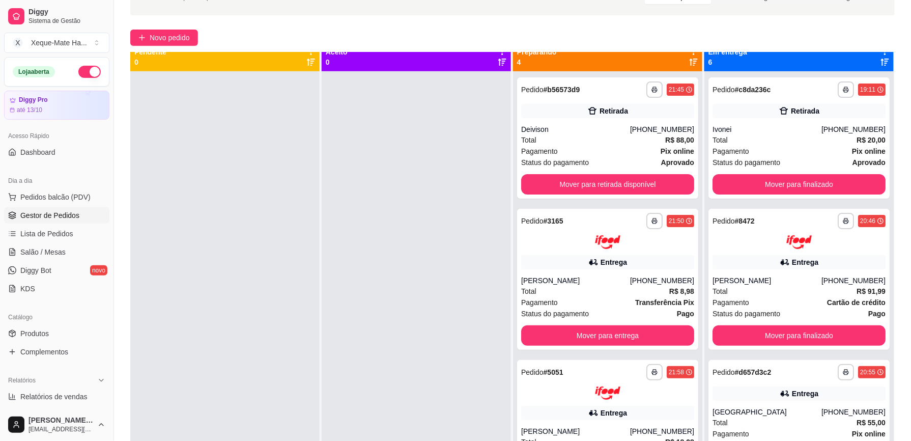
scroll to position [0, 0]
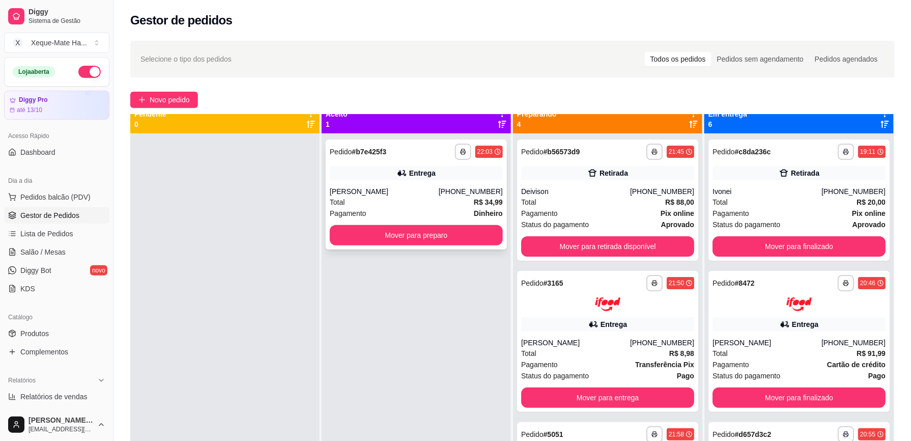
click at [439, 193] on div "Iasmin" at bounding box center [384, 191] width 109 height 10
click at [431, 236] on button "Mover para preparo" at bounding box center [416, 235] width 168 height 20
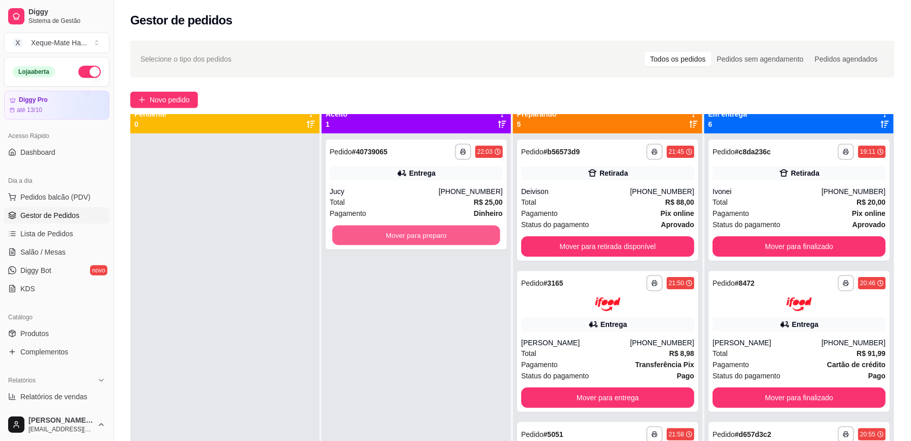
click at [431, 236] on button "Mover para preparo" at bounding box center [416, 235] width 168 height 20
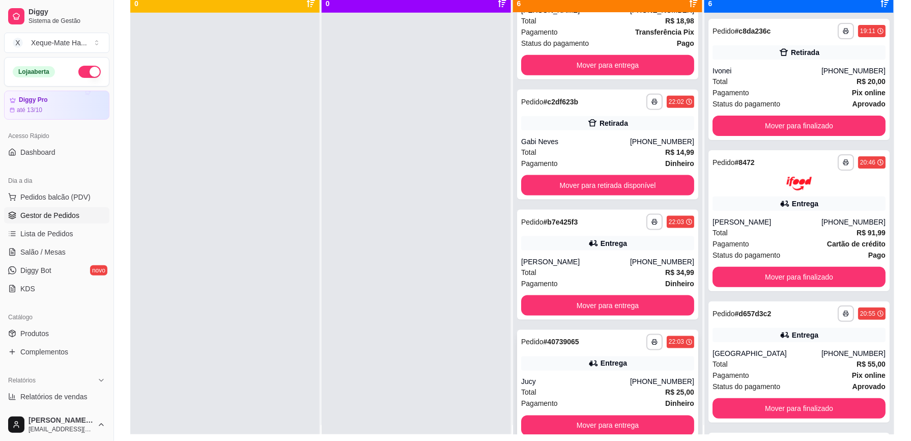
scroll to position [121, 0]
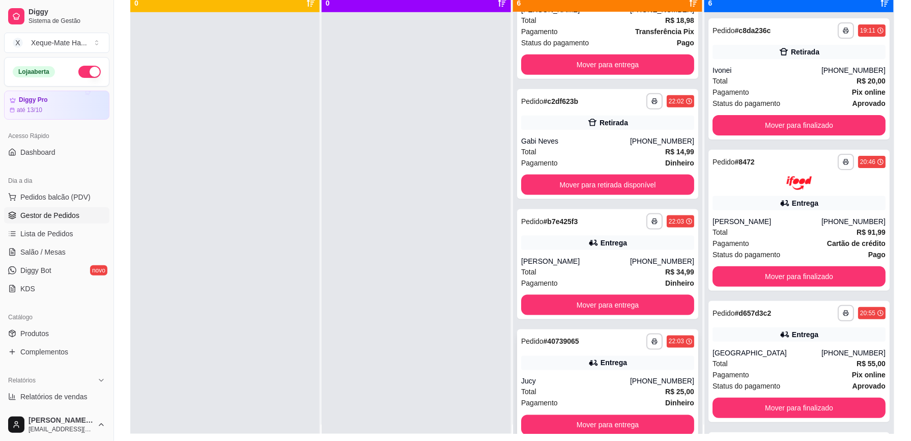
click at [616, 363] on div "Entrega" at bounding box center [607, 363] width 173 height 14
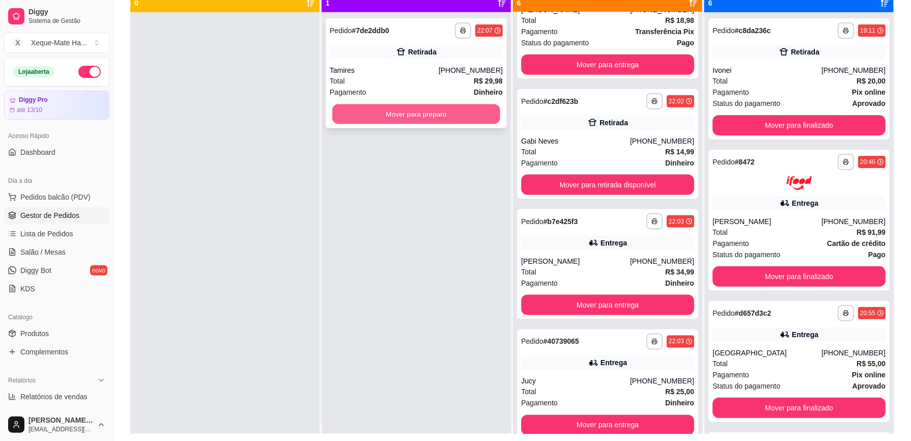
click at [485, 108] on button "Mover para preparo" at bounding box center [416, 114] width 168 height 20
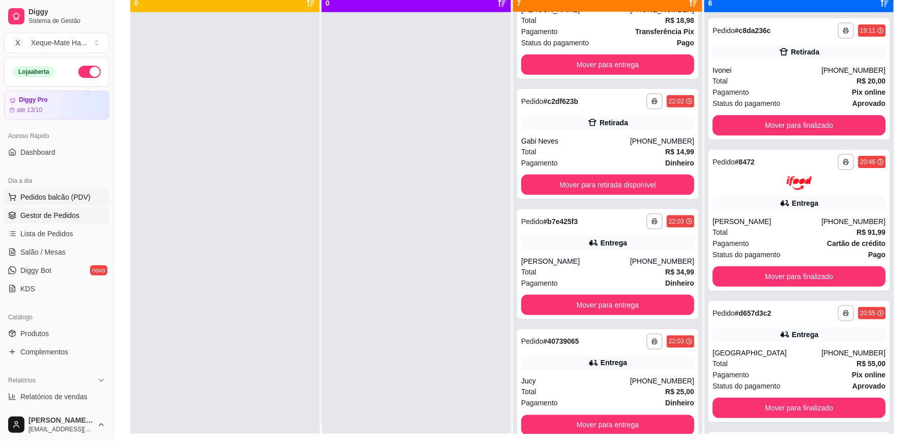
click at [78, 200] on span "Pedidos balcão (PDV)" at bounding box center [55, 197] width 70 height 10
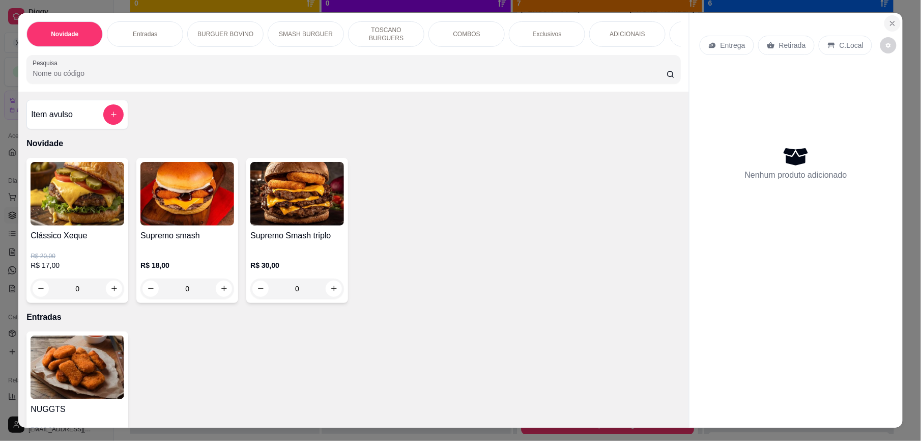
click at [889, 21] on icon "Close" at bounding box center [893, 23] width 8 height 8
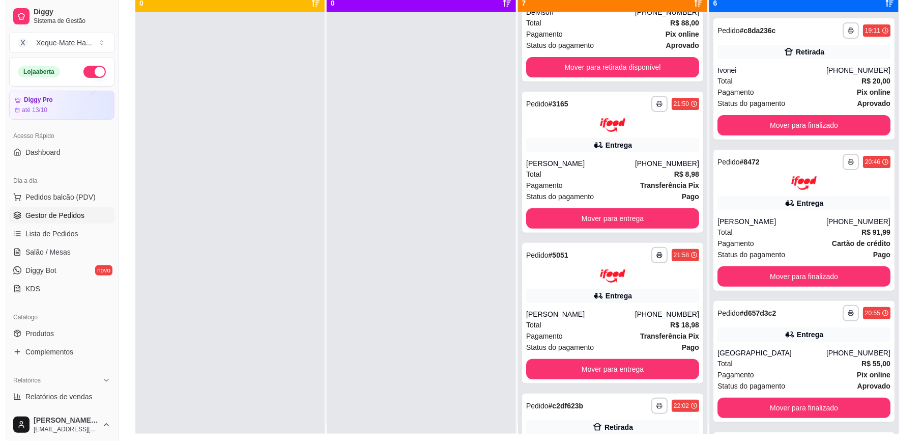
scroll to position [483, 0]
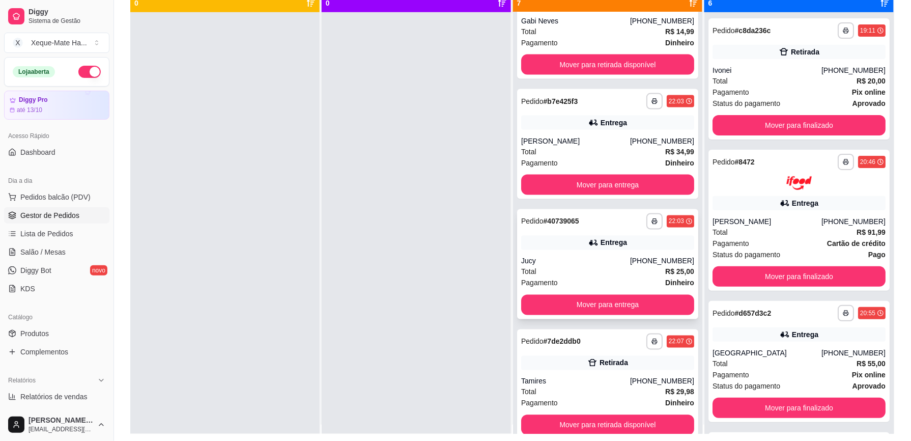
click at [618, 259] on div "Jucy" at bounding box center [575, 261] width 109 height 10
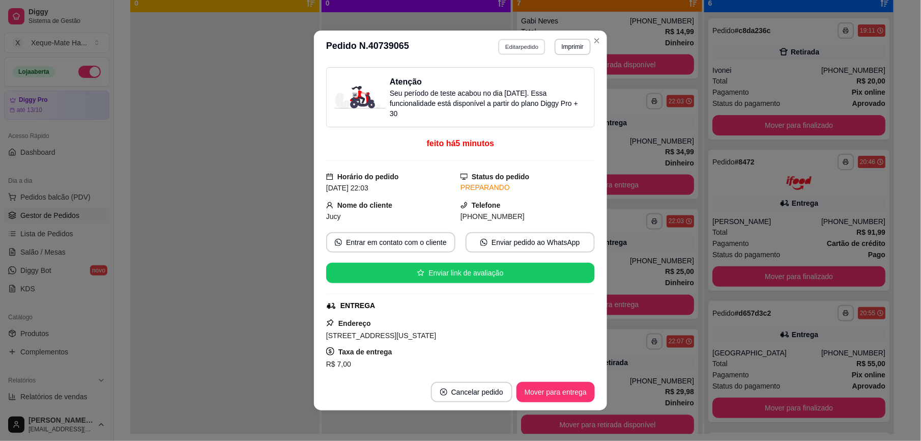
click at [529, 43] on button "Editar pedido" at bounding box center [522, 47] width 47 height 16
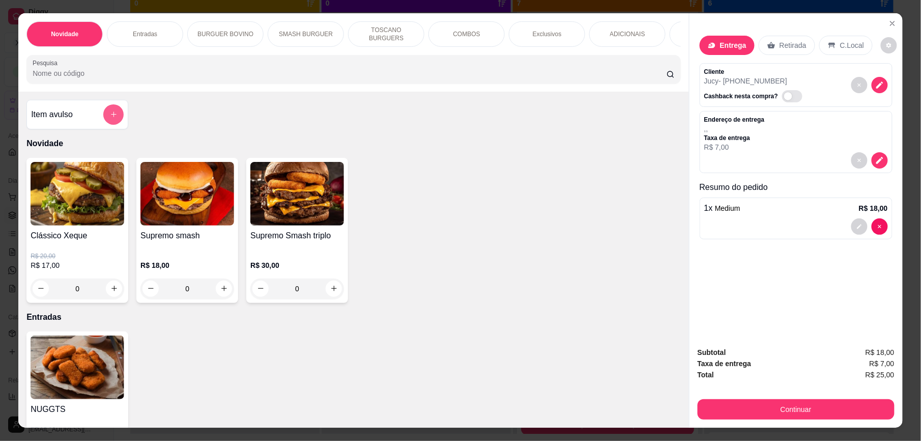
click at [111, 118] on icon "add-separate-item" at bounding box center [114, 115] width 6 height 6
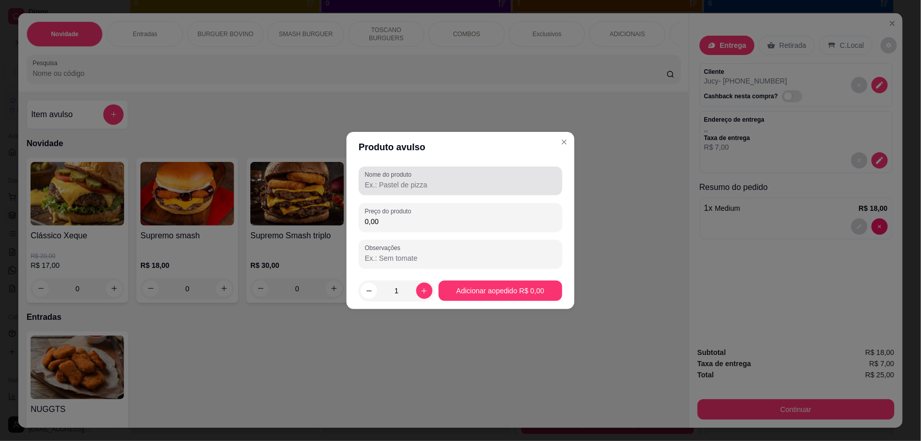
click at [451, 191] on div "Nome do produto" at bounding box center [461, 180] width 204 height 29
paste input "a"
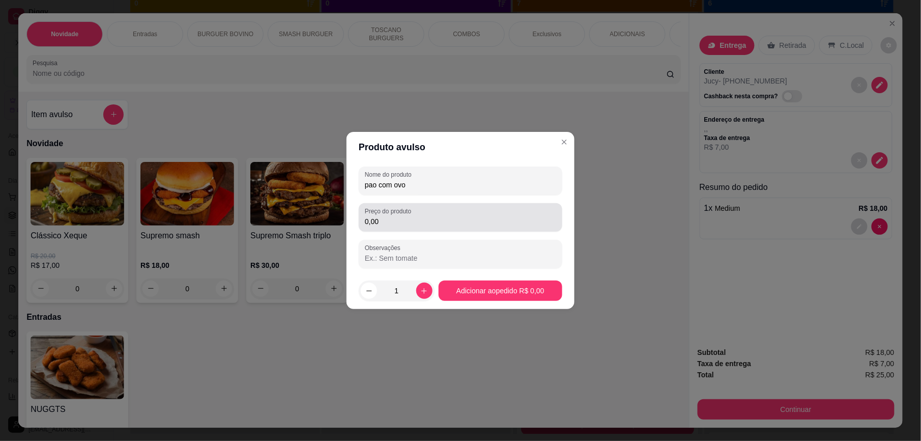
type input "pao com ovo"
click at [440, 221] on input "0,00" at bounding box center [460, 221] width 191 height 10
type input "7,00"
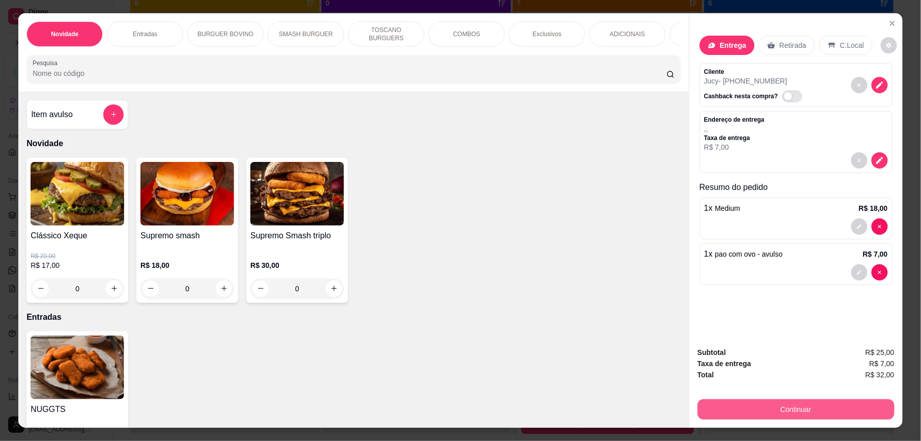
click at [819, 408] on button "Continuar" at bounding box center [796, 409] width 197 height 20
click at [876, 163] on icon "decrease-product-quantity" at bounding box center [879, 160] width 9 height 9
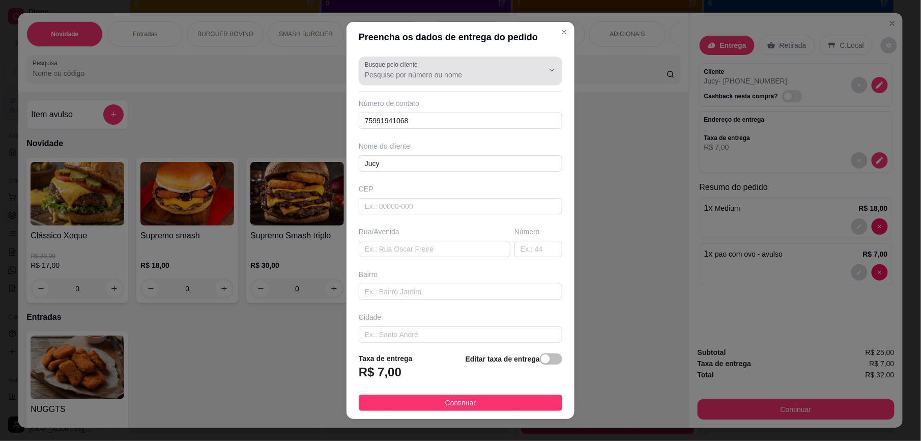
click at [446, 76] on input "Busque pelo cliente" at bounding box center [446, 75] width 163 height 10
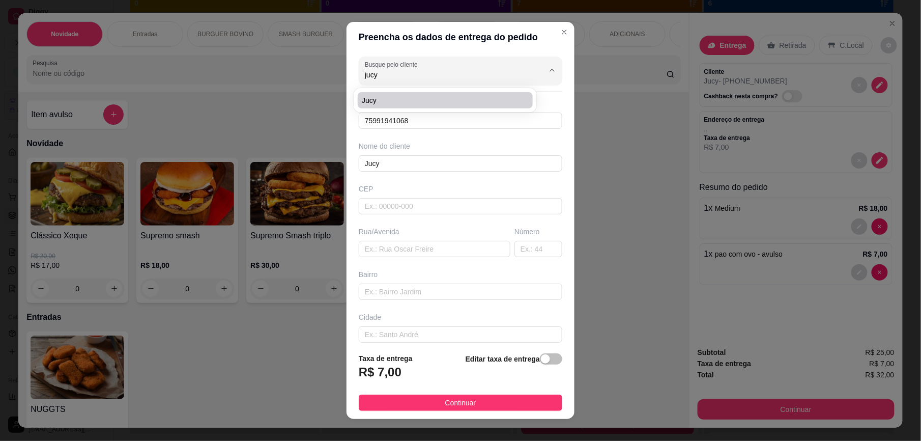
click at [432, 95] on span "Jucy" at bounding box center [440, 100] width 157 height 10
type input "Jucy"
click at [432, 80] on div "Jucy" at bounding box center [460, 71] width 191 height 20
click at [407, 162] on input "Jucy" at bounding box center [461, 163] width 204 height 16
type input "J"
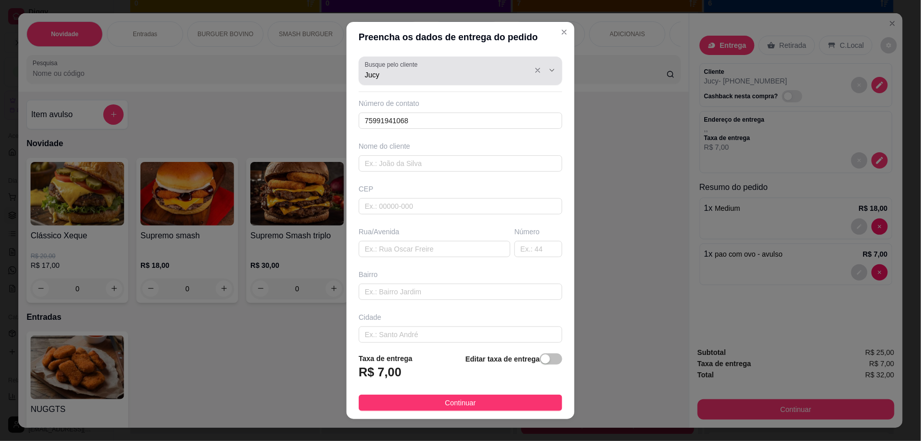
click at [420, 68] on div "Jucy" at bounding box center [460, 71] width 191 height 20
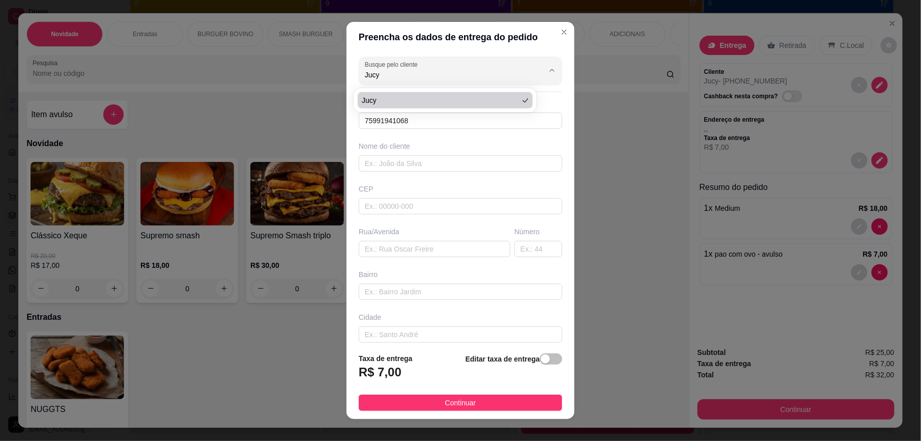
click at [399, 100] on div "Número de contato" at bounding box center [461, 103] width 204 height 10
type input "Jucy"
click at [420, 257] on input "text" at bounding box center [435, 249] width 152 height 16
paste input "a"
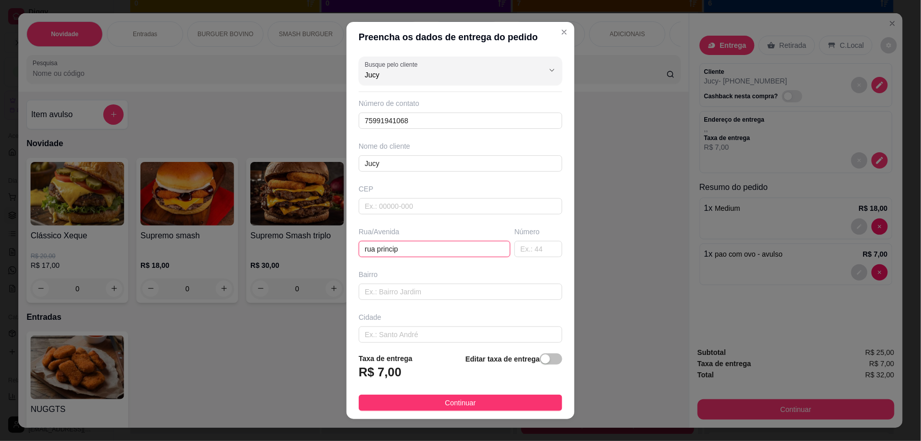
paste input "a"
type input "rua principal do colorado"
click at [523, 247] on input "text" at bounding box center [539, 249] width 48 height 16
type input "70"
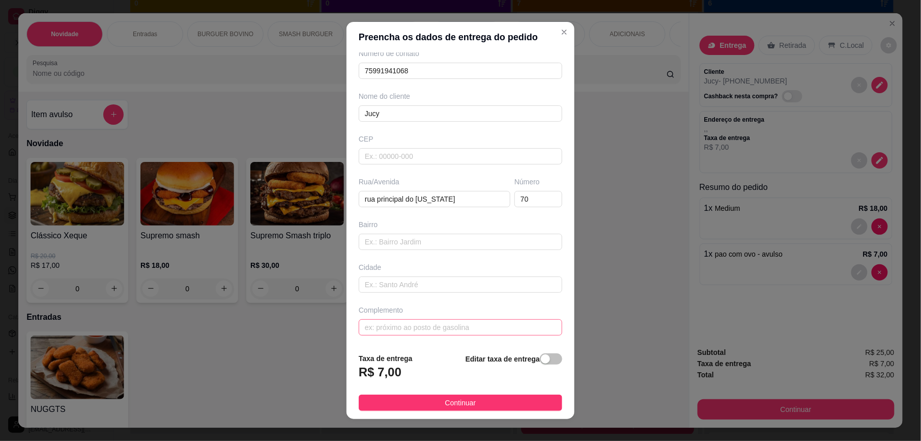
scroll to position [53, 0]
click at [466, 408] on button "Continuar" at bounding box center [461, 402] width 204 height 16
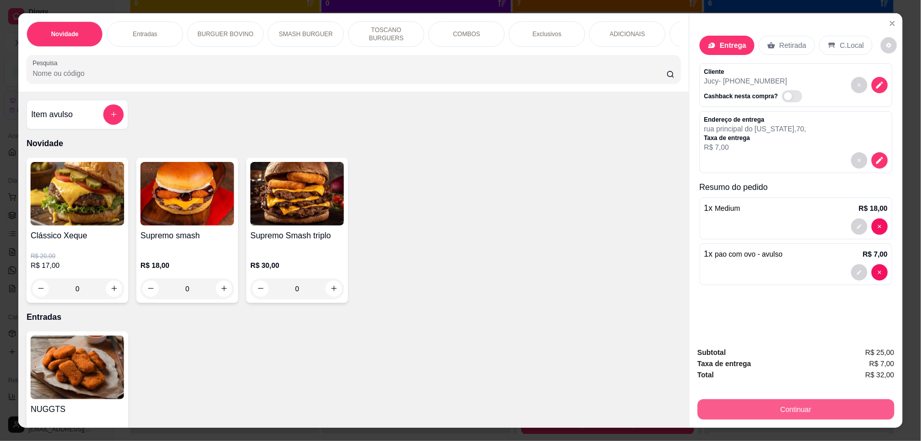
click at [809, 410] on button "Continuar" at bounding box center [796, 409] width 197 height 20
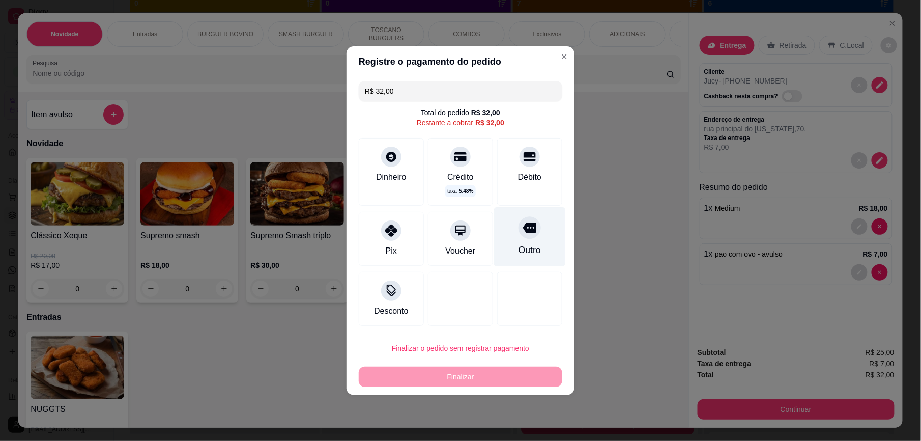
click at [508, 241] on div "Outro" at bounding box center [530, 237] width 72 height 60
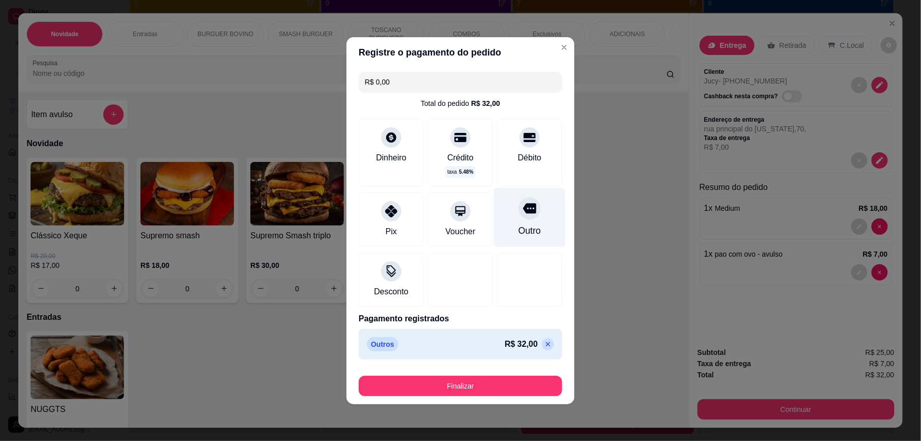
type input "R$ 0,00"
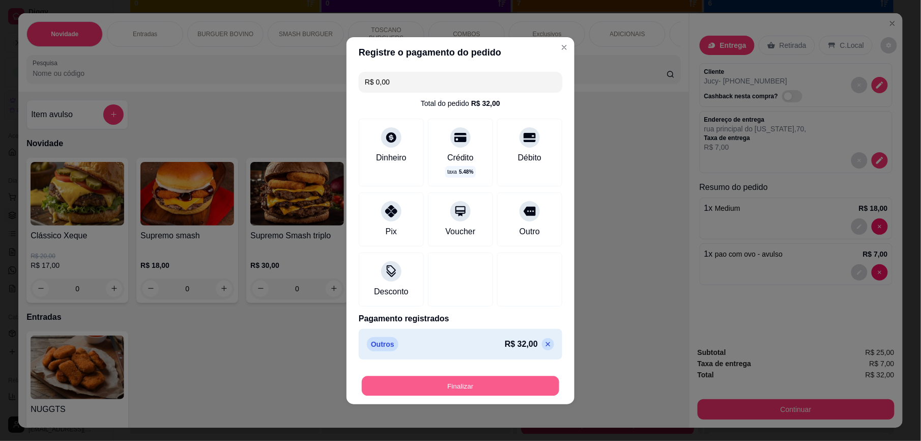
click at [516, 383] on button "Finalizar" at bounding box center [460, 386] width 197 height 20
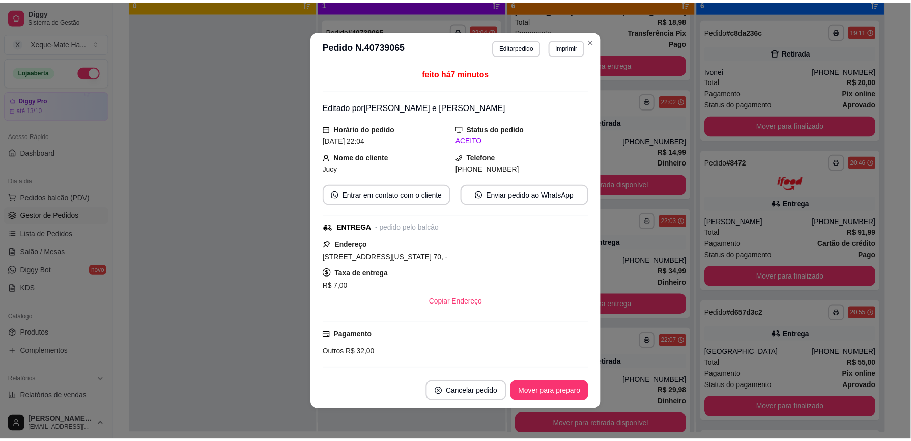
scroll to position [362, 0]
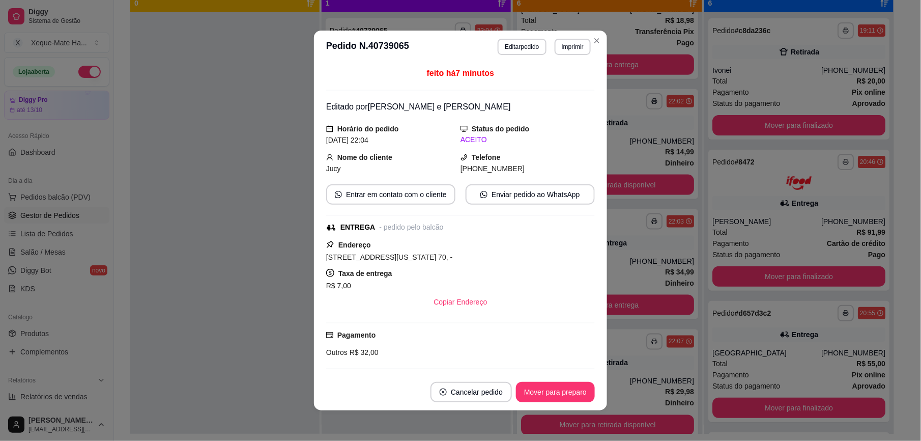
click at [555, 46] on button "Imprimir" at bounding box center [573, 47] width 36 height 16
click at [594, 35] on button "Close" at bounding box center [597, 41] width 16 height 16
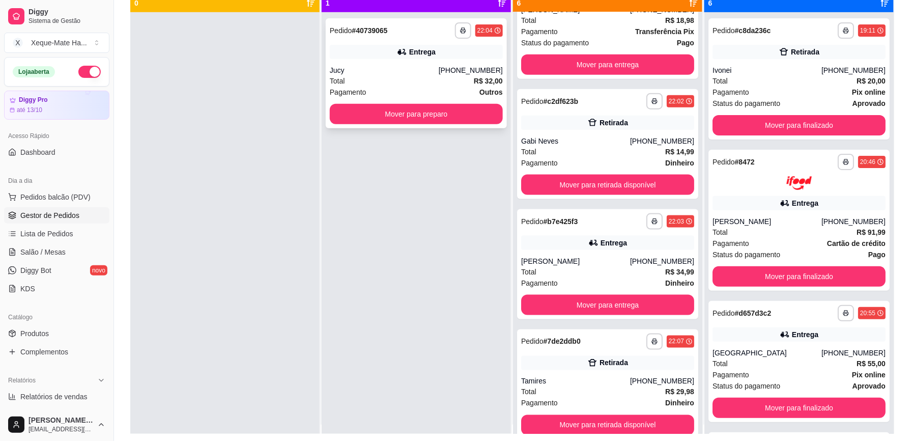
click at [439, 74] on div "Jucy" at bounding box center [384, 70] width 109 height 10
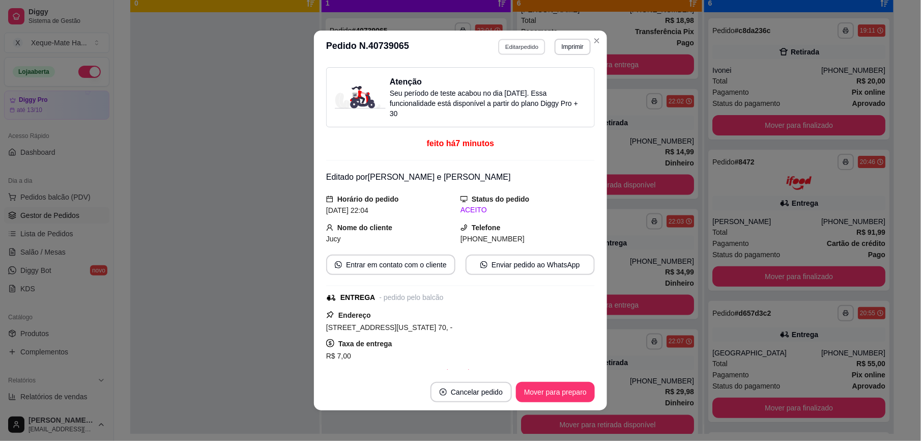
click at [503, 45] on button "Editar pedido" at bounding box center [522, 47] width 47 height 16
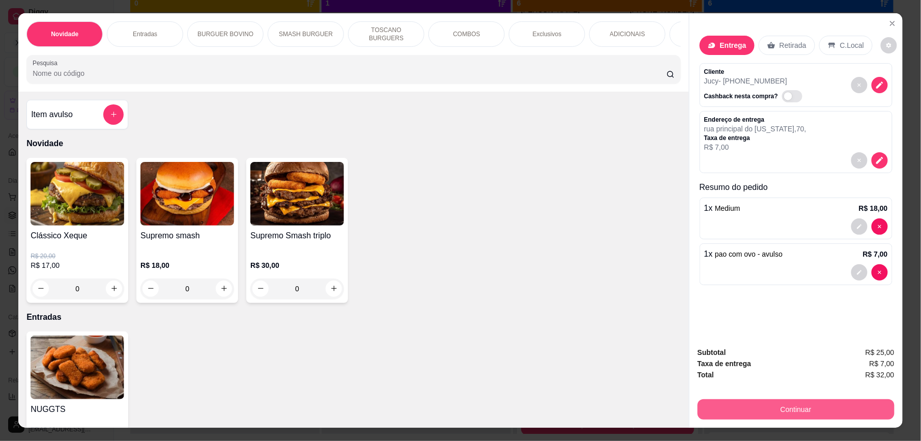
click at [835, 406] on button "Continuar" at bounding box center [796, 409] width 197 height 20
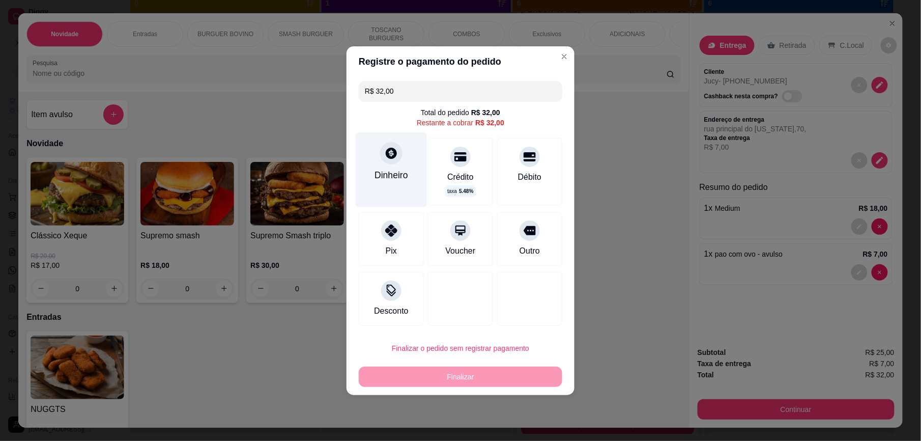
click at [408, 159] on div "Dinheiro" at bounding box center [392, 169] width 72 height 74
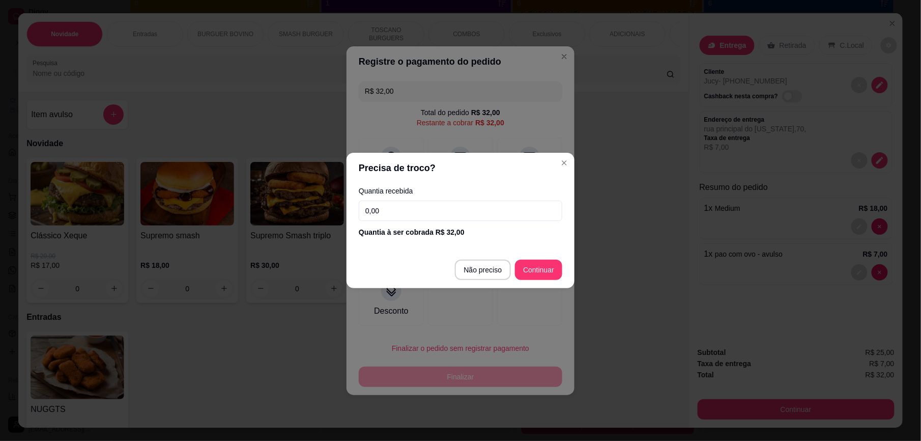
click at [445, 207] on input "0,00" at bounding box center [461, 211] width 204 height 20
paste input "1"
type input "100,00"
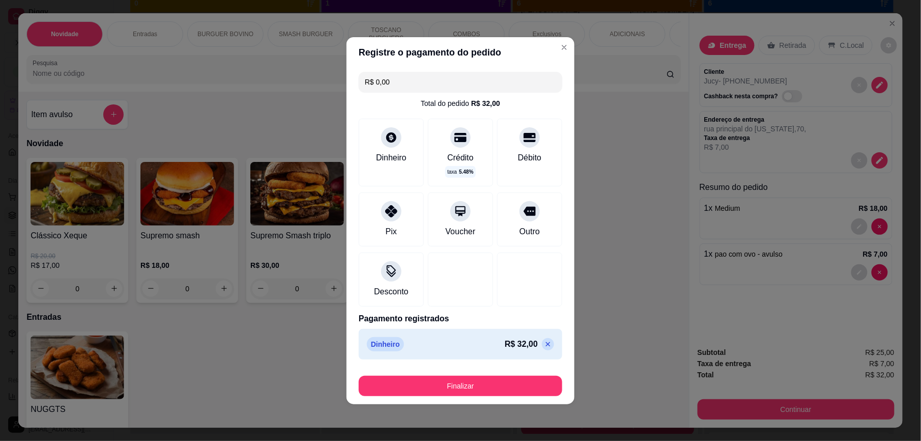
type input "R$ 0,00"
click at [523, 387] on button "Finalizar" at bounding box center [461, 386] width 204 height 20
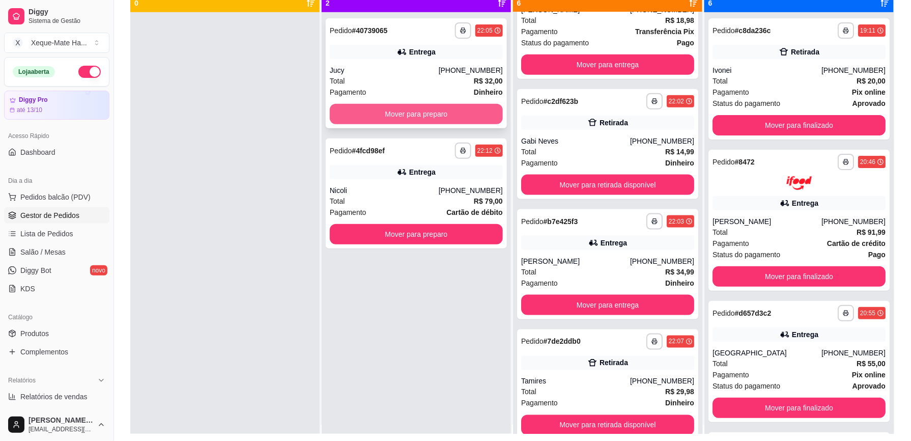
click at [428, 112] on button "Mover para preparo" at bounding box center [416, 114] width 173 height 20
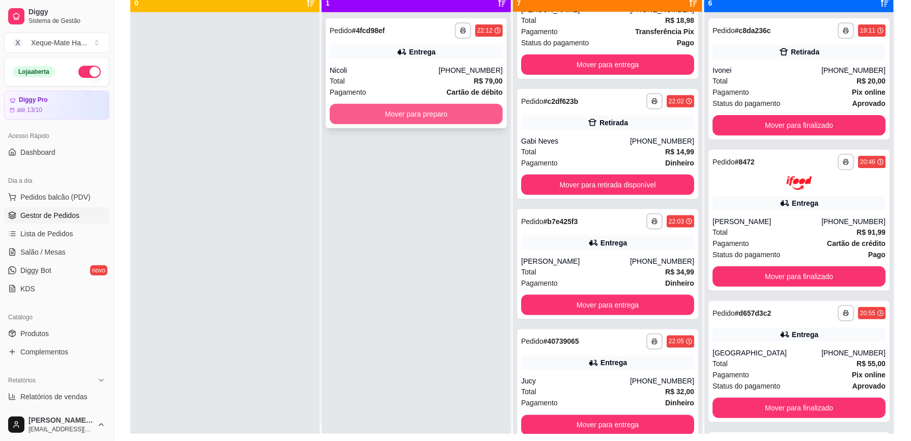
scroll to position [483, 0]
click at [428, 115] on button "Mover para preparo" at bounding box center [416, 114] width 168 height 20
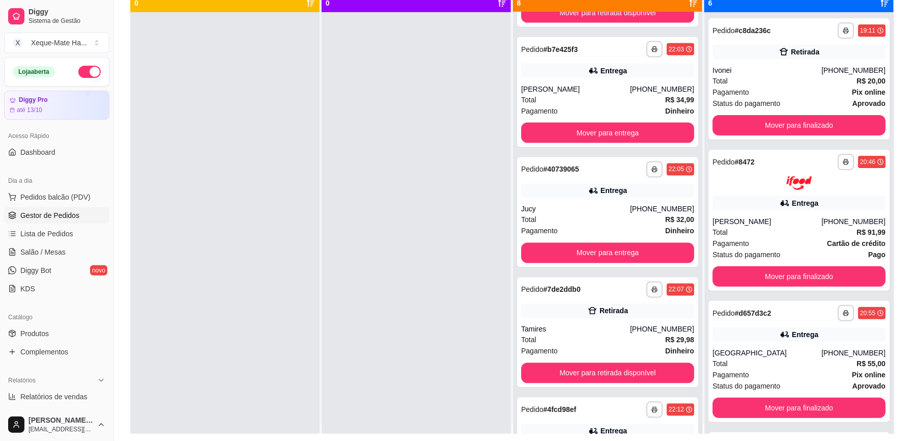
scroll to position [603, 0]
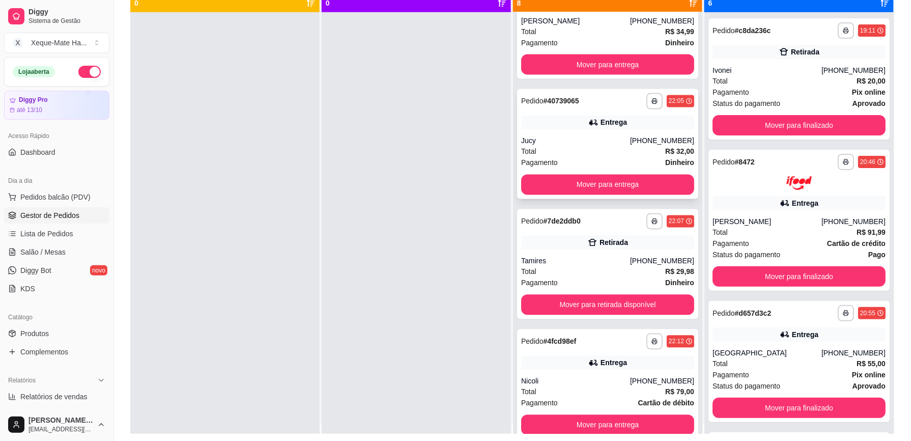
click at [586, 136] on div "Jucy" at bounding box center [575, 141] width 109 height 10
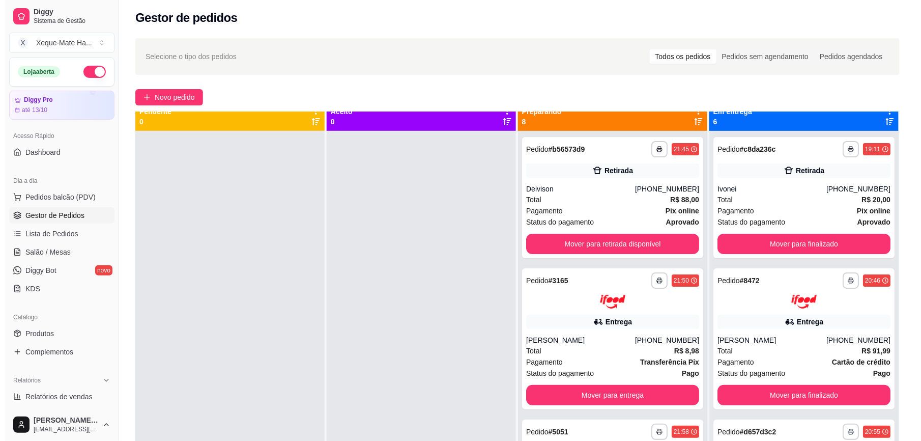
scroll to position [0, 0]
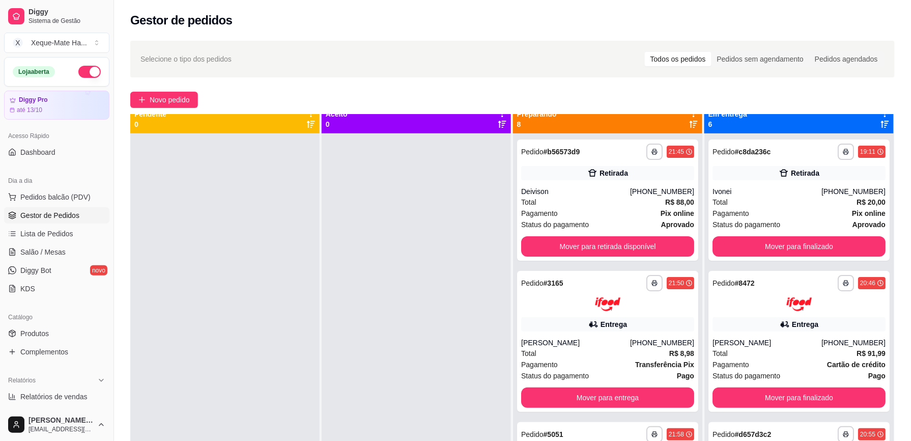
click at [82, 72] on button "button" at bounding box center [89, 72] width 22 height 12
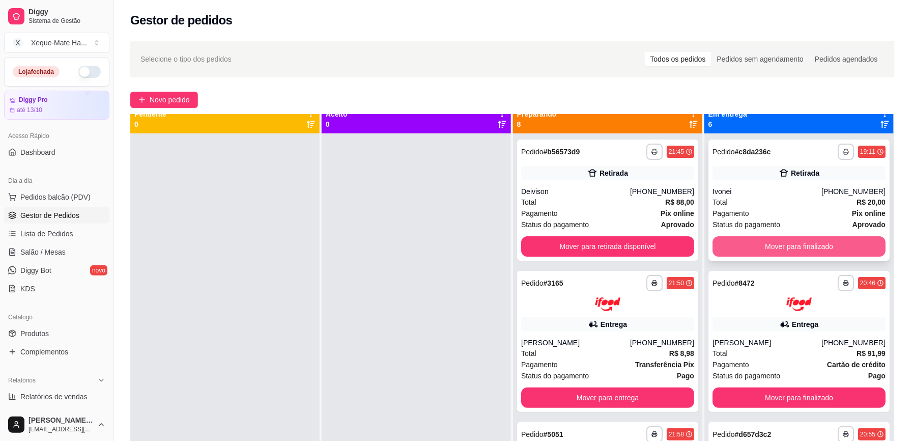
click at [828, 240] on button "Mover para finalizado" at bounding box center [799, 246] width 173 height 20
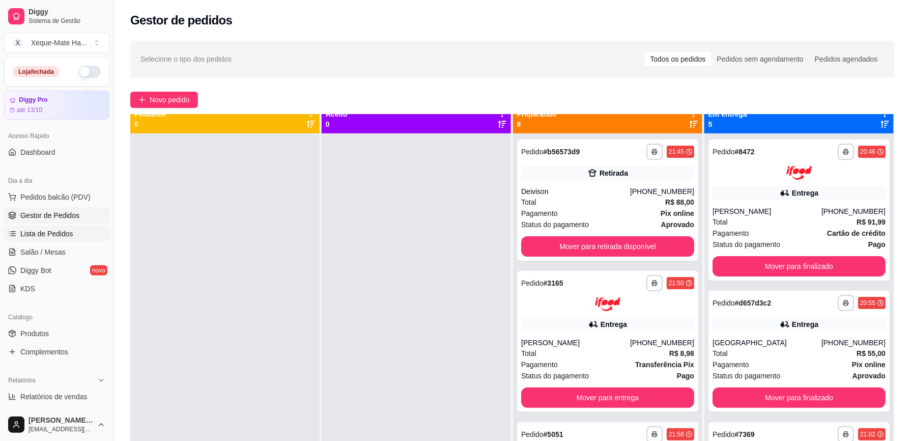
click at [61, 235] on span "Lista de Pedidos" at bounding box center [46, 234] width 53 height 10
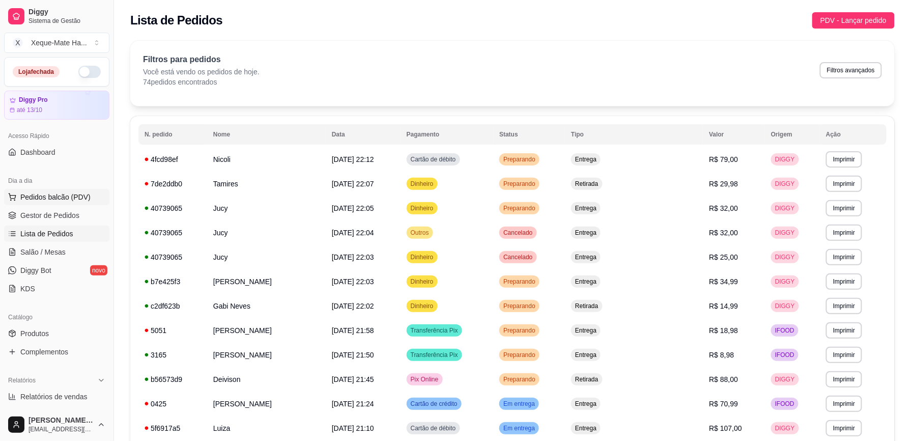
click at [64, 198] on span "Pedidos balcão (PDV)" at bounding box center [55, 197] width 70 height 10
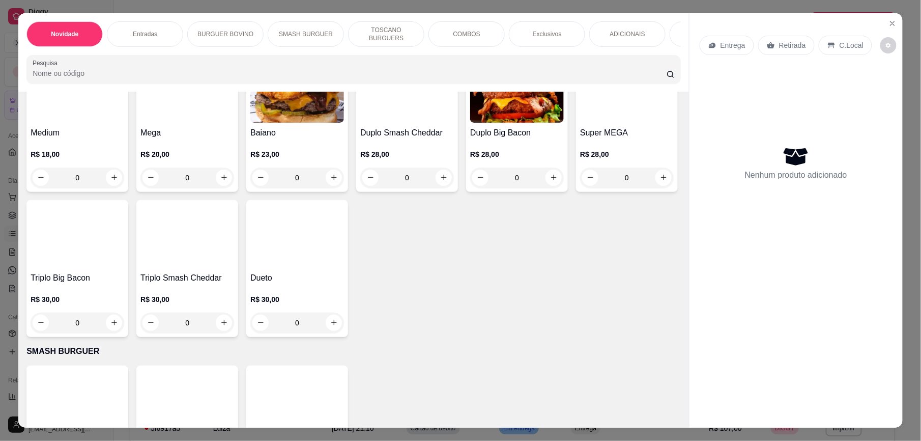
scroll to position [516, 0]
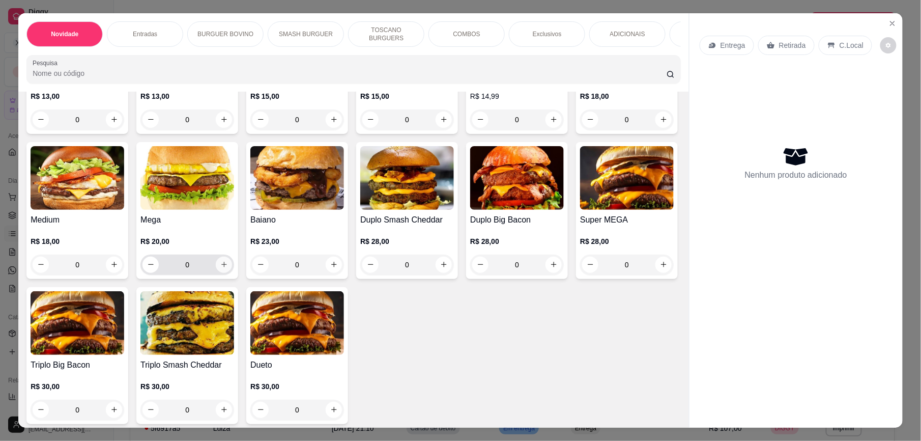
click at [228, 268] on icon "increase-product-quantity" at bounding box center [224, 265] width 8 height 8
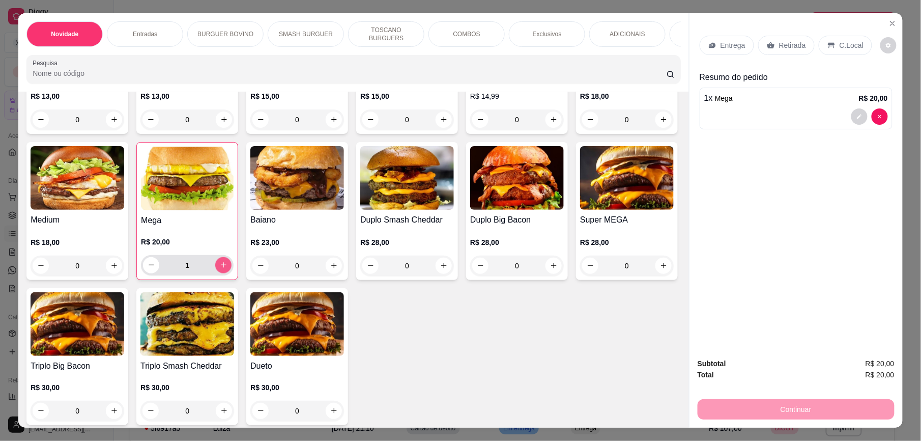
click at [228, 269] on icon "increase-product-quantity" at bounding box center [224, 265] width 8 height 8
type input "2"
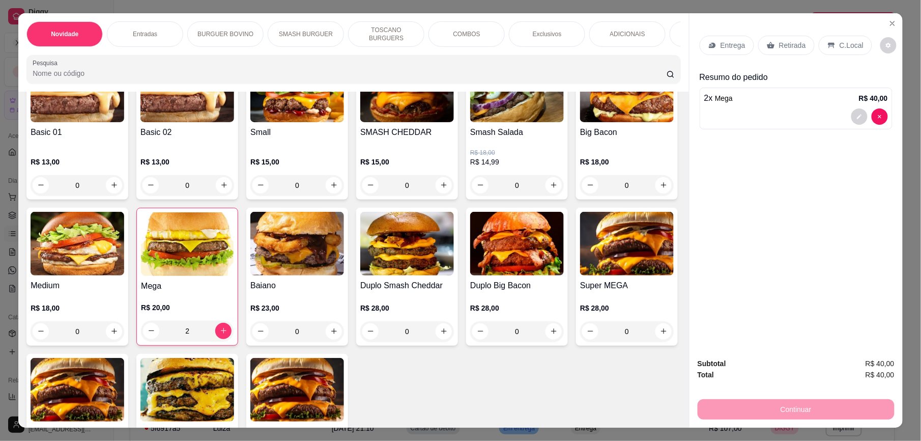
scroll to position [378, 0]
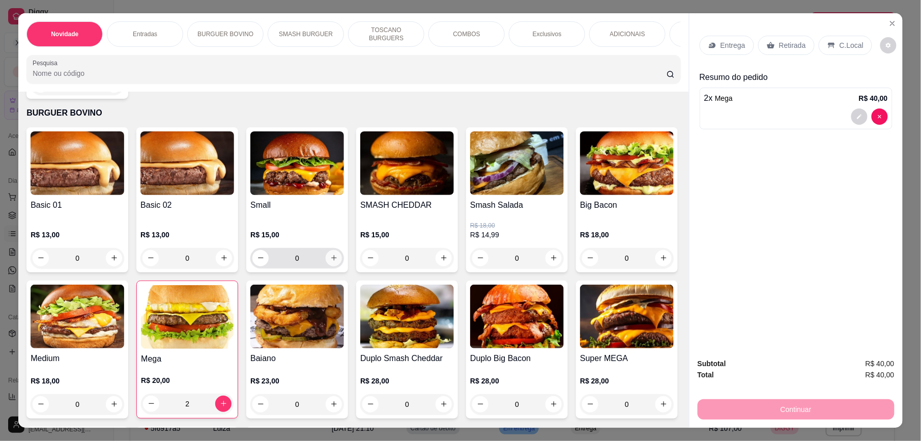
click at [330, 262] on icon "increase-product-quantity" at bounding box center [334, 258] width 8 height 8
click at [330, 261] on icon "increase-product-quantity" at bounding box center [334, 257] width 8 height 8
type input "2"
click at [889, 25] on icon "Close" at bounding box center [893, 23] width 8 height 8
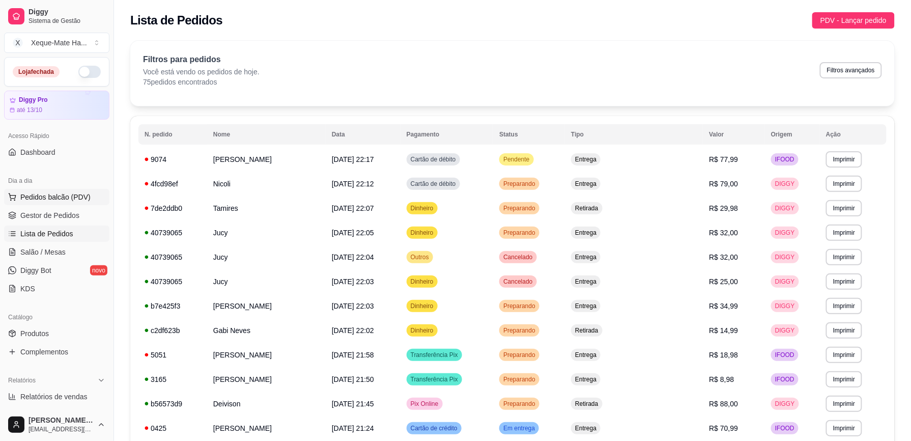
click at [67, 194] on span "Pedidos balcão (PDV)" at bounding box center [55, 197] width 70 height 10
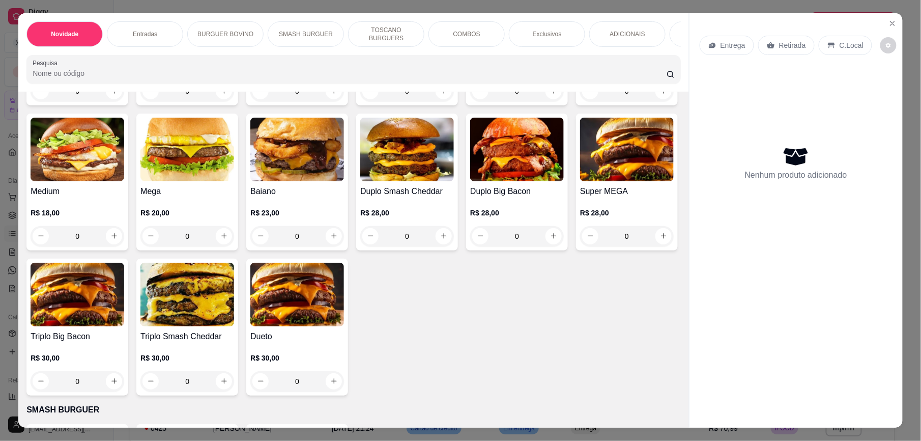
scroll to position [566, 0]
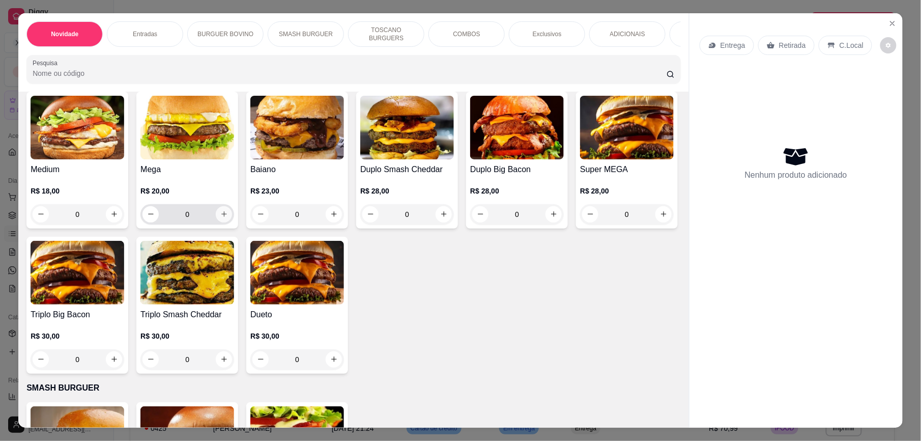
click at [228, 218] on icon "increase-product-quantity" at bounding box center [224, 214] width 8 height 8
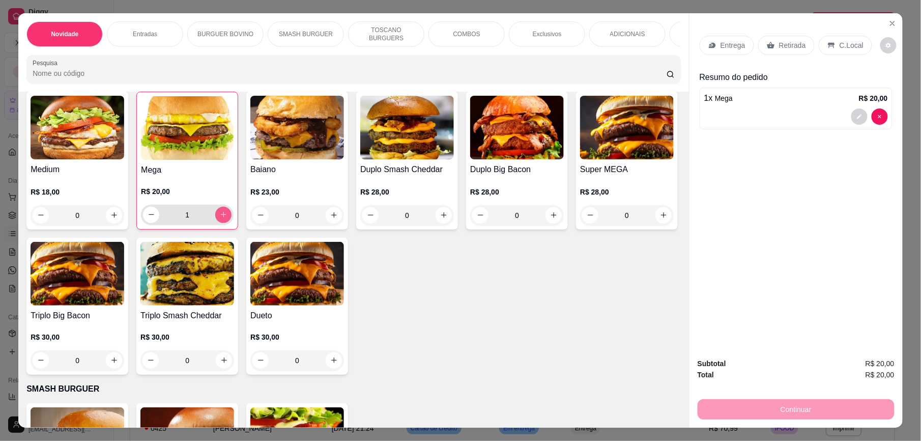
click at [226, 218] on icon "increase-product-quantity" at bounding box center [224, 215] width 6 height 6
type input "2"
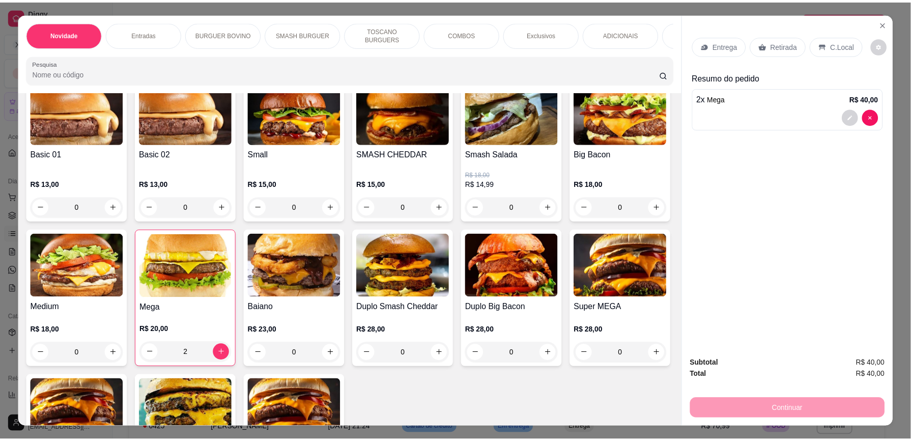
scroll to position [414, 0]
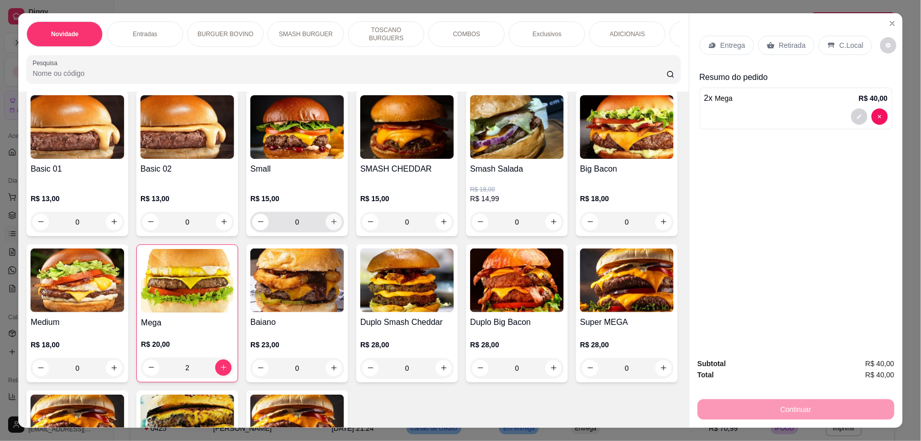
click at [330, 225] on icon "increase-product-quantity" at bounding box center [334, 222] width 8 height 8
click at [331, 225] on icon "increase-product-quantity" at bounding box center [334, 222] width 6 height 6
type input "2"
click at [782, 43] on p "Retirada" at bounding box center [792, 45] width 27 height 10
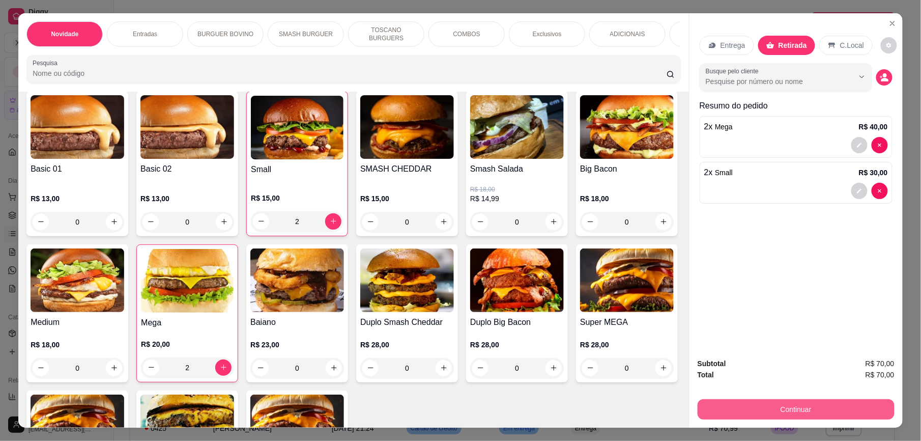
click at [829, 410] on button "Continuar" at bounding box center [796, 409] width 197 height 20
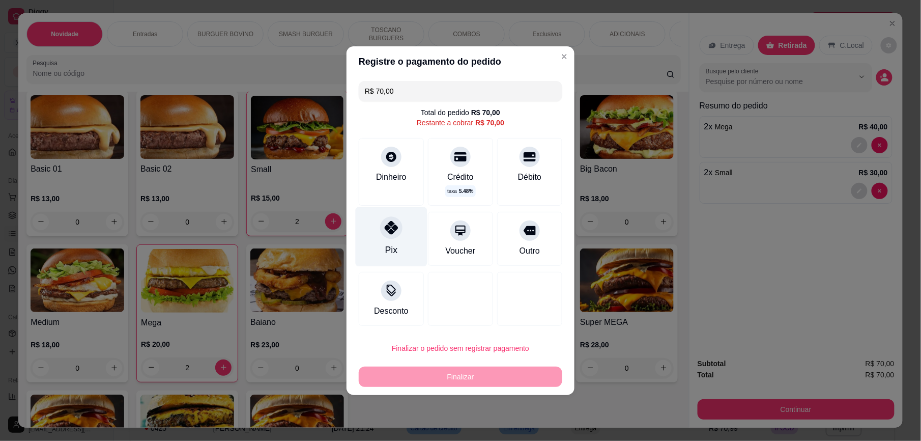
click at [400, 231] on div at bounding box center [391, 227] width 22 height 22
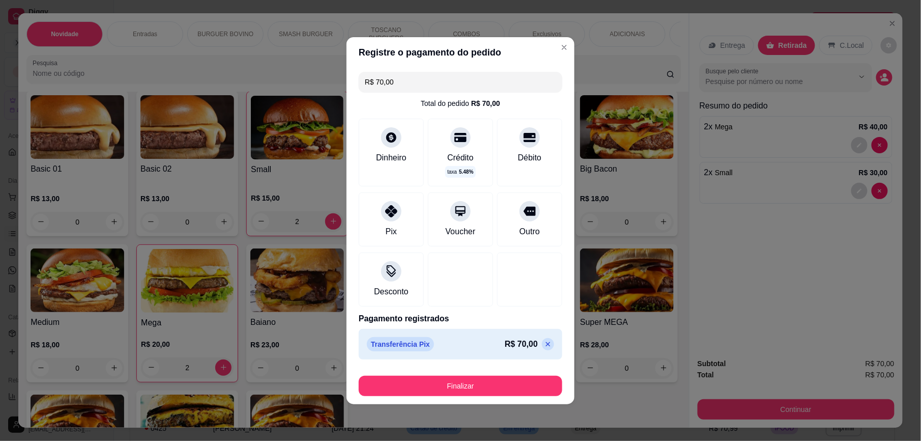
type input "R$ 0,00"
click at [507, 390] on button "Finalizar" at bounding box center [461, 386] width 204 height 20
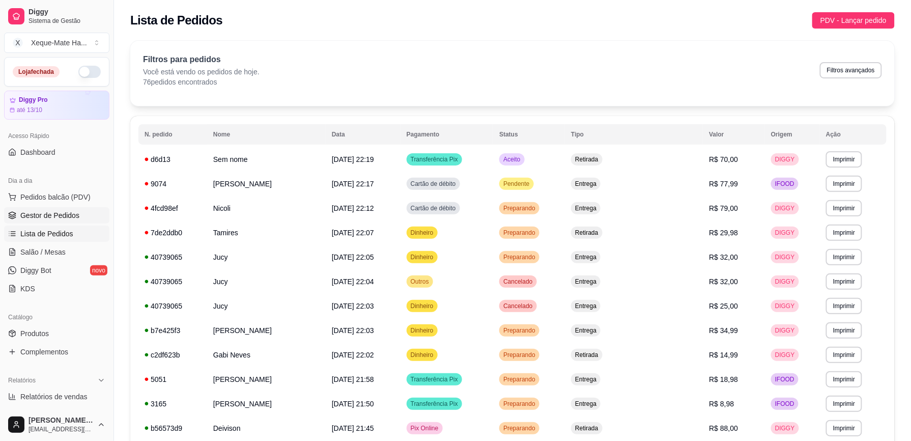
click at [67, 214] on span "Gestor de Pedidos" at bounding box center [49, 215] width 59 height 10
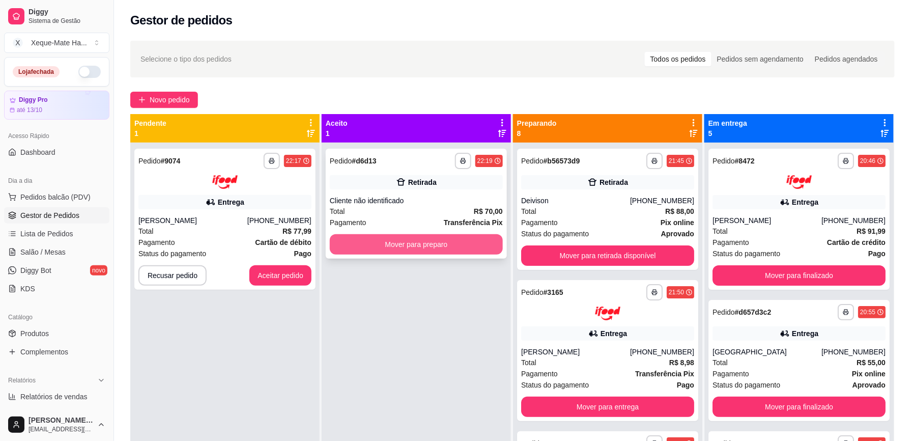
click at [398, 245] on button "Mover para preparo" at bounding box center [416, 244] width 173 height 20
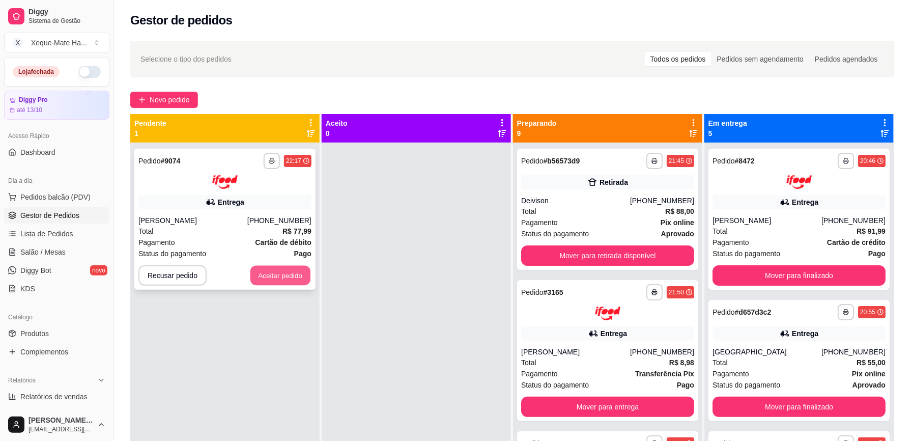
click at [290, 274] on button "Aceitar pedido" at bounding box center [280, 275] width 60 height 20
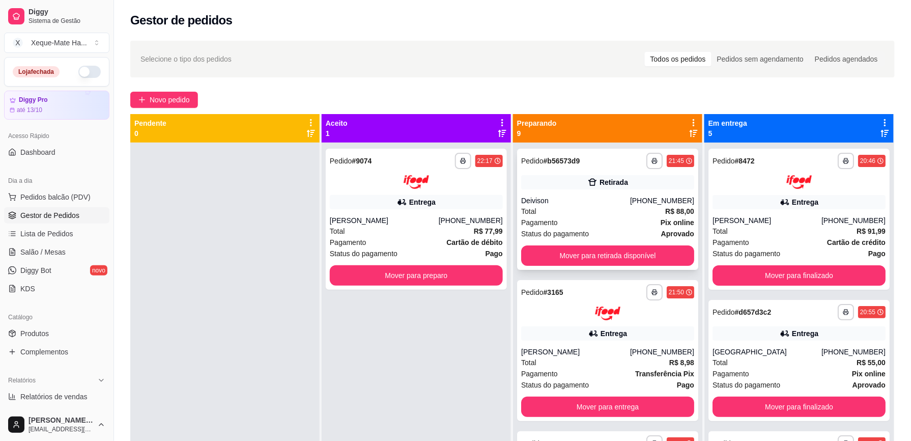
click at [601, 194] on div "**********" at bounding box center [607, 209] width 181 height 121
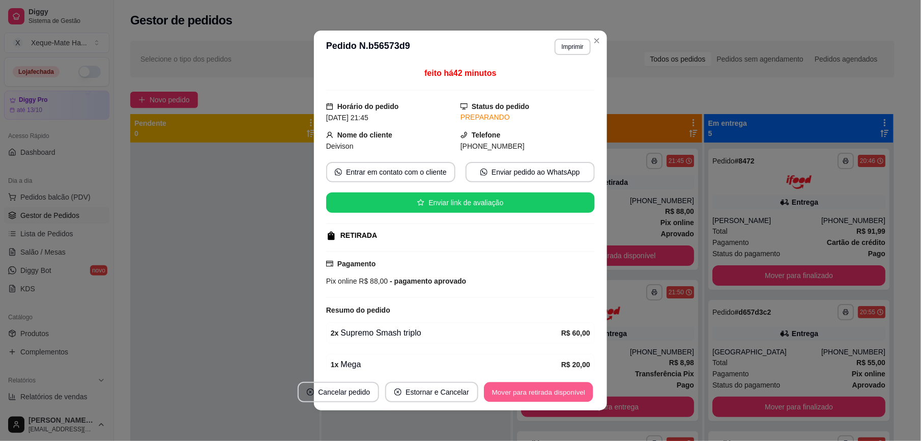
click at [568, 398] on button "Mover para retirada disponível" at bounding box center [538, 392] width 109 height 20
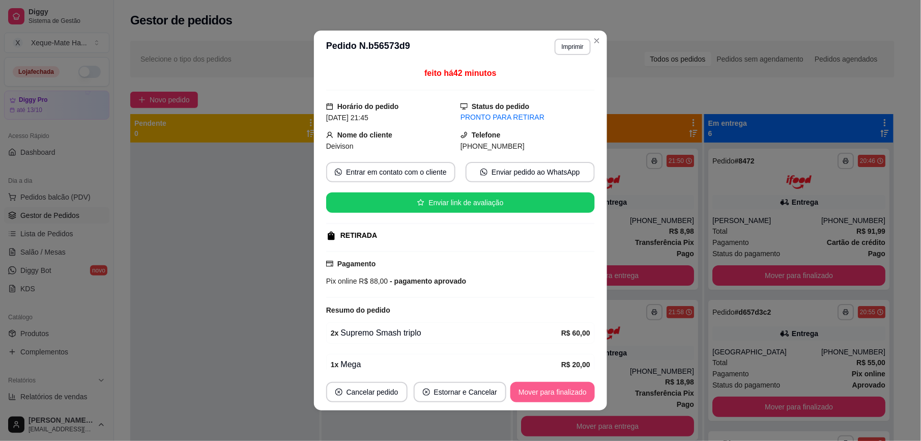
click at [561, 392] on button "Mover para finalizado" at bounding box center [553, 392] width 84 height 20
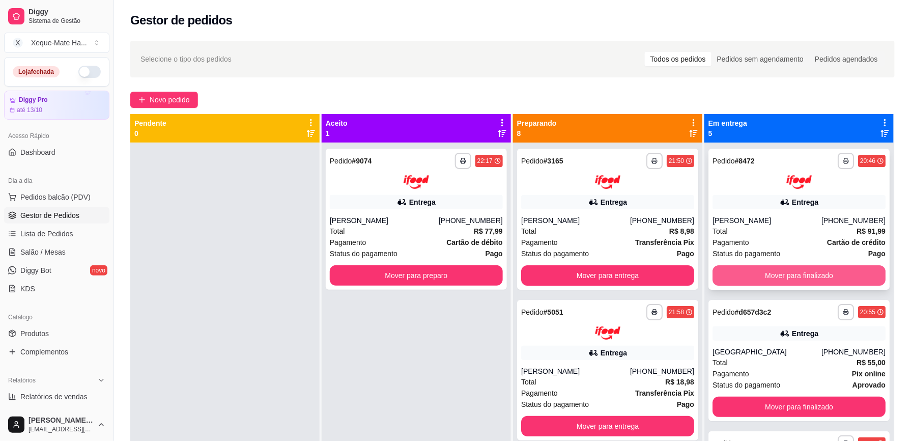
click at [781, 279] on button "Mover para finalizado" at bounding box center [799, 275] width 173 height 20
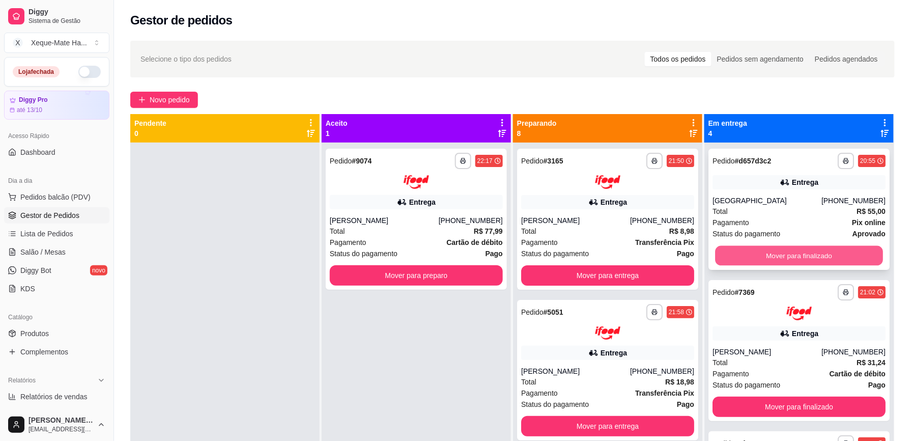
click at [790, 258] on button "Mover para finalizado" at bounding box center [799, 256] width 168 height 20
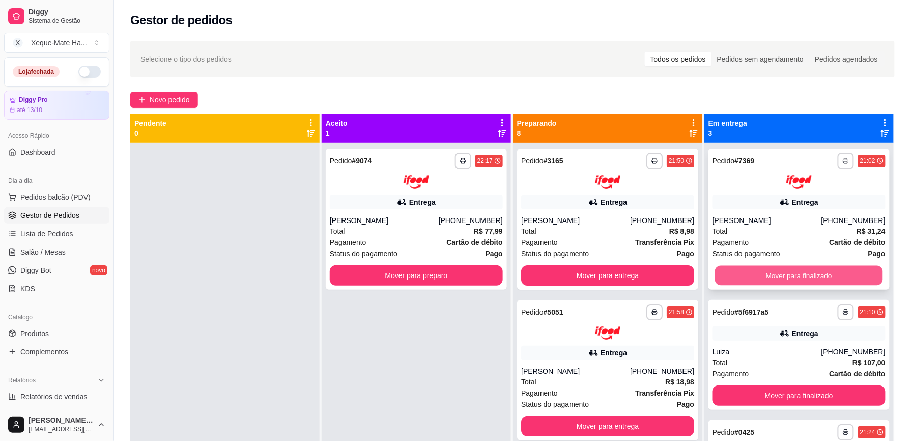
click at [751, 265] on button "Mover para finalizado" at bounding box center [799, 275] width 168 height 20
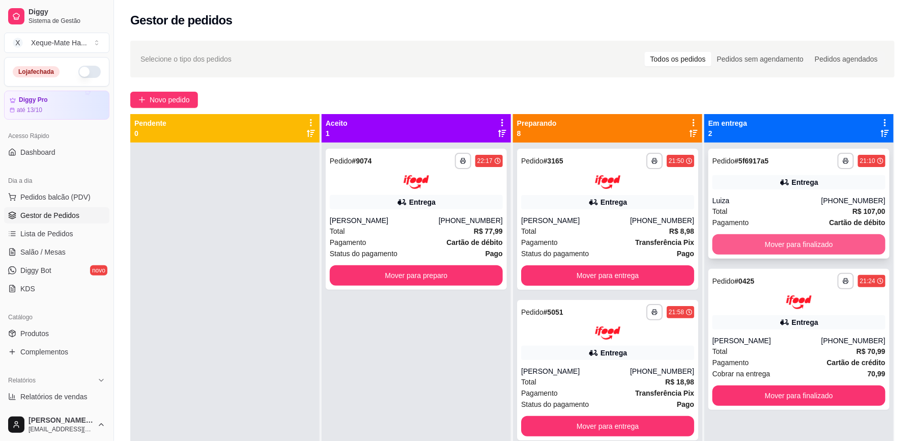
click at [762, 248] on button "Mover para finalizado" at bounding box center [799, 244] width 173 height 20
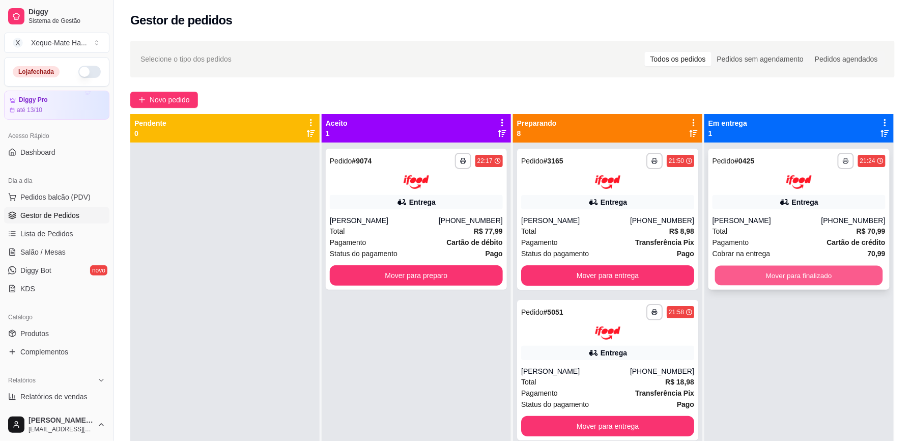
click at [827, 271] on button "Mover para finalizado" at bounding box center [799, 275] width 168 height 20
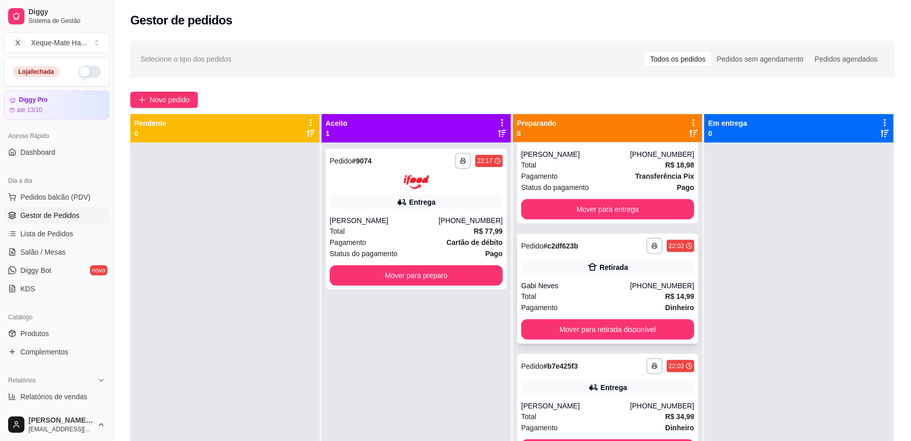
scroll to position [214, 0]
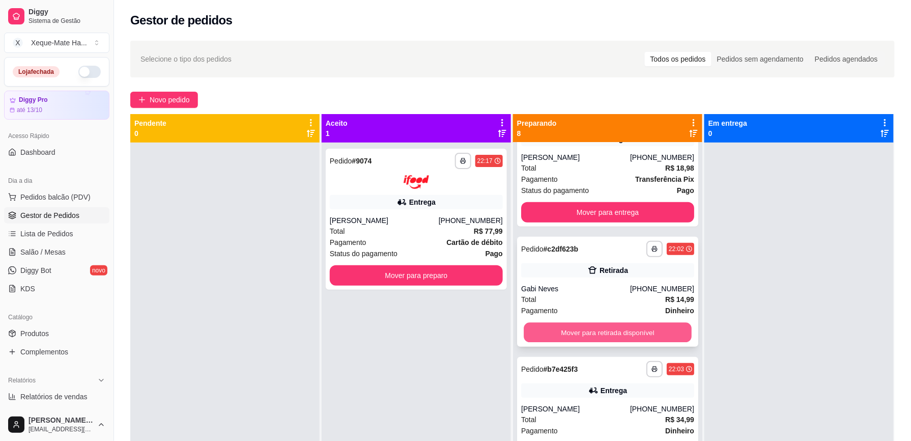
click at [653, 328] on button "Mover para retirada disponível" at bounding box center [608, 333] width 168 height 20
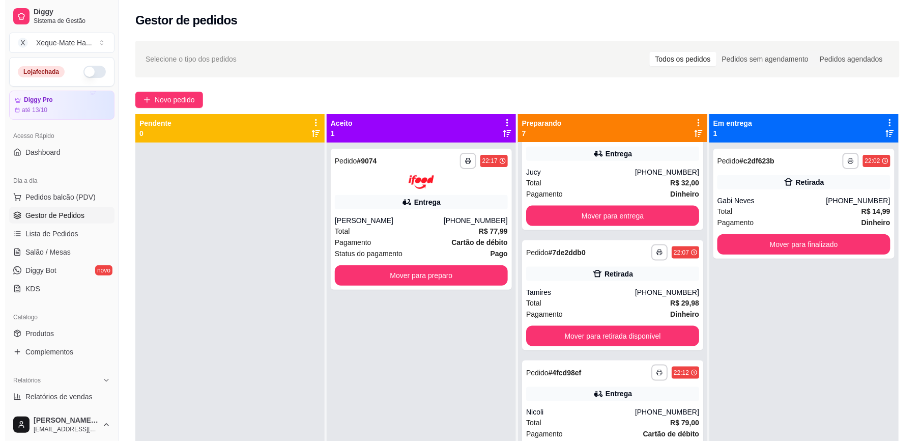
scroll to position [458, 0]
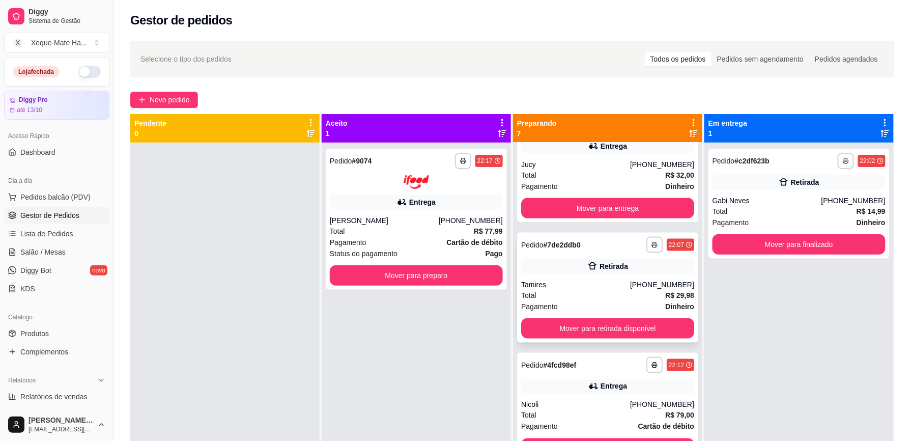
click at [626, 295] on div "Total R$ 29,98" at bounding box center [607, 295] width 173 height 11
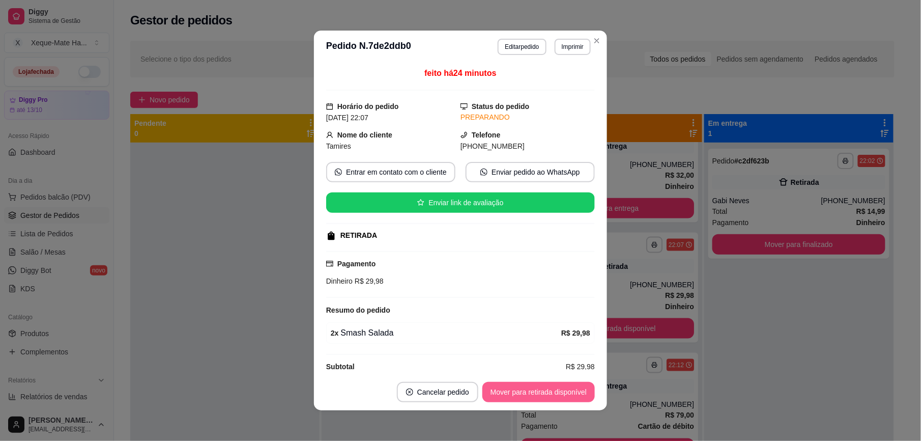
click at [536, 392] on button "Mover para retirada disponível" at bounding box center [539, 392] width 112 height 20
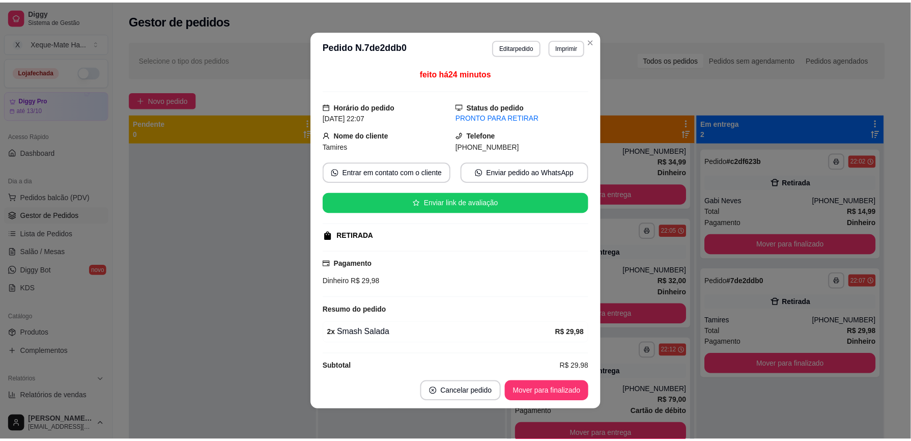
scroll to position [351, 0]
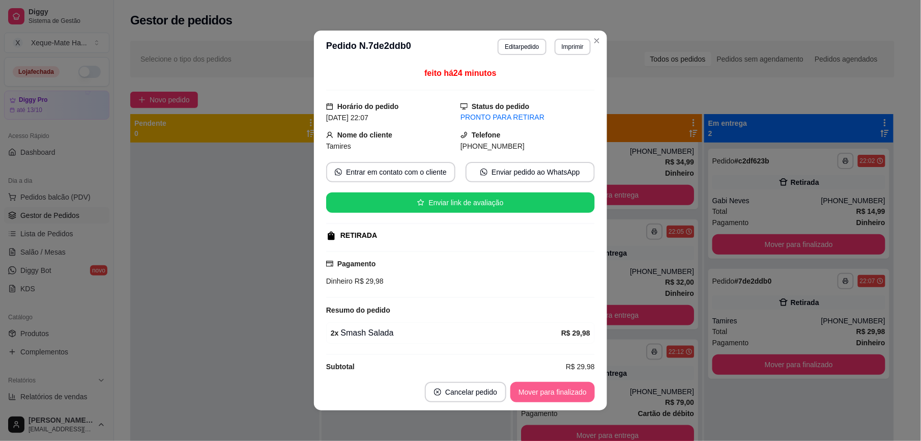
click at [536, 389] on button "Mover para finalizado" at bounding box center [553, 392] width 84 height 20
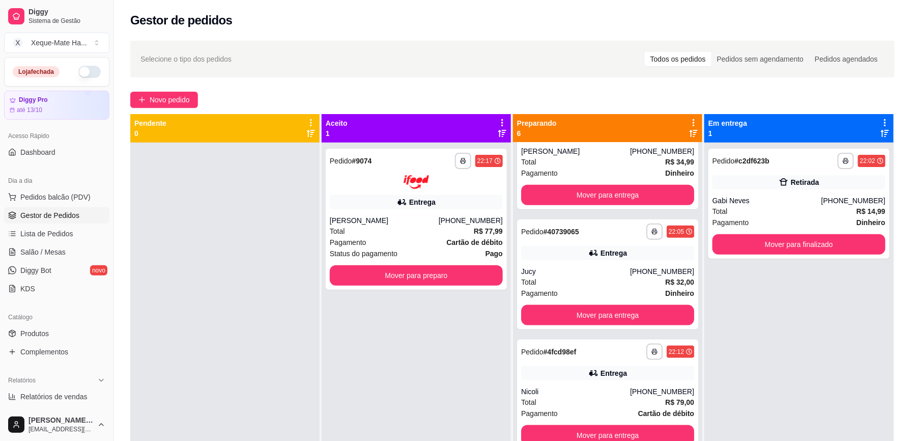
scroll to position [0, 0]
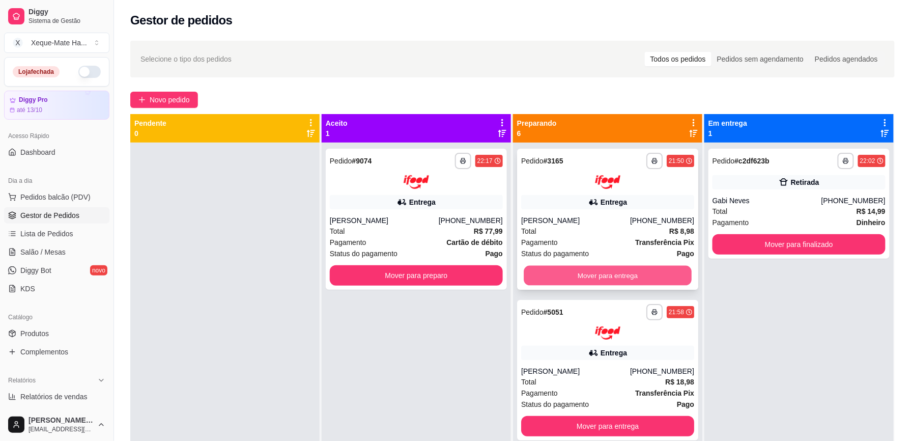
click at [628, 271] on button "Mover para entrega" at bounding box center [608, 275] width 168 height 20
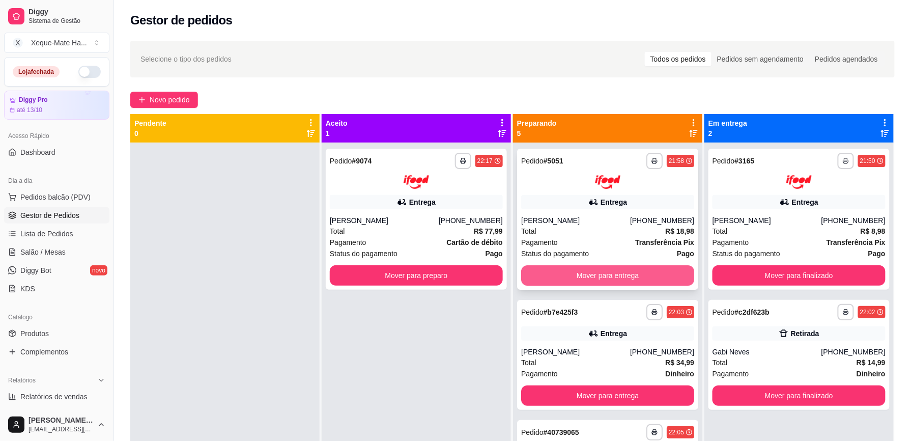
click at [579, 270] on button "Mover para entrega" at bounding box center [607, 275] width 173 height 20
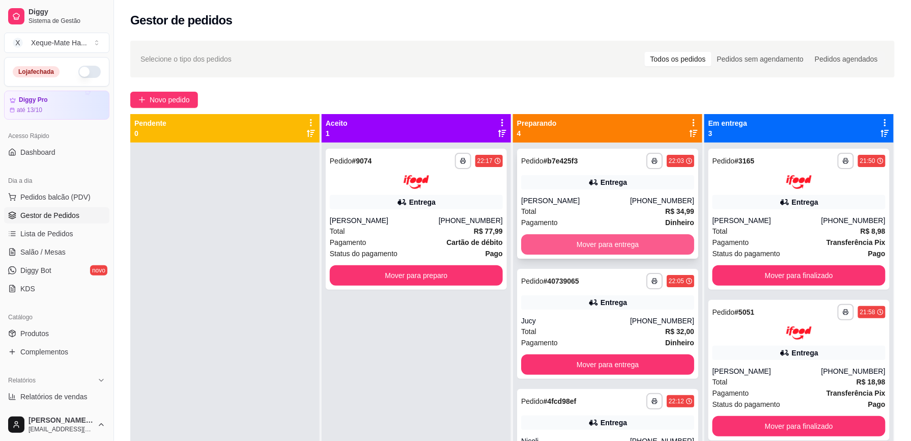
click at [596, 241] on button "Mover para entrega" at bounding box center [607, 244] width 173 height 20
click at [568, 239] on button "Mover para entrega" at bounding box center [607, 244] width 173 height 20
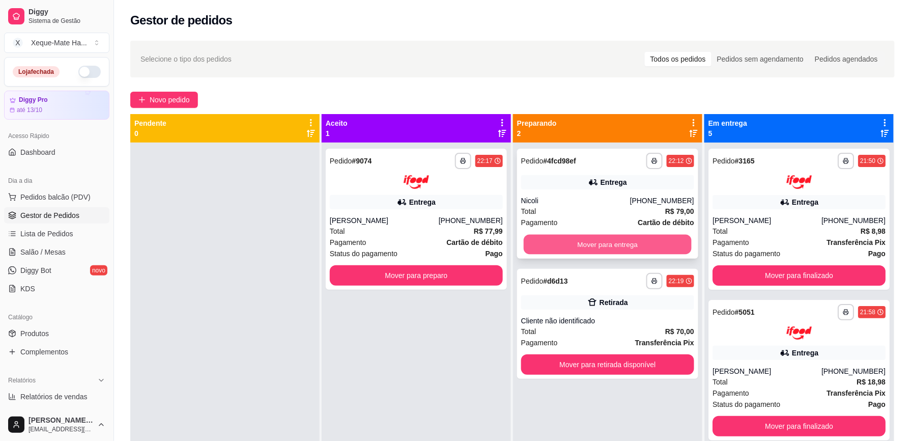
click at [624, 241] on button "Mover para entrega" at bounding box center [608, 245] width 168 height 20
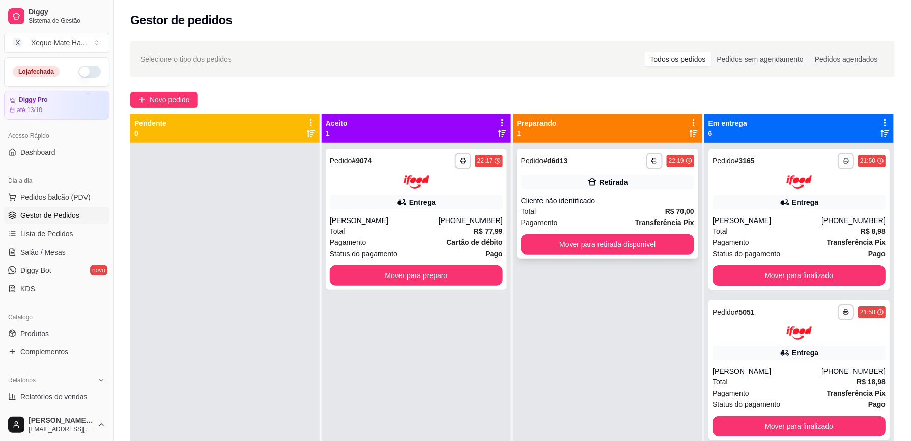
click at [583, 192] on div "**********" at bounding box center [607, 204] width 181 height 110
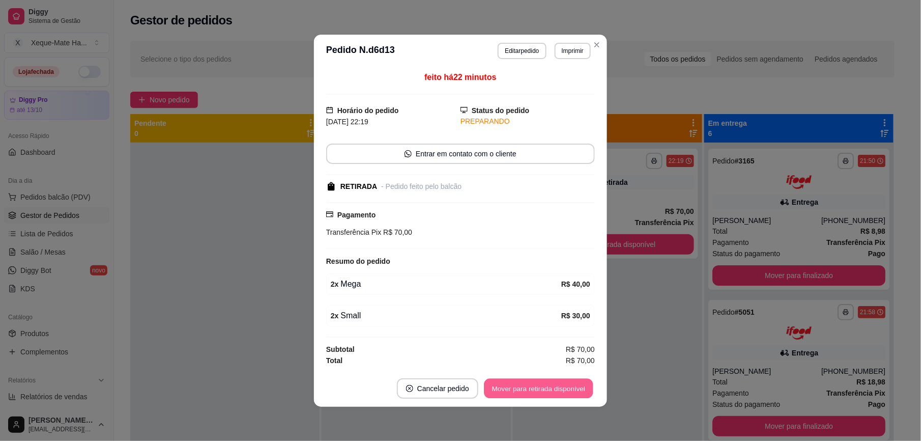
click at [564, 389] on button "Mover para retirada disponível" at bounding box center [538, 388] width 109 height 20
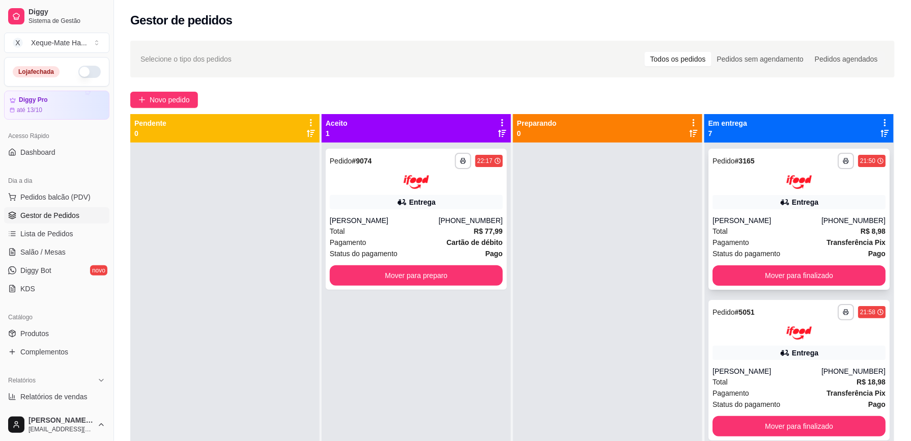
click at [860, 161] on div "21:50" at bounding box center [867, 161] width 15 height 8
click at [819, 277] on button "Mover para finalizado" at bounding box center [799, 275] width 173 height 20
click at [819, 277] on div "Mover para finalizado" at bounding box center [799, 275] width 173 height 20
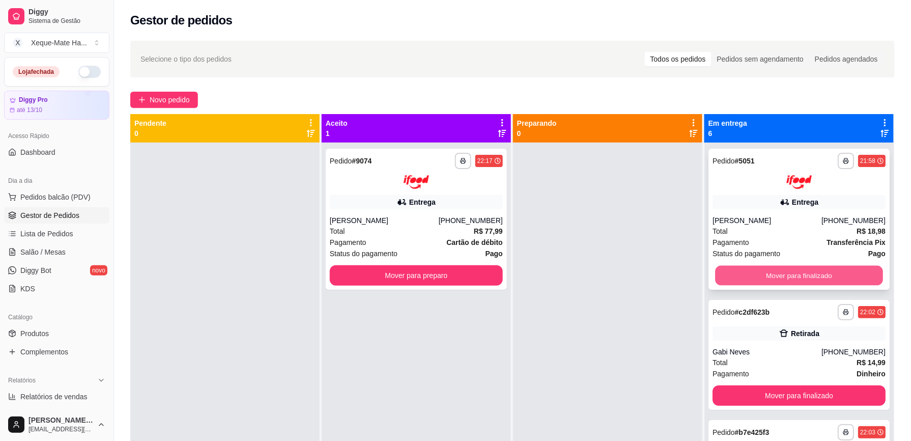
click at [777, 278] on button "Mover para finalizado" at bounding box center [799, 275] width 168 height 20
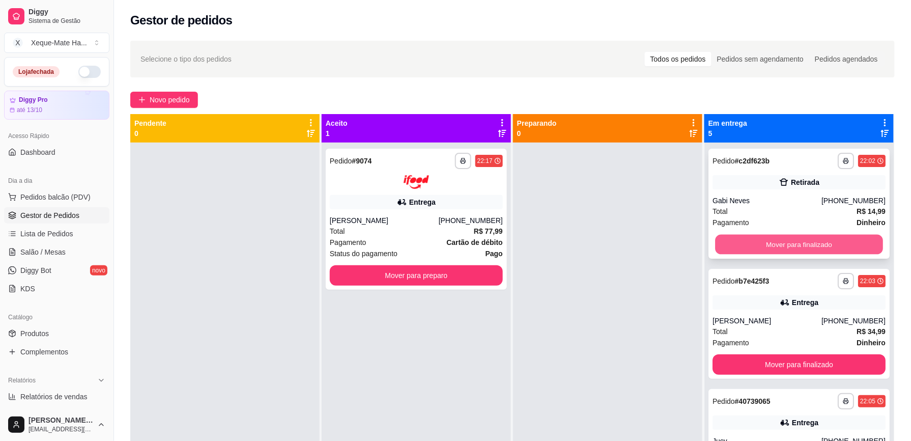
click at [782, 243] on button "Mover para finalizado" at bounding box center [799, 245] width 168 height 20
click at [782, 243] on button "Mover para finalizado" at bounding box center [799, 244] width 173 height 20
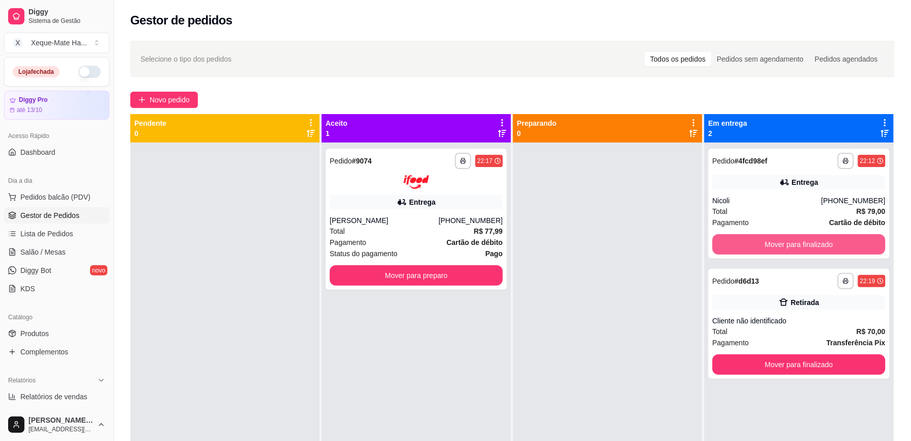
click at [782, 243] on button "Mover para finalizado" at bounding box center [799, 244] width 173 height 20
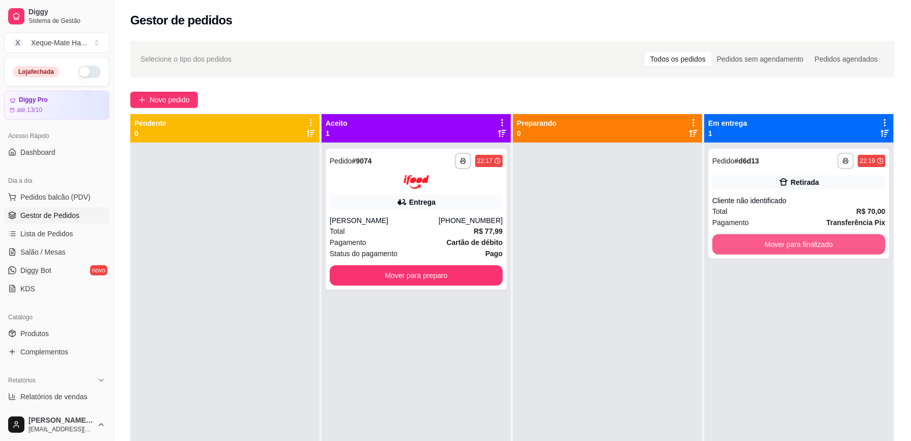
click at [782, 243] on button "Mover para finalizado" at bounding box center [799, 244] width 173 height 20
